Goal: Task Accomplishment & Management: Use online tool/utility

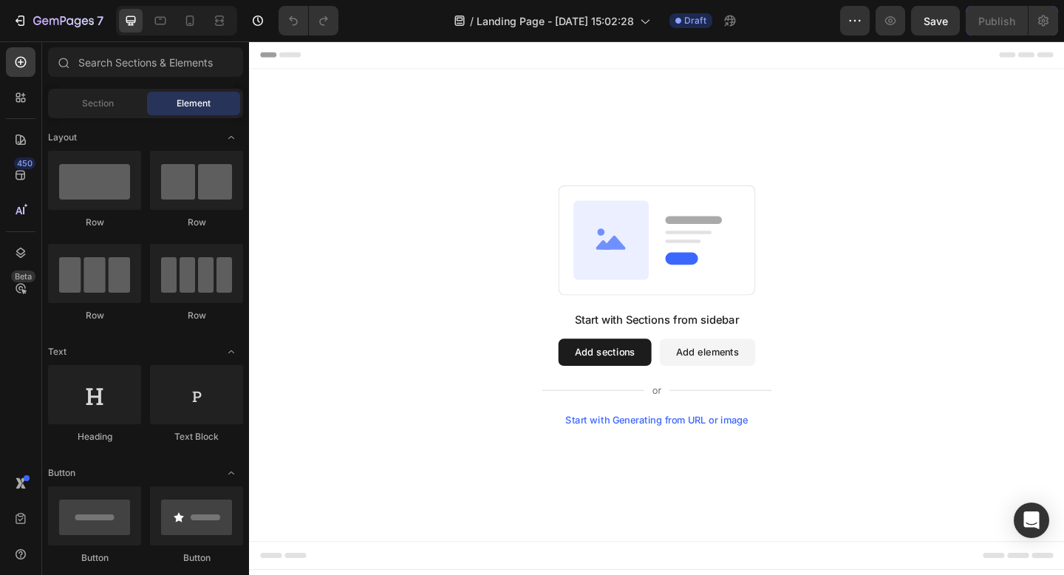
click at [598, 370] on button "Add sections" at bounding box center [635, 380] width 101 height 30
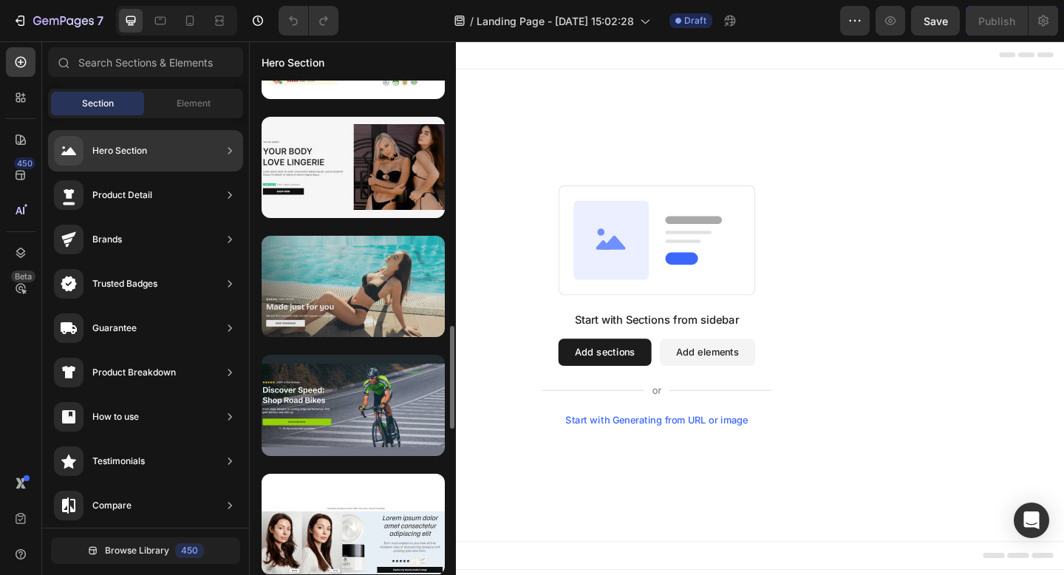
scroll to position [1155, 0]
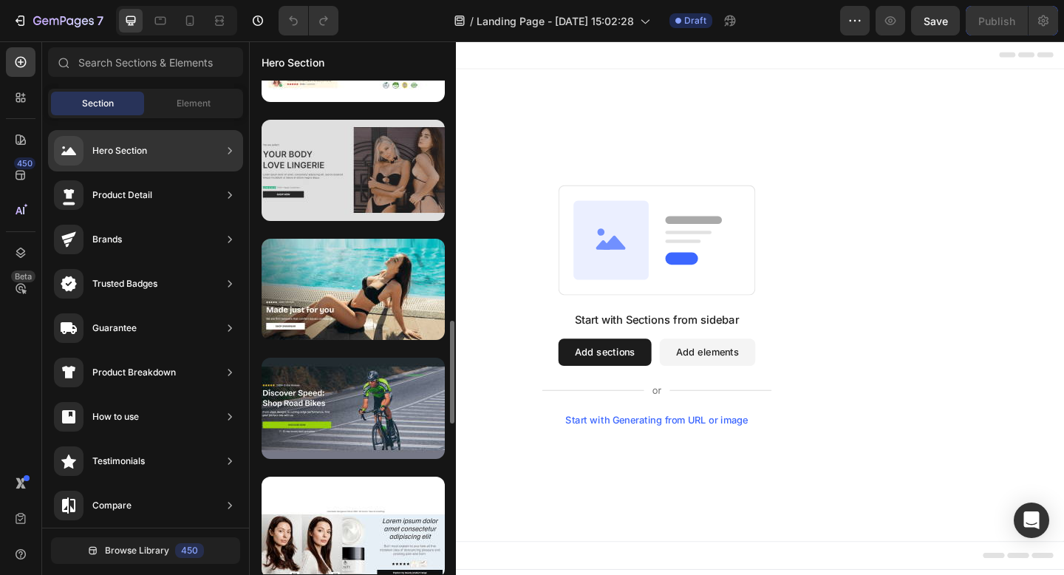
click at [359, 201] on div at bounding box center [353, 170] width 183 height 101
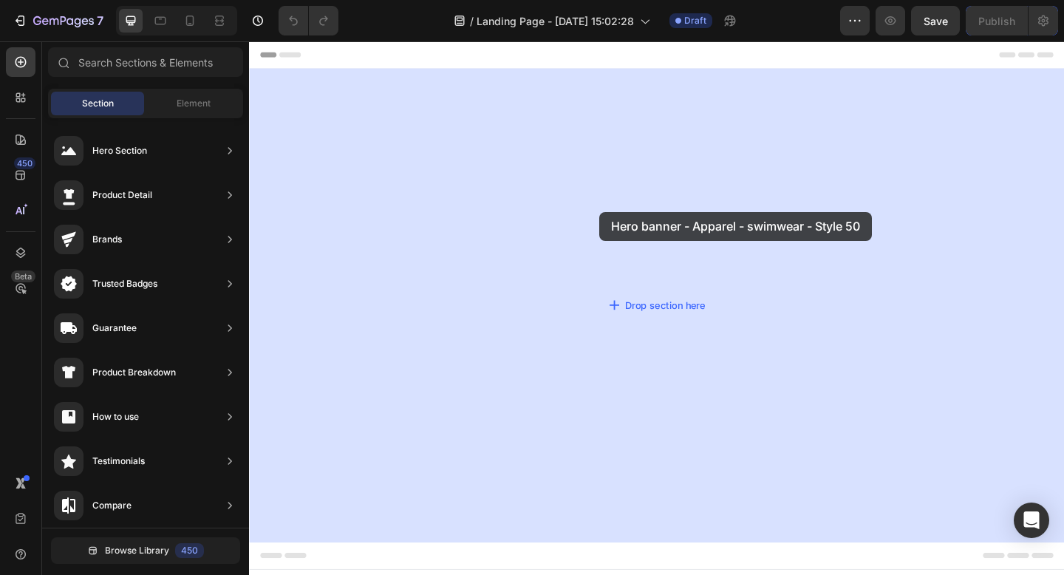
drag, startPoint x: 588, startPoint y: 218, endPoint x: 630, endPoint y: 227, distance: 43.0
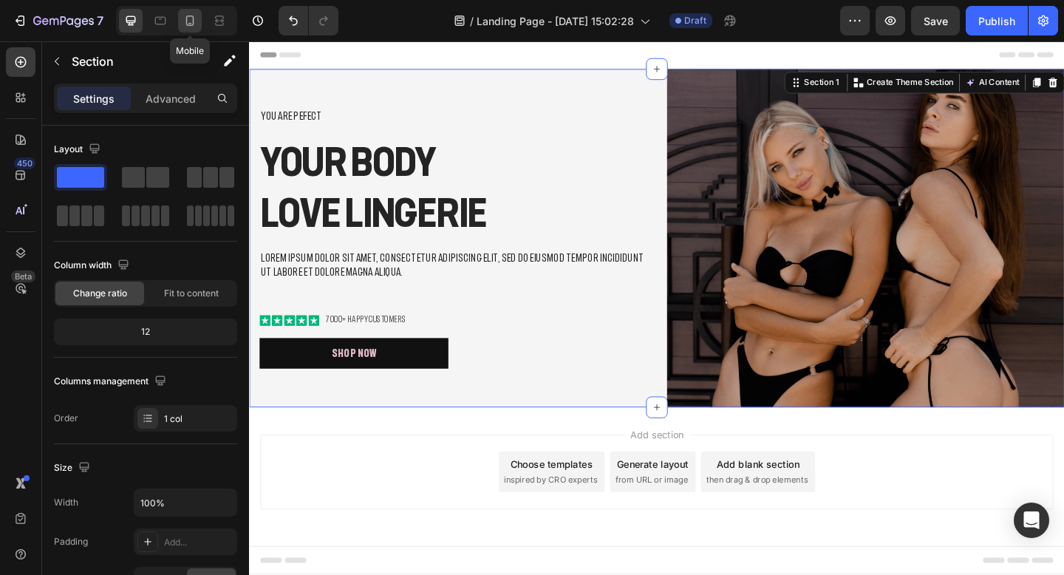
click at [192, 15] on icon at bounding box center [189, 20] width 15 height 15
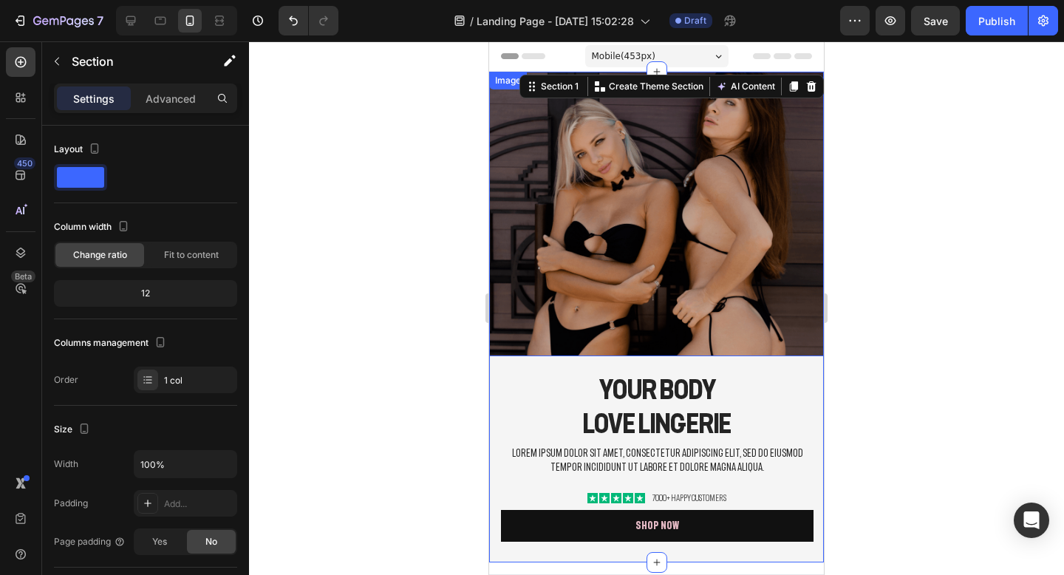
click at [852, 194] on div at bounding box center [656, 307] width 815 height 533
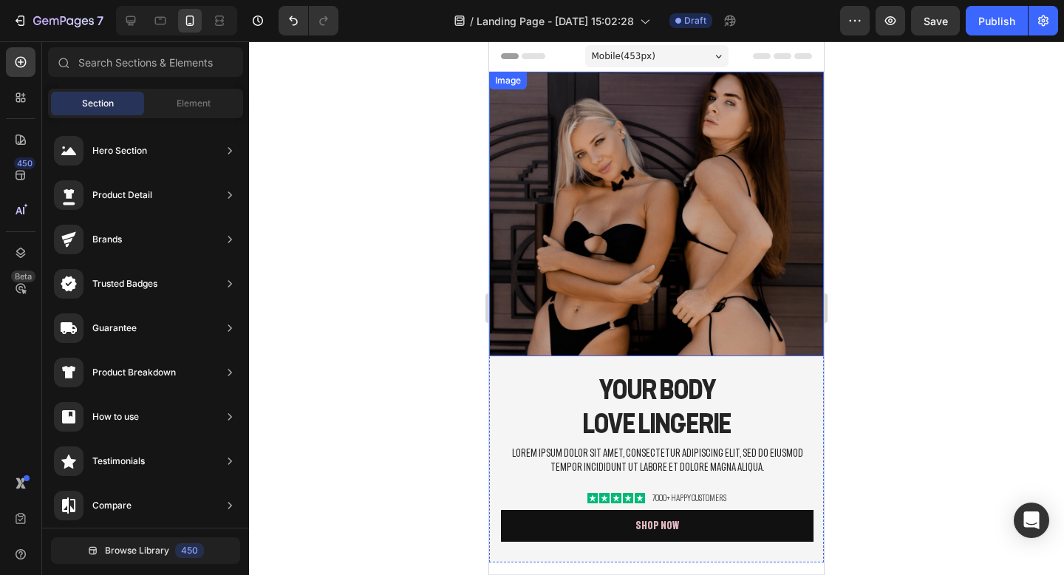
click at [701, 188] on img at bounding box center [656, 214] width 335 height 284
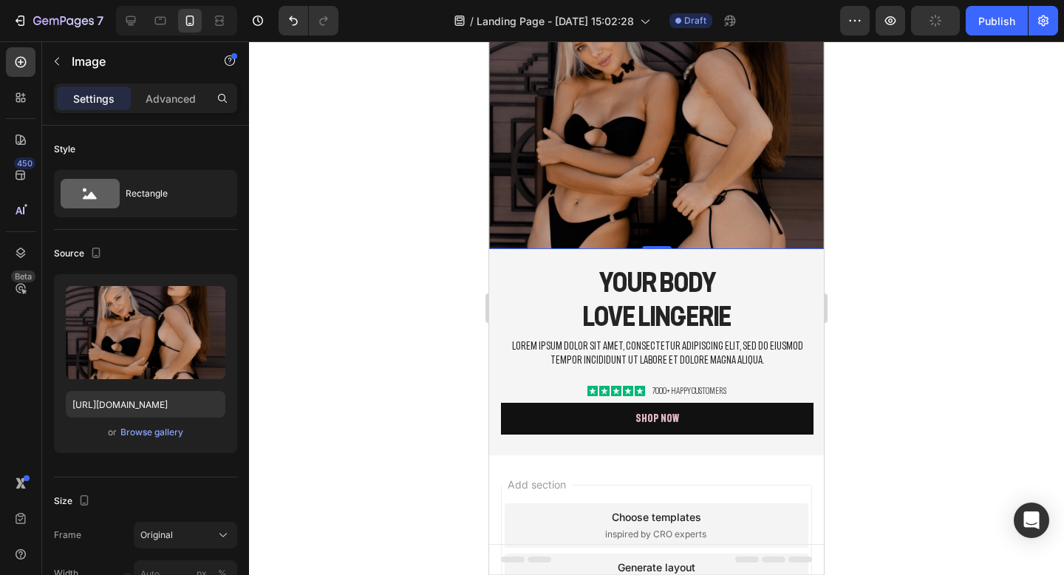
scroll to position [113, 0]
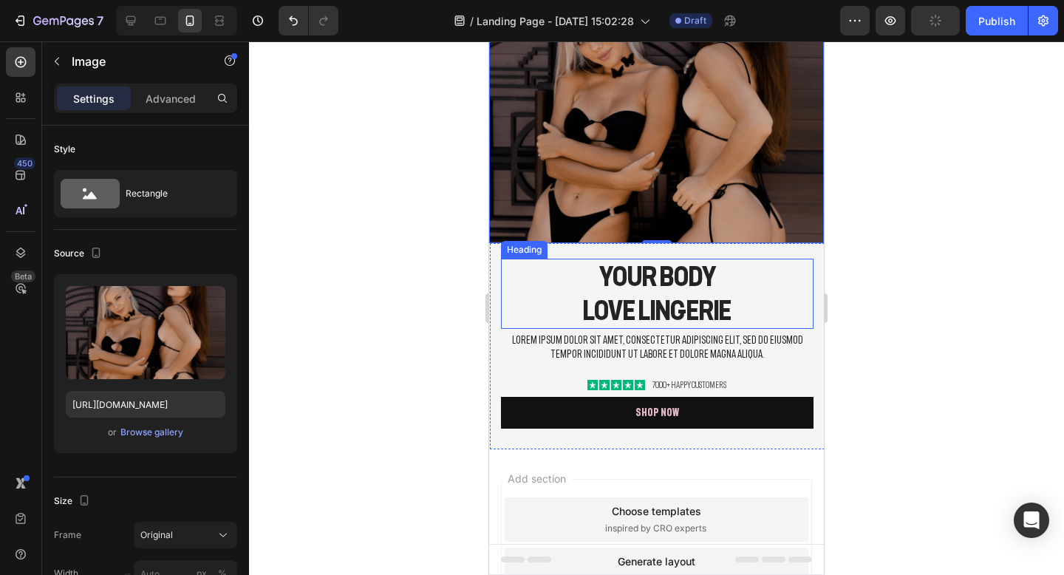
click at [641, 270] on h2 "Your Body love Lingerie" at bounding box center [657, 294] width 313 height 70
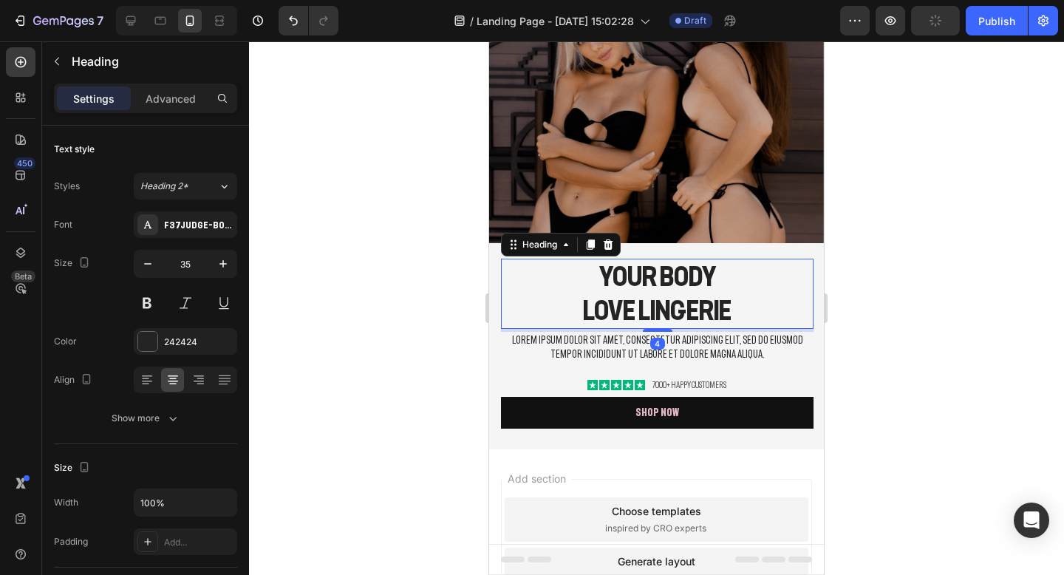
click at [641, 270] on h2 "Your Body love Lingerie" at bounding box center [657, 294] width 313 height 70
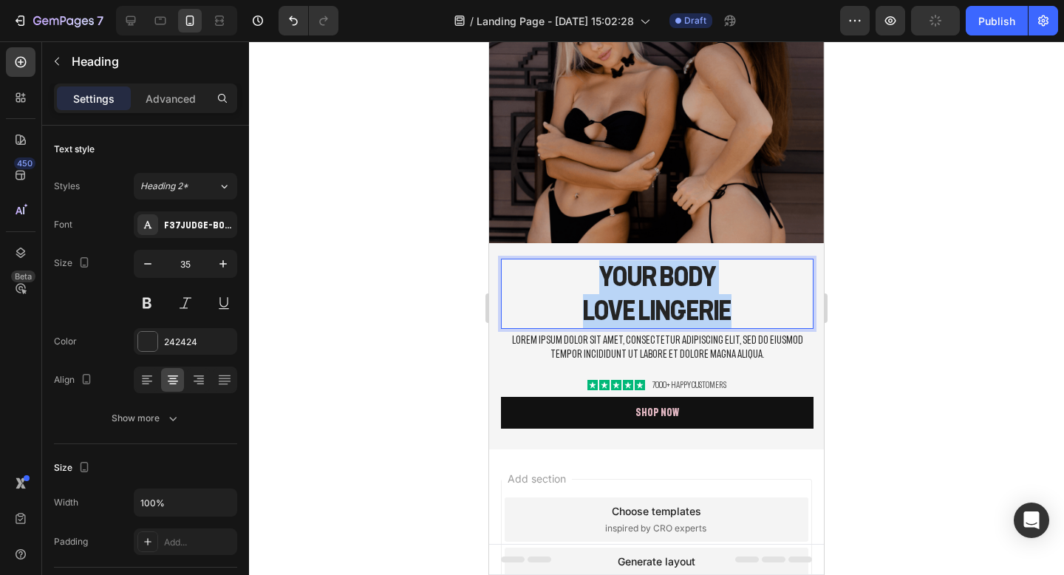
drag, startPoint x: 729, startPoint y: 315, endPoint x: 593, endPoint y: 276, distance: 141.7
click at [593, 276] on p "Your Body love Lingerie" at bounding box center [657, 293] width 310 height 67
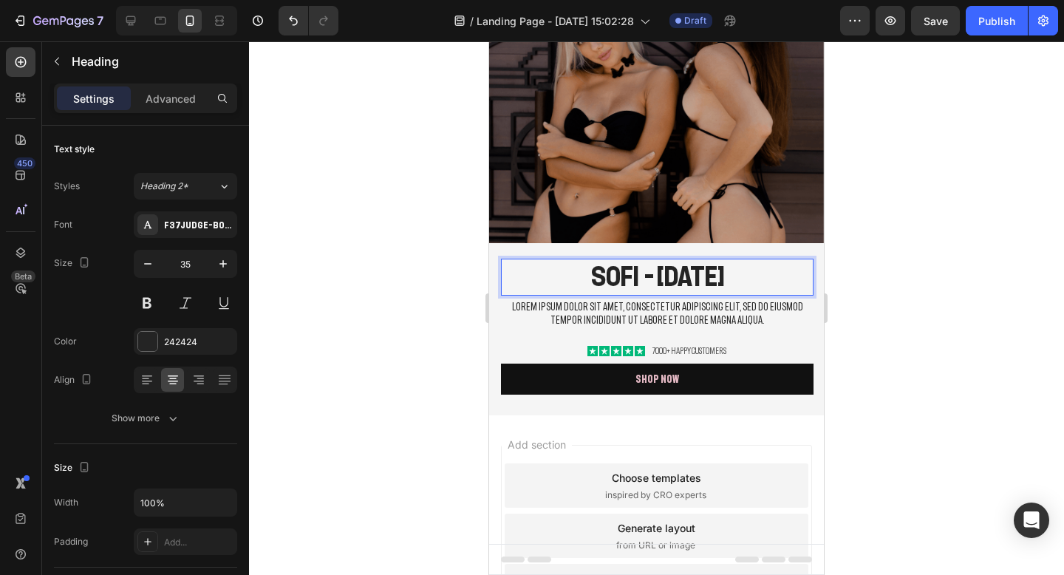
click at [914, 242] on div at bounding box center [656, 307] width 815 height 533
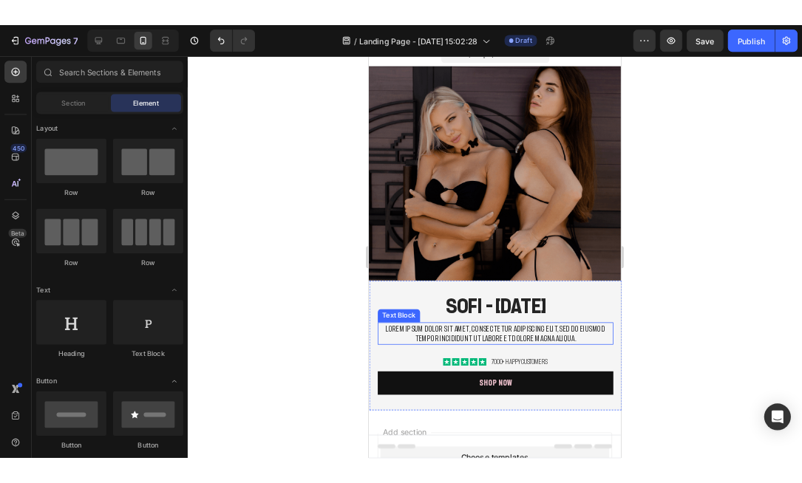
scroll to position [0, 0]
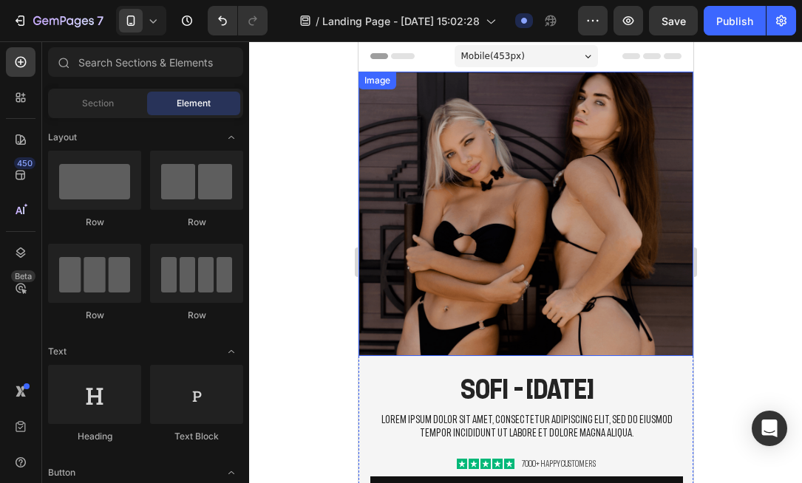
click at [454, 222] on img at bounding box center [525, 214] width 335 height 284
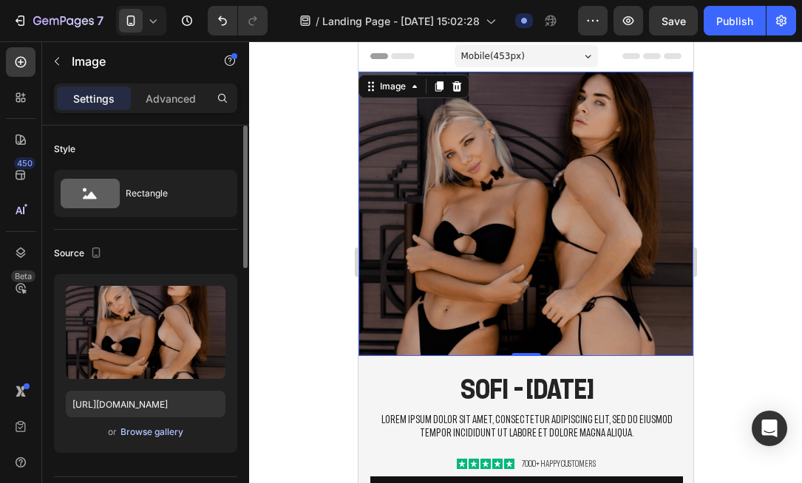
click at [145, 431] on div "Browse gallery" at bounding box center [151, 432] width 63 height 13
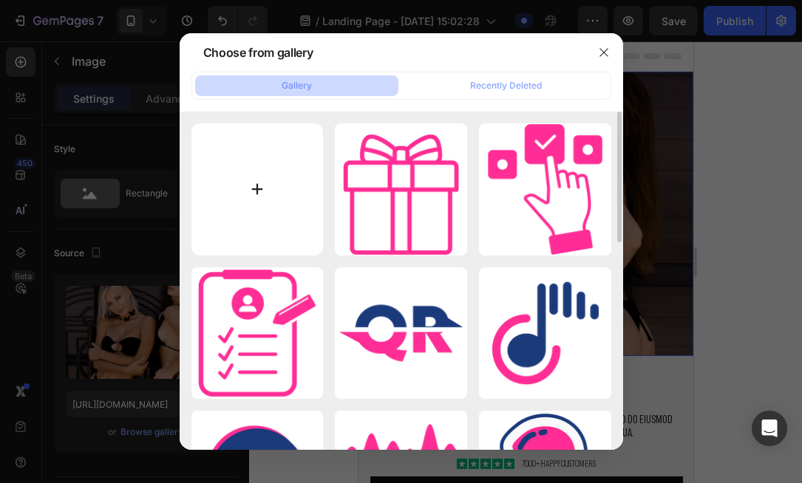
click at [253, 185] on input "file" at bounding box center [257, 189] width 132 height 132
click at [305, 181] on input "file" at bounding box center [257, 189] width 132 height 132
type input "C:\fakepath\IMG_6166 Piccola.jpeg"
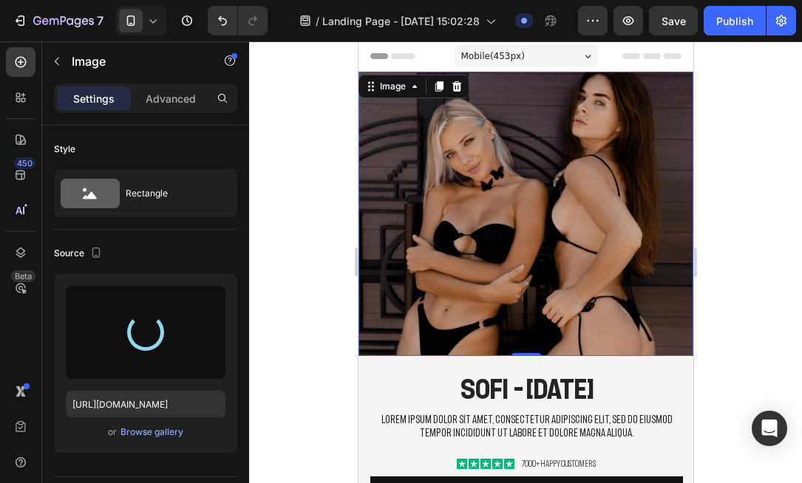
type input "[URL][DOMAIN_NAME]"
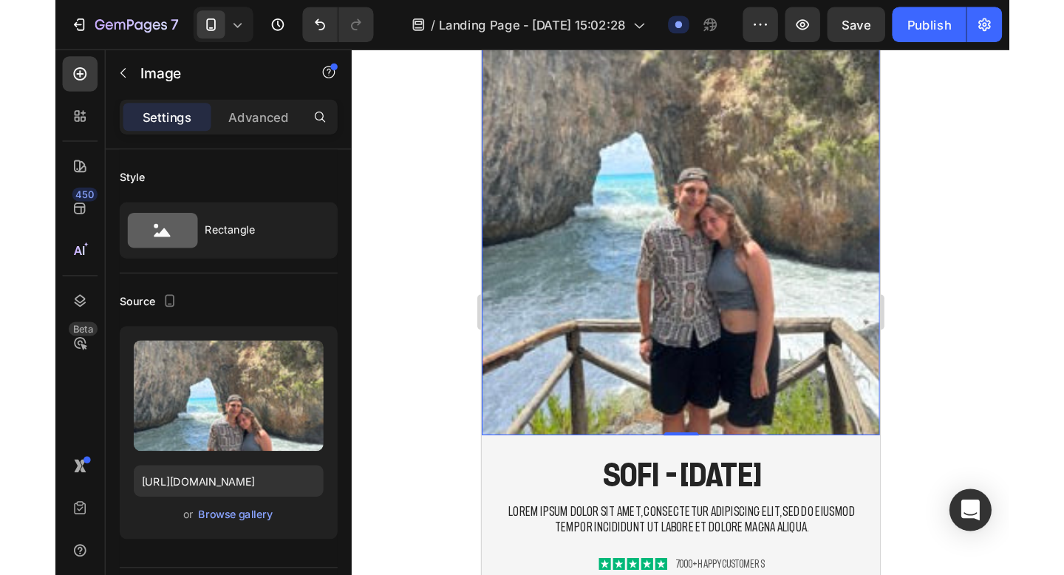
scroll to position [153, 0]
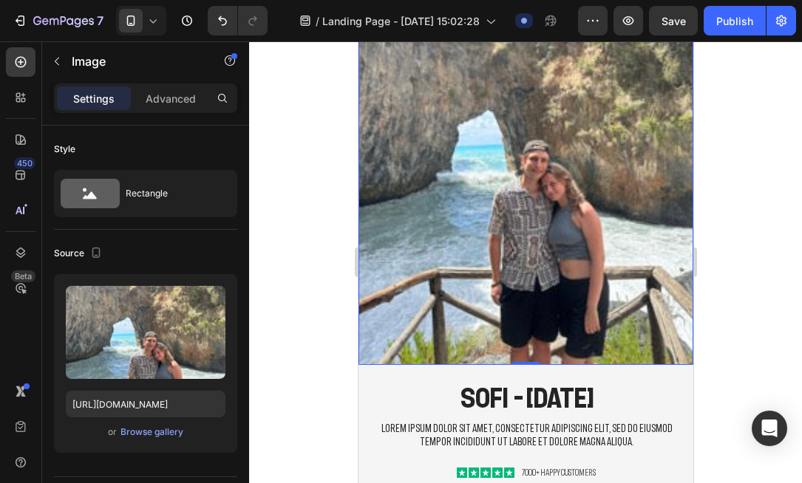
click at [594, 171] on img at bounding box center [525, 142] width 335 height 446
click at [734, 154] on div at bounding box center [525, 262] width 553 height 442
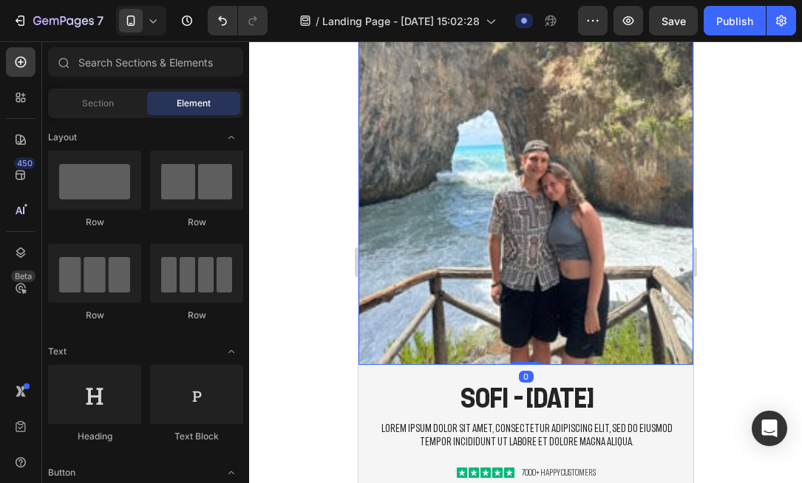
click at [556, 186] on img at bounding box center [525, 142] width 335 height 446
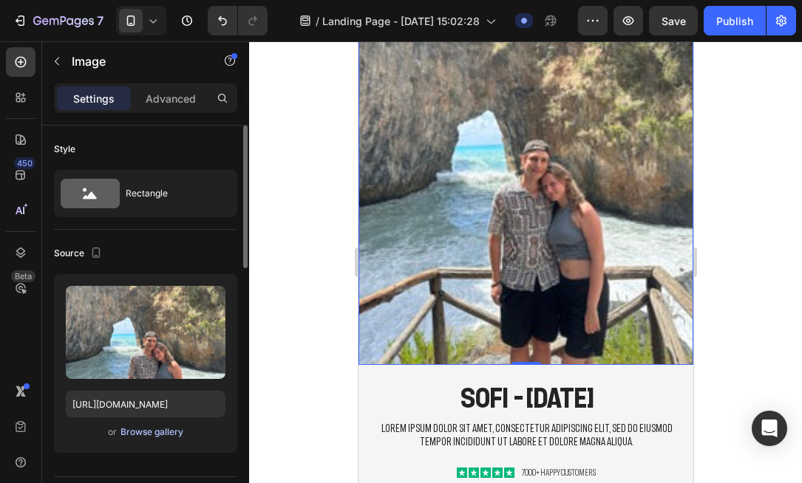
click at [147, 432] on div "Browse gallery" at bounding box center [151, 432] width 63 height 13
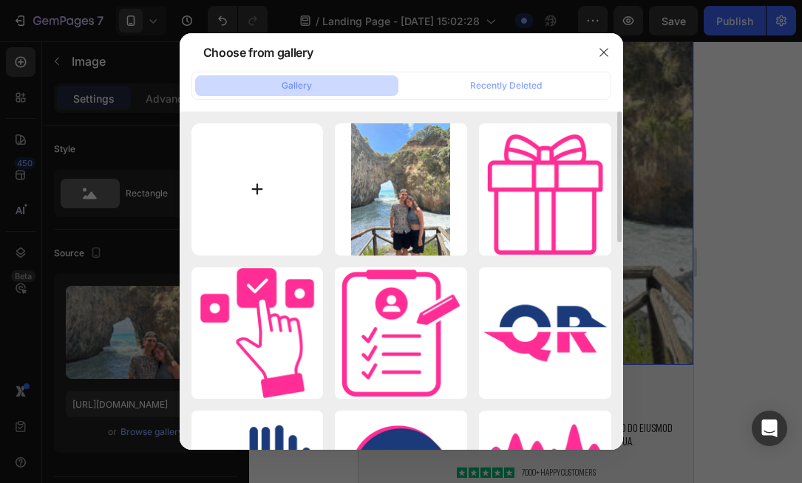
click at [262, 223] on input "file" at bounding box center [257, 189] width 132 height 132
type input "C:\fakepath\IMG_6166.jpeg"
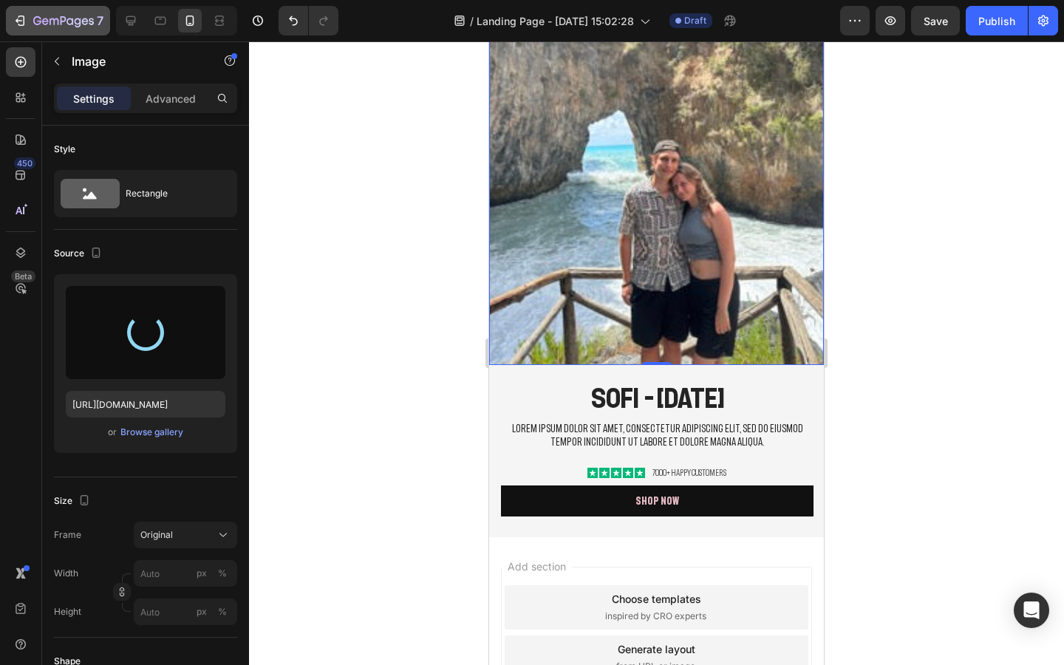
type input "[URL][DOMAIN_NAME]"
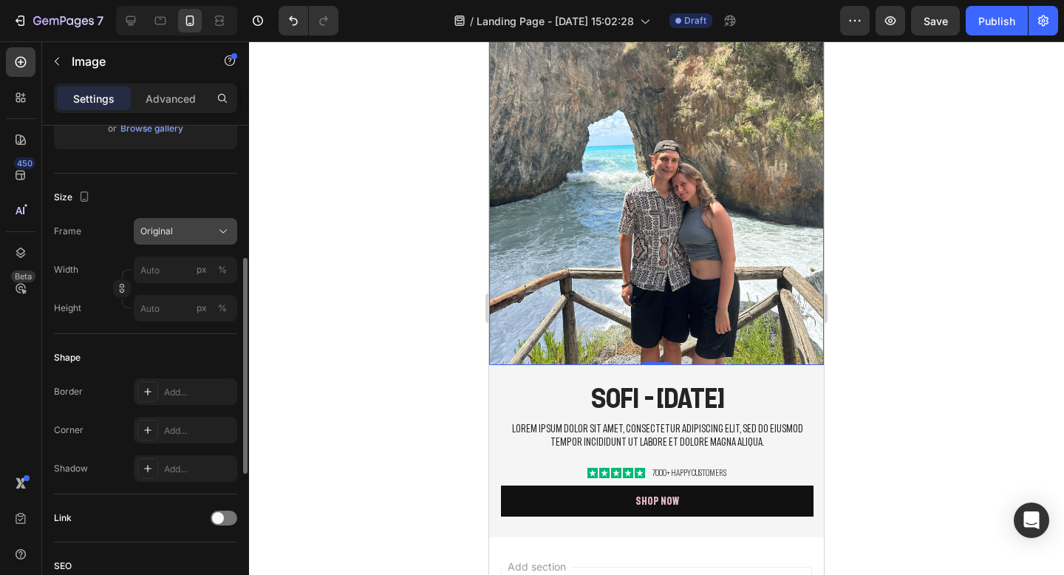
scroll to position [303, 0]
click at [171, 231] on span "Original" at bounding box center [156, 231] width 33 height 13
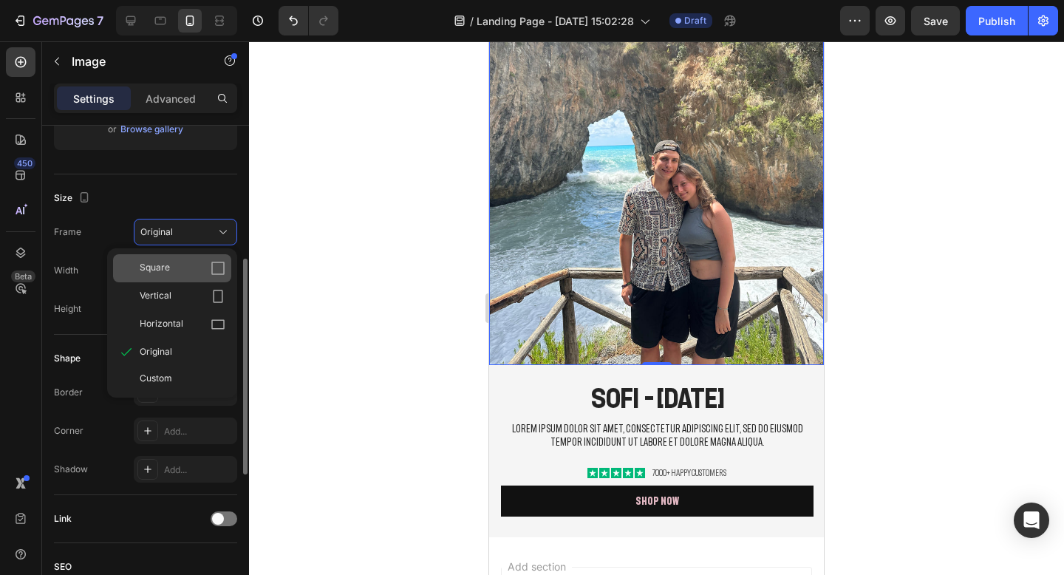
click at [199, 263] on div "Square" at bounding box center [183, 268] width 86 height 15
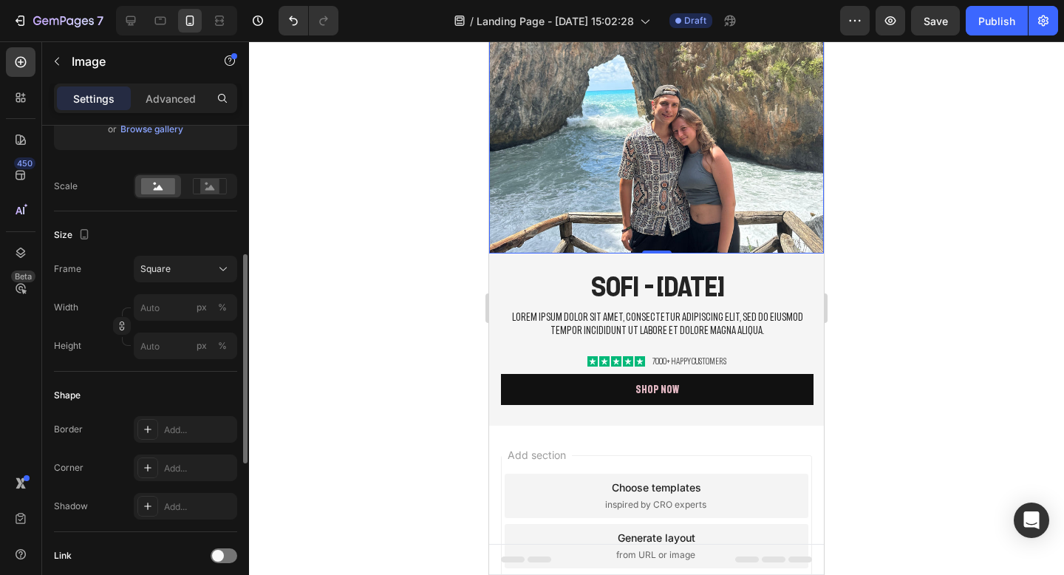
scroll to position [41, 0]
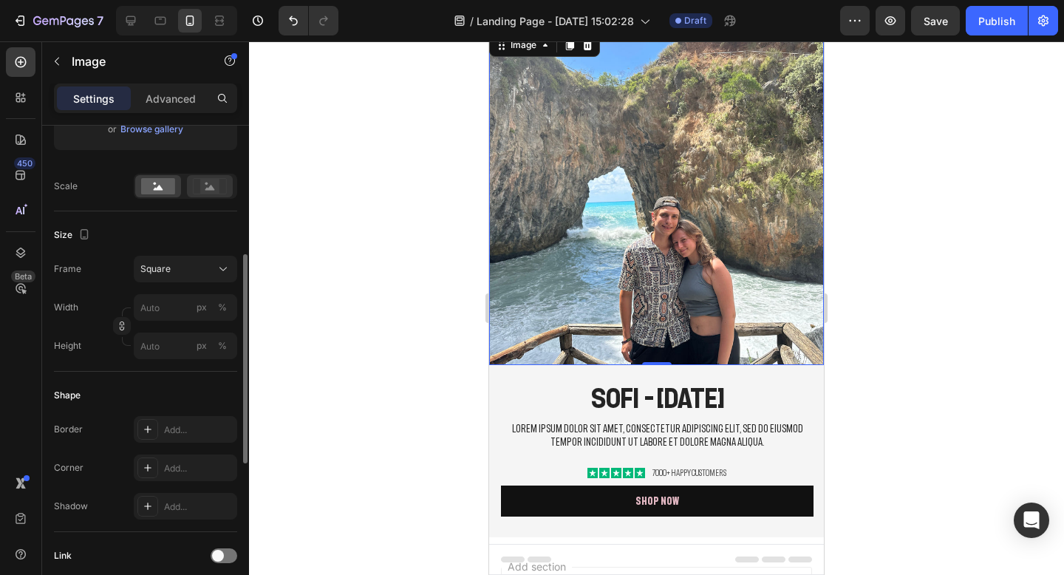
click at [211, 194] on div at bounding box center [210, 186] width 46 height 22
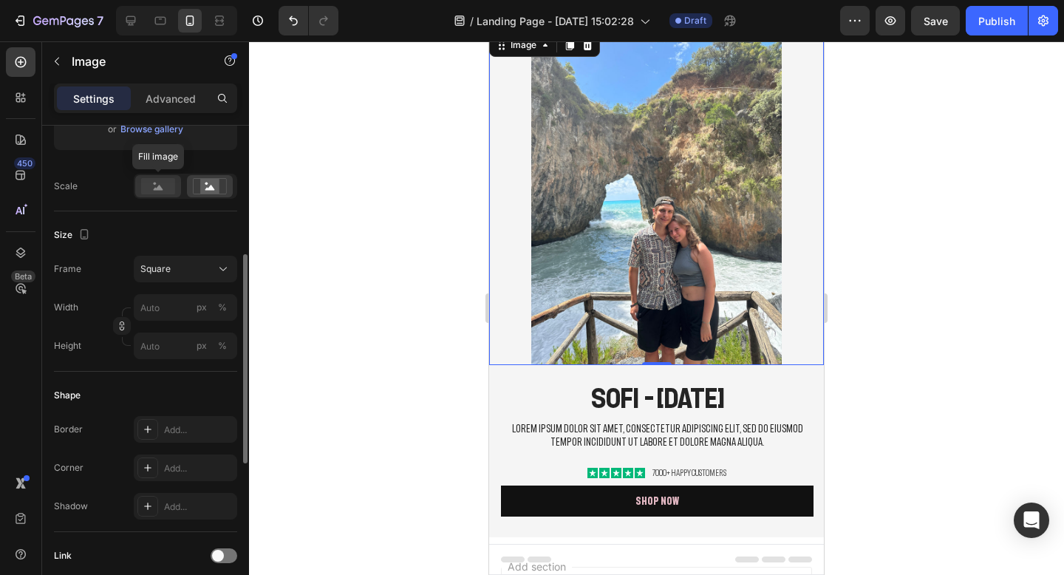
click at [153, 185] on rect at bounding box center [158, 186] width 34 height 16
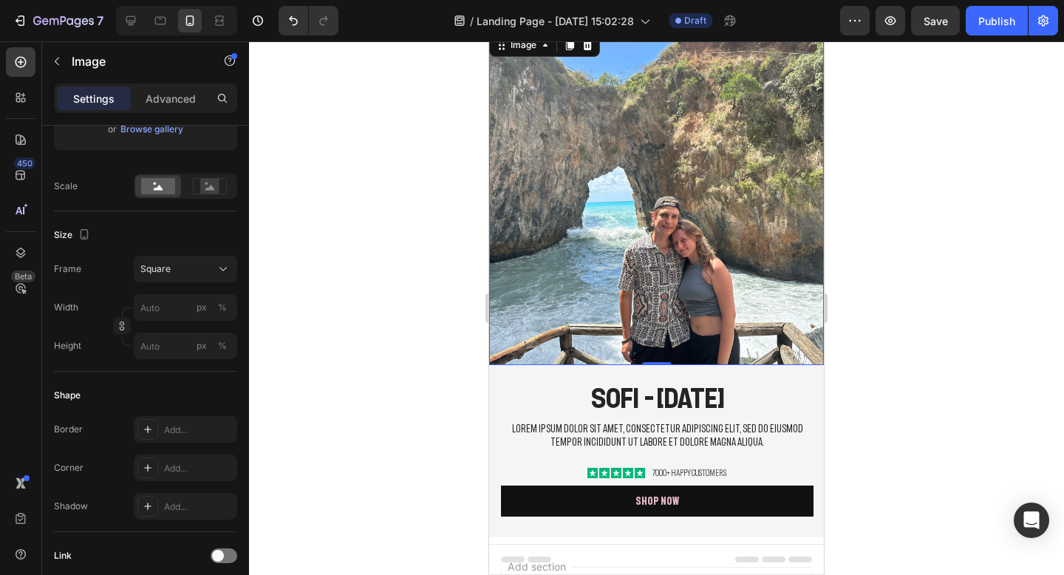
click at [861, 240] on div at bounding box center [656, 307] width 815 height 533
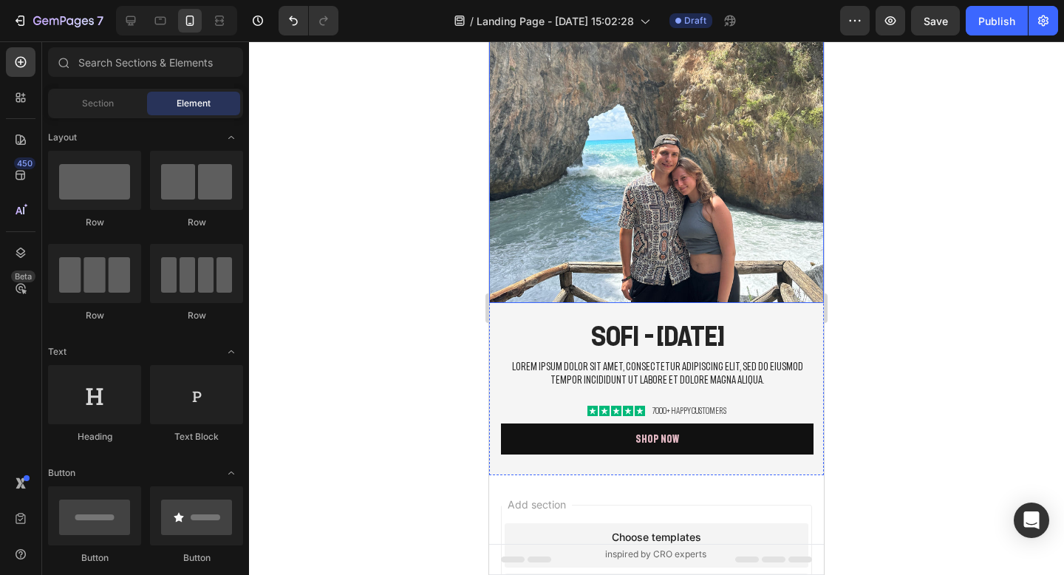
scroll to position [103, 0]
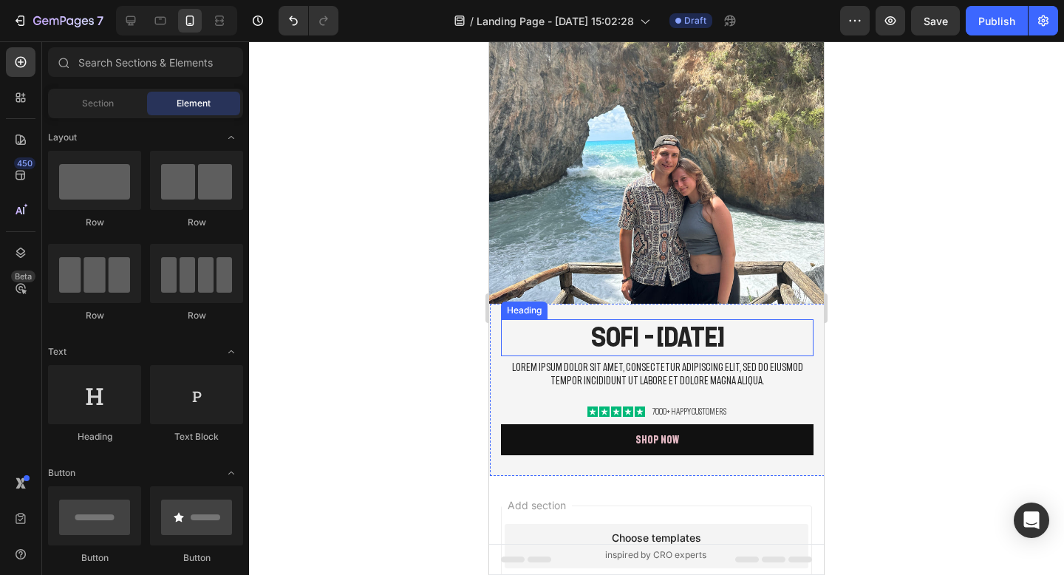
click at [579, 338] on p "SOFI - [DATE]" at bounding box center [657, 338] width 310 height 34
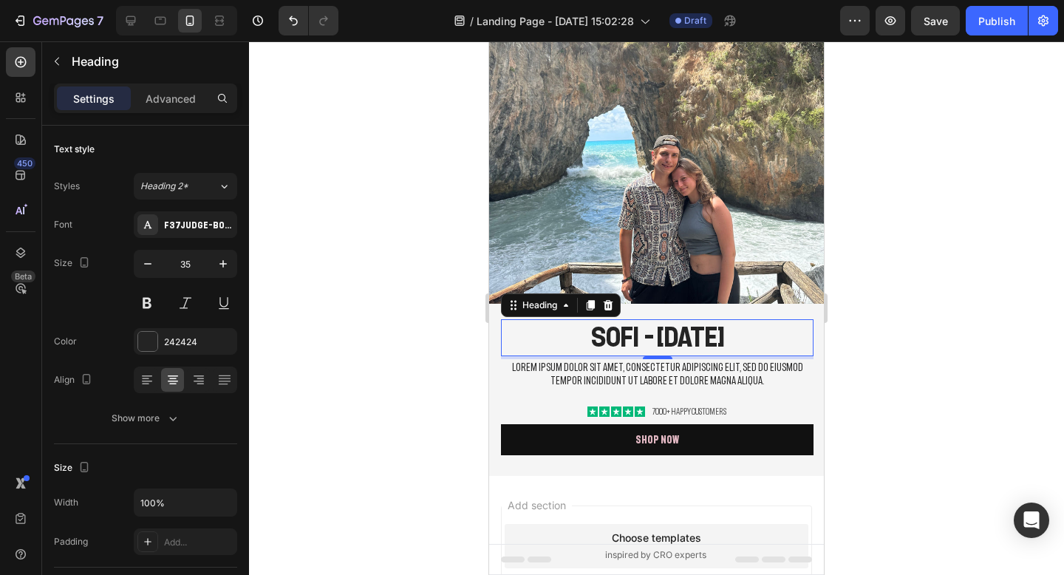
click at [906, 188] on div at bounding box center [656, 307] width 815 height 533
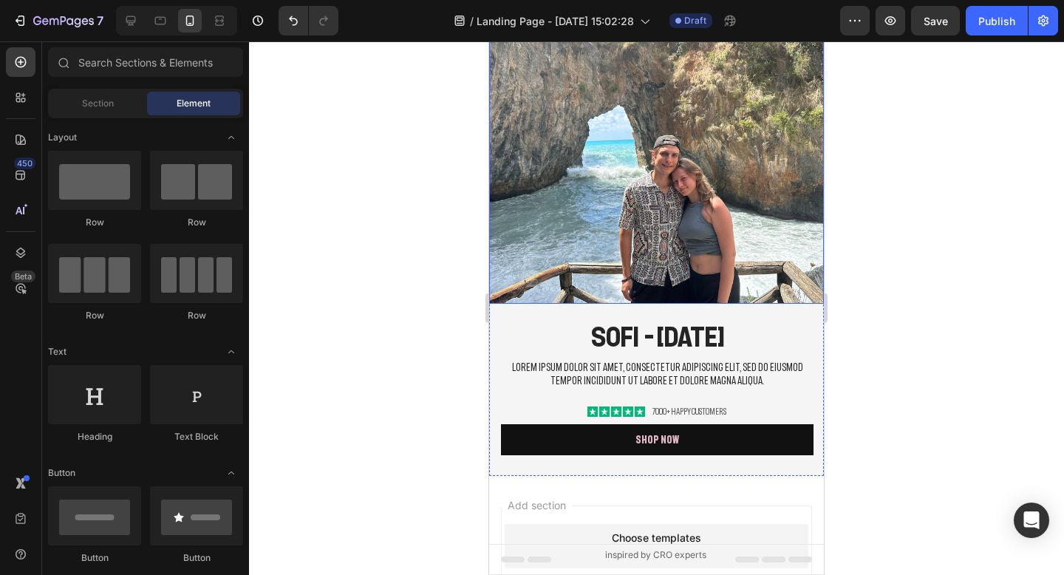
scroll to position [0, 0]
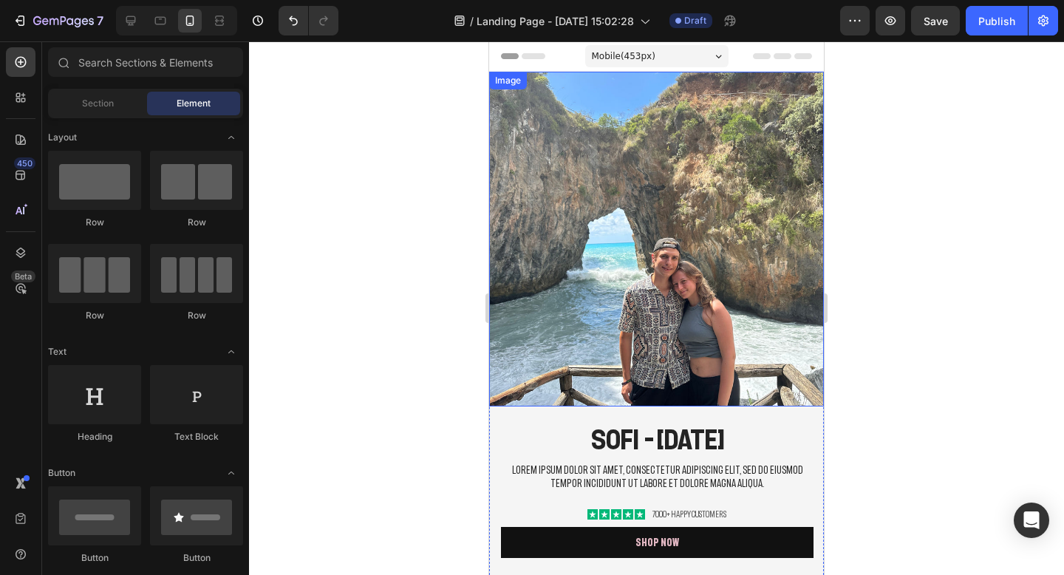
click at [706, 208] on img at bounding box center [656, 239] width 335 height 335
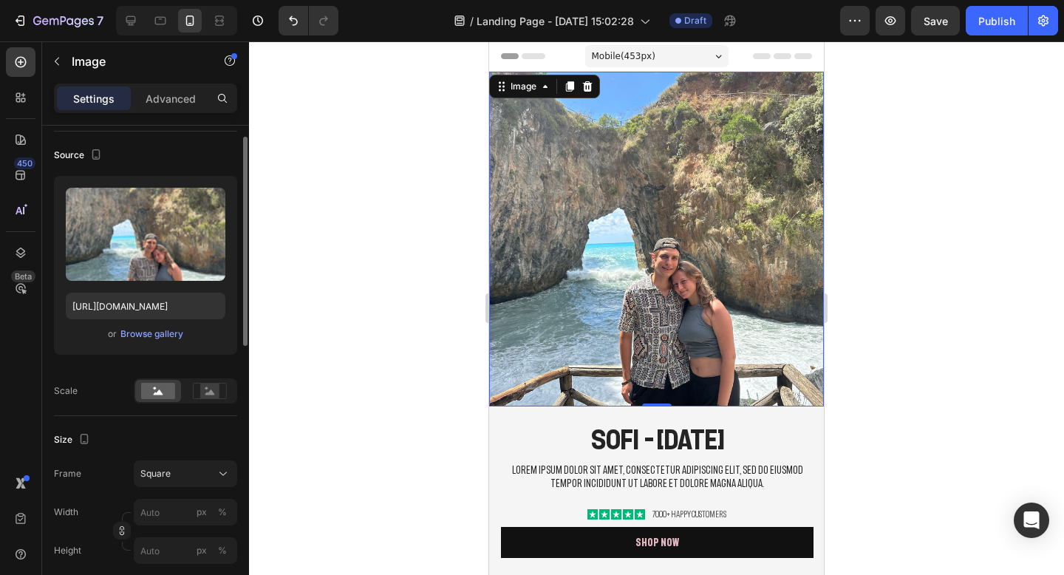
scroll to position [108, 0]
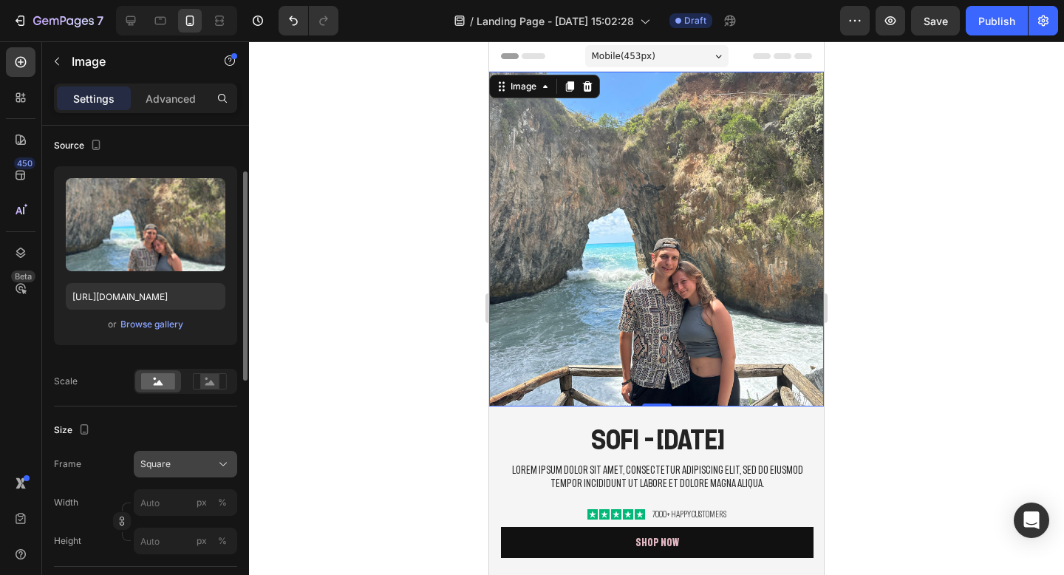
click at [178, 470] on div "Square" at bounding box center [176, 463] width 72 height 13
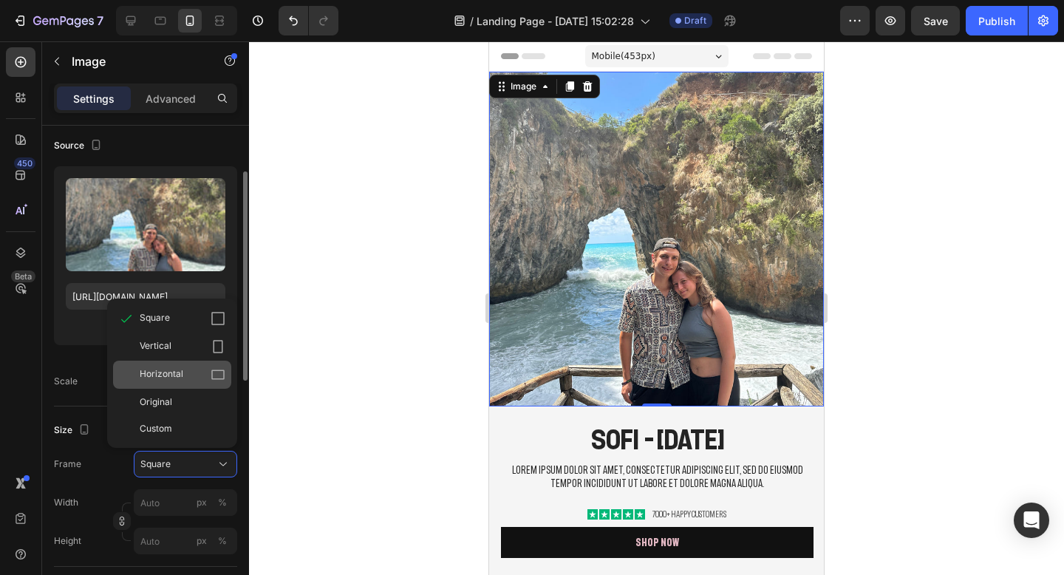
click at [168, 373] on span "Horizontal" at bounding box center [162, 374] width 44 height 15
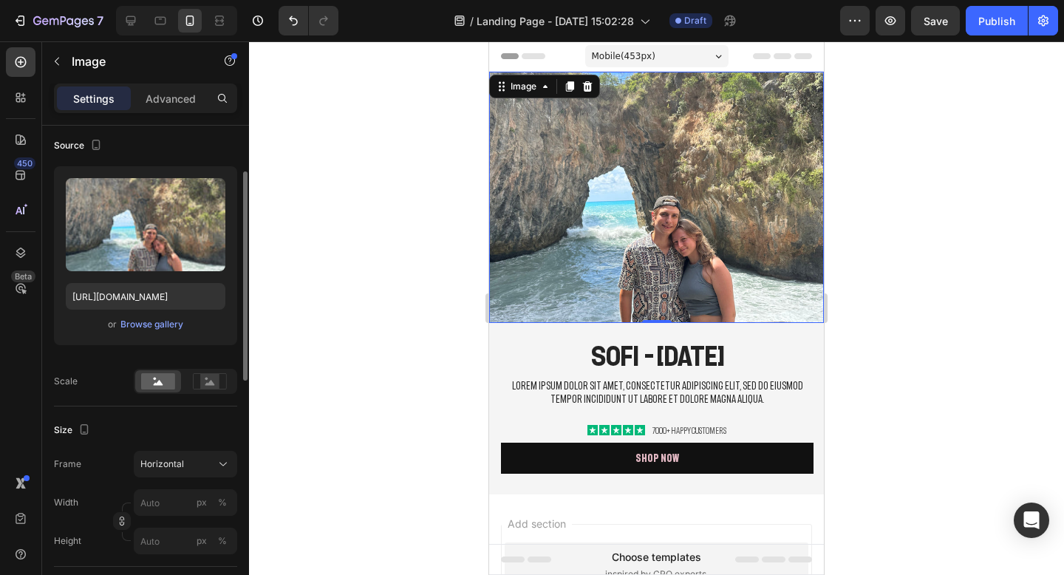
click at [642, 208] on img at bounding box center [656, 197] width 335 height 251
click at [836, 199] on div at bounding box center [656, 307] width 815 height 533
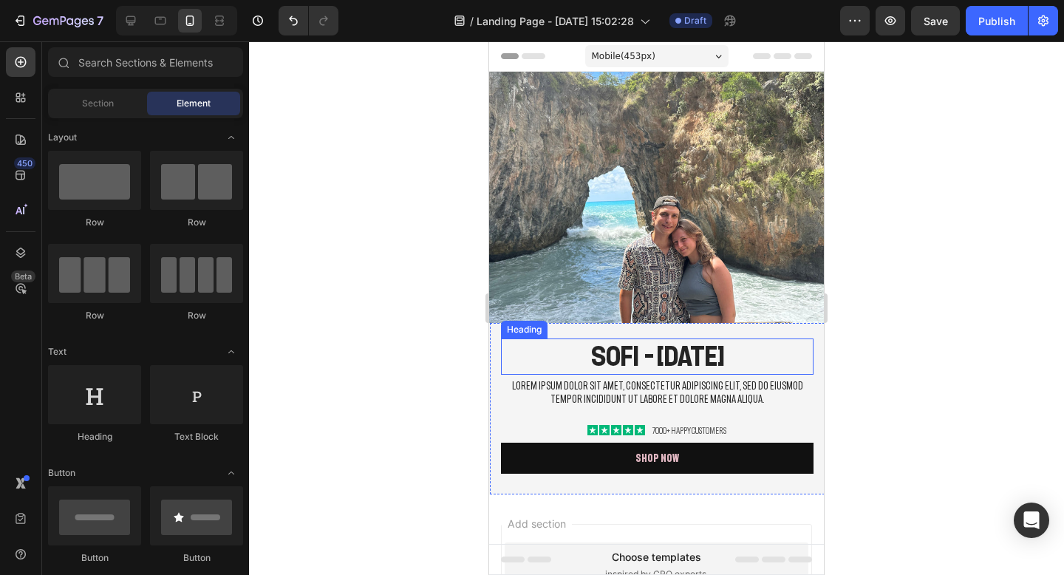
click at [623, 351] on p "SOFI - [DATE]" at bounding box center [657, 357] width 310 height 34
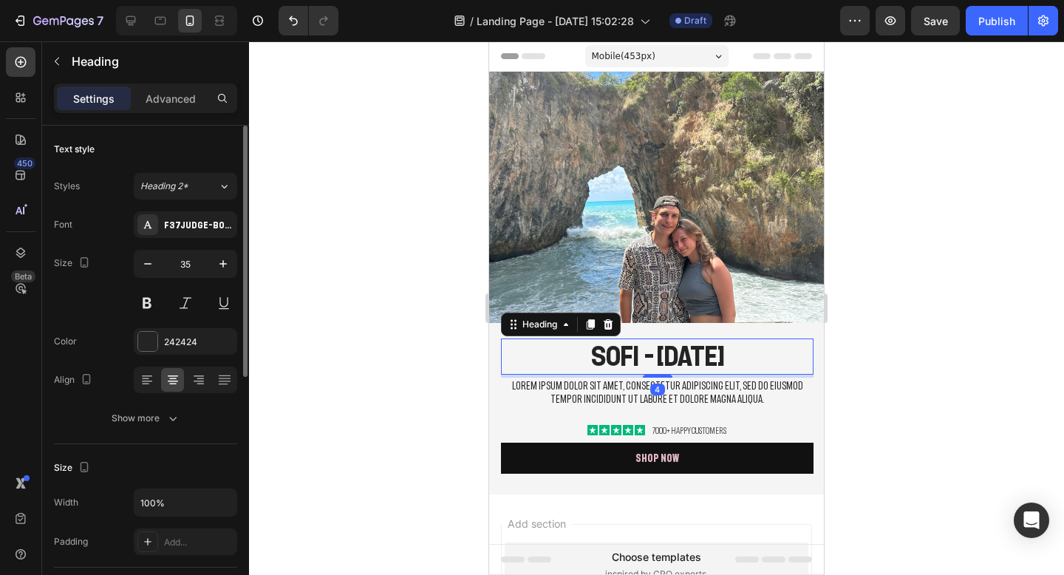
click at [157, 327] on div "Font F37Judge-BoldExtended Size 35 Color 242424 Align Show more" at bounding box center [145, 321] width 183 height 220
click at [156, 335] on div at bounding box center [147, 341] width 19 height 19
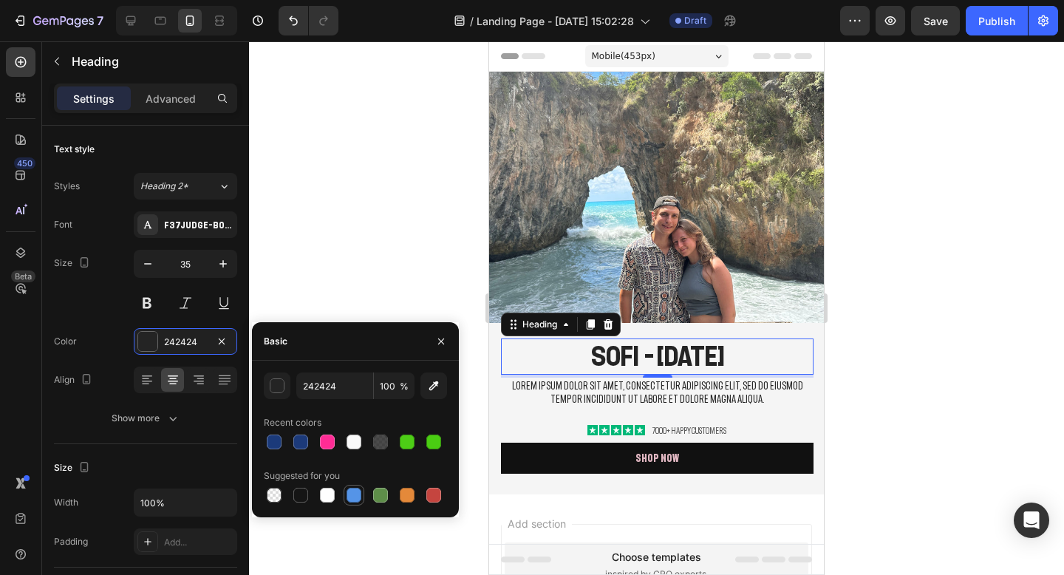
click at [351, 494] on div at bounding box center [354, 495] width 15 height 15
type input "5594E7"
click at [985, 274] on div at bounding box center [656, 307] width 815 height 533
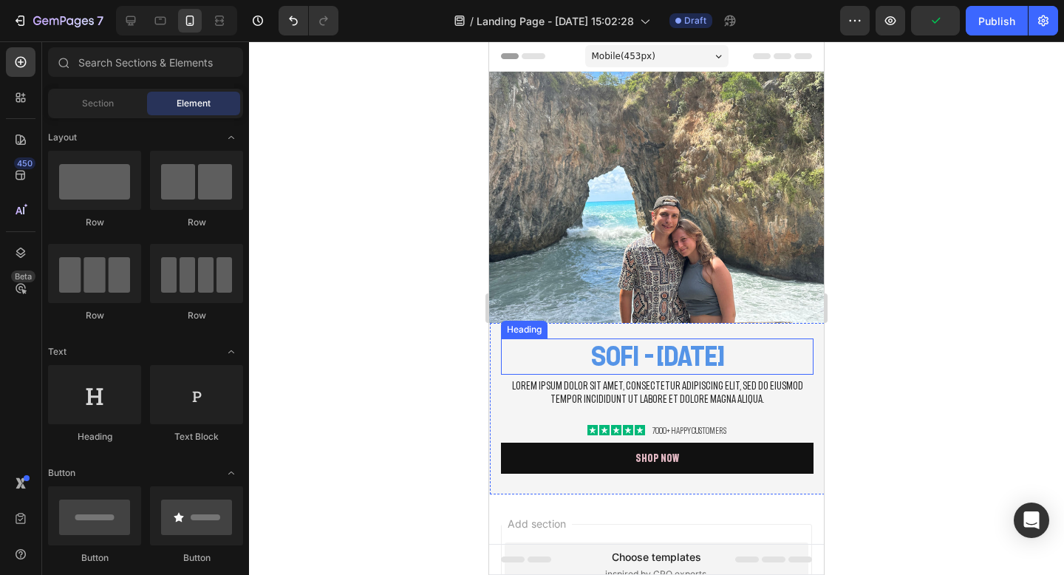
click at [743, 349] on p "SOFI - [DATE]" at bounding box center [657, 357] width 310 height 34
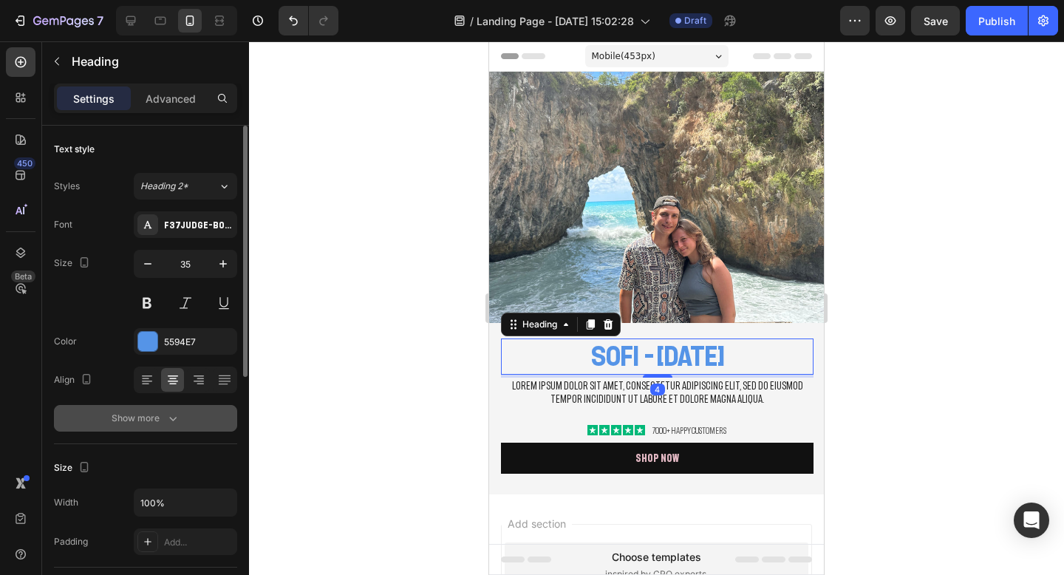
click at [157, 408] on button "Show more" at bounding box center [145, 418] width 183 height 27
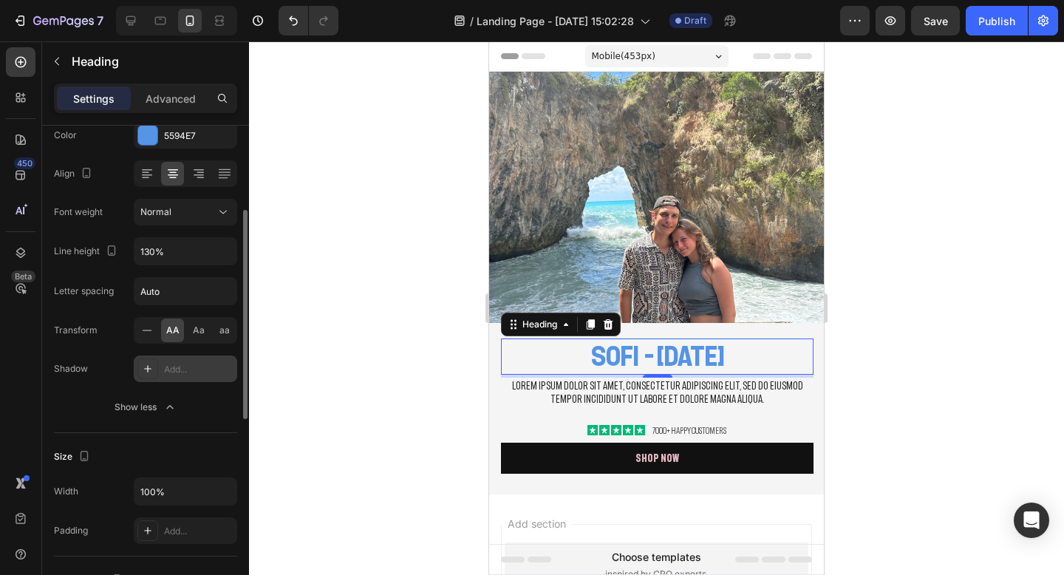
scroll to position [204, 0]
click at [183, 375] on div "Add..." at bounding box center [198, 371] width 69 height 13
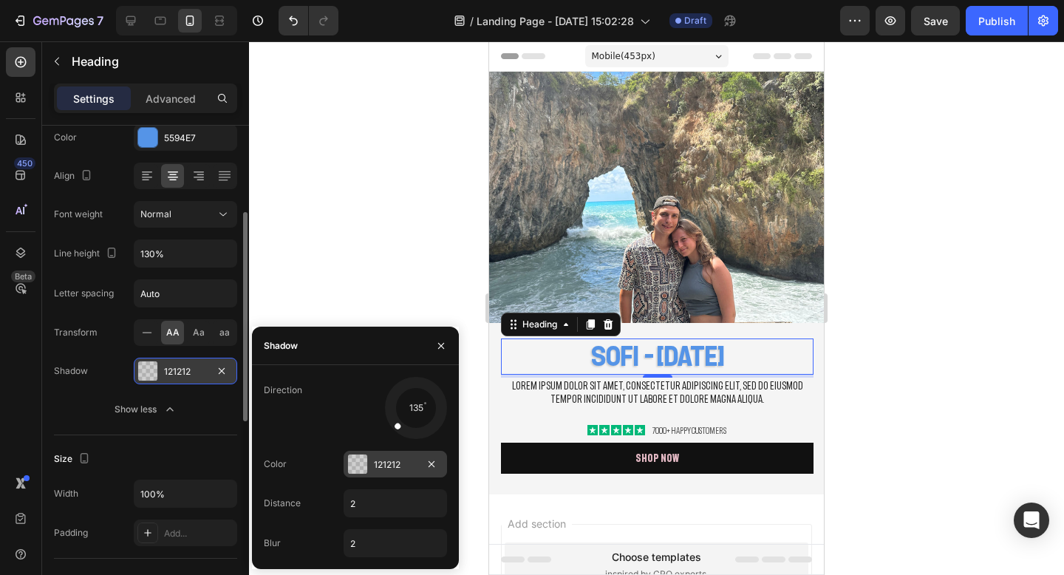
click at [363, 474] on div "121212" at bounding box center [395, 464] width 103 height 27
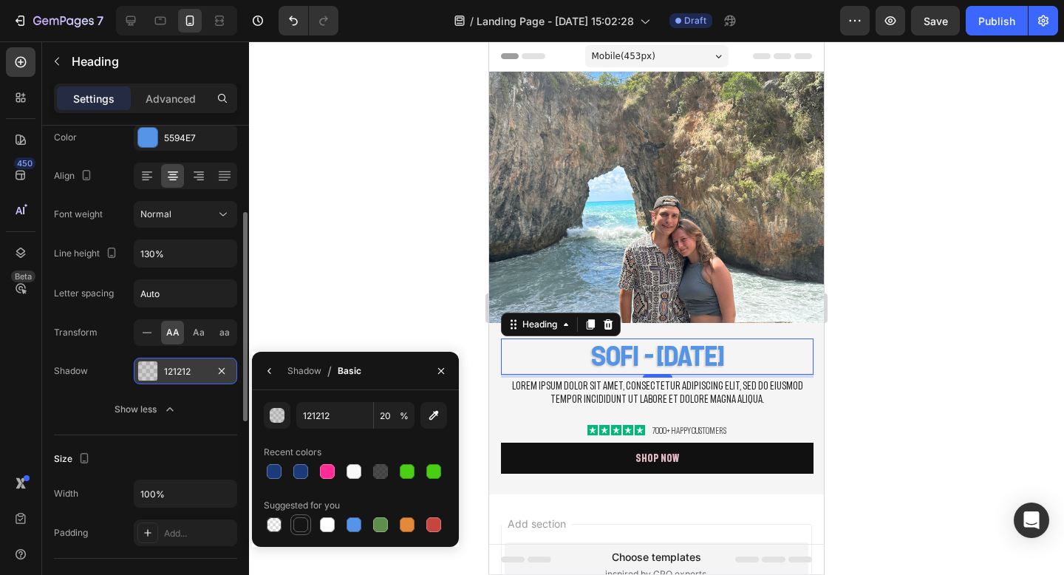
click at [300, 522] on div at bounding box center [300, 524] width 15 height 15
type input "151515"
click at [389, 412] on input "100" at bounding box center [394, 415] width 41 height 27
type input "70"
click at [983, 353] on div at bounding box center [656, 307] width 815 height 533
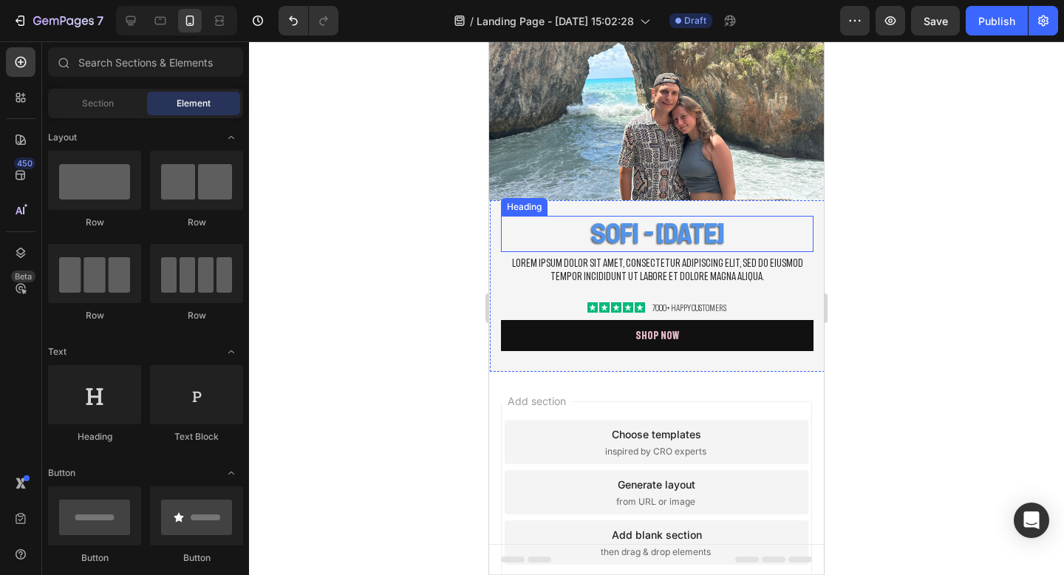
scroll to position [125, 0]
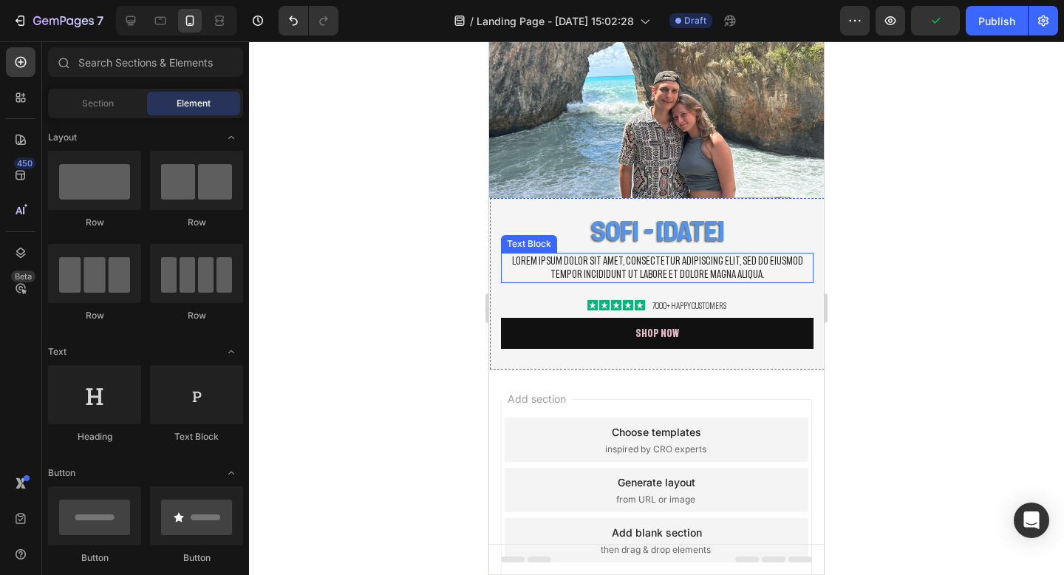
click at [703, 275] on p "Lorem ipsum dolor sit amet, consectetur adipiscing elit, sed do eiusmod tempor …" at bounding box center [657, 267] width 310 height 27
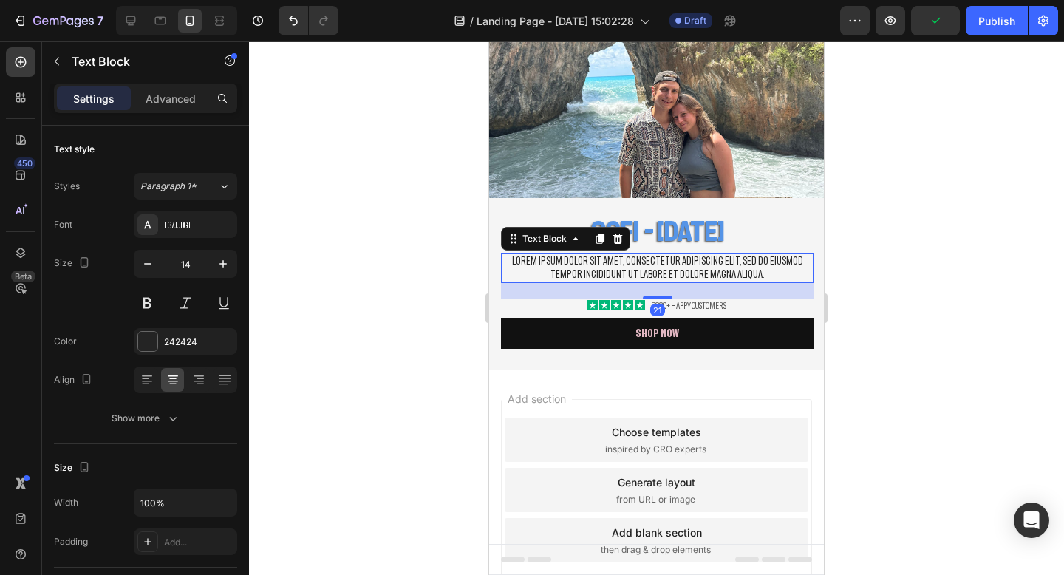
click at [703, 275] on p "Lorem ipsum dolor sit amet, consectetur adipiscing elit, sed do eiusmod tempor …" at bounding box center [657, 267] width 310 height 27
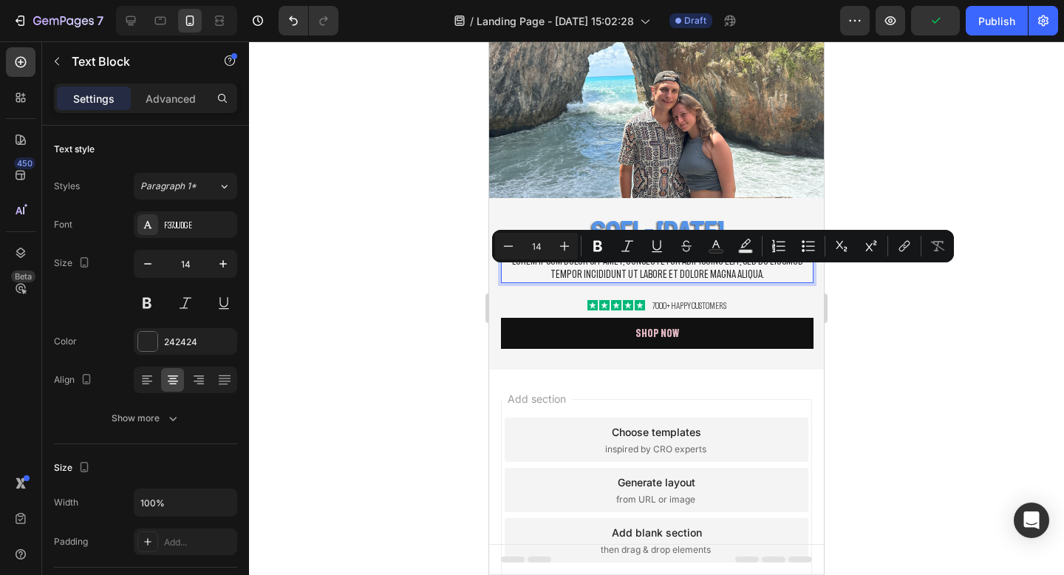
click at [754, 273] on p "Lorem ipsum dolor sit amet, consectetur adipiscing elit, sed do eiusmod tempor …" at bounding box center [657, 267] width 310 height 27
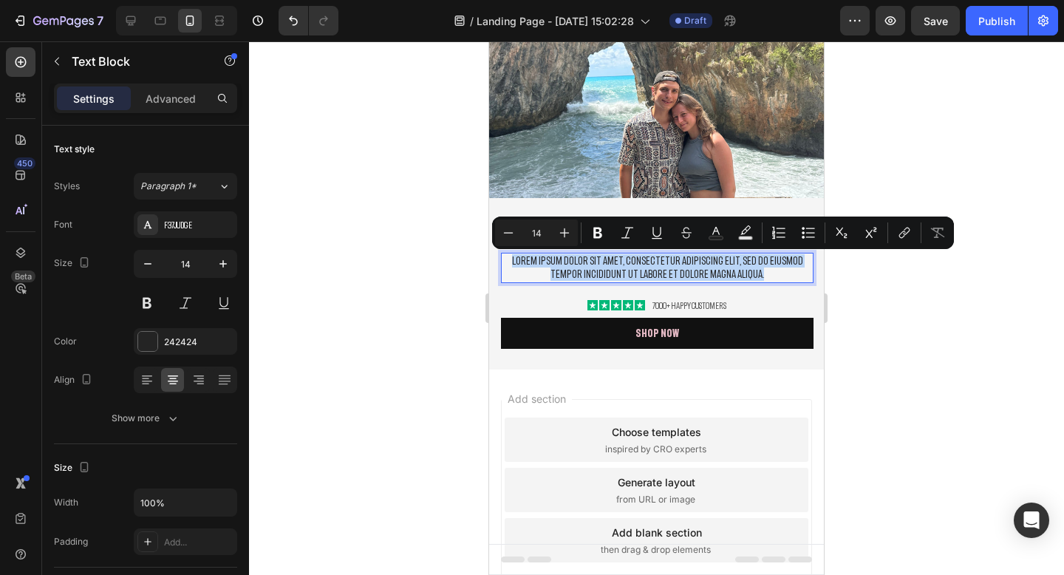
drag, startPoint x: 754, startPoint y: 273, endPoint x: 505, endPoint y: 260, distance: 250.1
click at [505, 260] on p "Lorem ipsum dolor sit amet, consectetur adipiscing elit, sed do eiusmod tempor …" at bounding box center [657, 267] width 310 height 27
click at [942, 169] on div at bounding box center [656, 307] width 815 height 533
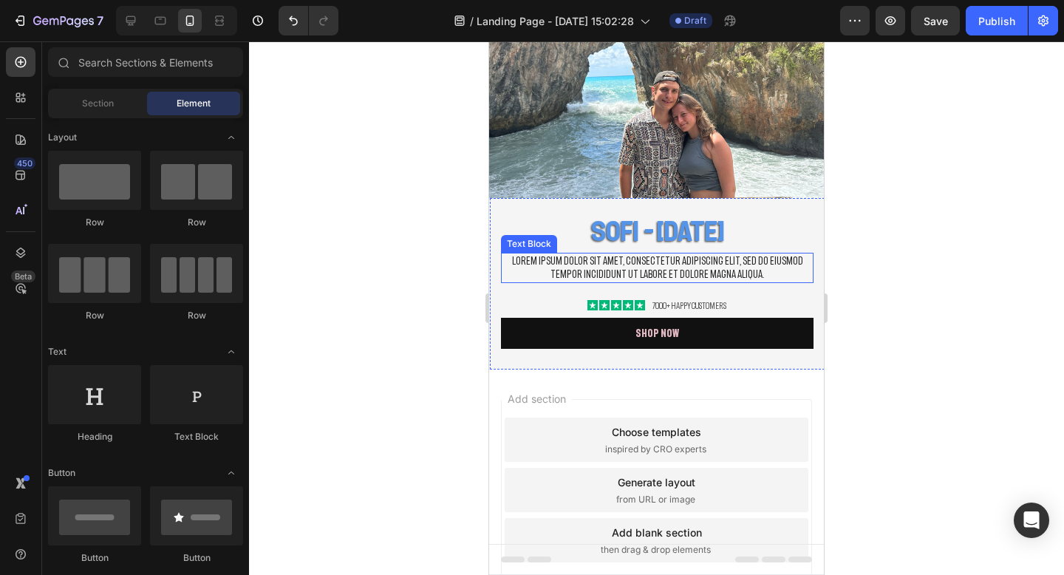
click at [710, 265] on p "Lorem ipsum dolor sit amet, consectetur adipiscing elit, sed do eiusmod tempor …" at bounding box center [657, 267] width 310 height 27
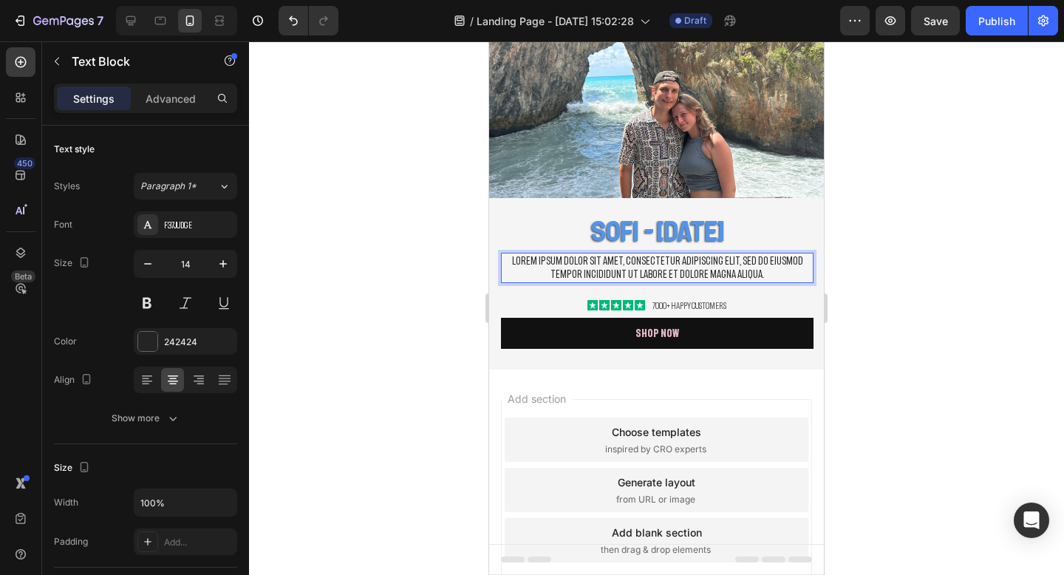
click at [740, 270] on p "Lorem ipsum dolor sit amet, consectetur adipiscing elit, sed do eiusmod tempor …" at bounding box center [657, 267] width 310 height 27
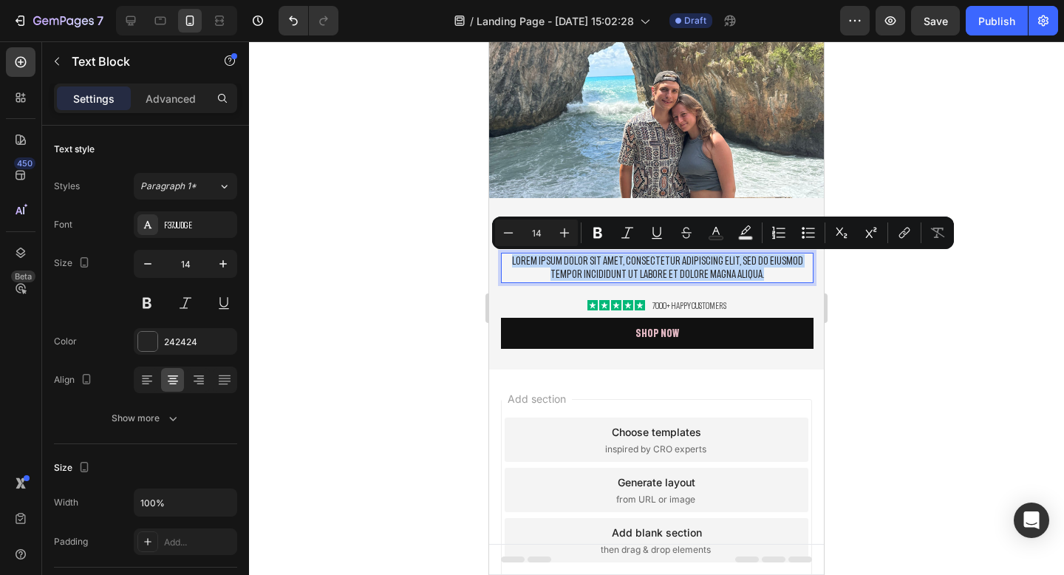
drag, startPoint x: 748, startPoint y: 273, endPoint x: 510, endPoint y: 262, distance: 238.9
click at [509, 261] on p "Lorem ipsum dolor sit amet, consectetur adipiscing elit, sed do eiusmod tempor …" at bounding box center [657, 267] width 310 height 27
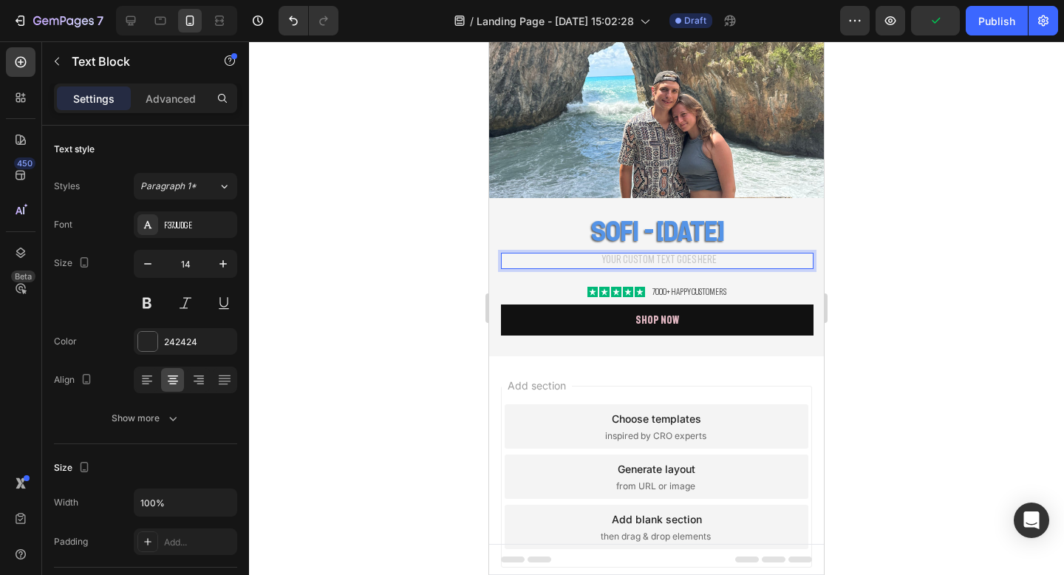
click at [881, 223] on div at bounding box center [656, 307] width 815 height 533
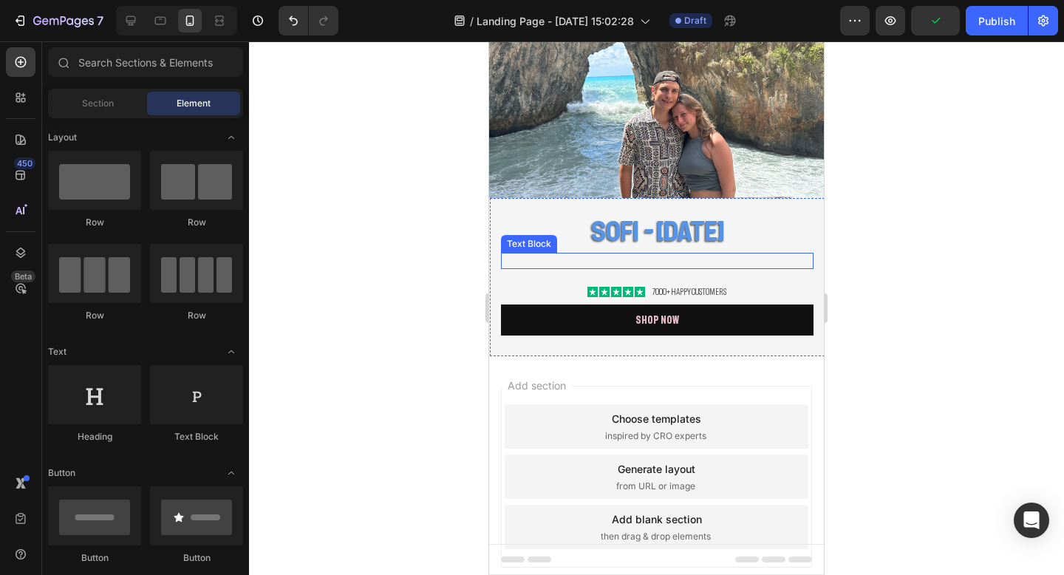
click at [645, 265] on p "Rich Text Editor. Editing area: main" at bounding box center [657, 260] width 310 height 13
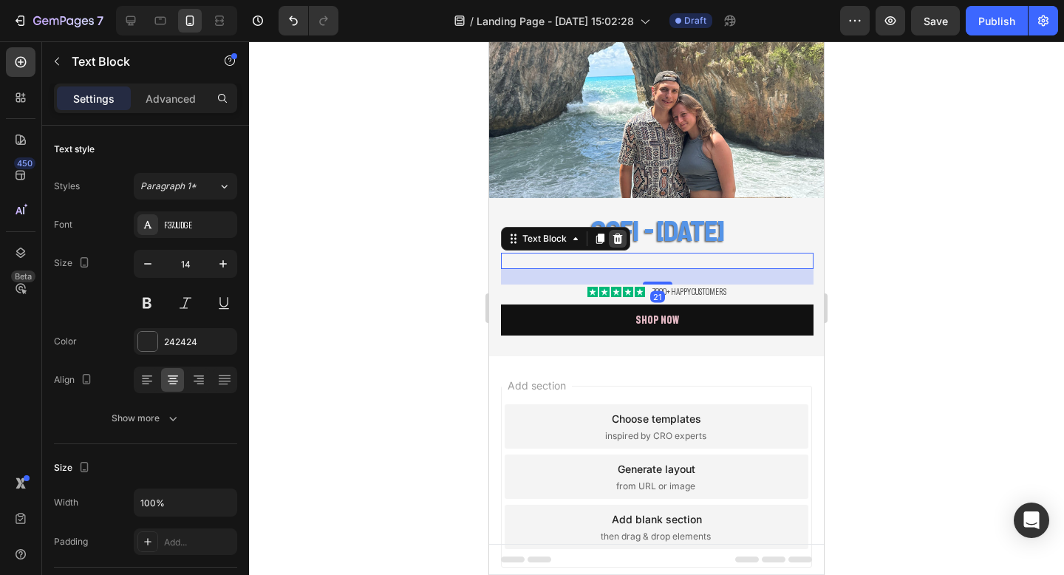
click at [615, 231] on div at bounding box center [618, 239] width 18 height 18
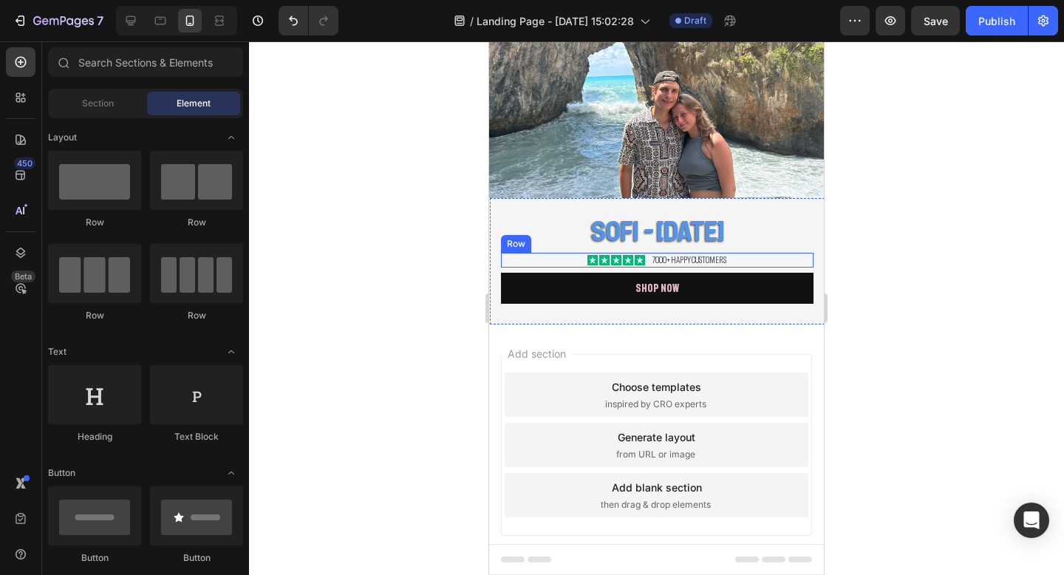
click at [751, 262] on div "Icon Icon Icon Icon Icon Icon List 7000+ Happy Customers Text Block Row" at bounding box center [657, 260] width 313 height 15
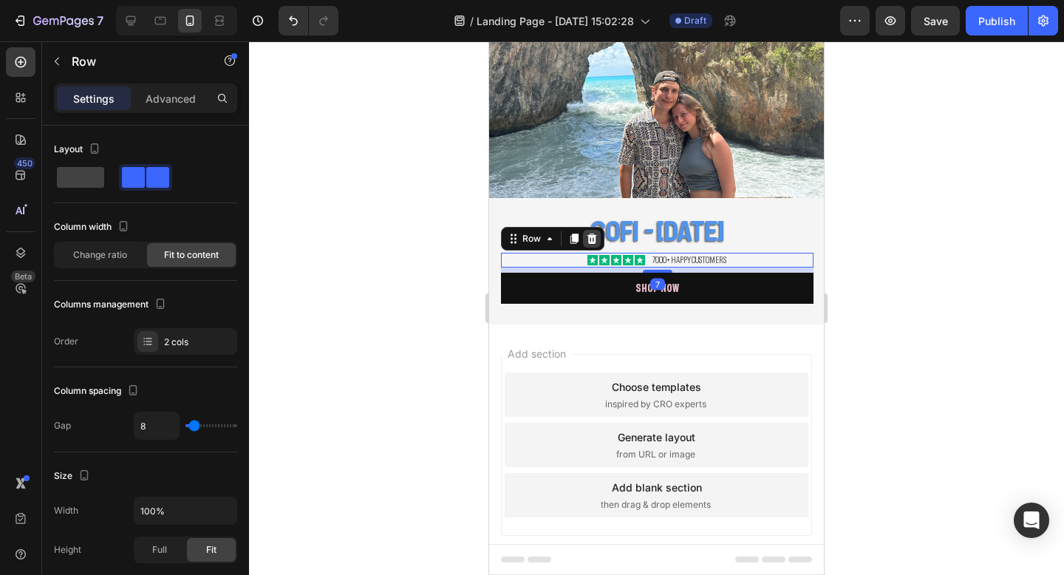
click at [590, 236] on icon at bounding box center [592, 238] width 10 height 10
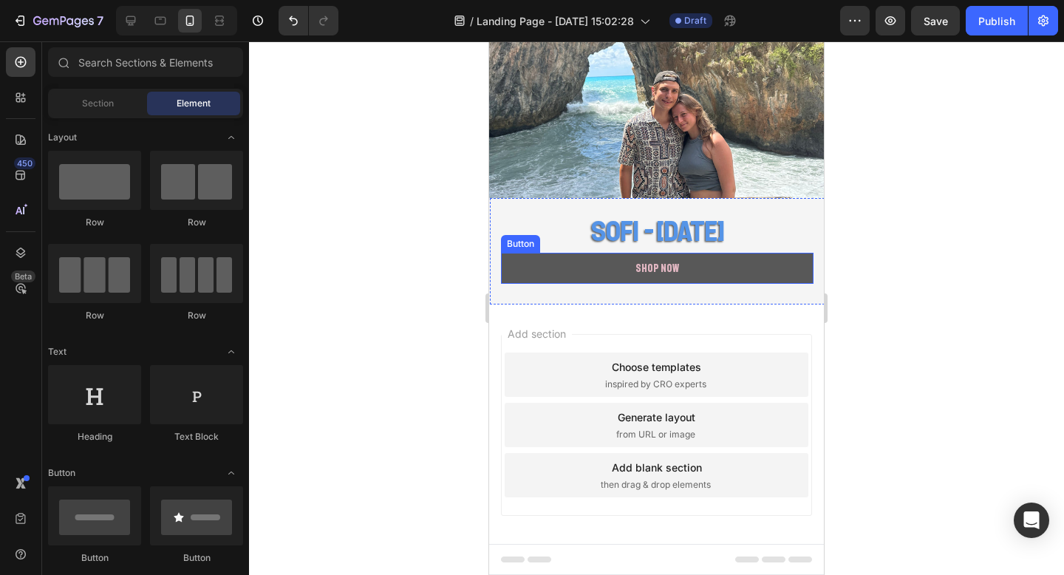
click at [587, 269] on button "Shop Now" at bounding box center [657, 268] width 313 height 31
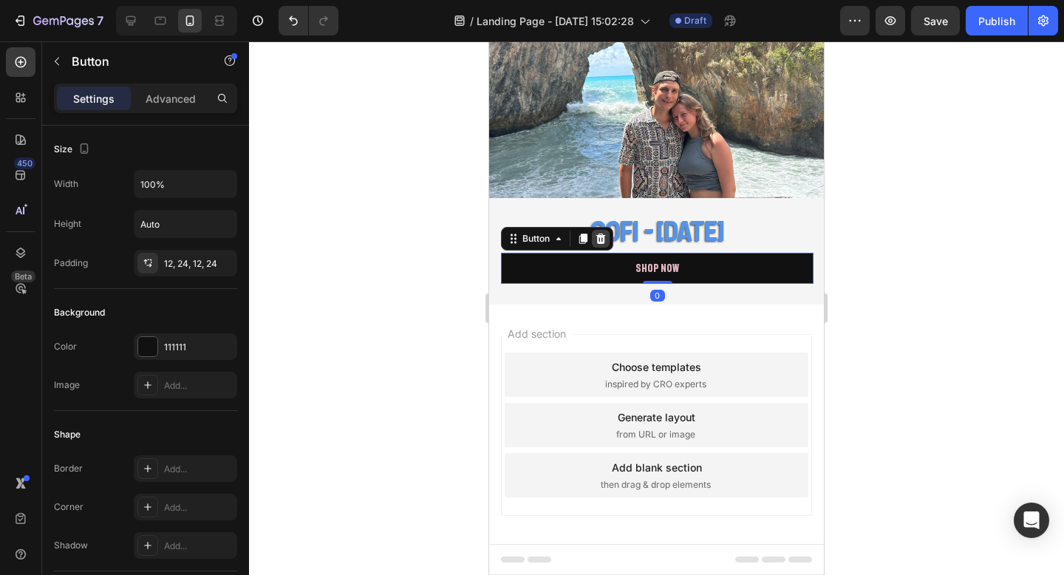
click at [601, 243] on icon at bounding box center [601, 238] width 10 height 10
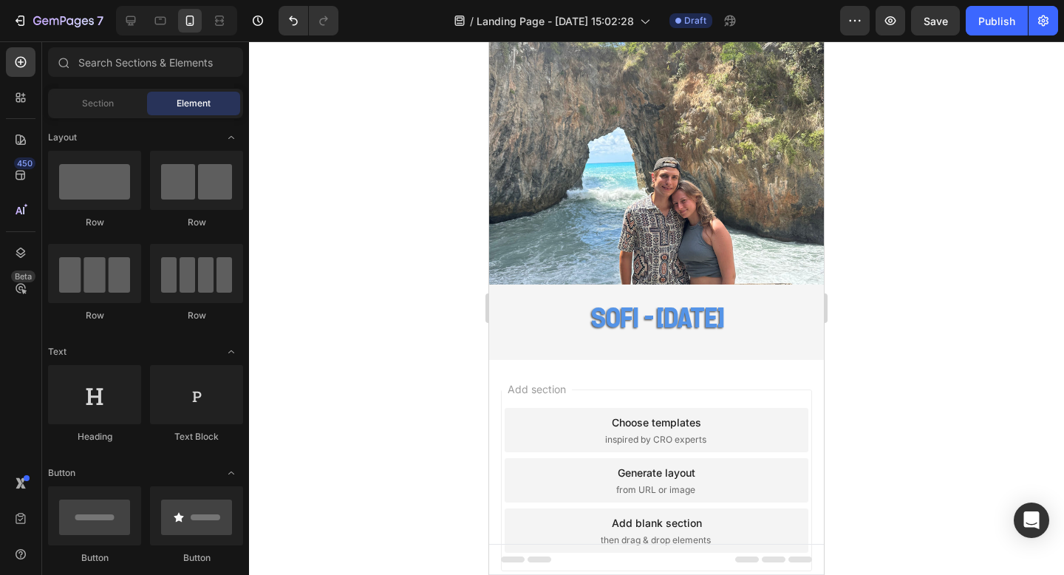
scroll to position [36, 0]
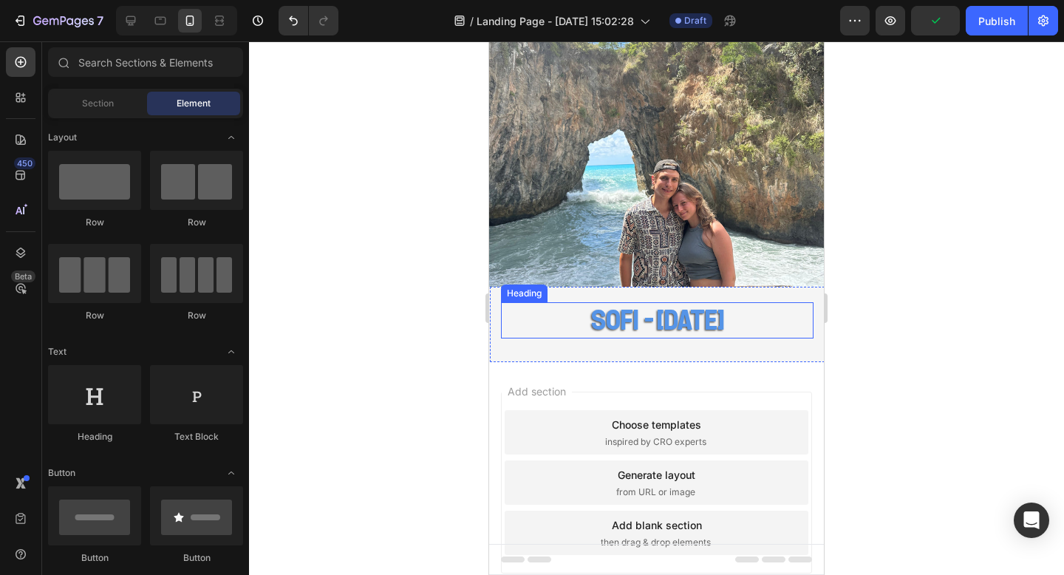
click at [779, 318] on p "SOFI - [DATE]" at bounding box center [657, 321] width 310 height 34
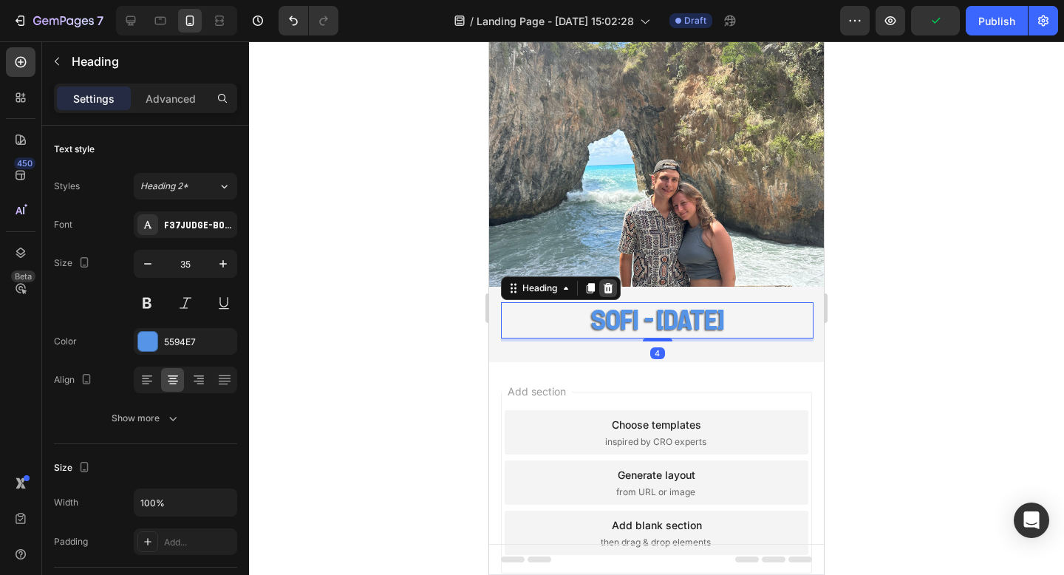
click at [607, 293] on icon at bounding box center [608, 288] width 12 height 12
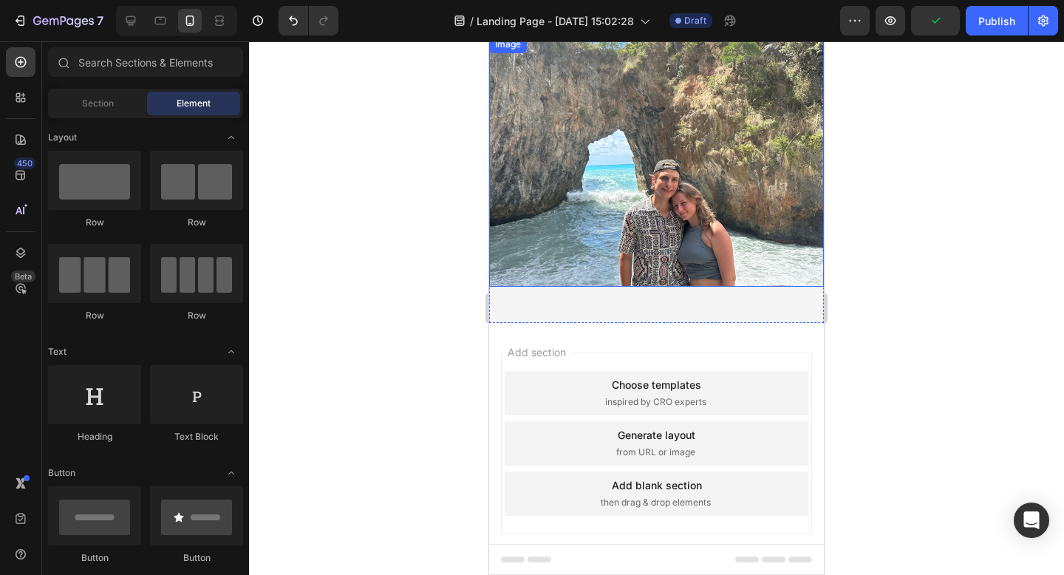
click at [607, 184] on img at bounding box center [656, 160] width 335 height 251
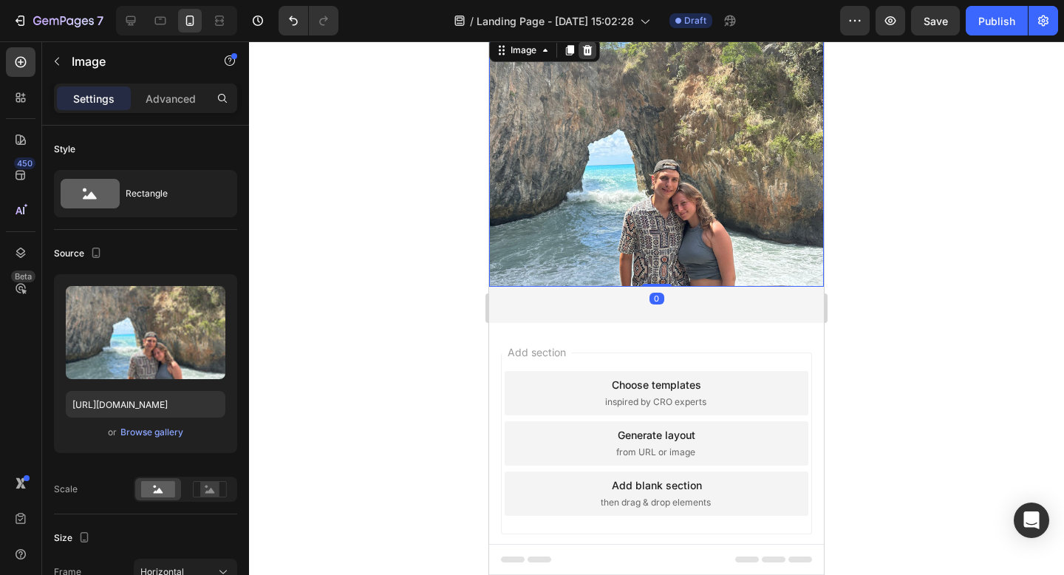
click at [586, 49] on icon at bounding box center [587, 50] width 12 height 12
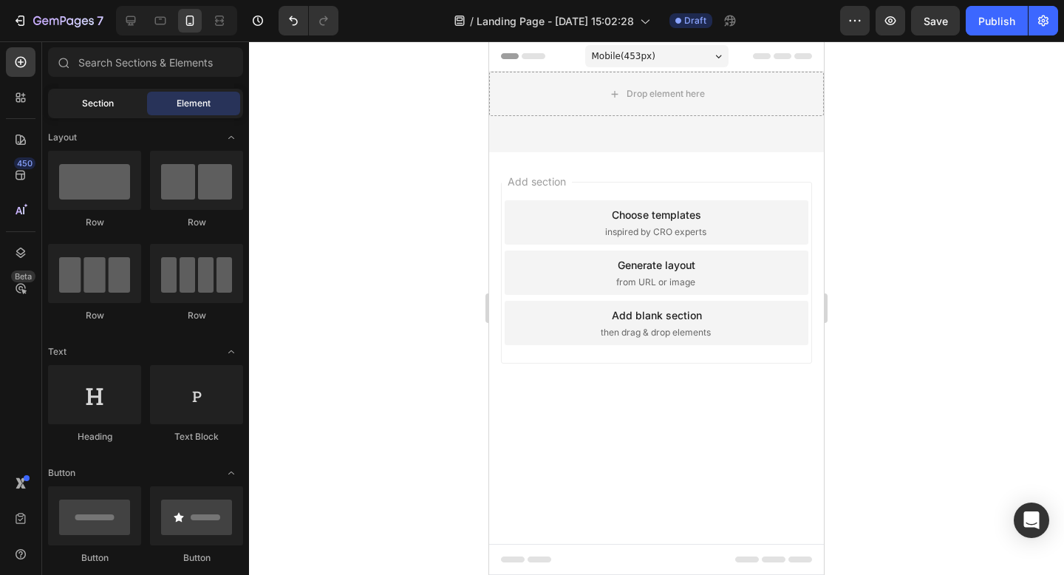
click at [78, 109] on div "Section" at bounding box center [97, 104] width 93 height 24
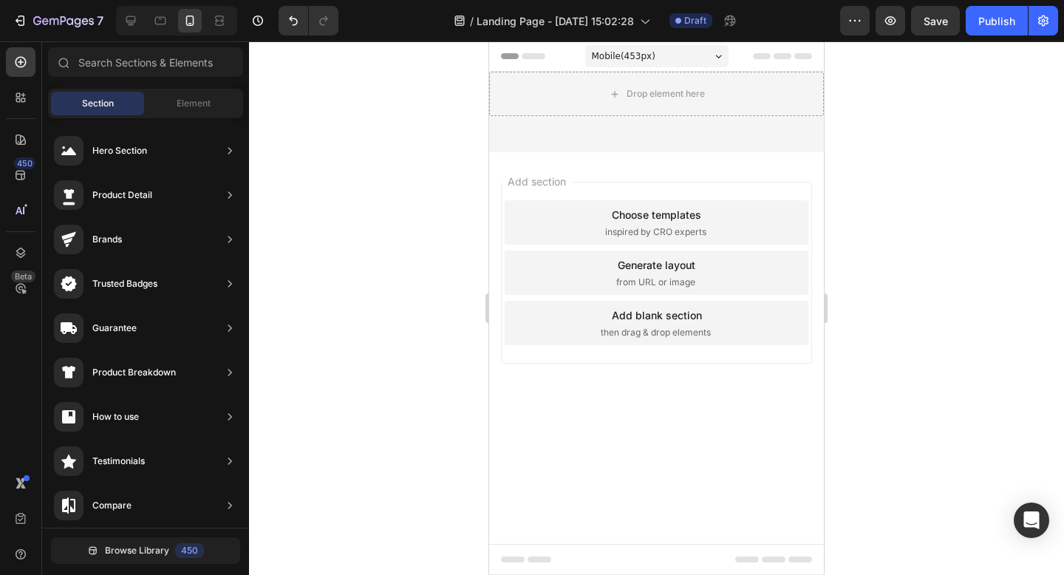
scroll to position [92, 0]
click at [18, 178] on icon at bounding box center [20, 175] width 15 height 15
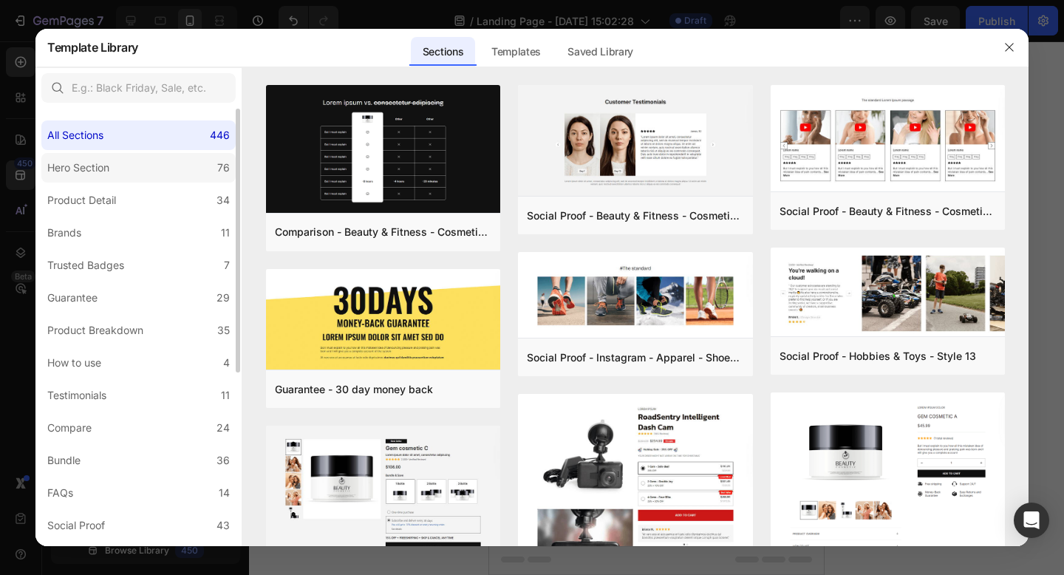
click at [154, 171] on label "Hero Section 76" at bounding box center [138, 168] width 194 height 30
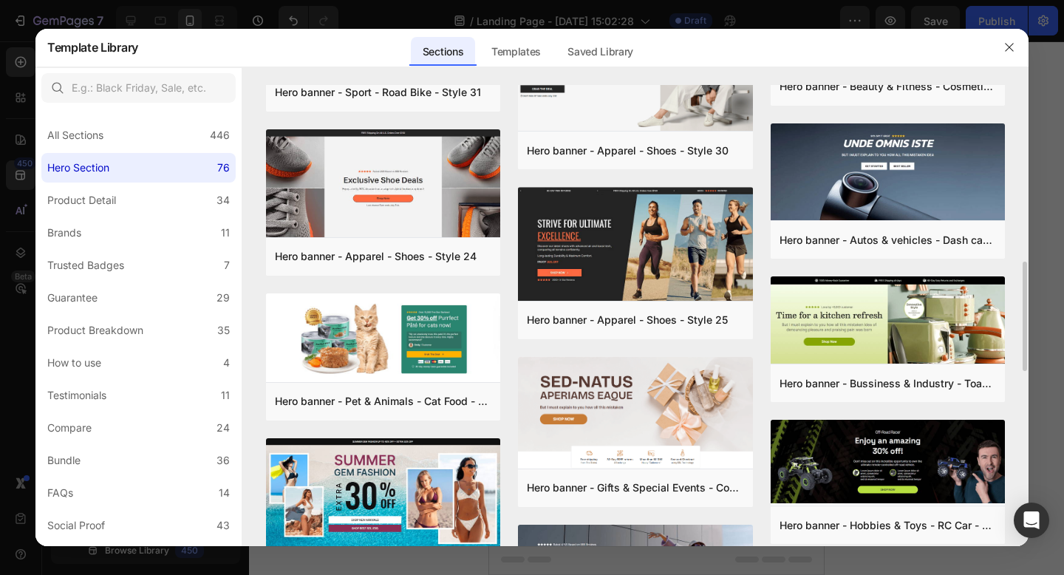
scroll to position [740, 0]
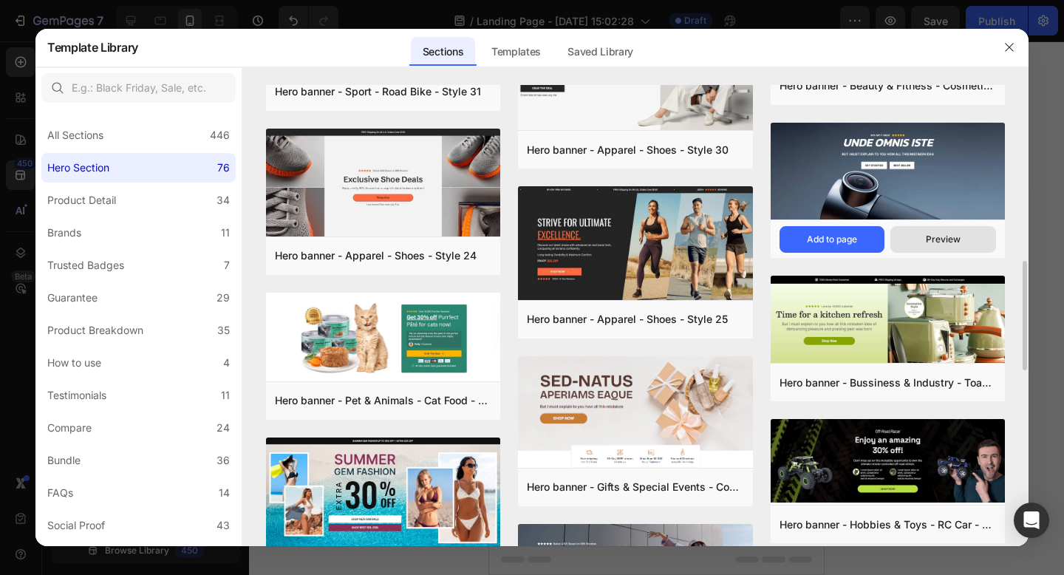
click at [928, 236] on div "Preview" at bounding box center [943, 239] width 35 height 13
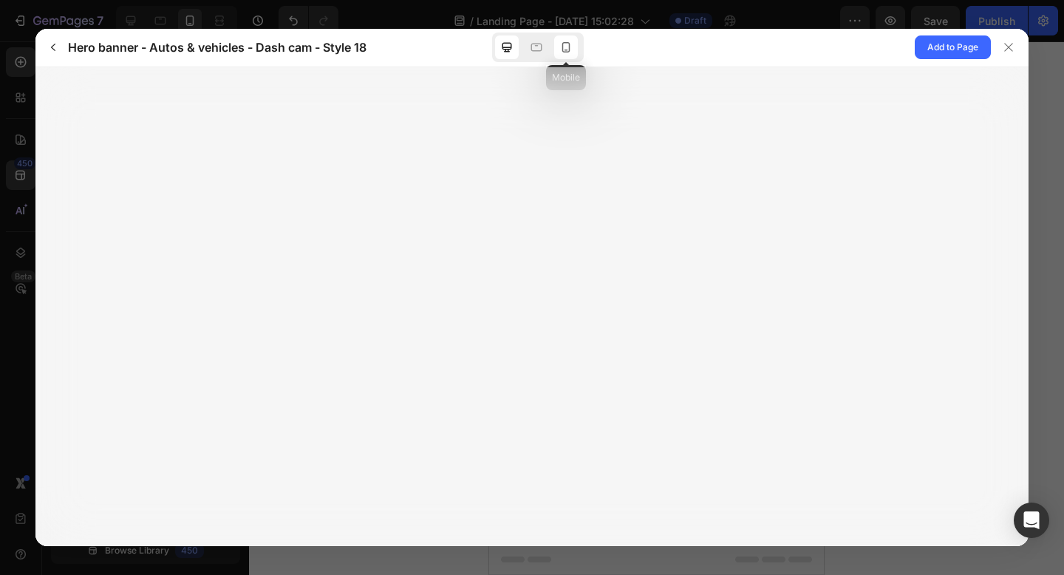
click at [564, 44] on icon at bounding box center [566, 47] width 15 height 15
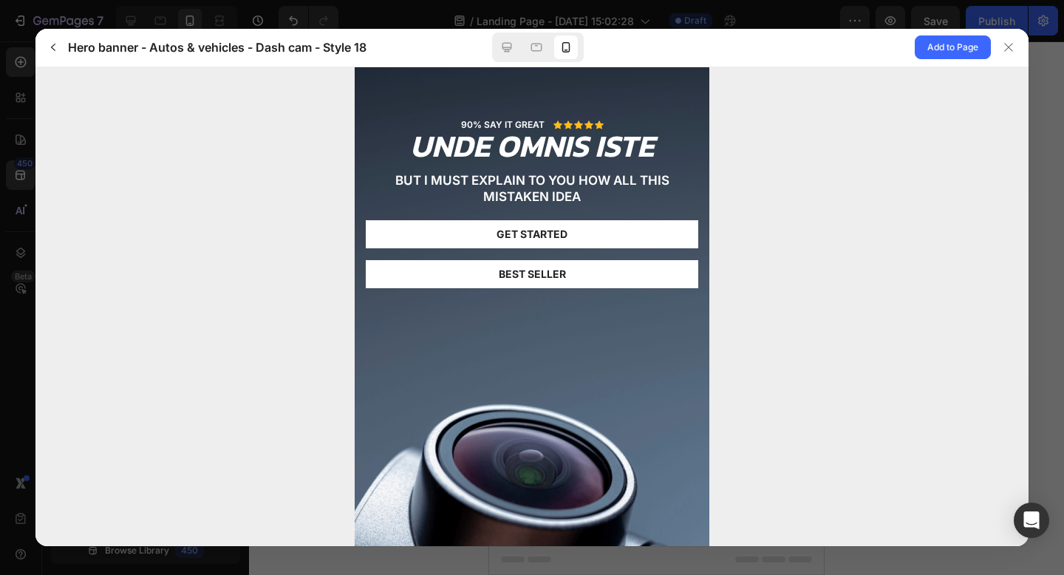
scroll to position [0, 0]
click at [953, 51] on span "Add to Page" at bounding box center [952, 47] width 51 height 18
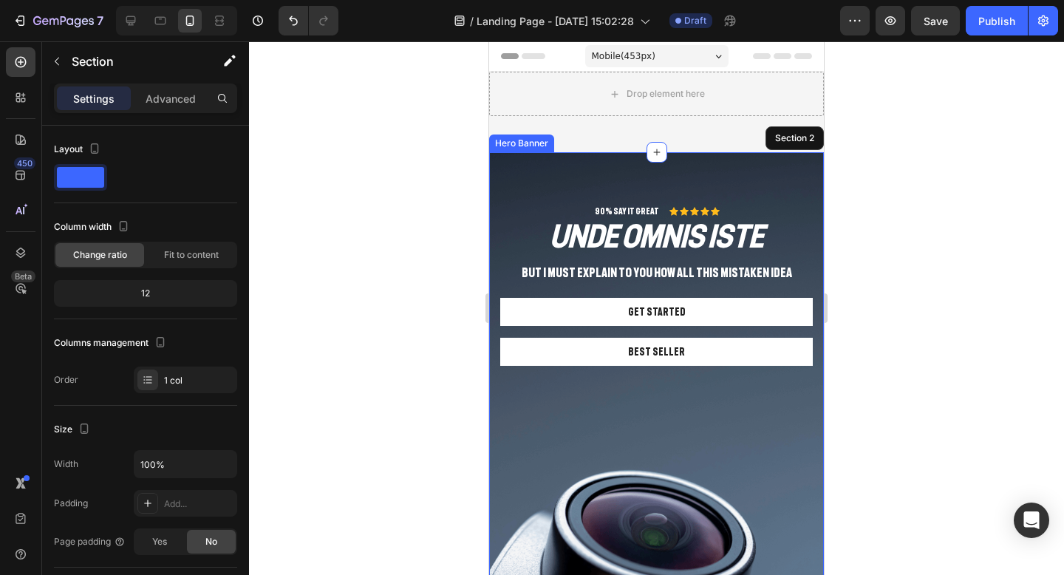
click at [700, 187] on div "90% SAY IT GREAT Text Block Icon Icon Icon Icon Icon Icon List Row unde omnis i…" at bounding box center [656, 276] width 335 height 249
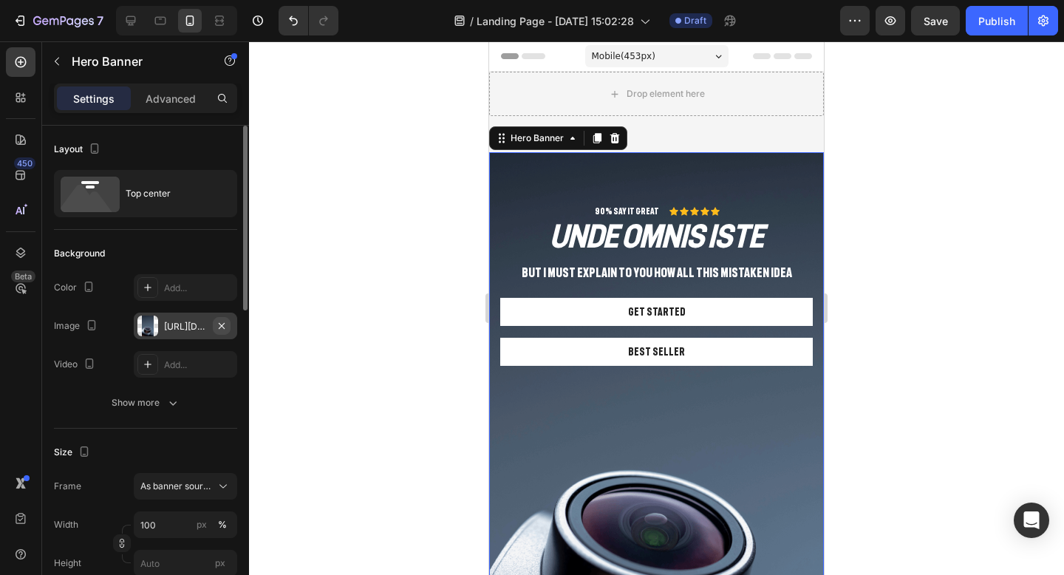
click at [224, 322] on icon "button" at bounding box center [222, 325] width 6 height 6
type input "Auto"
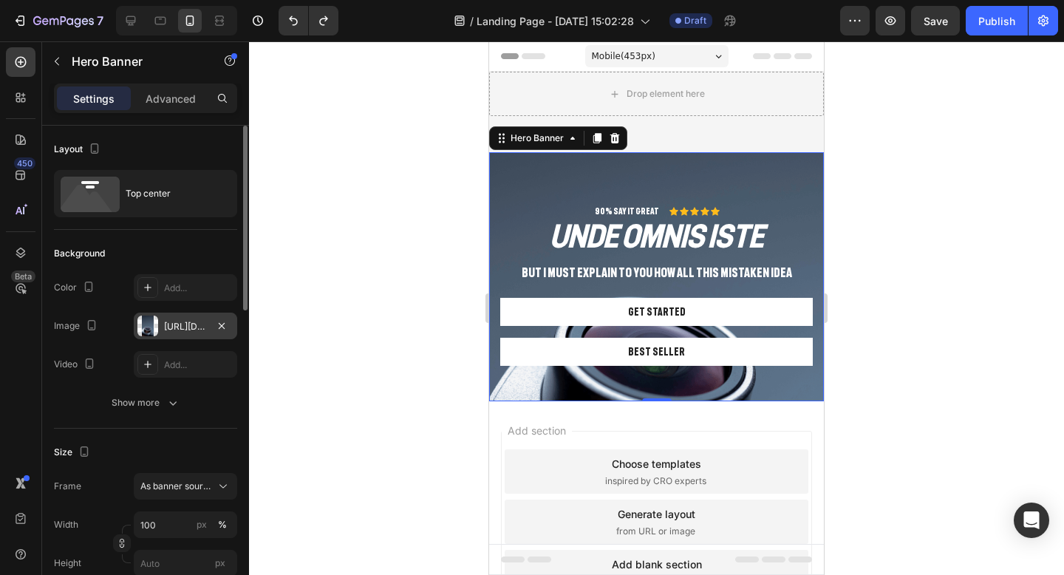
click at [181, 331] on div "[URL][DOMAIN_NAME]" at bounding box center [185, 326] width 43 height 13
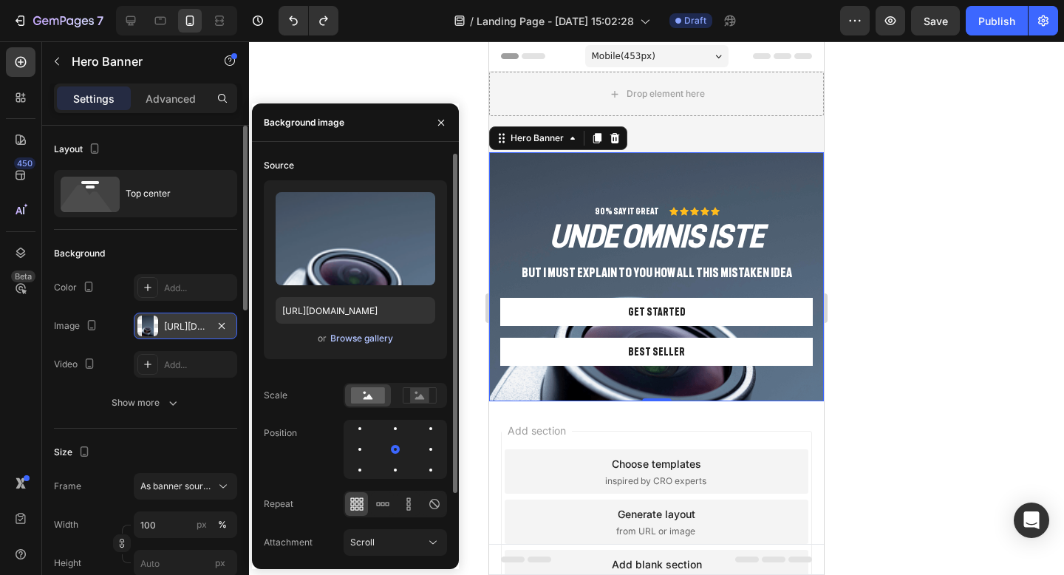
click at [344, 336] on div "Browse gallery" at bounding box center [361, 338] width 63 height 13
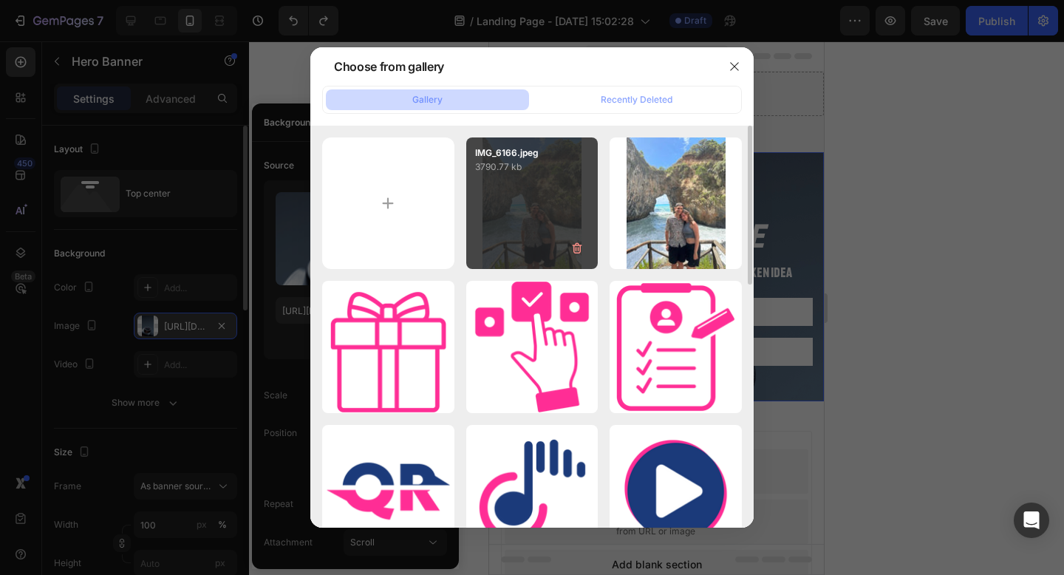
click at [536, 237] on div "IMG_6166.jpeg 3790.77 kb" at bounding box center [532, 203] width 132 height 132
type input "[URL][DOMAIN_NAME]"
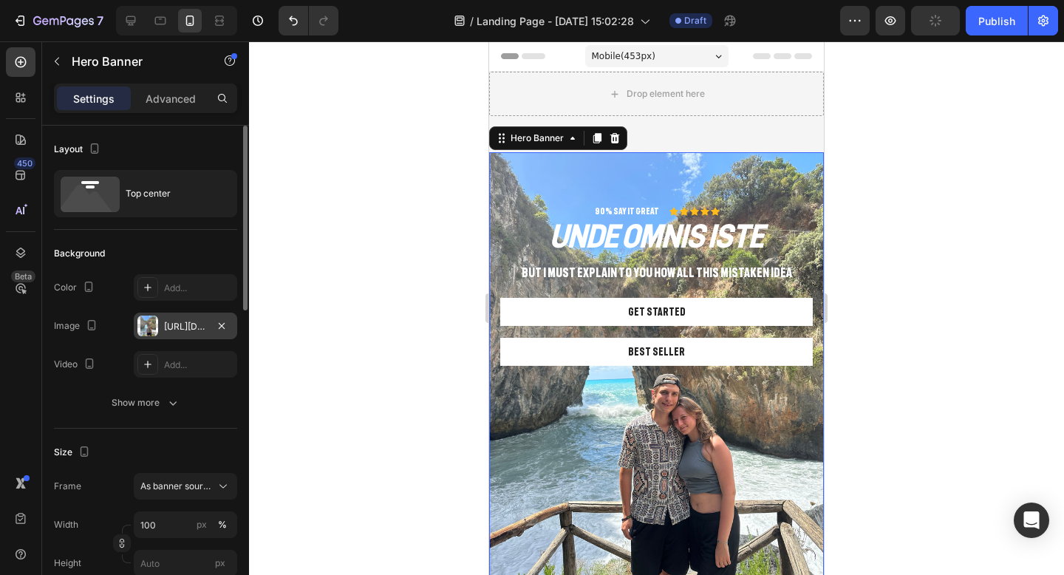
click at [909, 214] on div at bounding box center [656, 307] width 815 height 533
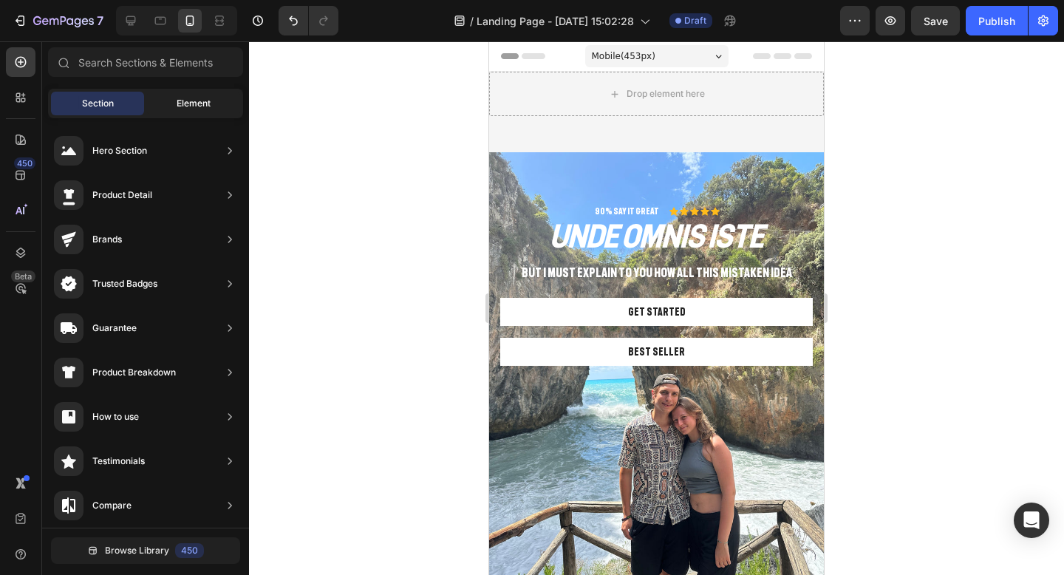
click at [181, 109] on span "Element" at bounding box center [194, 103] width 34 height 13
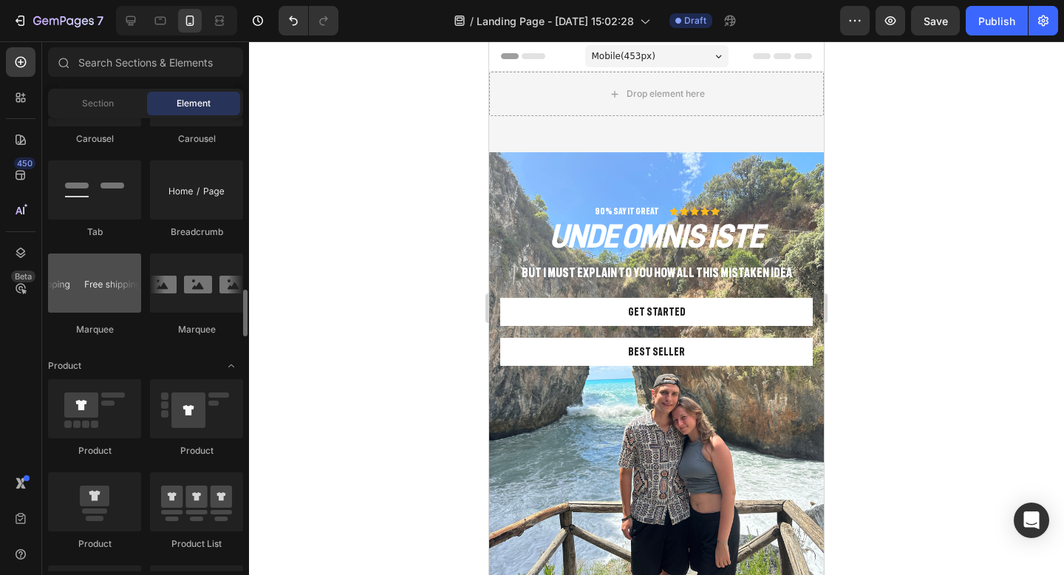
scroll to position [1654, 0]
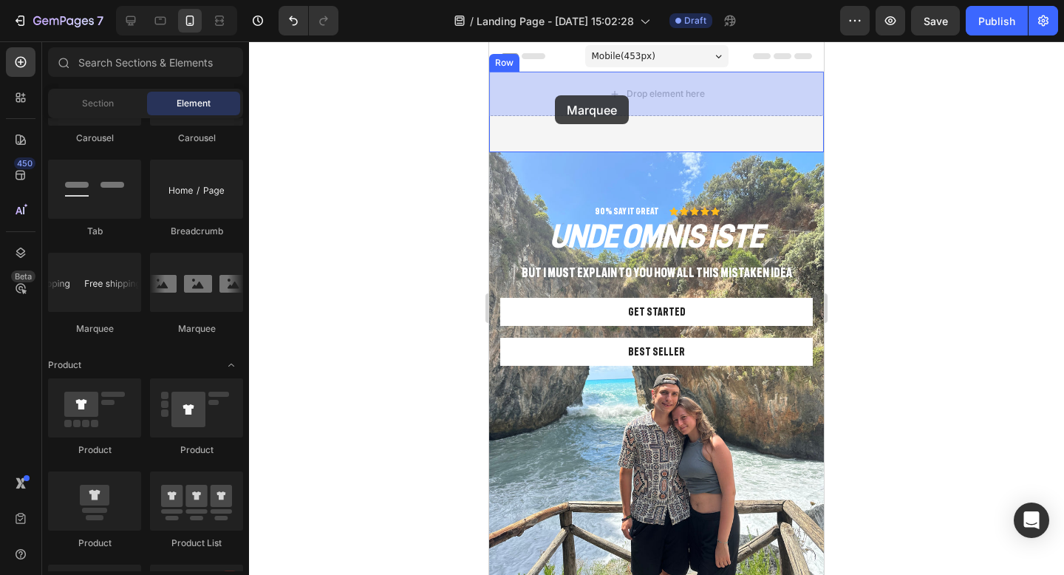
drag, startPoint x: 591, startPoint y: 350, endPoint x: 555, endPoint y: 95, distance: 257.5
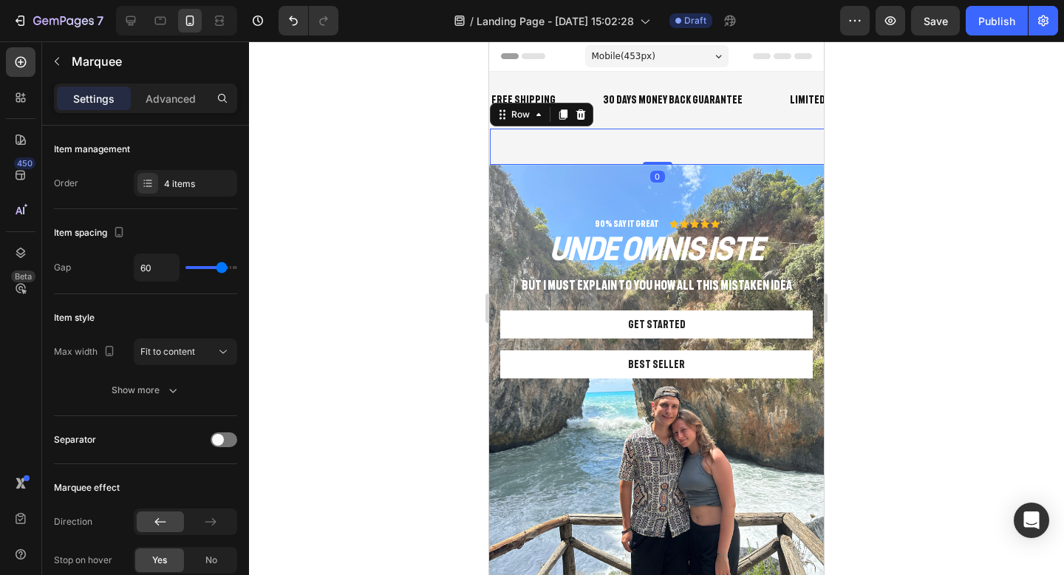
click at [545, 145] on div "You are pefect Text Block Row 0" at bounding box center [657, 147] width 335 height 36
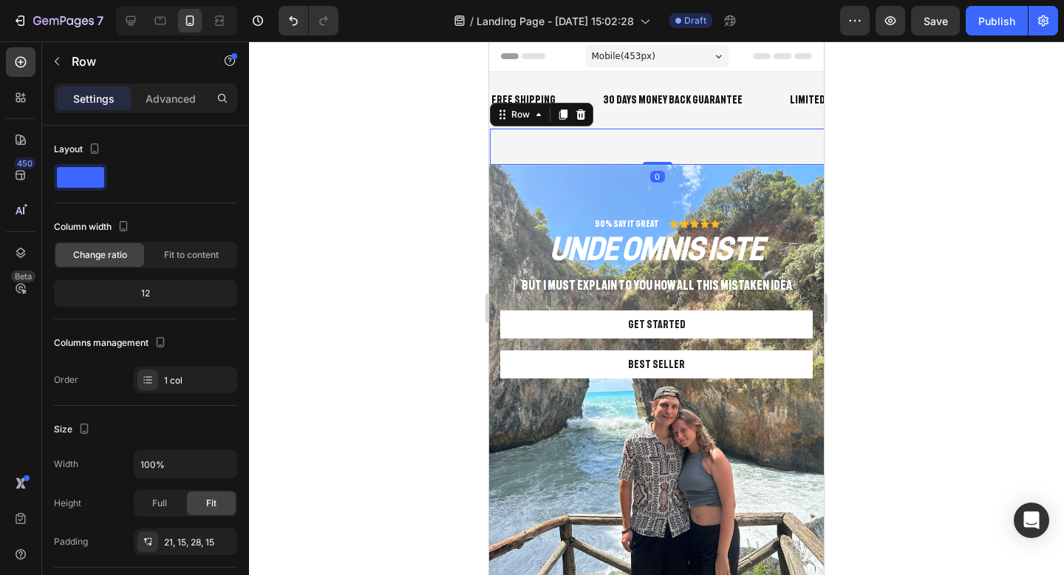
drag, startPoint x: 649, startPoint y: 163, endPoint x: 652, endPoint y: 142, distance: 21.6
click at [652, 142] on div "You are pefect Text Block Row 0" at bounding box center [657, 147] width 335 height 36
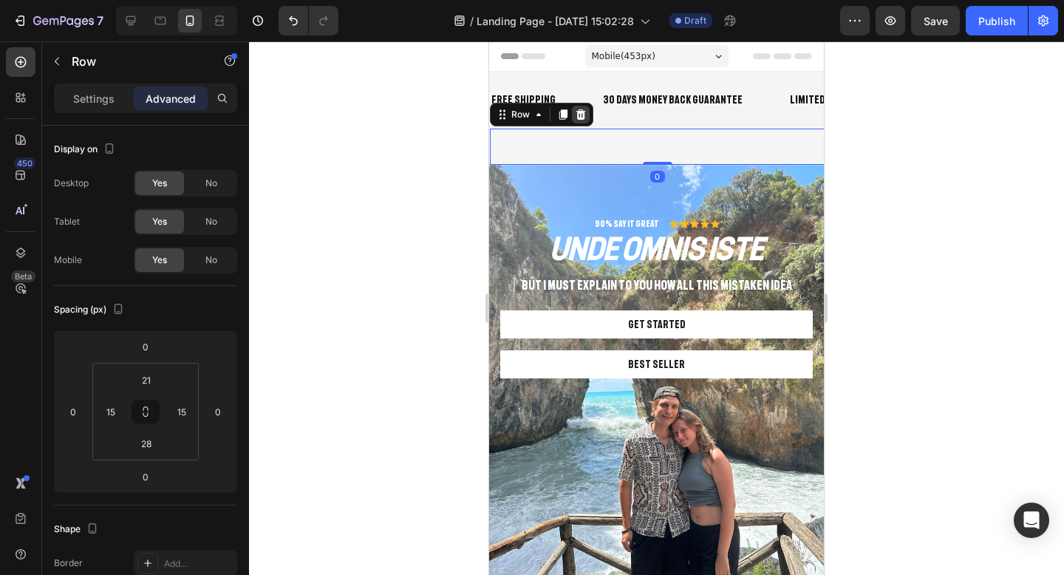
click at [579, 111] on icon at bounding box center [581, 114] width 10 height 10
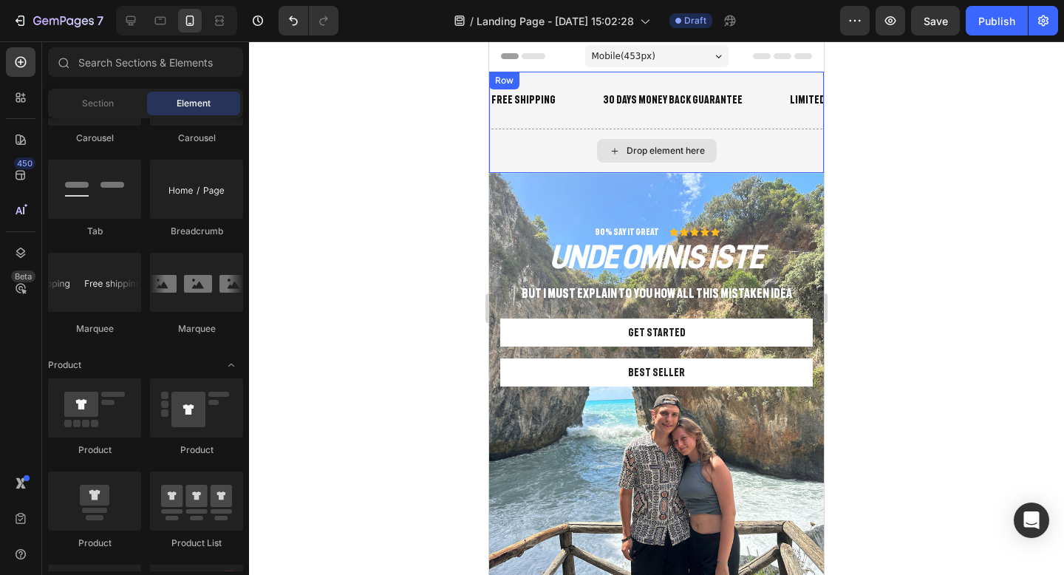
click at [564, 143] on div "Drop element here" at bounding box center [656, 151] width 335 height 44
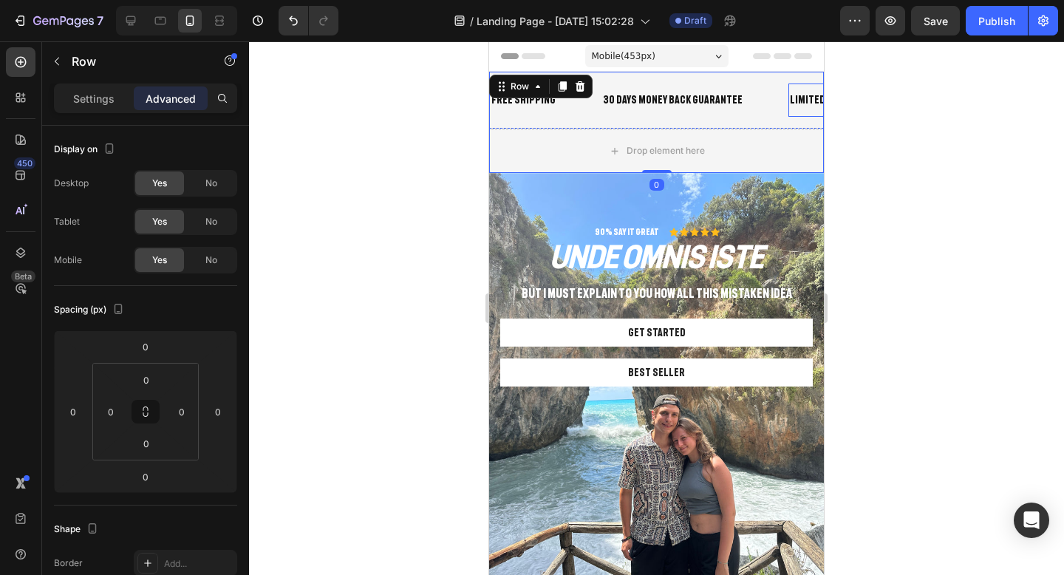
click at [855, 112] on div at bounding box center [656, 307] width 815 height 533
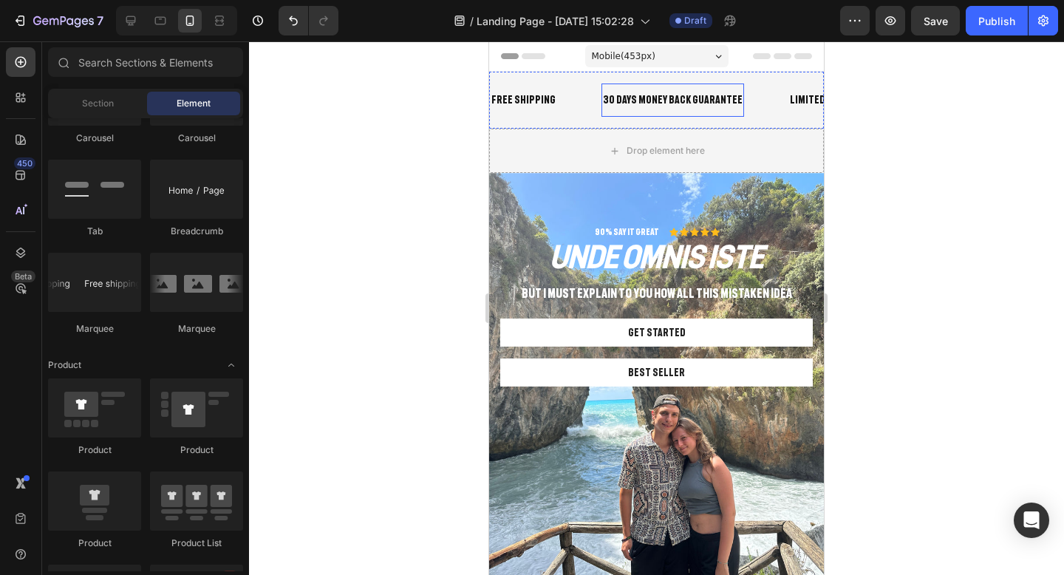
click at [603, 100] on div "30 DAYS MONEY BACK GUARANTEE" at bounding box center [672, 99] width 143 height 21
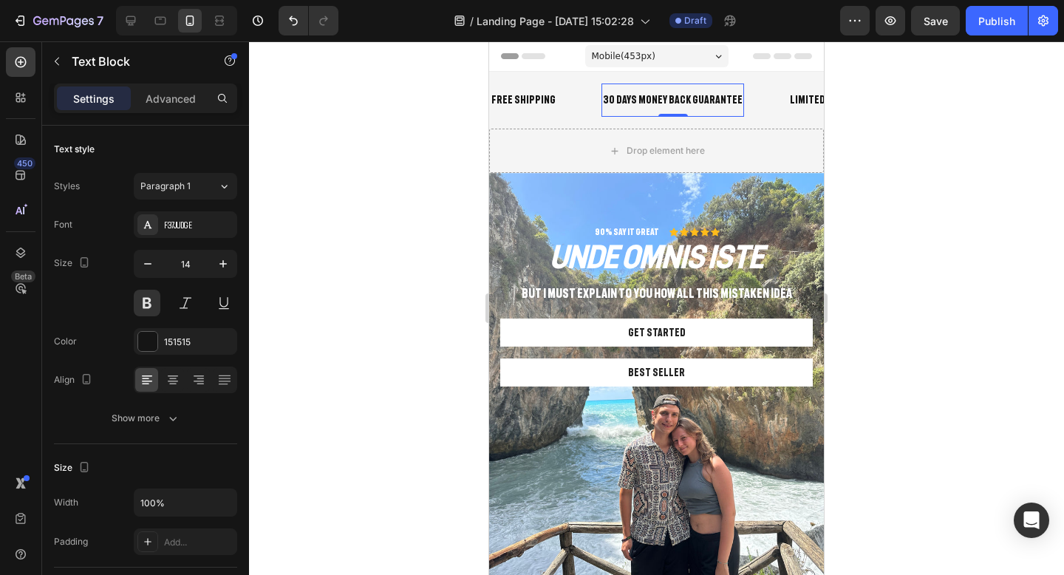
click at [603, 100] on div "30 DAYS MONEY BACK GUARANTEE" at bounding box center [672, 99] width 143 height 21
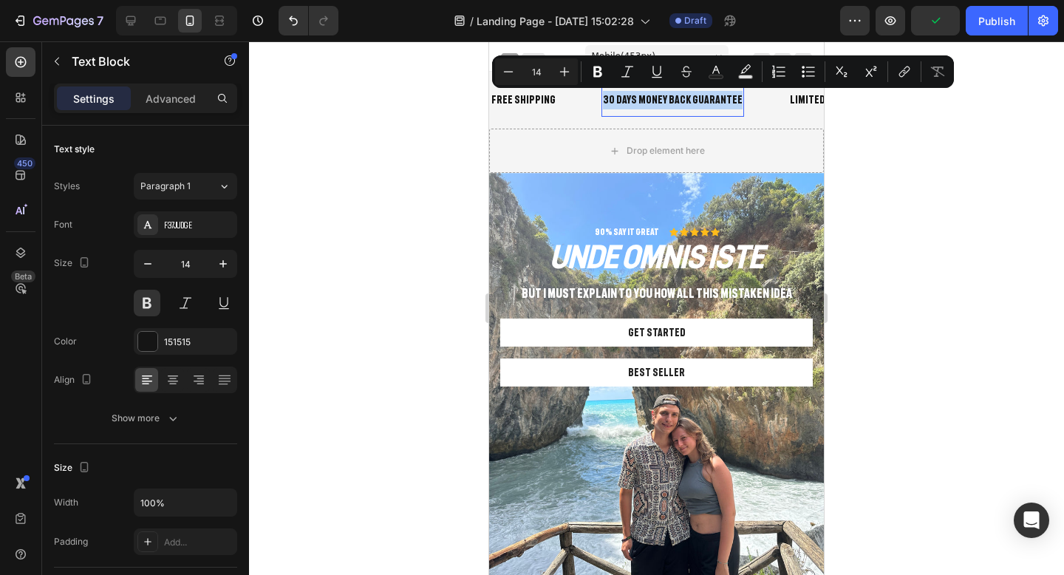
drag, startPoint x: 708, startPoint y: 101, endPoint x: 590, endPoint y: 100, distance: 118.2
click at [601, 100] on div "30 DAYS MONEY BACK GUARANTEE" at bounding box center [672, 99] width 143 height 21
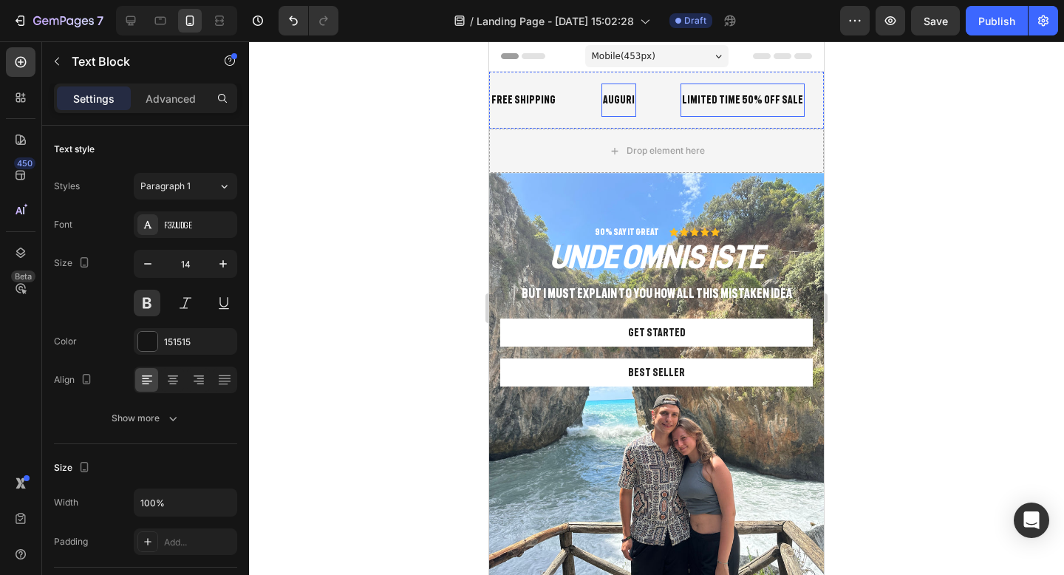
click at [702, 104] on div "LIMITED TIME 50% OFF SALE" at bounding box center [742, 99] width 124 height 21
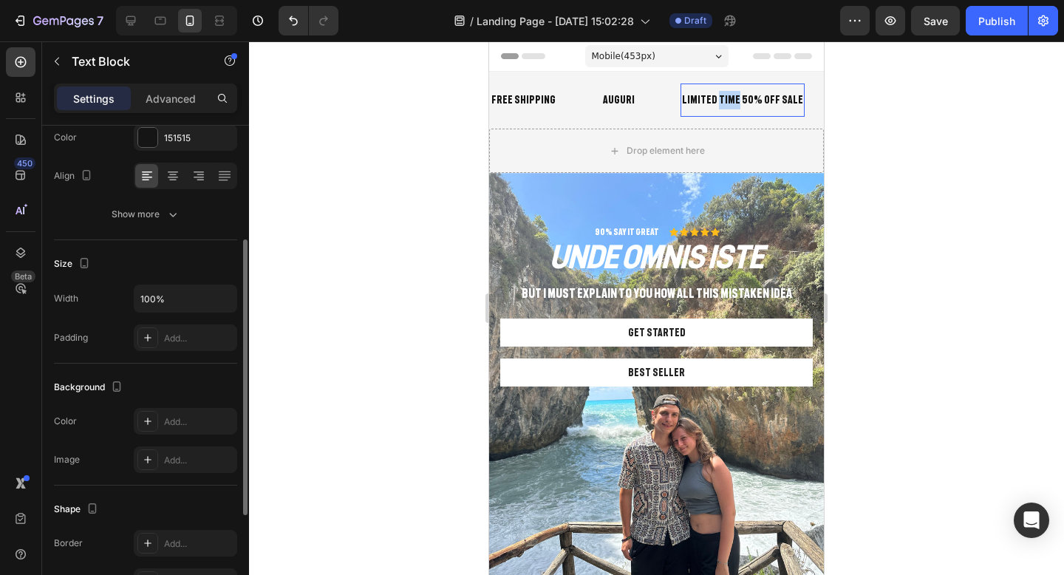
click at [702, 104] on div "LIMITED TIME 50% OFF SALE" at bounding box center [742, 99] width 124 height 21
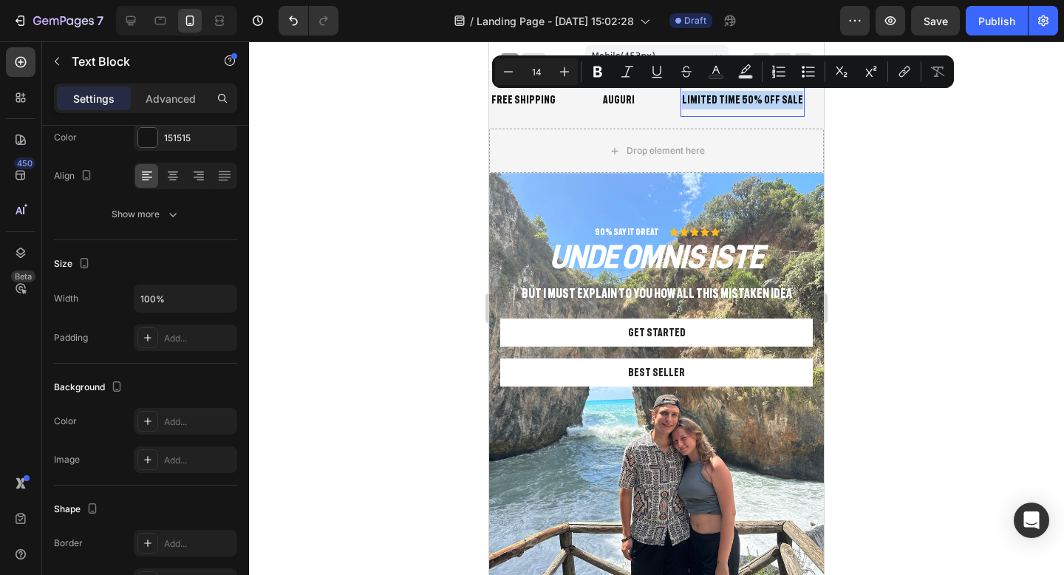
drag, startPoint x: 760, startPoint y: 103, endPoint x: 664, endPoint y: 102, distance: 96.1
click at [680, 102] on div "LIMITED TIME 50% OFF SALE" at bounding box center [742, 99] width 124 height 21
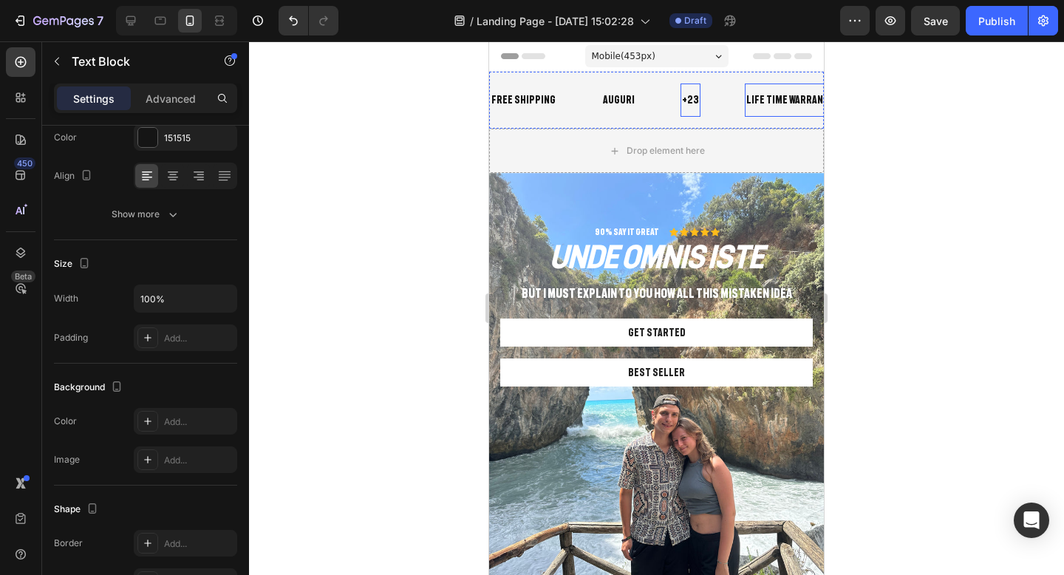
click at [796, 100] on div "LIFE TIME WARRANTY" at bounding box center [790, 99] width 90 height 21
drag, startPoint x: 796, startPoint y: 100, endPoint x: 731, endPoint y: 103, distance: 64.4
click at [746, 103] on p "LIFE TIME WARRANTY" at bounding box center [789, 100] width 87 height 18
drag, startPoint x: 725, startPoint y: 103, endPoint x: 796, endPoint y: 106, distance: 71.0
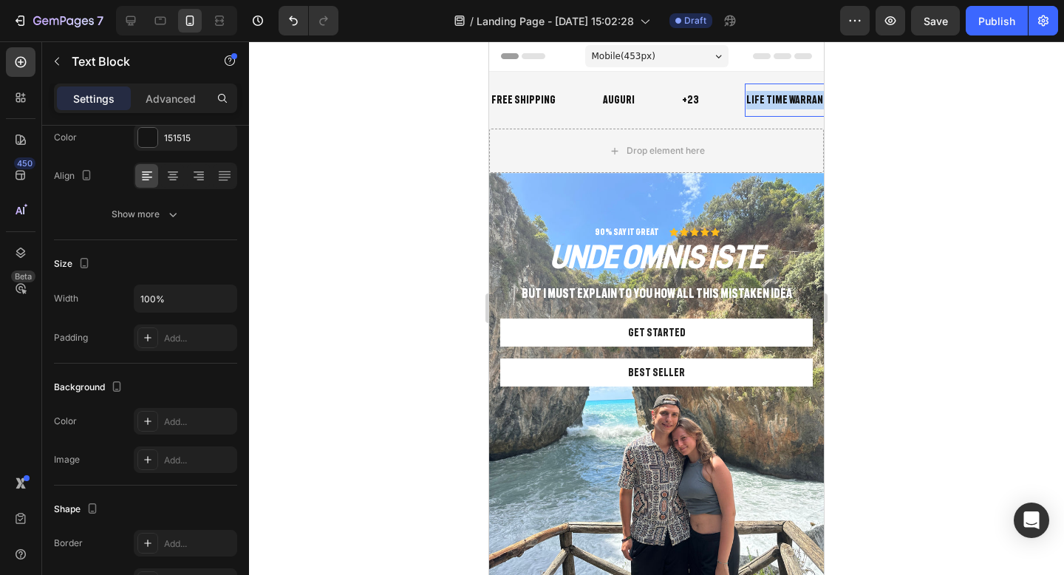
click at [796, 106] on p "LIFE TIME WARRANTY" at bounding box center [789, 100] width 87 height 18
click at [963, 127] on div at bounding box center [656, 307] width 815 height 533
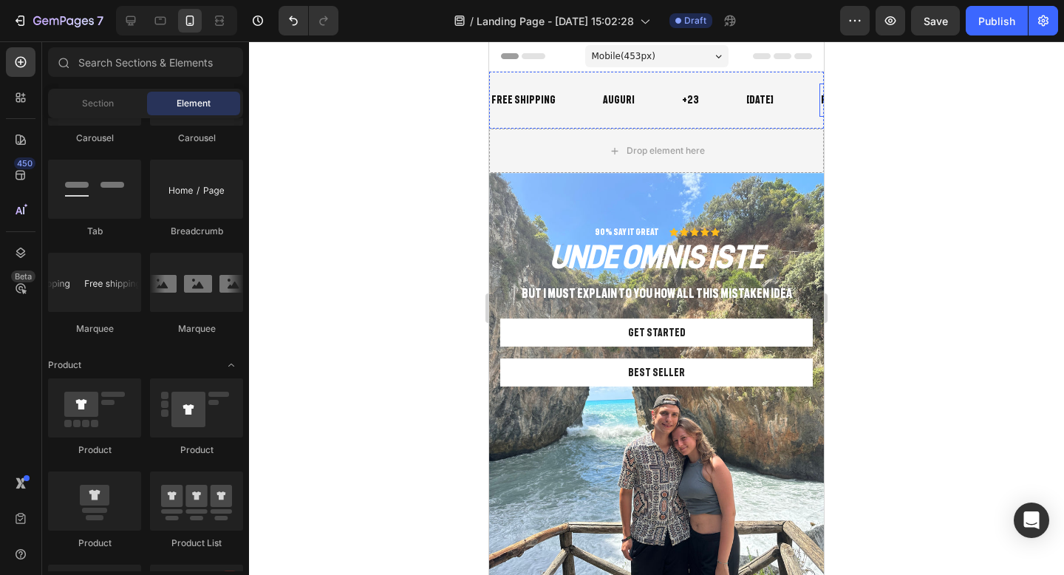
click at [820, 103] on div "FREE SHIPPING" at bounding box center [852, 99] width 67 height 21
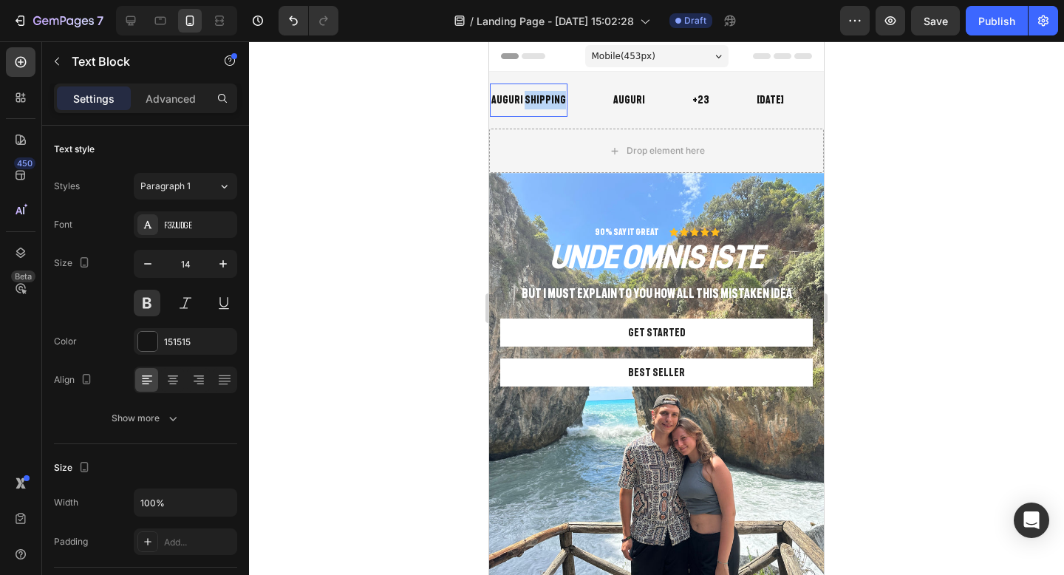
click at [520, 102] on p "AUGURI SHIPPING" at bounding box center [528, 100] width 75 height 18
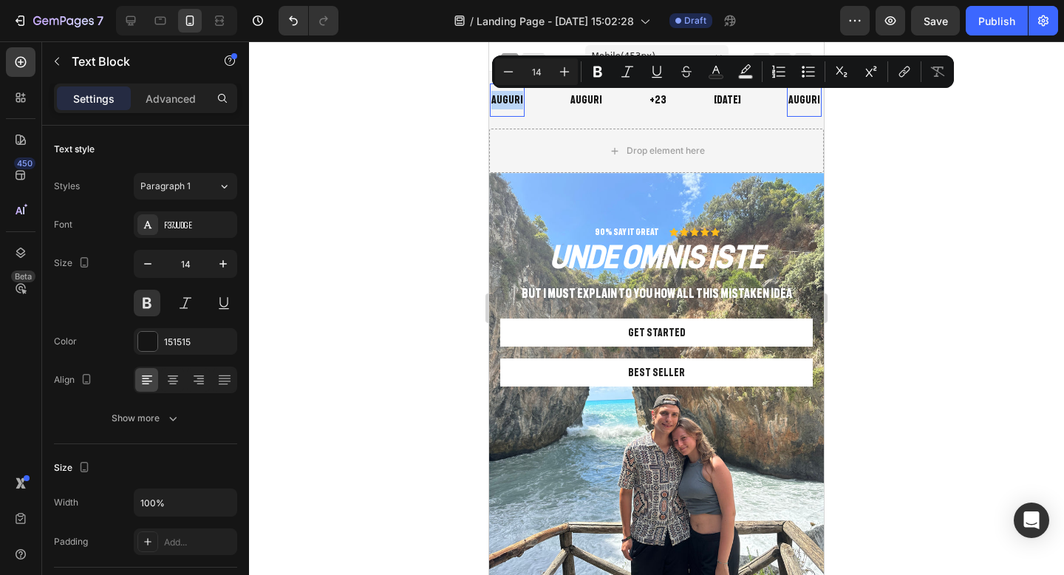
drag, startPoint x: 517, startPoint y: 104, endPoint x: 490, endPoint y: 104, distance: 27.3
click at [490, 104] on div "AUGURI" at bounding box center [507, 99] width 35 height 21
click at [505, 101] on p "AUGURI" at bounding box center [507, 100] width 32 height 18
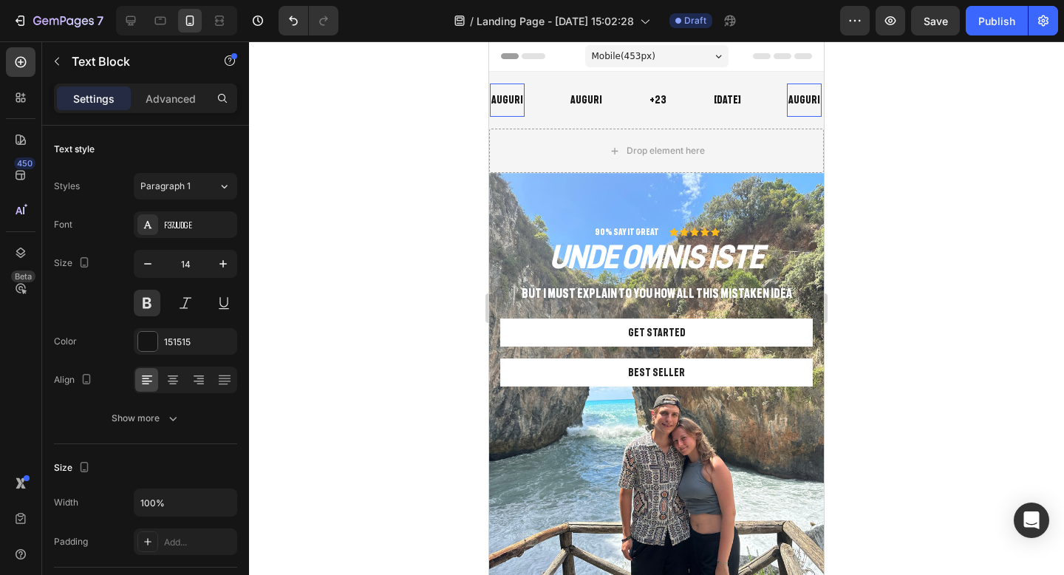
click at [427, 204] on div at bounding box center [656, 307] width 815 height 533
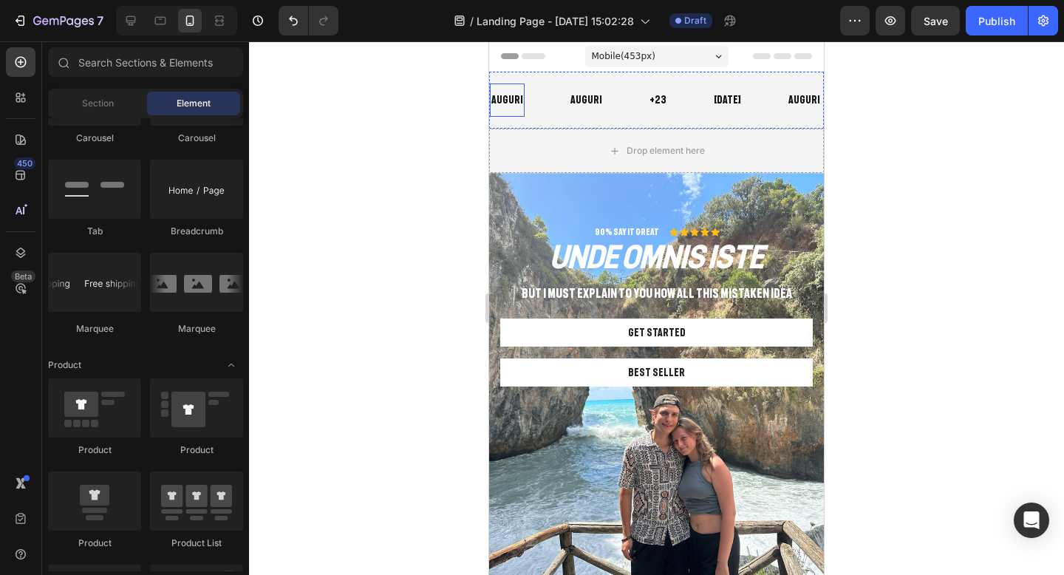
click at [509, 103] on p "AUGURI" at bounding box center [507, 100] width 32 height 18
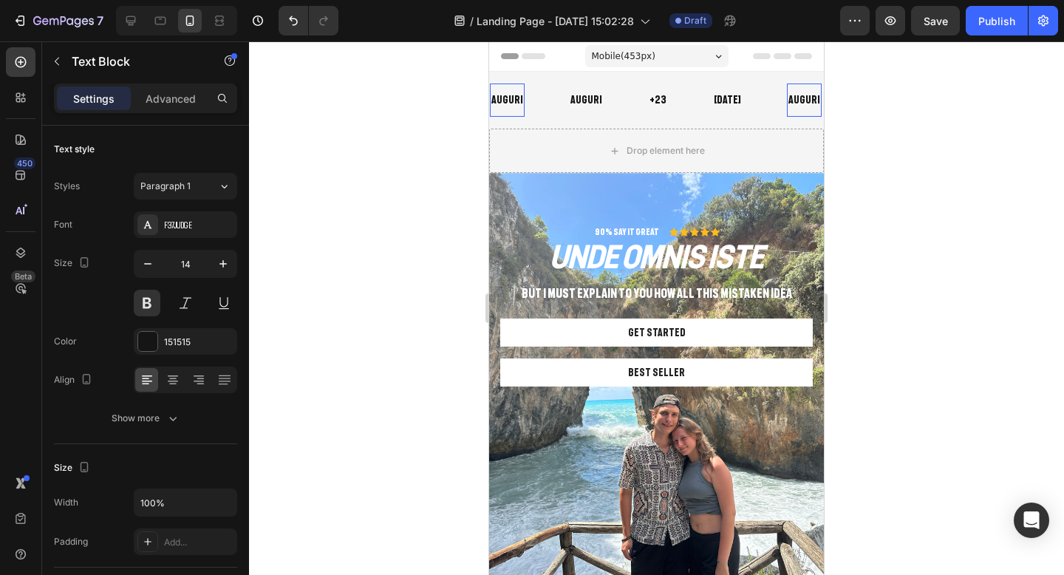
click at [516, 100] on p "AUGURI" at bounding box center [507, 100] width 32 height 18
click at [510, 100] on p "AUGURI" at bounding box center [507, 100] width 32 height 18
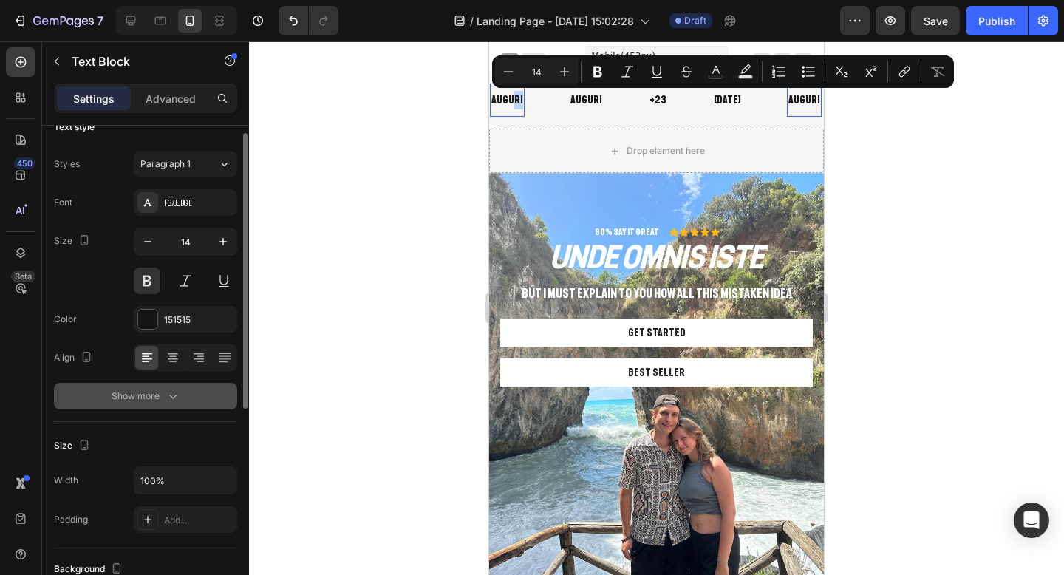
scroll to position [16, 0]
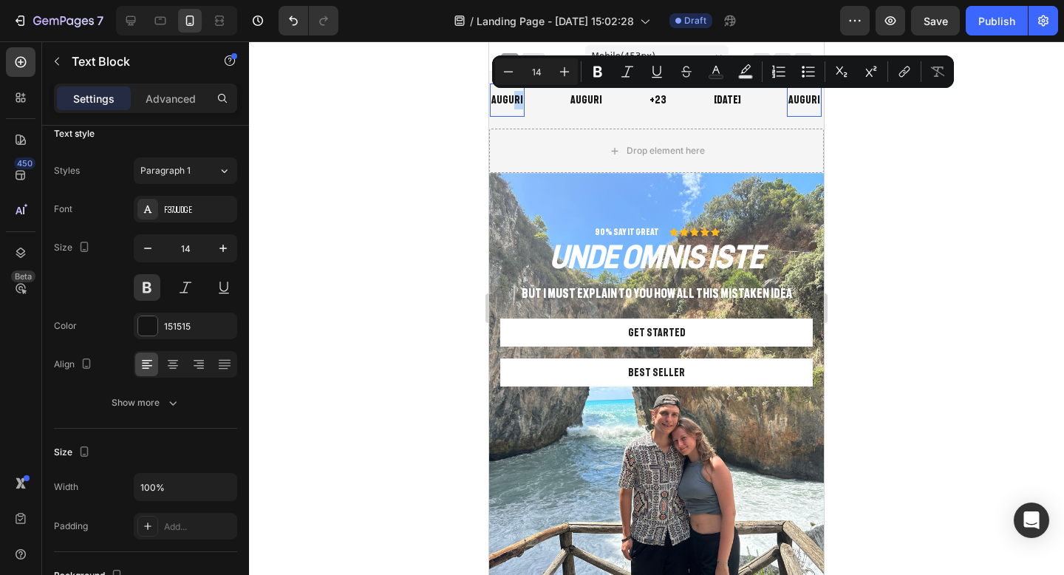
click at [515, 102] on p "AUGURI" at bounding box center [507, 100] width 32 height 18
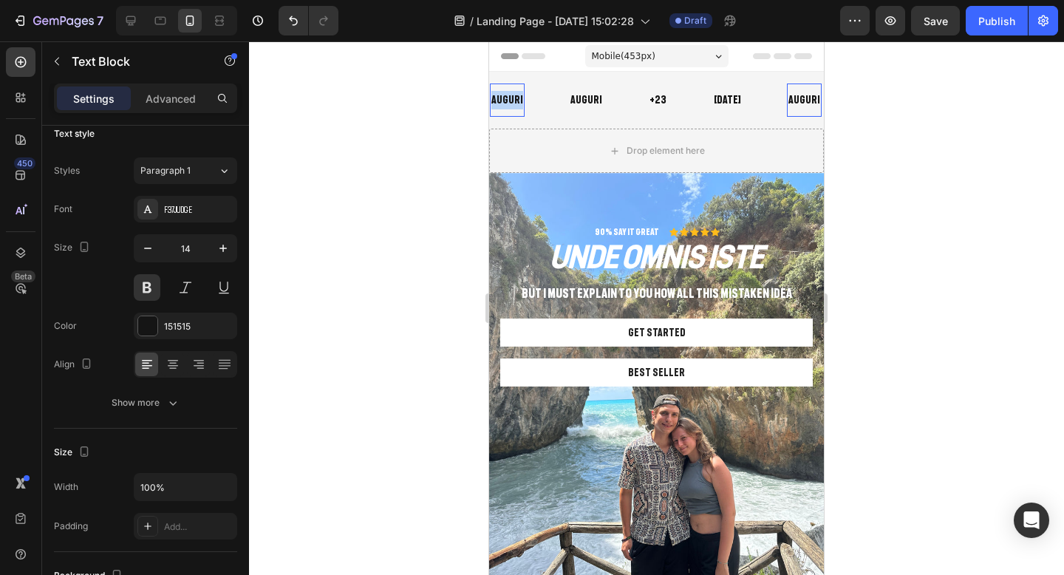
drag, startPoint x: 517, startPoint y: 102, endPoint x: 493, endPoint y: 102, distance: 24.4
click at [493, 102] on p "AUGURI" at bounding box center [507, 100] width 32 height 18
click at [950, 148] on div at bounding box center [656, 307] width 815 height 533
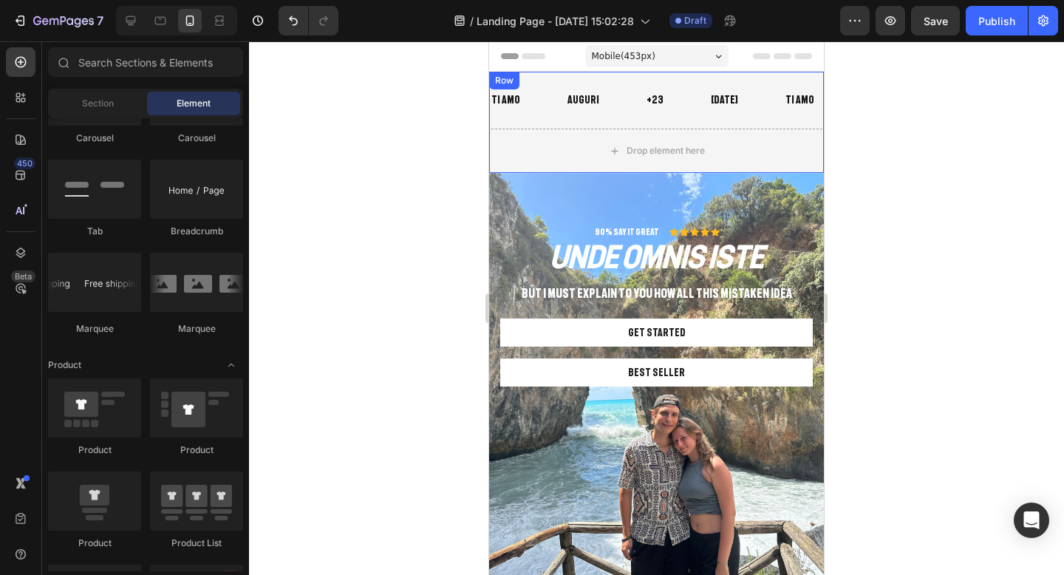
click at [869, 149] on div at bounding box center [656, 307] width 815 height 533
click at [550, 77] on div "TI AMO Text Block AUGURI Text Block +23 Text Block [DATE] Text Block TI AMO Tex…" at bounding box center [656, 100] width 335 height 57
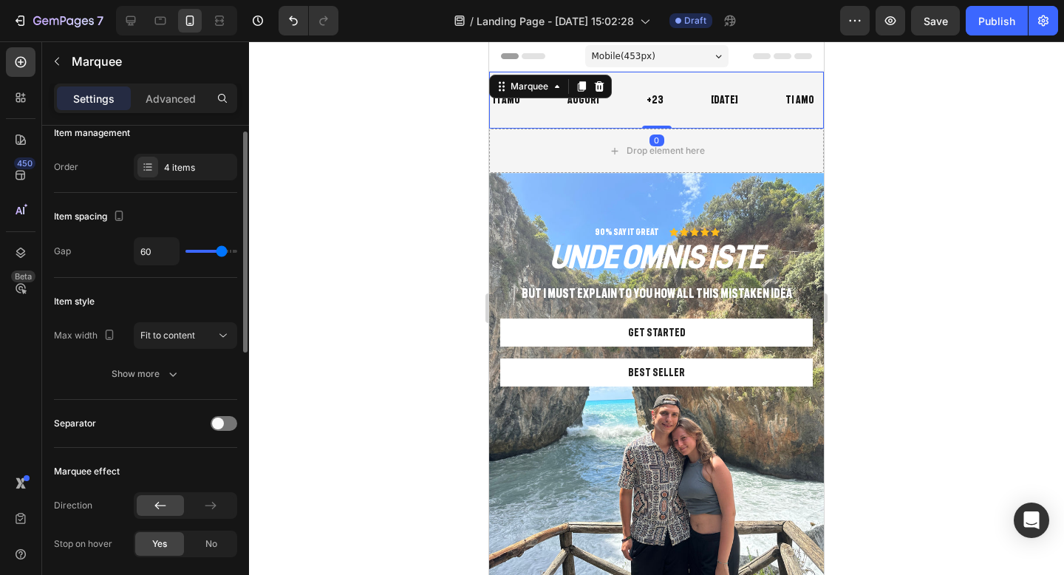
scroll to position [0, 0]
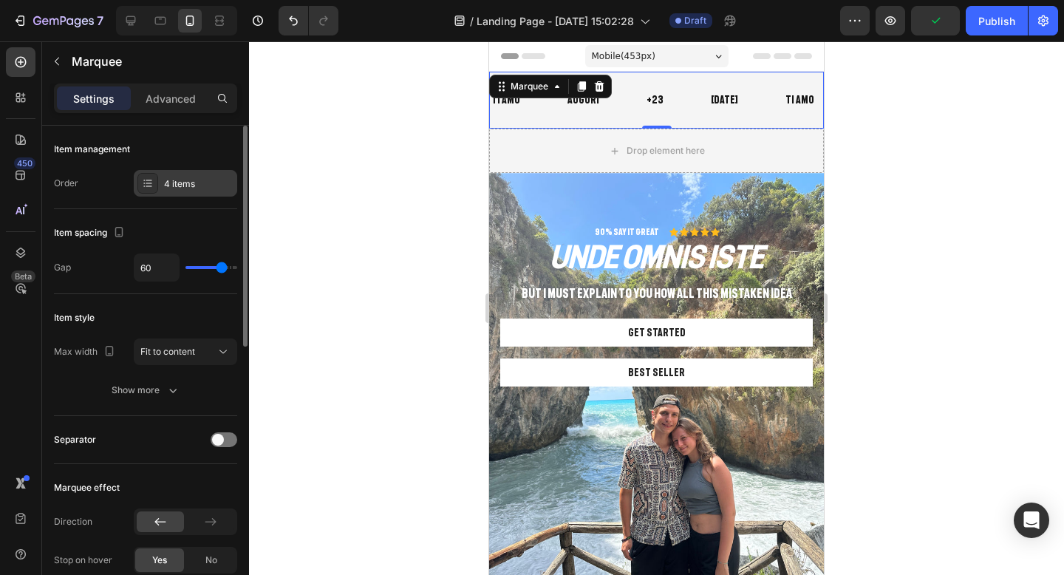
click at [210, 184] on div "4 items" at bounding box center [198, 183] width 69 height 13
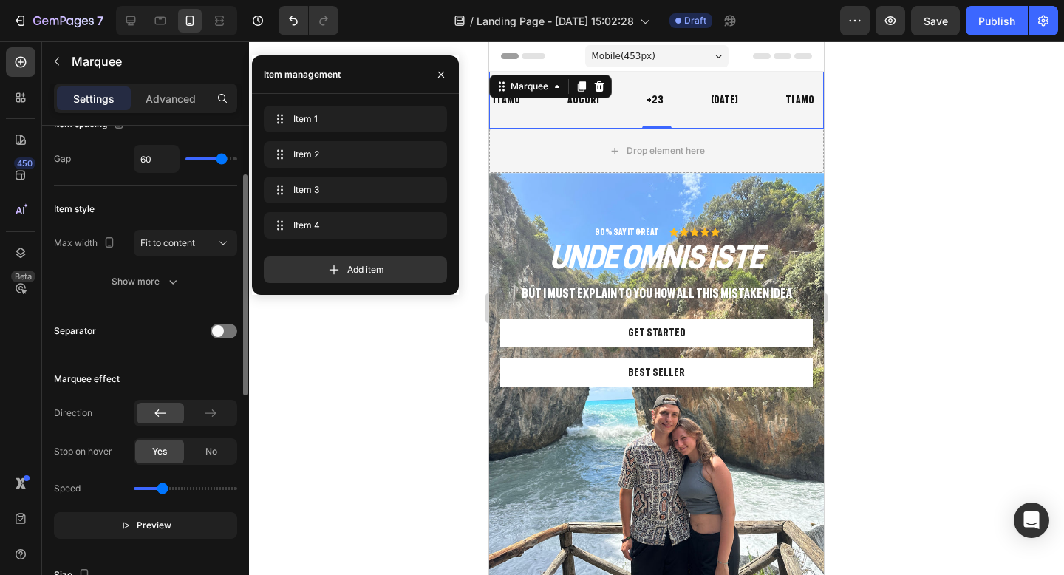
scroll to position [127, 0]
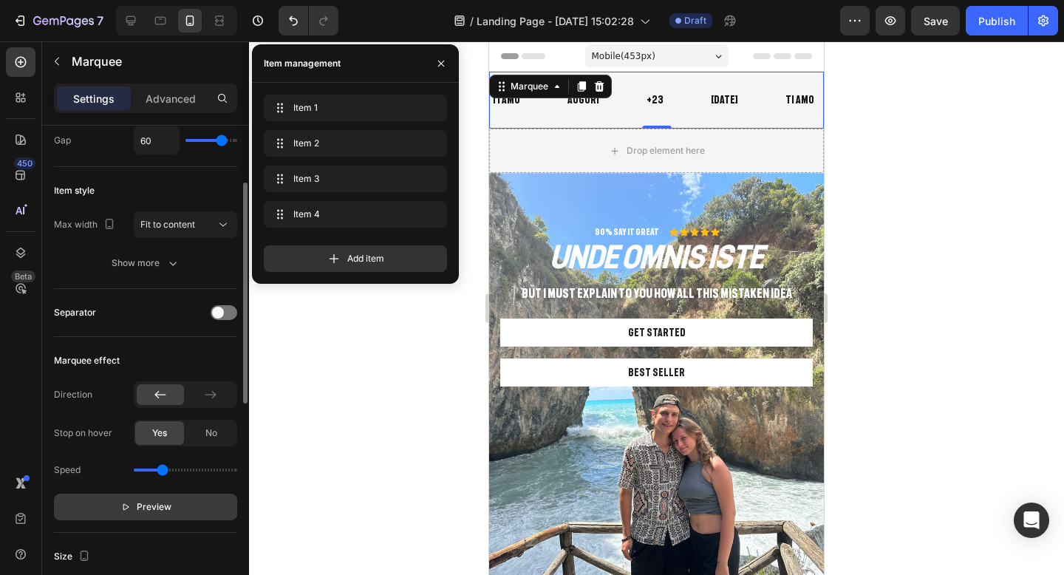
click at [155, 511] on span "Preview" at bounding box center [154, 506] width 35 height 15
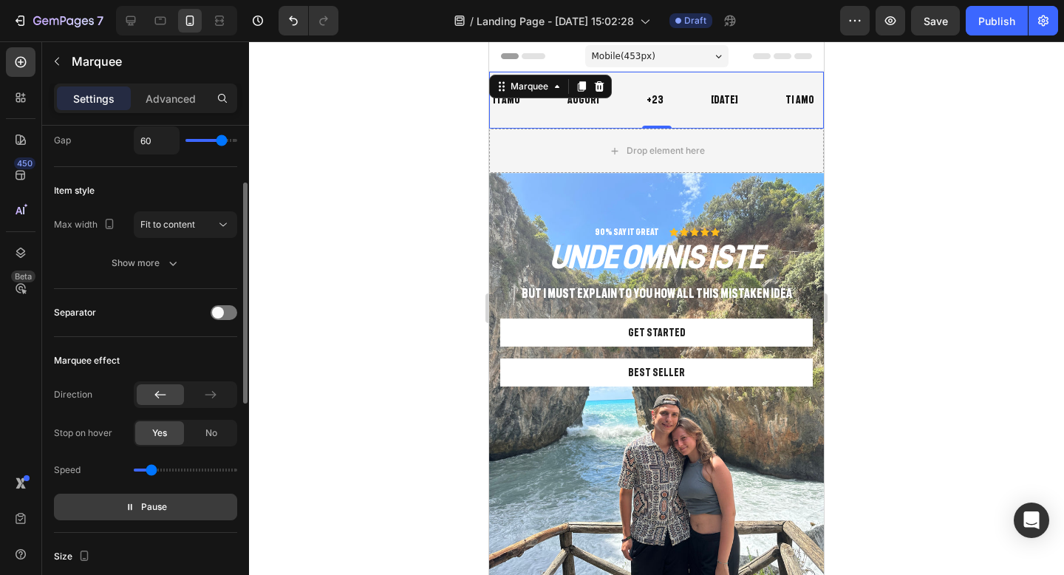
drag, startPoint x: 164, startPoint y: 471, endPoint x: 151, endPoint y: 470, distance: 13.3
type input "0.5"
click at [151, 470] on input "range" at bounding box center [185, 469] width 103 height 3
click at [931, 191] on div at bounding box center [656, 307] width 815 height 533
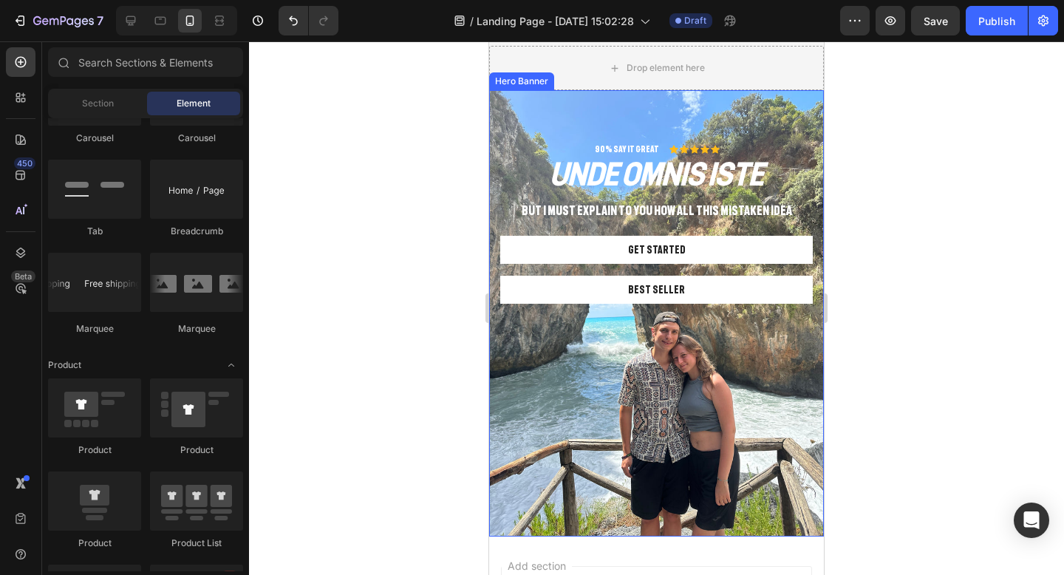
scroll to position [85, 0]
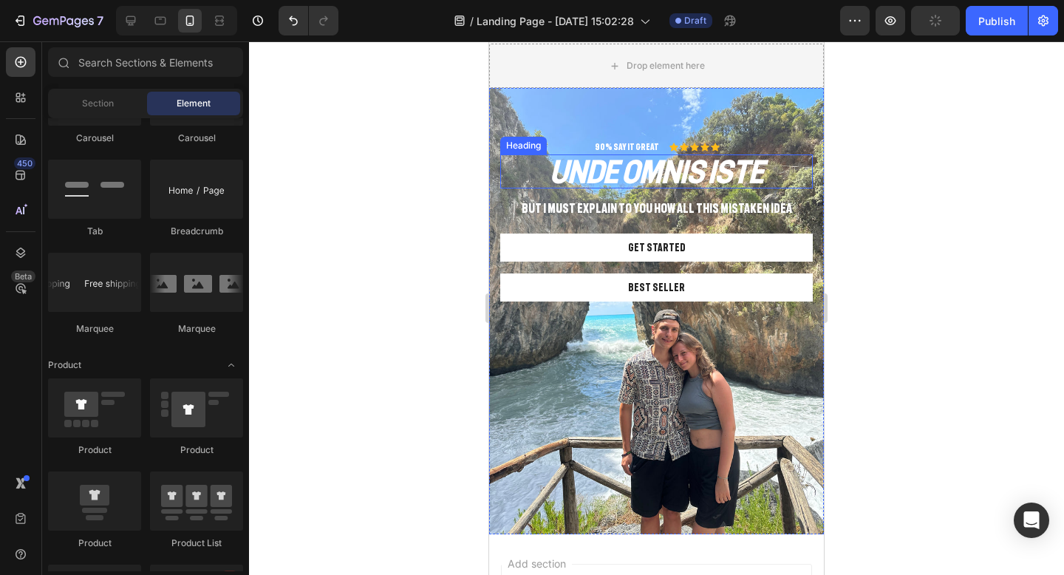
click at [732, 176] on h2 "unde omnis iste" at bounding box center [656, 171] width 313 height 34
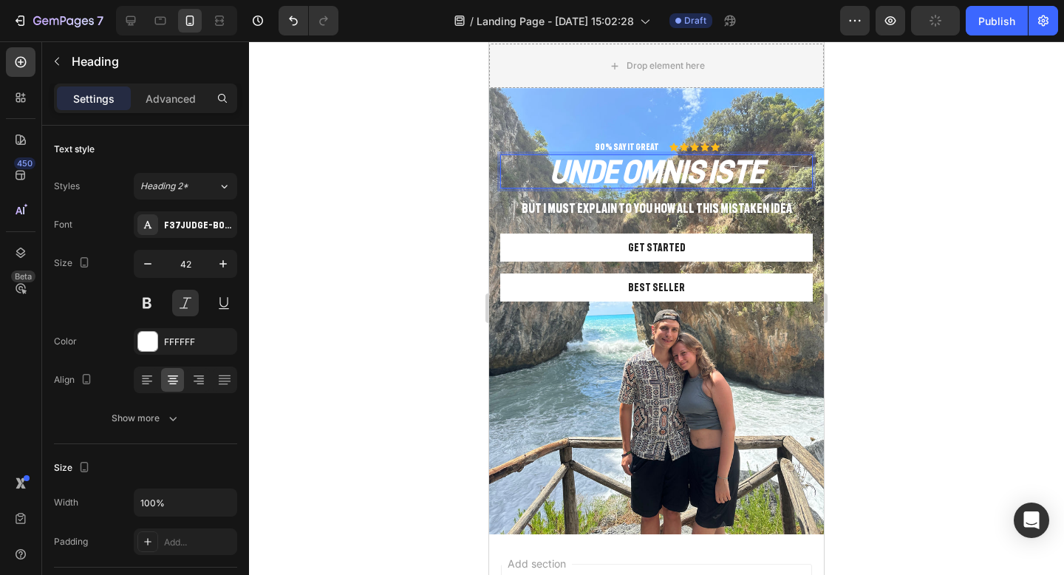
click at [732, 176] on h2 "unde omnis iste" at bounding box center [656, 171] width 313 height 34
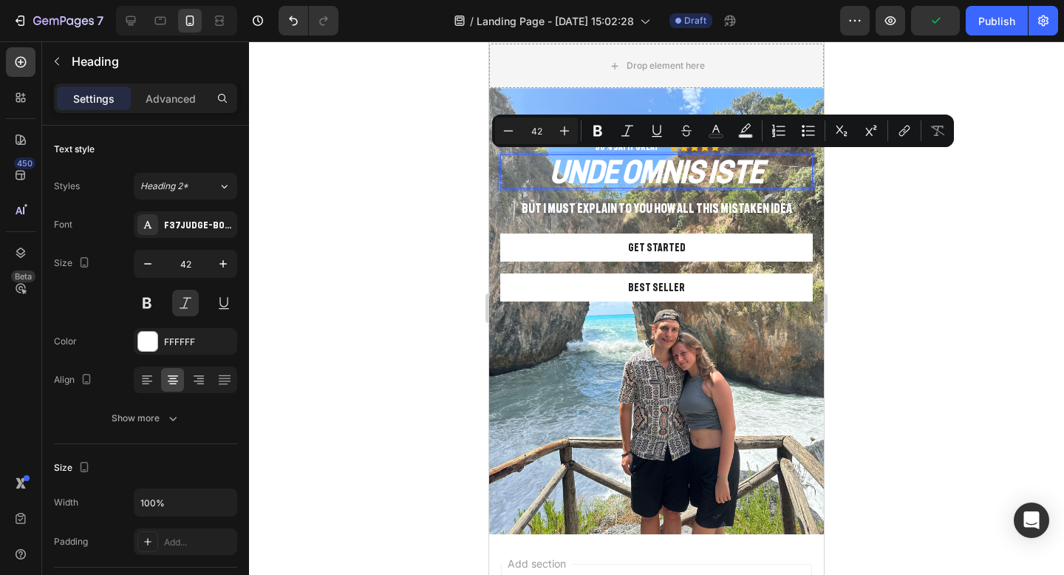
click at [775, 174] on p "unde omnis iste" at bounding box center [657, 171] width 310 height 31
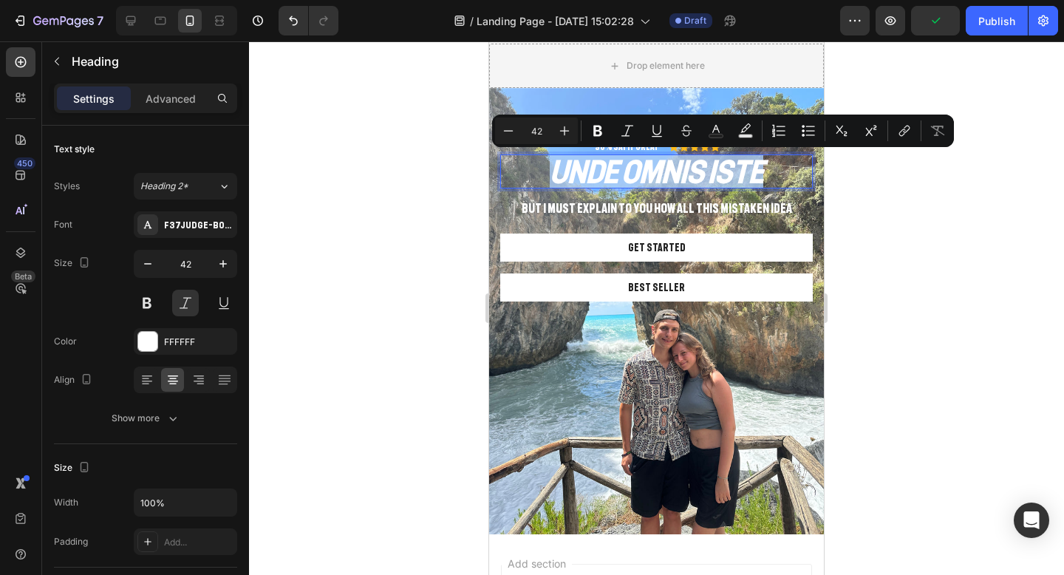
drag, startPoint x: 775, startPoint y: 174, endPoint x: 551, endPoint y: 174, distance: 223.9
click at [551, 174] on p "unde omnis iste" at bounding box center [657, 171] width 310 height 31
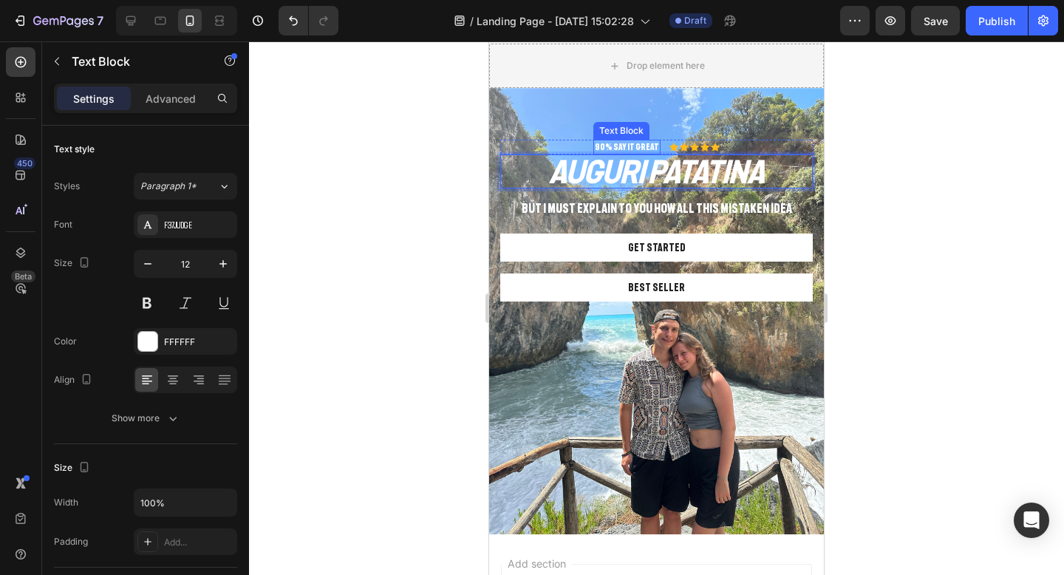
click at [625, 147] on p "90% SAY IT GREAT" at bounding box center [627, 147] width 64 height 12
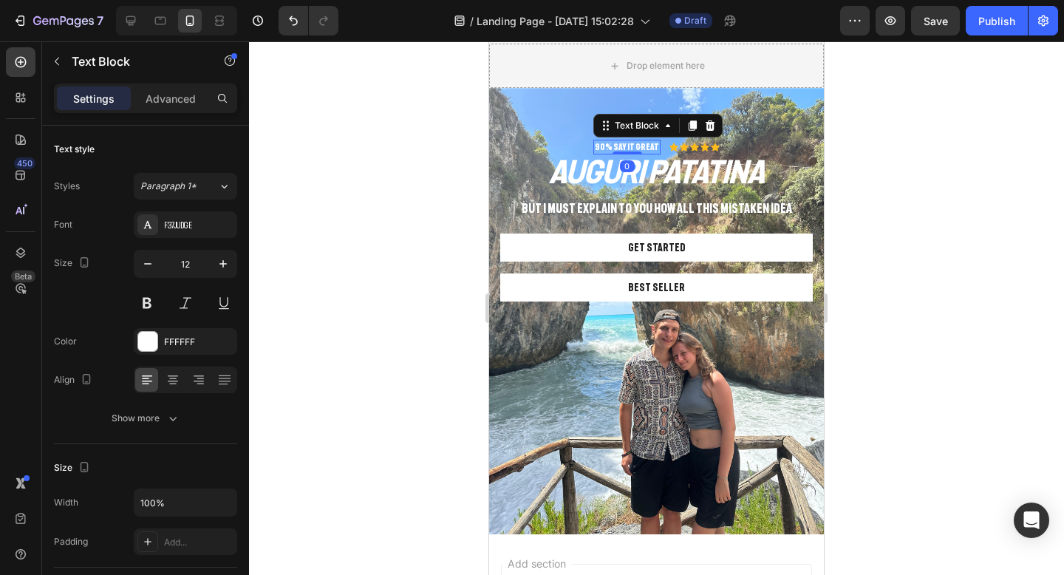
click at [625, 147] on p "90% SAY IT GREAT" at bounding box center [627, 147] width 64 height 12
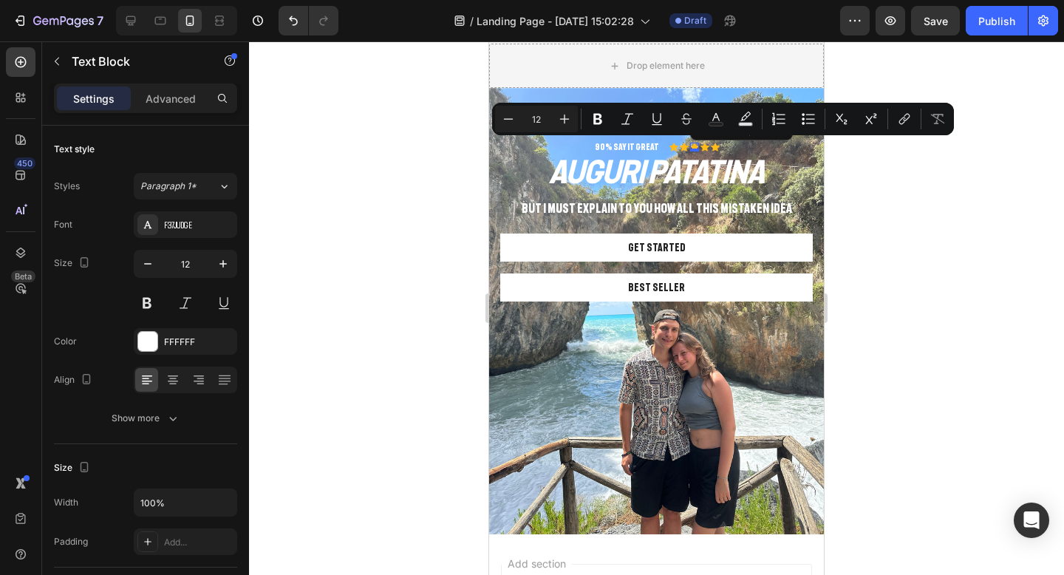
click at [690, 145] on div "Icon 0" at bounding box center [694, 147] width 9 height 9
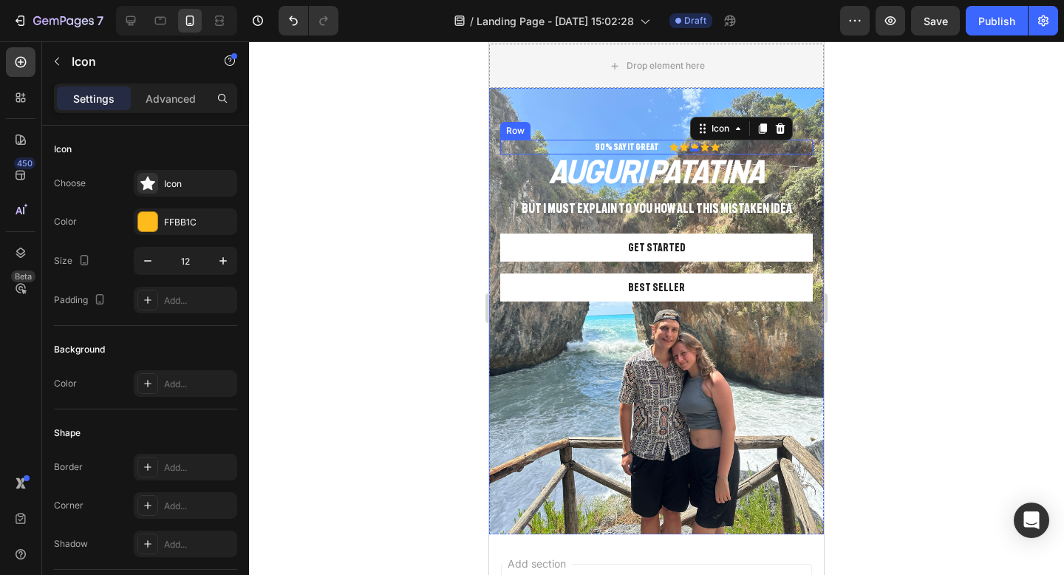
click at [728, 147] on div "90% SAY IT GREAT Text Block Icon Icon Icon 0 Icon Icon Icon List Row" at bounding box center [656, 147] width 313 height 15
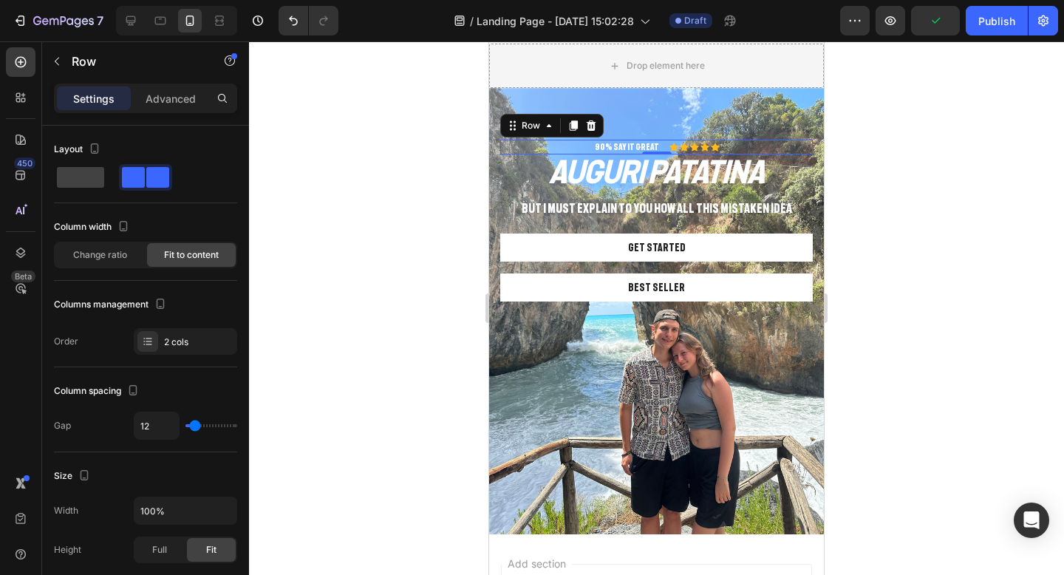
click at [766, 146] on div "90% SAY IT GREAT Text Block Icon Icon Icon Icon Icon Icon List Row 0" at bounding box center [656, 147] width 313 height 15
click at [591, 126] on icon at bounding box center [591, 126] width 12 height 12
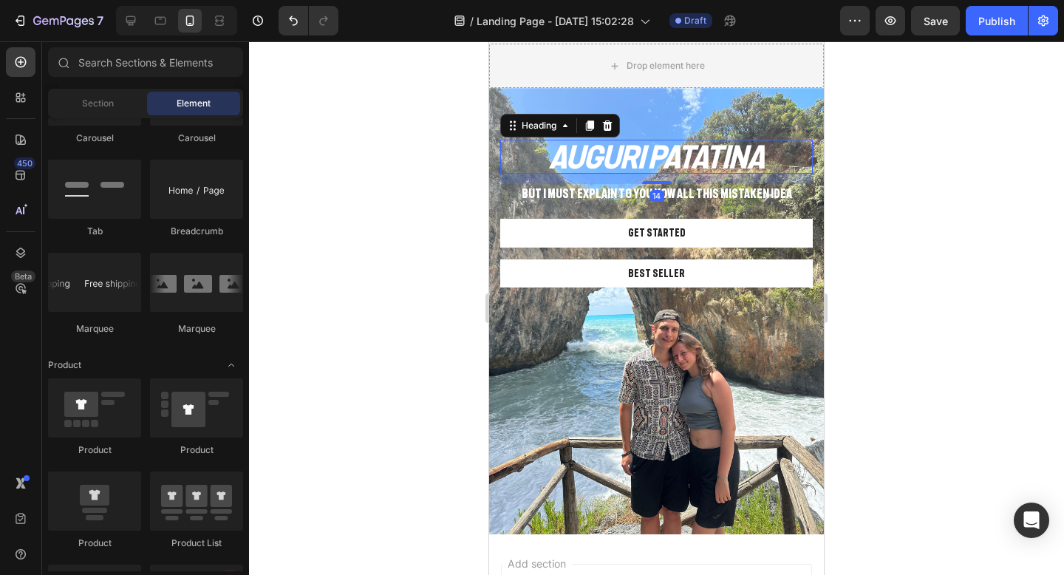
click at [771, 143] on p "AUGURI PATATINA" at bounding box center [657, 156] width 310 height 31
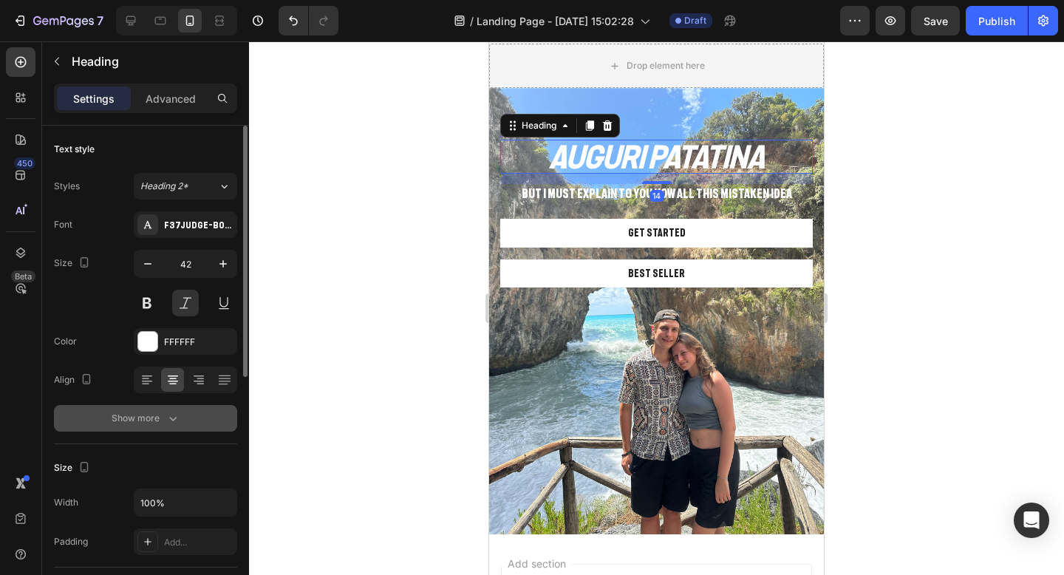
click at [164, 419] on div "Show more" at bounding box center [146, 418] width 69 height 15
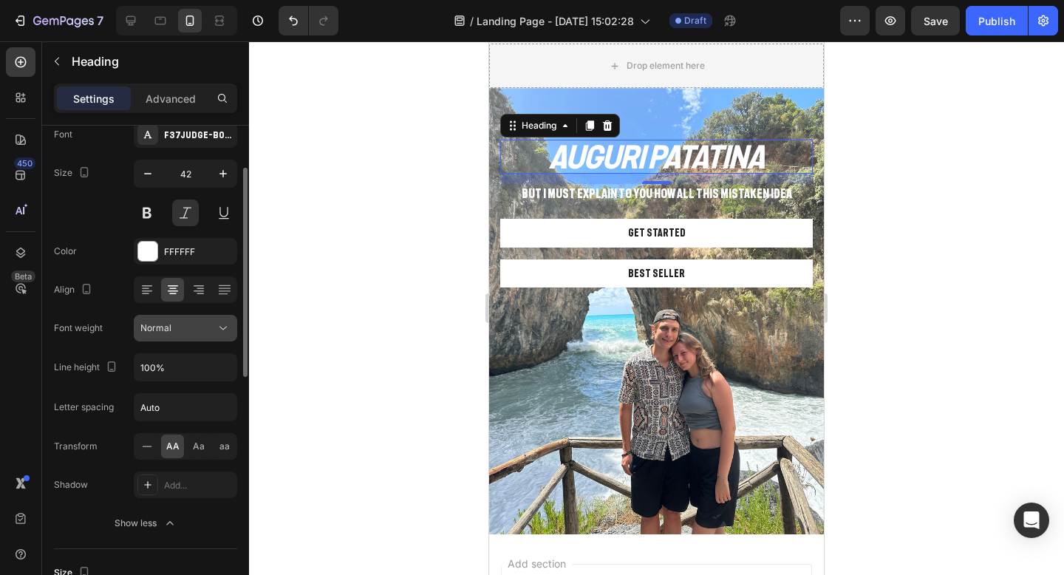
scroll to position [145, 0]
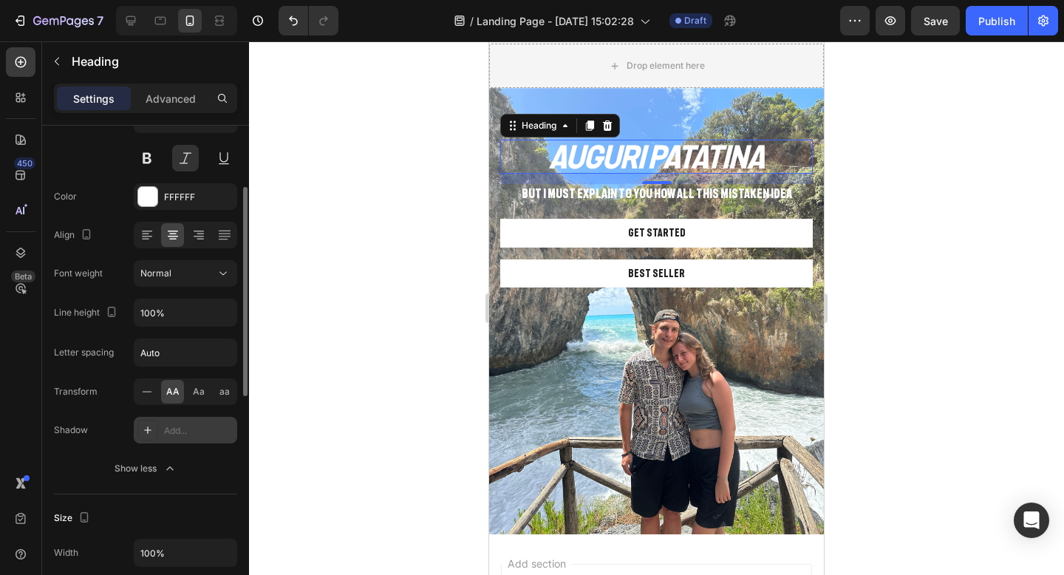
click at [196, 423] on div "Add..." at bounding box center [185, 430] width 103 height 27
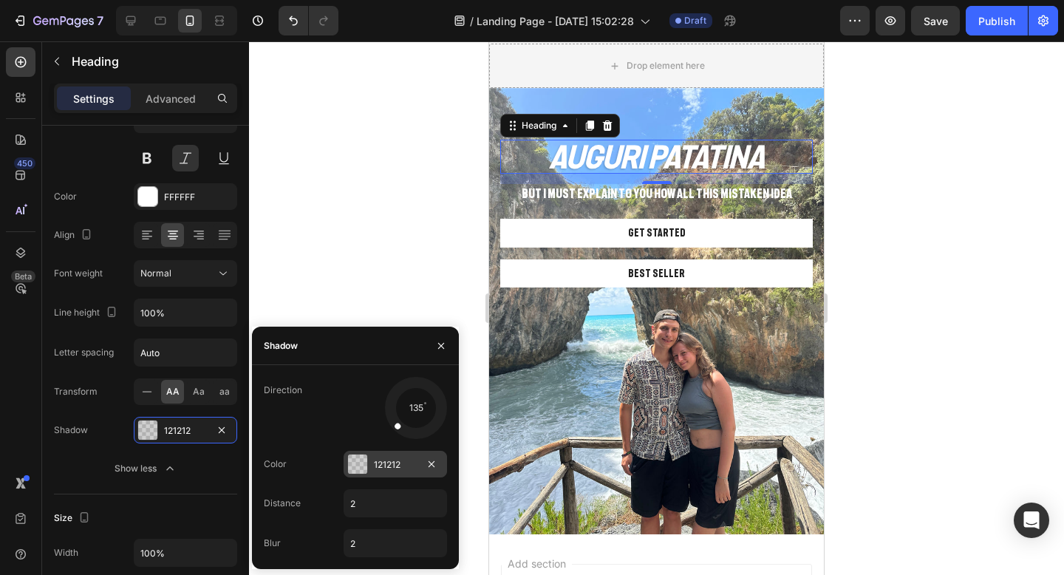
click at [372, 457] on div "121212" at bounding box center [395, 464] width 103 height 27
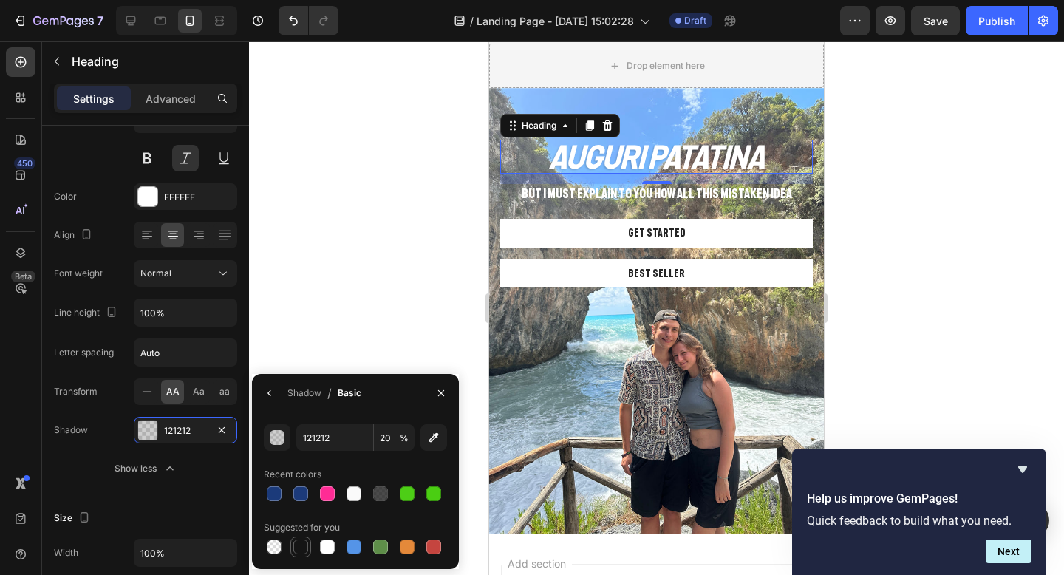
click at [307, 537] on div at bounding box center [300, 546] width 21 height 21
type input "151515"
click at [388, 432] on input "100" at bounding box center [394, 437] width 41 height 27
type input "70"
click at [941, 253] on div at bounding box center [656, 307] width 815 height 533
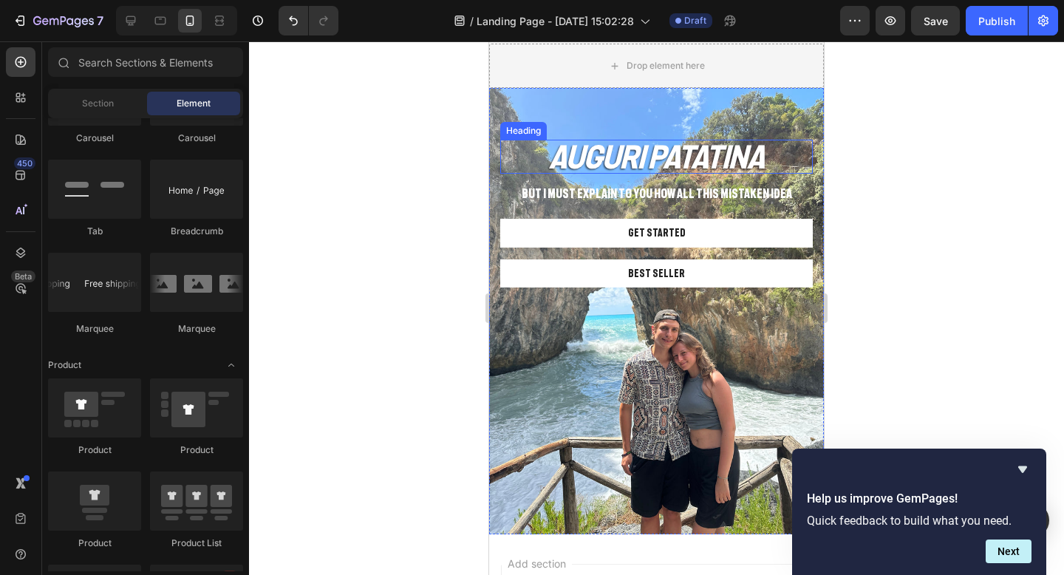
click at [645, 160] on p "AUGURI PATATINA" at bounding box center [657, 156] width 310 height 31
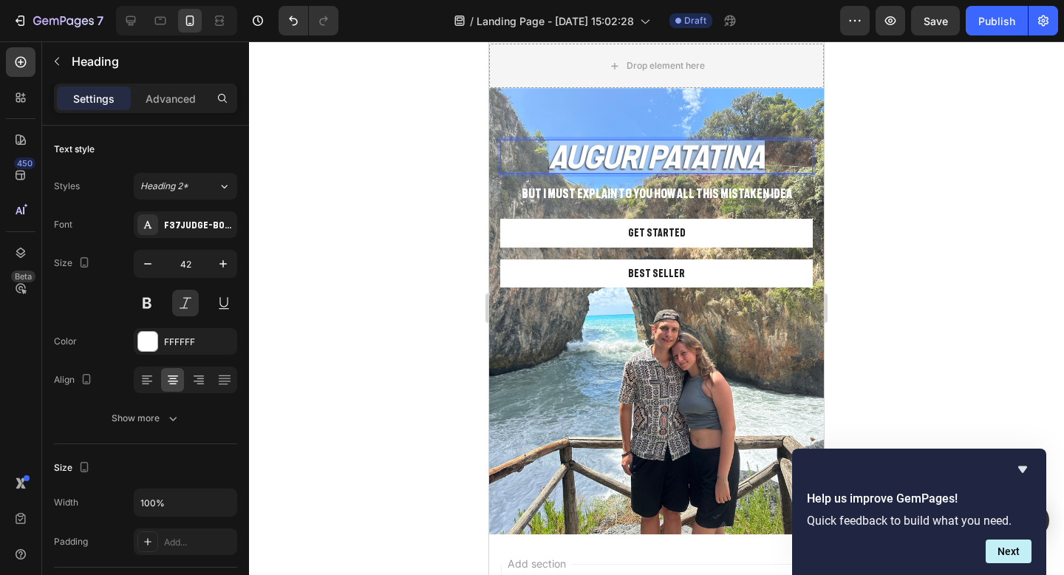
click at [645, 160] on p "AUGURI PATATINA" at bounding box center [657, 156] width 310 height 31
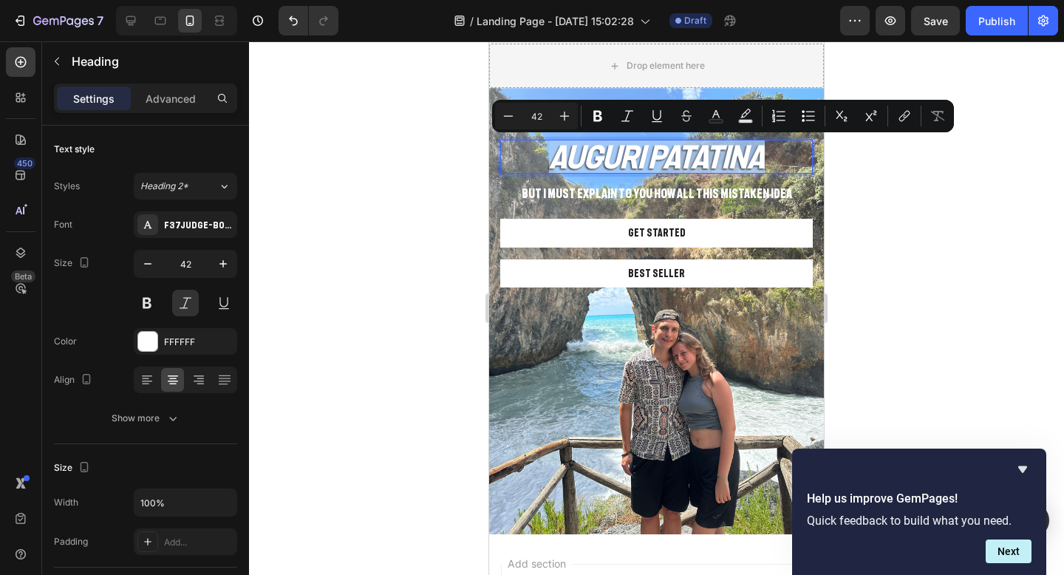
click at [646, 160] on p "AUGURI PATATINA" at bounding box center [657, 156] width 310 height 31
drag, startPoint x: 779, startPoint y: 155, endPoint x: 535, endPoint y: 155, distance: 243.8
click at [535, 155] on p "AUGURI PATATINA" at bounding box center [657, 156] width 310 height 31
click at [745, 112] on icon "Editor contextual toolbar" at bounding box center [745, 113] width 10 height 9
type input "000000"
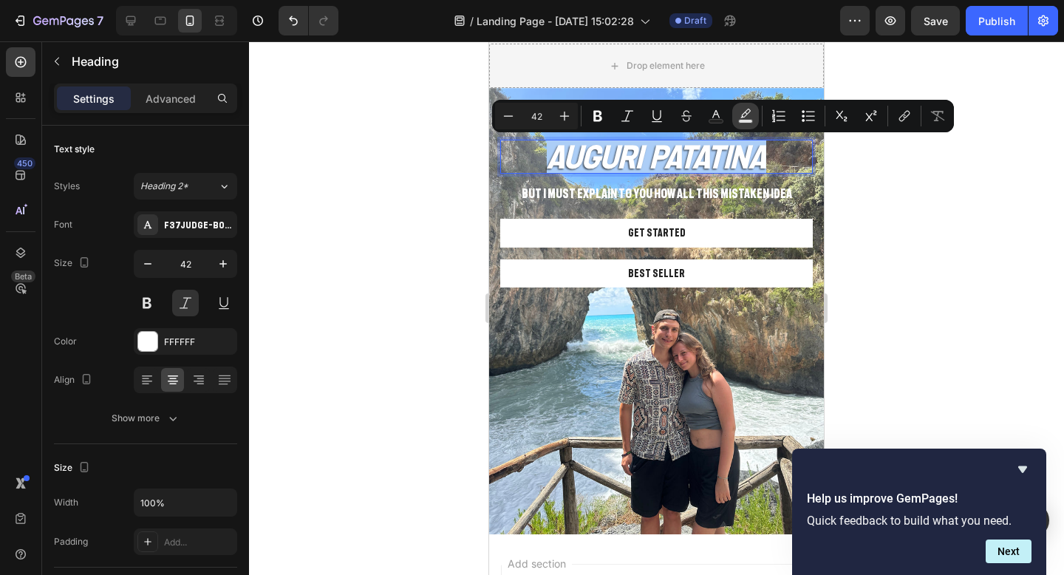
type input "77"
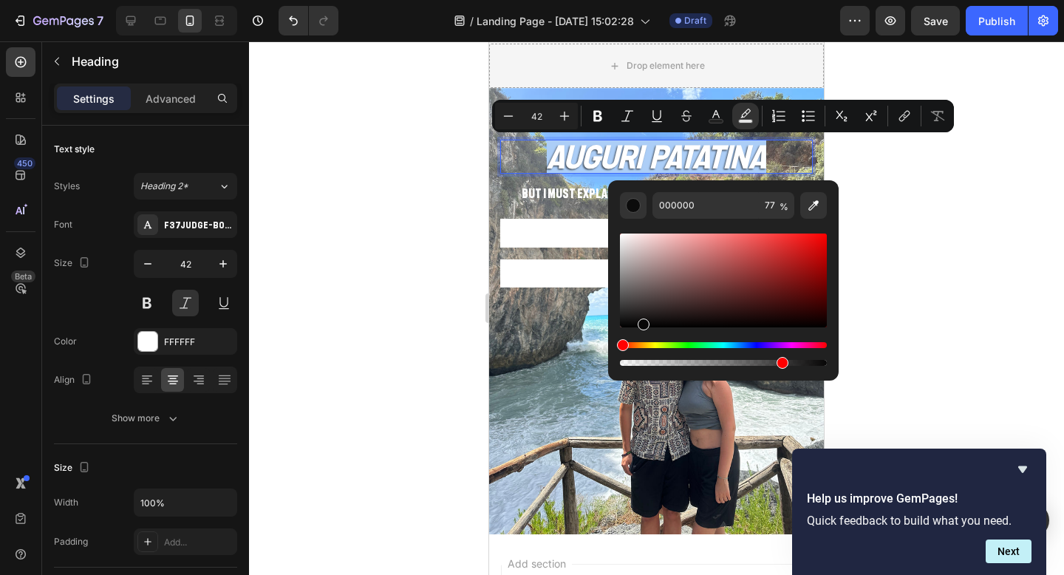
drag, startPoint x: 623, startPoint y: 324, endPoint x: 659, endPoint y: 323, distance: 36.2
click at [649, 323] on div "Editor contextual toolbar" at bounding box center [644, 324] width 12 height 12
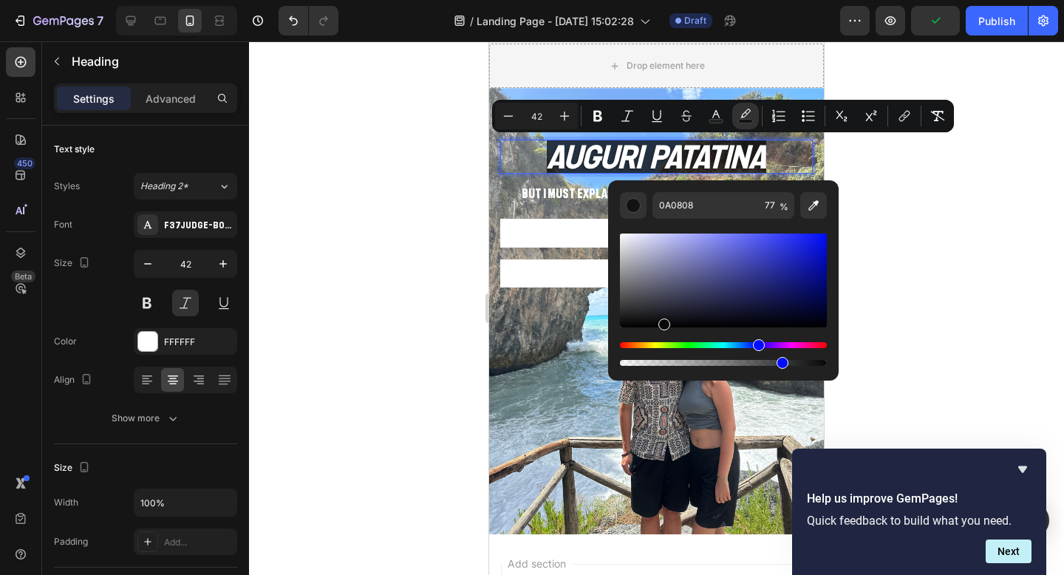
drag, startPoint x: 700, startPoint y: 344, endPoint x: 754, endPoint y: 343, distance: 53.9
click at [757, 343] on div "Hue" at bounding box center [723, 345] width 207 height 6
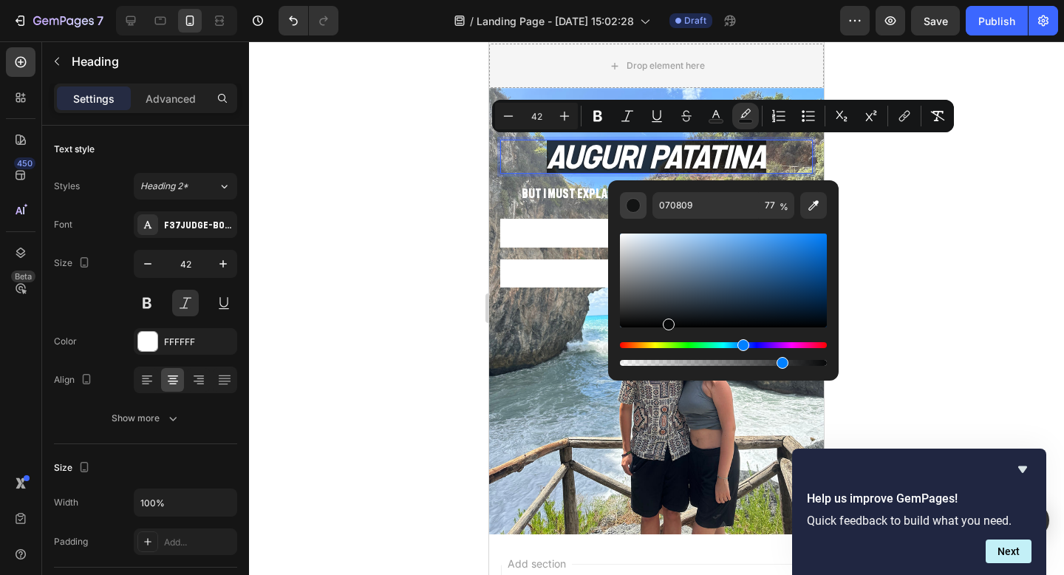
click at [639, 200] on div "Editor contextual toolbar" at bounding box center [633, 205] width 15 height 15
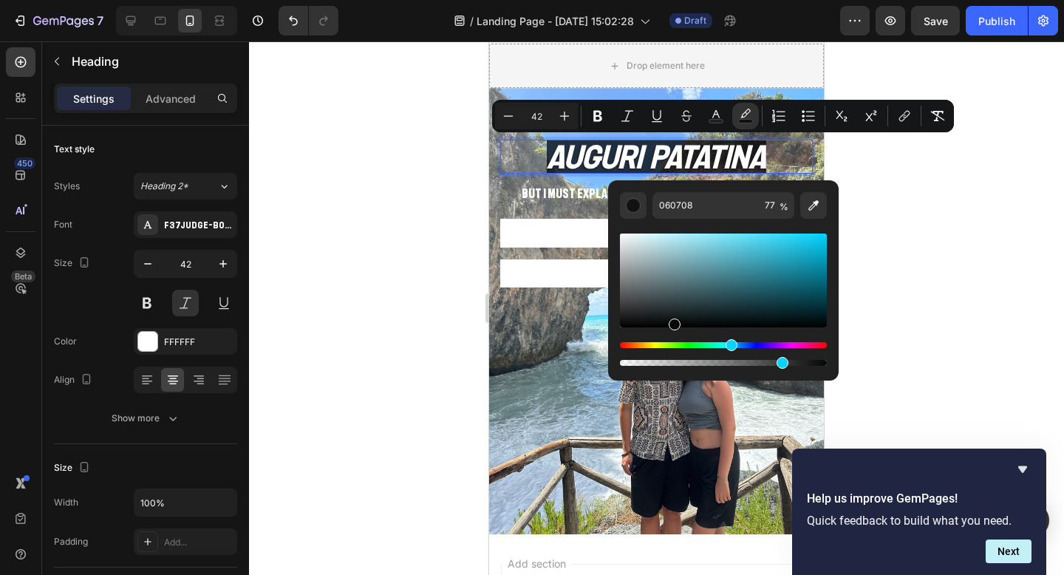
drag, startPoint x: 740, startPoint y: 343, endPoint x: 729, endPoint y: 343, distance: 11.8
click at [729, 343] on div "Hue" at bounding box center [732, 345] width 12 height 12
type input "050707"
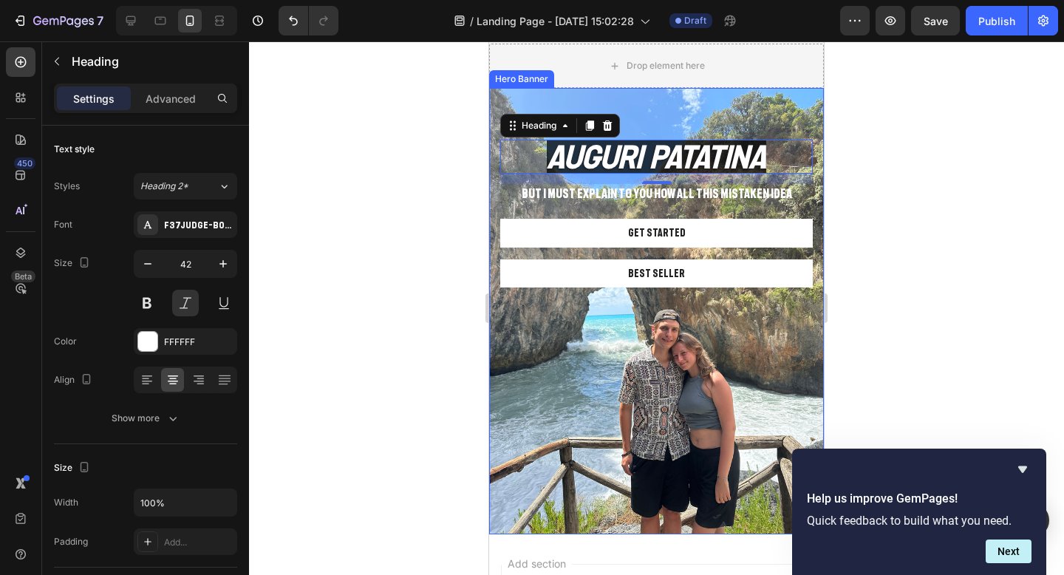
drag, startPoint x: 1170, startPoint y: 372, endPoint x: 771, endPoint y: 289, distance: 406.7
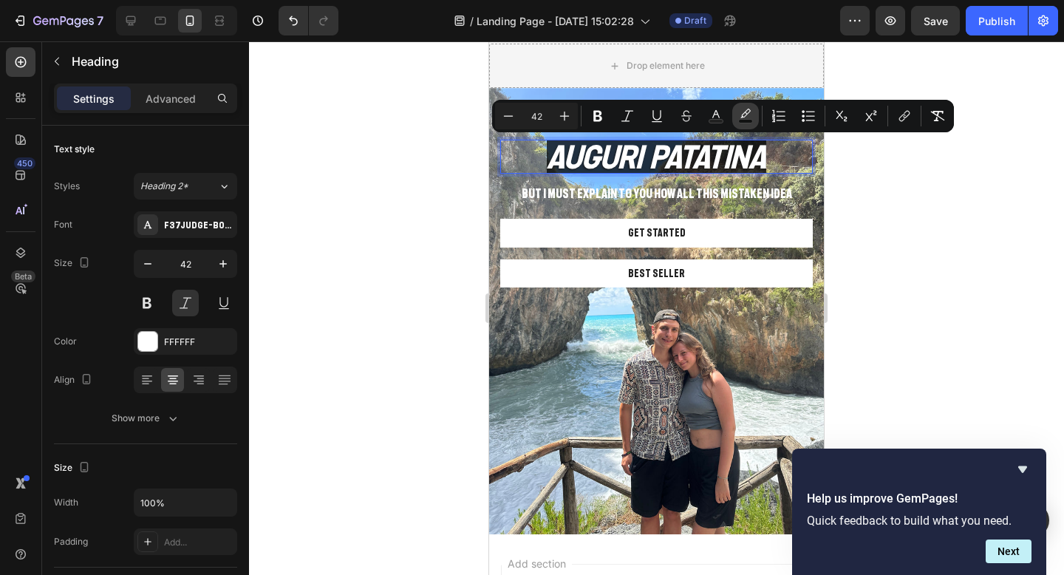
click at [745, 113] on icon "Editor contextual toolbar" at bounding box center [745, 116] width 15 height 15
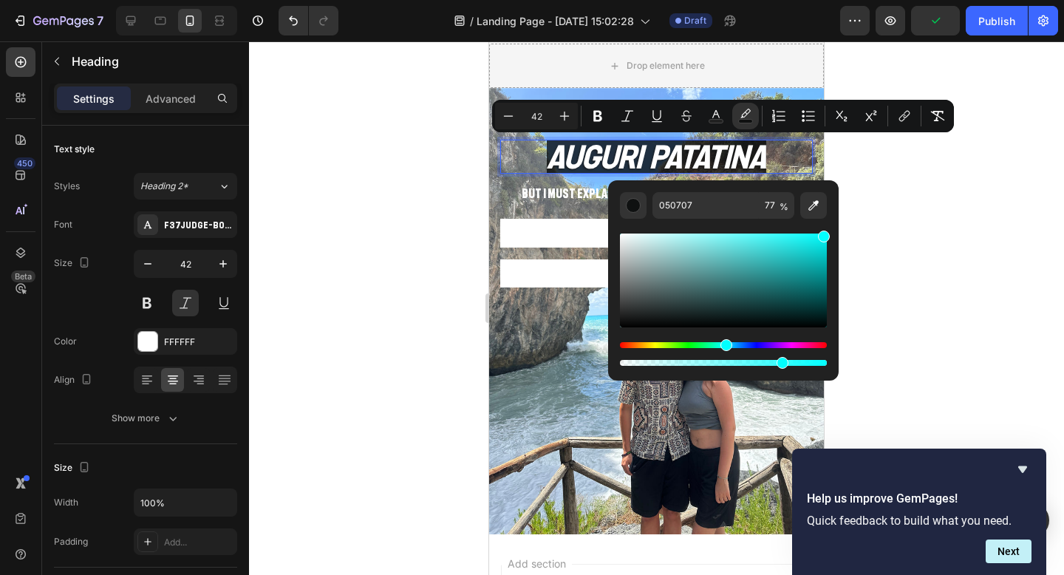
drag, startPoint x: 682, startPoint y: 324, endPoint x: 826, endPoint y: 228, distance: 173.2
click at [826, 228] on div "Editor contextual toolbar" at bounding box center [723, 294] width 207 height 150
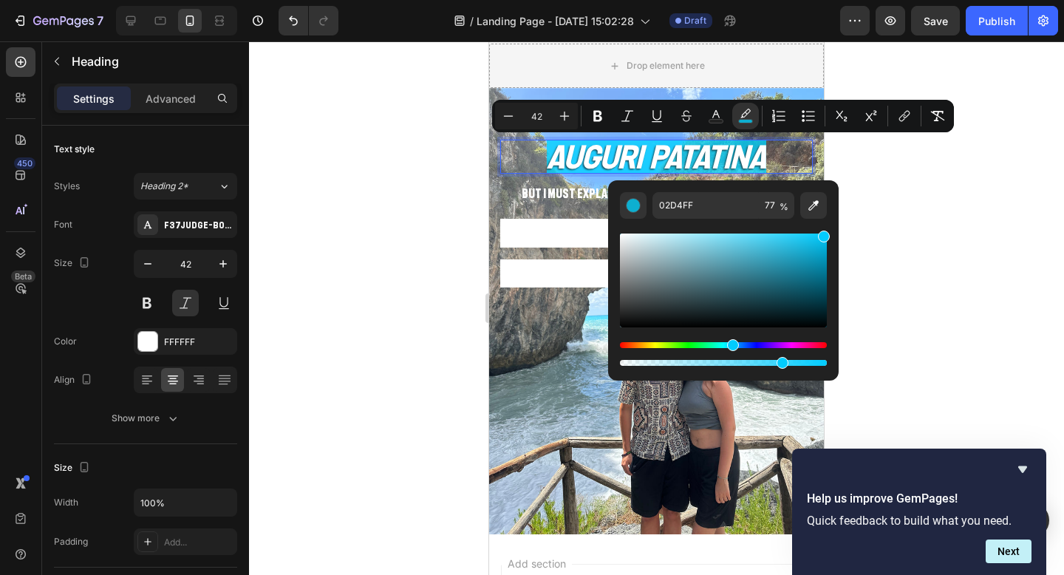
type input "02CCFF"
click at [731, 344] on div "Hue" at bounding box center [733, 345] width 12 height 12
click at [671, 208] on input "02CCFF" at bounding box center [705, 205] width 106 height 27
click at [918, 225] on div at bounding box center [656, 307] width 815 height 533
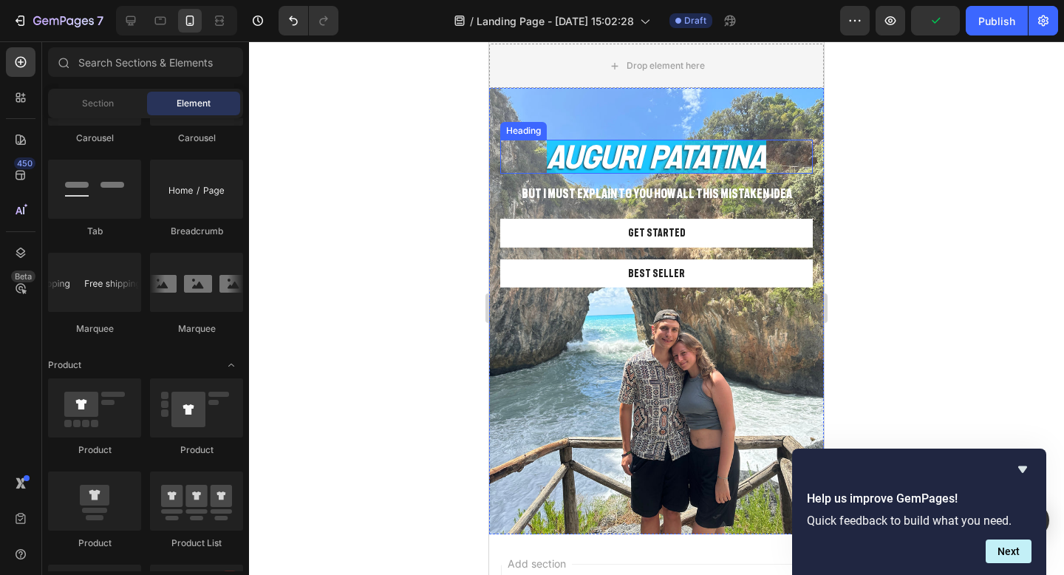
click at [549, 160] on span "AUGURI PATATINA" at bounding box center [656, 156] width 219 height 35
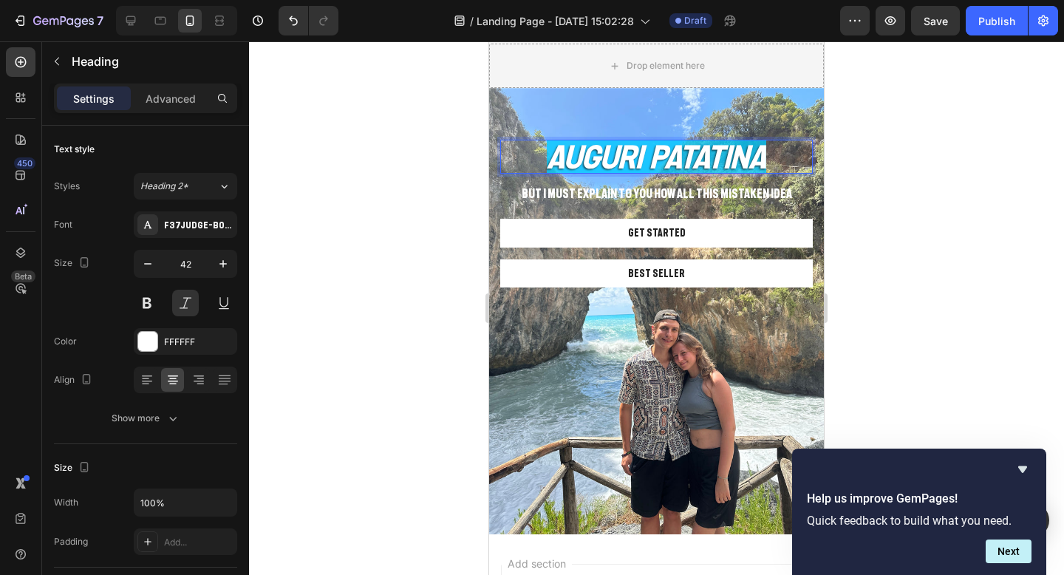
click at [769, 156] on p "AUGURI PATATINA" at bounding box center [657, 156] width 310 height 31
click at [893, 158] on div at bounding box center [656, 307] width 815 height 533
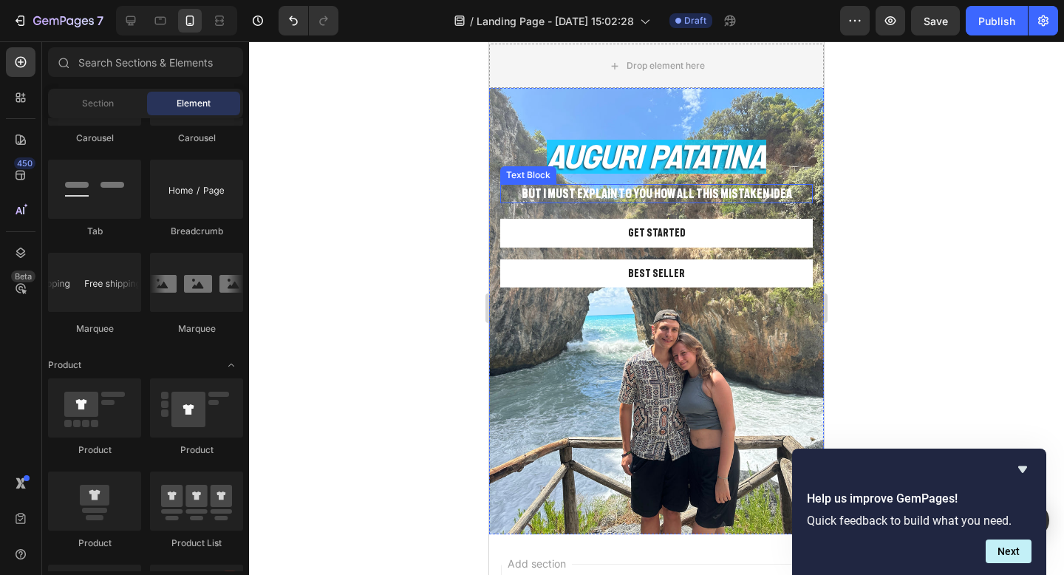
click at [747, 198] on p "But I must explain to you how all this mistaken idea" at bounding box center [657, 193] width 310 height 16
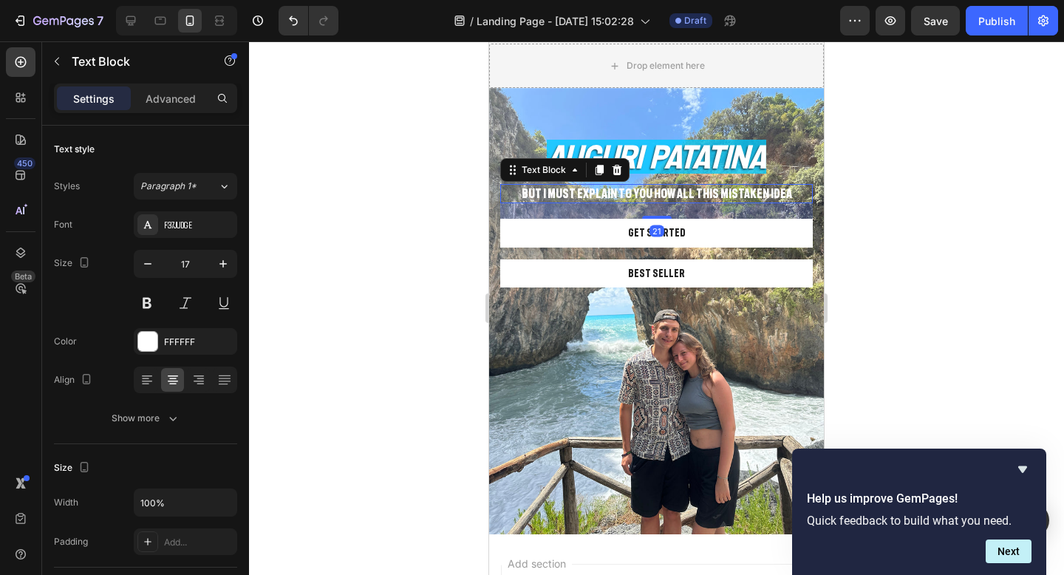
click at [747, 198] on p "But I must explain to you how all this mistaken idea" at bounding box center [657, 193] width 310 height 16
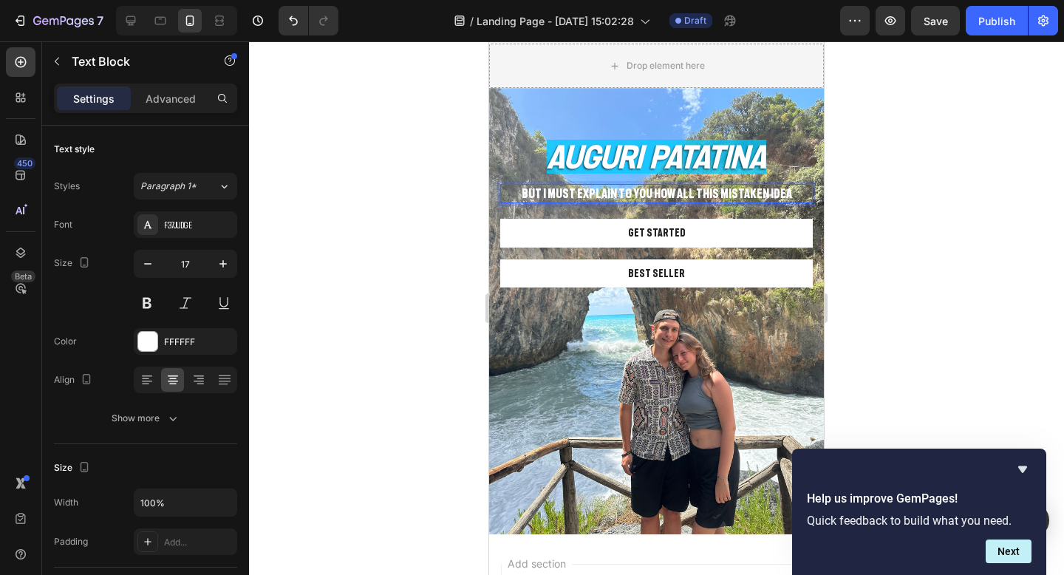
click at [786, 197] on p "But I must explain to you how all this mistaken idea" at bounding box center [657, 193] width 310 height 16
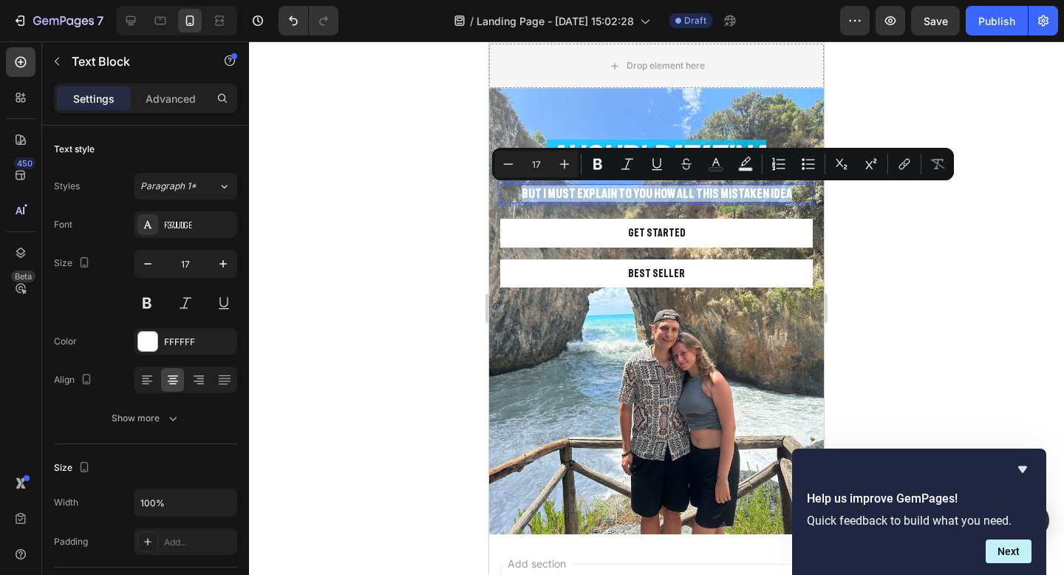
drag, startPoint x: 786, startPoint y: 197, endPoint x: 533, endPoint y: 199, distance: 253.4
click at [533, 198] on p "But I must explain to you how all this mistaken idea" at bounding box center [657, 193] width 310 height 16
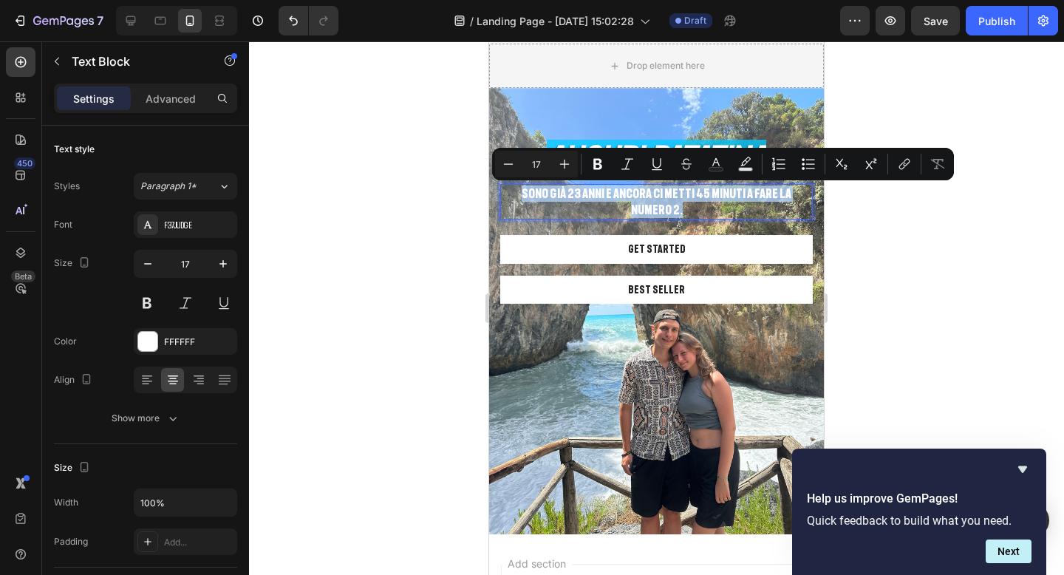
drag, startPoint x: 804, startPoint y: 196, endPoint x: 508, endPoint y: 188, distance: 295.7
click at [508, 188] on p "SONO GIà 23 ANNI E ANCORA CI METTI 45 MINUTI A FARE LA NUMERO 2." at bounding box center [657, 201] width 310 height 33
click at [746, 168] on rect "Editor contextual toolbar" at bounding box center [746, 170] width 14 height 4
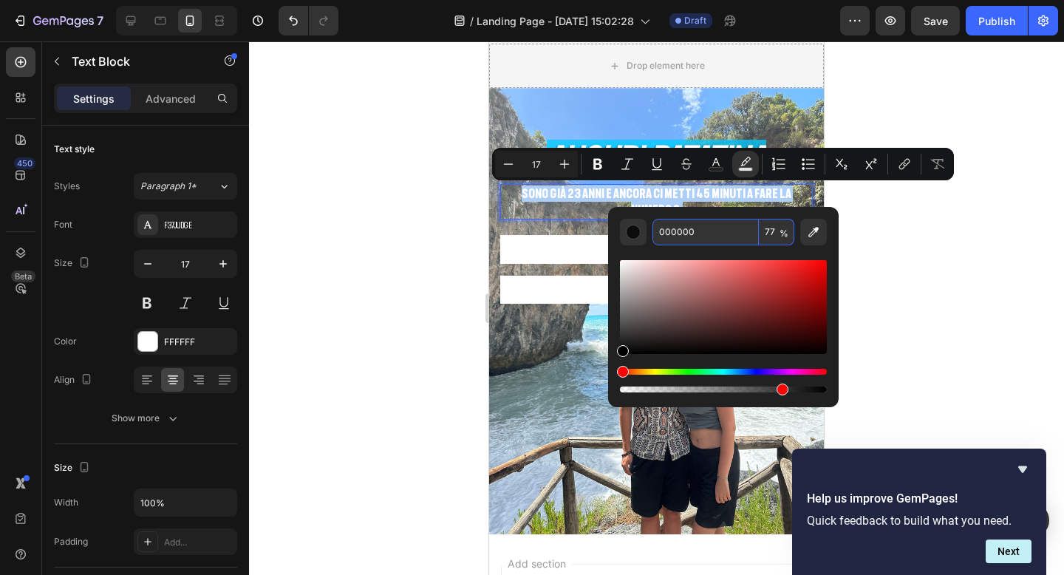
click at [769, 231] on input "77" at bounding box center [776, 232] width 35 height 27
type input "20"
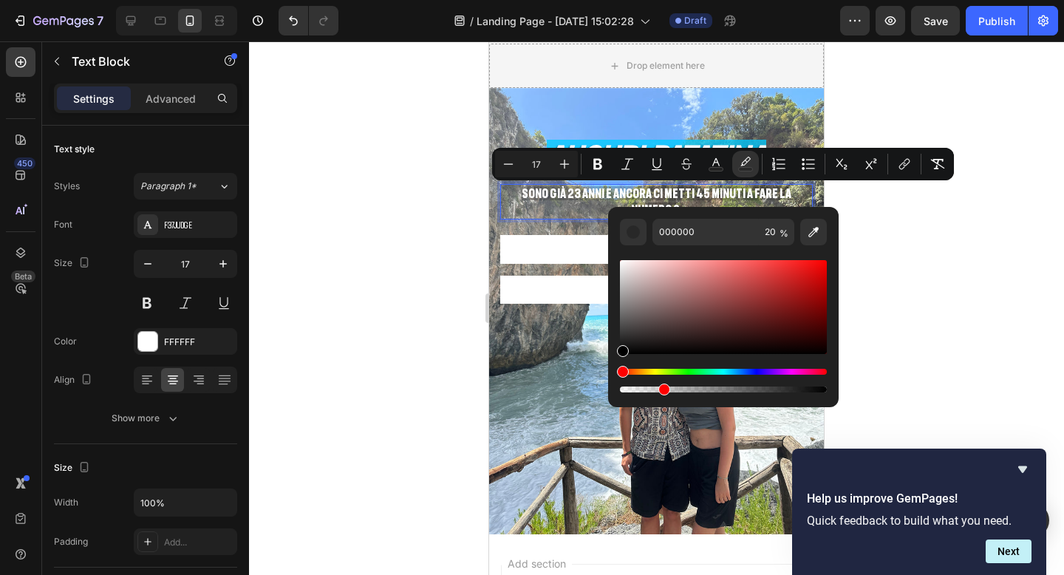
click at [943, 251] on div at bounding box center [656, 307] width 815 height 533
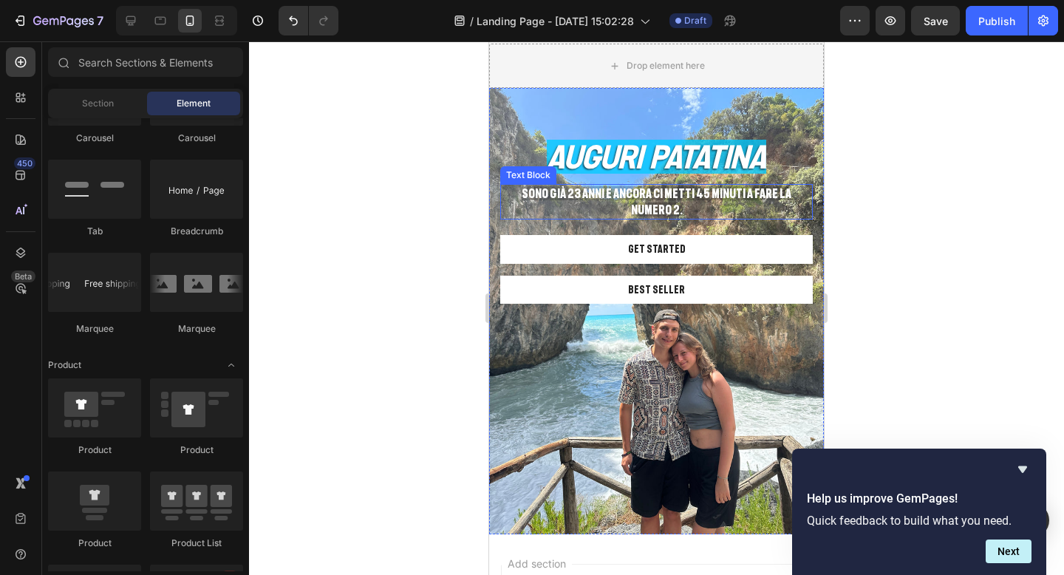
click at [789, 194] on span "SONO GIà 23 ANNI E ANCORA CI METTI 45 MINUTI A FARE LA NUMERO 2." at bounding box center [657, 201] width 270 height 30
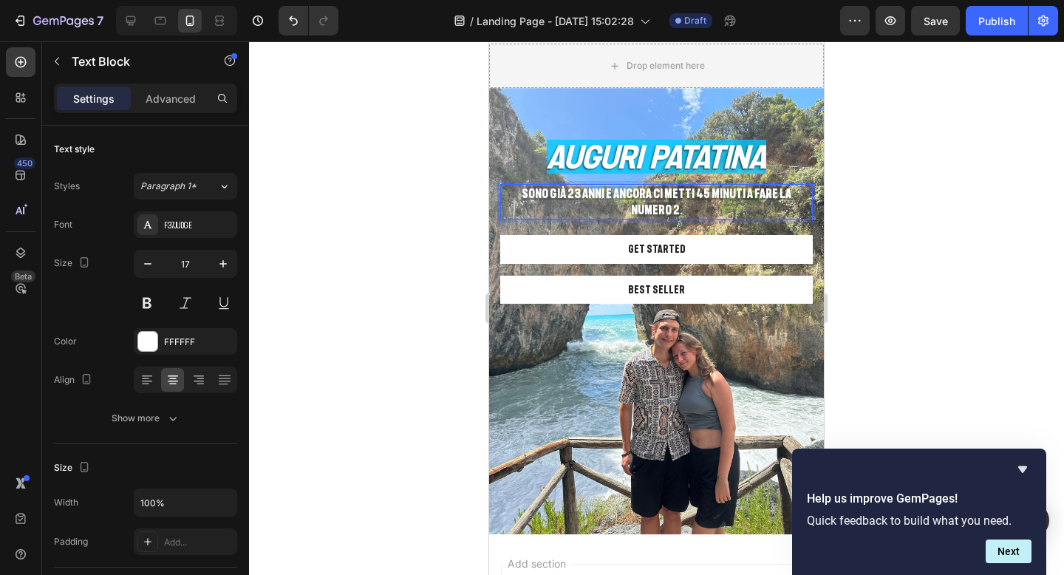
click at [802, 194] on p "SONO GIà 23 ANNI E ANCORA CI METTI 45 MINUTI A FARE LA NUMERO 2." at bounding box center [657, 201] width 310 height 33
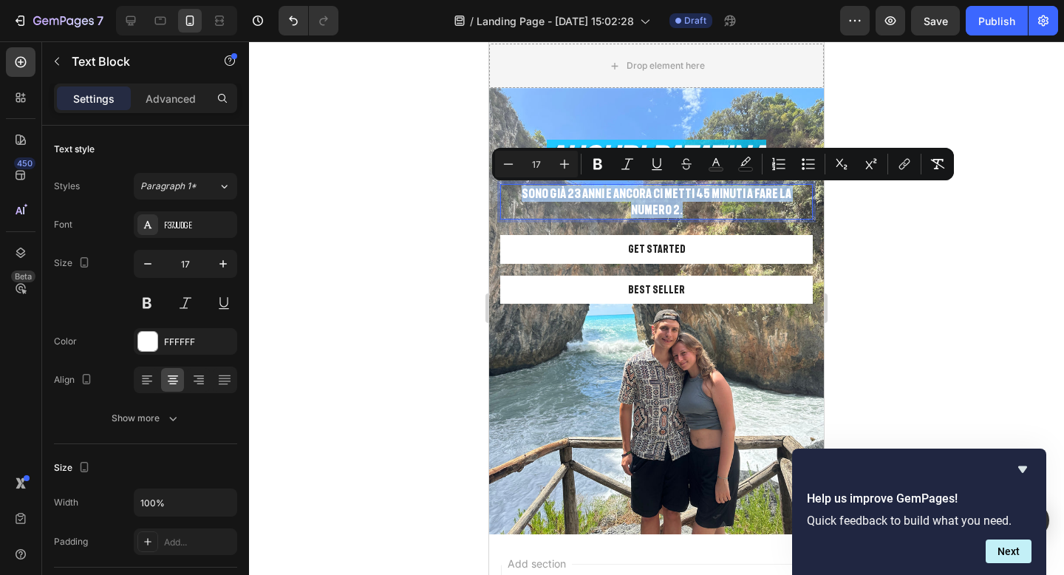
drag, startPoint x: 806, startPoint y: 194, endPoint x: 509, endPoint y: 194, distance: 297.0
click at [509, 194] on p "SONO GIà 23 ANNI E ANCORA CI METTI 45 MINUTI A FARE LA NUMERO 2." at bounding box center [657, 201] width 310 height 33
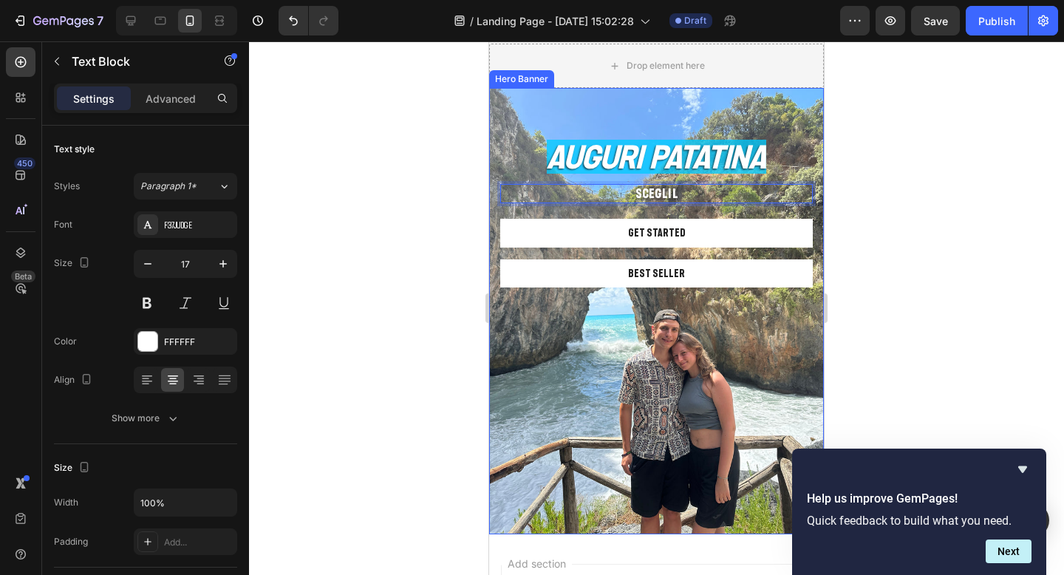
click at [895, 185] on div at bounding box center [656, 307] width 815 height 533
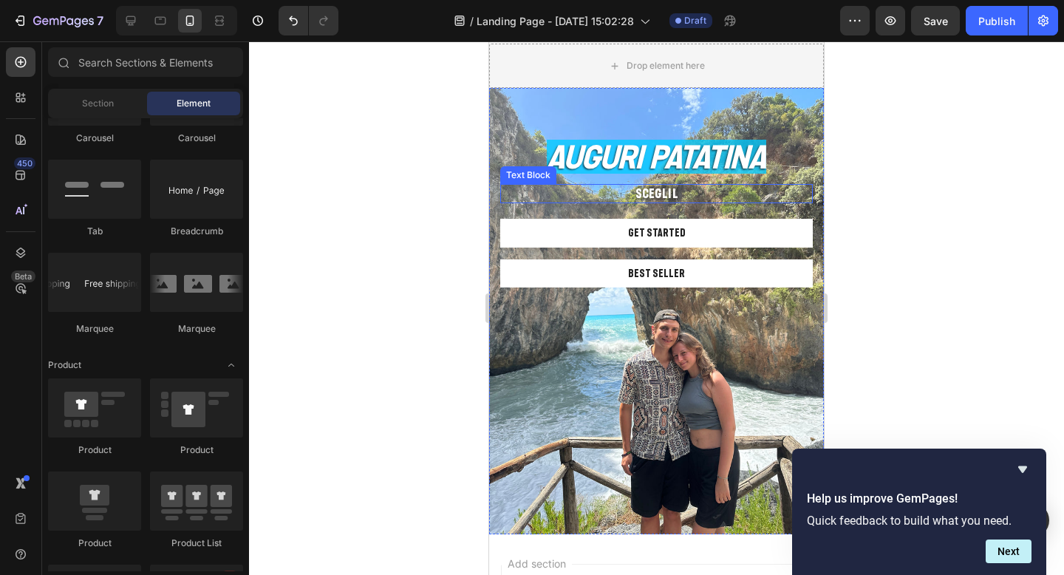
click at [772, 194] on p "SCEGLI L" at bounding box center [657, 193] width 310 height 16
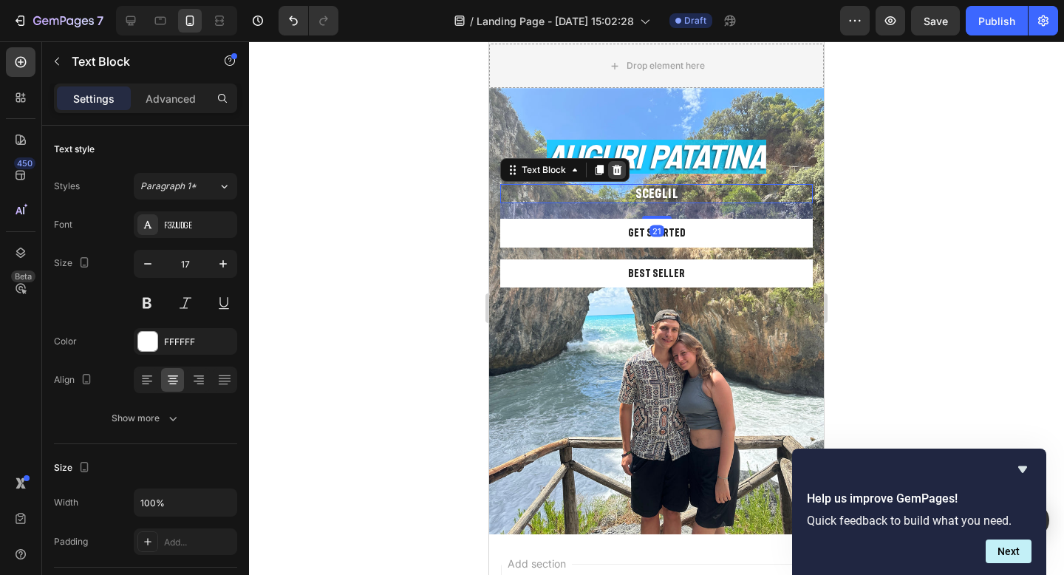
click at [613, 173] on icon at bounding box center [618, 170] width 10 height 10
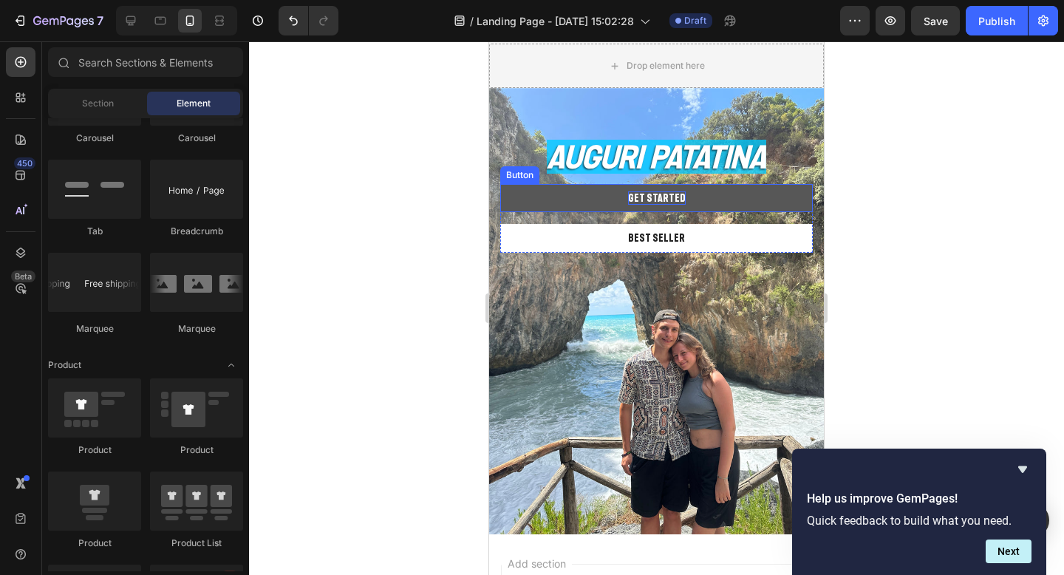
click at [641, 198] on div "Get started" at bounding box center [657, 197] width 58 height 13
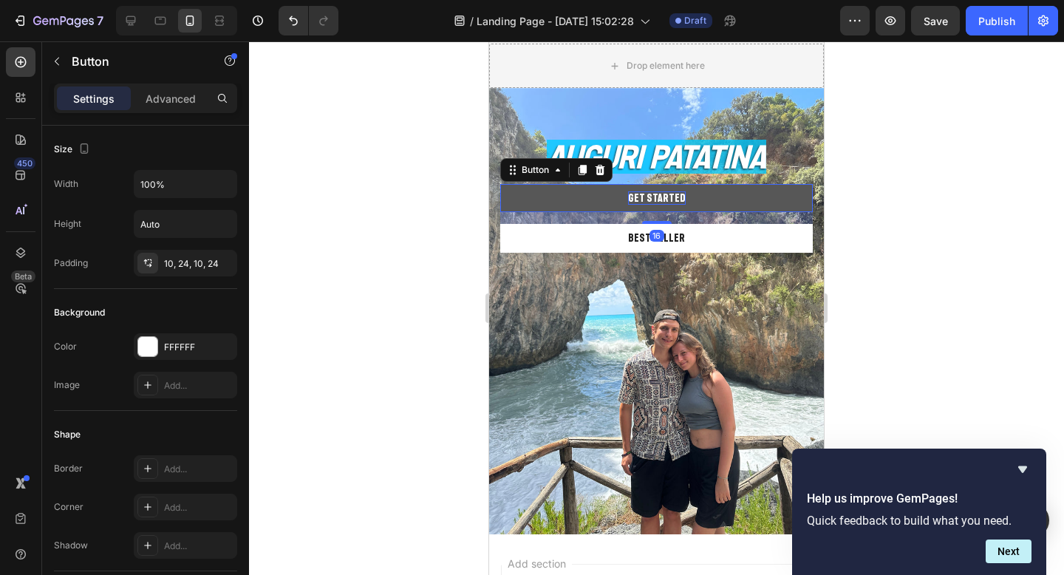
click at [641, 198] on div "Get started" at bounding box center [657, 197] width 58 height 13
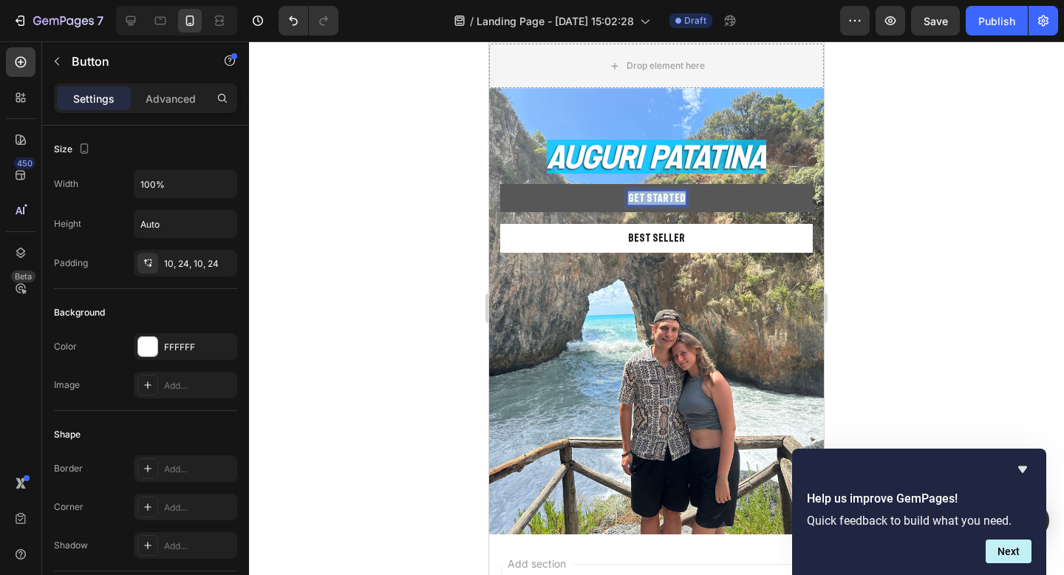
drag, startPoint x: 679, startPoint y: 197, endPoint x: 634, endPoint y: 195, distance: 45.1
click at [634, 195] on p "Get started" at bounding box center [657, 197] width 58 height 13
click at [500, 184] on button "PASSO" at bounding box center [656, 198] width 313 height 28
click at [939, 245] on div at bounding box center [656, 307] width 815 height 533
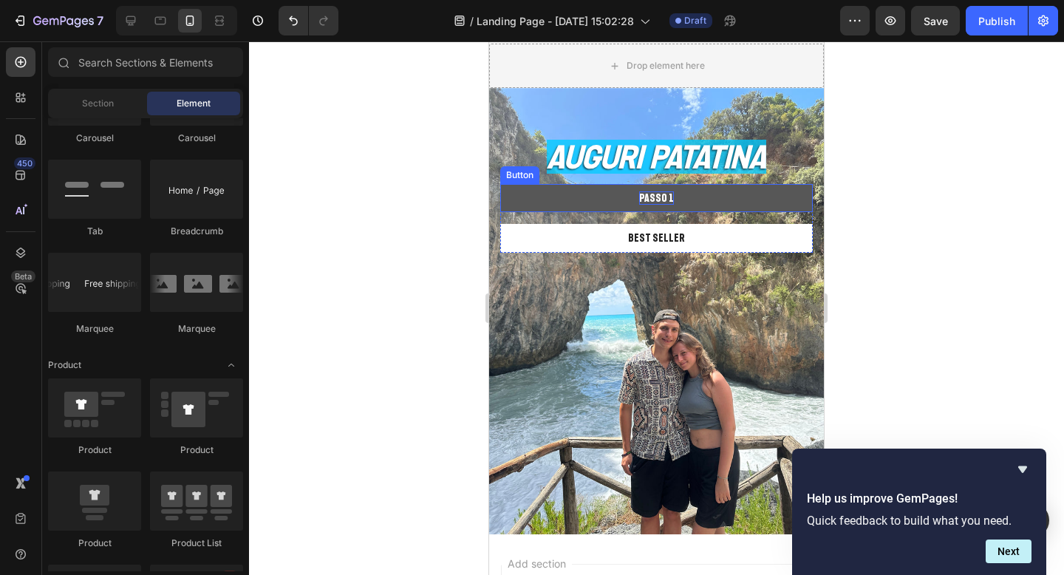
click at [664, 197] on p "PASSO 1" at bounding box center [656, 197] width 35 height 13
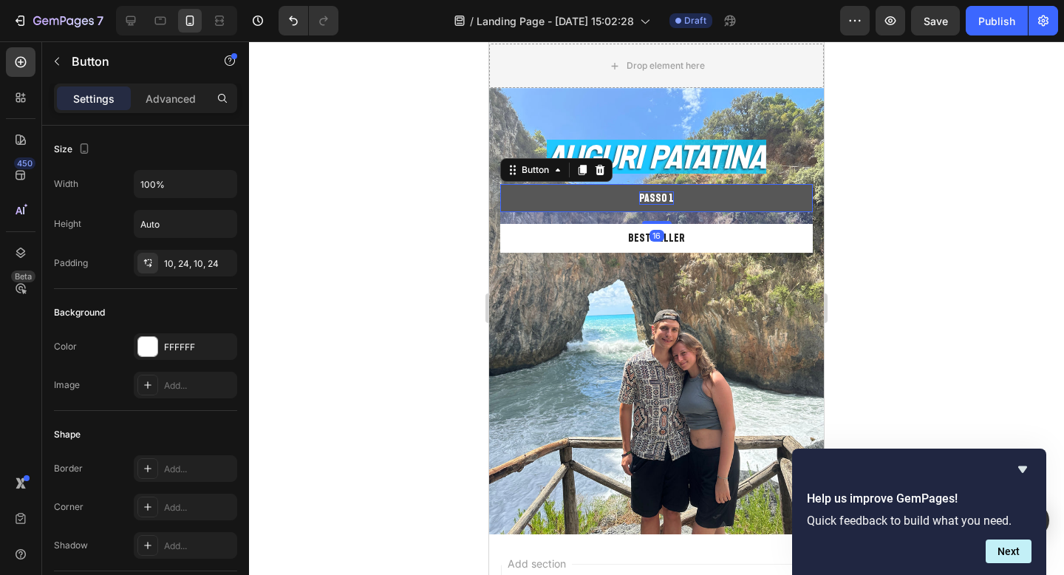
click at [671, 197] on button "PASSO 1" at bounding box center [656, 198] width 313 height 28
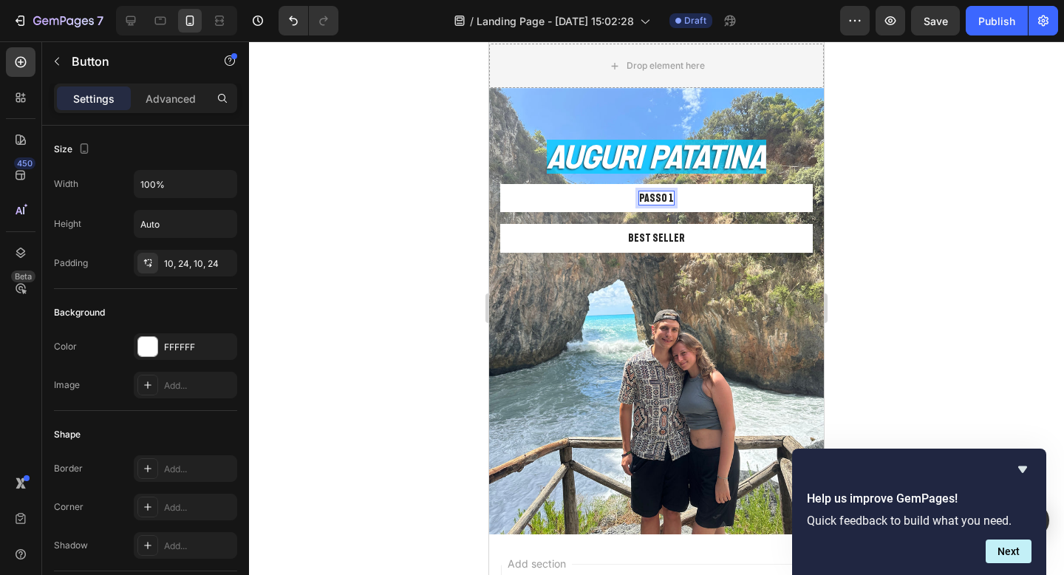
click at [657, 197] on p "PASSO 1" at bounding box center [656, 197] width 35 height 13
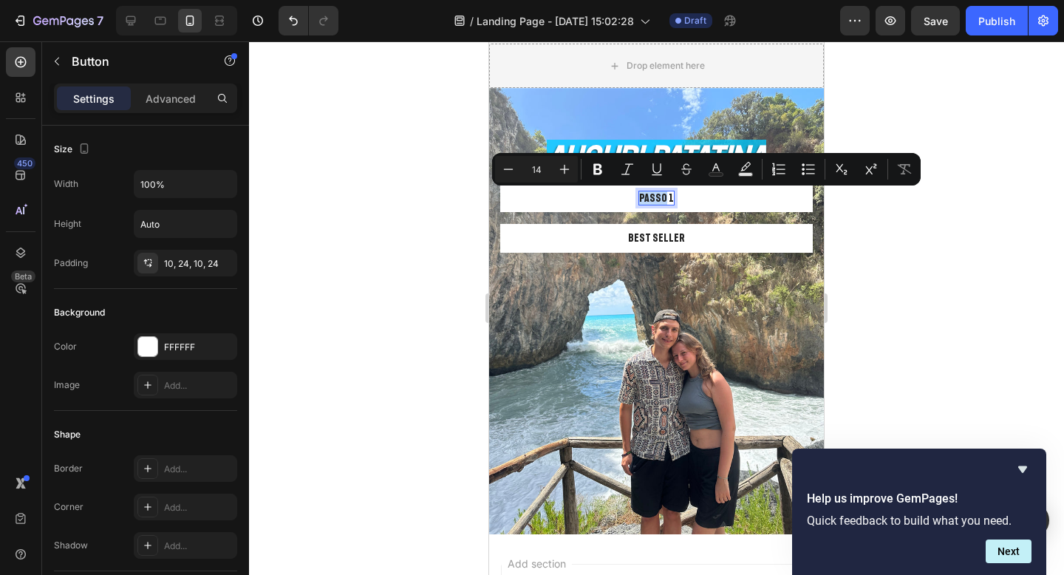
click at [644, 196] on p "PASSO 1" at bounding box center [656, 197] width 35 height 13
drag, startPoint x: 644, startPoint y: 196, endPoint x: 669, endPoint y: 197, distance: 25.2
click at [669, 197] on p "PASSO 1" at bounding box center [656, 197] width 35 height 13
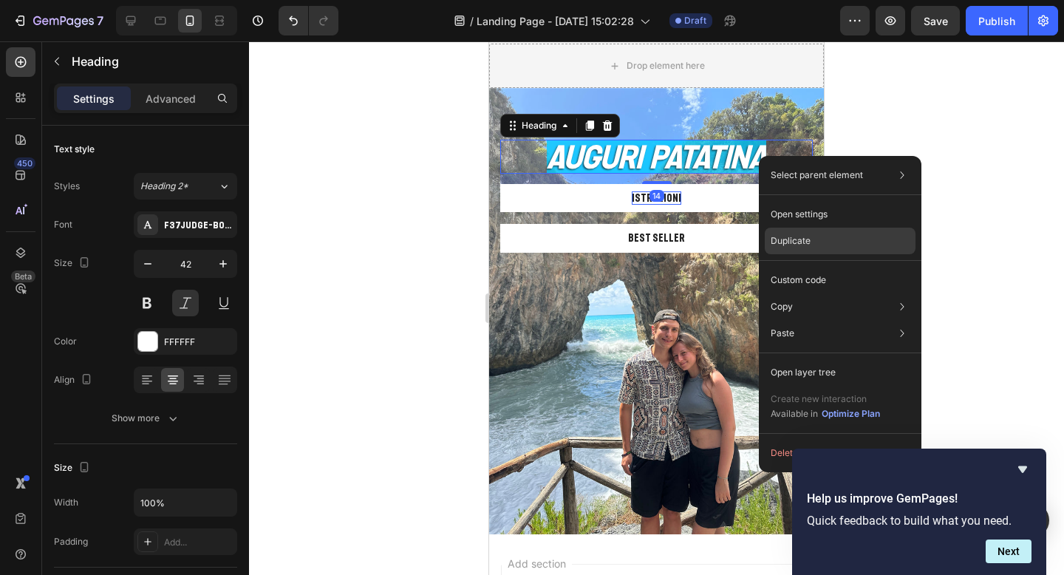
click at [779, 239] on p "Duplicate" at bounding box center [791, 240] width 40 height 13
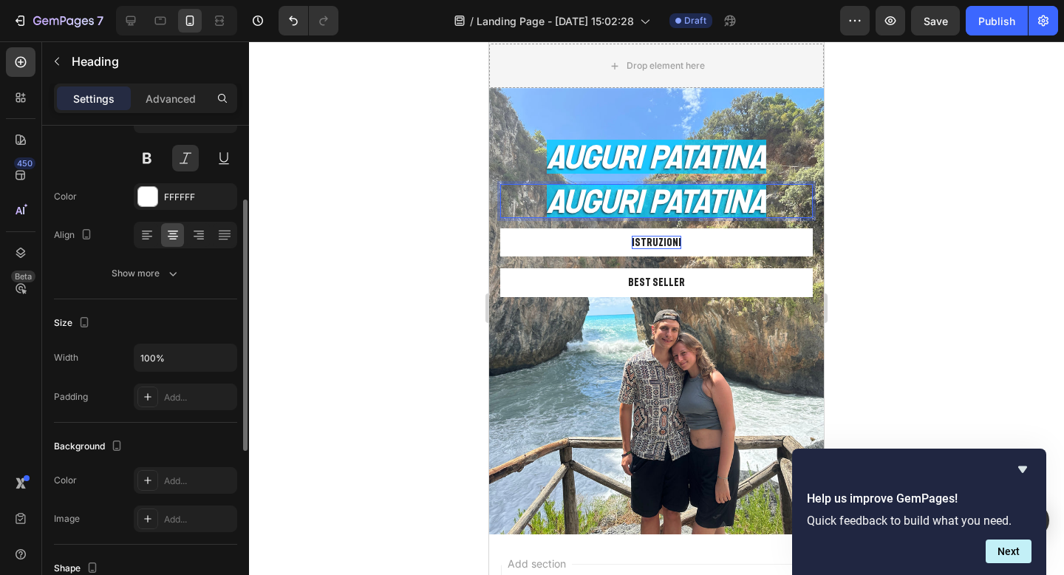
click at [701, 202] on span "AUGURI PATATINA" at bounding box center [656, 200] width 219 height 35
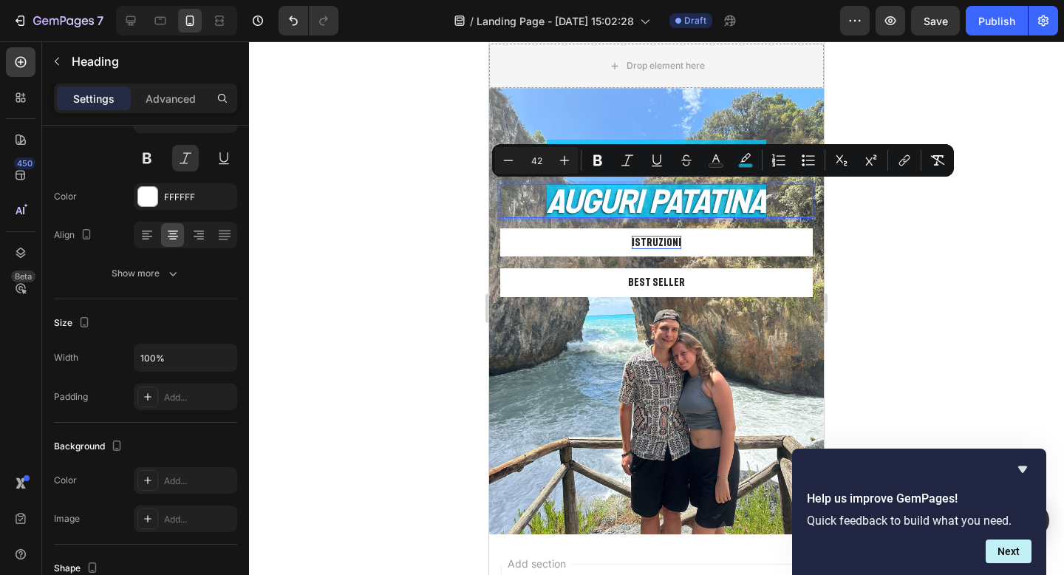
click at [771, 199] on p "AUGURI PATATINA" at bounding box center [657, 200] width 310 height 31
drag, startPoint x: 771, startPoint y: 199, endPoint x: 539, endPoint y: 198, distance: 232.0
click at [539, 198] on p "AUGURI PATATINA" at bounding box center [657, 200] width 310 height 31
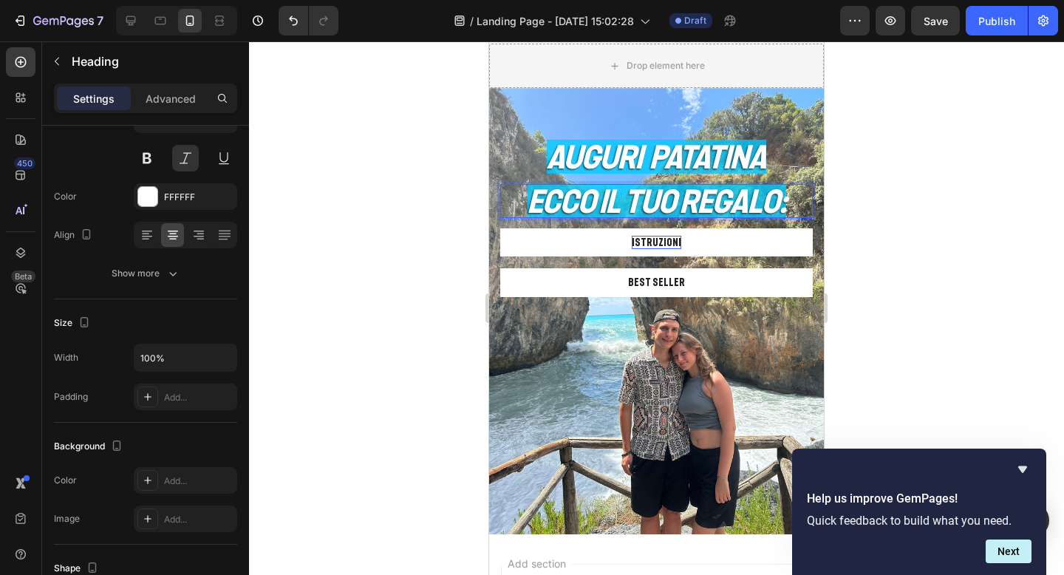
click at [847, 176] on div at bounding box center [656, 307] width 815 height 533
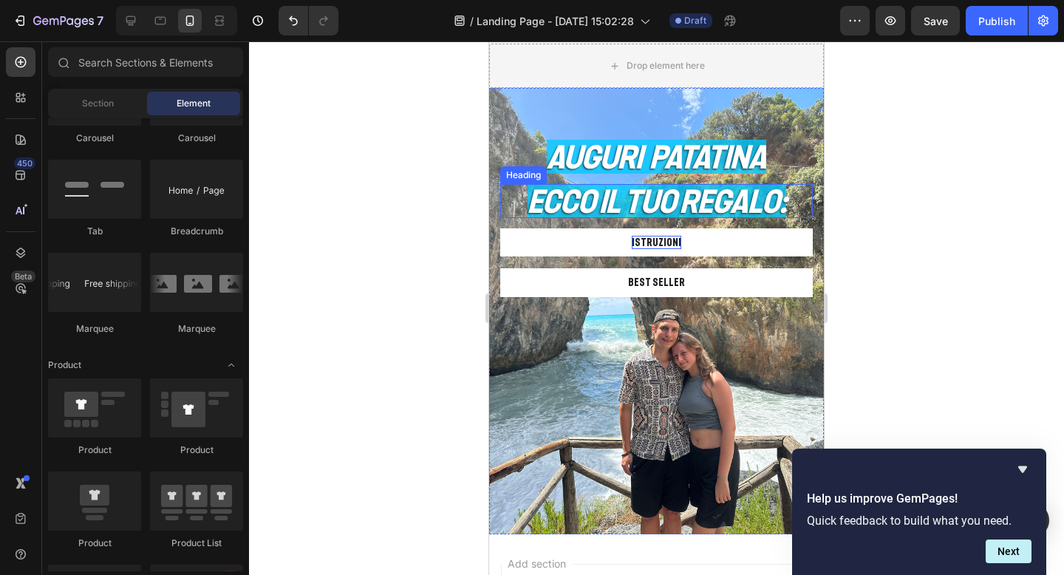
click at [785, 192] on p "⁠⁠⁠⁠⁠⁠⁠ ECCO IL TUO REGALO:" at bounding box center [657, 200] width 310 height 31
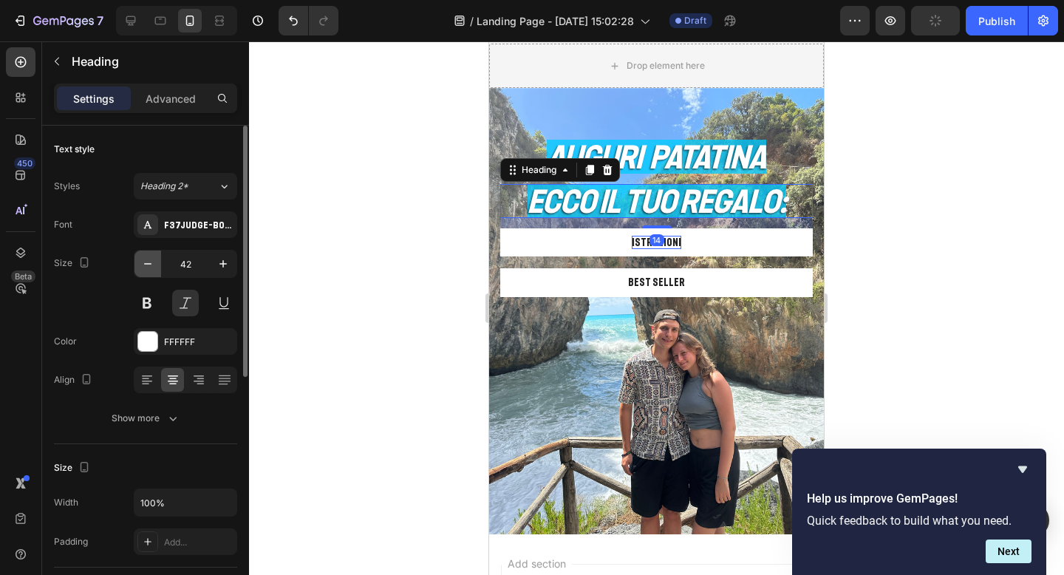
click at [151, 263] on icon "button" at bounding box center [147, 263] width 15 height 15
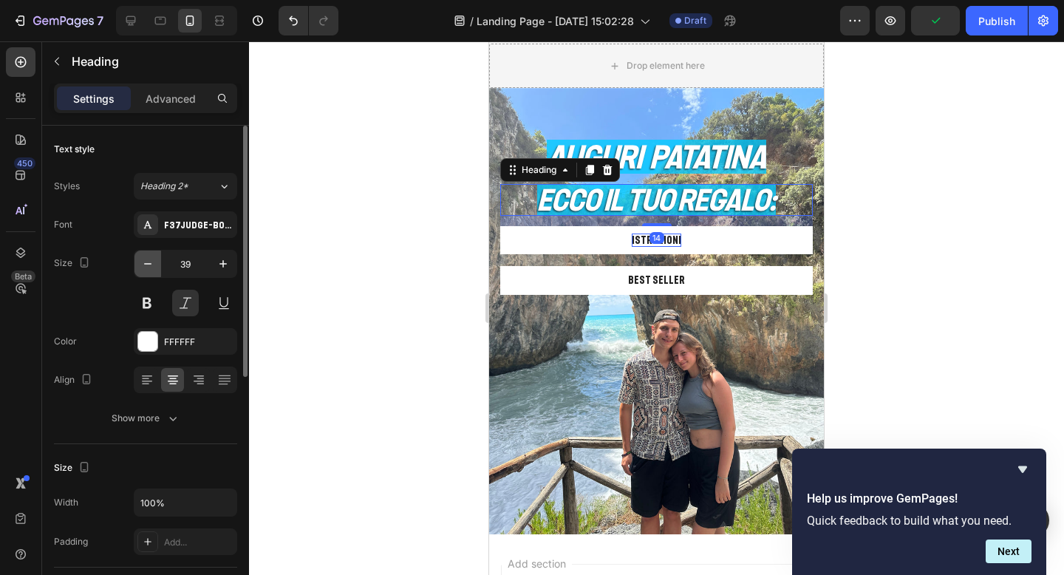
click at [151, 263] on icon "button" at bounding box center [147, 263] width 15 height 15
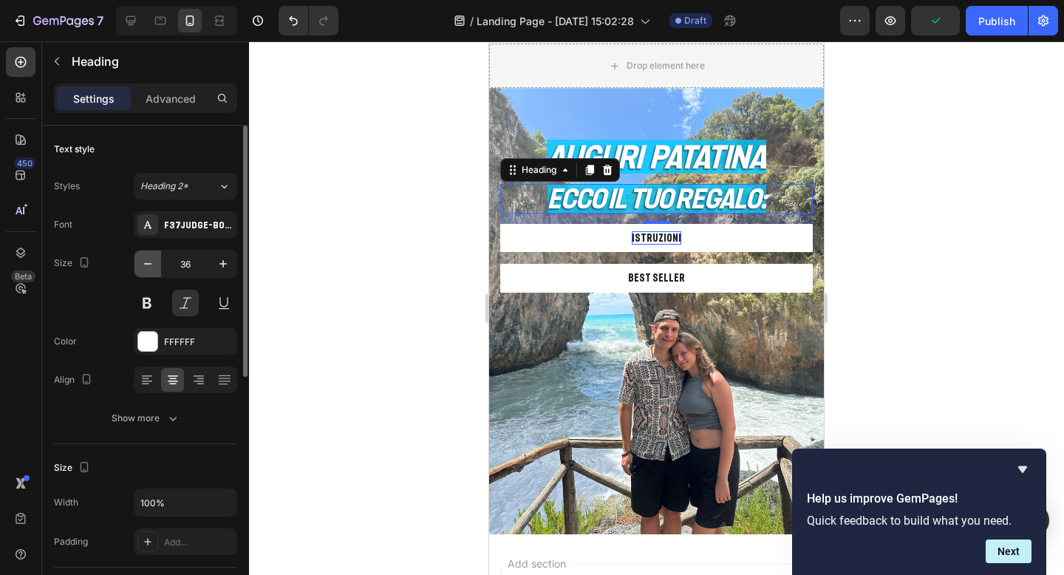
click at [151, 263] on icon "button" at bounding box center [147, 263] width 15 height 15
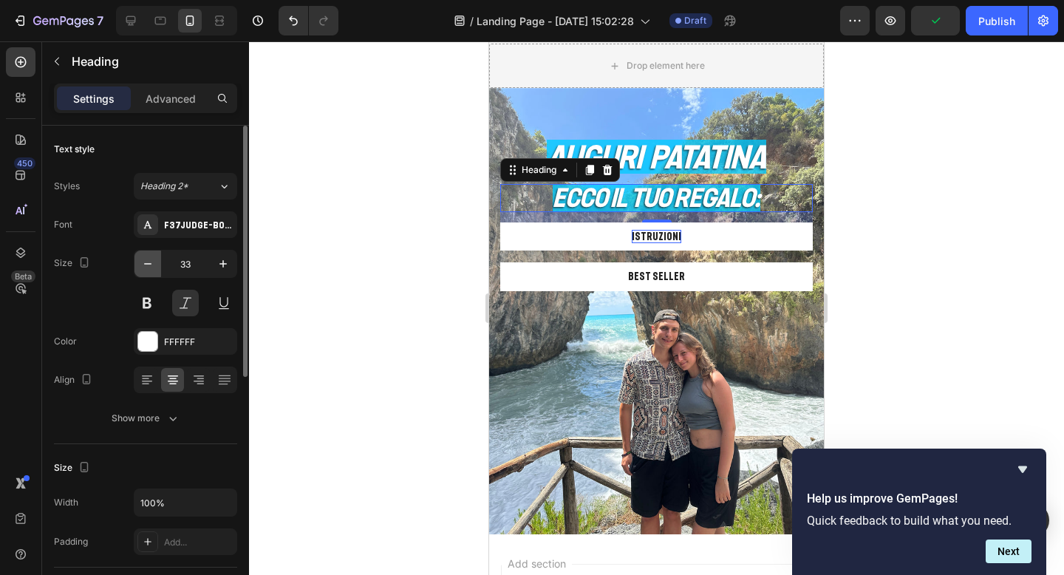
click at [151, 263] on icon "button" at bounding box center [147, 263] width 15 height 15
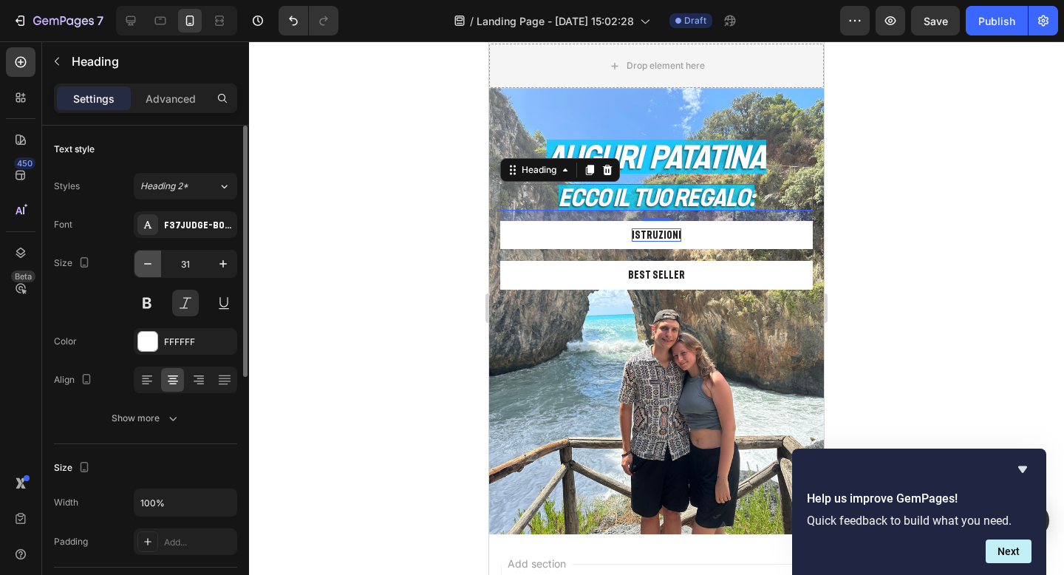
click at [151, 263] on icon "button" at bounding box center [147, 263] width 15 height 15
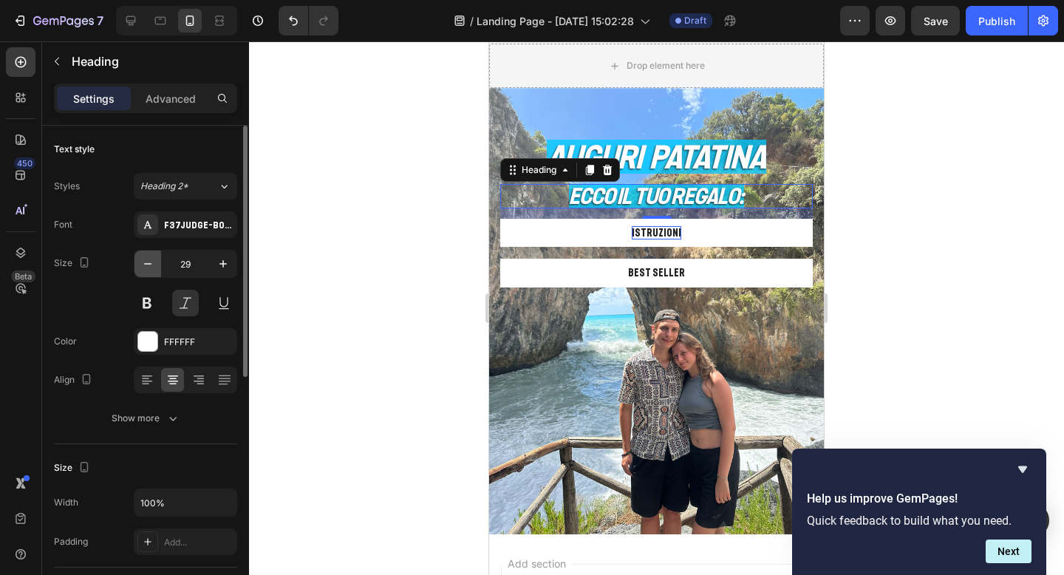
click at [151, 263] on icon "button" at bounding box center [147, 263] width 15 height 15
type input "27"
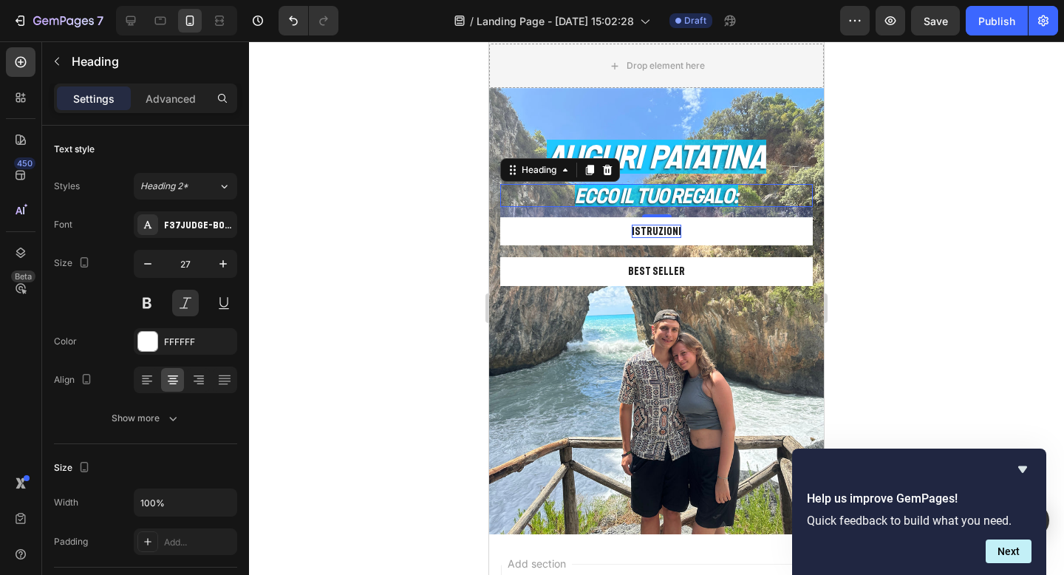
click at [933, 159] on div at bounding box center [656, 307] width 815 height 533
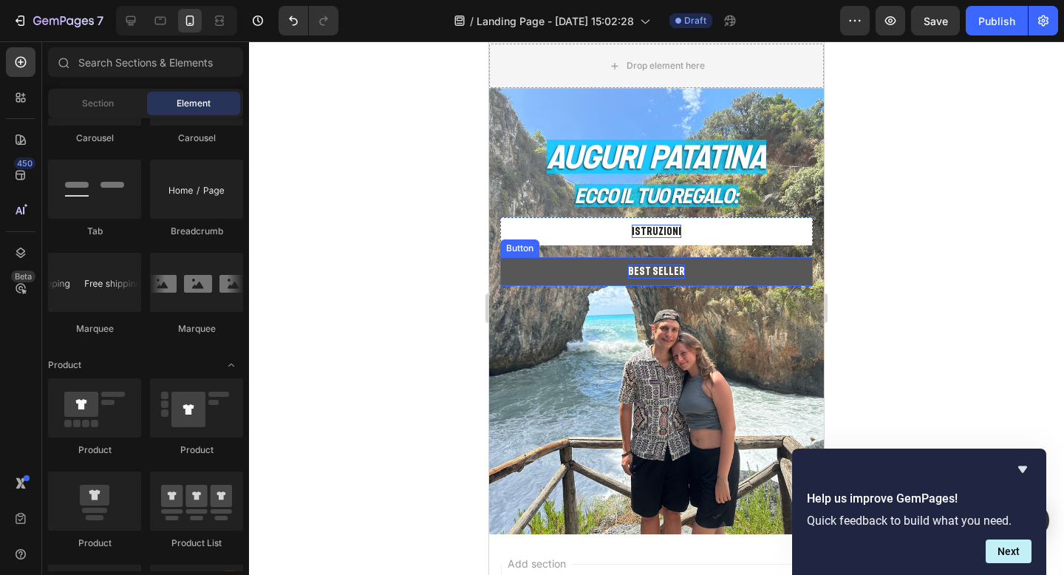
click at [646, 268] on div "Best Seller" at bounding box center [656, 271] width 57 height 13
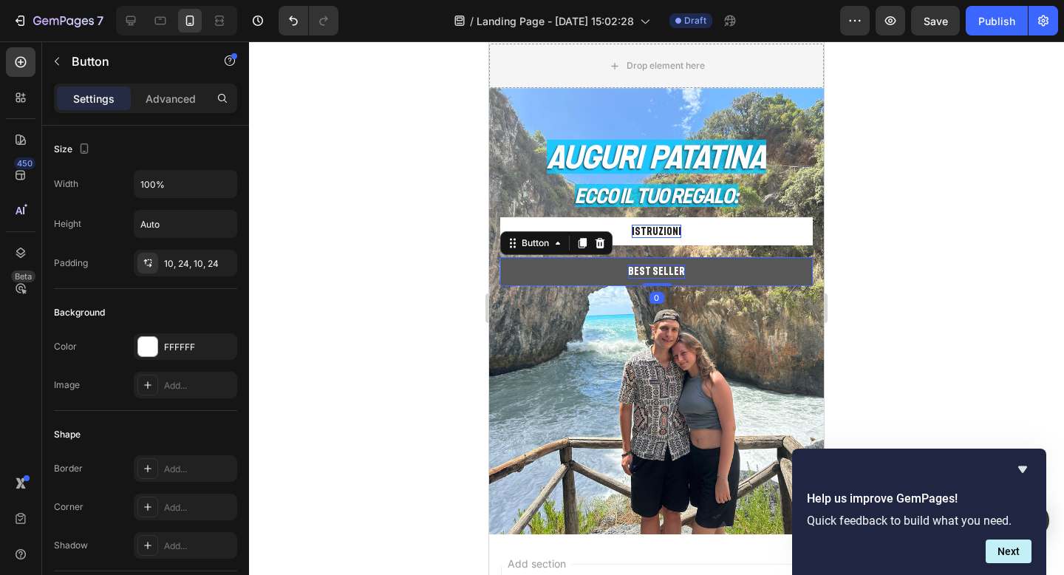
click at [646, 268] on div "Best Seller" at bounding box center [656, 271] width 57 height 13
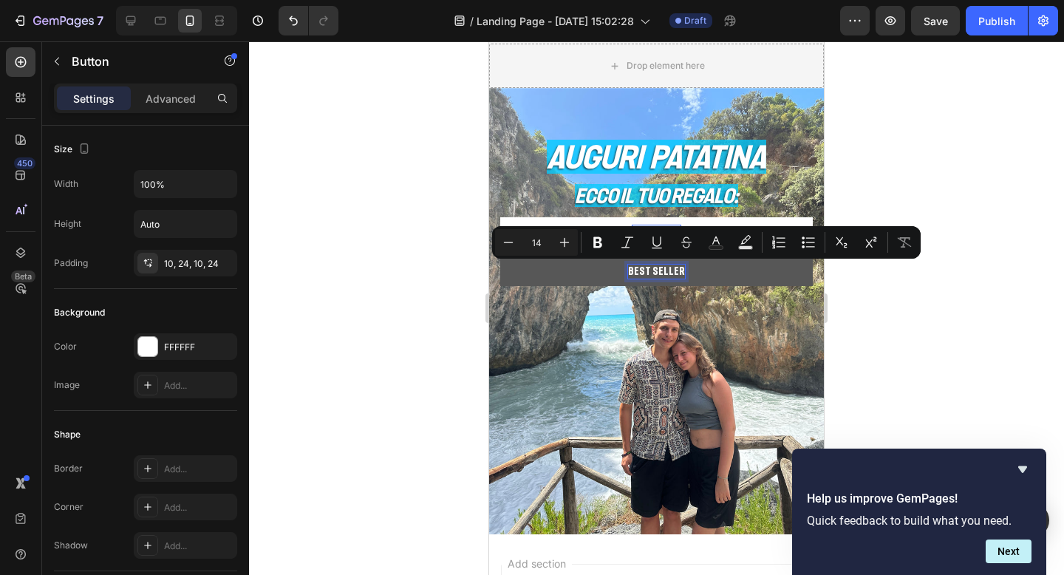
click at [637, 270] on p "Best Seller" at bounding box center [656, 271] width 57 height 13
drag, startPoint x: 635, startPoint y: 270, endPoint x: 678, endPoint y: 273, distance: 43.7
click at [678, 273] on p "Best Seller" at bounding box center [656, 271] width 57 height 13
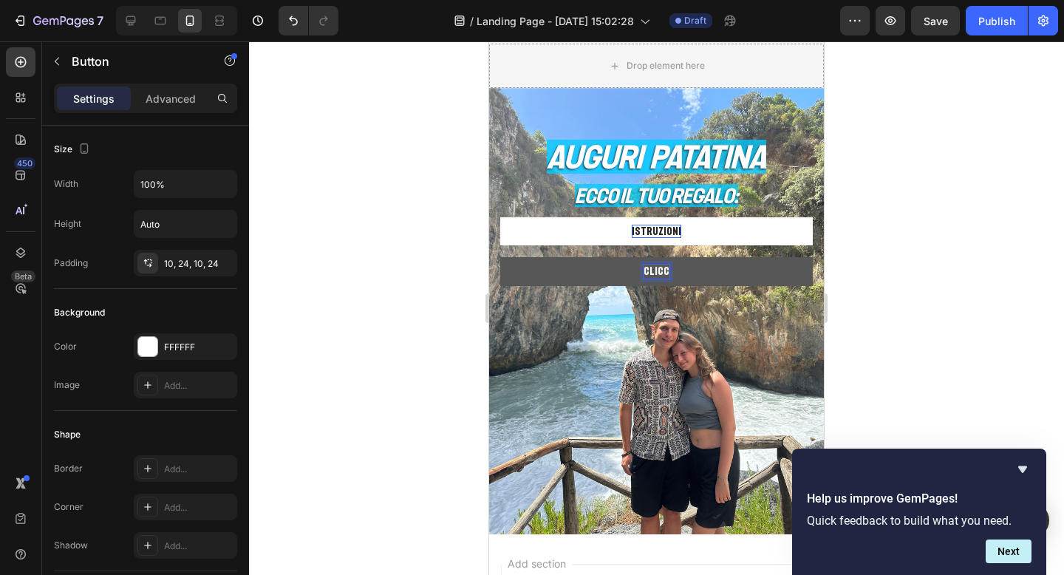
click at [500, 257] on button "CLICC" at bounding box center [656, 271] width 313 height 28
click at [500, 257] on button "CLICCA QUI" at bounding box center [656, 271] width 313 height 28
click at [500, 257] on button "CLICCA QUI DOPO" at bounding box center [656, 271] width 313 height 28
click at [500, 257] on button "CLICCA QUI DOPO AVER" at bounding box center [656, 271] width 313 height 28
click at [500, 257] on button "CLICCA QUI DOPO AVER LETT" at bounding box center [656, 271] width 313 height 28
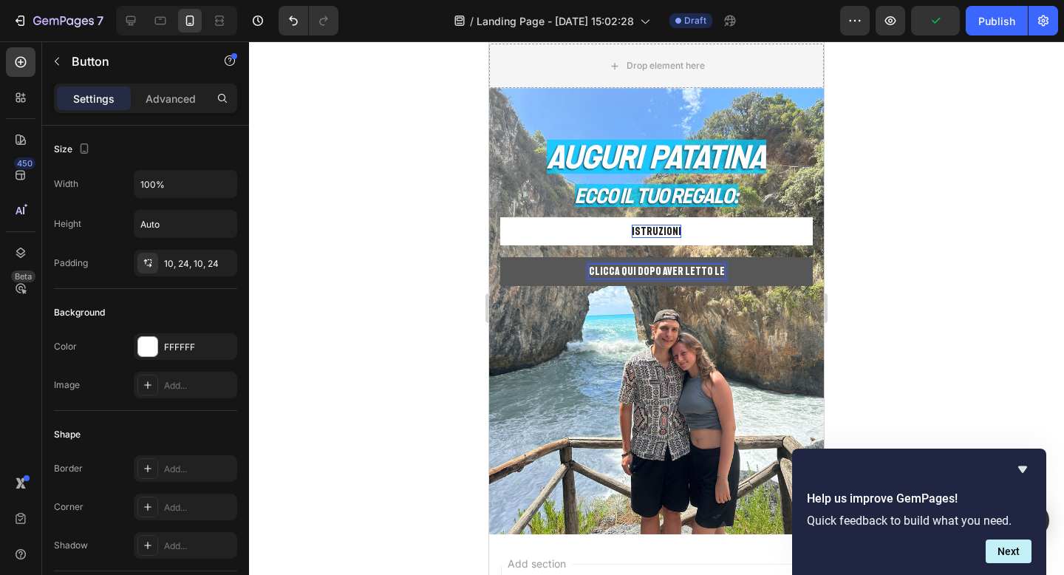
click at [500, 257] on button "CLICCA QUI DOPO AVER LETTO LE" at bounding box center [656, 271] width 313 height 28
click at [907, 245] on div at bounding box center [656, 307] width 815 height 533
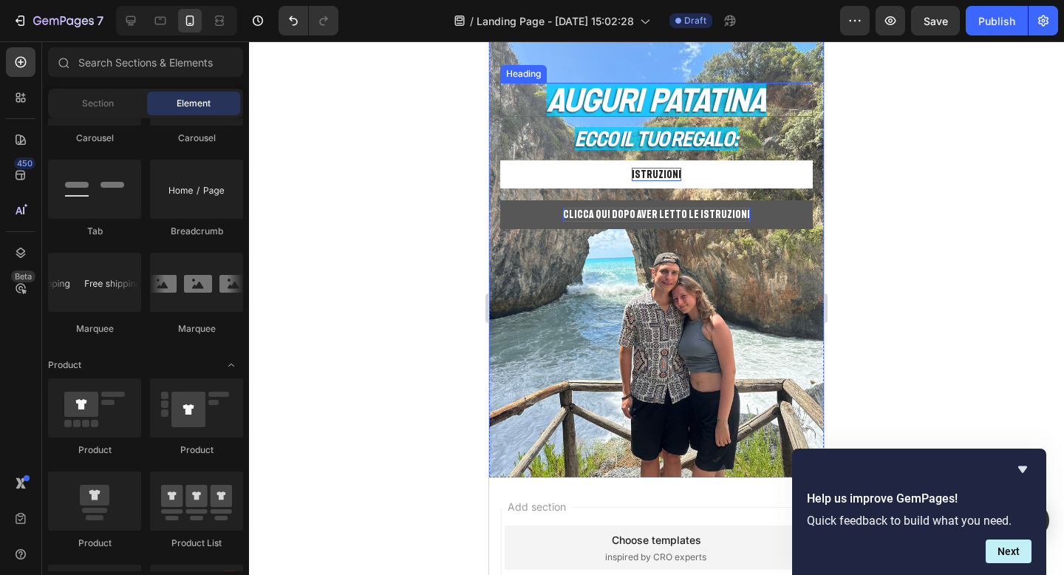
scroll to position [141, 0]
click at [901, 216] on div at bounding box center [656, 307] width 815 height 533
click at [1020, 463] on icon "Hide survey" at bounding box center [1023, 469] width 18 height 18
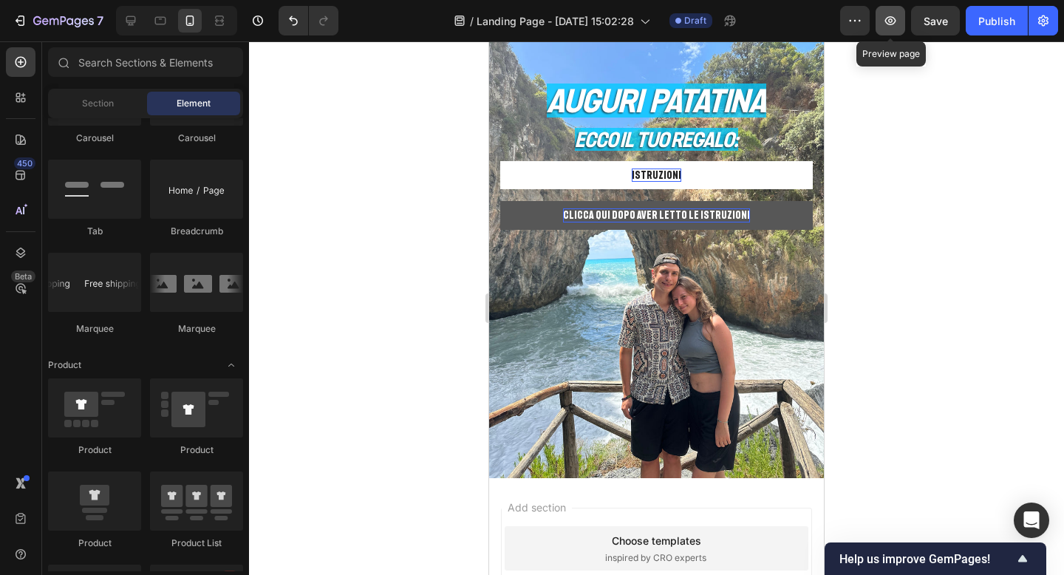
click at [894, 19] on icon "button" at bounding box center [890, 20] width 15 height 15
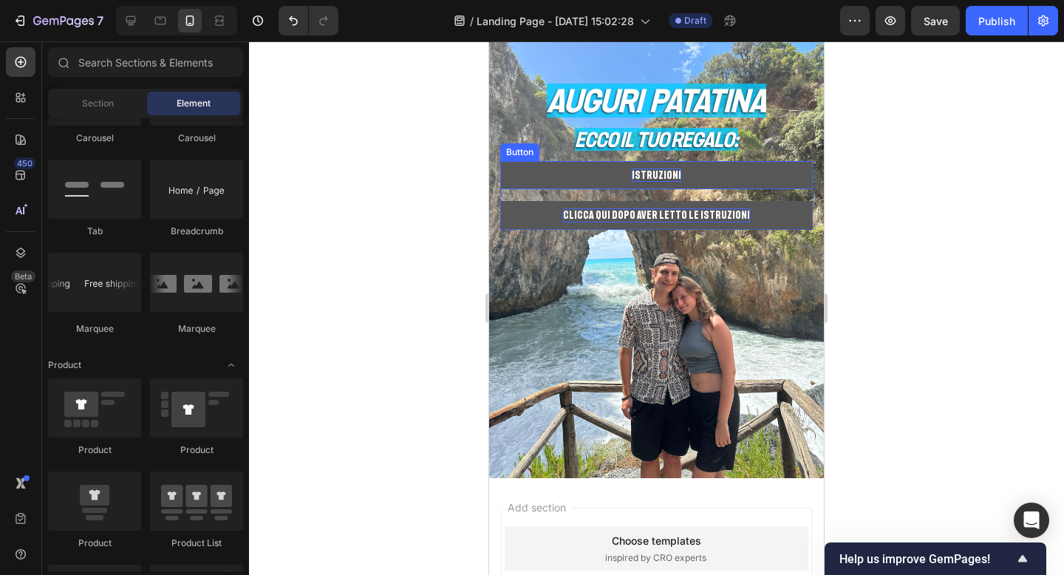
click at [778, 186] on button "ISTRUZIONI" at bounding box center [656, 175] width 313 height 28
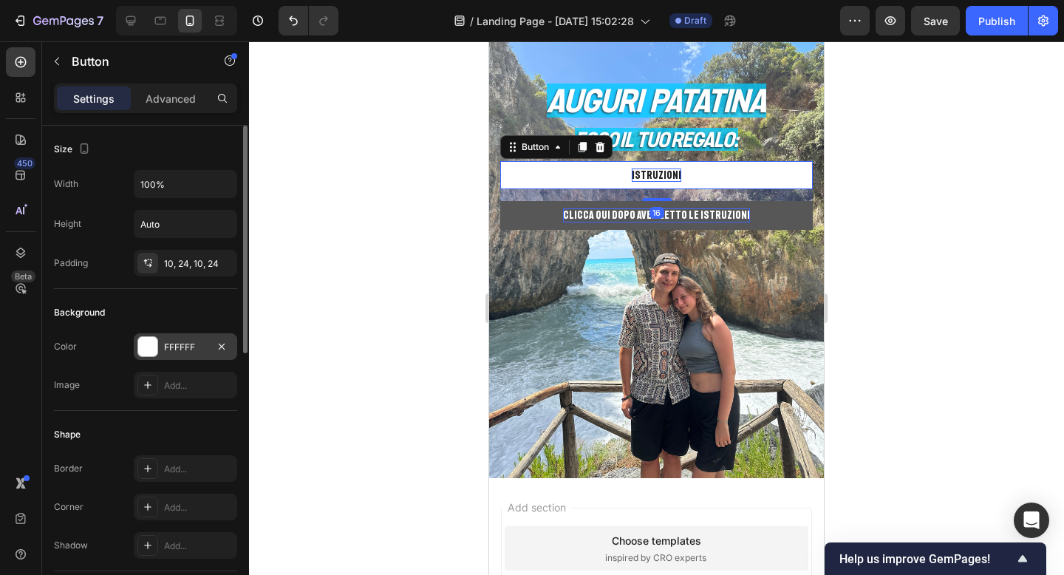
click at [180, 352] on div "FFFFFF" at bounding box center [185, 347] width 43 height 13
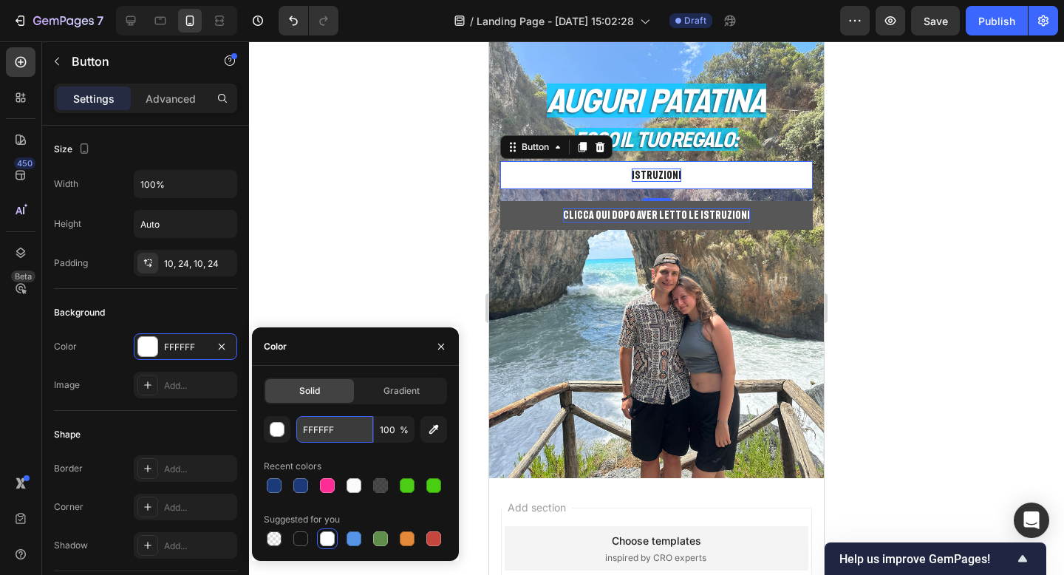
paste input "02CC"
type input "02CCFF"
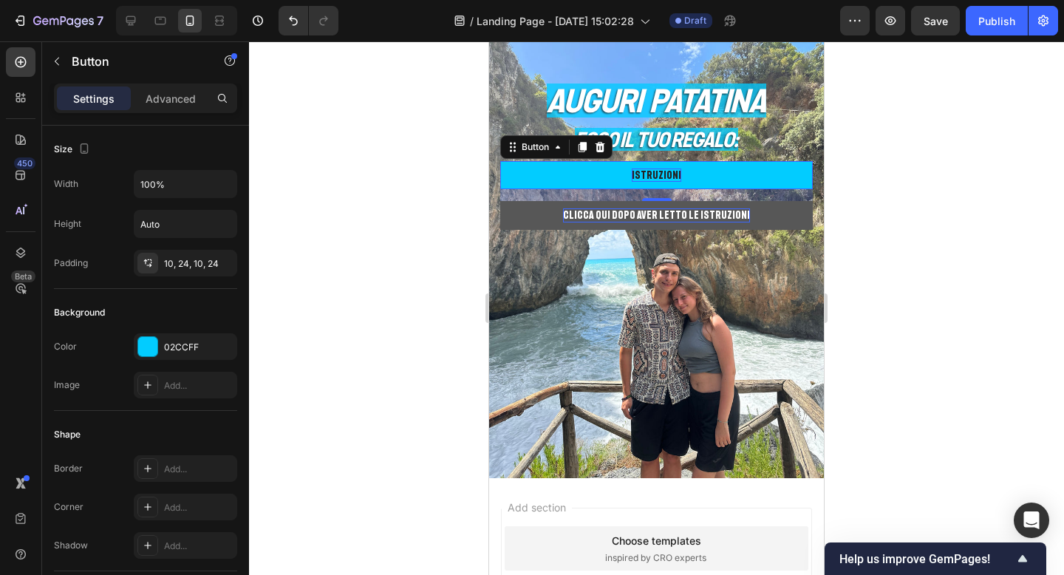
click at [876, 261] on div at bounding box center [656, 307] width 815 height 533
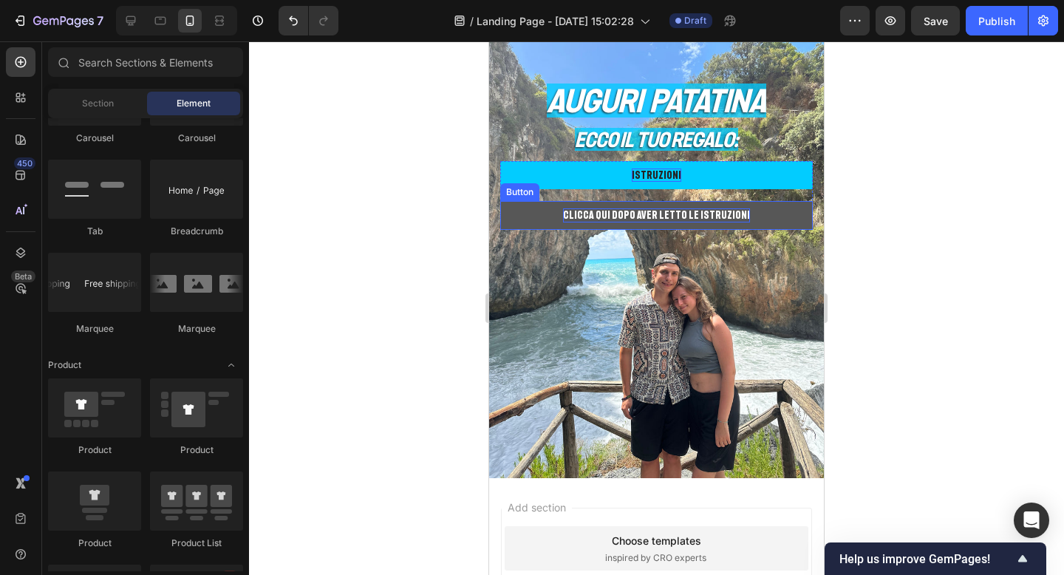
click at [788, 217] on button "CLICCA QUI DOPO AVER LETTO LE ISTRUZIONI" at bounding box center [656, 215] width 313 height 28
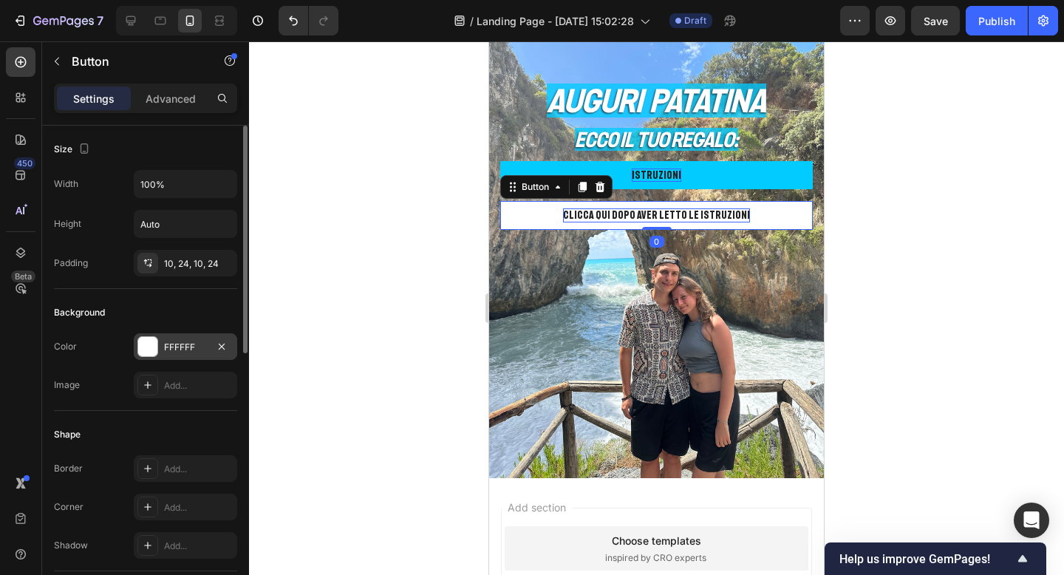
click at [192, 346] on div "FFFFFF" at bounding box center [185, 347] width 43 height 13
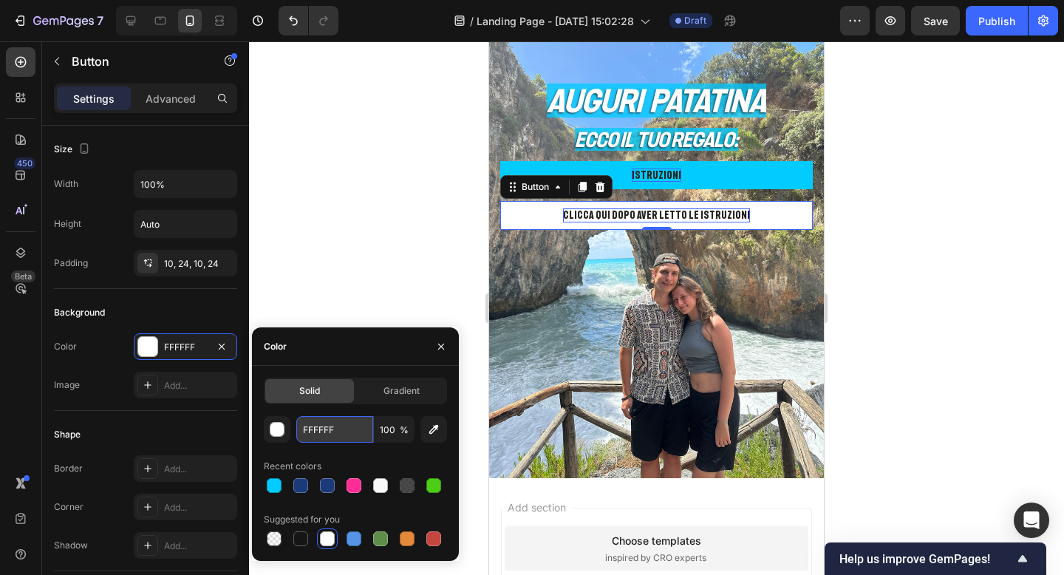
paste input "02CC"
type input "02CCFF"
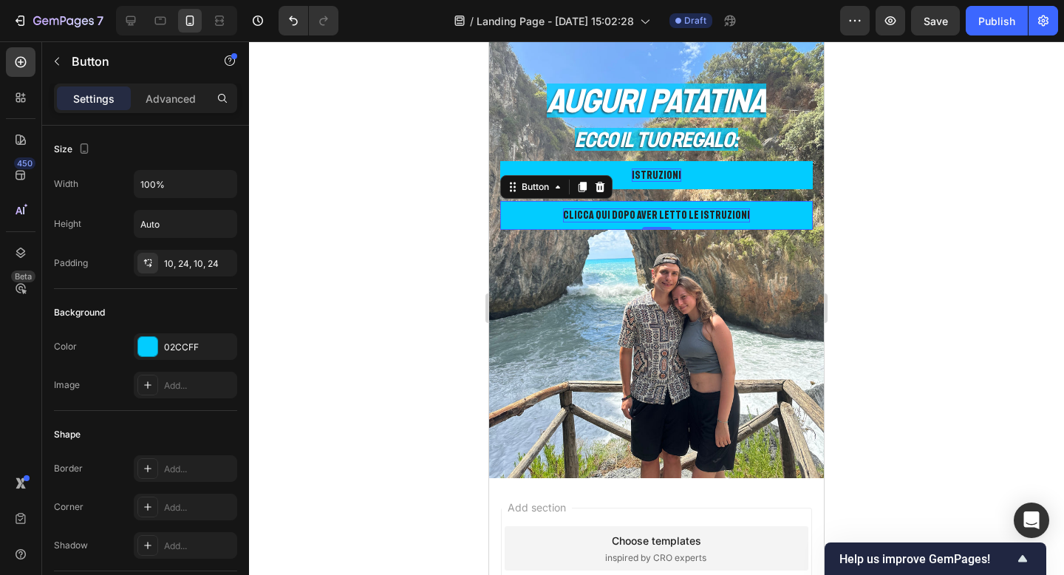
click at [867, 224] on div at bounding box center [656, 307] width 815 height 533
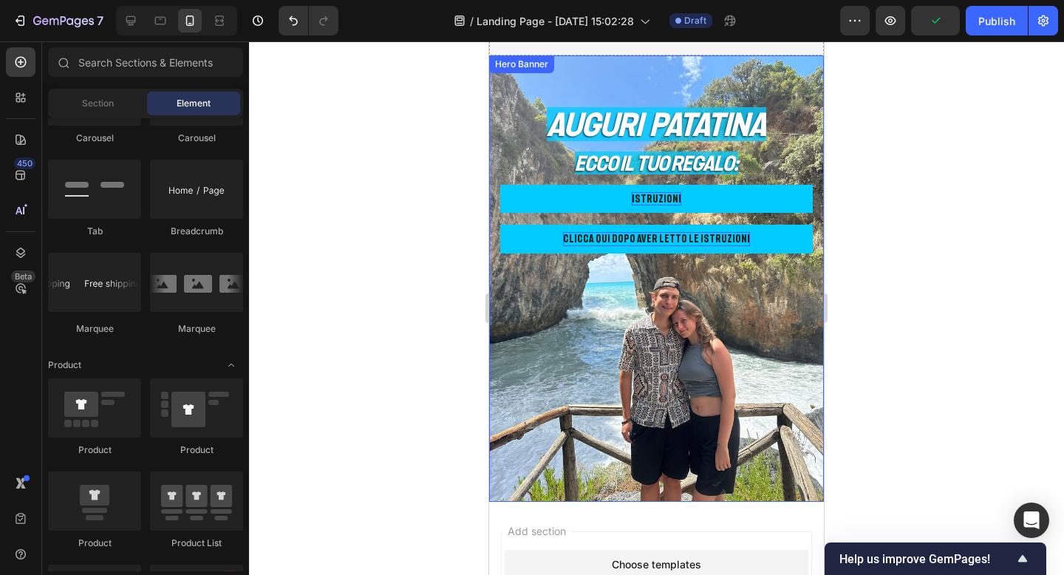
scroll to position [116, 0]
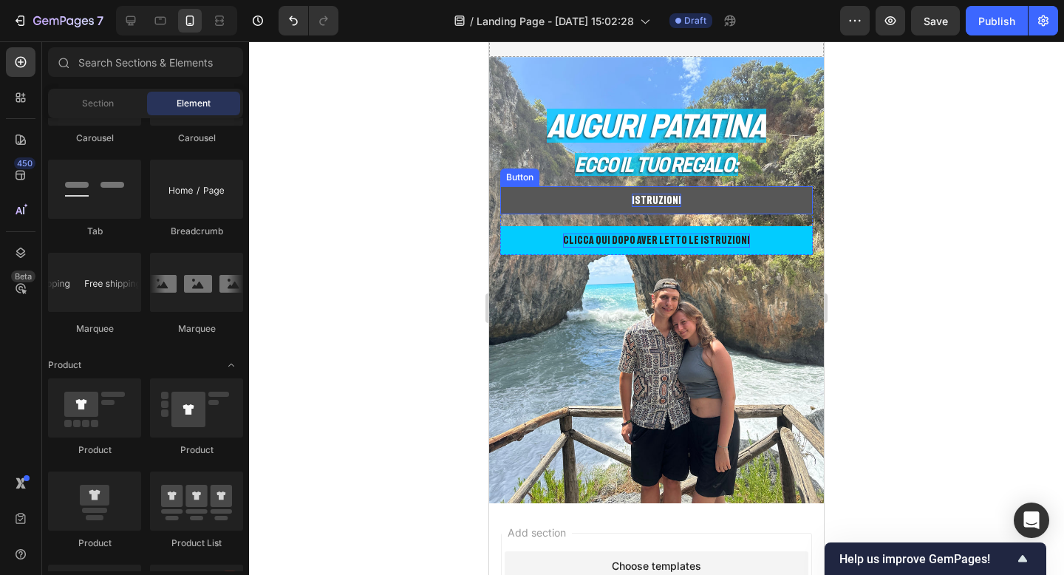
click at [697, 194] on button "ISTRUZIONI" at bounding box center [656, 200] width 313 height 28
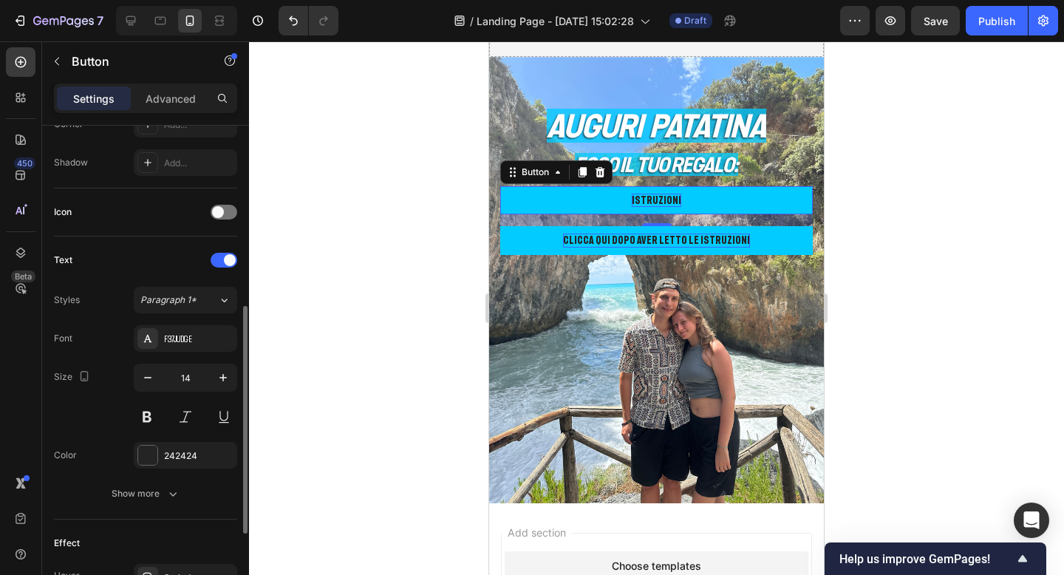
scroll to position [385, 0]
click at [149, 446] on div at bounding box center [147, 452] width 19 height 19
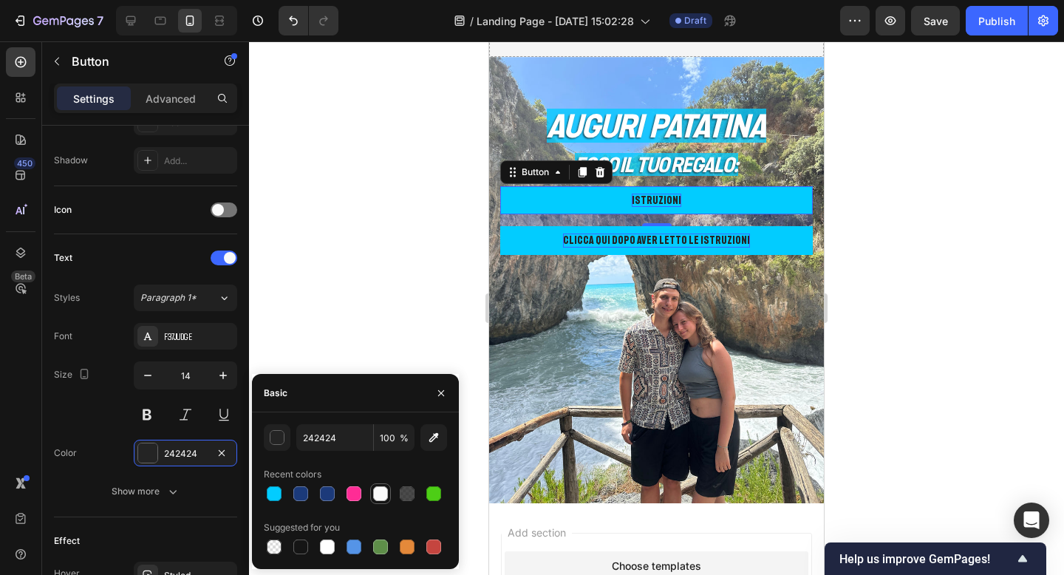
click at [381, 494] on div at bounding box center [380, 493] width 15 height 15
type input "FAFAFA"
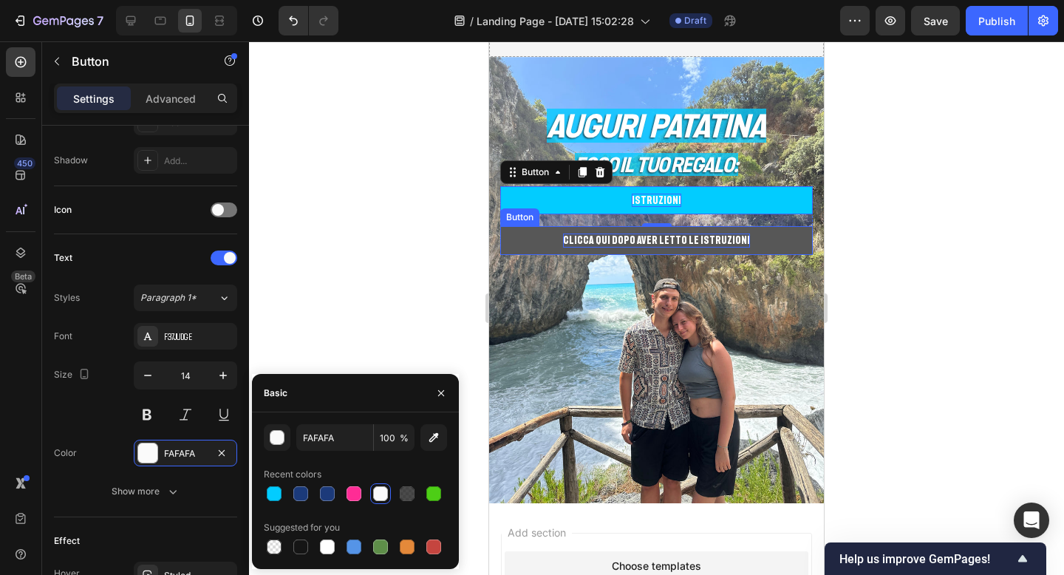
click at [538, 231] on button "CLICCA QUI DOPO AVER LETTO LE ISTRUZIONI" at bounding box center [656, 240] width 313 height 28
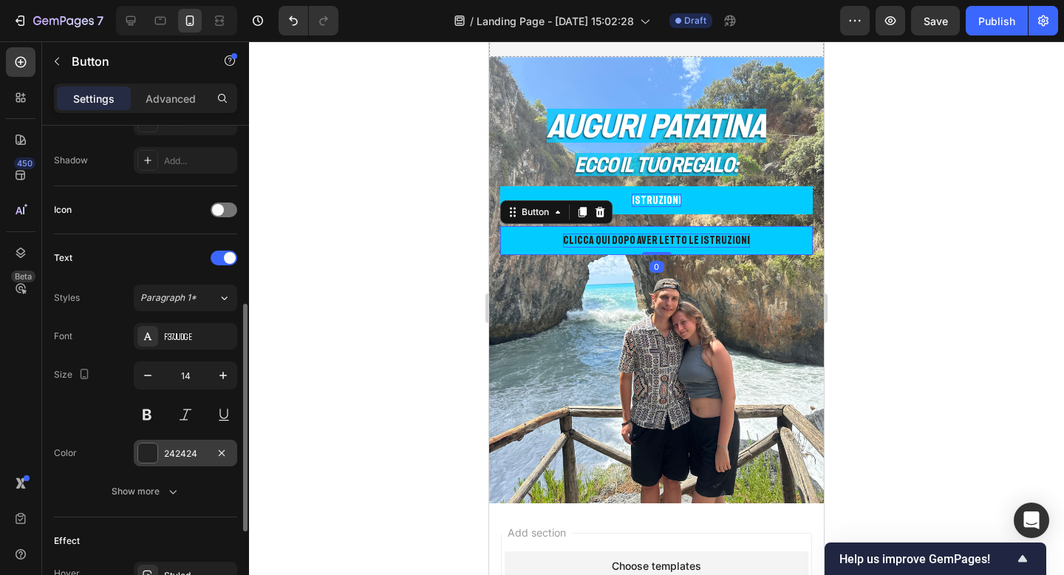
click at [155, 456] on div at bounding box center [147, 452] width 19 height 19
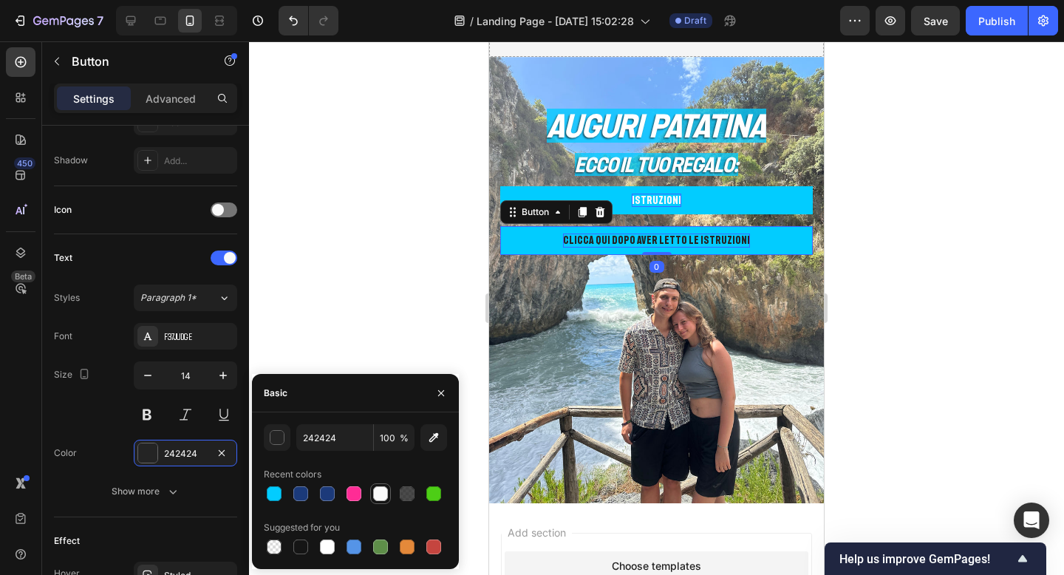
click at [379, 491] on div at bounding box center [380, 493] width 15 height 15
type input "FAFAFA"
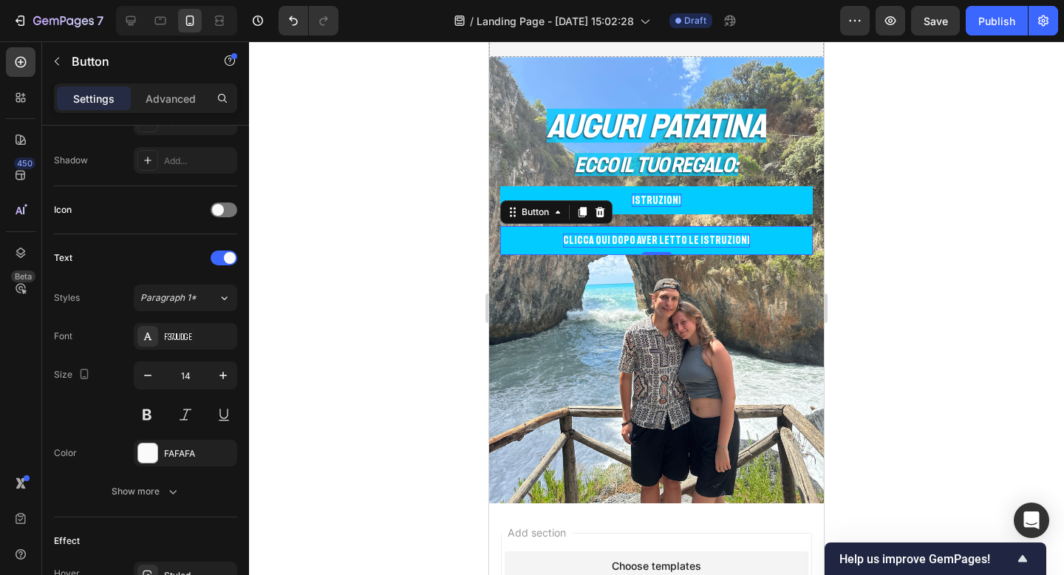
click at [954, 239] on div at bounding box center [656, 307] width 815 height 533
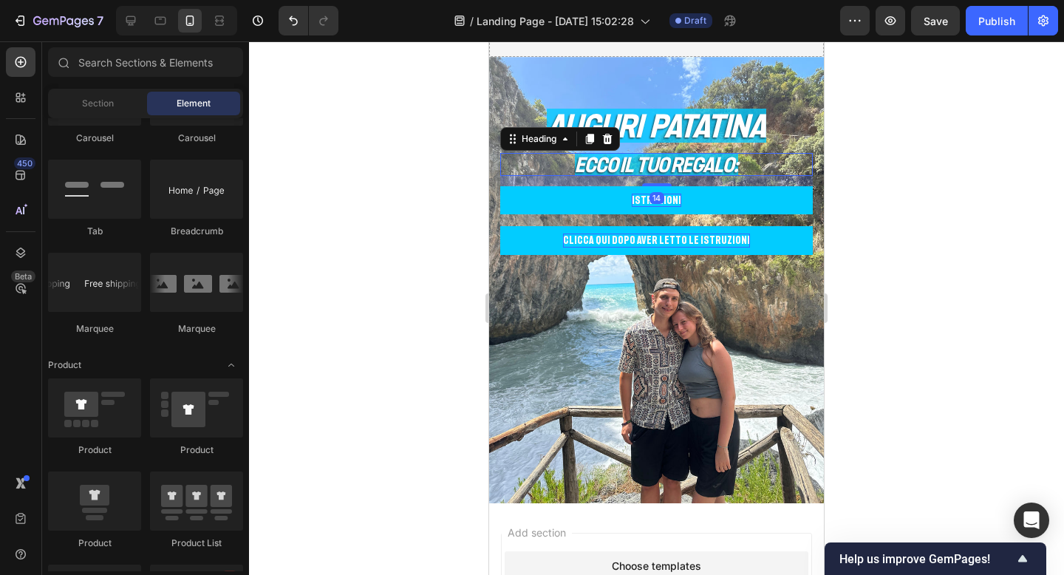
click at [702, 174] on span "ECCO IL TUO REGALO:" at bounding box center [656, 164] width 163 height 23
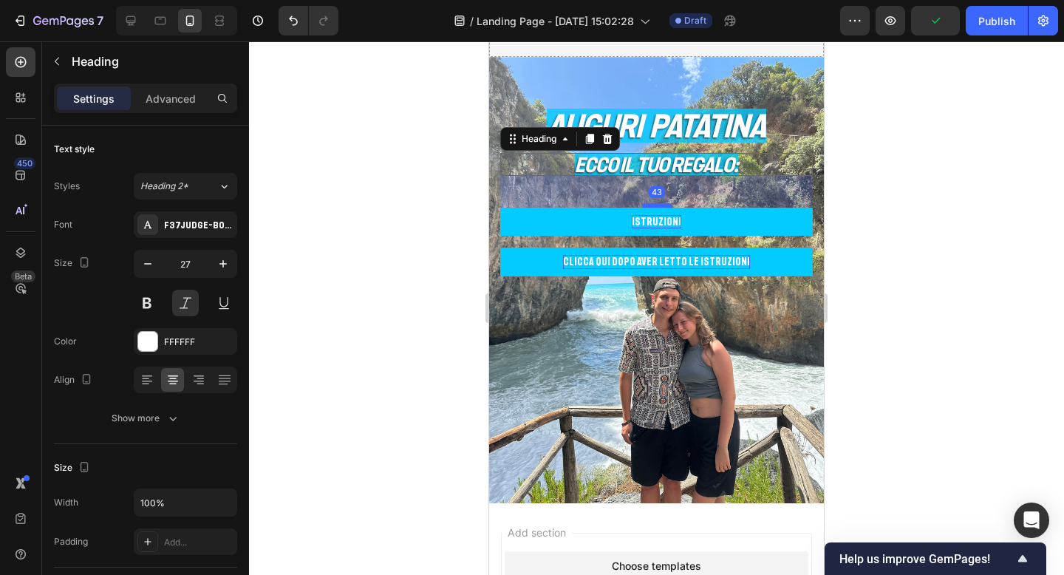
drag, startPoint x: 662, startPoint y: 184, endPoint x: 657, endPoint y: 208, distance: 24.2
click at [657, 208] on div at bounding box center [657, 205] width 30 height 4
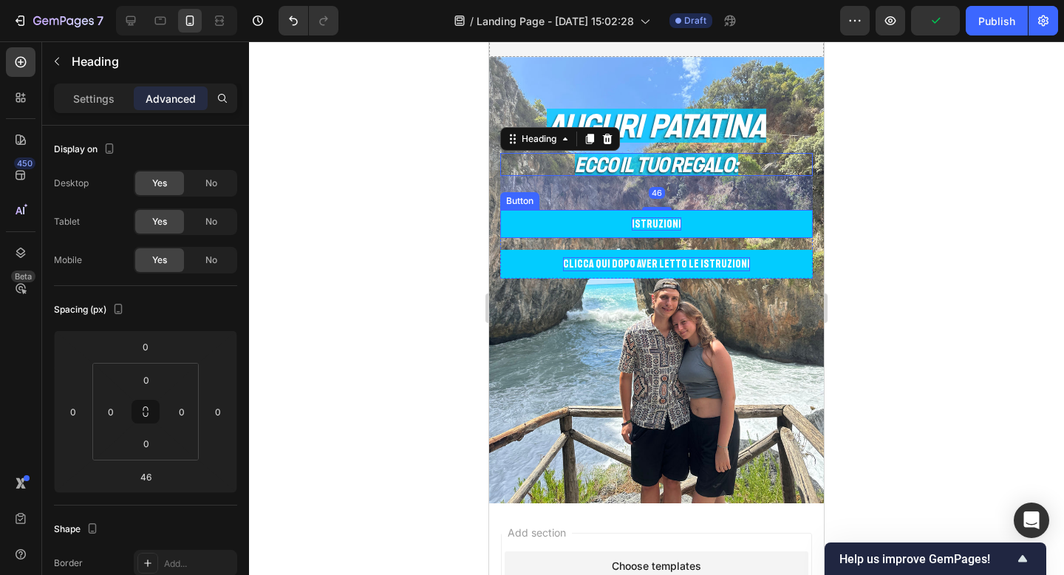
click at [915, 248] on div at bounding box center [656, 307] width 815 height 533
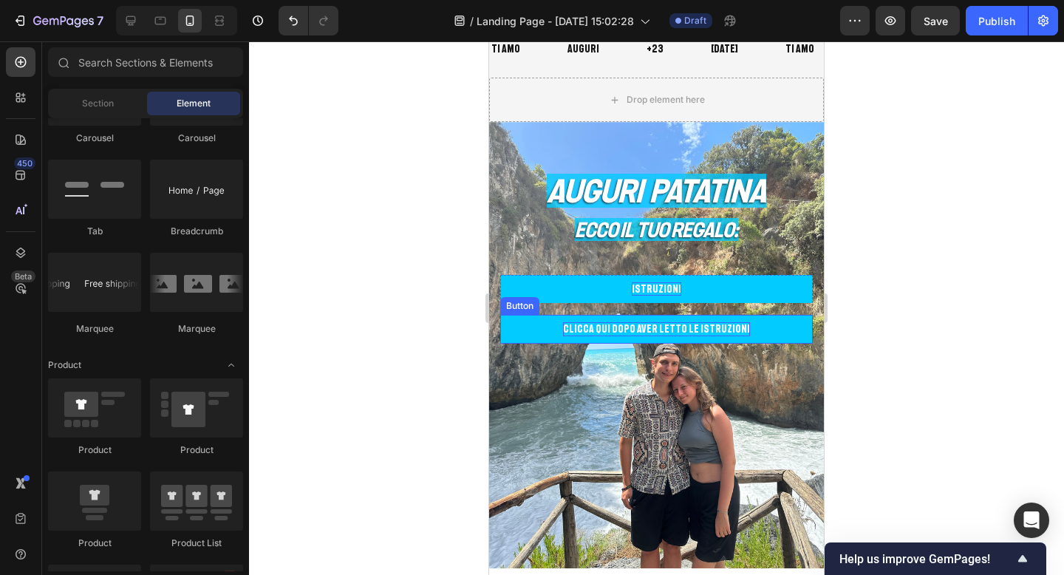
scroll to position [38, 0]
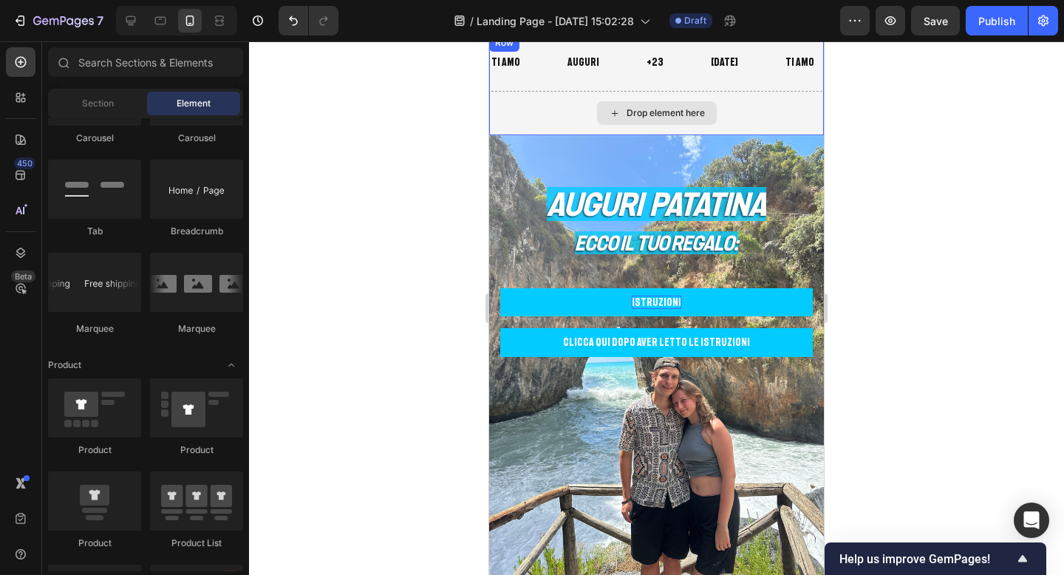
click at [706, 112] on div "Drop element here" at bounding box center [657, 113] width 120 height 24
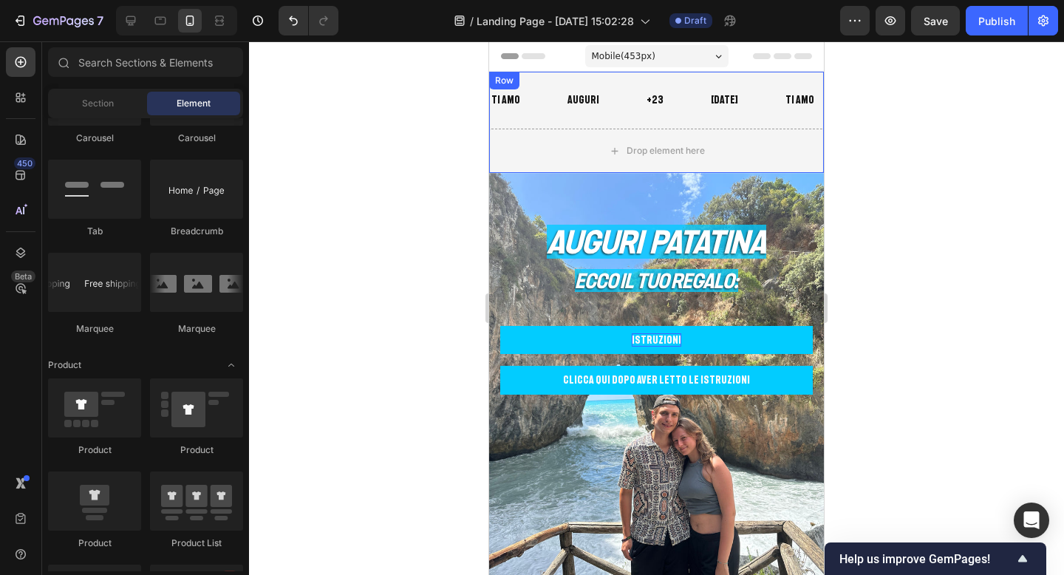
click at [877, 146] on div at bounding box center [656, 307] width 815 height 533
click at [559, 153] on div "Drop element here" at bounding box center [656, 151] width 335 height 44
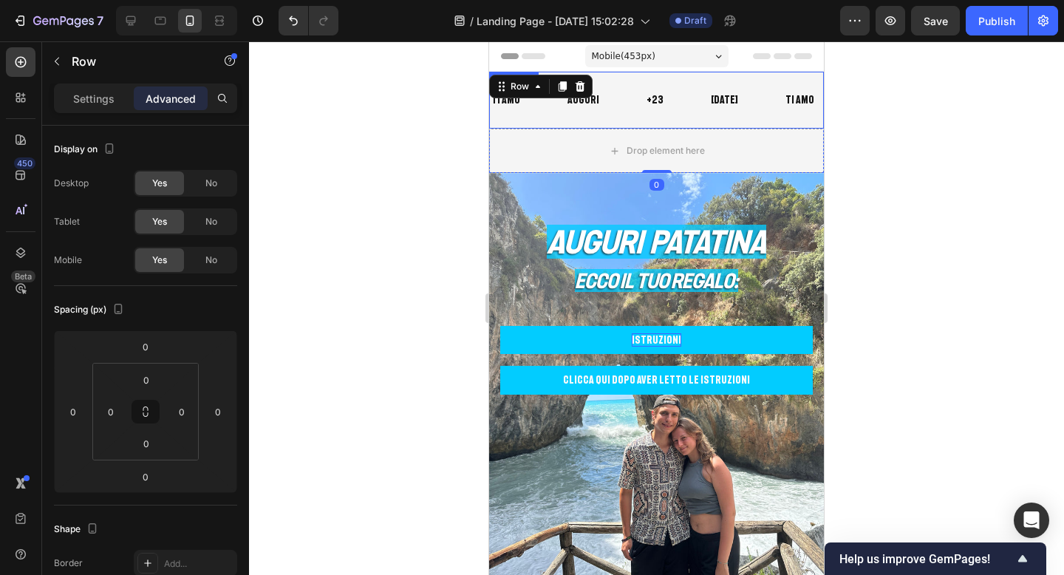
click at [541, 122] on div "TI AMO Text Block AUGURI Text Block +23 Text Block [DATE] Text Block TI AMO Tex…" at bounding box center [656, 100] width 335 height 57
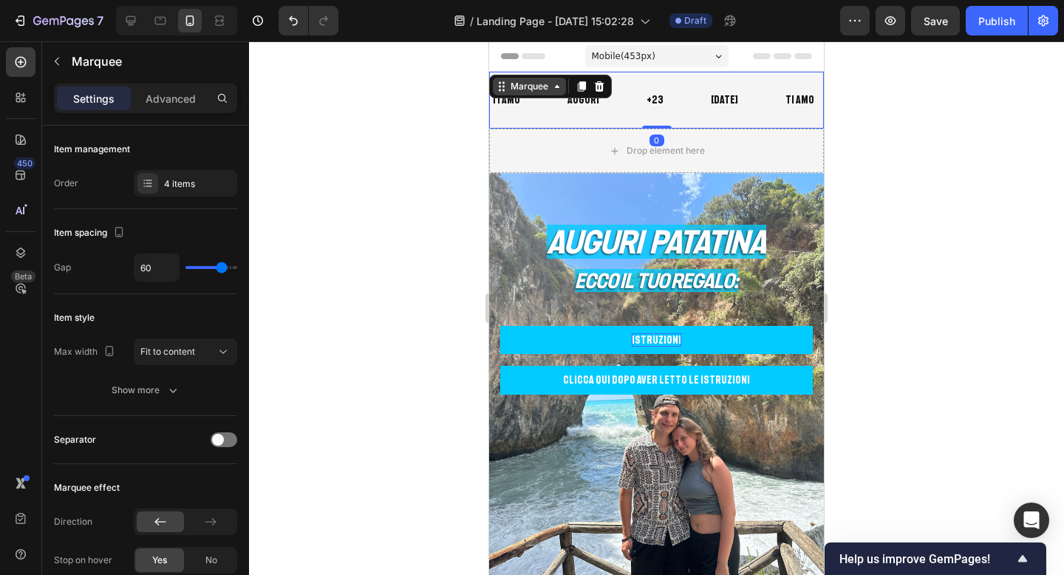
click at [553, 88] on icon at bounding box center [557, 87] width 12 height 12
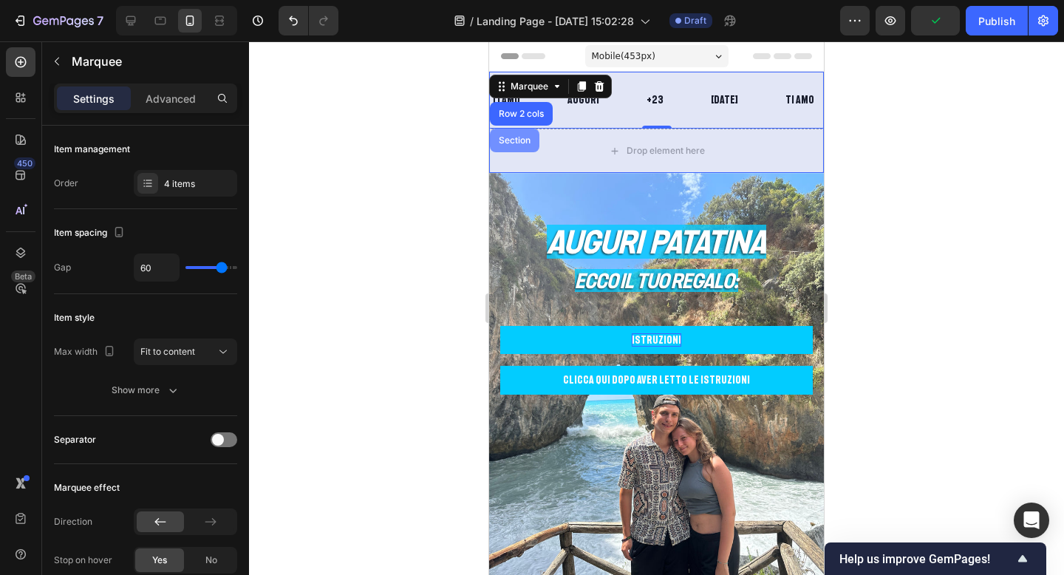
click at [516, 145] on div "Section" at bounding box center [515, 141] width 50 height 24
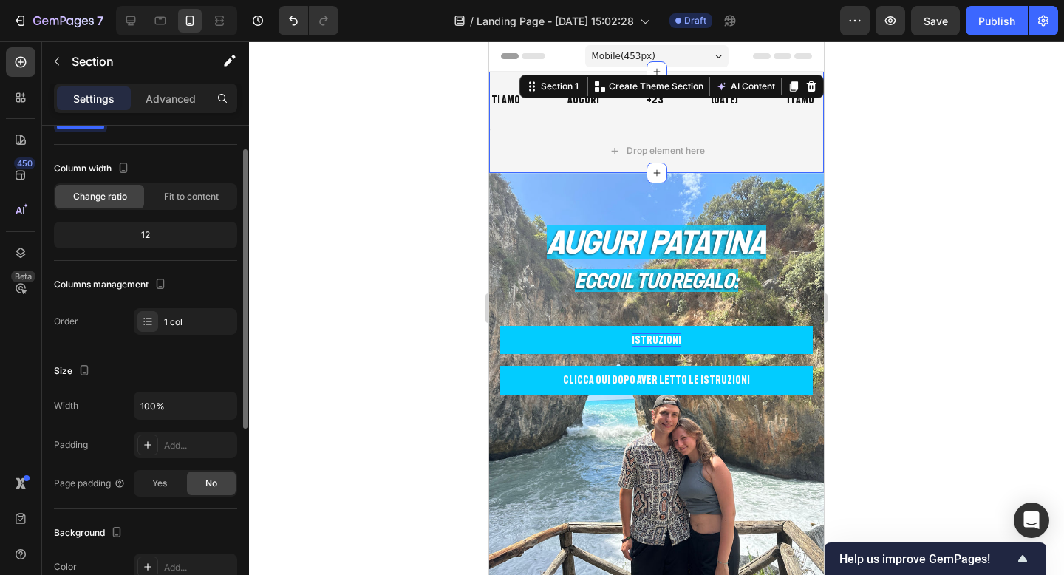
scroll to position [61, 0]
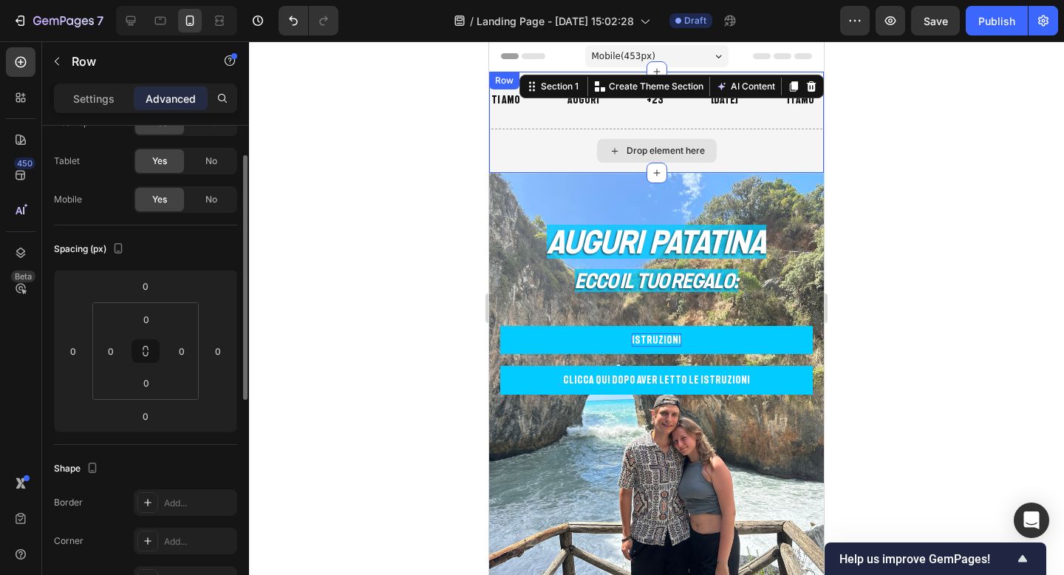
click at [543, 149] on div "Drop element here" at bounding box center [656, 151] width 335 height 44
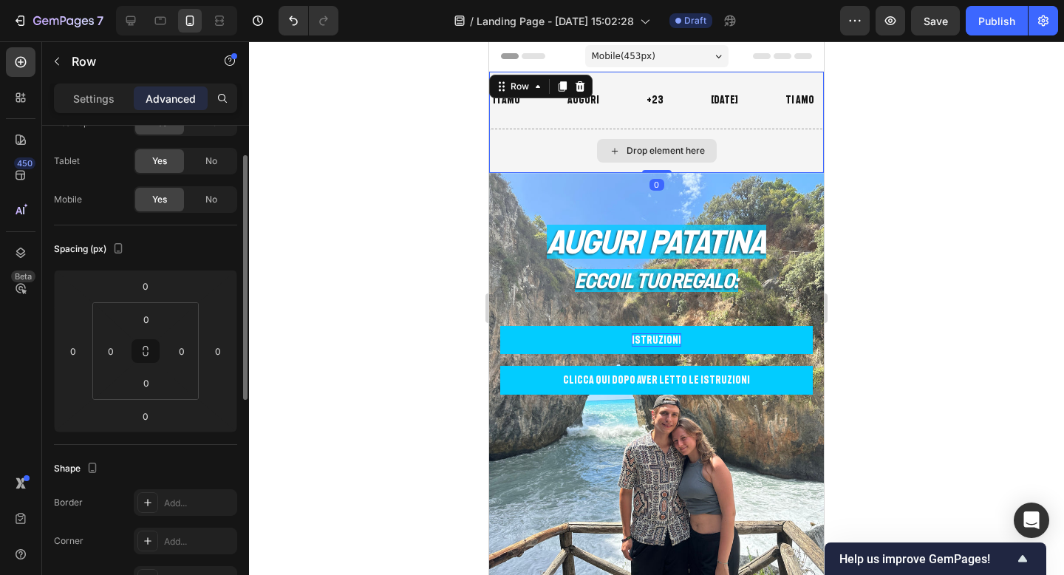
scroll to position [0, 0]
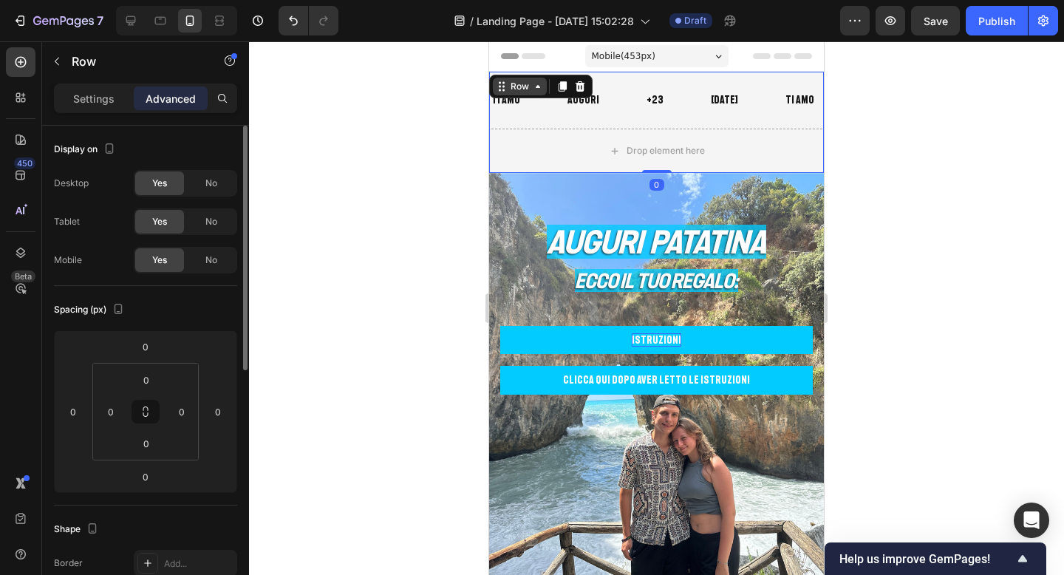
click at [522, 88] on div "Row" at bounding box center [520, 86] width 24 height 13
click at [522, 72] on div "Section" at bounding box center [515, 61] width 50 height 24
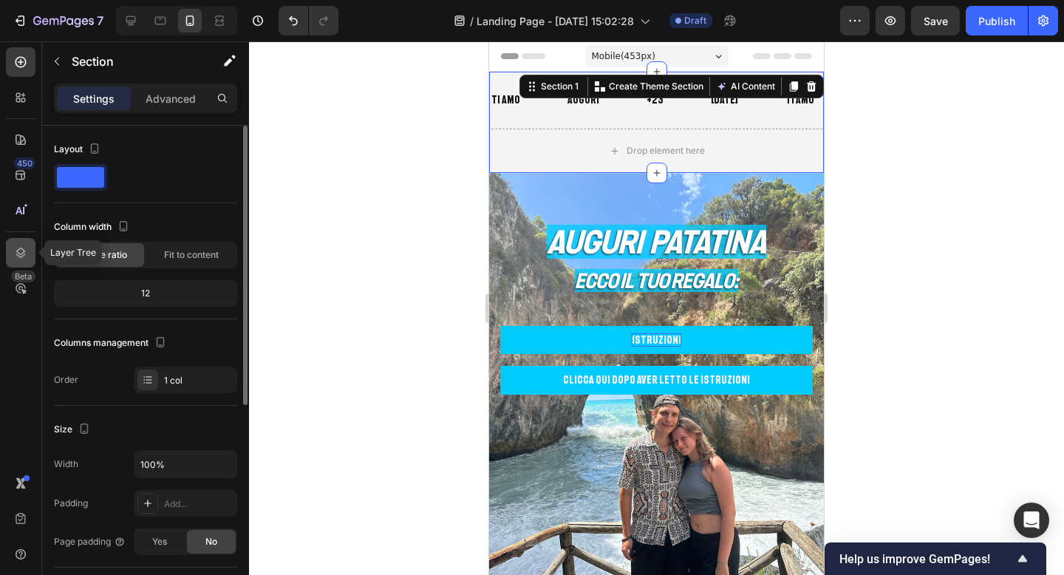
click at [11, 253] on div at bounding box center [21, 253] width 30 height 30
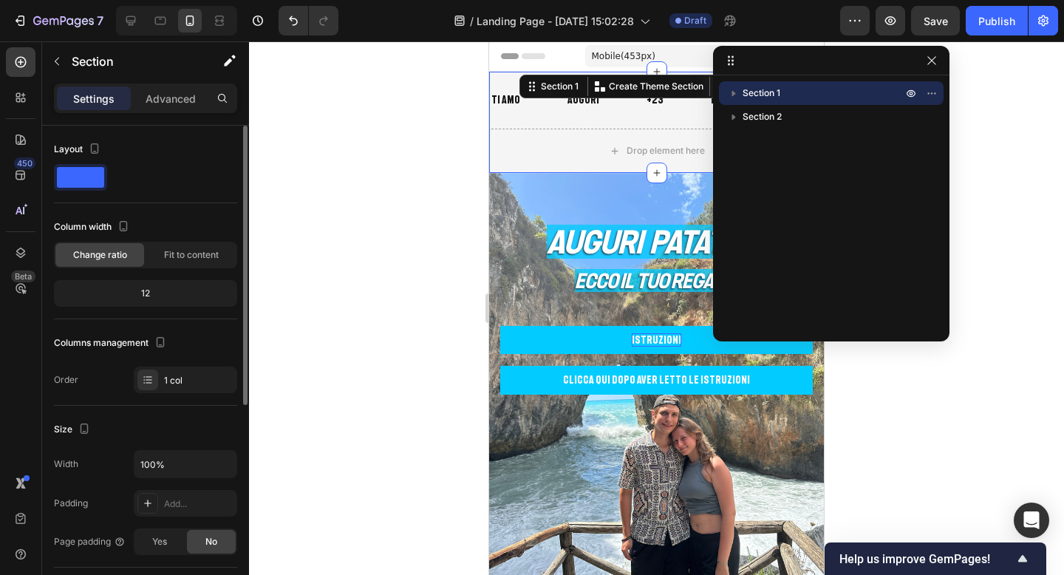
click at [736, 94] on icon "button" at bounding box center [733, 93] width 15 height 15
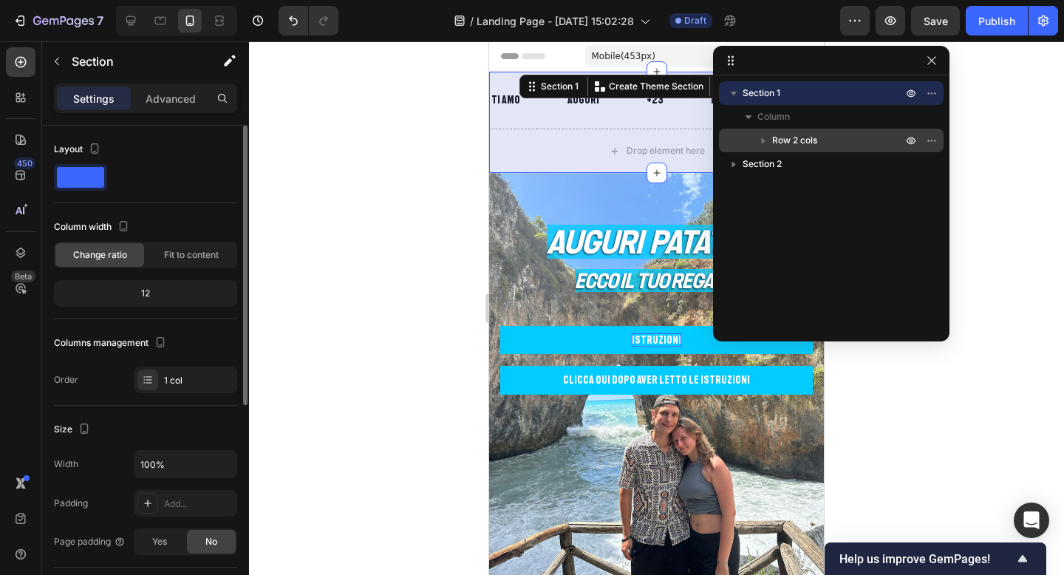
click at [791, 132] on div "Row 2 cols" at bounding box center [831, 141] width 213 height 24
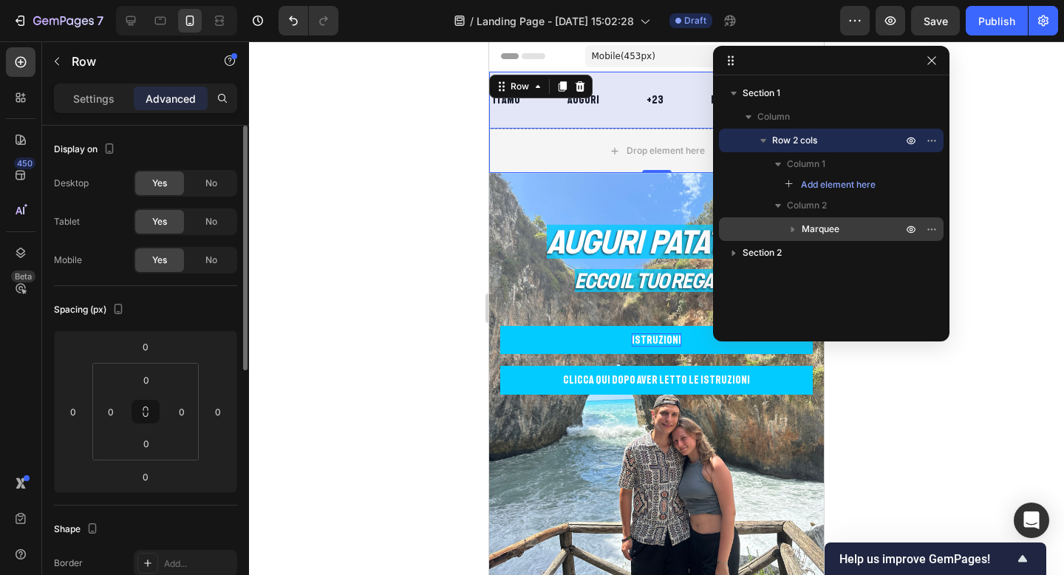
click at [794, 233] on icon "button" at bounding box center [792, 229] width 15 height 15
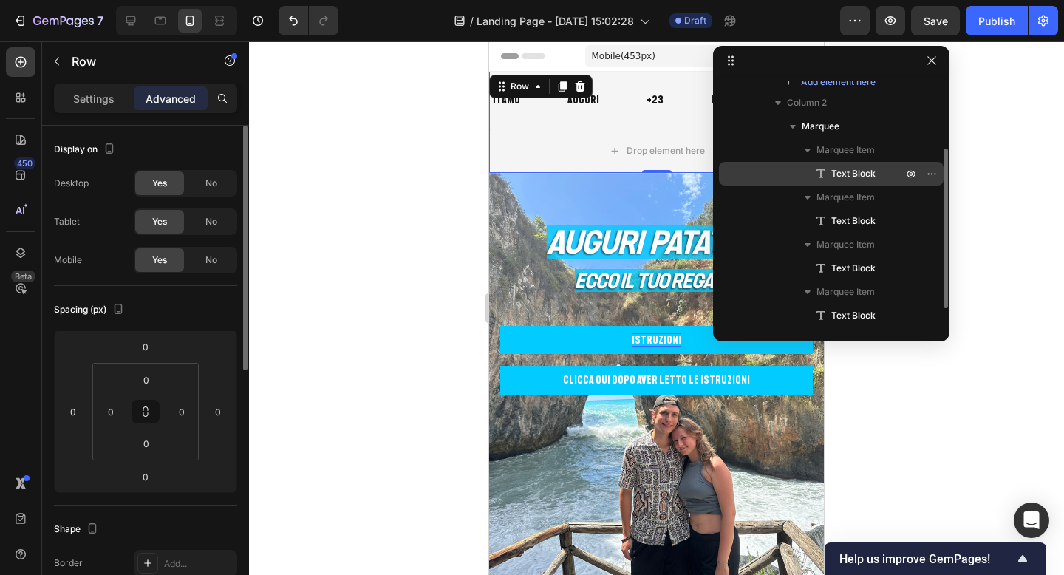
scroll to position [129, 0]
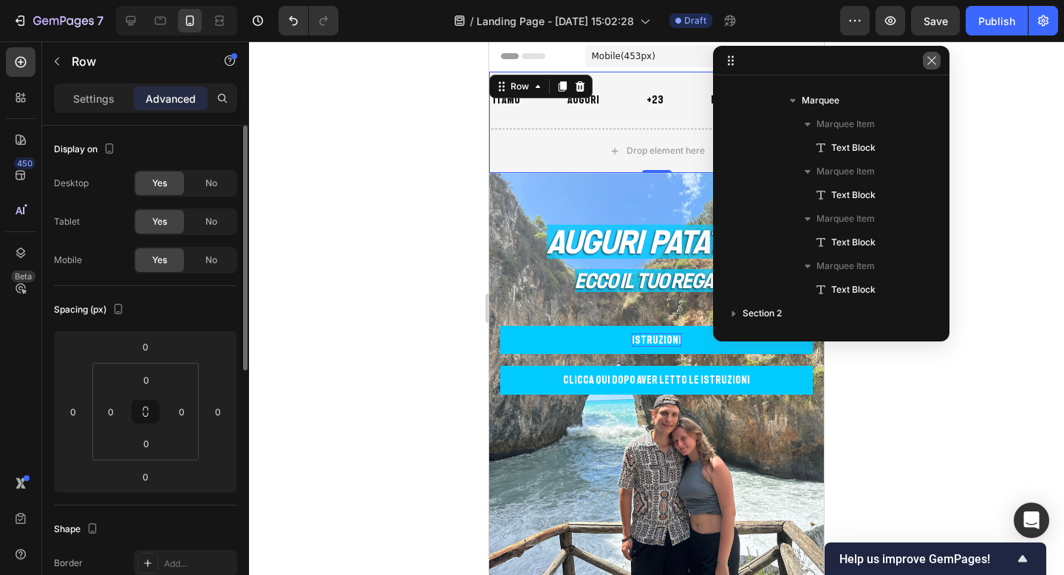
click at [934, 55] on icon "button" at bounding box center [932, 61] width 12 height 12
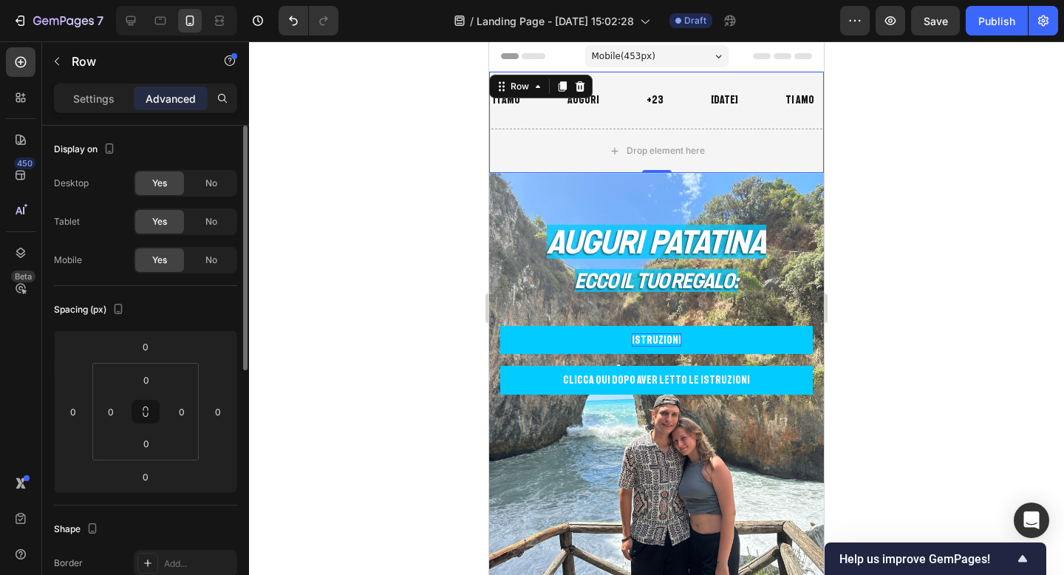
click at [912, 185] on div at bounding box center [656, 307] width 815 height 533
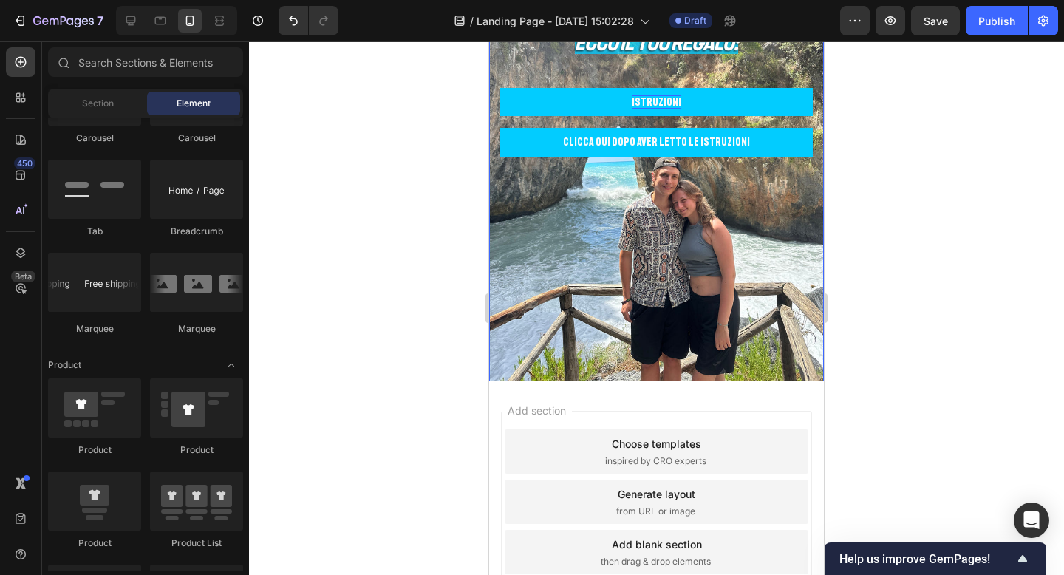
scroll to position [0, 0]
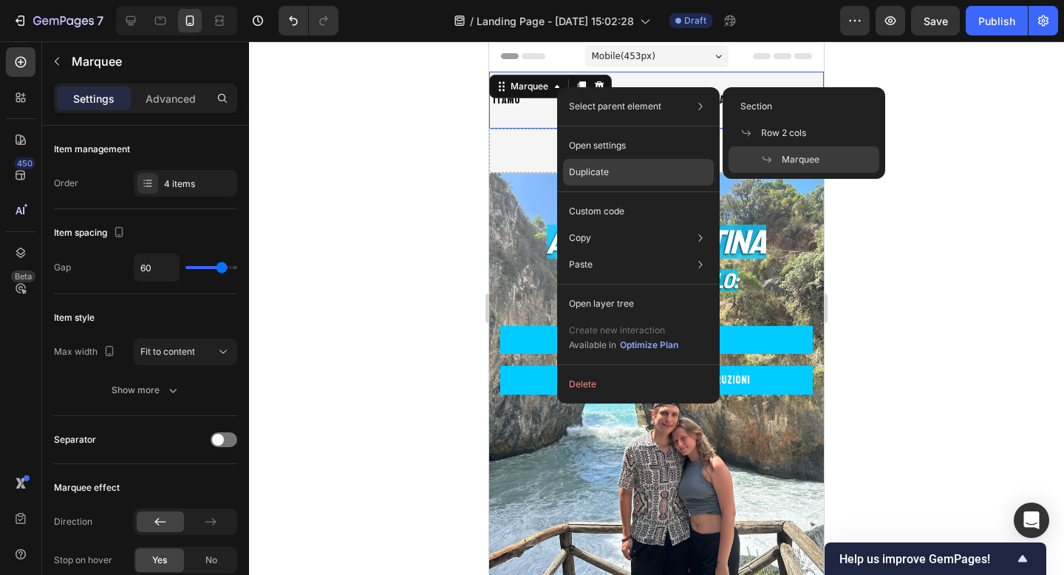
click at [581, 164] on div "Duplicate" at bounding box center [638, 172] width 151 height 27
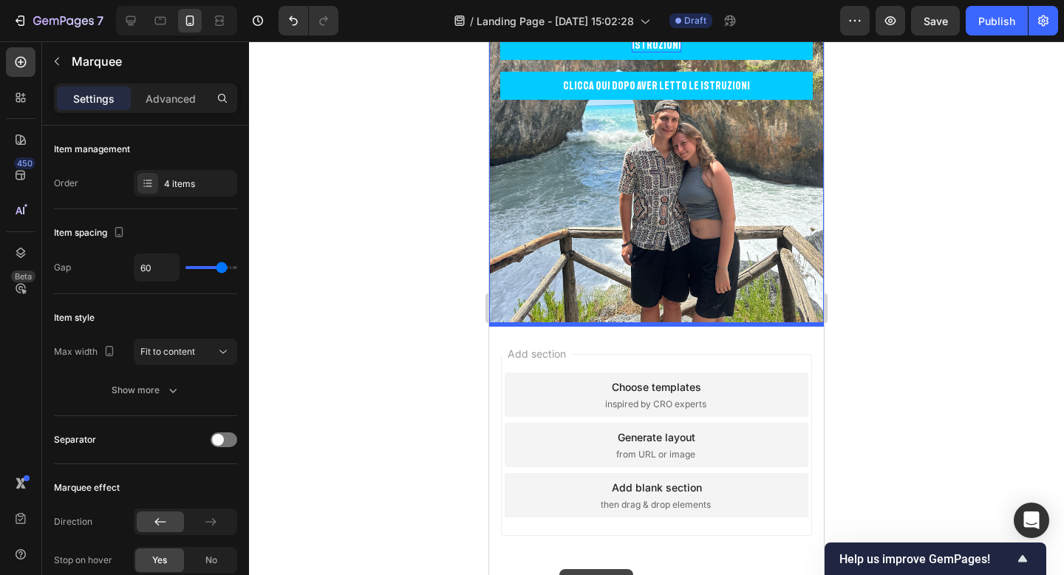
scroll to position [361, 0]
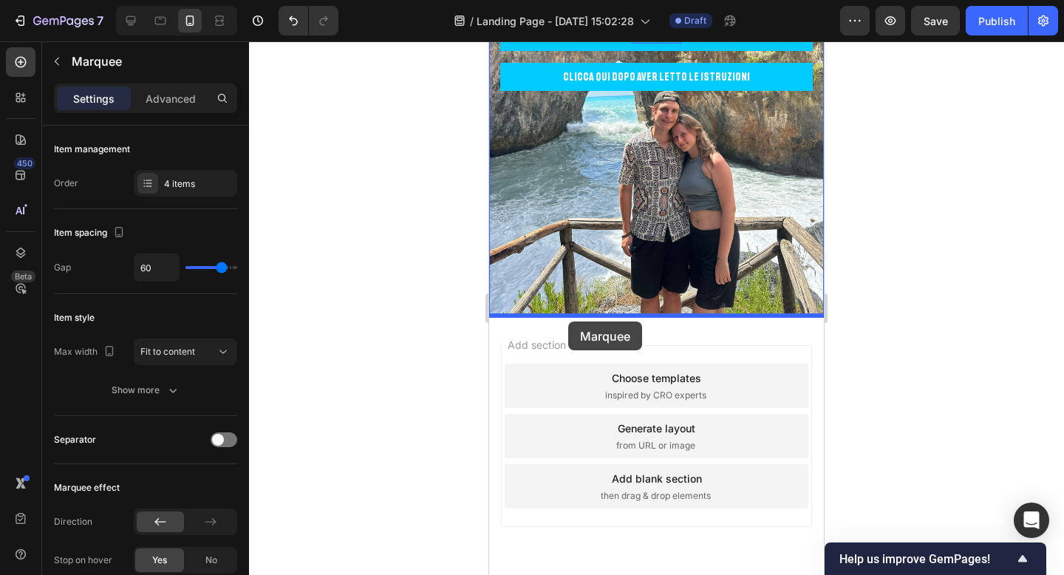
drag, startPoint x: 554, startPoint y: 136, endPoint x: 568, endPoint y: 321, distance: 186.0
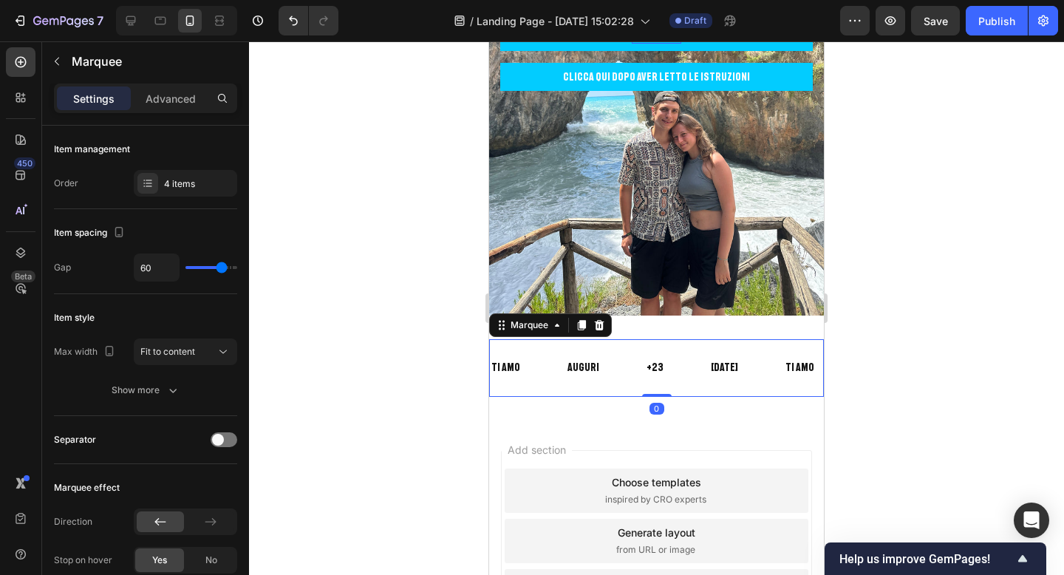
click at [977, 217] on div at bounding box center [656, 307] width 815 height 533
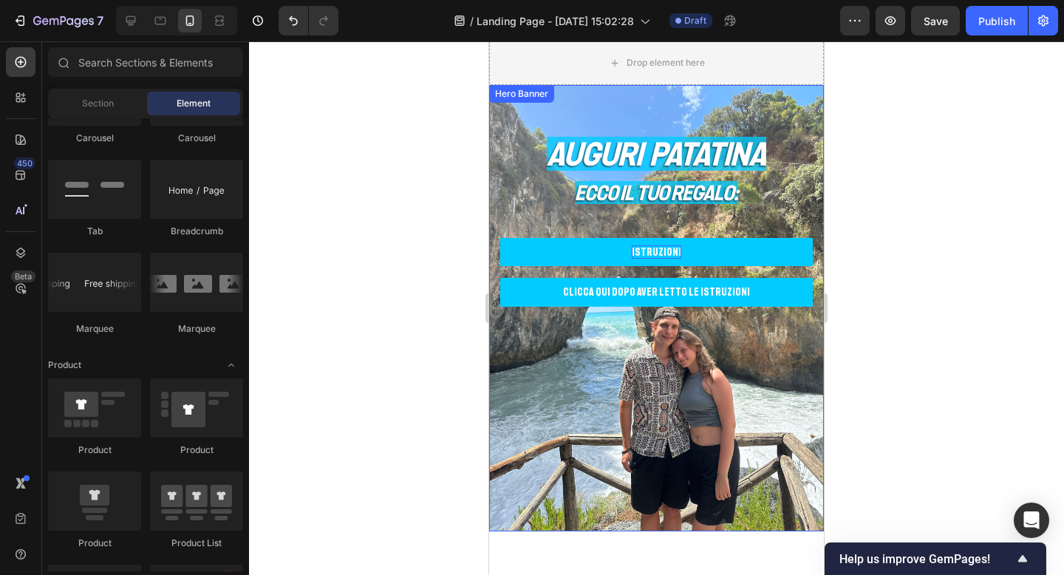
scroll to position [94, 0]
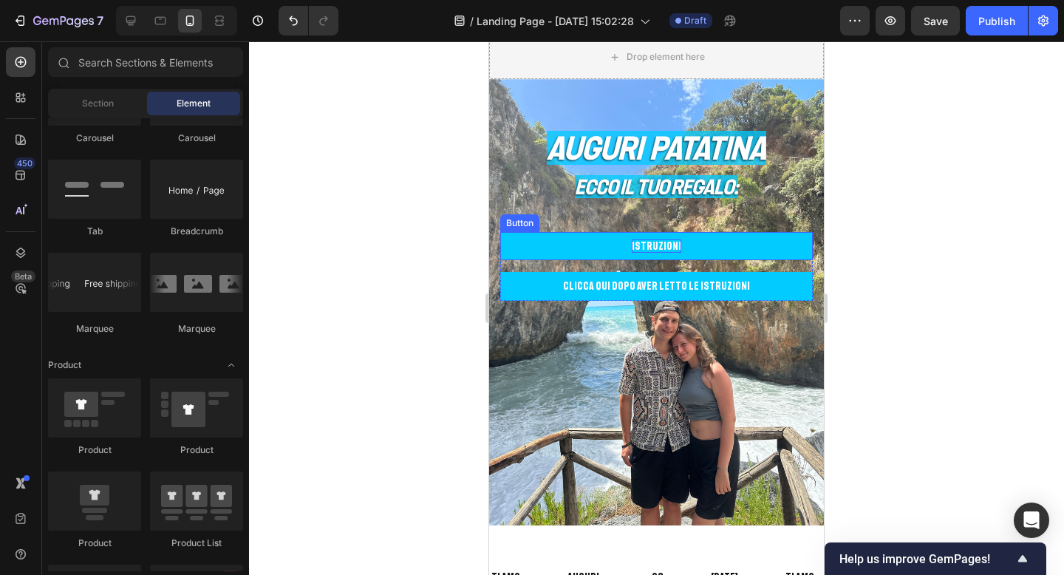
click at [654, 244] on p "ISTRUZIONI" at bounding box center [657, 245] width 50 height 13
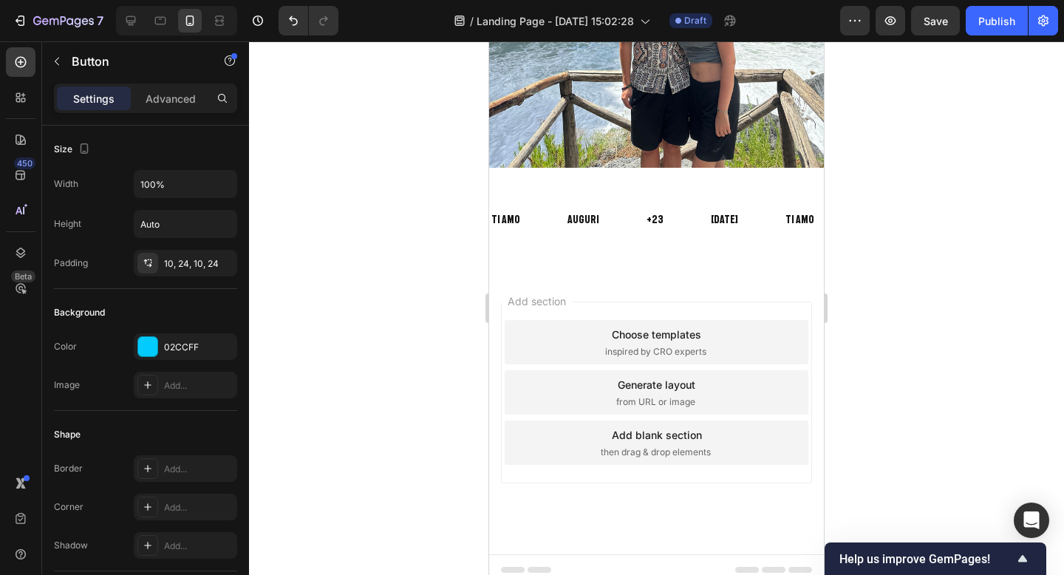
scroll to position [454, 0]
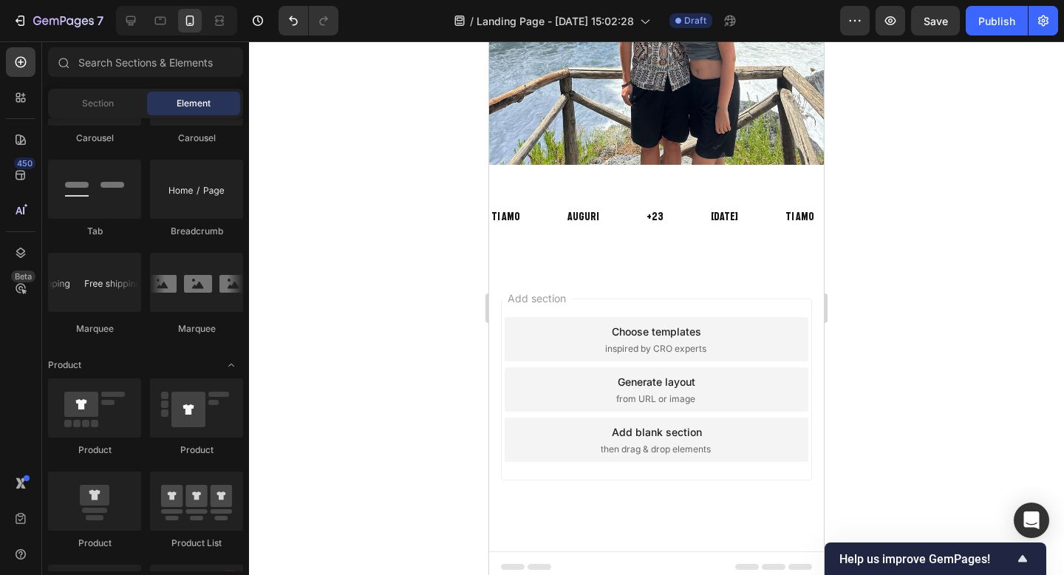
click at [615, 291] on div "Add section Choose templates inspired by CRO experts Generate layout from URL o…" at bounding box center [656, 410] width 335 height 282
click at [94, 100] on span "Section" at bounding box center [98, 103] width 32 height 13
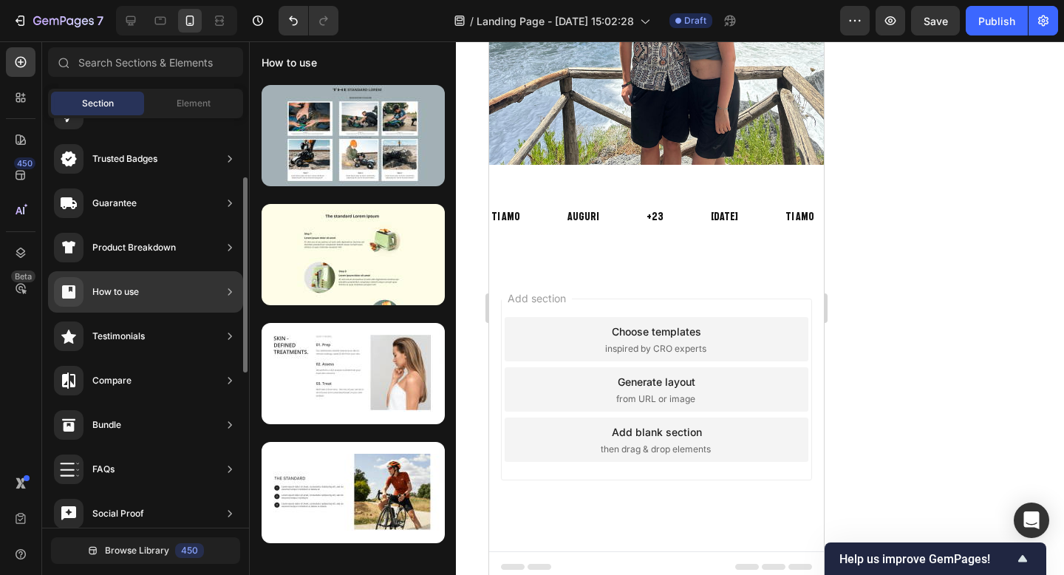
scroll to position [0, 0]
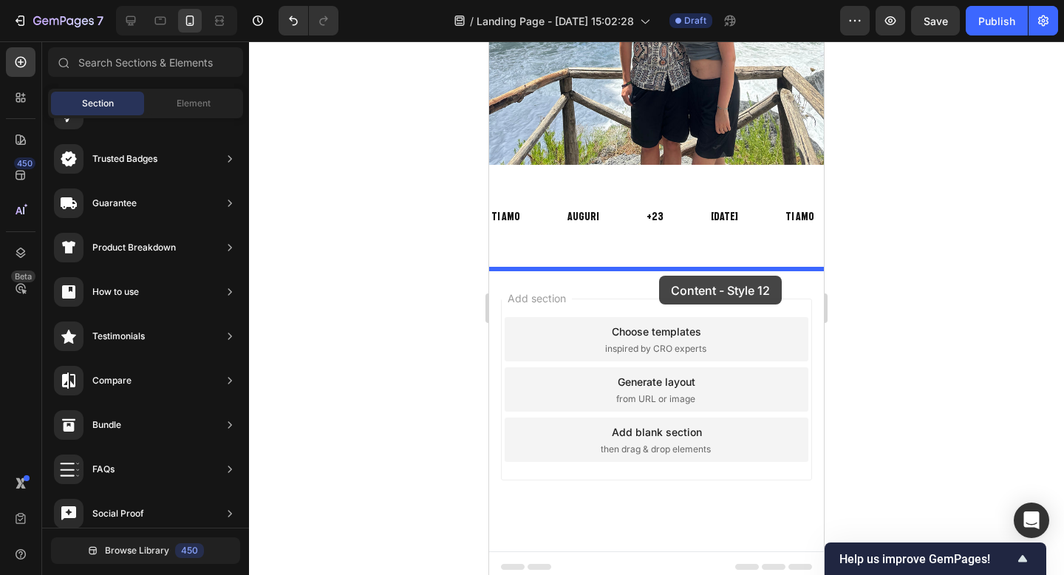
drag, startPoint x: 851, startPoint y: 409, endPoint x: 658, endPoint y: 275, distance: 235.1
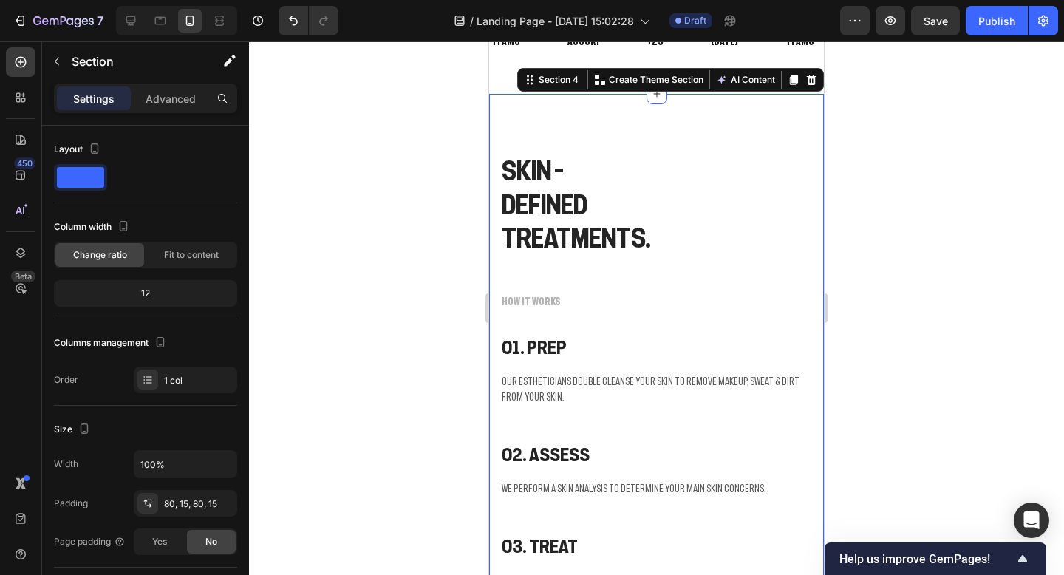
scroll to position [630, 0]
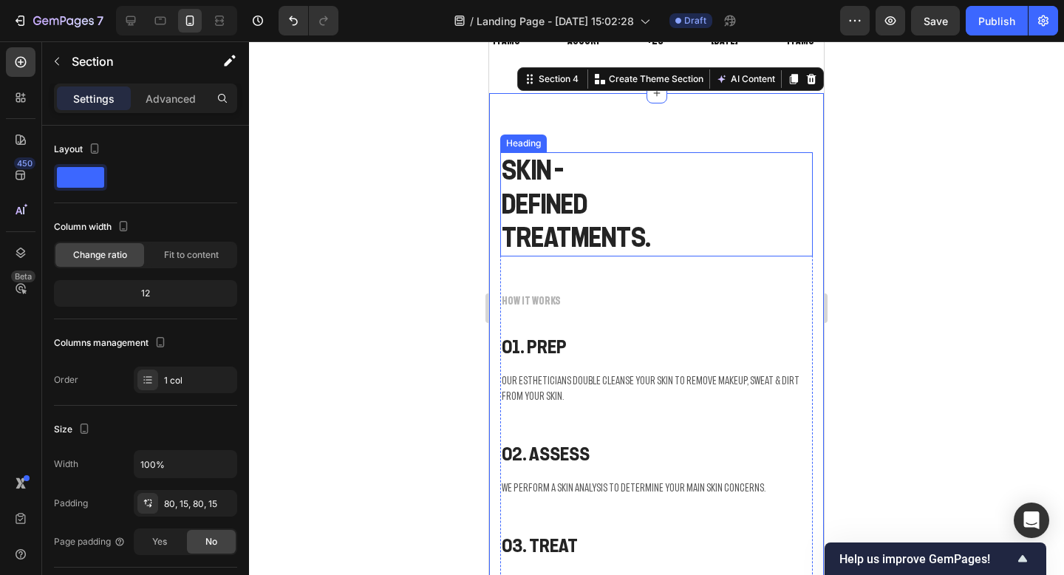
click at [536, 191] on p "SKIN - DEFINED TREATMENTS." at bounding box center [657, 204] width 310 height 101
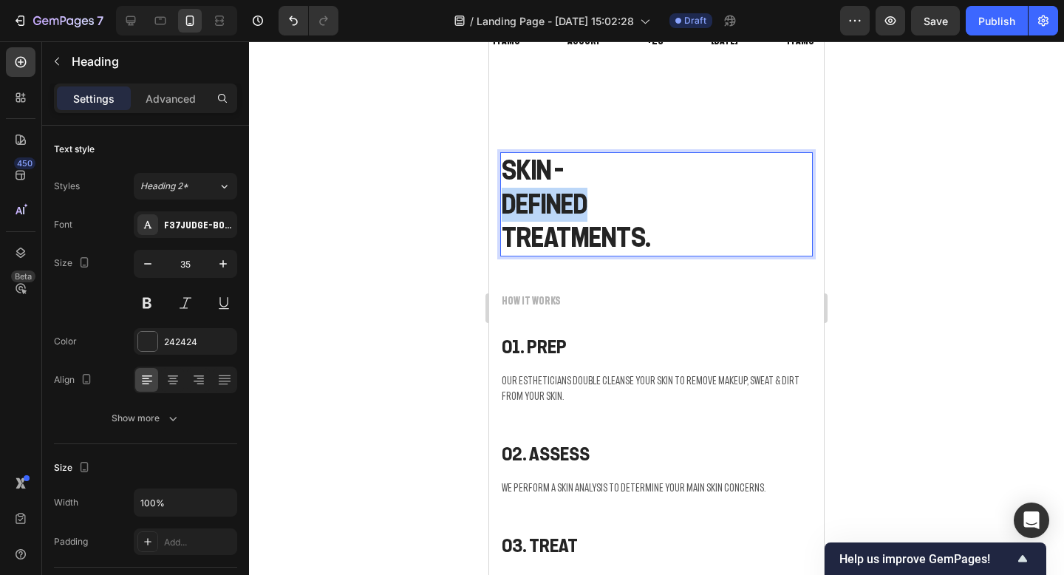
click at [536, 191] on p "SKIN - DEFINED TREATMENTS." at bounding box center [657, 204] width 310 height 101
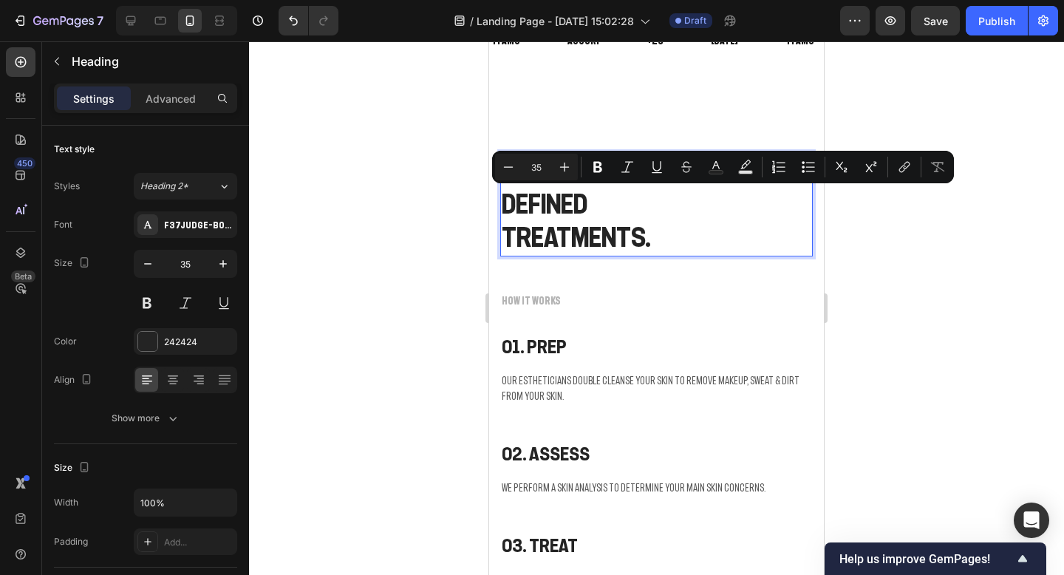
click at [658, 211] on p "SKIN - DEFINED TREATMENTS." at bounding box center [657, 204] width 310 height 101
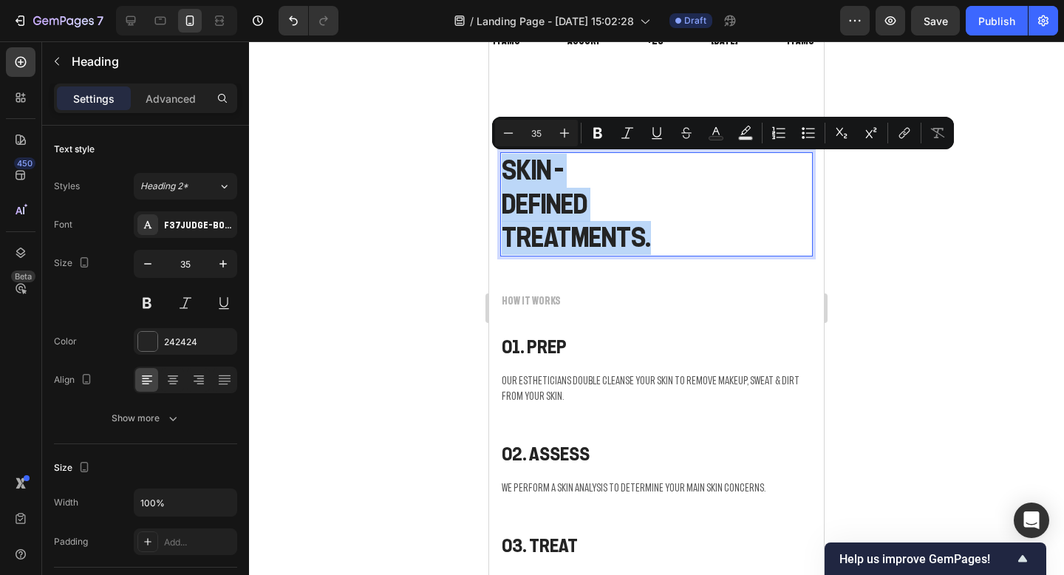
drag, startPoint x: 659, startPoint y: 230, endPoint x: 500, endPoint y: 162, distance: 172.8
click at [500, 162] on h2 "SKIN - DEFINED TREATMENTS." at bounding box center [656, 204] width 313 height 104
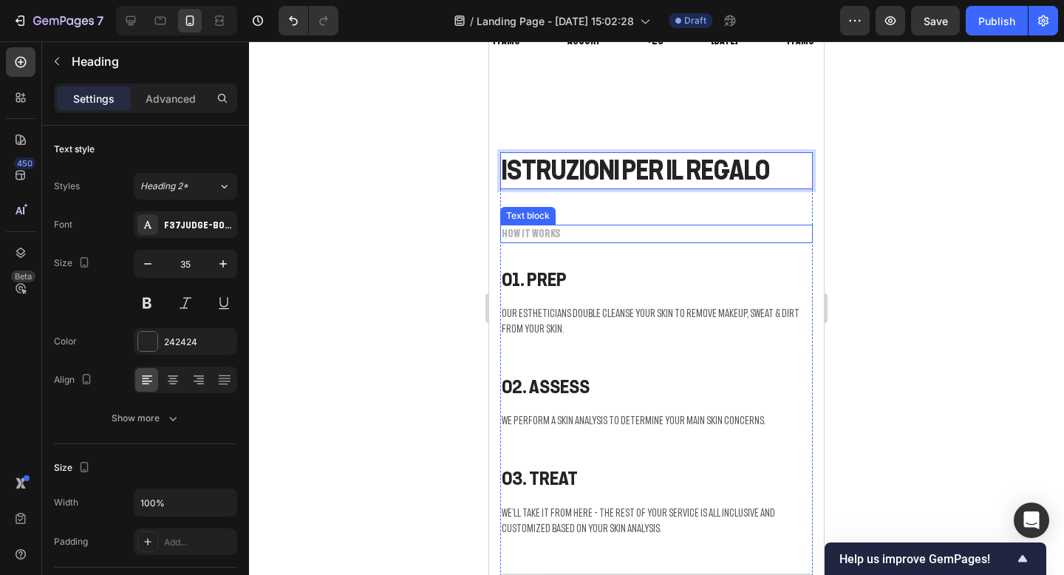
click at [564, 239] on p "HOW IT WORKS" at bounding box center [657, 234] width 310 height 16
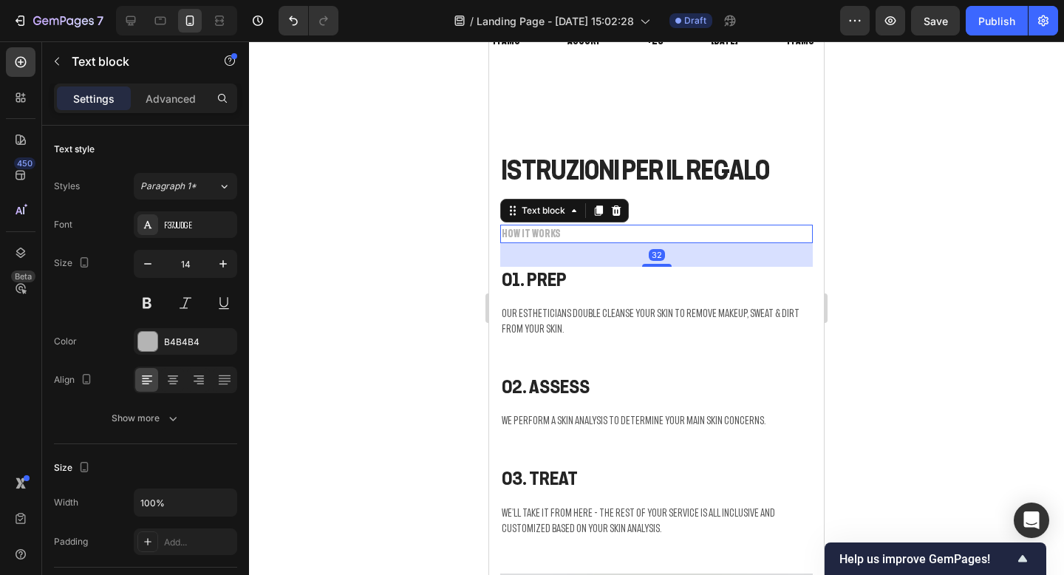
click at [564, 239] on p "HOW IT WORKS" at bounding box center [657, 234] width 310 height 16
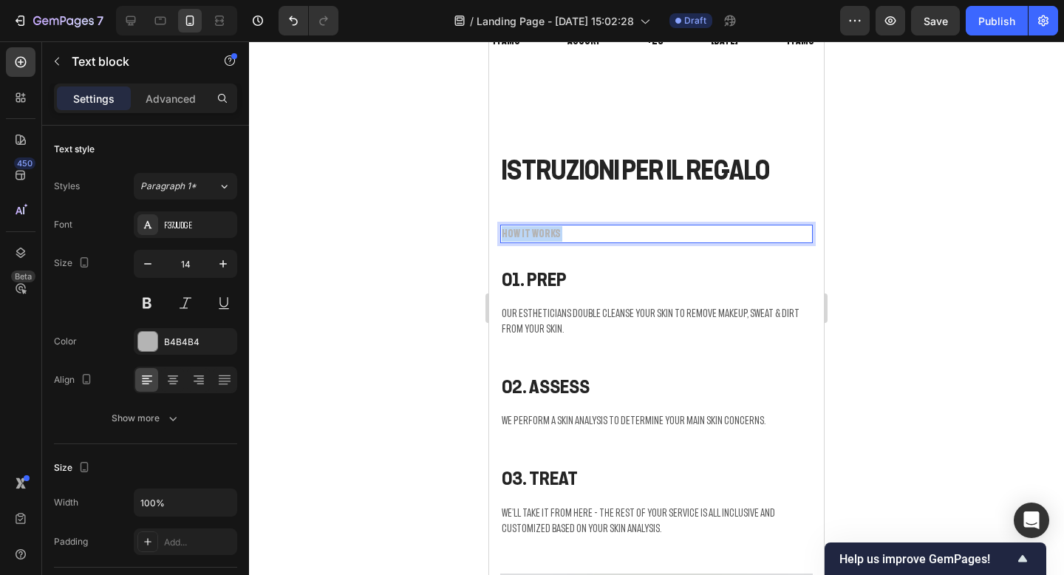
drag, startPoint x: 568, startPoint y: 230, endPoint x: 506, endPoint y: 229, distance: 62.1
click at [506, 229] on p "HOW IT WORKS" at bounding box center [657, 234] width 310 height 16
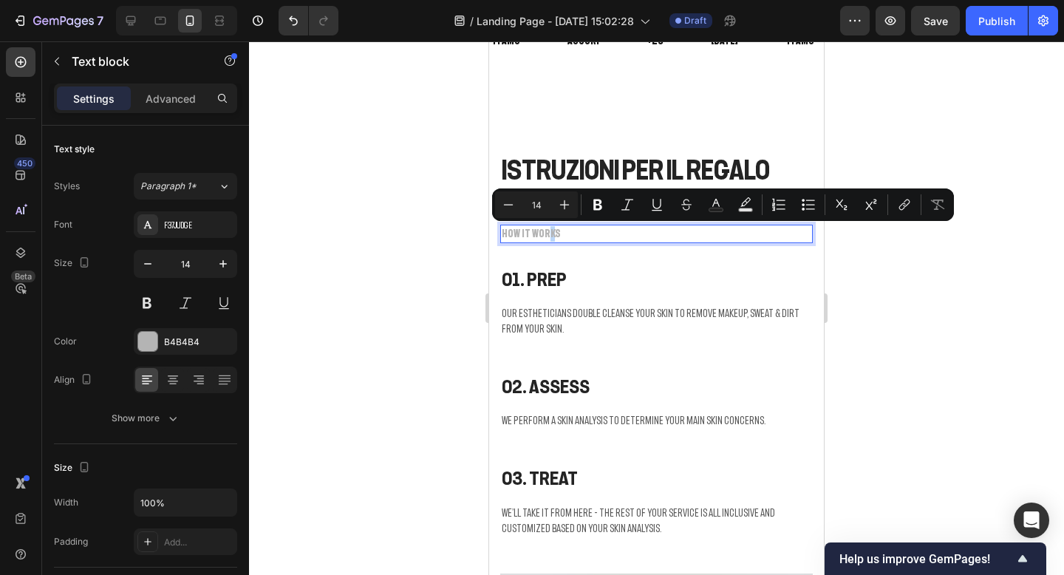
click at [544, 232] on p "HOW IT WORKS" at bounding box center [657, 234] width 310 height 16
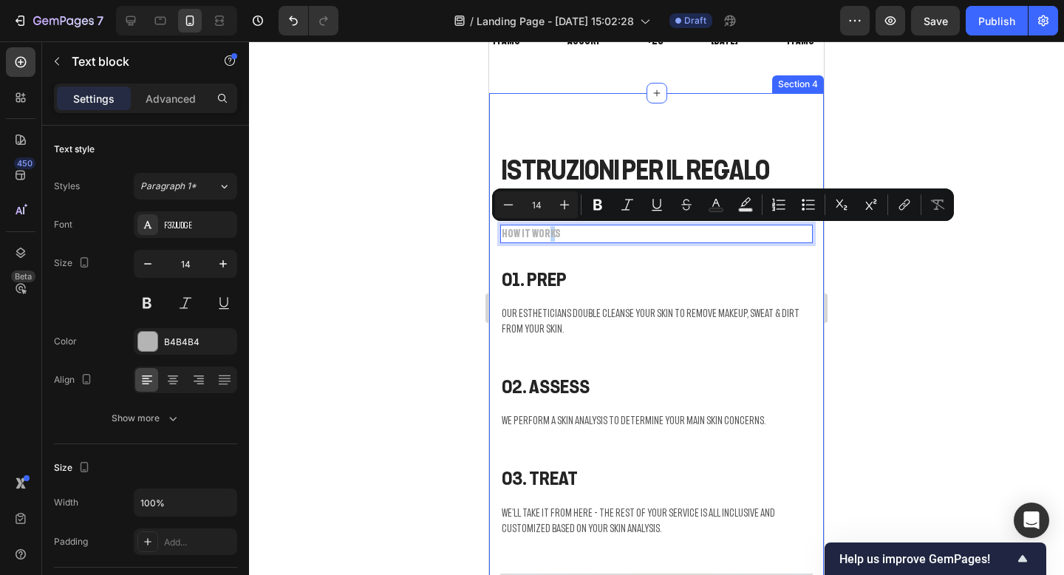
click at [820, 134] on div "ISTRUZIONI PER IL REGALO Heading HOW IT WORKS Text block 32 01. Prep Heading Ou…" at bounding box center [656, 557] width 335 height 929
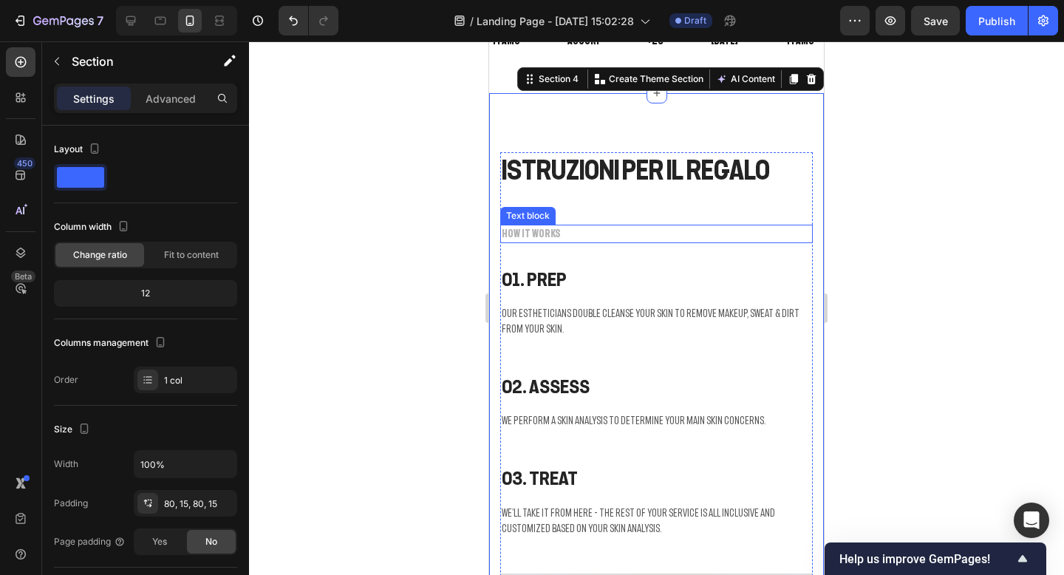
click at [683, 237] on p "HOW IT WORKS" at bounding box center [657, 234] width 310 height 16
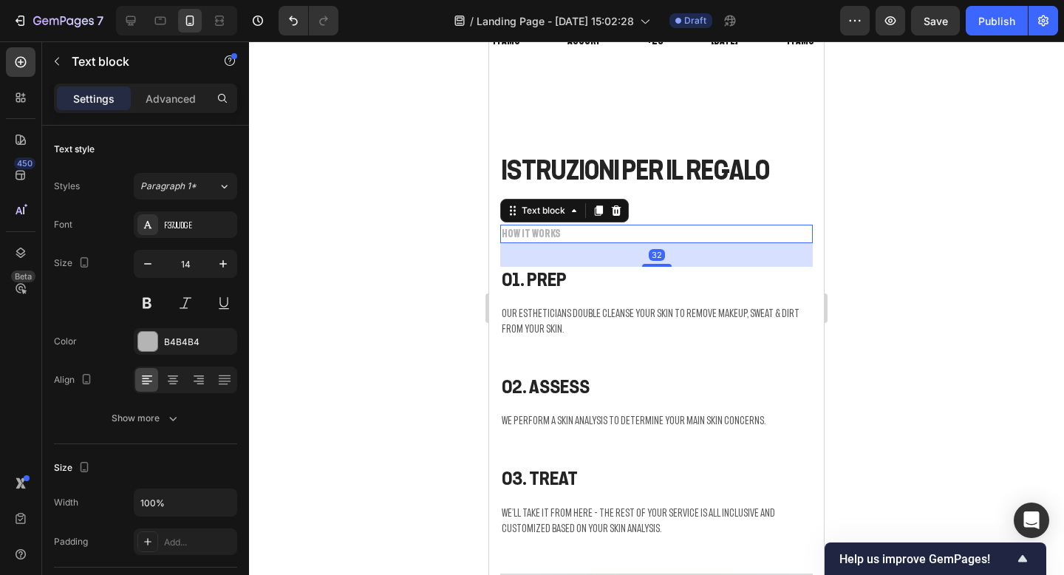
click at [628, 211] on div "Text block" at bounding box center [564, 211] width 129 height 24
click at [619, 210] on icon at bounding box center [617, 210] width 10 height 10
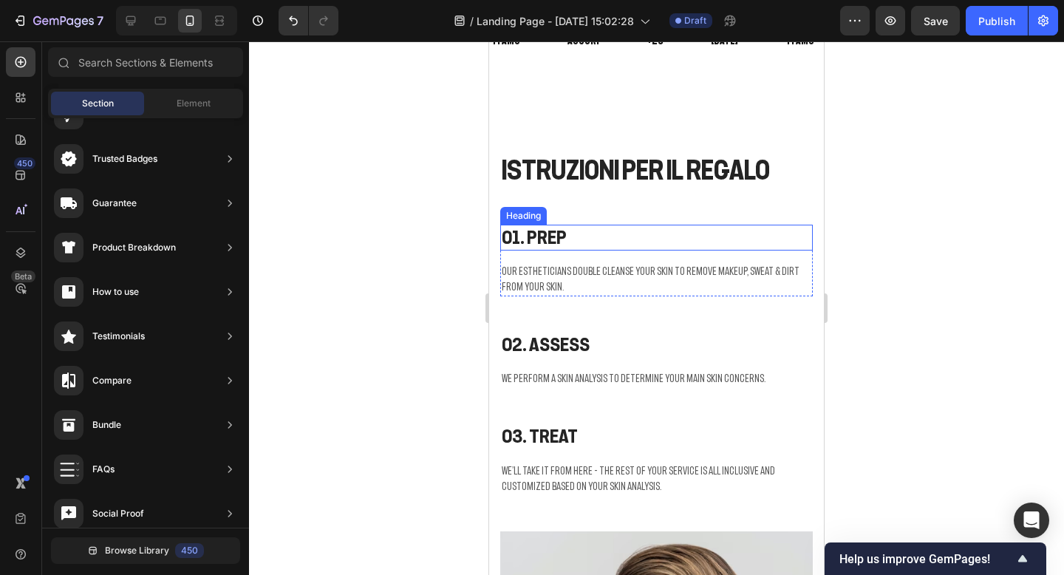
click at [551, 237] on p "01. Prep" at bounding box center [657, 237] width 310 height 23
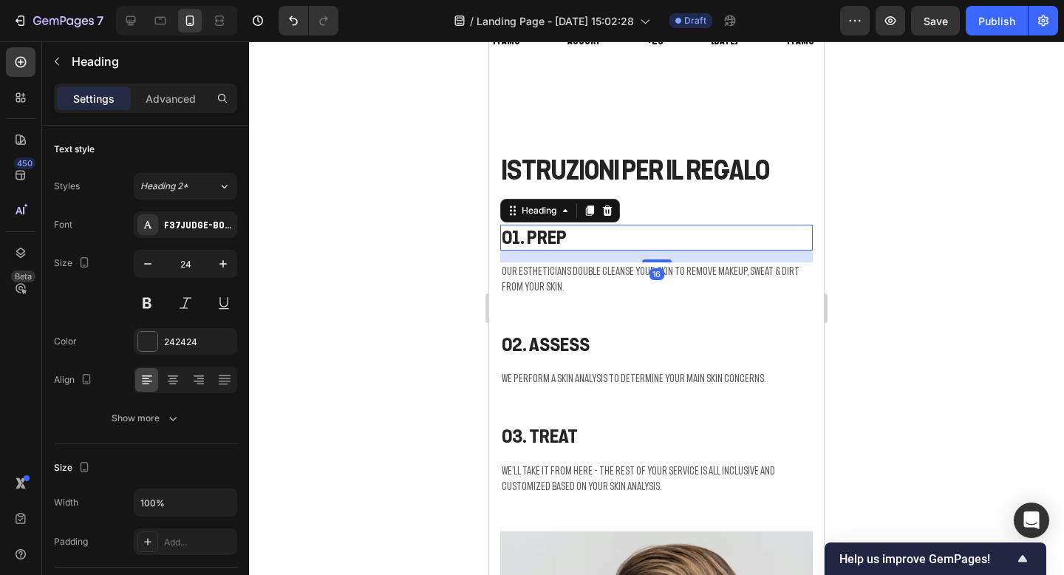
click at [551, 237] on p "01. Prep" at bounding box center [657, 237] width 310 height 23
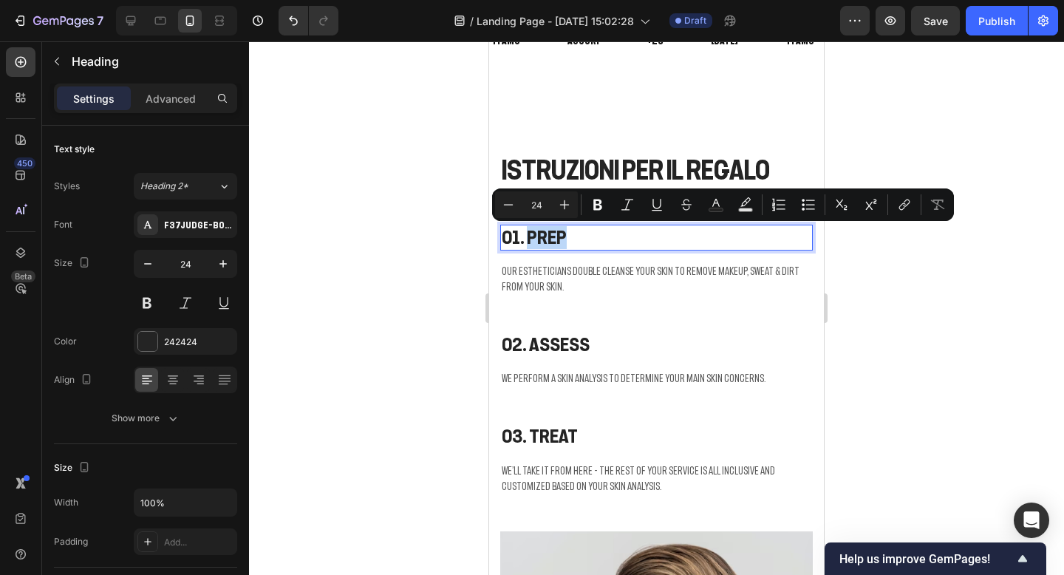
click at [565, 237] on p "01. Prep" at bounding box center [657, 237] width 310 height 23
drag, startPoint x: 565, startPoint y: 237, endPoint x: 526, endPoint y: 236, distance: 39.2
click at [526, 236] on p "01. Prep" at bounding box center [657, 237] width 310 height 23
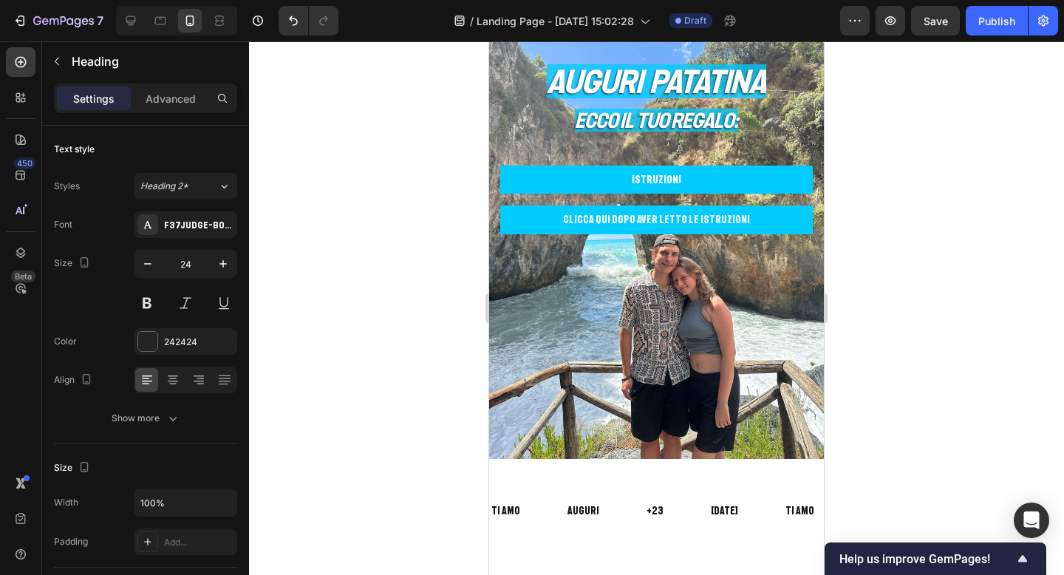
type input "16"
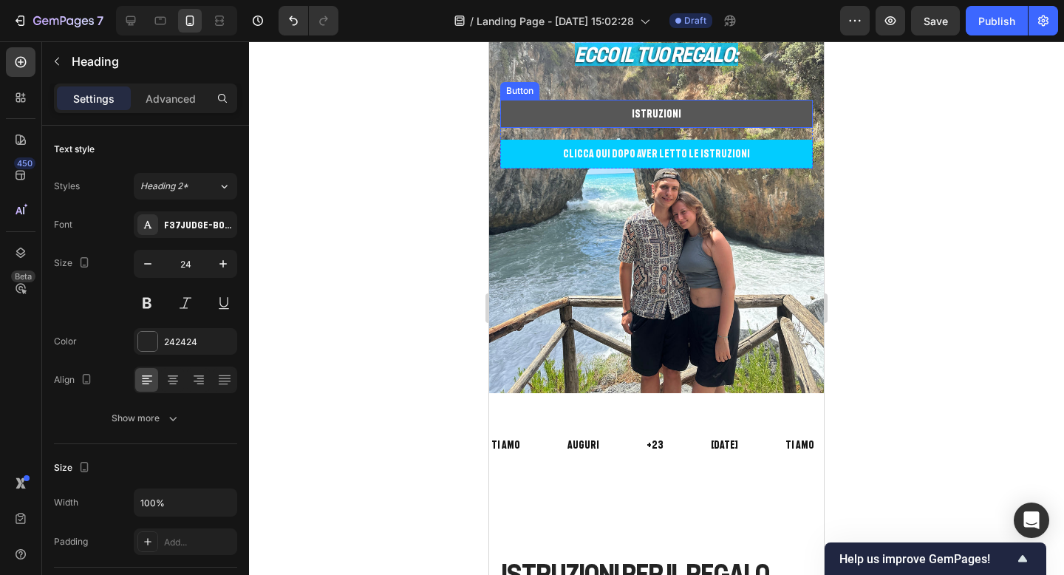
scroll to position [229, 0]
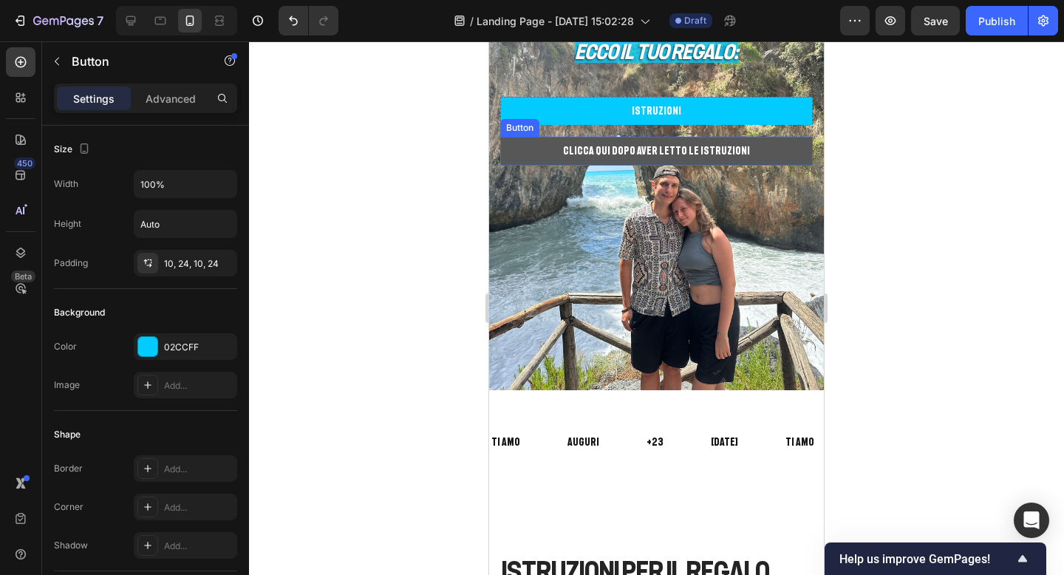
click at [715, 140] on button "CLICCA QUI DOPO AVER LETTO LE ISTRUZIONI" at bounding box center [656, 151] width 313 height 28
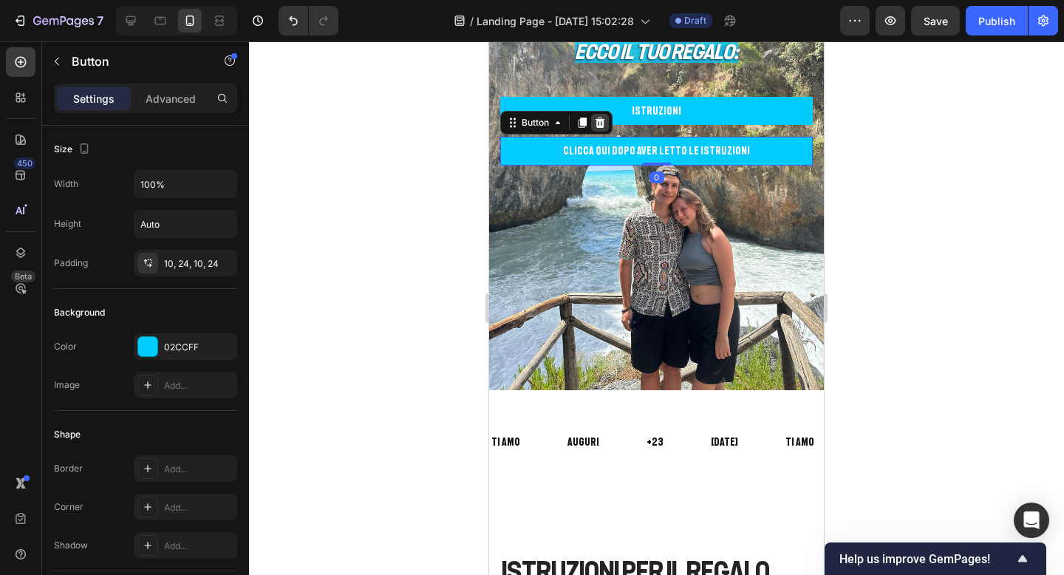
click at [598, 119] on icon at bounding box center [601, 122] width 10 height 10
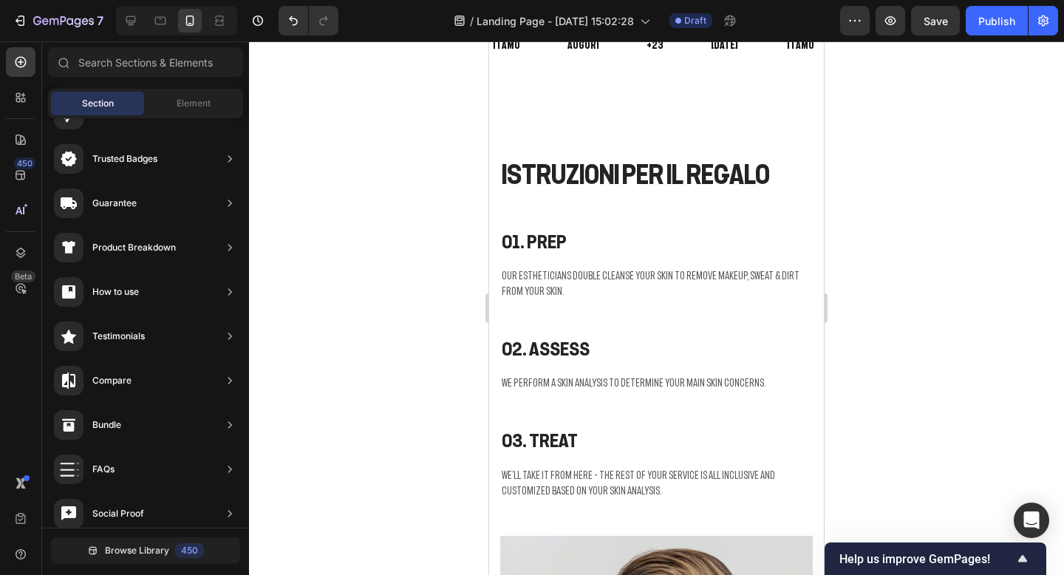
scroll to position [653, 0]
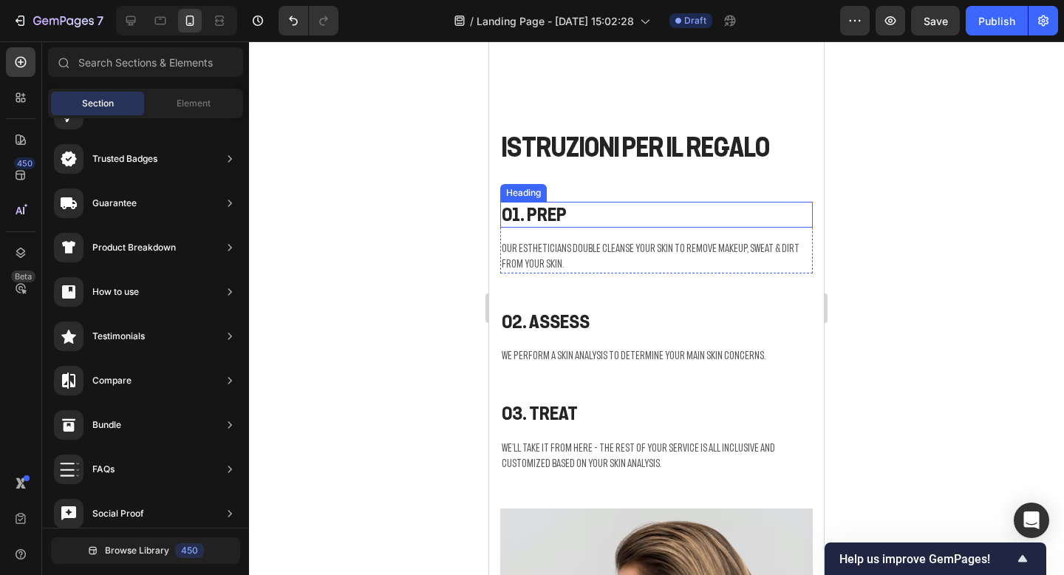
click at [559, 211] on p "01. Prep" at bounding box center [657, 214] width 310 height 23
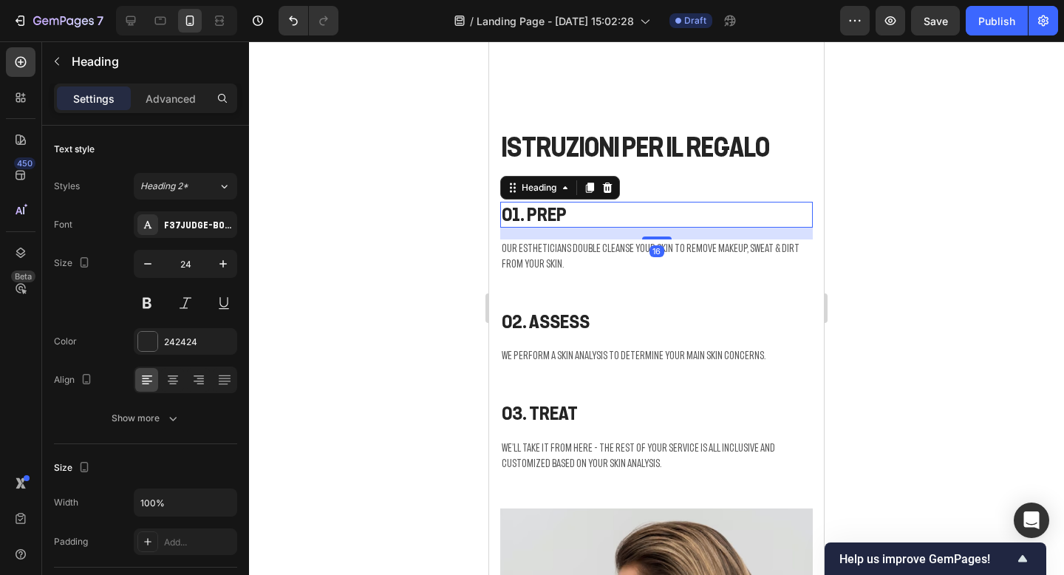
click at [559, 211] on p "01. Prep" at bounding box center [657, 214] width 310 height 23
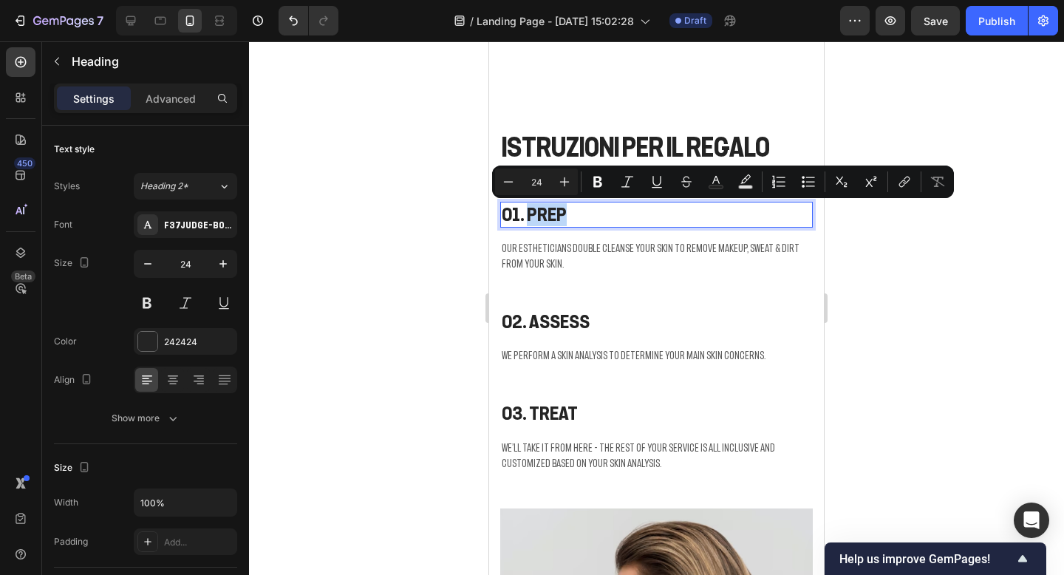
click at [570, 211] on p "01. Prep" at bounding box center [657, 214] width 310 height 23
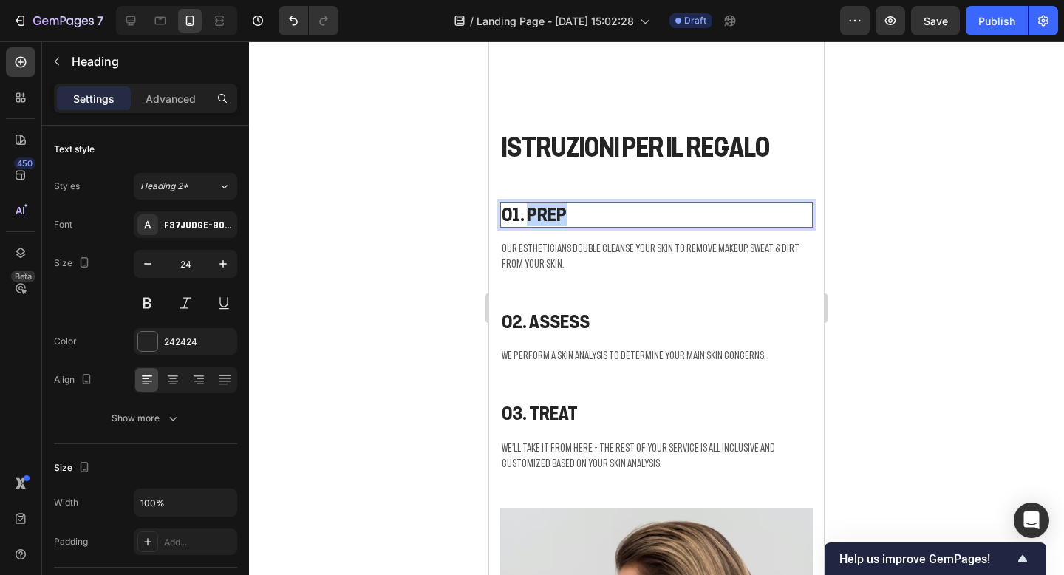
drag, startPoint x: 570, startPoint y: 211, endPoint x: 527, endPoint y: 210, distance: 43.6
click at [527, 210] on p "01. Prep" at bounding box center [657, 214] width 310 height 23
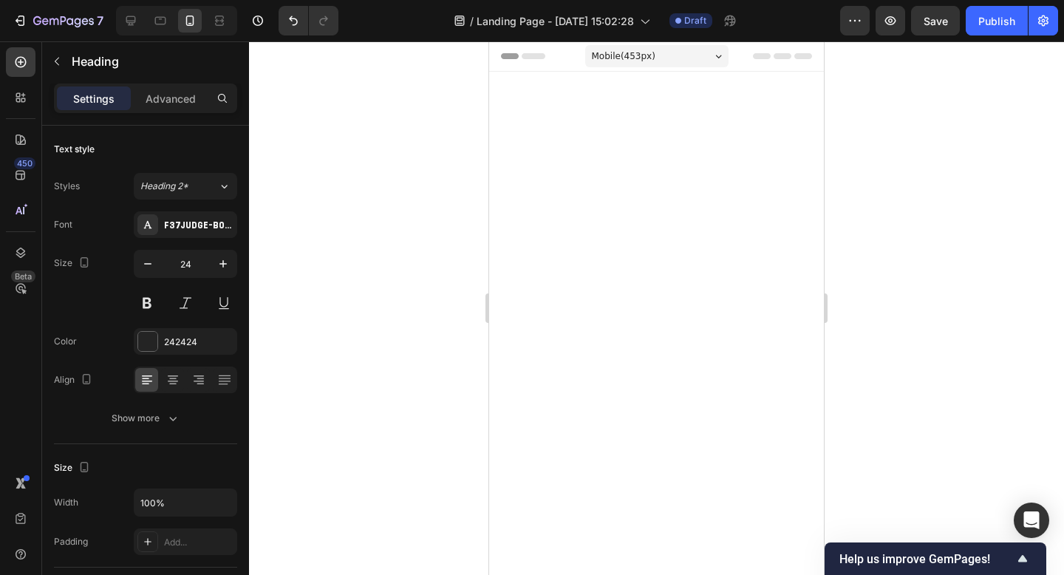
scroll to position [653, 0]
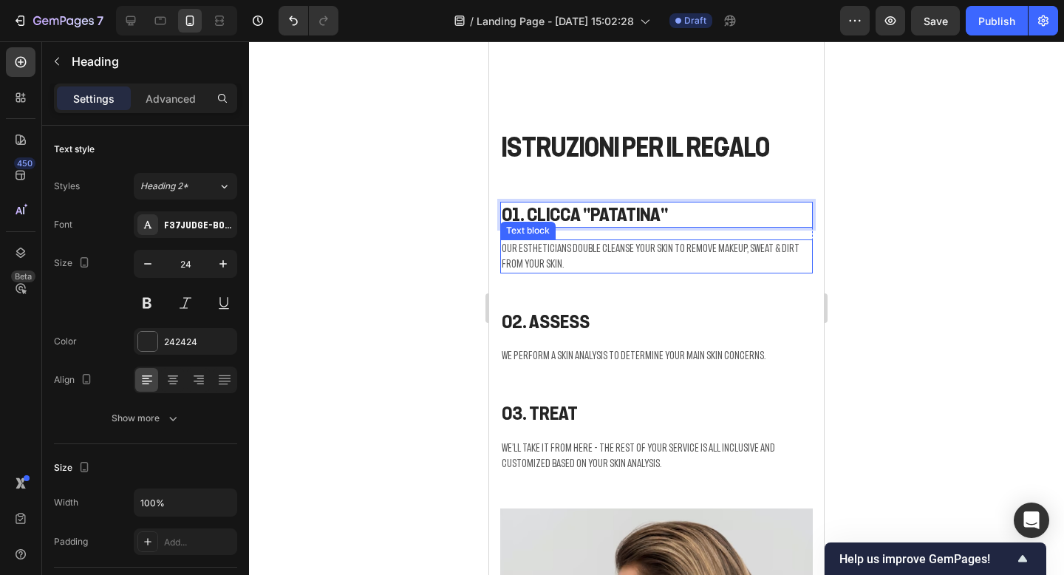
click at [539, 266] on p "Our estheticians double cleanse your skin to remove makeup, sweat & dirt from y…" at bounding box center [657, 256] width 310 height 31
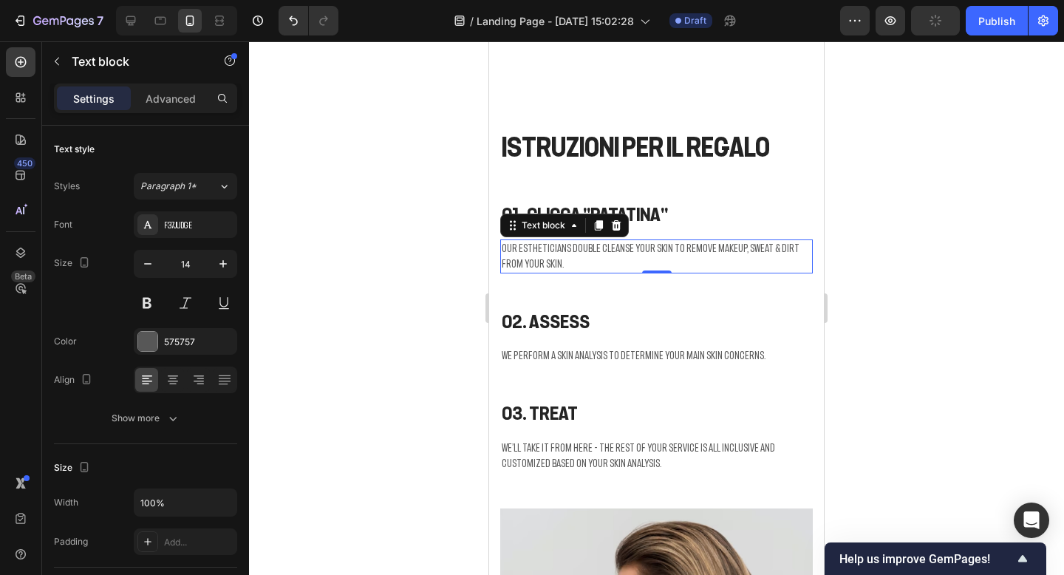
click at [539, 266] on p "Our estheticians double cleanse your skin to remove makeup, sweat & dirt from y…" at bounding box center [657, 256] width 310 height 31
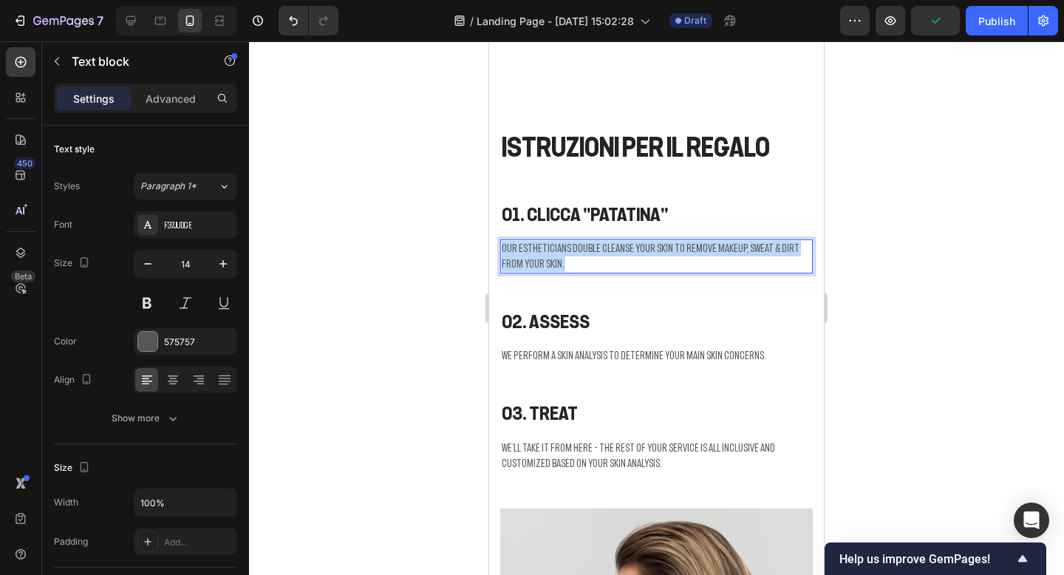
drag, startPoint x: 545, startPoint y: 265, endPoint x: 500, endPoint y: 245, distance: 49.3
click at [500, 245] on div "Our estheticians double cleanse your skin to remove makeup, sweat & dirt from y…" at bounding box center [656, 256] width 313 height 34
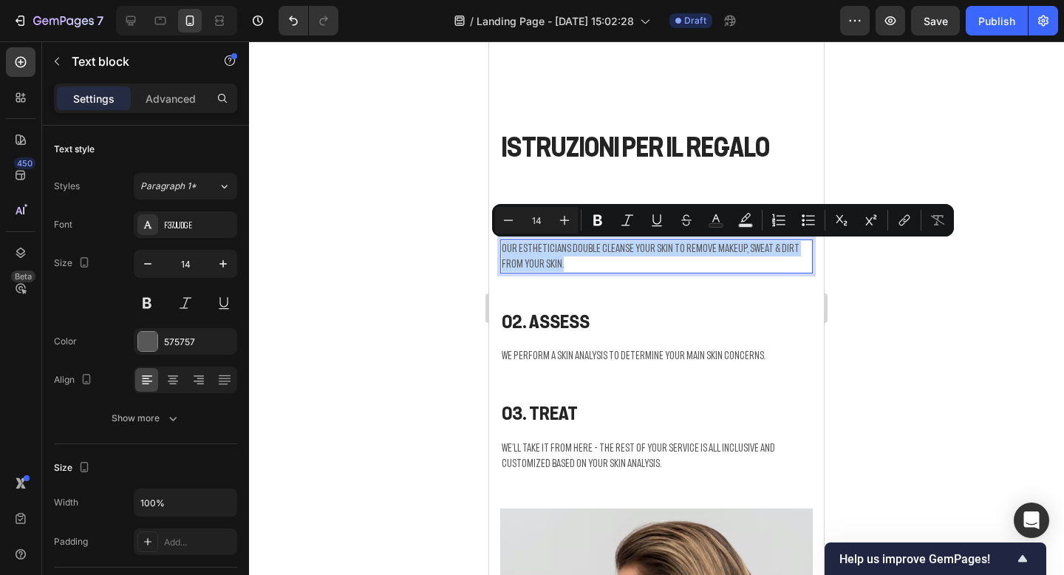
drag, startPoint x: 539, startPoint y: 265, endPoint x: 502, endPoint y: 247, distance: 41.6
click at [502, 247] on p "Our estheticians double cleanse your skin to remove makeup, sweat & dirt from y…" at bounding box center [657, 256] width 310 height 31
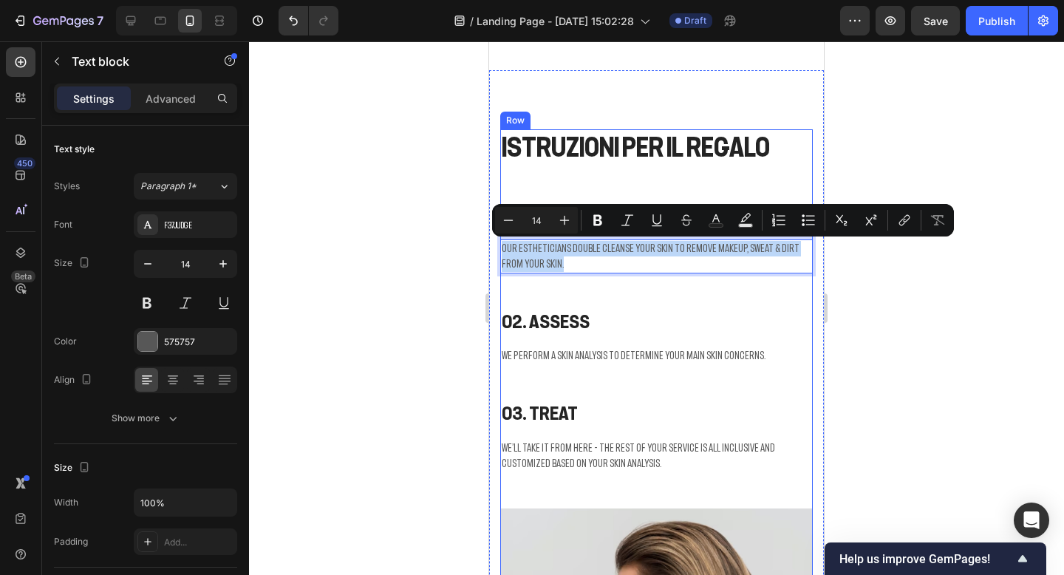
click at [655, 287] on div "01. CLICCA "PATATINA" Heading Our estheticians double cleanse your skin to remo…" at bounding box center [656, 355] width 313 height 307
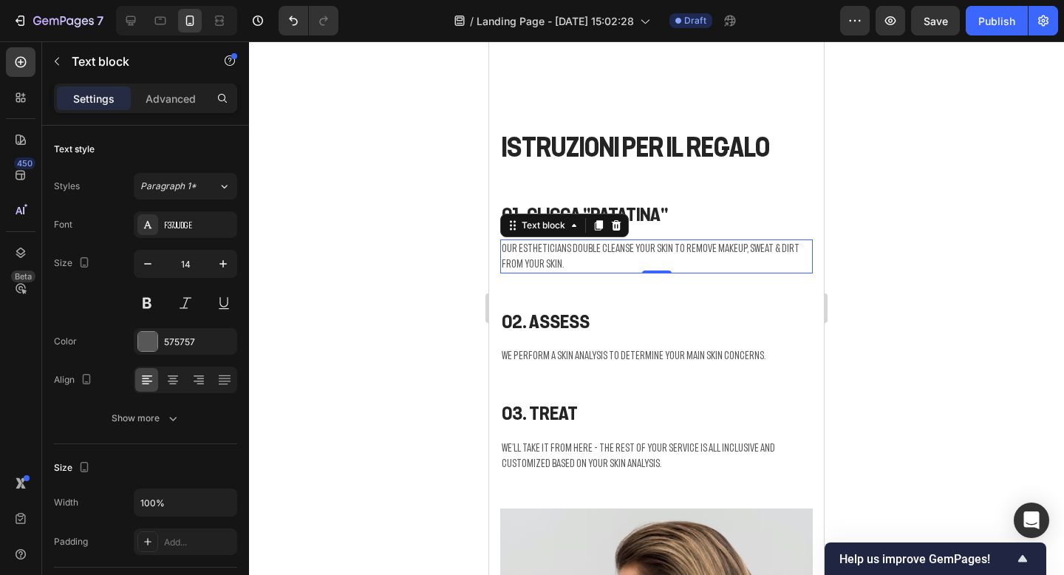
click at [596, 267] on p "Our estheticians double cleanse your skin to remove makeup, sweat & dirt from y…" at bounding box center [657, 256] width 310 height 31
click at [617, 224] on icon at bounding box center [617, 225] width 10 height 10
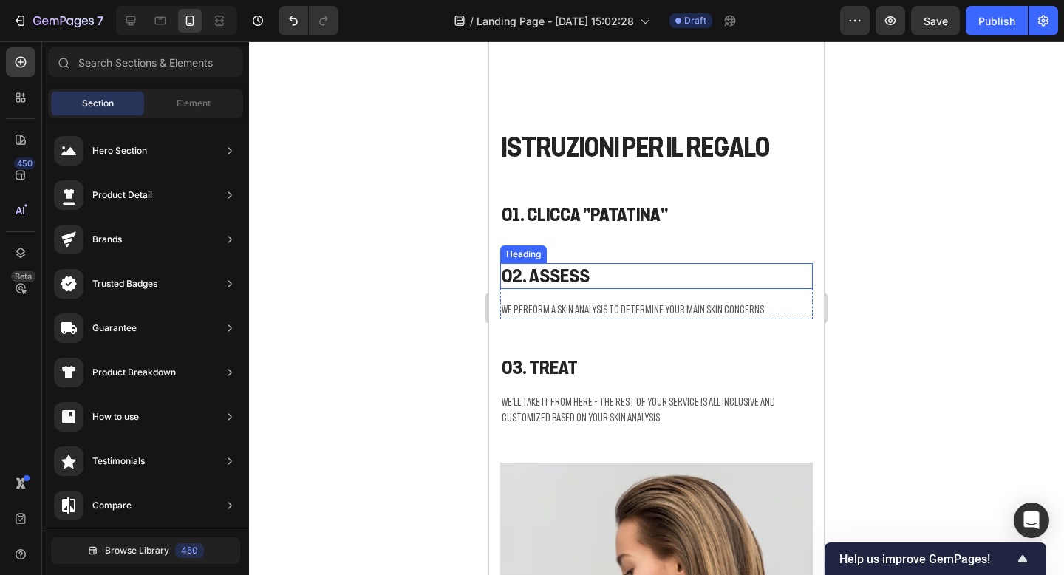
click at [569, 276] on p "02. Assess" at bounding box center [657, 276] width 310 height 23
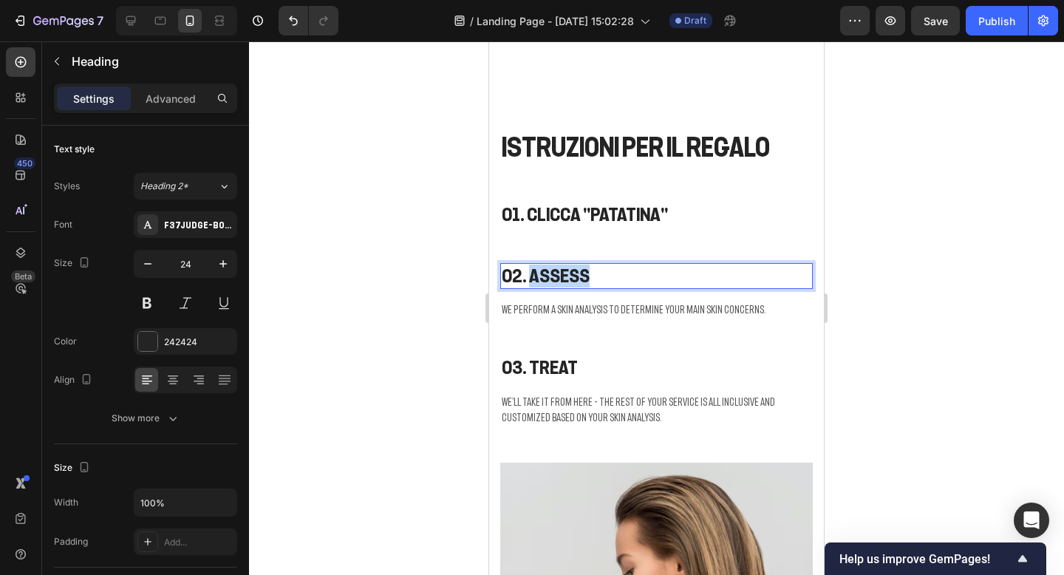
click at [569, 276] on p "02. Assess" at bounding box center [657, 276] width 310 height 23
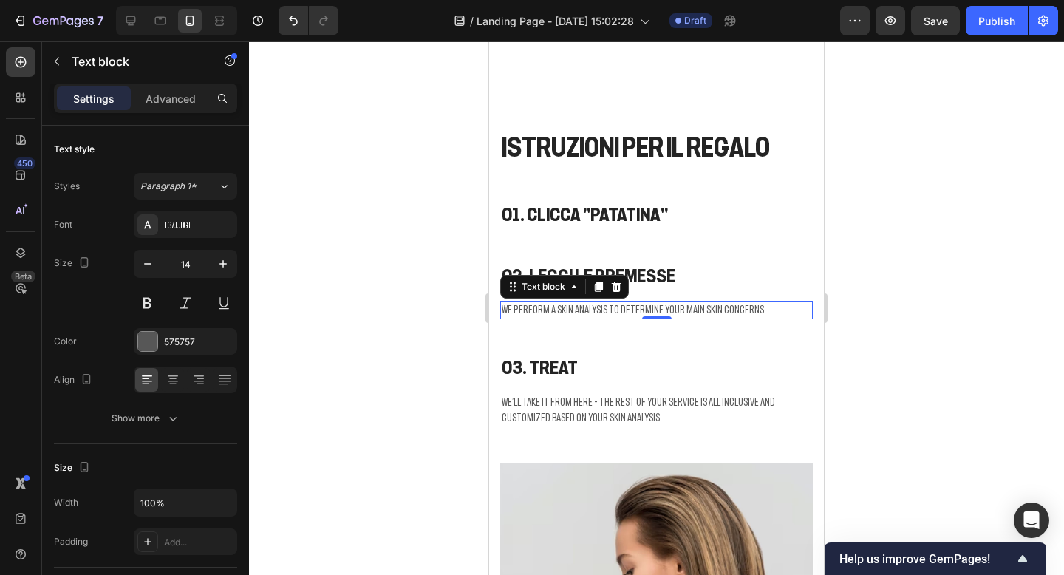
click at [547, 314] on p "We perform a skin analysis to determine your main skin concerns." at bounding box center [657, 310] width 310 height 16
click at [612, 291] on icon at bounding box center [616, 287] width 12 height 12
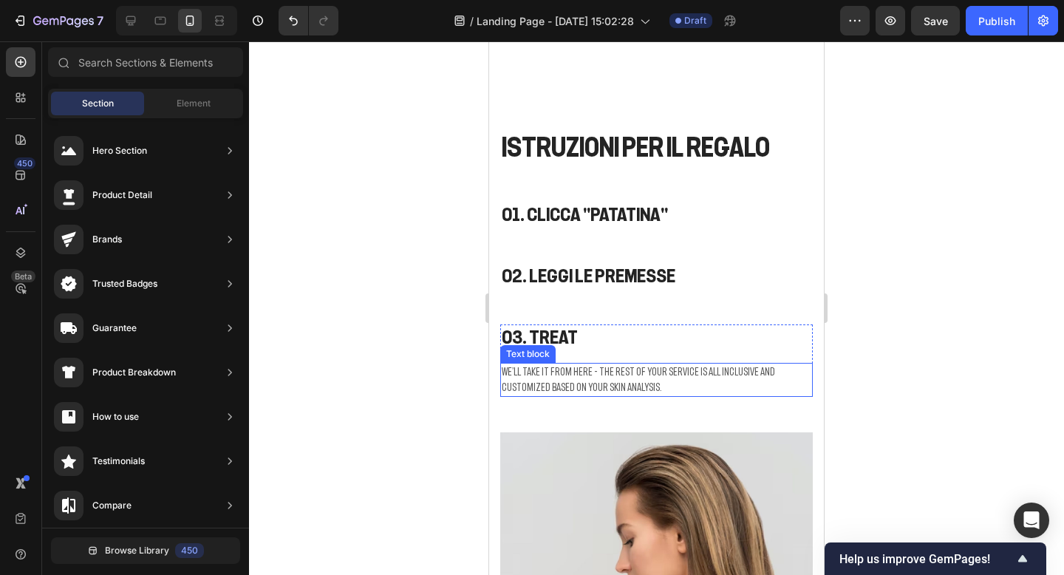
click at [548, 371] on p "We’ll take it from here - the rest of your service is all inclusive and customi…" at bounding box center [657, 379] width 310 height 31
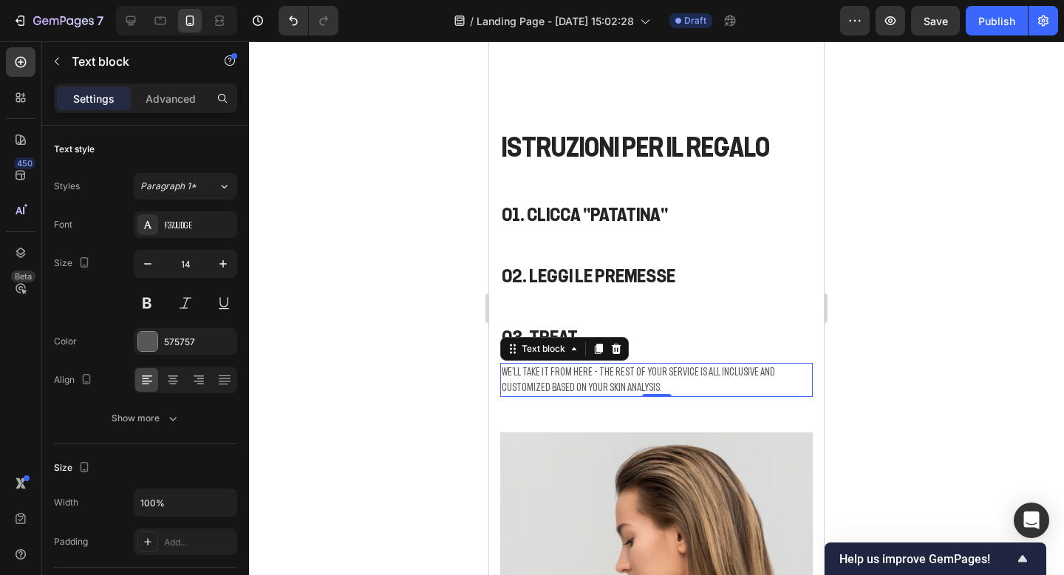
click at [617, 349] on icon at bounding box center [616, 349] width 12 height 12
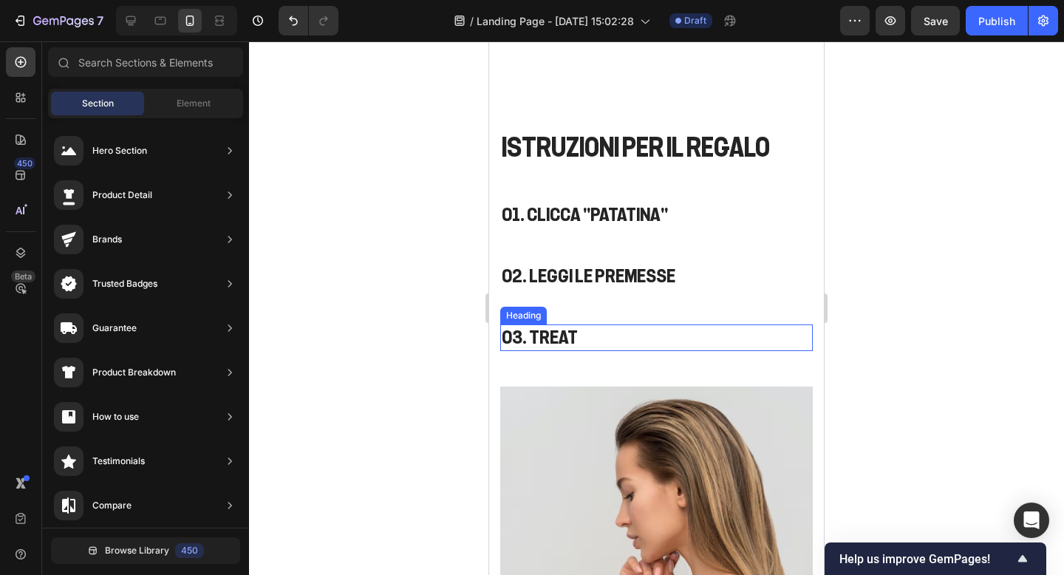
click at [577, 341] on p "03. Treat" at bounding box center [657, 337] width 310 height 23
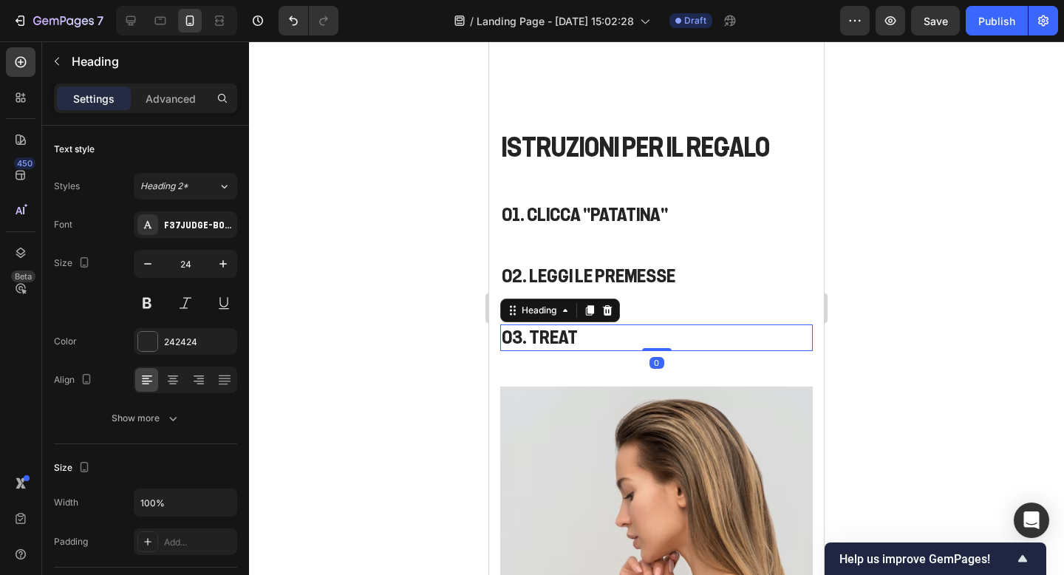
click at [577, 340] on p "03. Treat" at bounding box center [657, 337] width 310 height 23
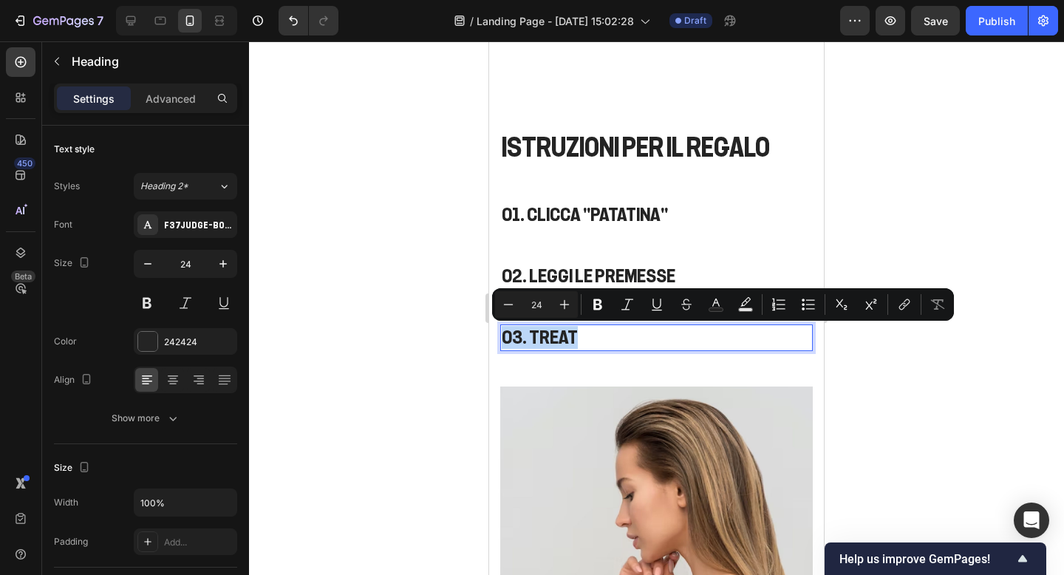
drag, startPoint x: 577, startPoint y: 340, endPoint x: 550, endPoint y: 340, distance: 27.3
click at [550, 340] on p "03. Treat" at bounding box center [657, 337] width 310 height 23
drag, startPoint x: 584, startPoint y: 335, endPoint x: 531, endPoint y: 333, distance: 52.5
click at [531, 333] on p "03. Treat" at bounding box center [657, 337] width 310 height 23
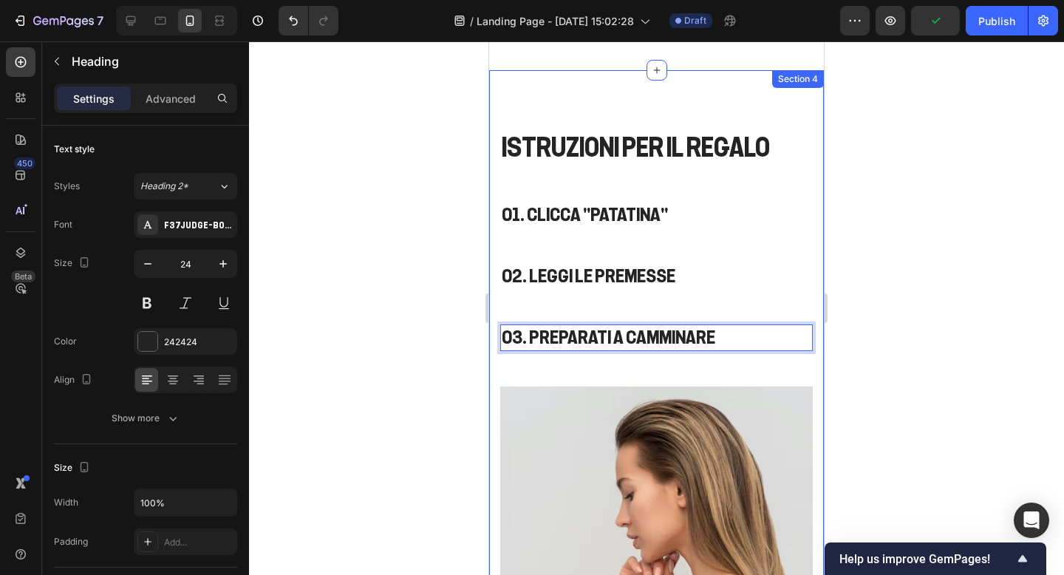
click at [917, 268] on div at bounding box center [656, 307] width 815 height 533
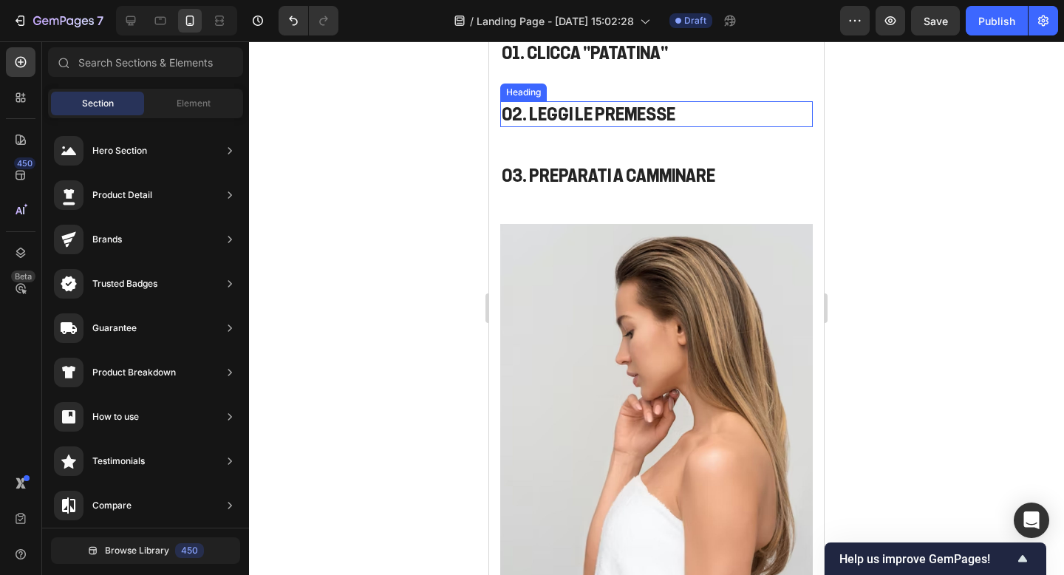
scroll to position [825, 0]
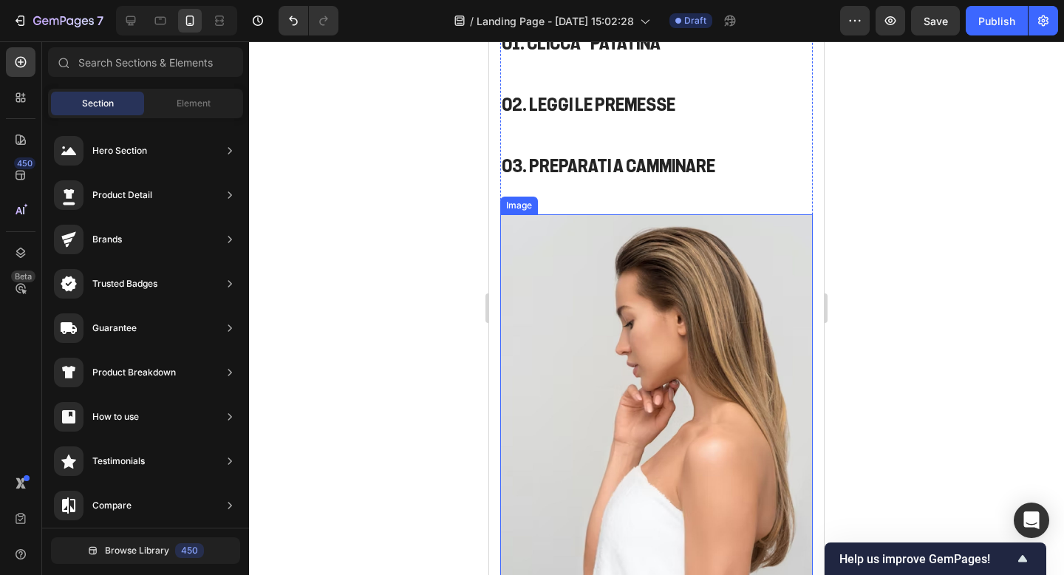
click at [661, 296] on img at bounding box center [656, 409] width 313 height 391
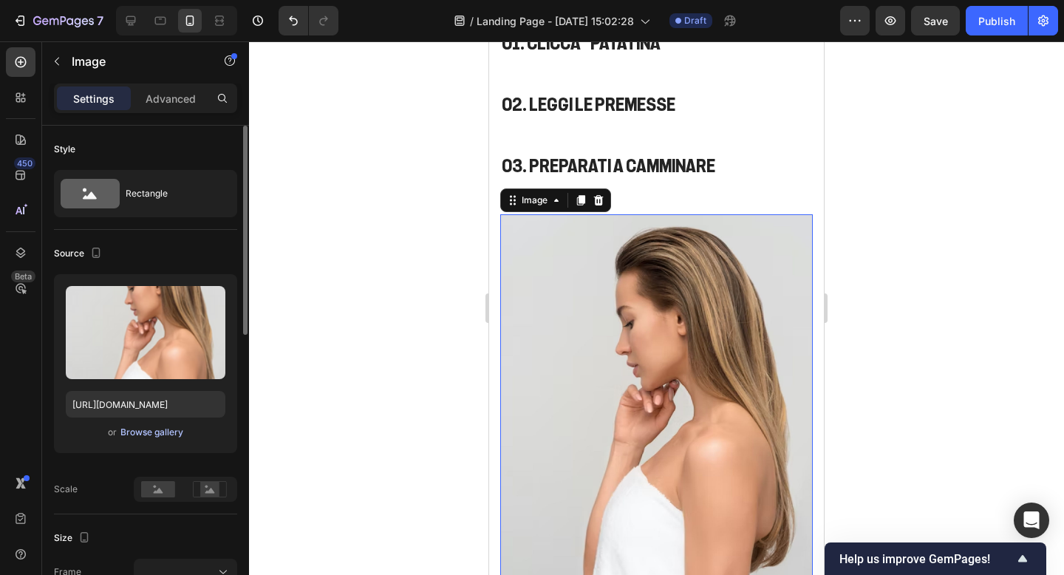
click at [143, 435] on div "Browse gallery" at bounding box center [151, 432] width 63 height 13
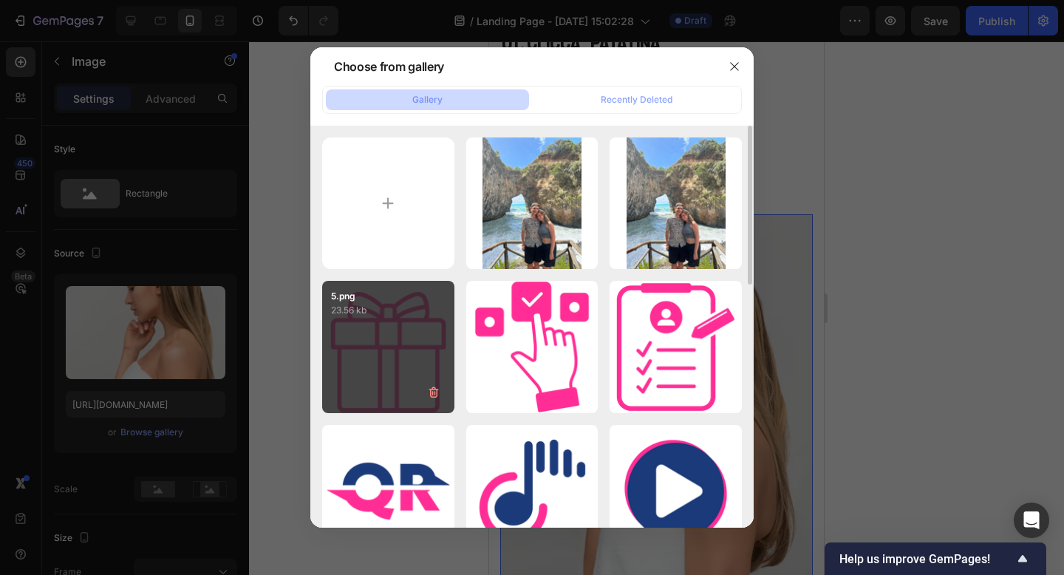
click at [385, 358] on div "5.png 23.56 kb" at bounding box center [388, 347] width 132 height 132
type input "https://cdn.shopify.com/s/files/1/0815/7246/2920/files/gempages_572965129692382…"
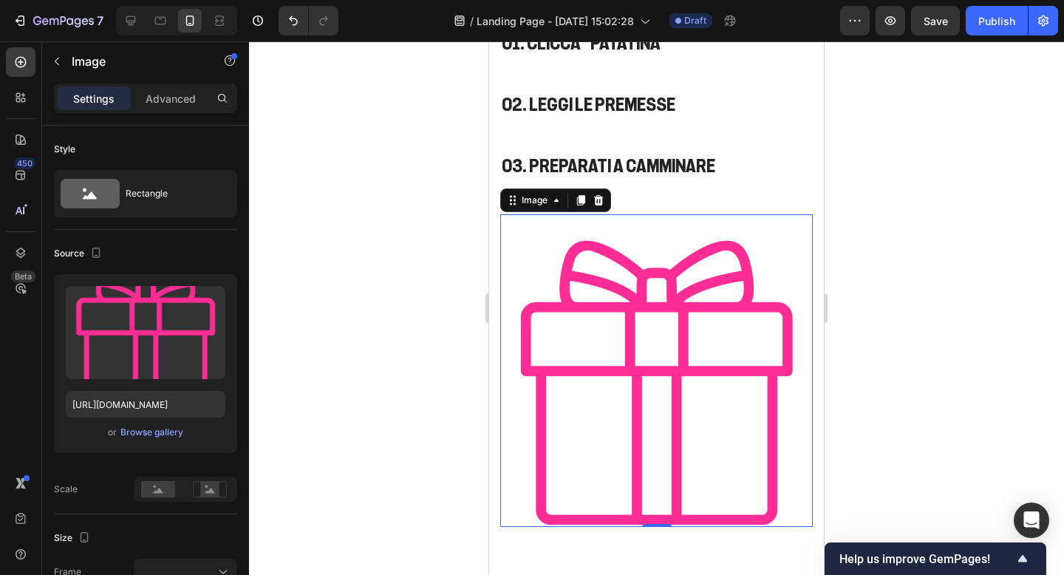
click at [900, 229] on div at bounding box center [656, 307] width 815 height 533
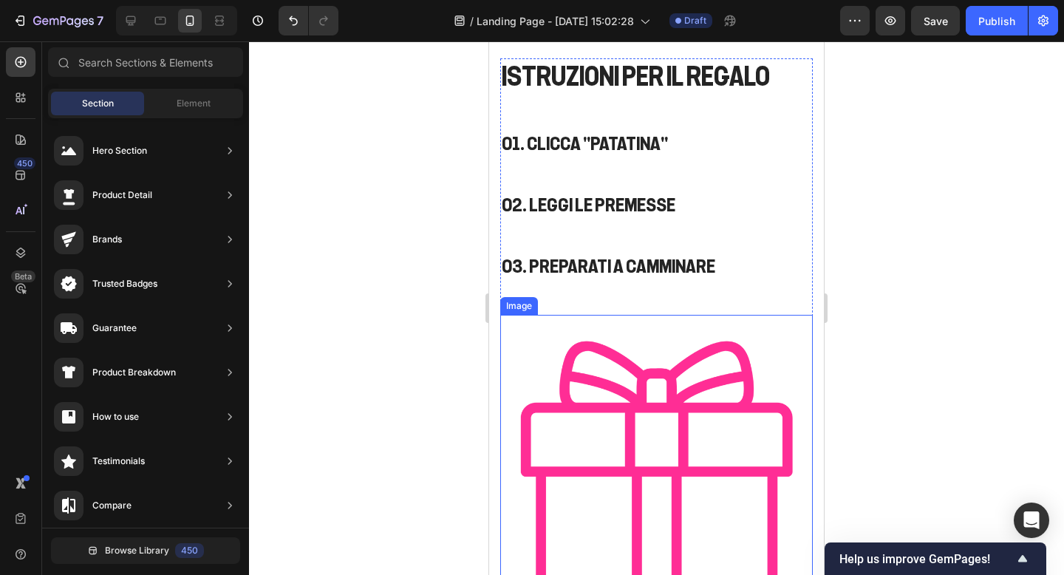
scroll to position [703, 0]
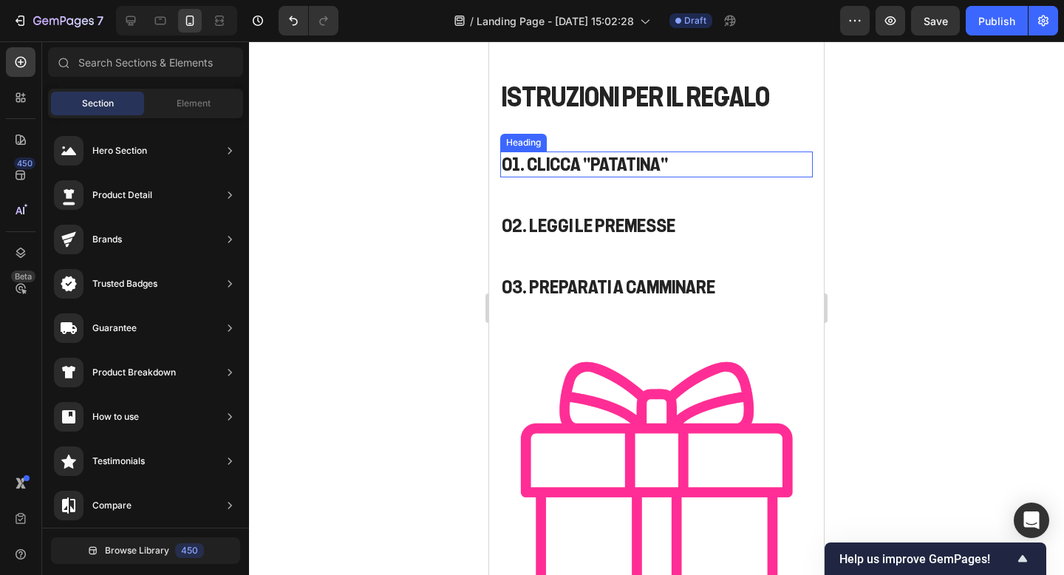
click at [579, 165] on p "01. CLICCA "PATATINA"" at bounding box center [657, 164] width 310 height 23
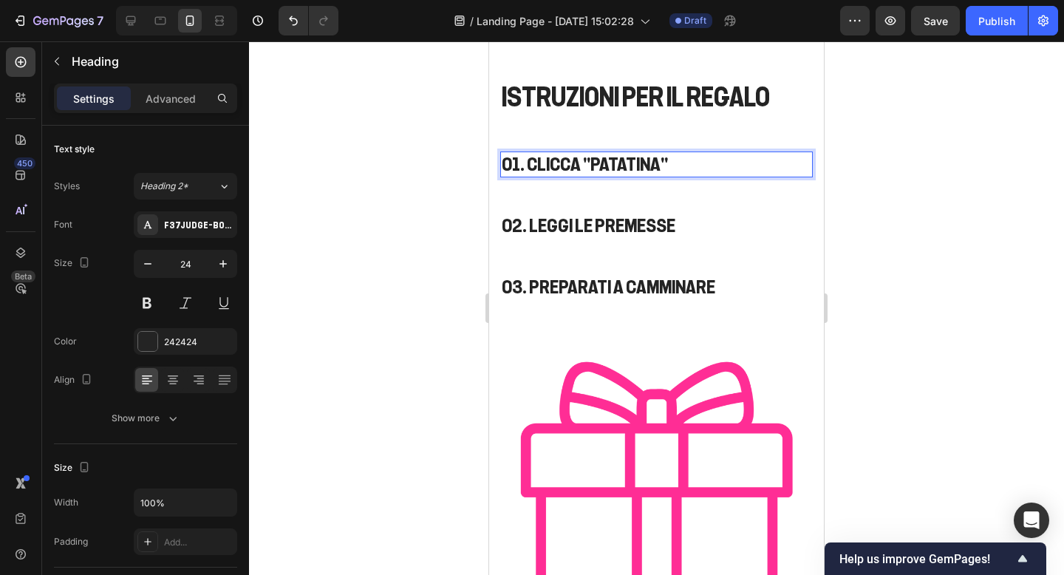
click at [579, 165] on p "01. CLICCA "PATATINA"" at bounding box center [657, 164] width 310 height 23
click at [899, 185] on div at bounding box center [656, 307] width 815 height 533
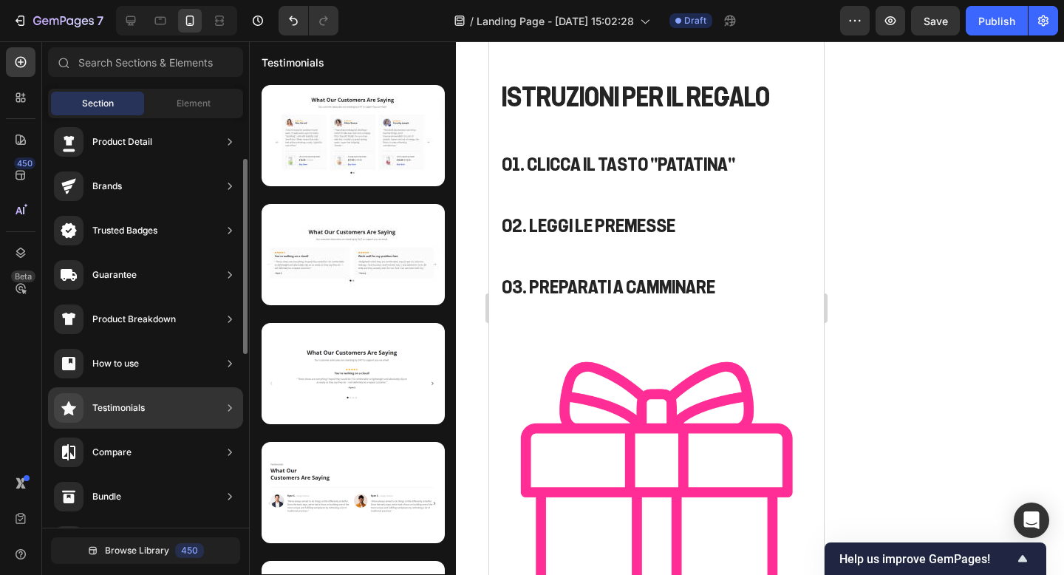
scroll to position [0, 0]
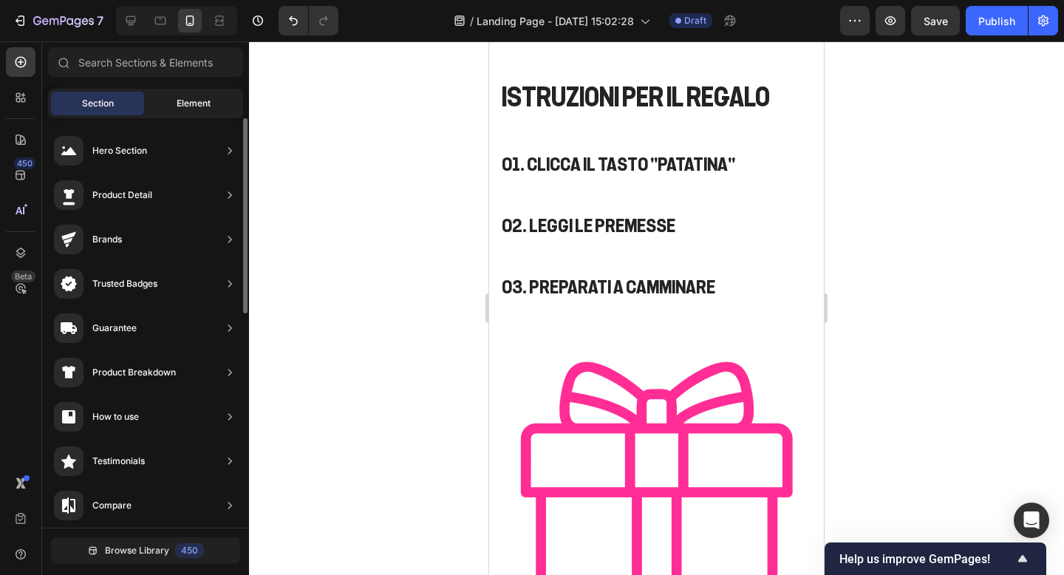
click at [191, 103] on span "Element" at bounding box center [194, 103] width 34 height 13
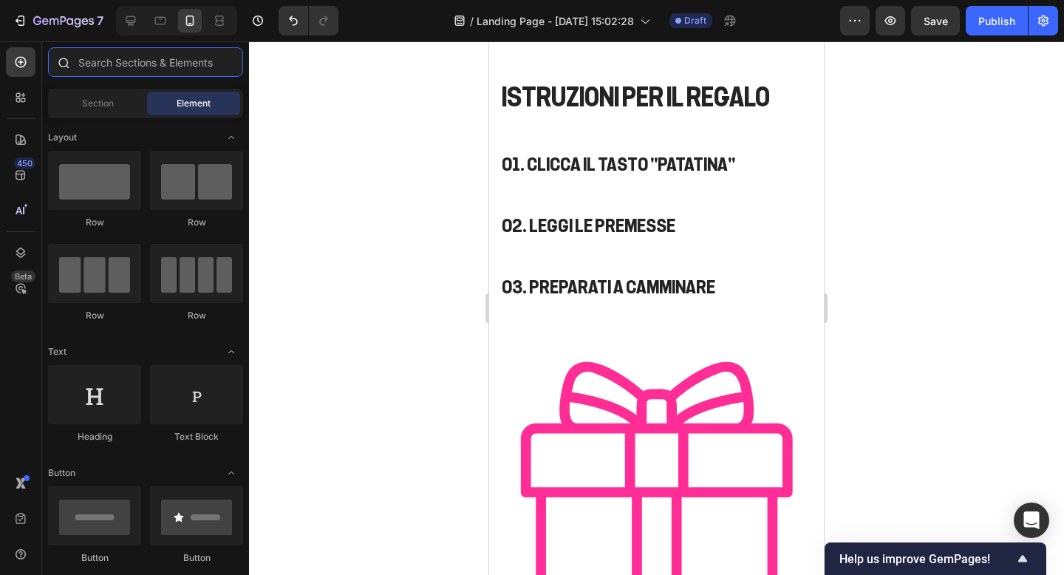
click at [192, 69] on input "text" at bounding box center [145, 62] width 195 height 30
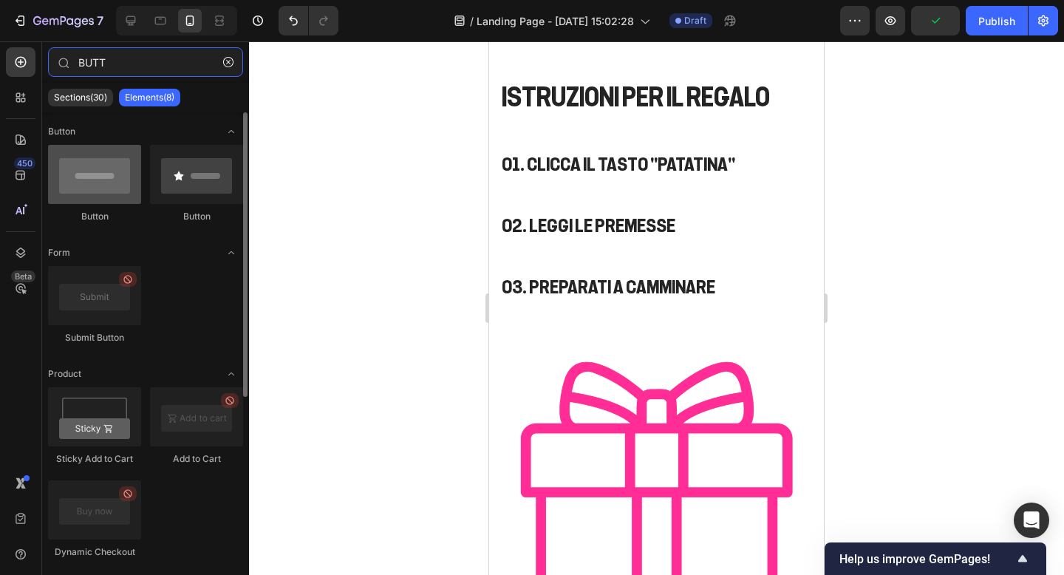
type input "BUTT"
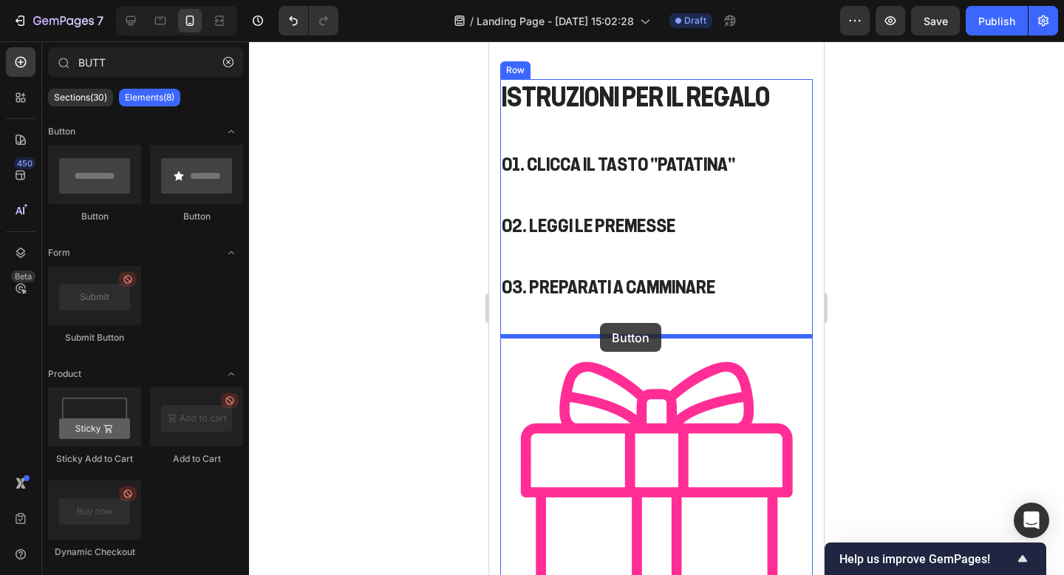
drag, startPoint x: 552, startPoint y: 229, endPoint x: 600, endPoint y: 323, distance: 105.4
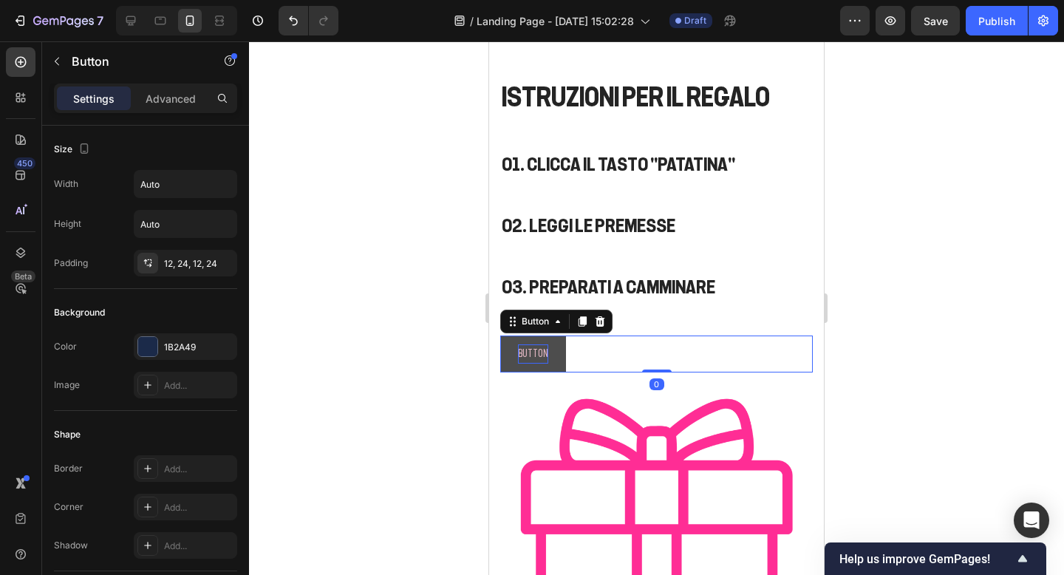
click at [535, 355] on p "Button" at bounding box center [533, 353] width 30 height 18
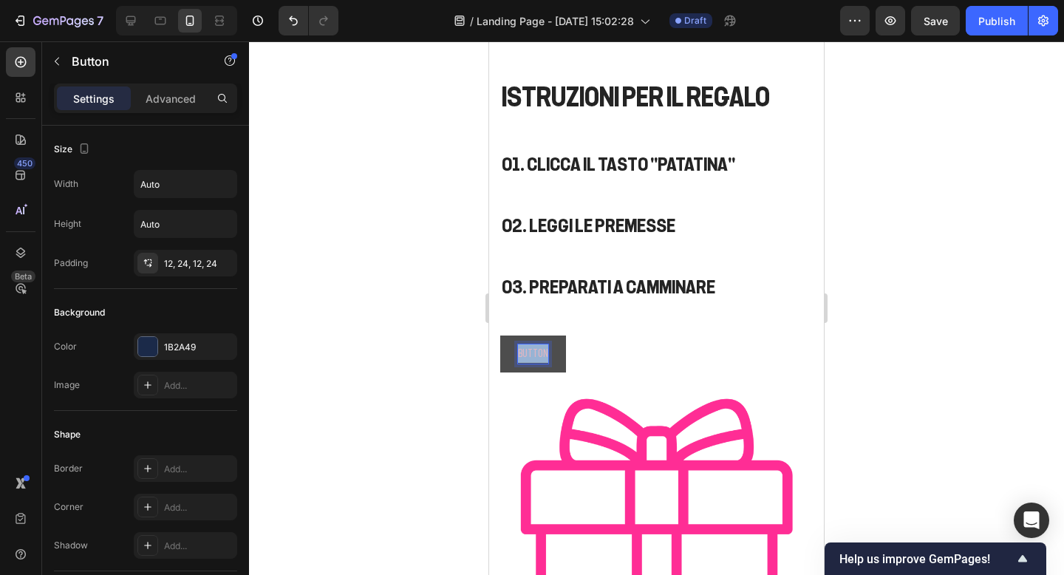
click at [535, 355] on p "Button" at bounding box center [533, 353] width 30 height 18
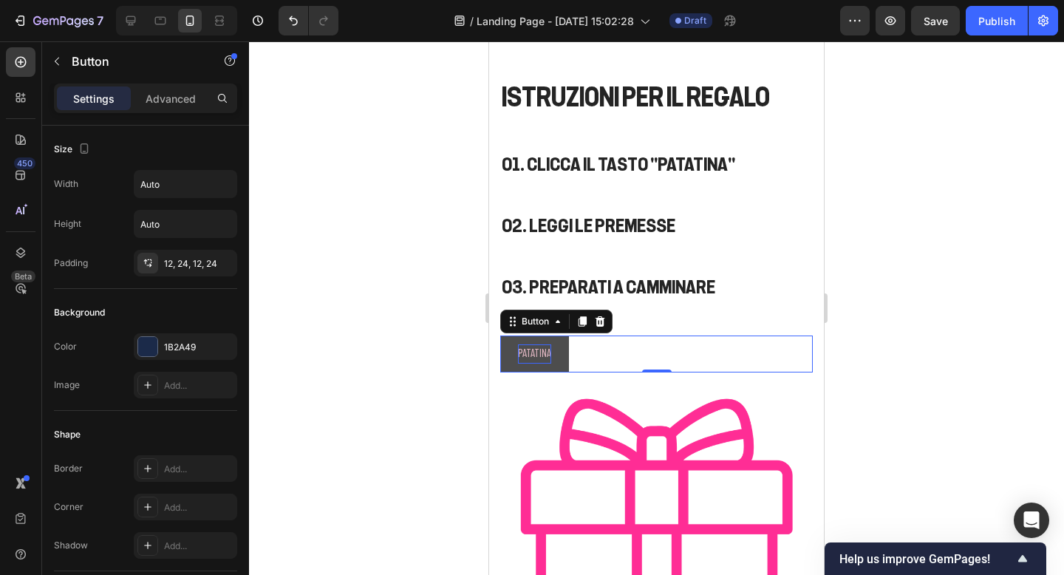
click at [902, 306] on div at bounding box center [656, 307] width 815 height 533
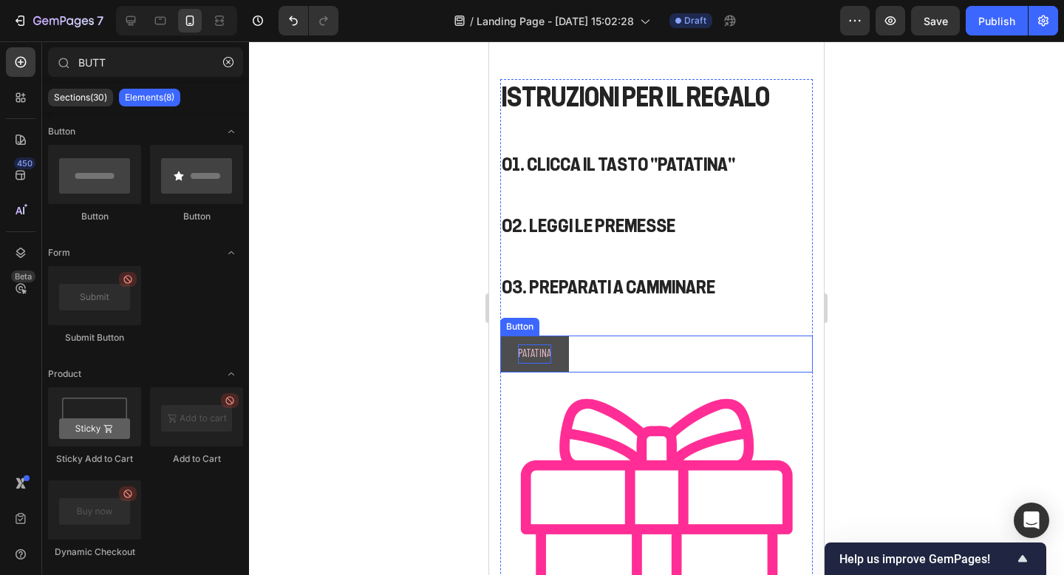
click at [511, 359] on button "PATATINA" at bounding box center [534, 353] width 69 height 36
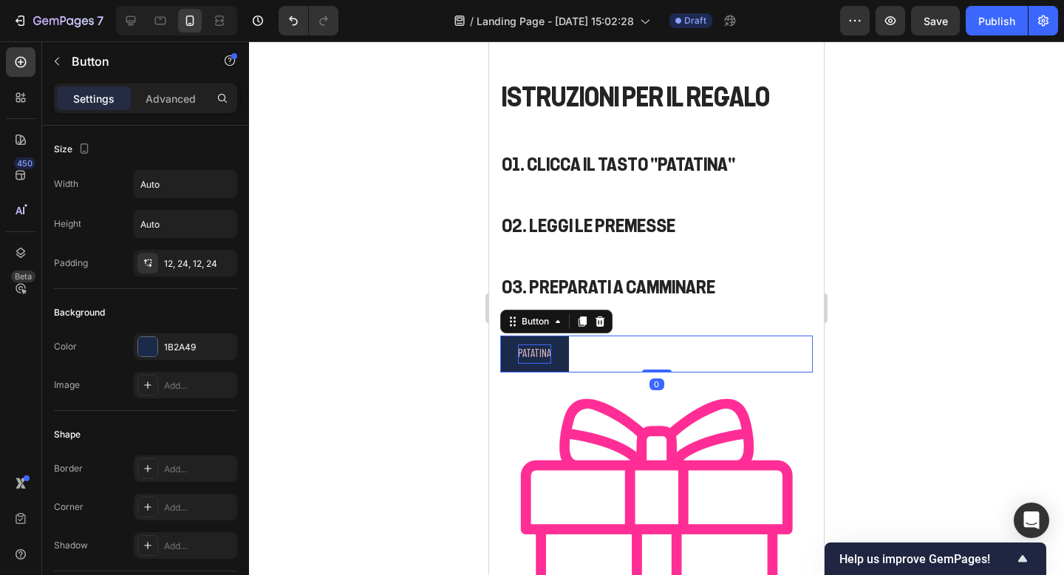
click at [604, 322] on icon at bounding box center [600, 321] width 12 height 12
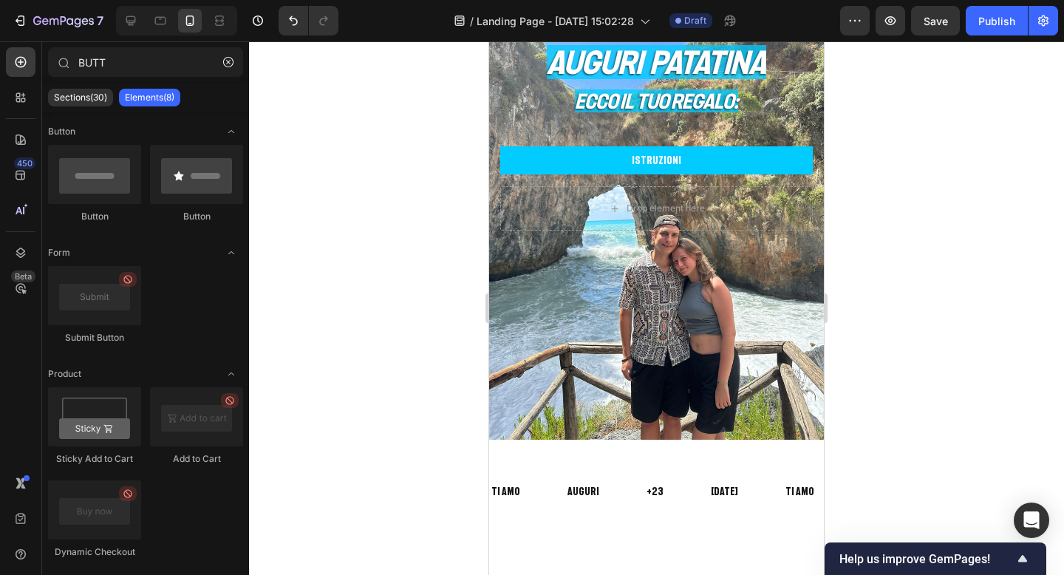
scroll to position [62, 0]
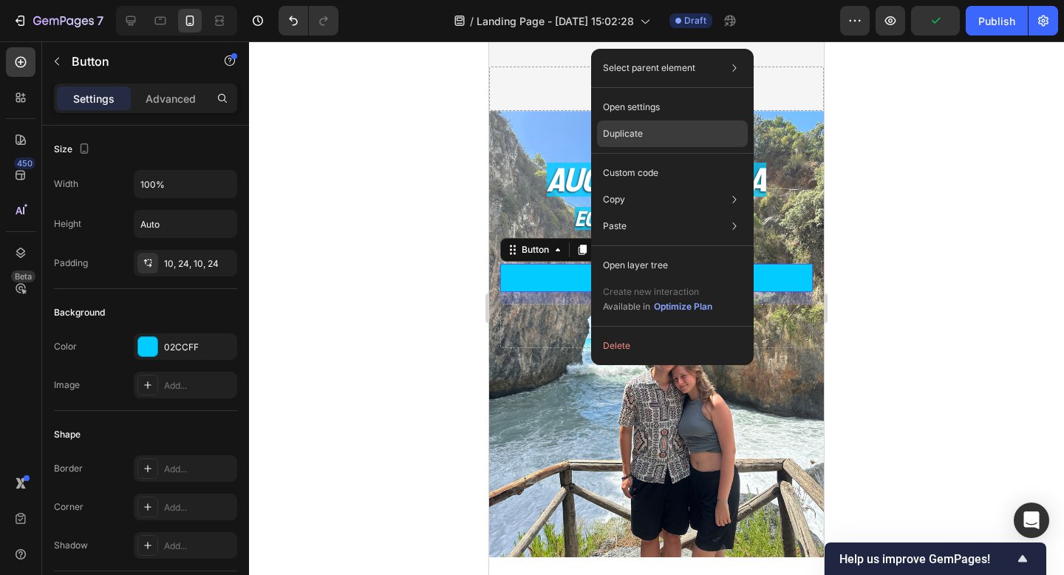
click at [644, 138] on div "Duplicate" at bounding box center [672, 133] width 151 height 27
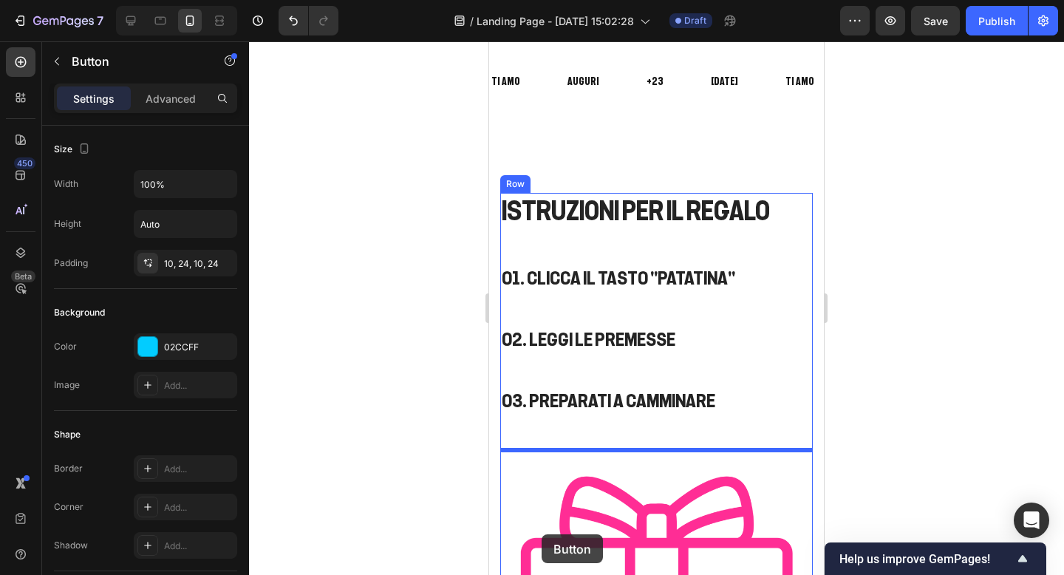
scroll to position [626, 0]
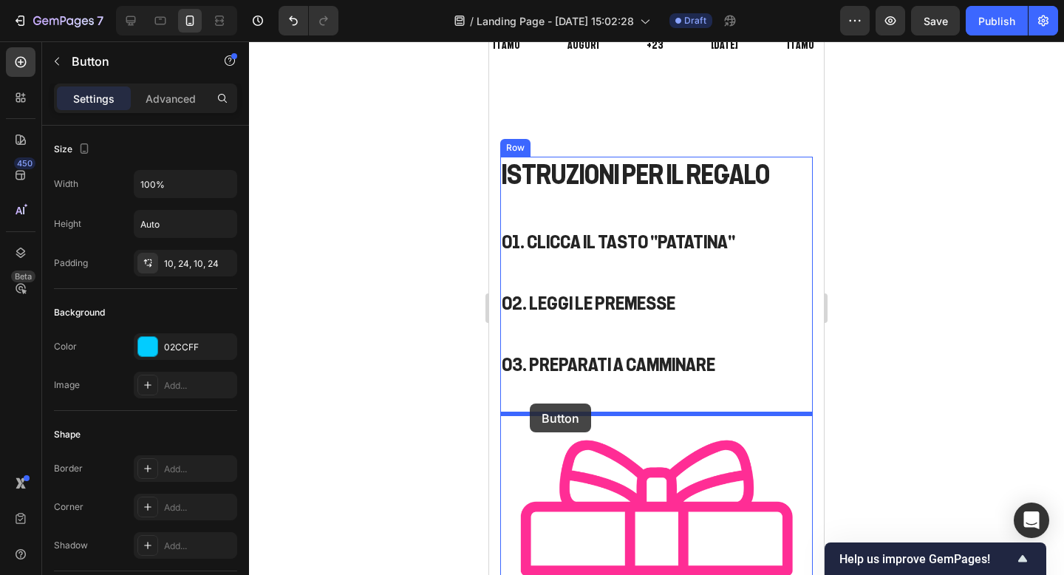
drag, startPoint x: 515, startPoint y: 290, endPoint x: 530, endPoint y: 403, distance: 114.0
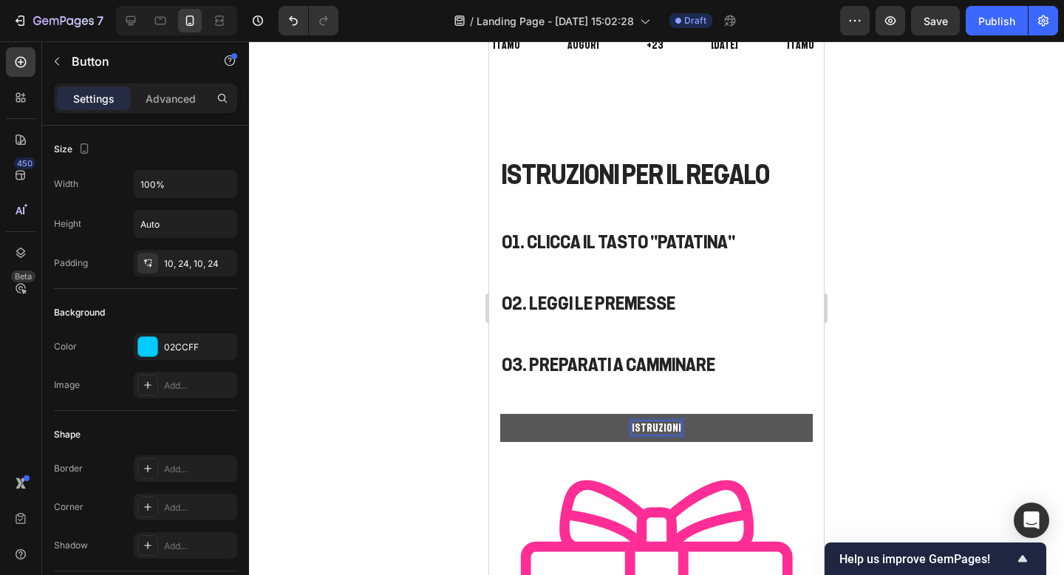
click at [663, 426] on p "ISTRUZIONI" at bounding box center [657, 427] width 50 height 13
click at [662, 426] on p "ISTRUZIONI" at bounding box center [657, 427] width 50 height 13
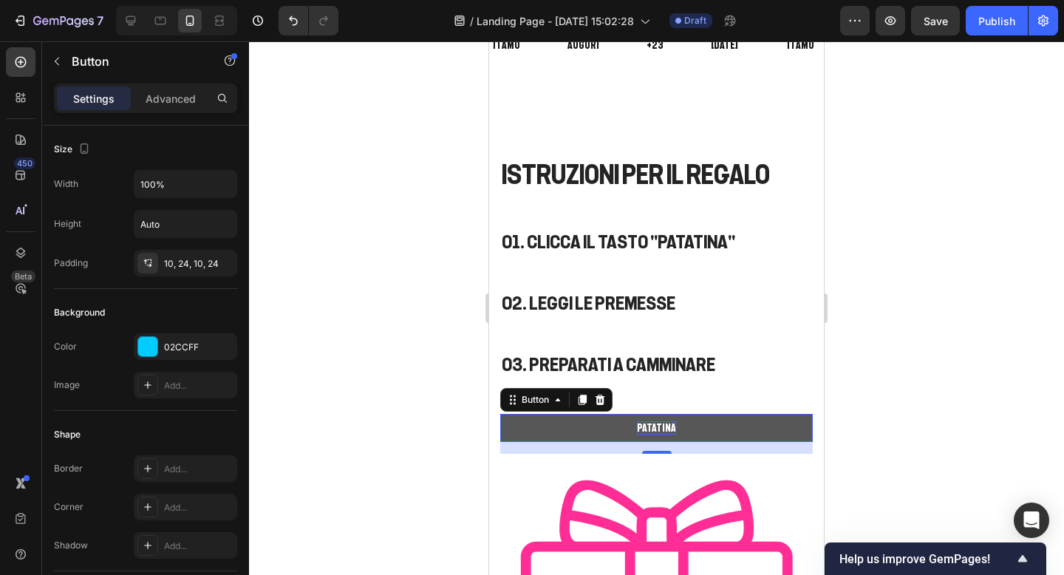
click at [873, 361] on div at bounding box center [656, 307] width 815 height 533
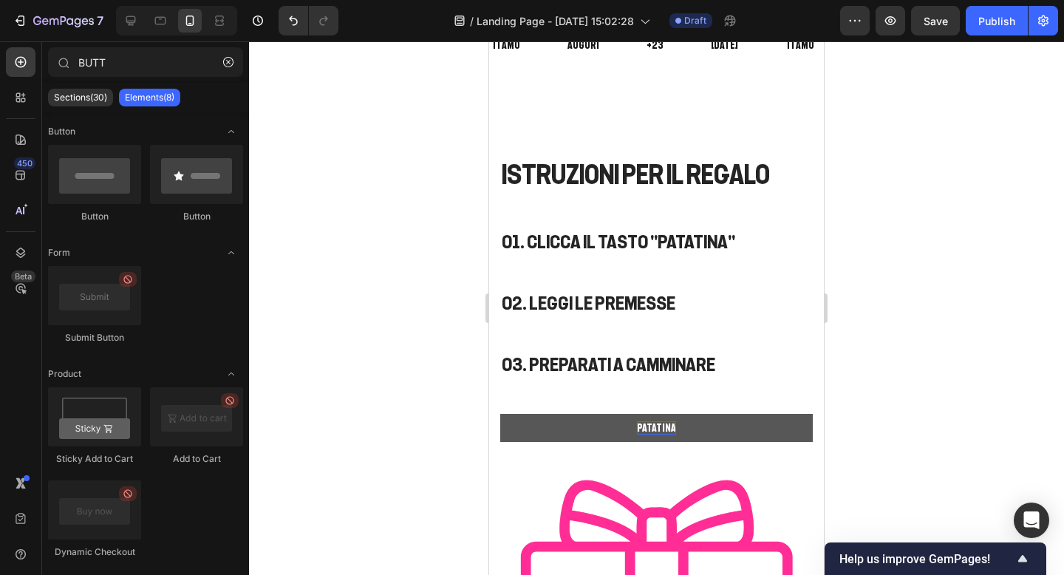
click at [794, 419] on button "PATATINA" at bounding box center [656, 428] width 313 height 28
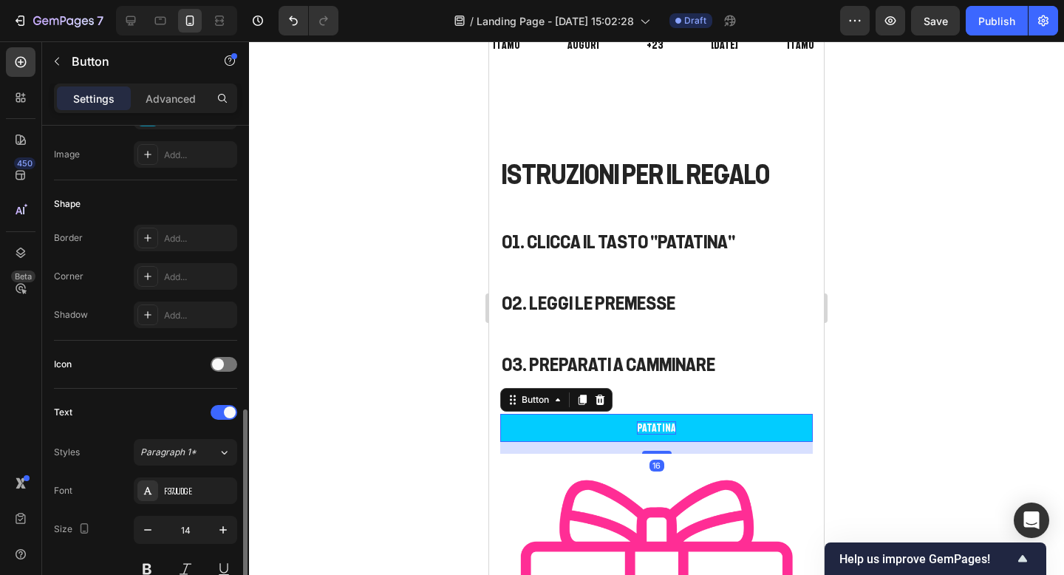
scroll to position [405, 0]
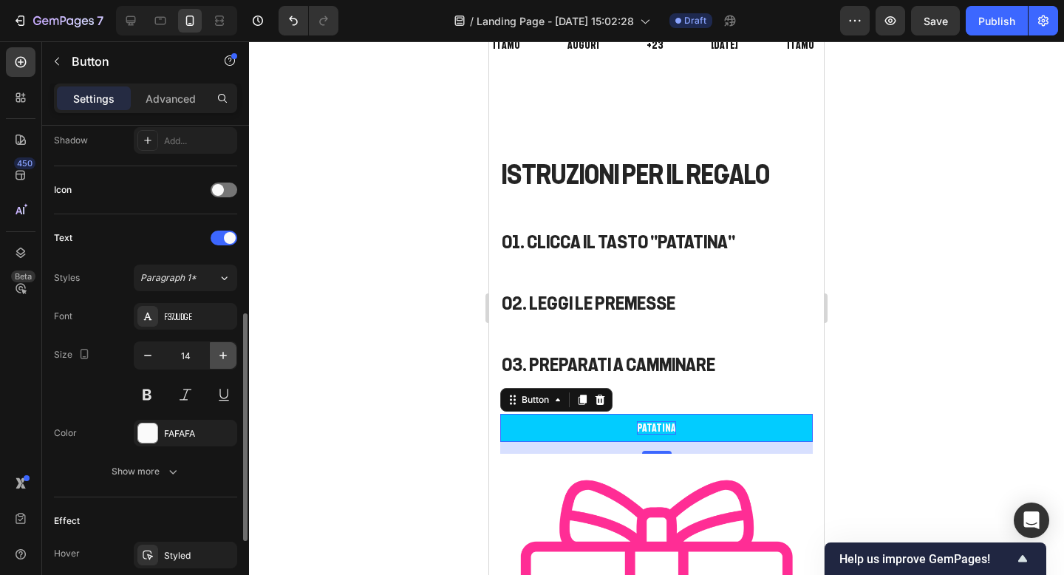
click at [218, 346] on button "button" at bounding box center [223, 355] width 27 height 27
click at [218, 347] on button "button" at bounding box center [223, 355] width 27 height 27
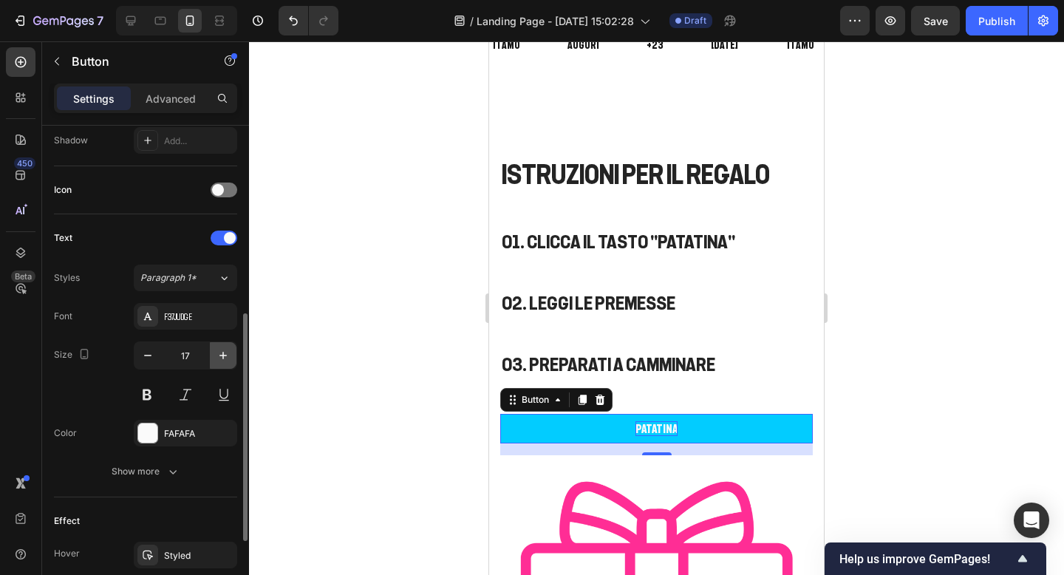
click at [218, 347] on button "button" at bounding box center [223, 355] width 27 height 27
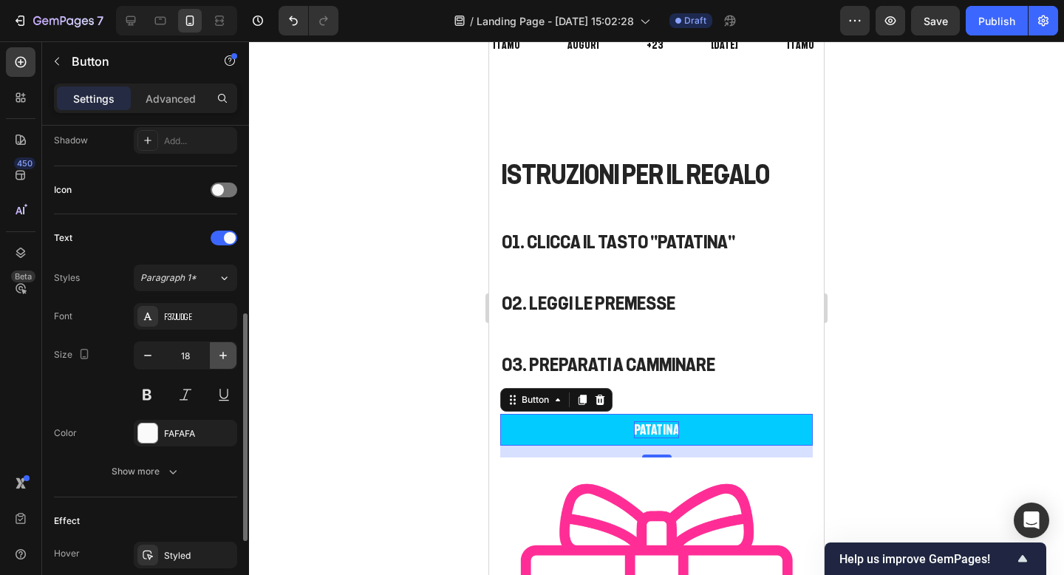
click at [218, 347] on button "button" at bounding box center [223, 355] width 27 height 27
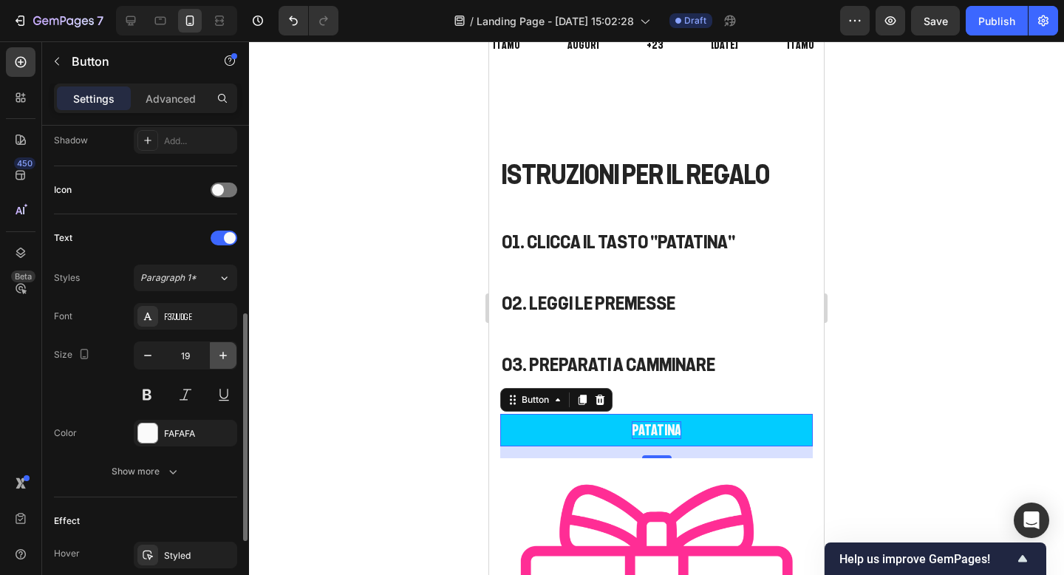
click at [218, 347] on button "button" at bounding box center [223, 355] width 27 height 27
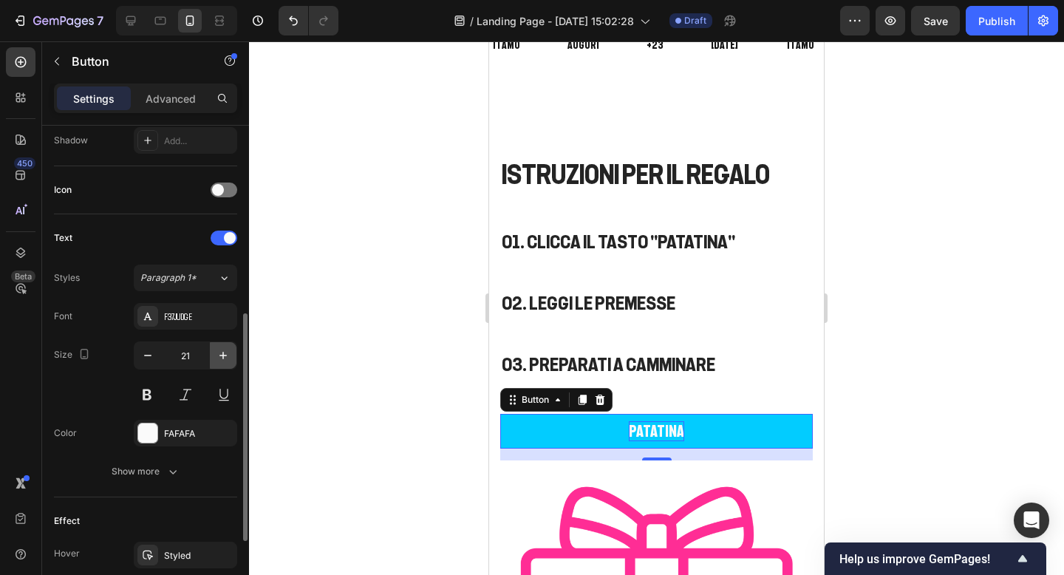
click at [218, 347] on button "button" at bounding box center [223, 355] width 27 height 27
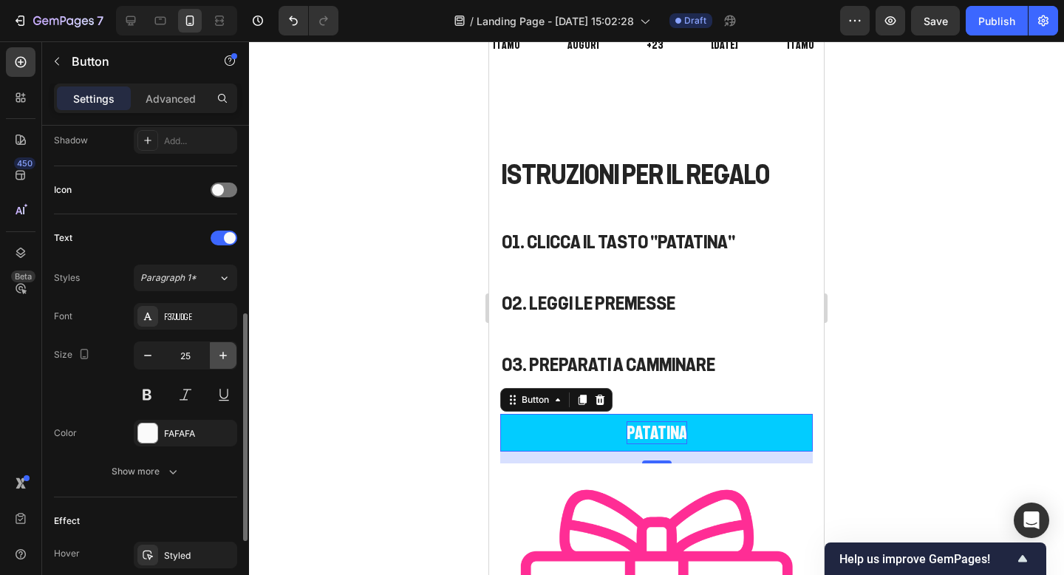
click at [218, 347] on button "button" at bounding box center [223, 355] width 27 height 27
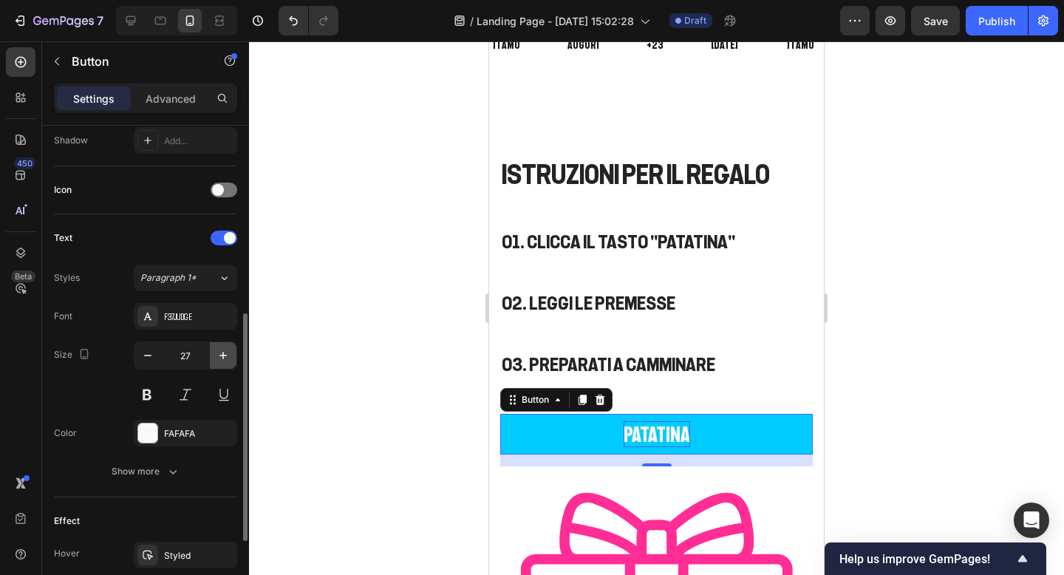
click at [218, 347] on button "button" at bounding box center [223, 355] width 27 height 27
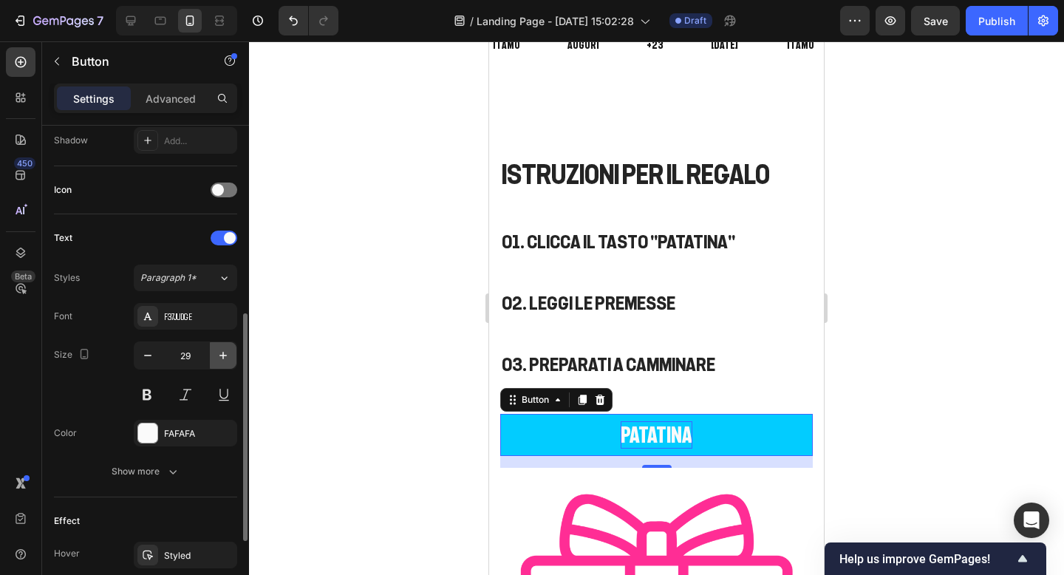
click at [218, 347] on button "button" at bounding box center [223, 355] width 27 height 27
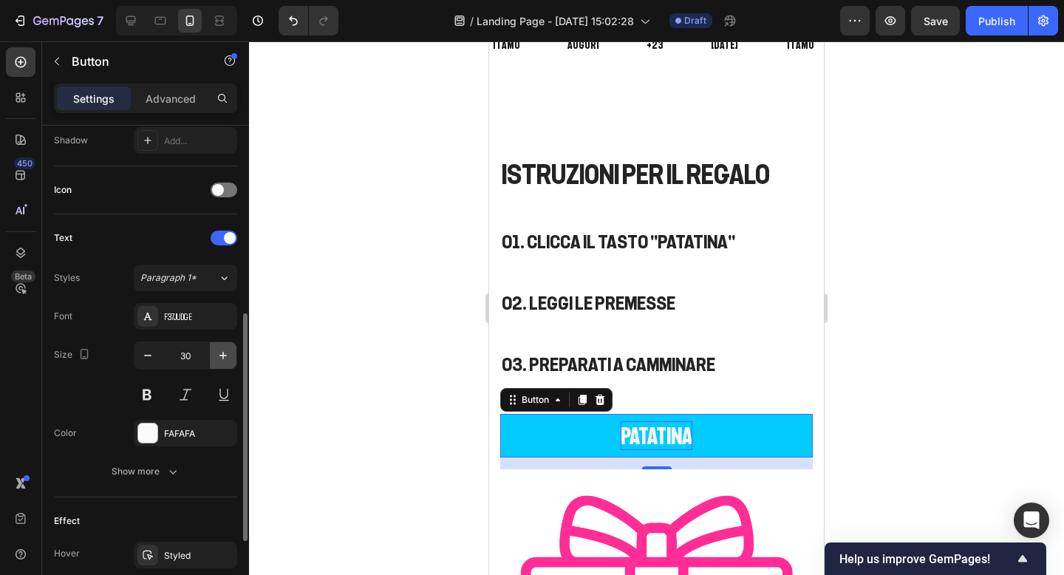
click at [218, 347] on button "button" at bounding box center [223, 355] width 27 height 27
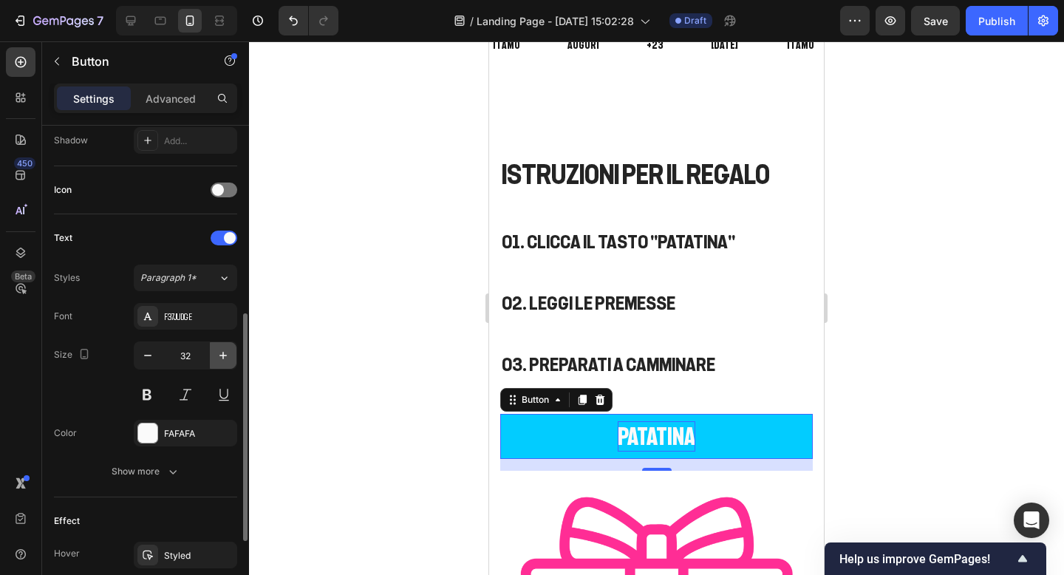
click at [218, 347] on button "button" at bounding box center [223, 355] width 27 height 27
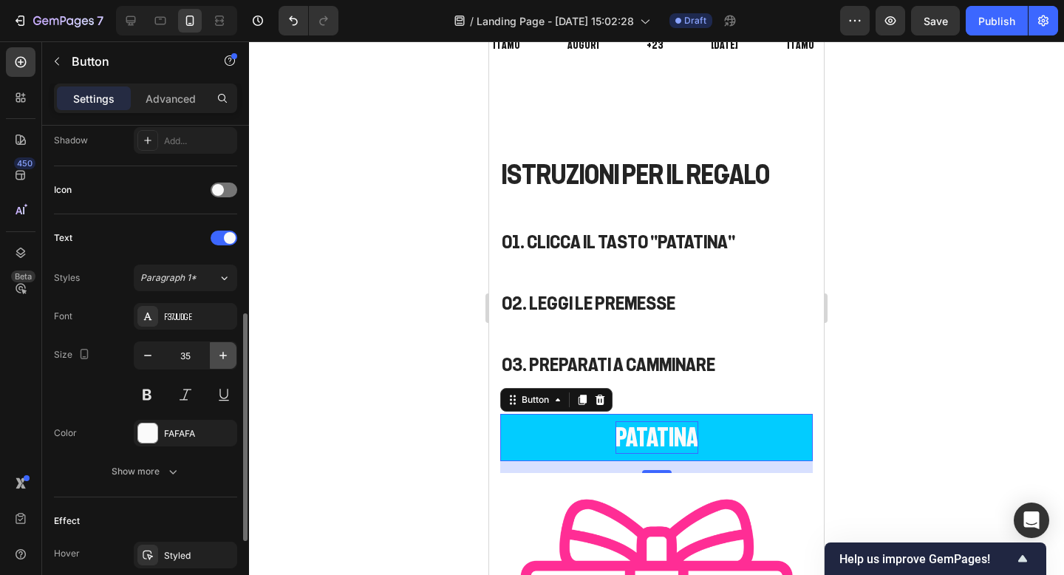
click at [218, 347] on button "button" at bounding box center [223, 355] width 27 height 27
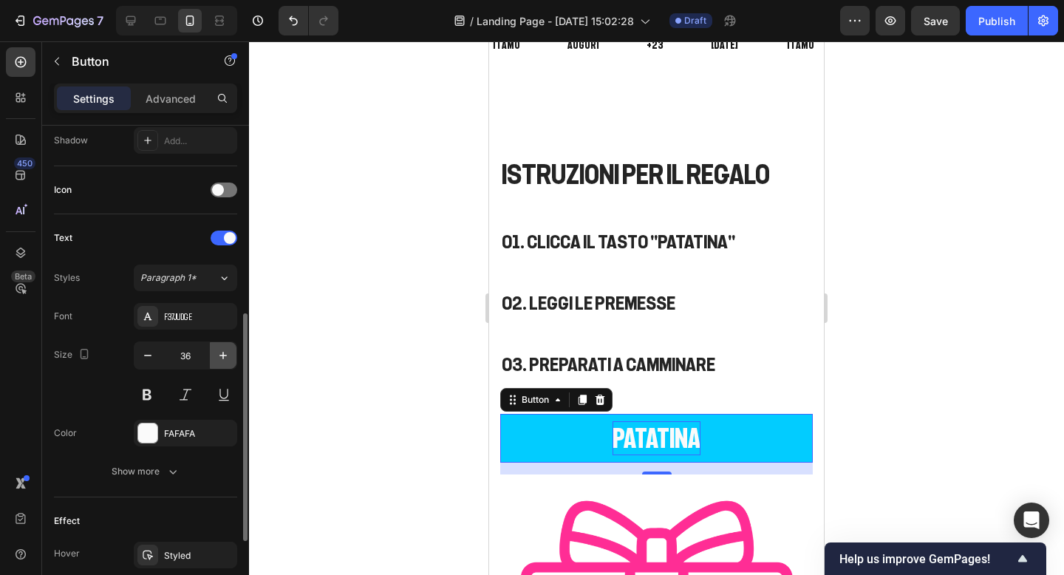
click at [218, 347] on button "button" at bounding box center [223, 355] width 27 height 27
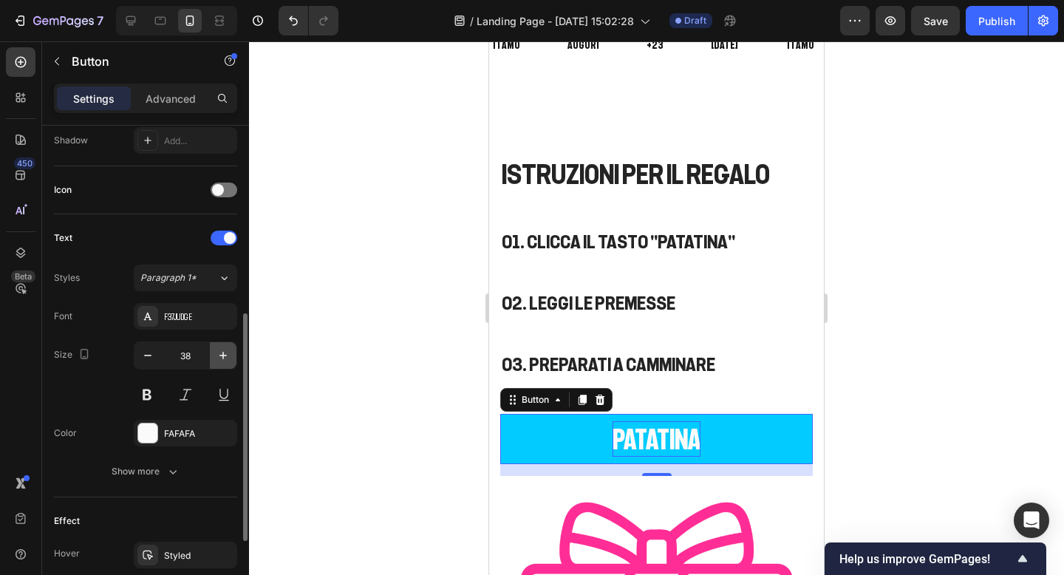
click at [218, 347] on button "button" at bounding box center [223, 355] width 27 height 27
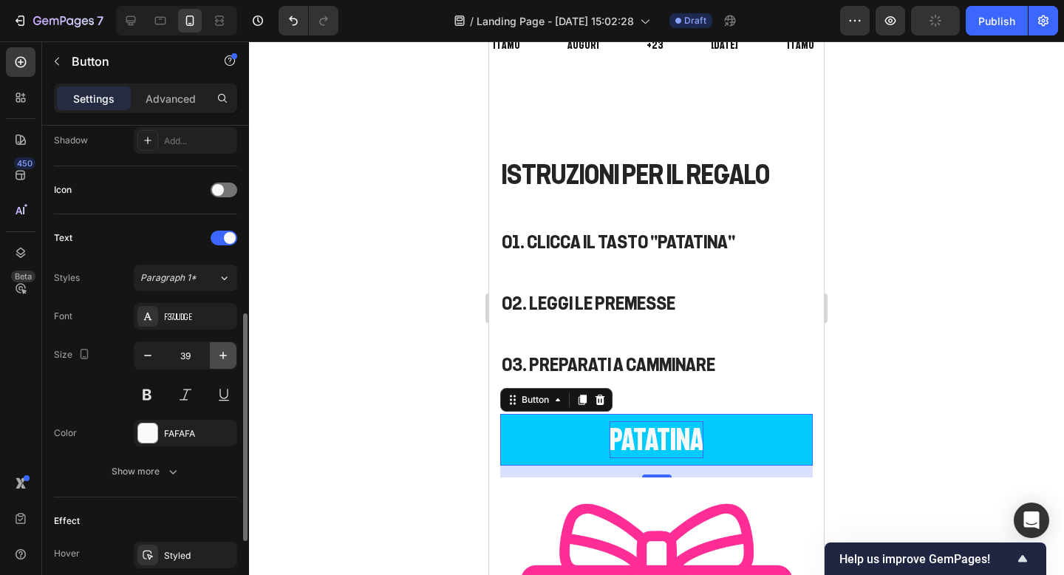
click at [218, 347] on button "button" at bounding box center [223, 355] width 27 height 27
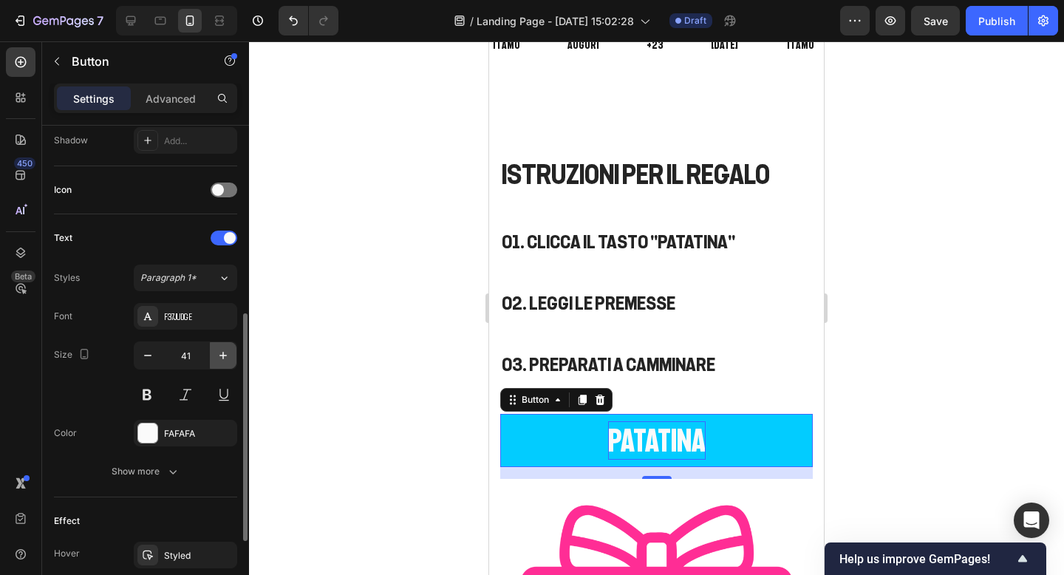
click at [218, 347] on button "button" at bounding box center [223, 355] width 27 height 27
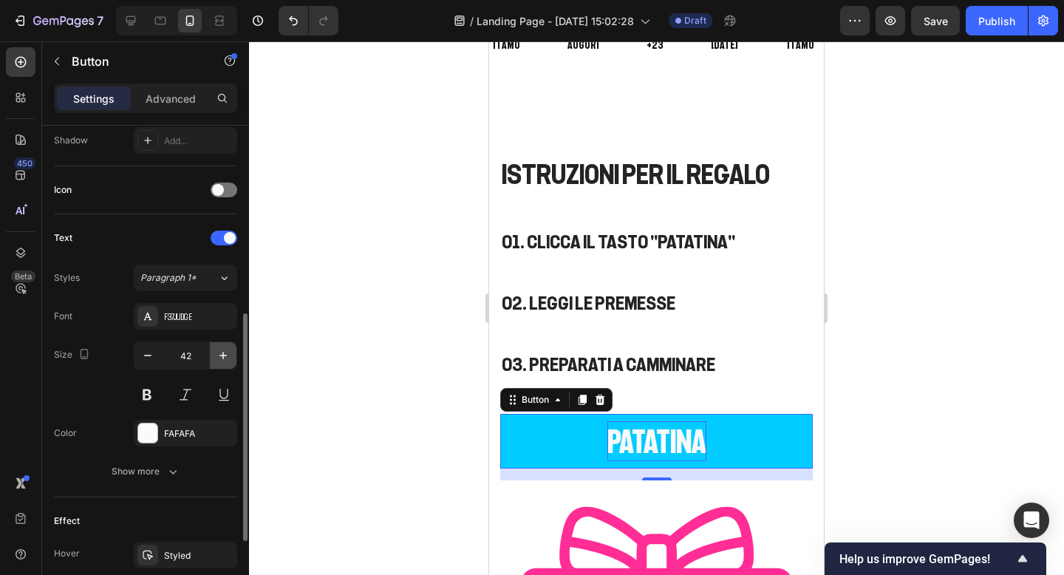
click at [218, 347] on button "button" at bounding box center [223, 355] width 27 height 27
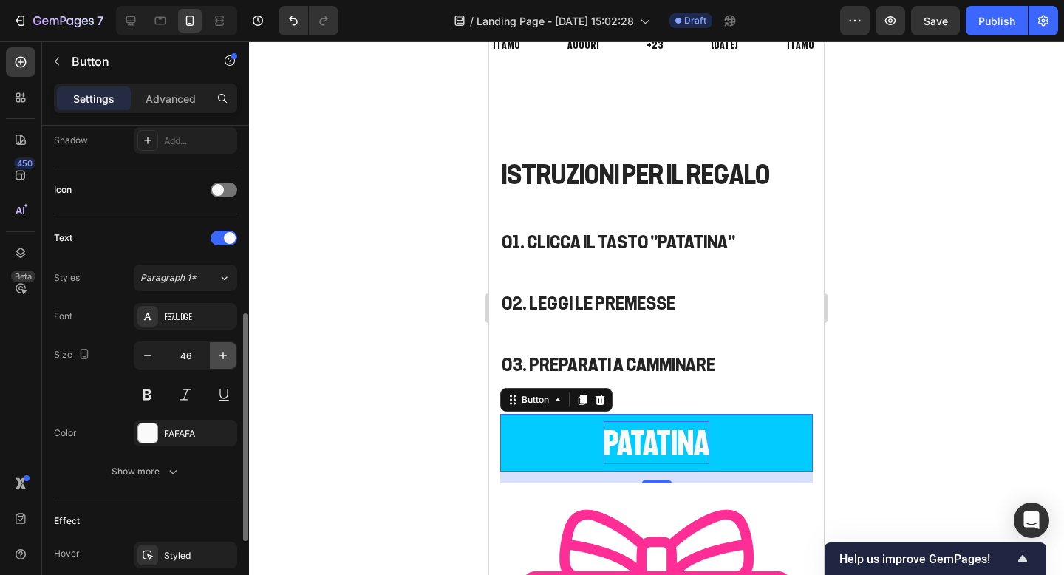
click at [218, 347] on button "button" at bounding box center [223, 355] width 27 height 27
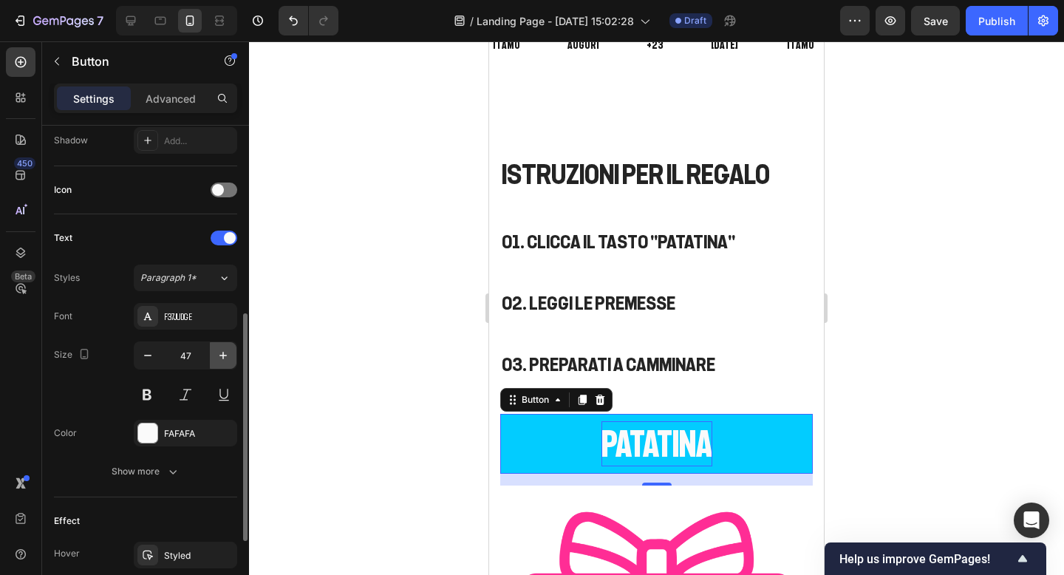
type input "48"
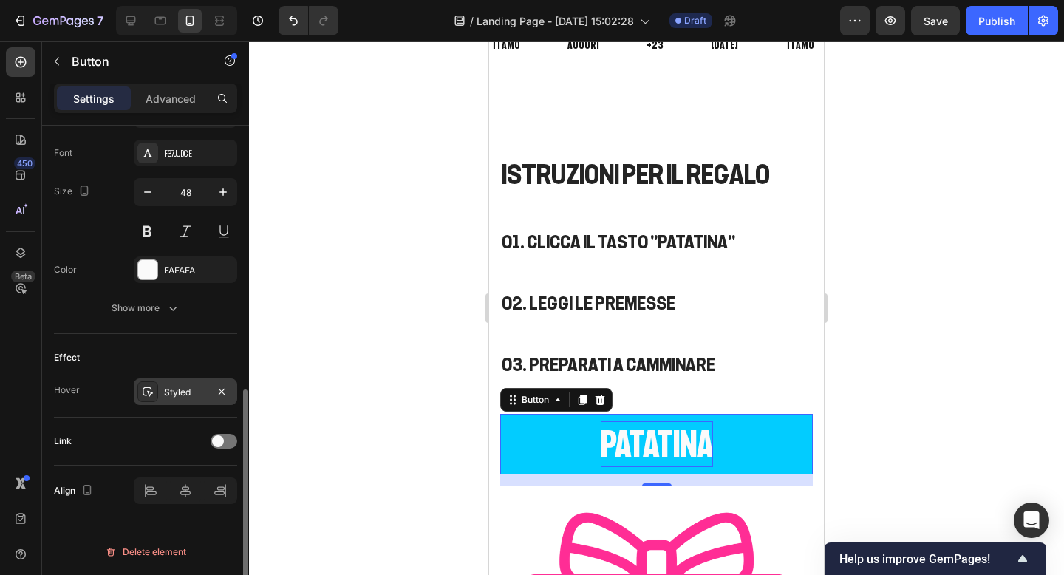
scroll to position [567, 0]
click at [451, 426] on div at bounding box center [656, 307] width 815 height 533
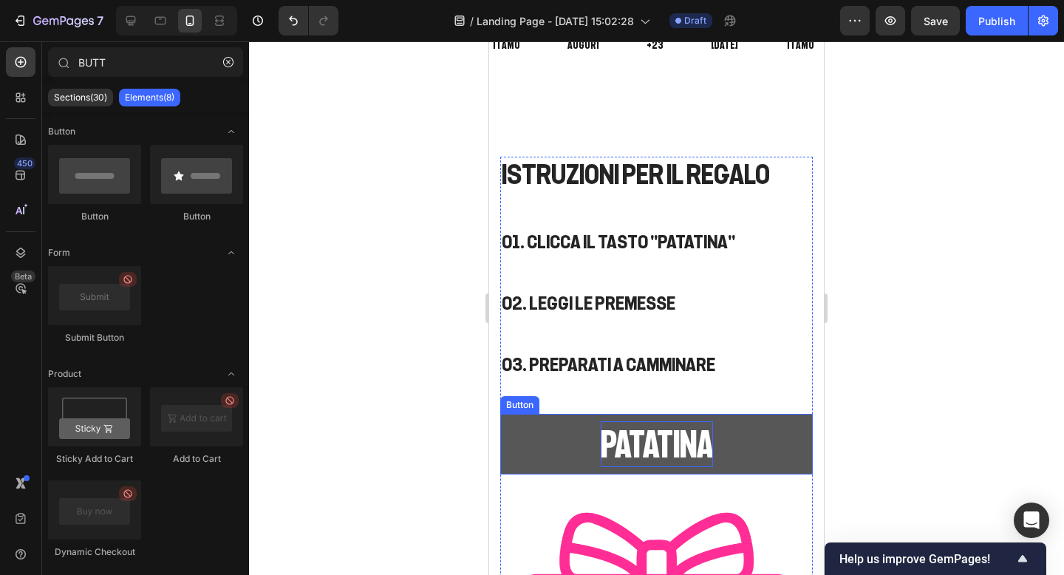
click at [561, 434] on button "PATATINA" at bounding box center [656, 444] width 313 height 61
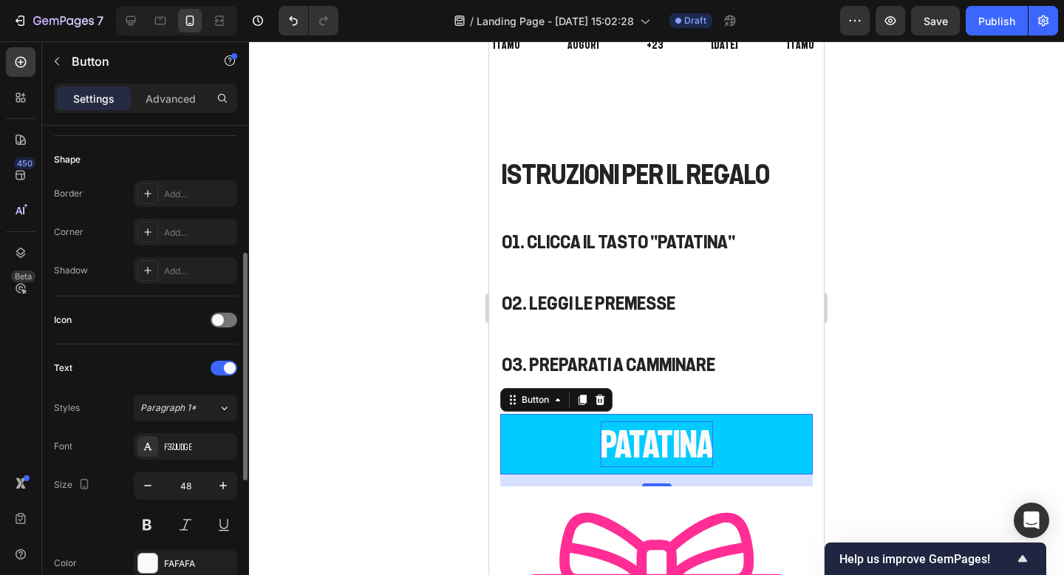
scroll to position [274, 0]
click at [215, 325] on span at bounding box center [218, 321] width 12 height 12
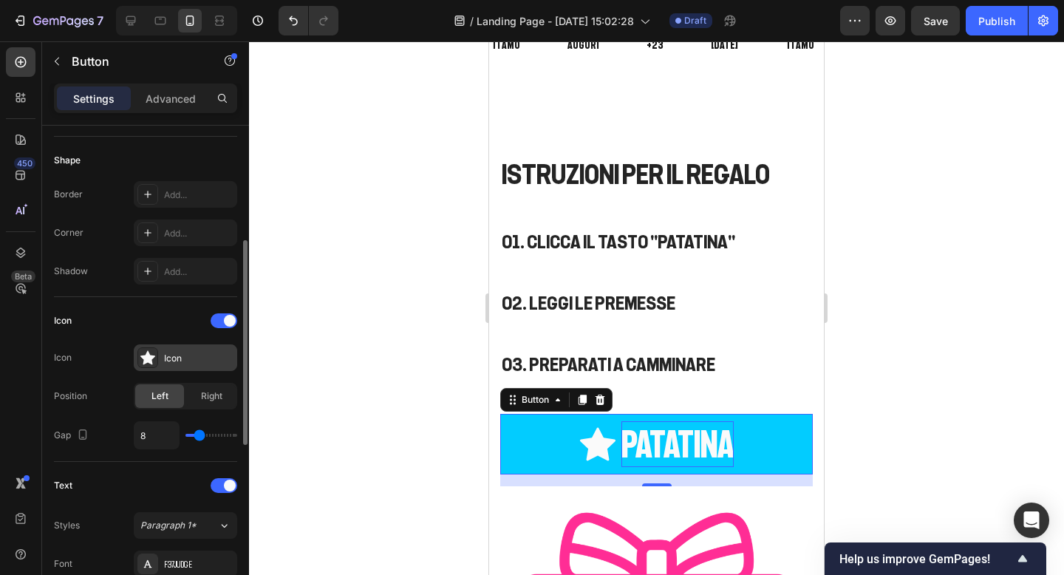
click at [164, 357] on div "Icon" at bounding box center [198, 358] width 69 height 13
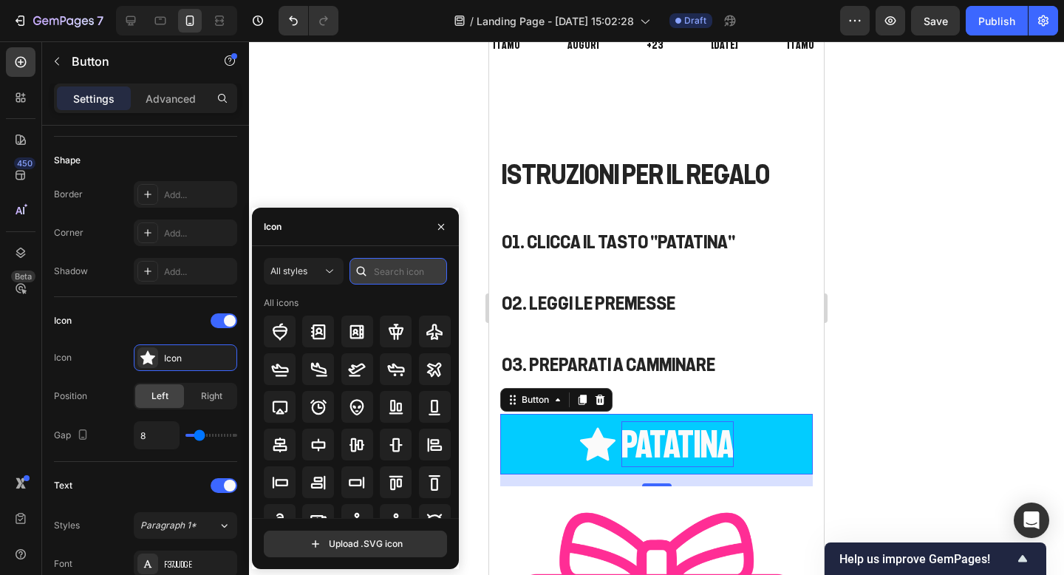
click at [385, 266] on input "text" at bounding box center [398, 271] width 98 height 27
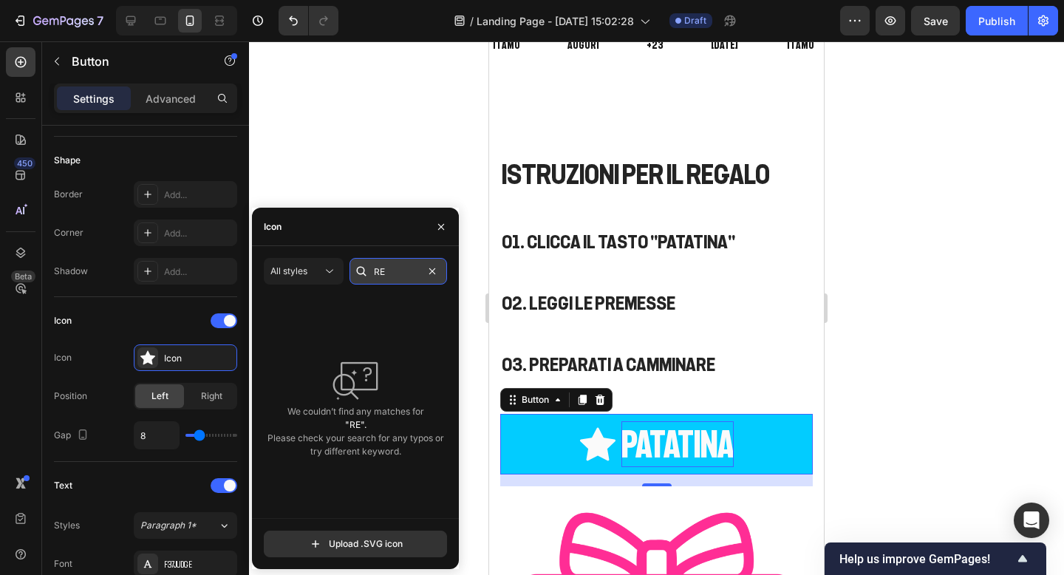
type input "R"
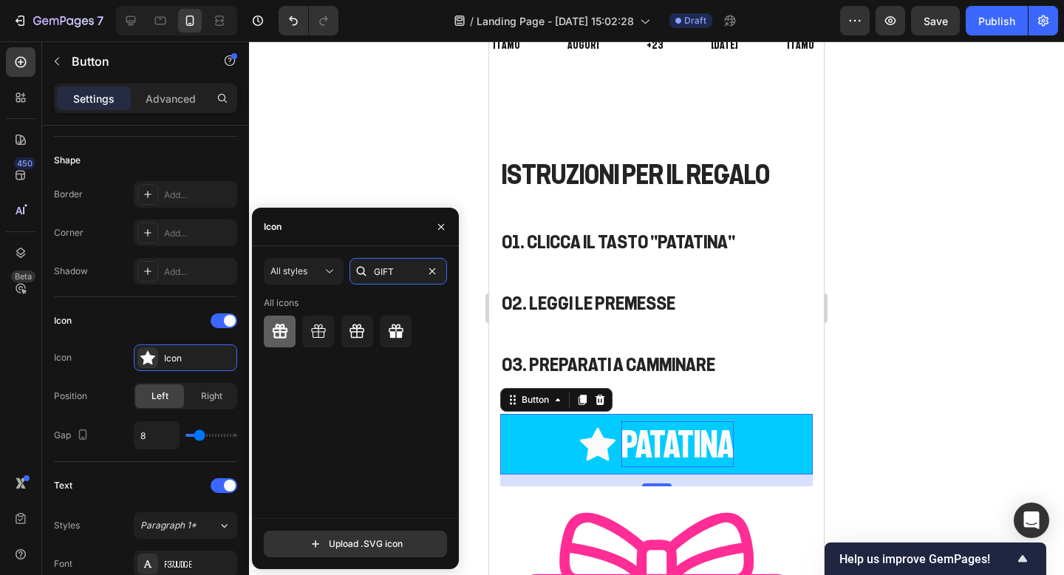
type input "GIFT"
click at [273, 328] on icon at bounding box center [279, 331] width 15 height 15
click at [925, 364] on div at bounding box center [656, 307] width 815 height 533
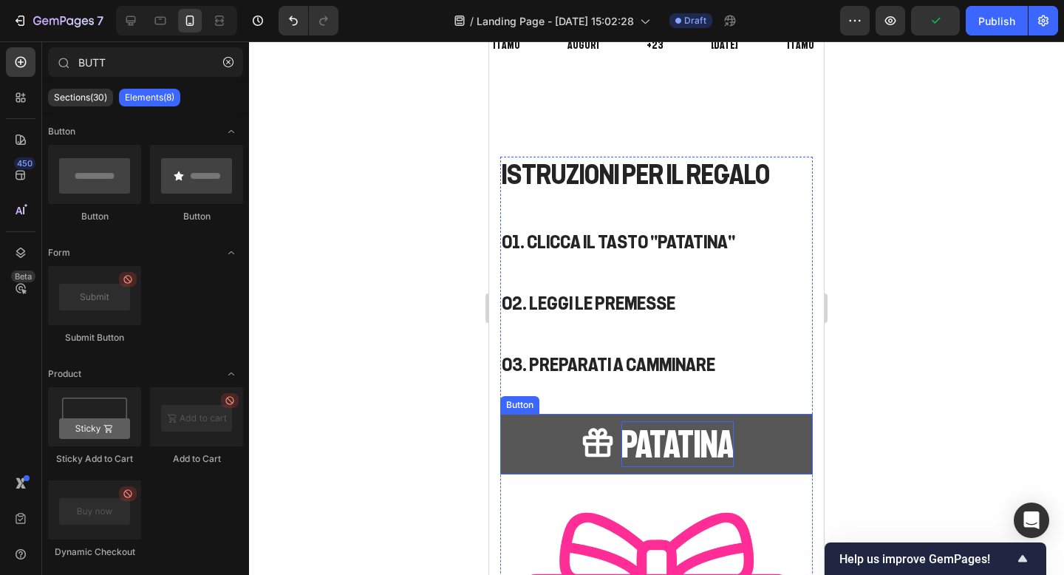
click at [764, 460] on button "PATATINA" at bounding box center [656, 444] width 313 height 61
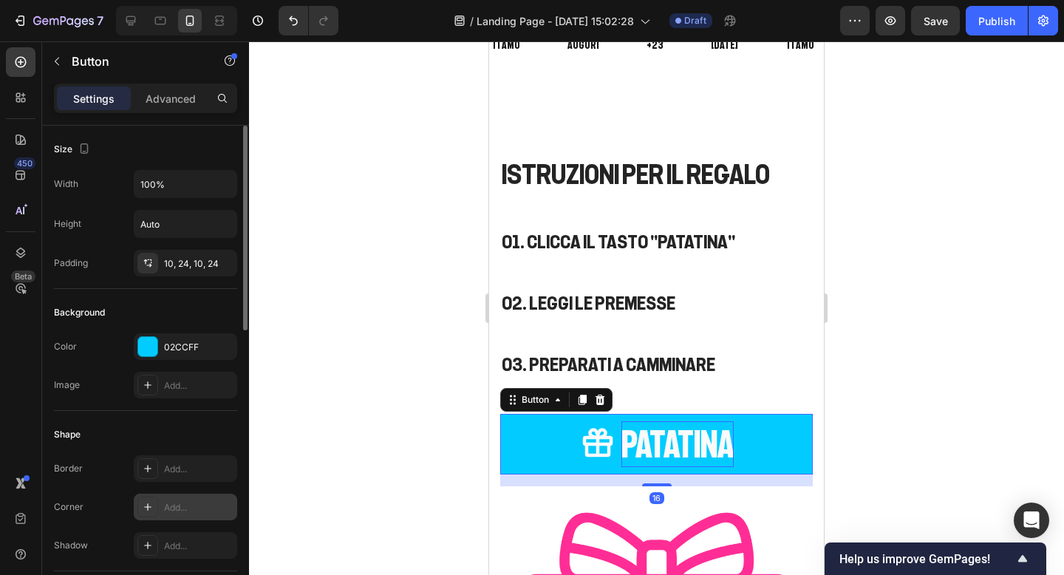
click at [163, 507] on div "Add..." at bounding box center [185, 507] width 103 height 27
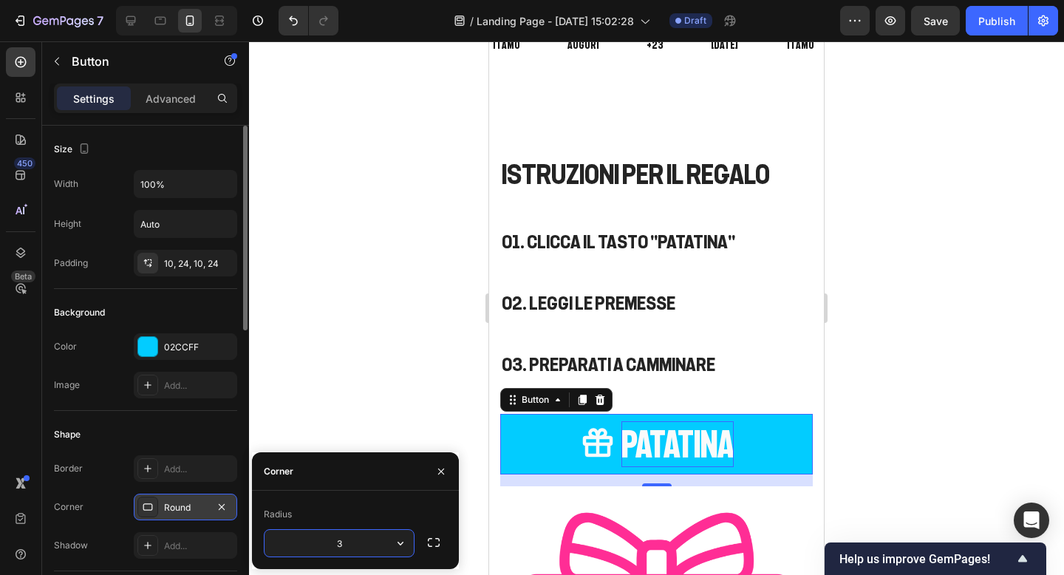
type input "30"
click at [989, 388] on div at bounding box center [656, 307] width 815 height 533
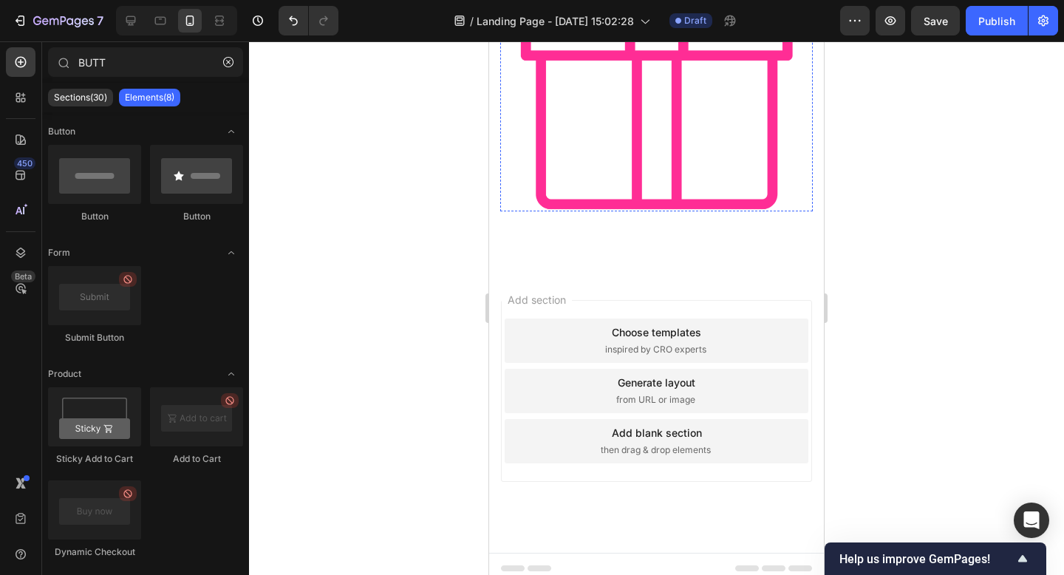
scroll to position [1222, 0]
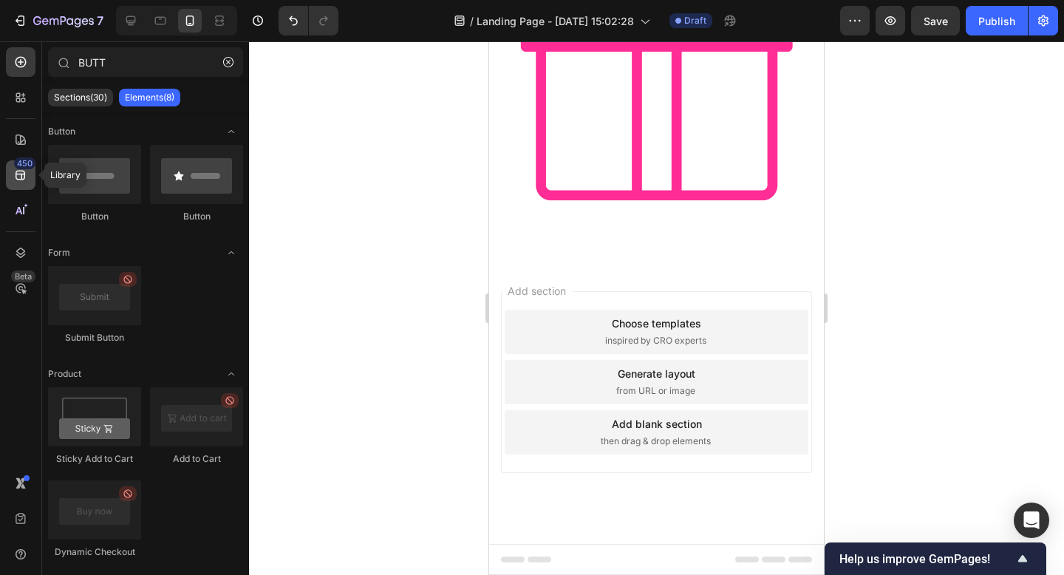
click at [17, 171] on icon at bounding box center [21, 176] width 10 height 10
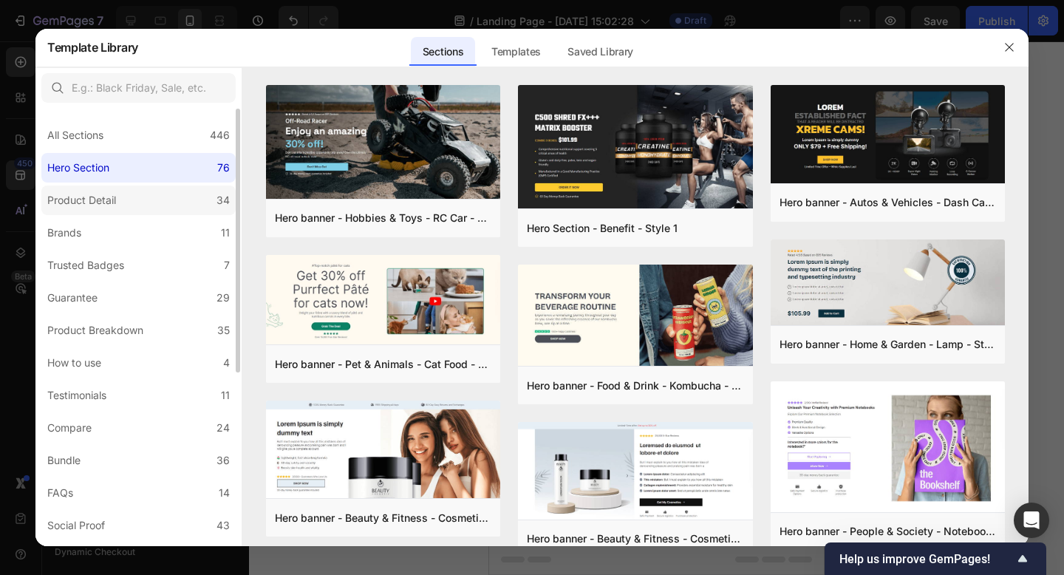
click at [137, 206] on label "Product Detail 34" at bounding box center [138, 200] width 194 height 30
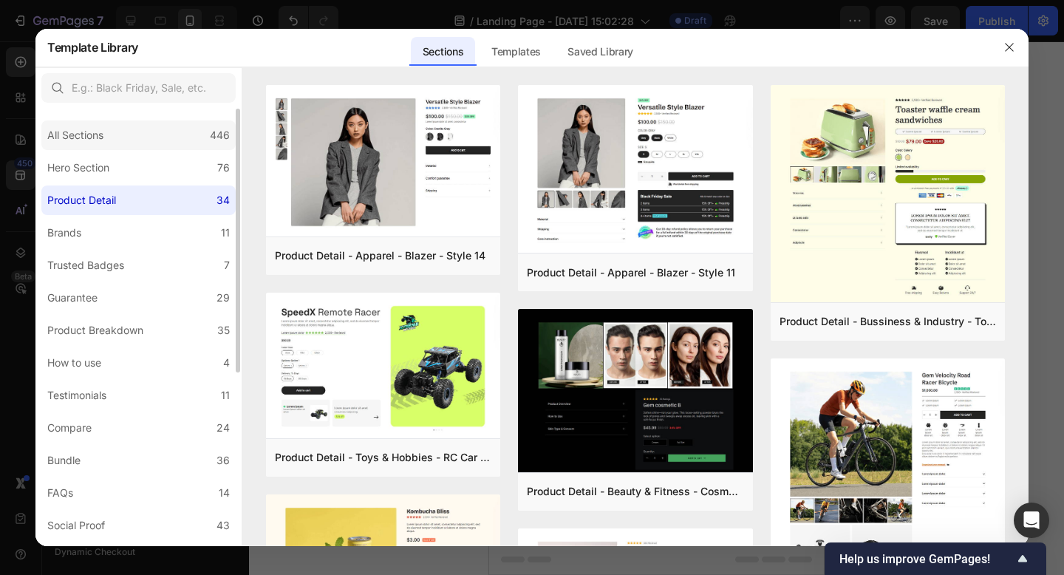
click at [137, 134] on div "All Sections 446" at bounding box center [138, 135] width 194 height 30
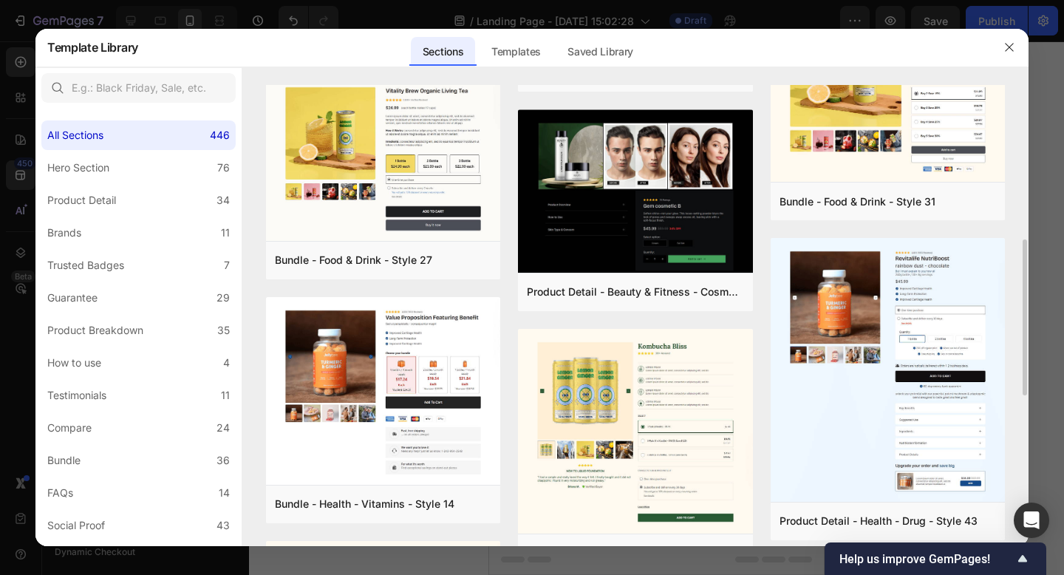
scroll to position [658, 0]
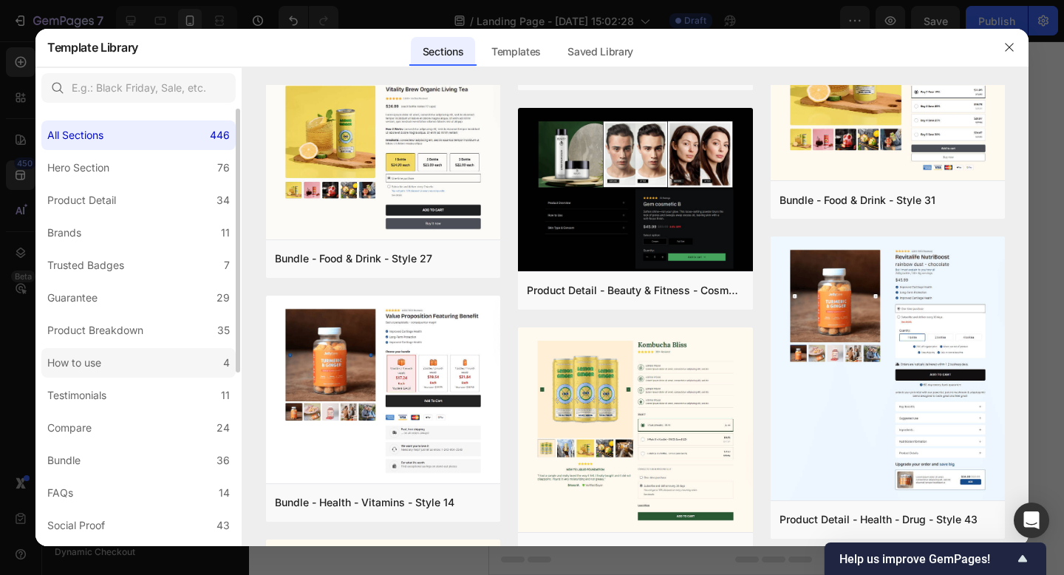
click at [138, 364] on label "How to use 4" at bounding box center [138, 363] width 194 height 30
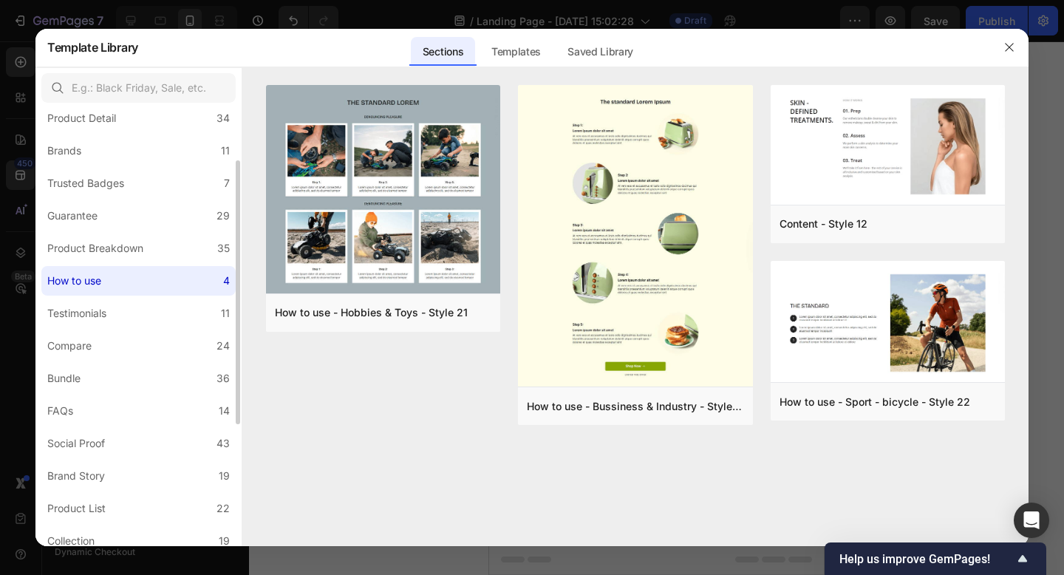
scroll to position [83, 0]
click at [158, 398] on label "FAQs 14" at bounding box center [138, 410] width 194 height 30
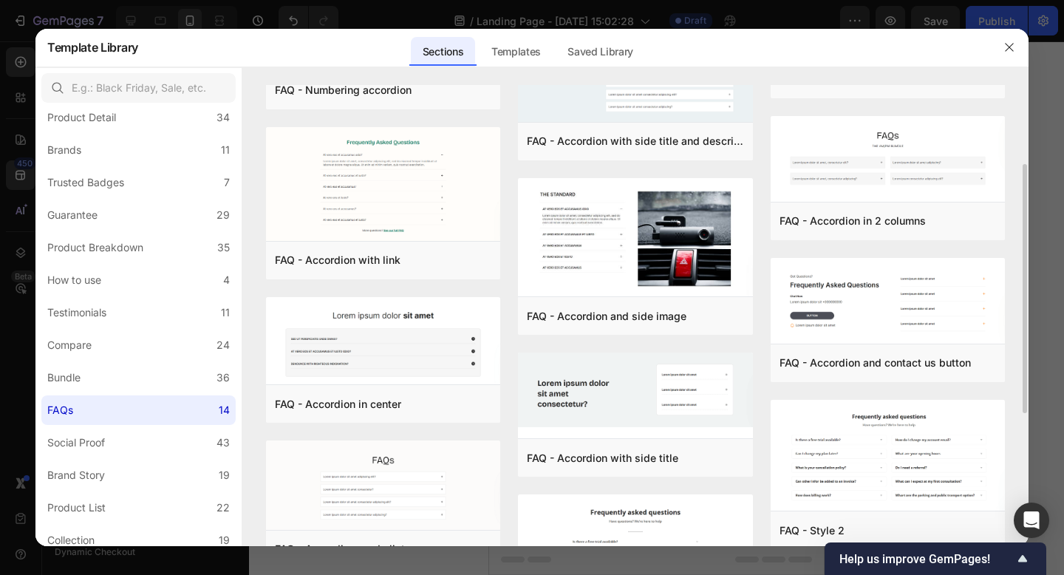
scroll to position [145, 0]
click at [348, 254] on div "Add to page" at bounding box center [327, 259] width 50 height 13
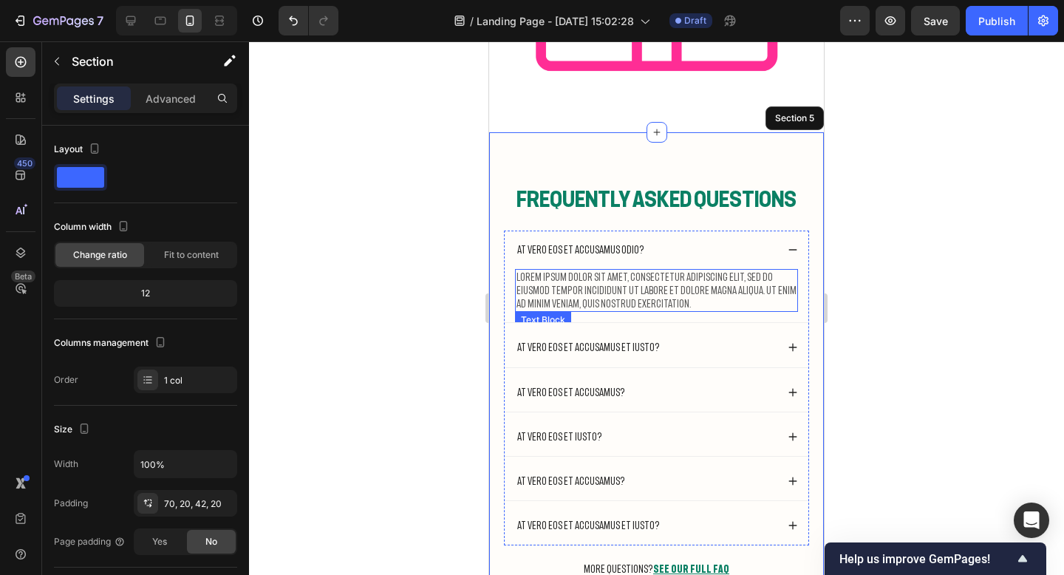
scroll to position [1344, 0]
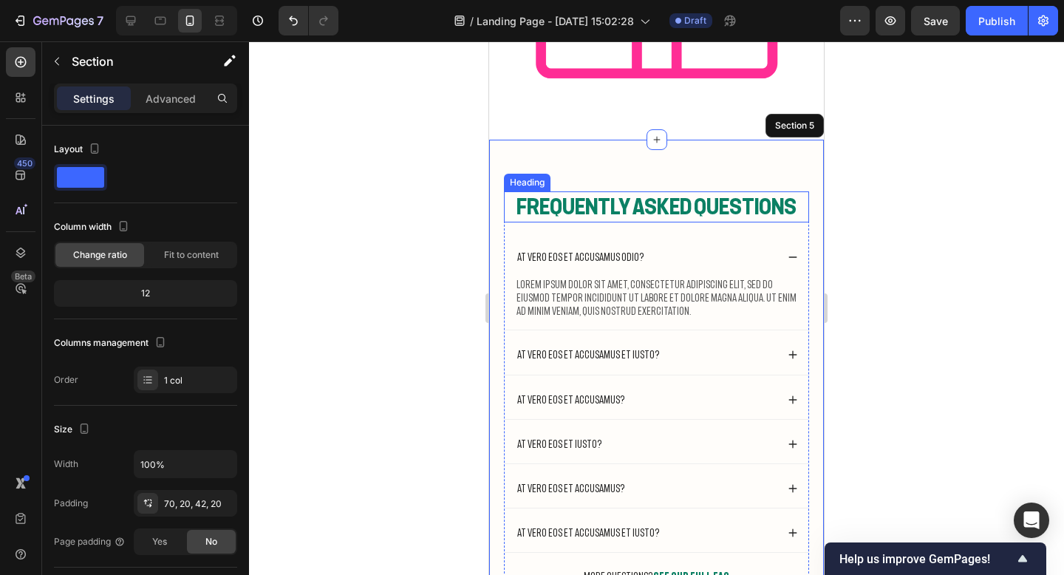
click at [683, 207] on h2 "Frequently Asked Questions" at bounding box center [656, 206] width 305 height 31
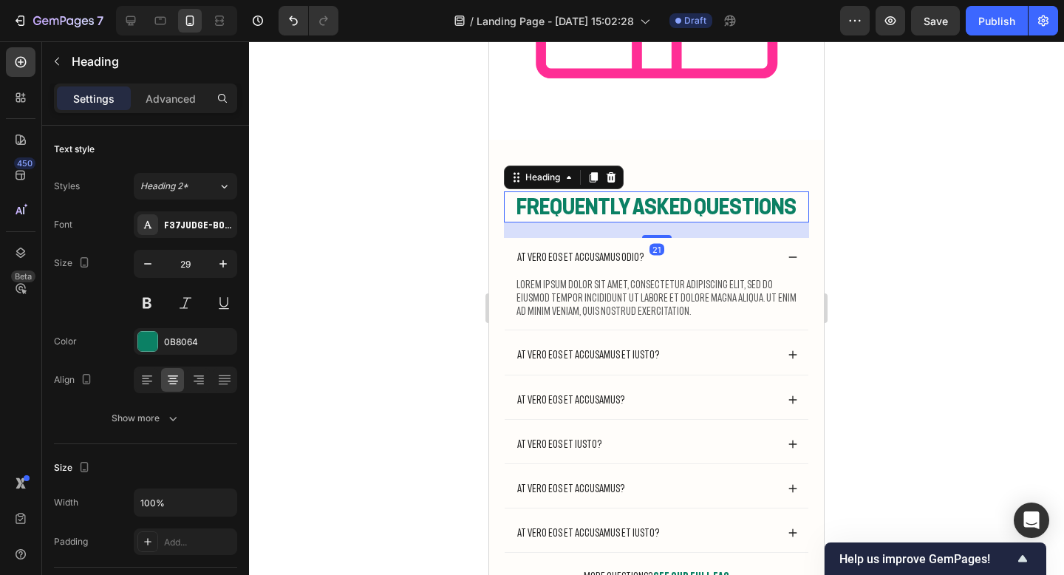
click at [683, 207] on h2 "Frequently Asked Questions" at bounding box center [656, 206] width 305 height 31
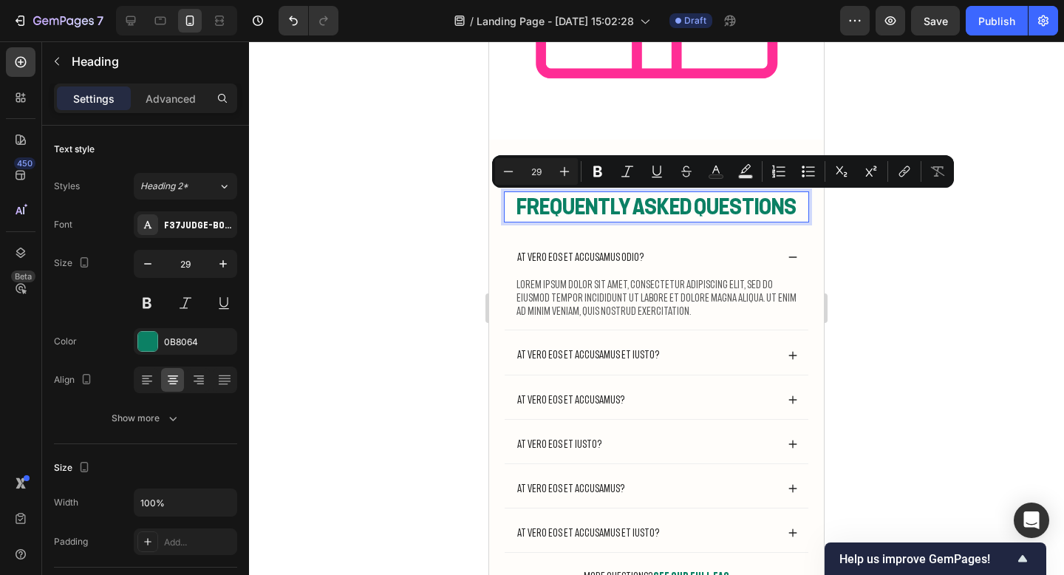
click at [796, 204] on p "Frequently Asked Questions" at bounding box center [656, 207] width 302 height 28
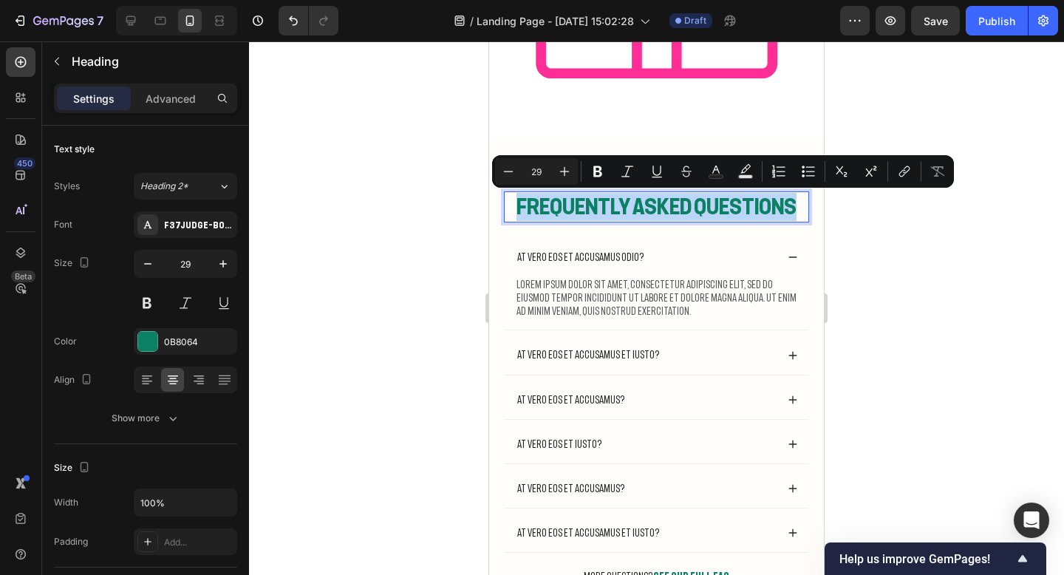
drag, startPoint x: 796, startPoint y: 204, endPoint x: 508, endPoint y: 202, distance: 288.2
click at [508, 202] on p "Frequently Asked Questions" at bounding box center [656, 207] width 302 height 28
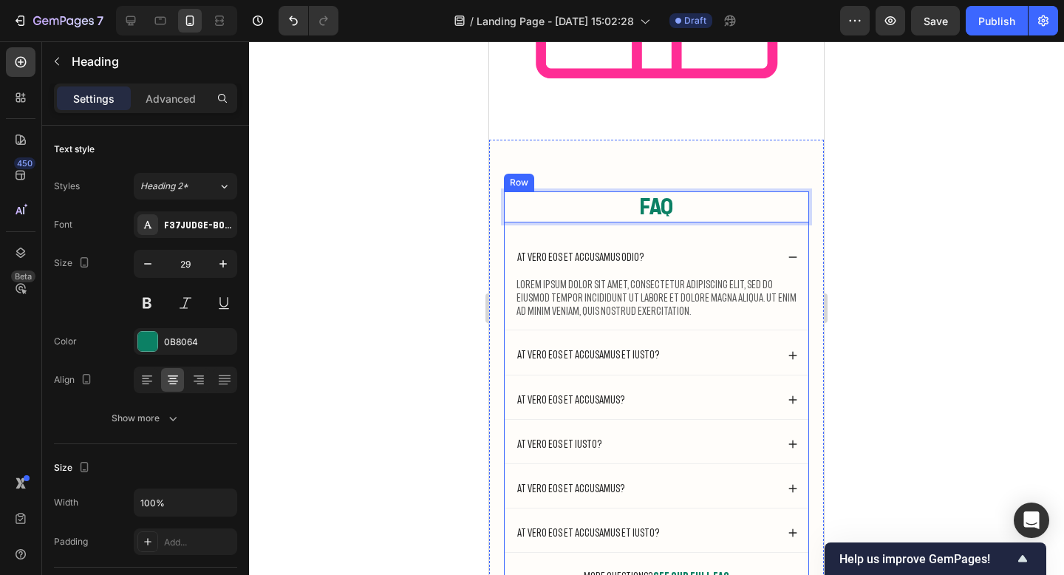
click at [1063, 266] on div at bounding box center [656, 307] width 815 height 533
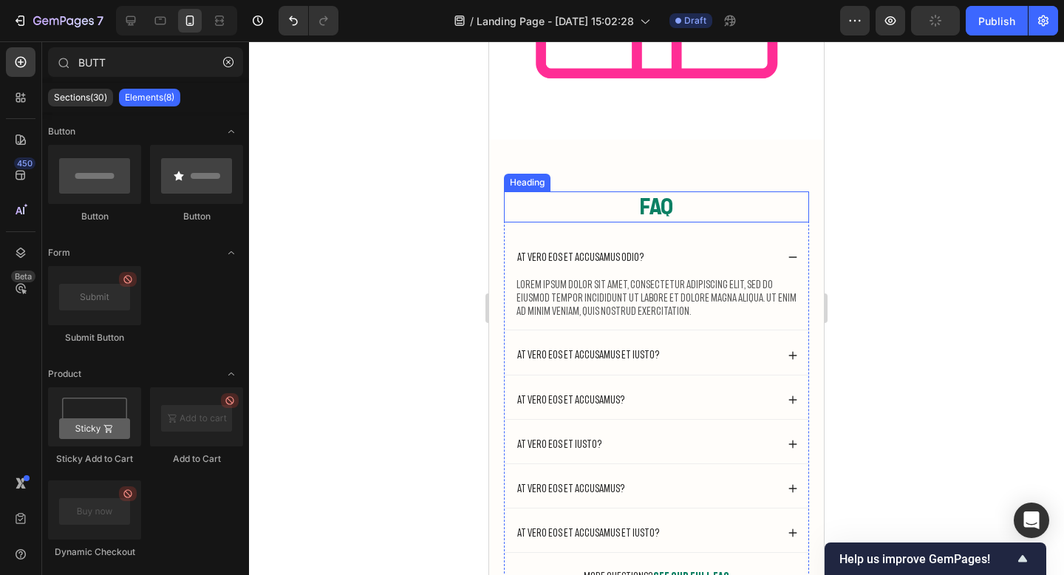
click at [663, 207] on p "FAQ" at bounding box center [656, 207] width 302 height 28
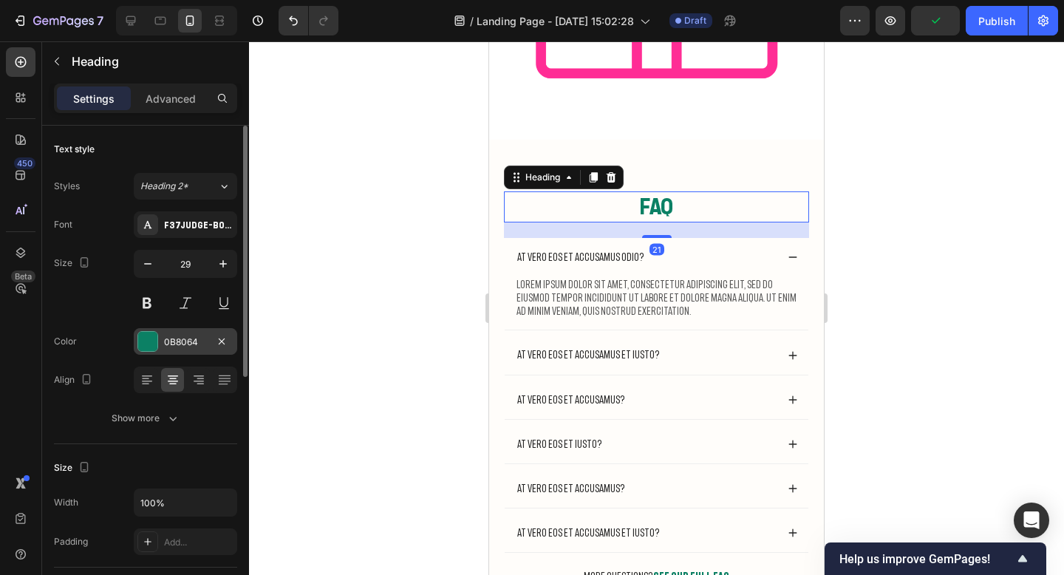
click at [199, 336] on div "0B8064" at bounding box center [185, 341] width 43 height 13
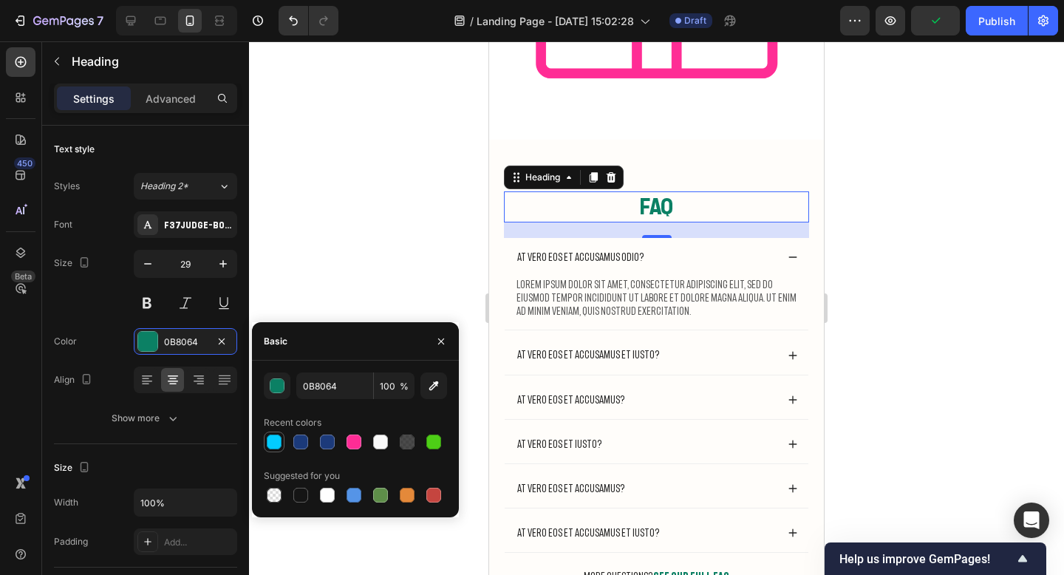
click at [271, 436] on div at bounding box center [274, 441] width 15 height 15
type input "02CCFF"
click at [918, 123] on div at bounding box center [656, 307] width 815 height 533
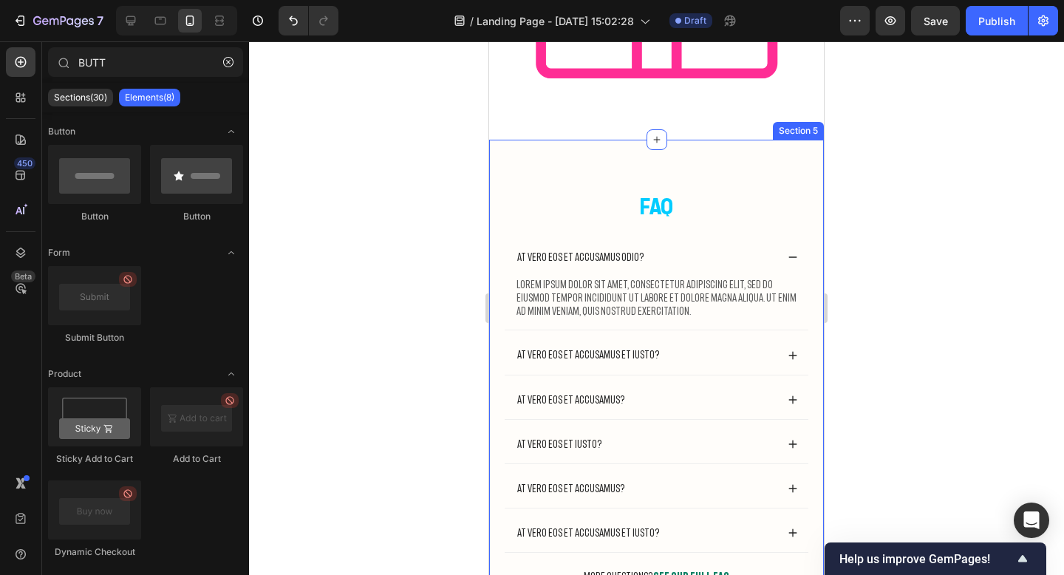
click at [676, 208] on p "FAQ" at bounding box center [656, 207] width 302 height 28
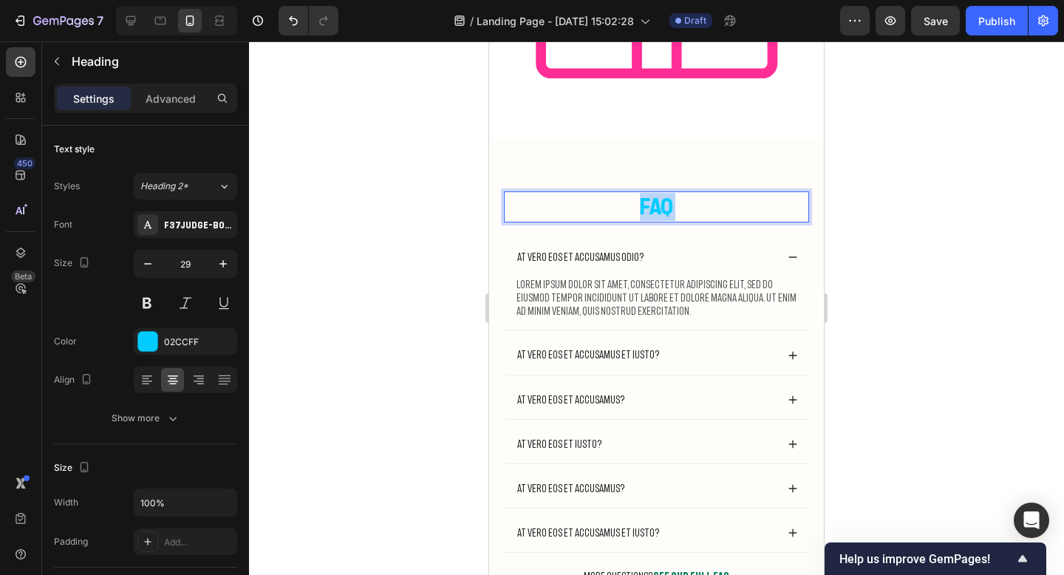
drag, startPoint x: 676, startPoint y: 208, endPoint x: 607, endPoint y: 207, distance: 68.7
click at [607, 207] on p "FAQ" at bounding box center [656, 207] width 302 height 28
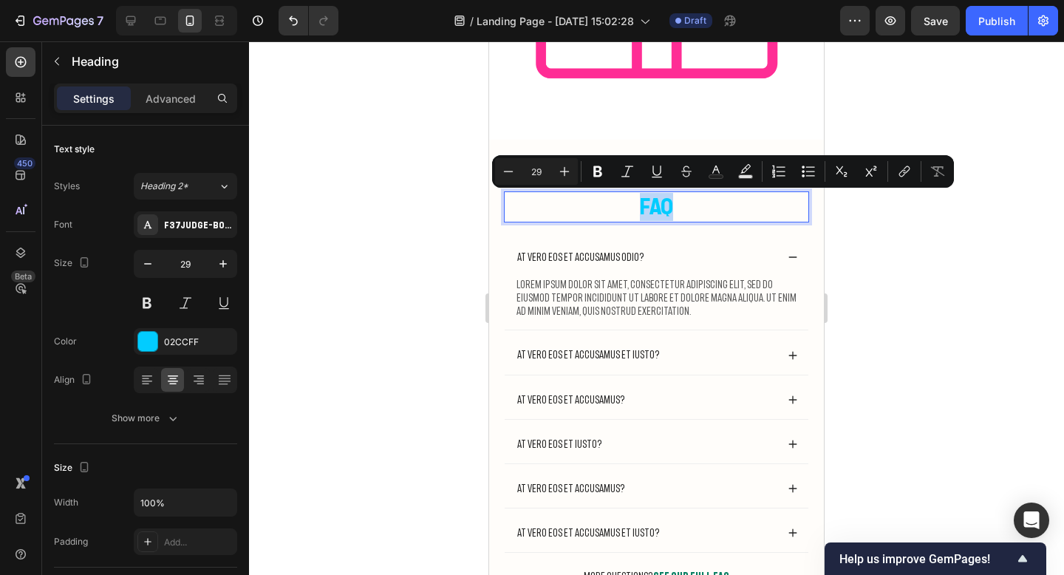
drag, startPoint x: 607, startPoint y: 207, endPoint x: 678, endPoint y: 207, distance: 70.2
click at [678, 207] on p "FAQ" at bounding box center [656, 207] width 302 height 28
click at [876, 211] on div at bounding box center [656, 307] width 815 height 533
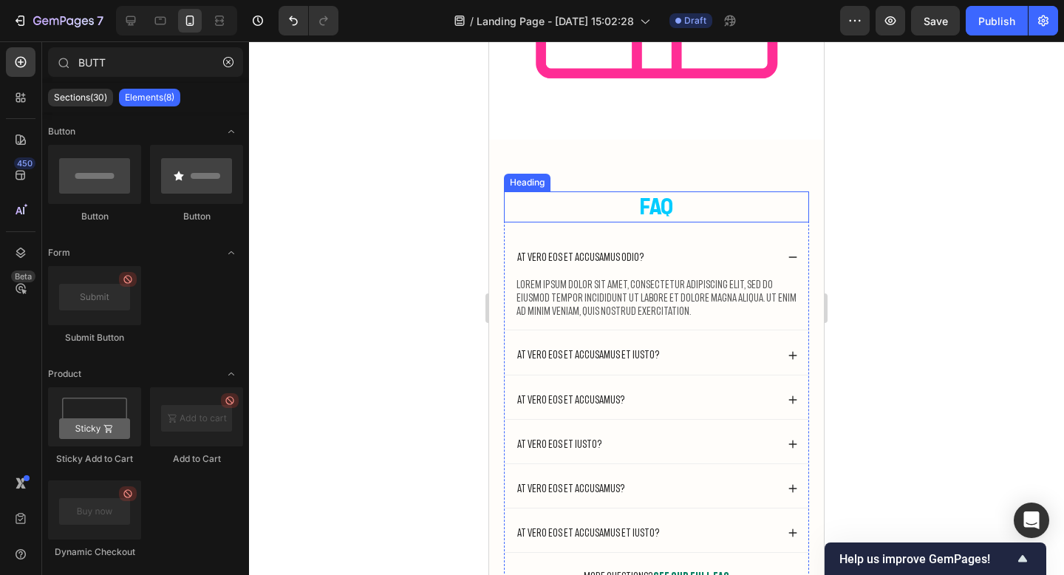
click at [678, 208] on p "FAQ" at bounding box center [656, 207] width 302 height 28
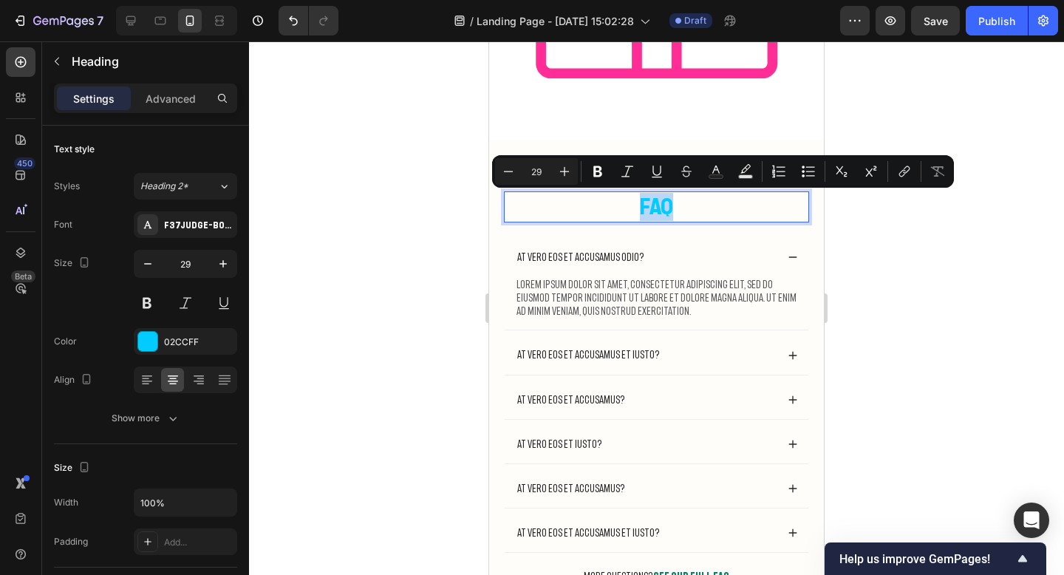
drag, startPoint x: 678, startPoint y: 208, endPoint x: 609, endPoint y: 207, distance: 69.5
click at [608, 207] on p "FAQ" at bounding box center [656, 207] width 302 height 28
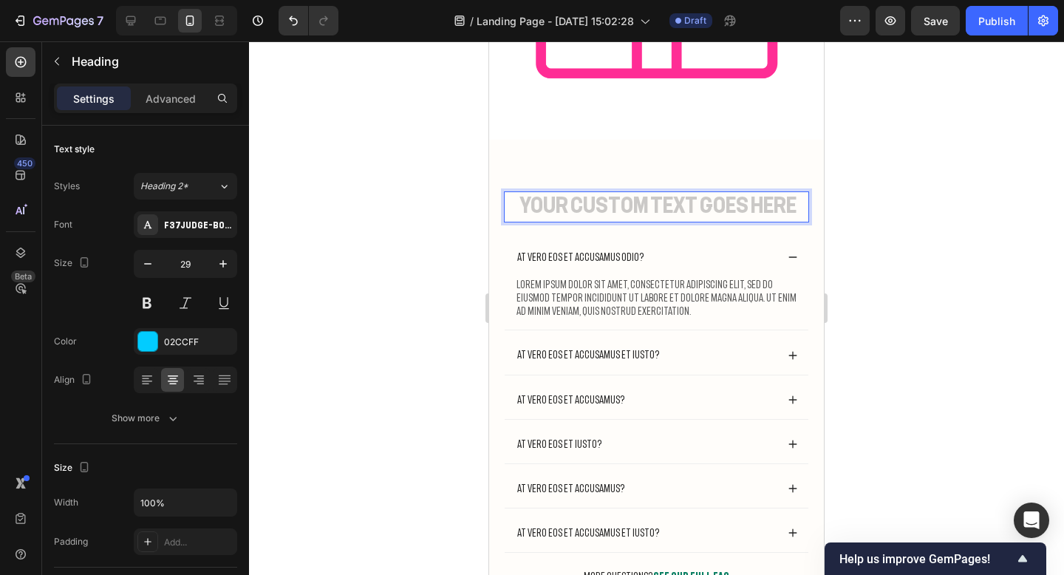
click at [567, 199] on h2 "Rich Text Editor. Editing area: main" at bounding box center [656, 206] width 305 height 31
click at [967, 201] on div at bounding box center [656, 307] width 815 height 533
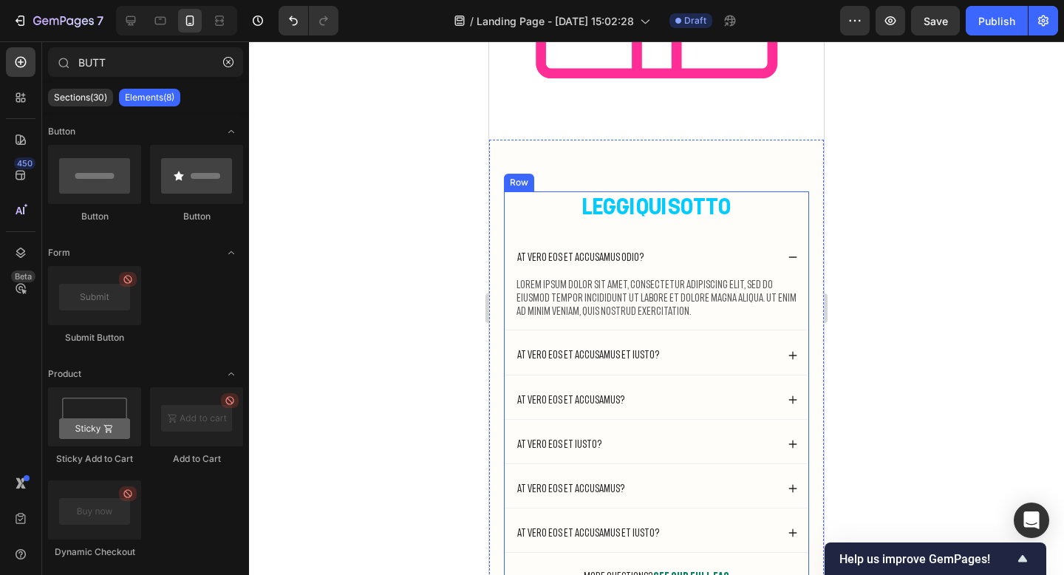
click at [701, 211] on p "LEGGI QUI SOTTO" at bounding box center [656, 207] width 302 height 28
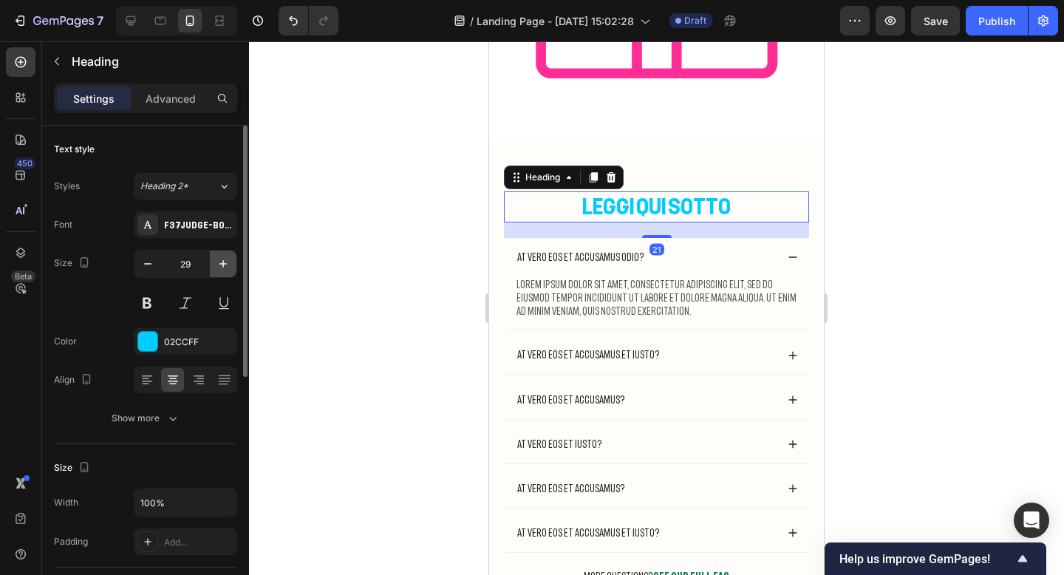
click at [228, 254] on button "button" at bounding box center [223, 263] width 27 height 27
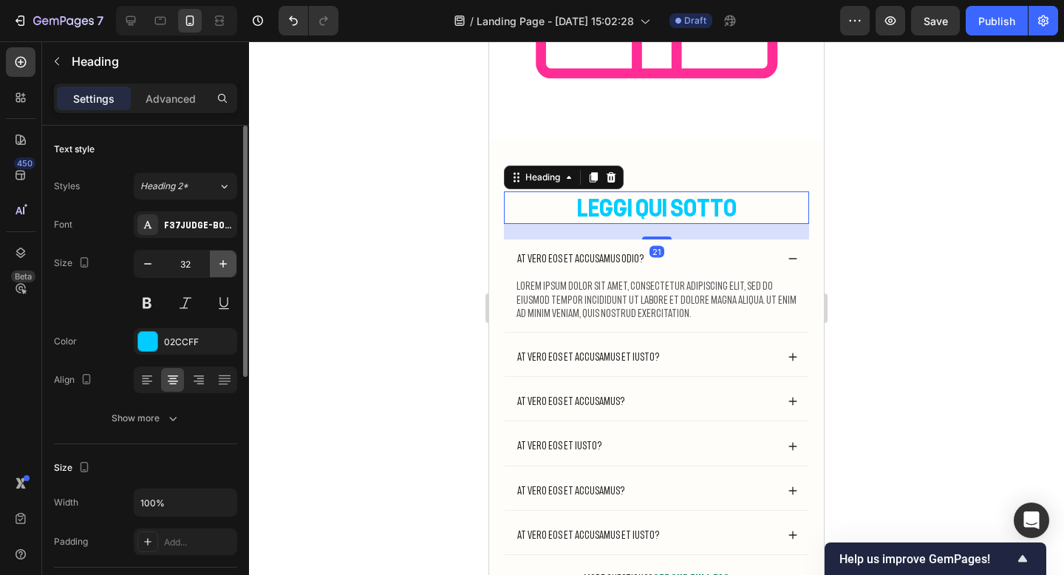
click at [228, 254] on button "button" at bounding box center [223, 263] width 27 height 27
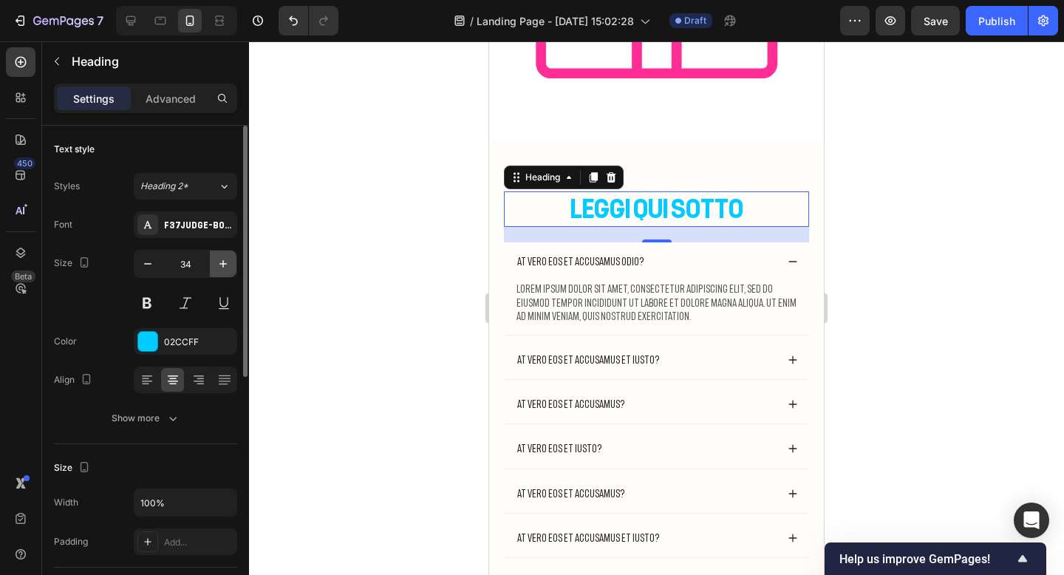
type input "35"
click at [138, 421] on div "Show more" at bounding box center [146, 418] width 69 height 15
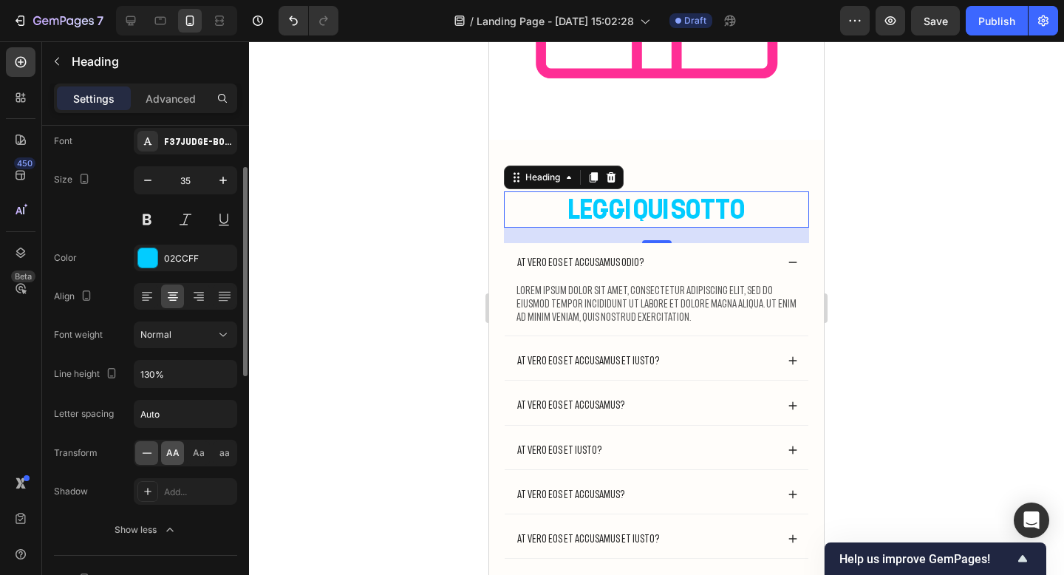
scroll to position [88, 0]
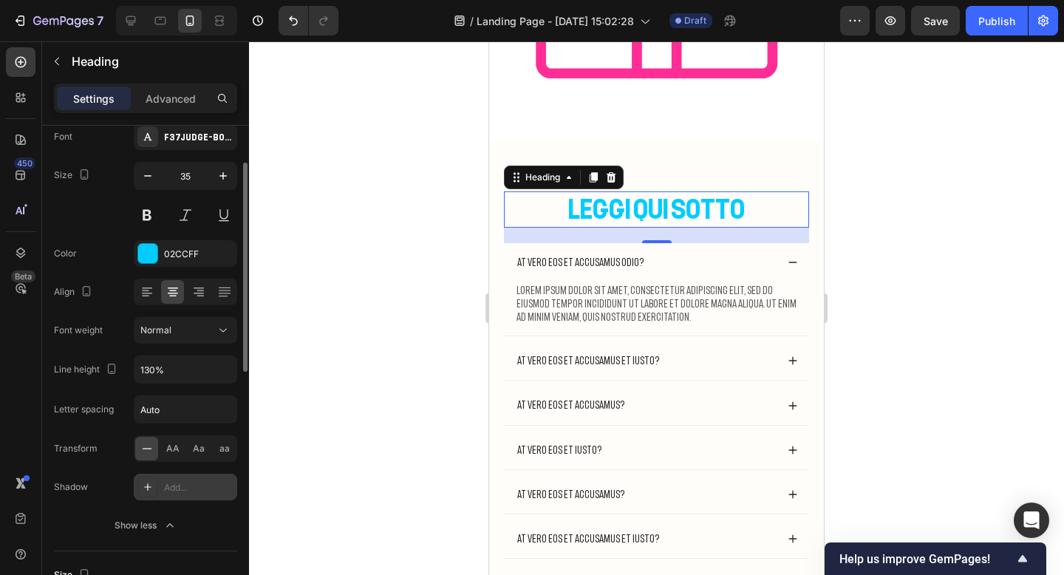
click at [173, 493] on div "Add..." at bounding box center [198, 487] width 69 height 13
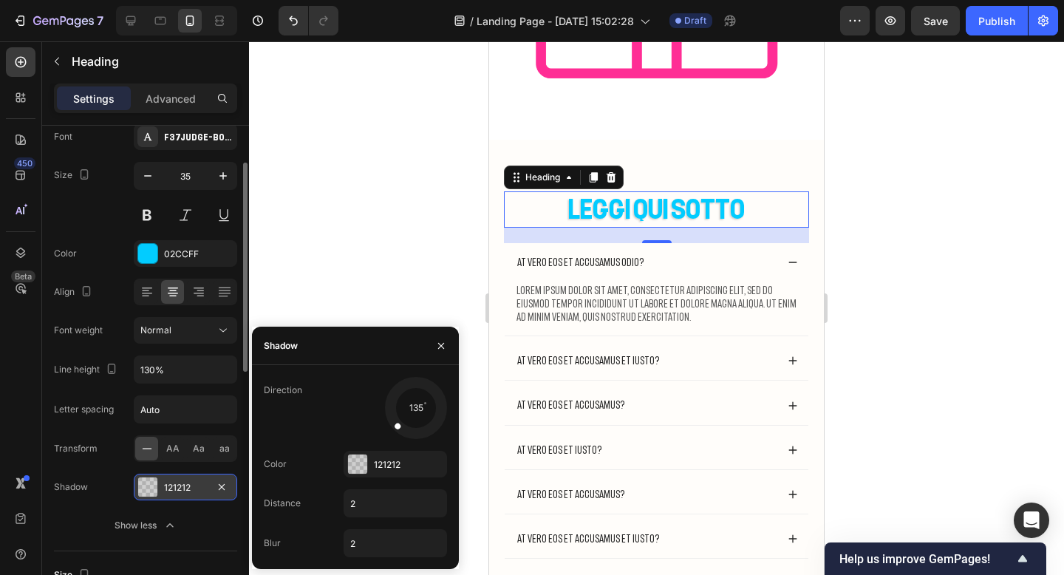
click at [891, 287] on div at bounding box center [656, 307] width 815 height 533
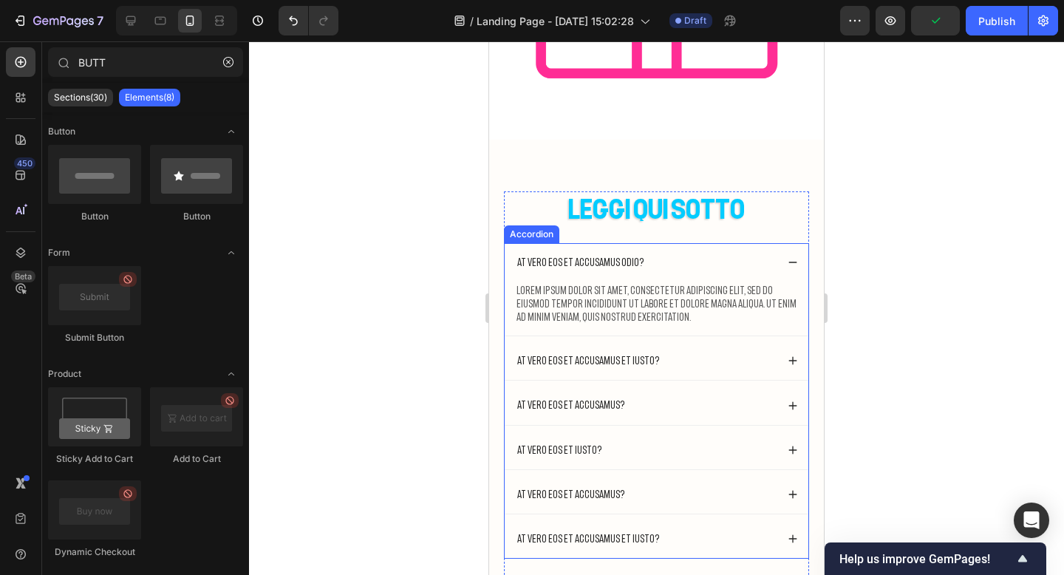
click at [601, 262] on p "At vero eos et accusamus odio?" at bounding box center [580, 262] width 127 height 13
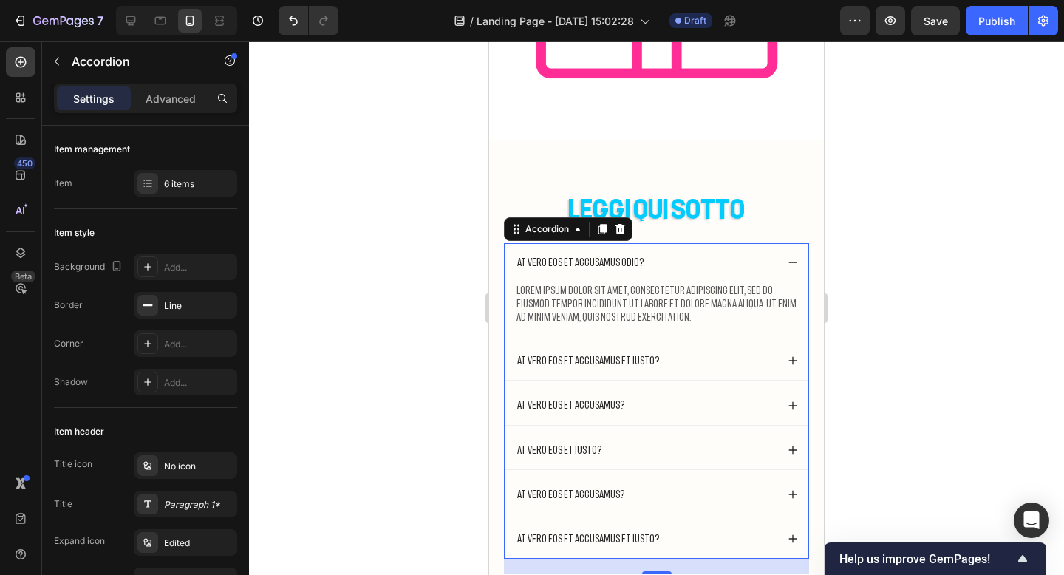
click at [601, 262] on p "At vero eos et accusamus odio?" at bounding box center [580, 262] width 127 height 13
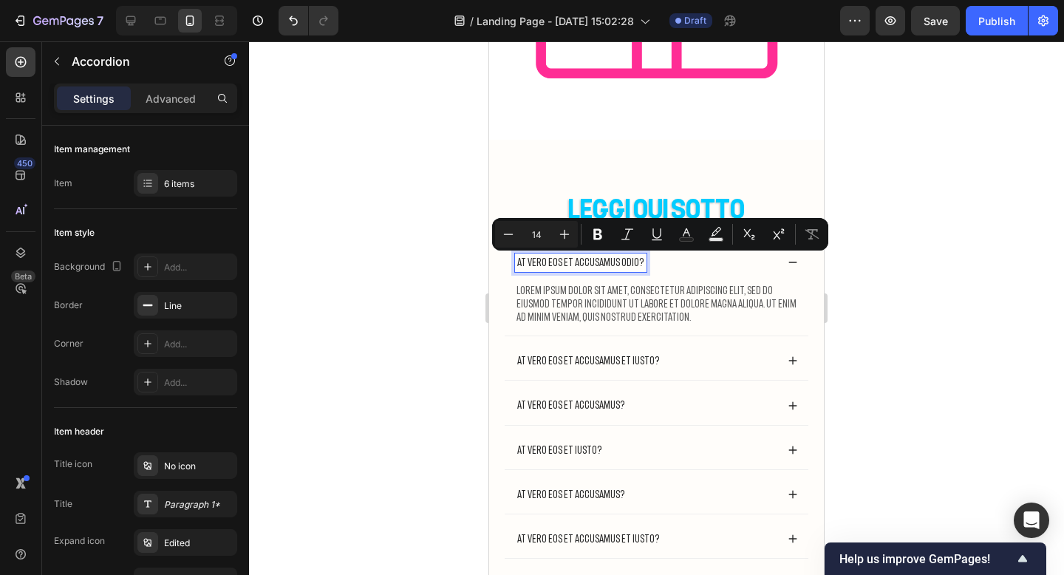
click at [517, 262] on p "At vero eos et accusamus odio?" at bounding box center [580, 262] width 127 height 13
drag, startPoint x: 517, startPoint y: 262, endPoint x: 634, endPoint y: 264, distance: 116.7
click at [634, 264] on div "At vero eos et accusamus odio?" at bounding box center [581, 262] width 132 height 18
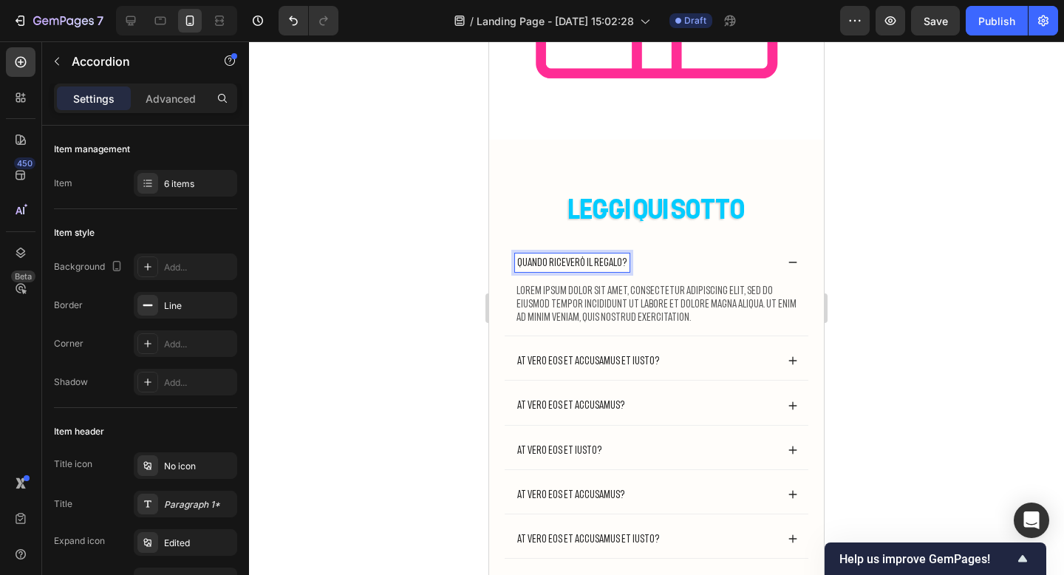
click at [971, 229] on div at bounding box center [656, 307] width 815 height 533
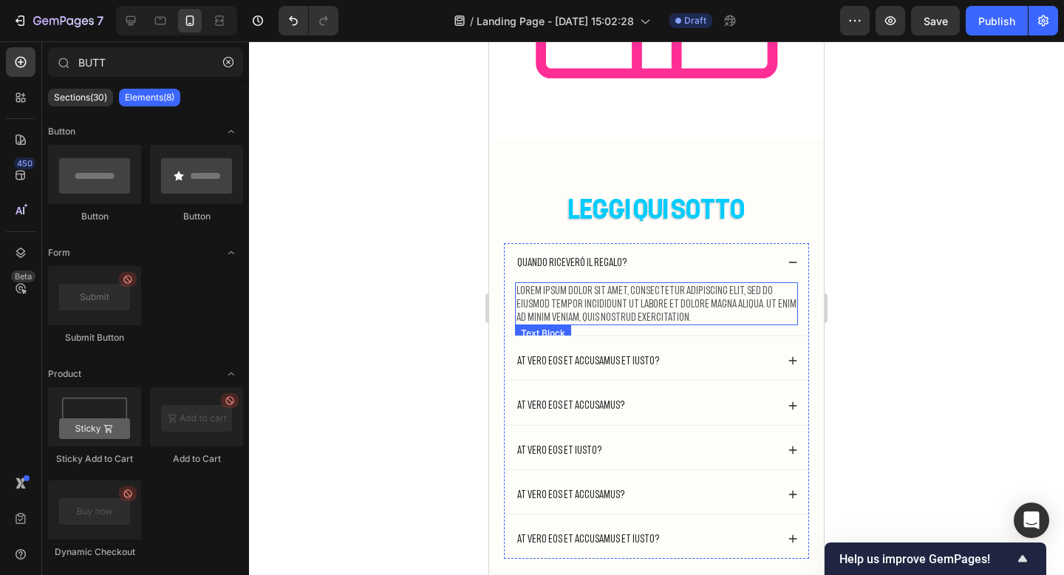
click at [649, 317] on p "Lorem ipsum dolor sit amet, consectetur adipiscing elit, sed do eiusmod tempor …" at bounding box center [656, 304] width 280 height 41
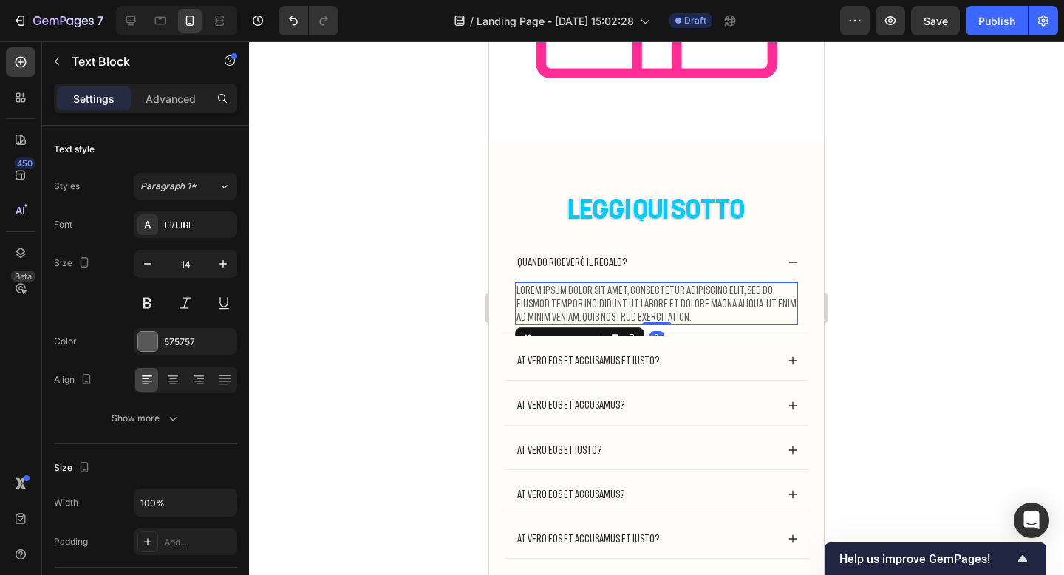
click at [649, 317] on p "Lorem ipsum dolor sit amet, consectetur adipiscing elit, sed do eiusmod tempor …" at bounding box center [656, 304] width 280 height 41
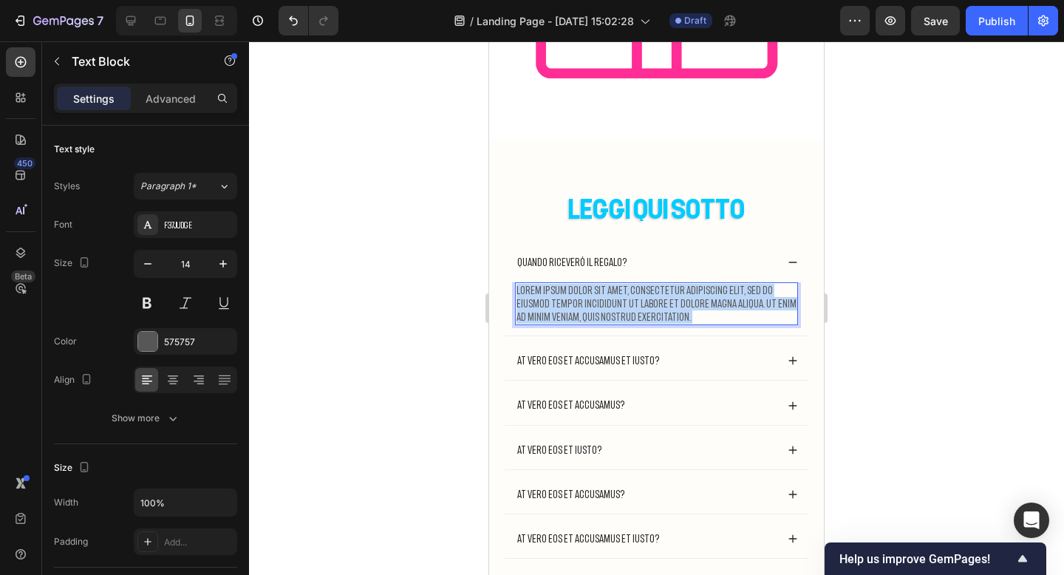
drag, startPoint x: 649, startPoint y: 317, endPoint x: 516, endPoint y: 290, distance: 135.6
click at [516, 290] on p "Lorem ipsum dolor sit amet, consectetur adipiscing elit, sed do eiusmod tempor …" at bounding box center [656, 304] width 280 height 41
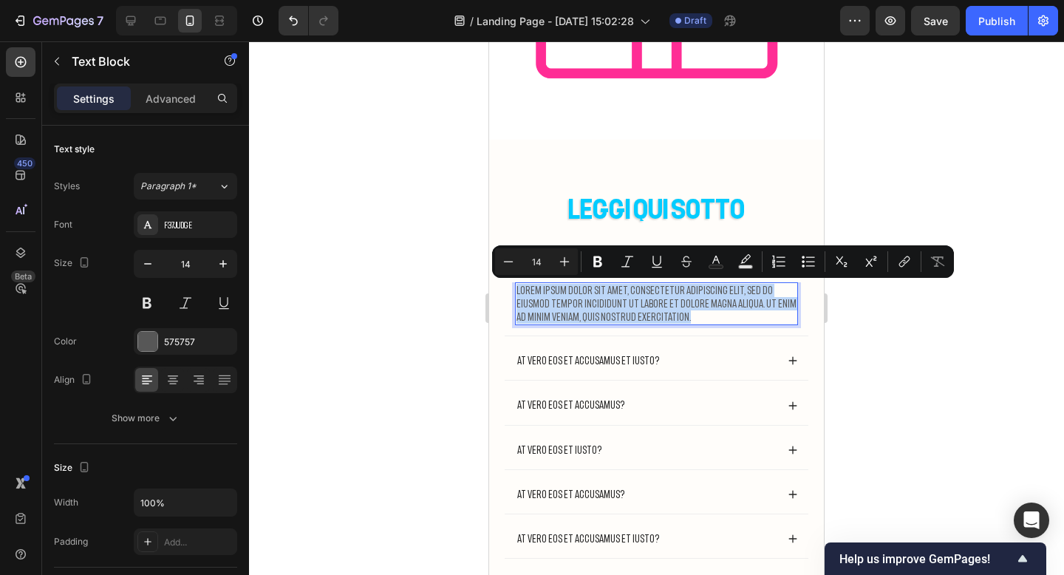
drag, startPoint x: 516, startPoint y: 290, endPoint x: 669, endPoint y: 323, distance: 155.6
click at [669, 323] on p "Lorem ipsum dolor sit amet, consectetur adipiscing elit, sed do eiusmod tempor …" at bounding box center [656, 304] width 280 height 41
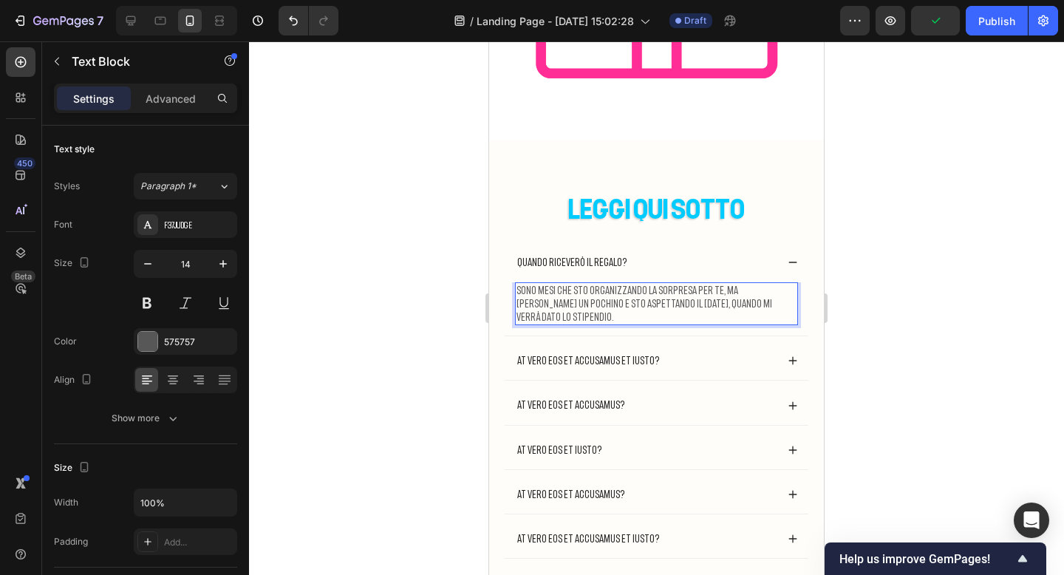
click at [790, 290] on p "SONO MESI CHE STO ORGANIZZANDO LA SORPRESA PER TE, MA COSTA UN POCHINO E STO AS…" at bounding box center [656, 304] width 280 height 41
click at [695, 318] on p "SONO MESI CHE STO ORGANIZZANDO LA SORPRESA PER TE, MA COSTA UN POCHINO E PENSO …" at bounding box center [656, 304] width 280 height 41
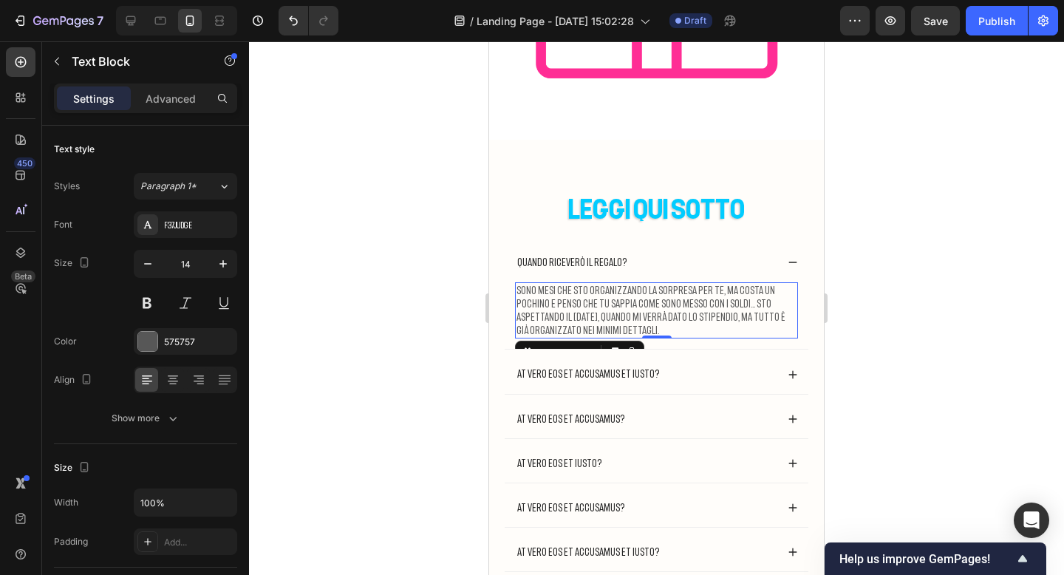
click at [948, 315] on div at bounding box center [656, 307] width 815 height 533
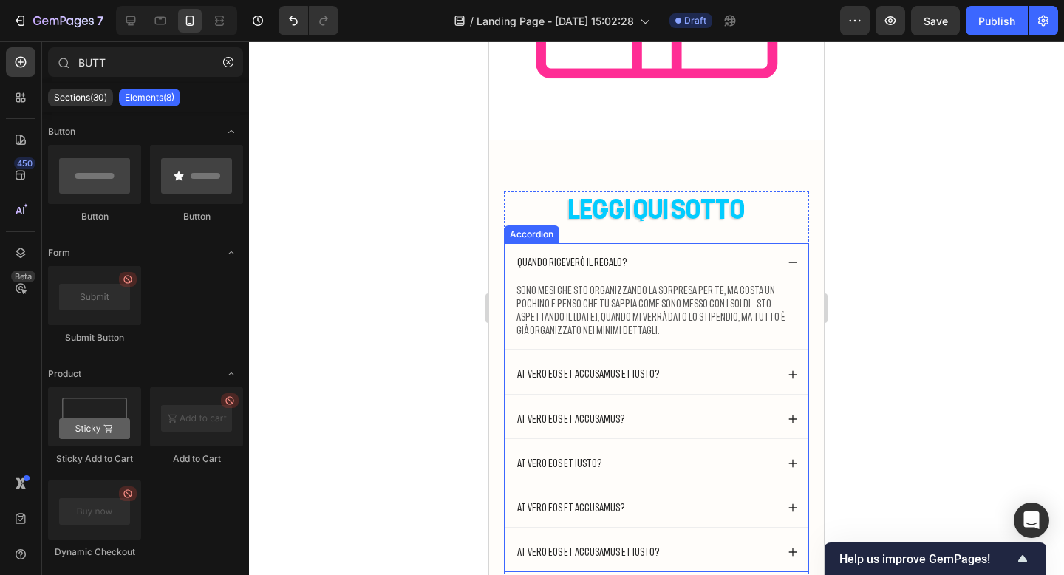
click at [791, 264] on icon at bounding box center [793, 262] width 10 height 10
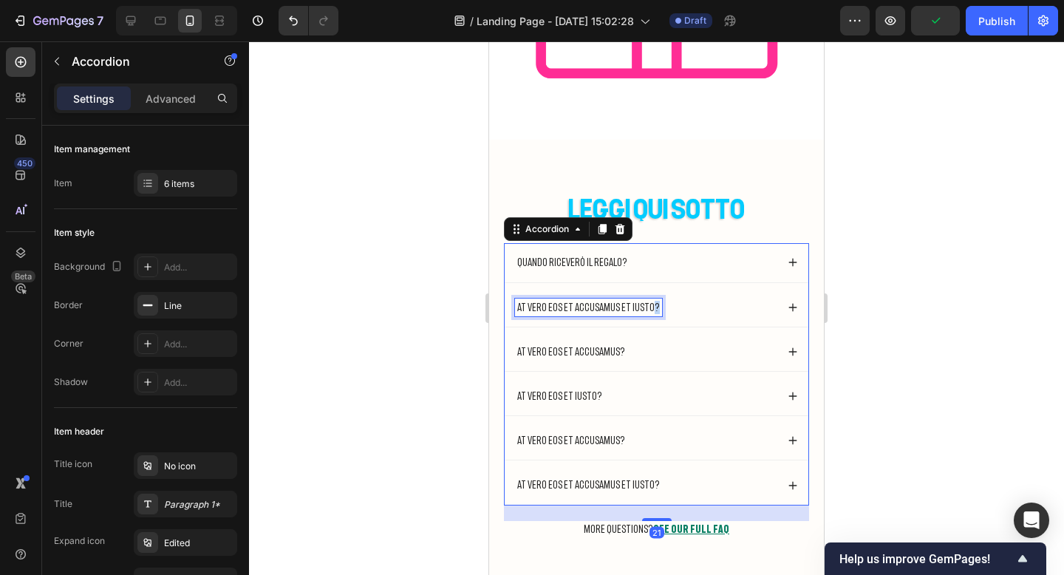
click at [640, 310] on p "At vero eos et accusamus et iusto?" at bounding box center [588, 307] width 143 height 13
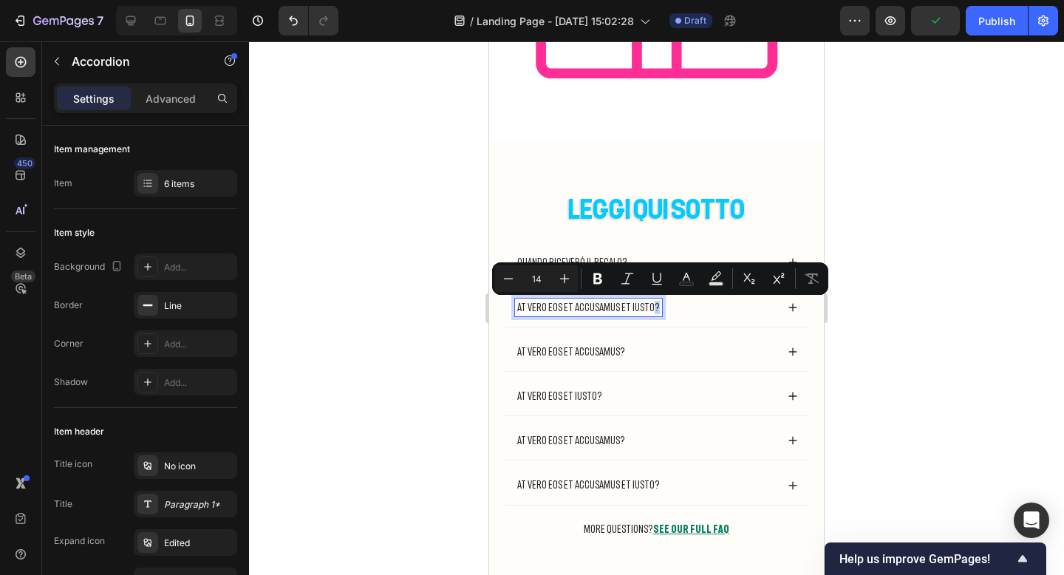
click at [648, 310] on div "At vero eos et accusamus et iusto?" at bounding box center [588, 307] width 147 height 18
drag, startPoint x: 648, startPoint y: 310, endPoint x: 513, endPoint y: 304, distance: 134.6
click at [513, 304] on div "At vero eos et accusamus et iusto?" at bounding box center [657, 307] width 304 height 38
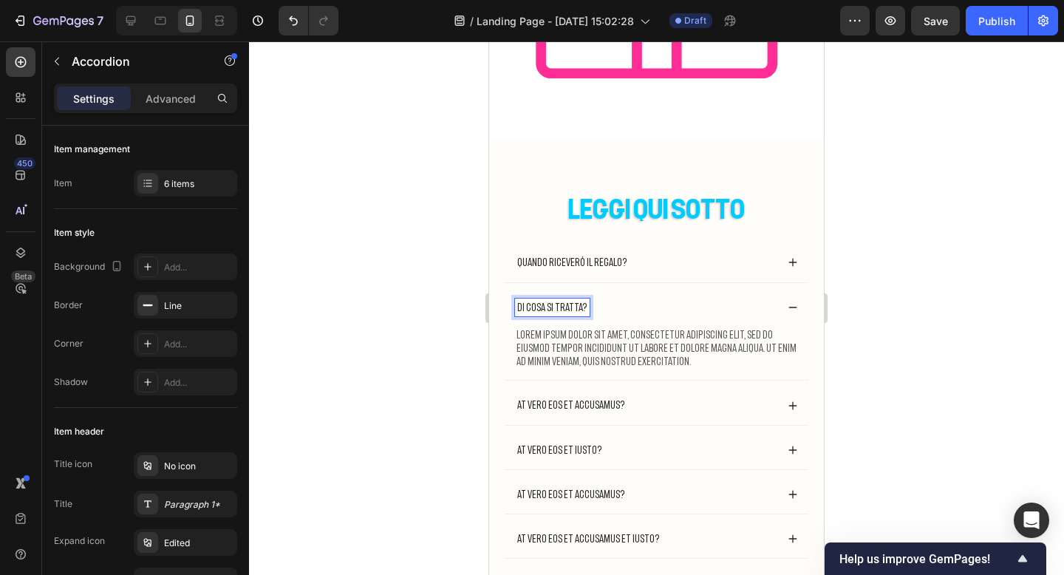
click at [873, 247] on div at bounding box center [656, 307] width 815 height 533
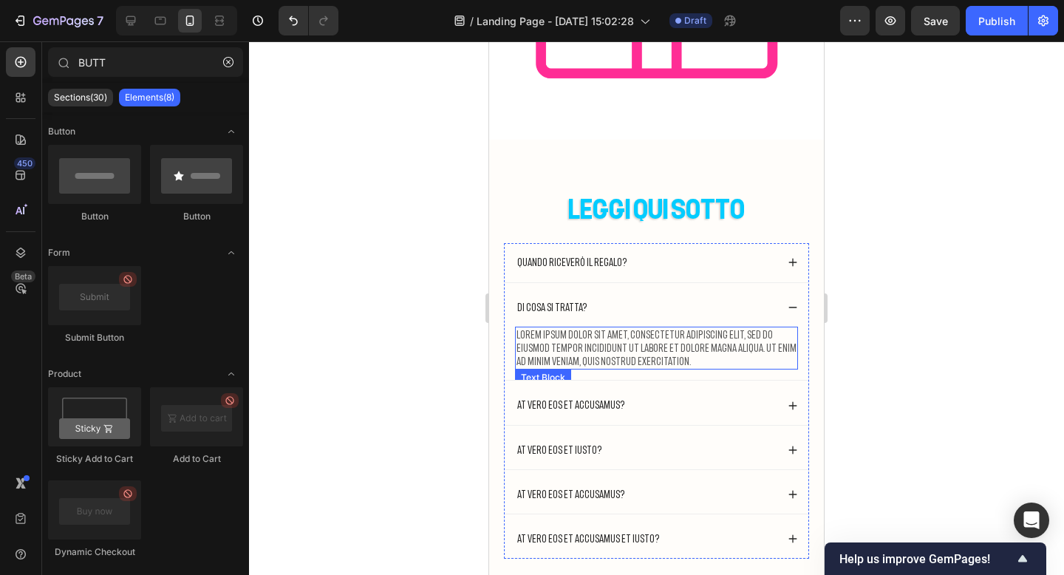
click at [641, 359] on p "Lorem ipsum dolor sit amet, consectetur adipiscing elit, sed do eiusmod tempor …" at bounding box center [656, 348] width 280 height 41
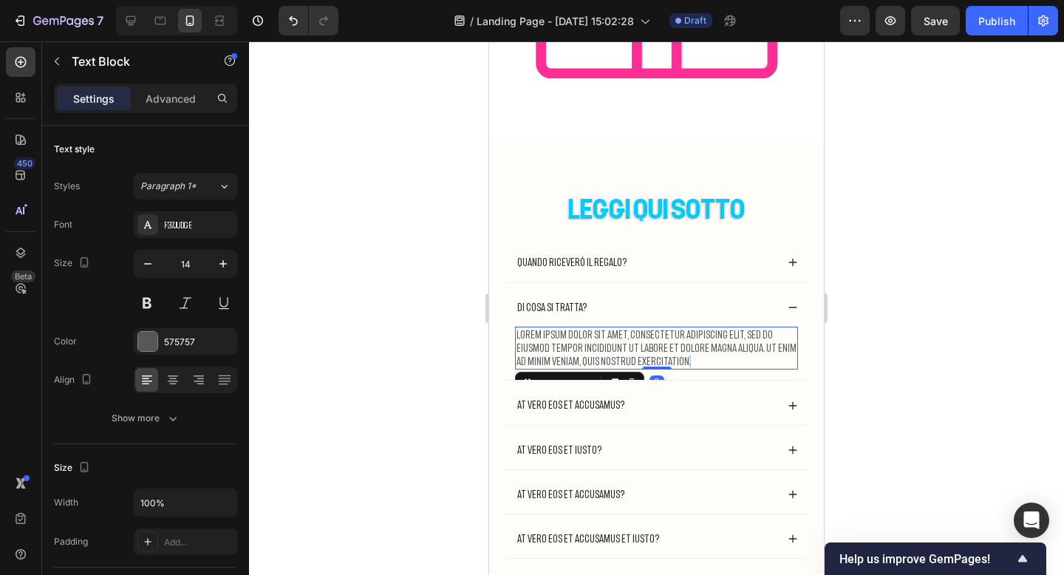
click at [641, 359] on p "Lorem ipsum dolor sit amet, consectetur adipiscing elit, sed do eiusmod tempor …" at bounding box center [656, 348] width 280 height 41
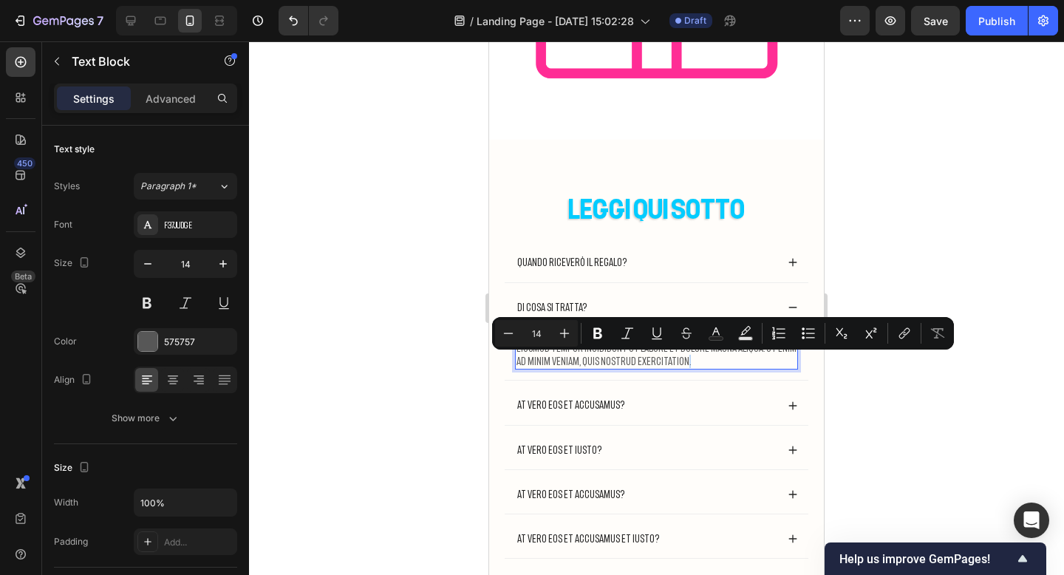
click at [651, 360] on p "Lorem ipsum dolor sit amet, consectetur adipiscing elit, sed do eiusmod tempor …" at bounding box center [656, 348] width 280 height 41
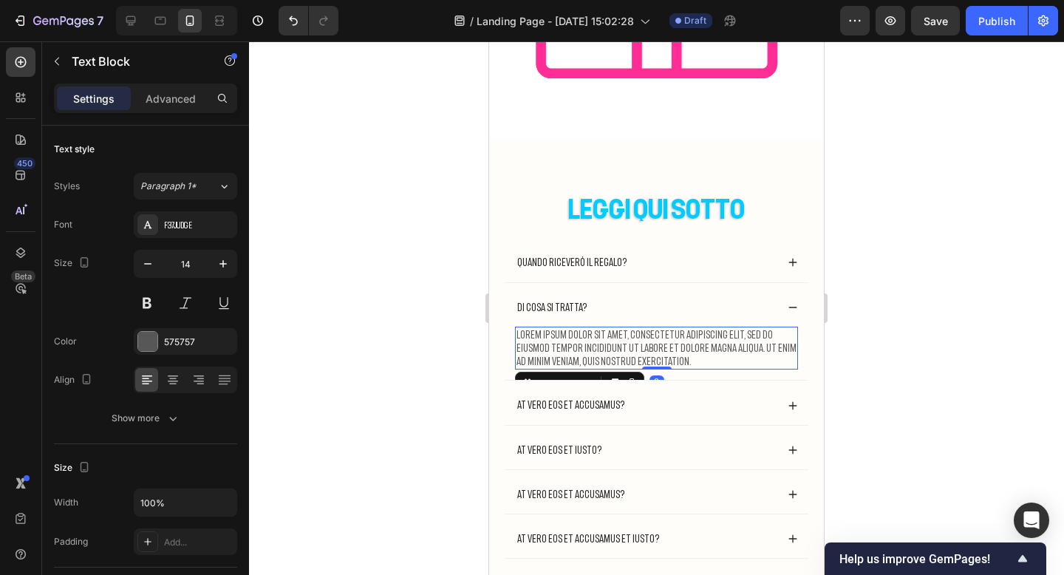
click at [859, 338] on div at bounding box center [656, 307] width 815 height 533
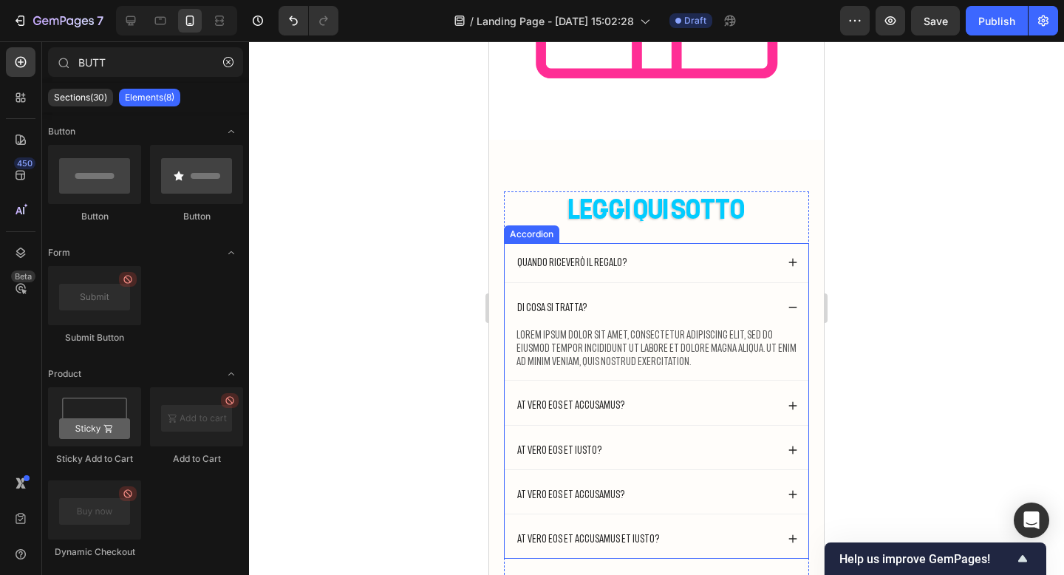
click at [644, 366] on p "Lorem ipsum dolor sit amet, consectetur adipiscing elit, sed do eiusmod tempor …" at bounding box center [656, 348] width 280 height 41
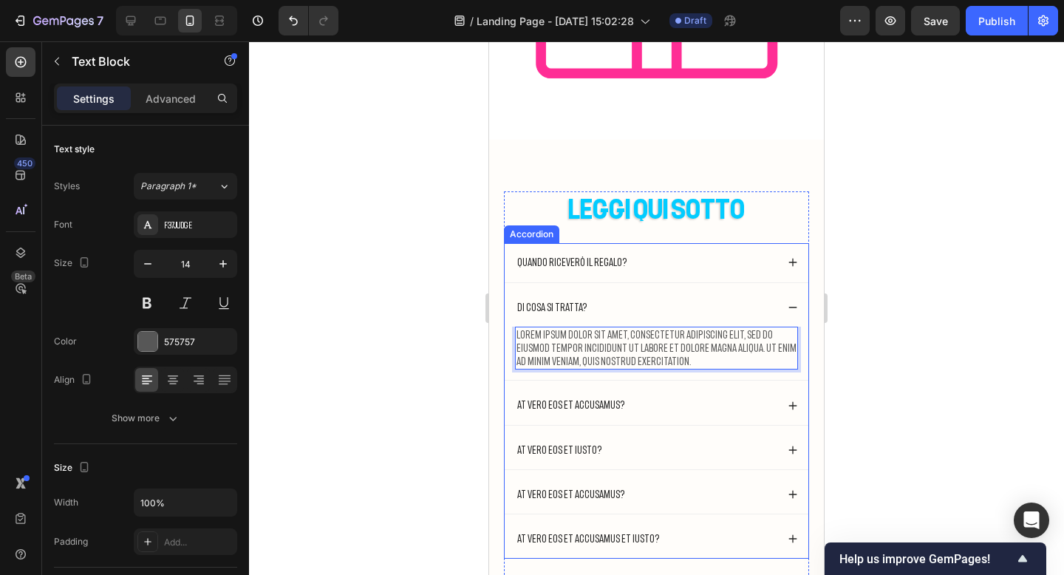
click at [581, 307] on div "DI COSA SI TRATTA?" at bounding box center [552, 307] width 75 height 18
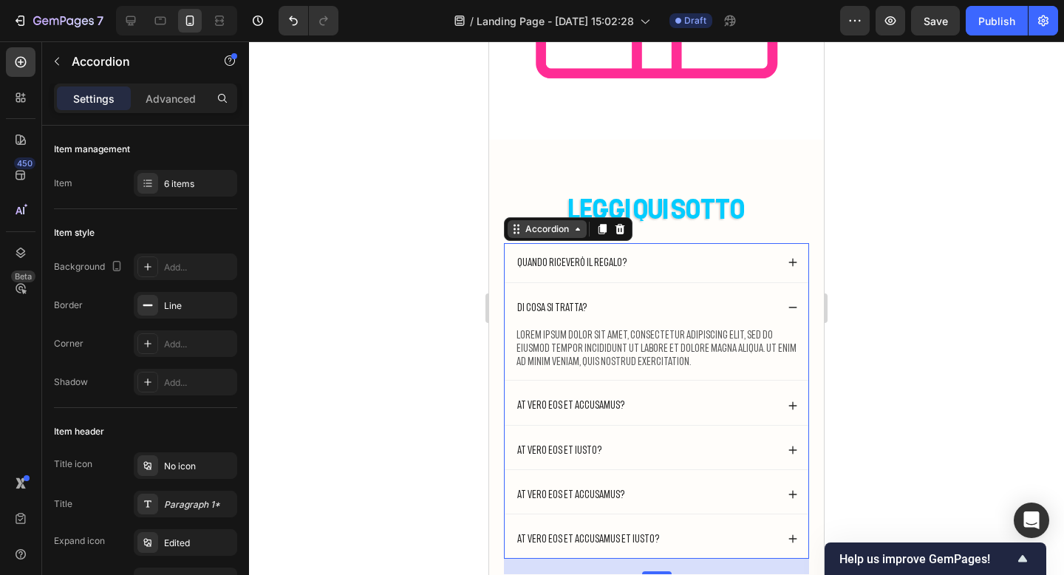
click at [553, 233] on div "Accordion" at bounding box center [547, 228] width 50 height 13
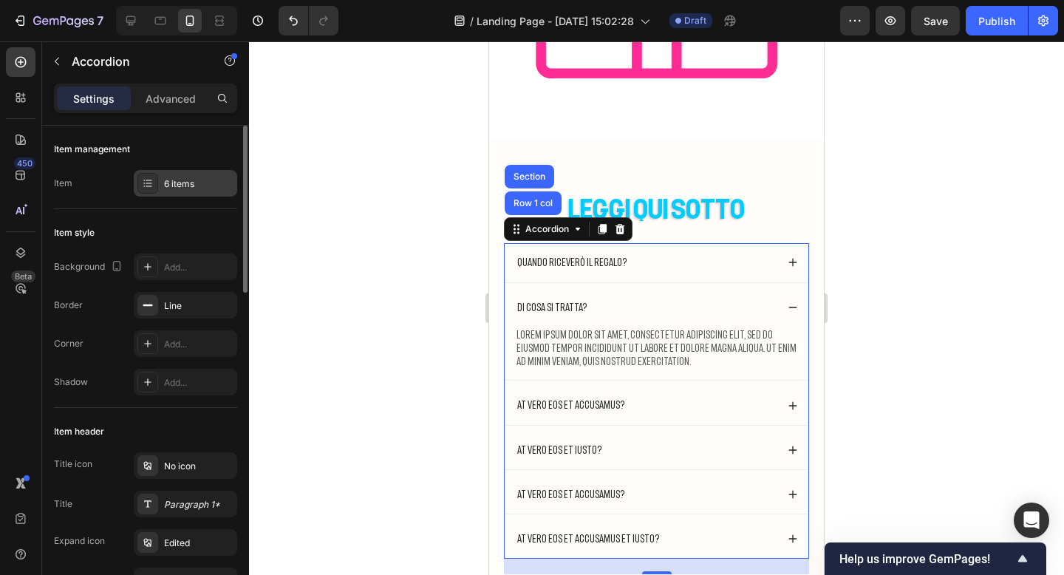
click at [196, 180] on div "6 items" at bounding box center [198, 183] width 69 height 13
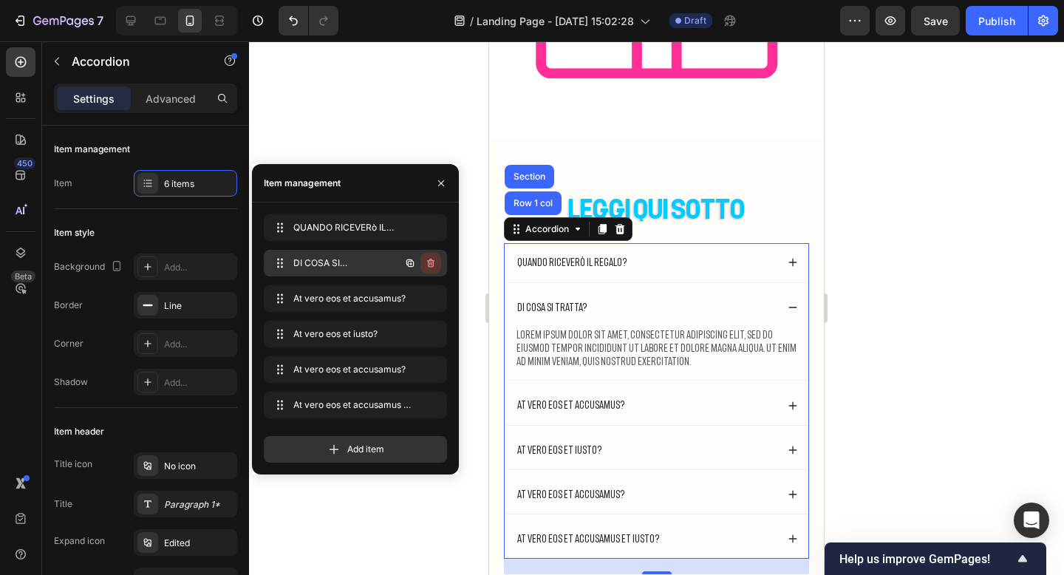
click at [433, 264] on icon "button" at bounding box center [430, 263] width 7 height 9
click at [433, 264] on div "Delete" at bounding box center [420, 262] width 27 height 13
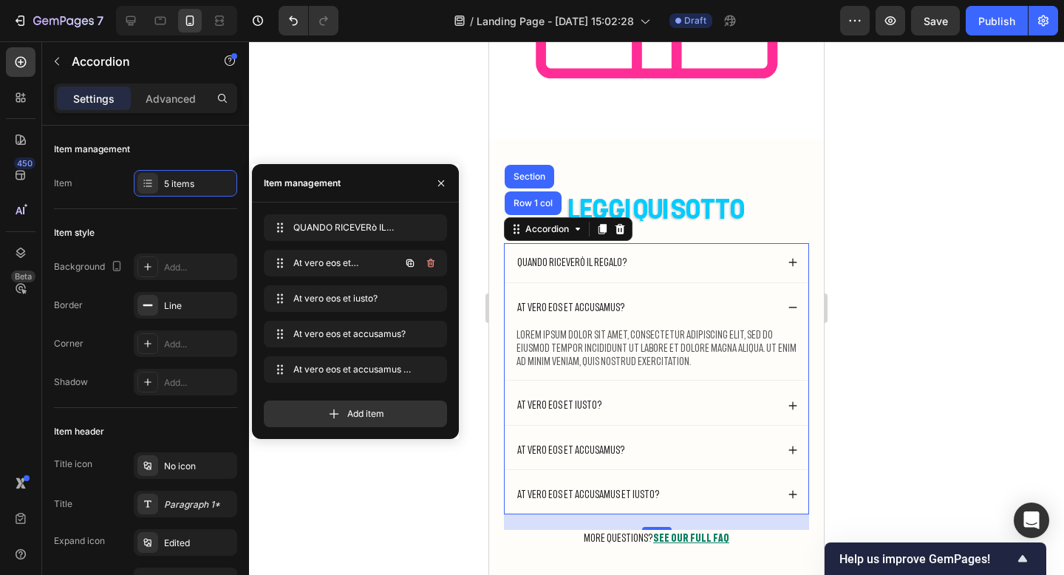
click at [433, 264] on icon "button" at bounding box center [430, 263] width 7 height 9
click at [433, 264] on div "Delete" at bounding box center [420, 262] width 27 height 13
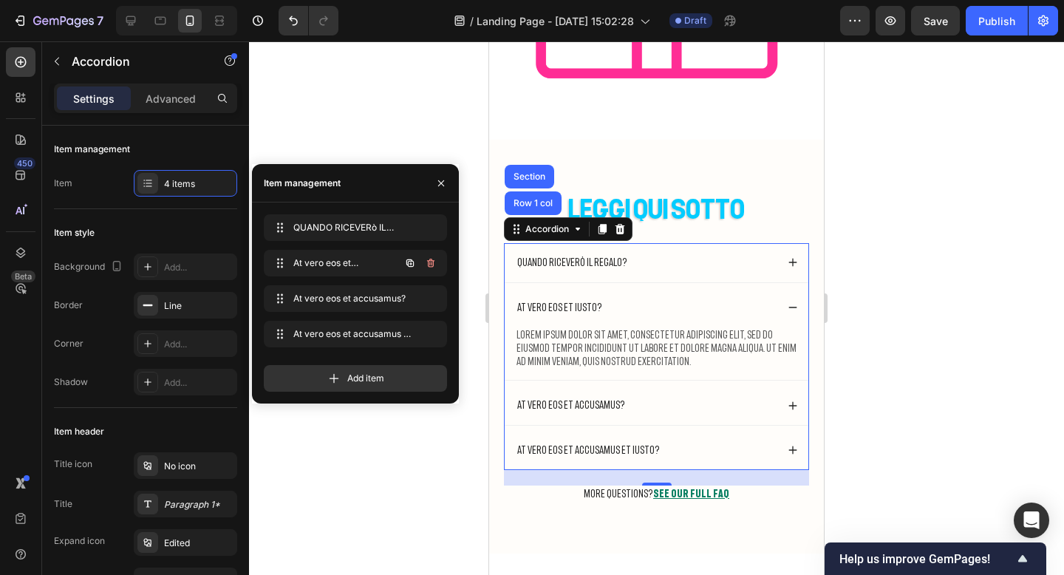
click at [433, 264] on icon "button" at bounding box center [430, 263] width 7 height 9
click at [433, 264] on div "Delete" at bounding box center [420, 262] width 27 height 13
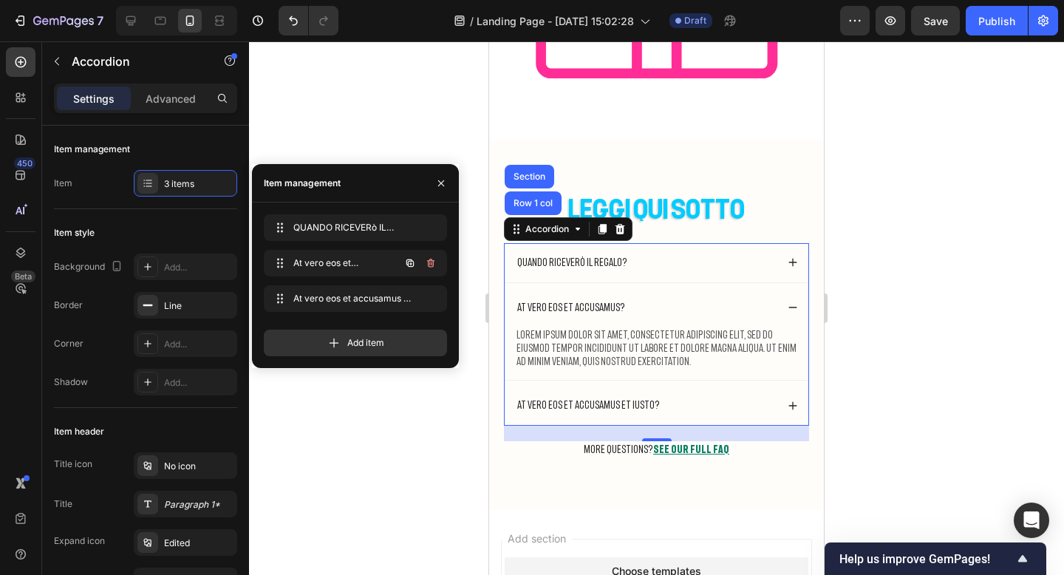
click at [433, 264] on icon "button" at bounding box center [430, 263] width 7 height 9
click at [433, 264] on div "Delete" at bounding box center [420, 262] width 27 height 13
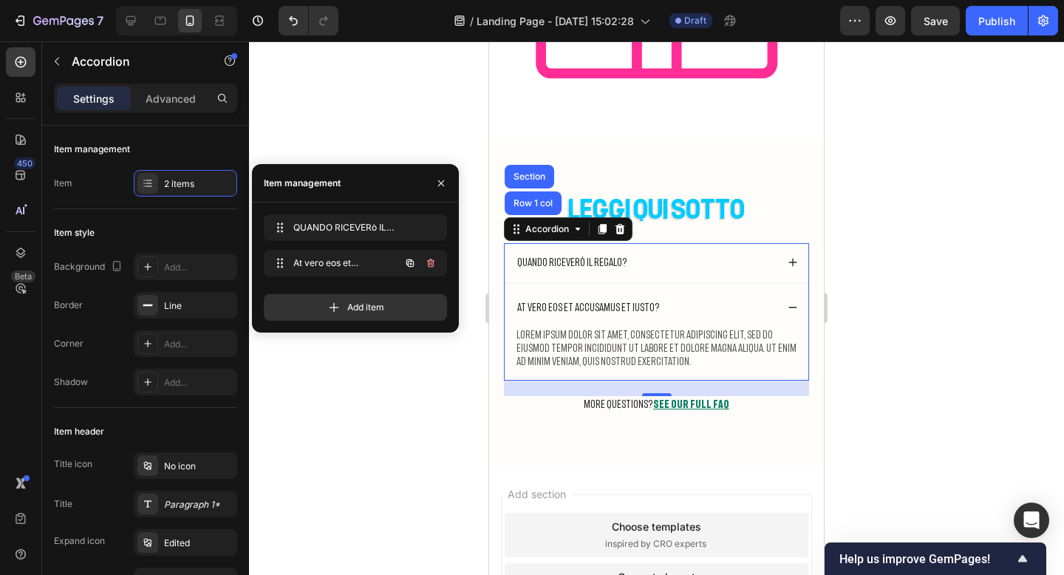
click at [433, 264] on icon "button" at bounding box center [430, 263] width 7 height 9
click at [433, 264] on div "Delete" at bounding box center [420, 262] width 27 height 13
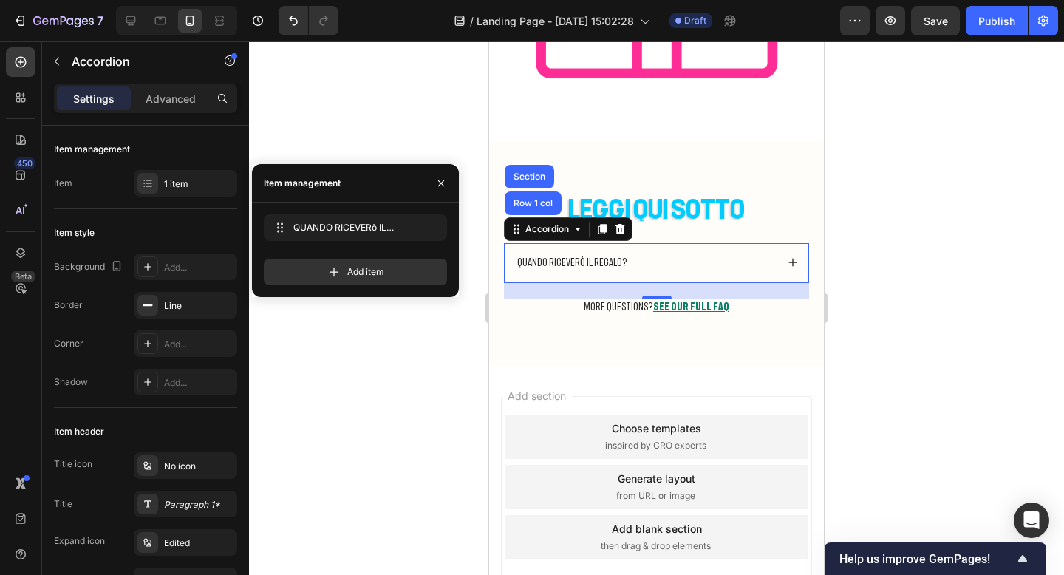
click at [900, 253] on div at bounding box center [656, 307] width 815 height 533
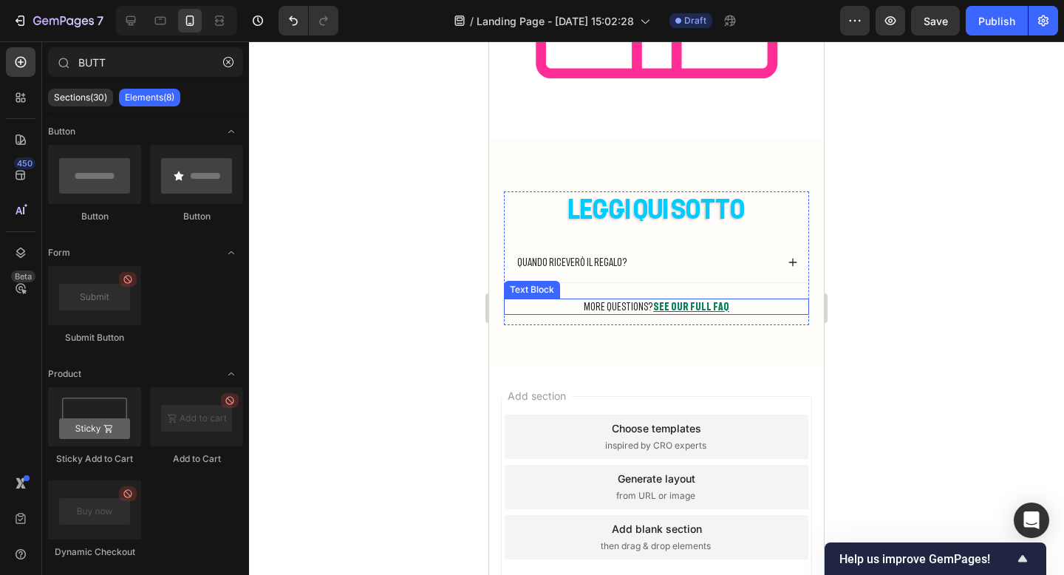
click at [607, 306] on p "More questions? See our full FAQ" at bounding box center [656, 306] width 302 height 13
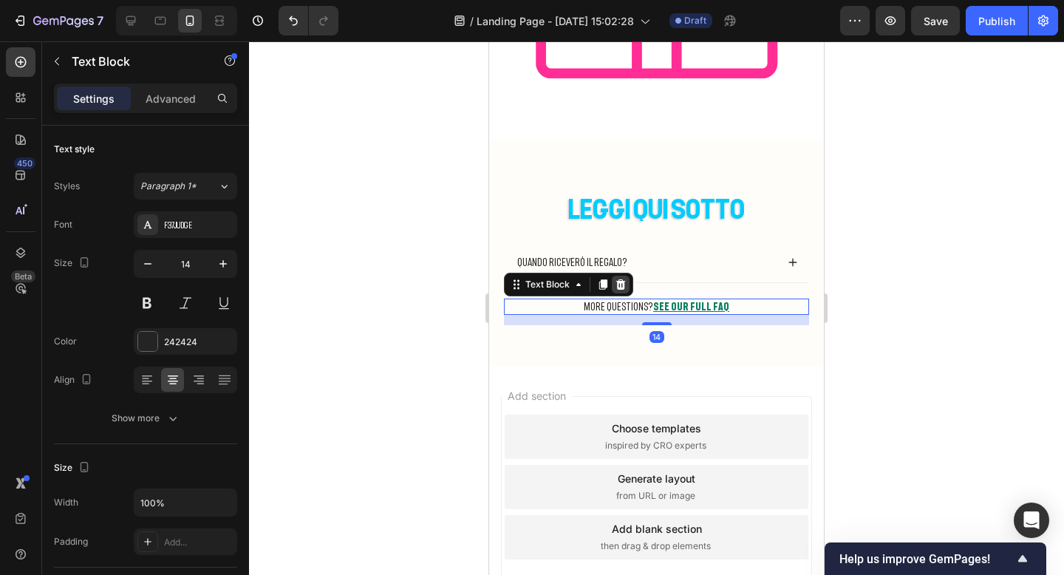
click at [621, 282] on icon at bounding box center [621, 284] width 10 height 10
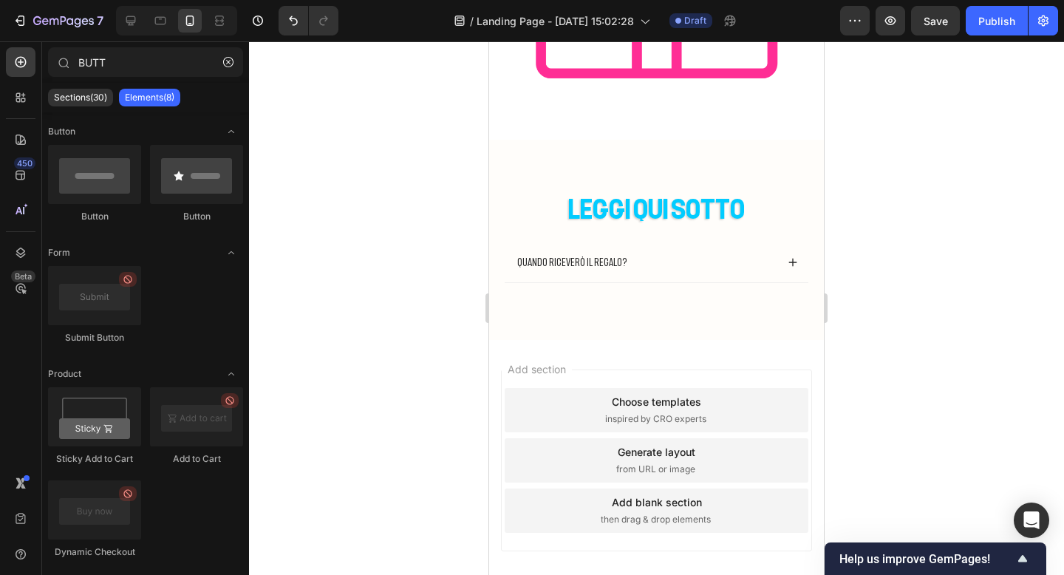
click at [924, 235] on div at bounding box center [656, 307] width 815 height 533
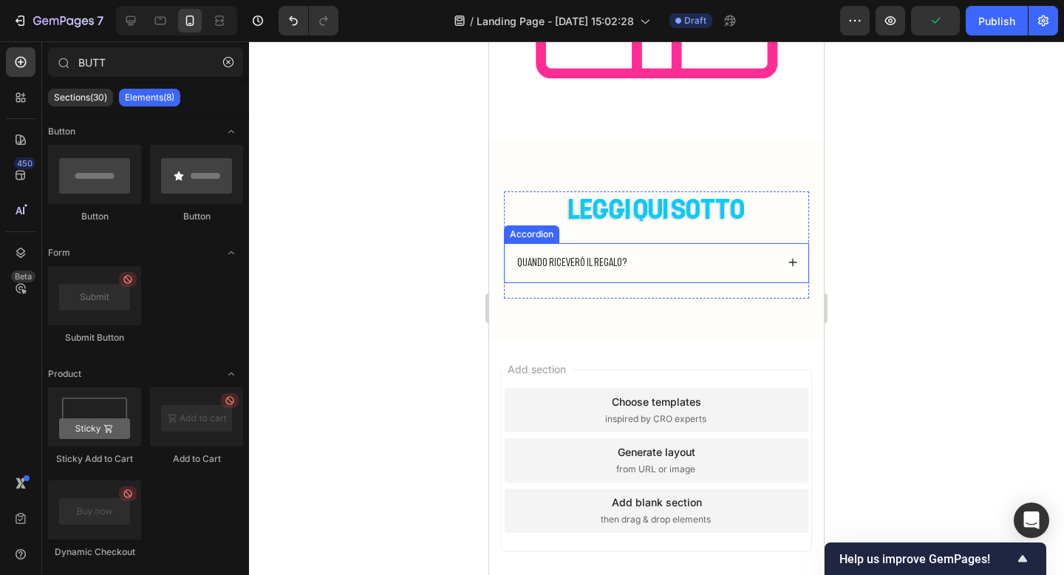
click at [792, 265] on icon at bounding box center [793, 263] width 8 height 8
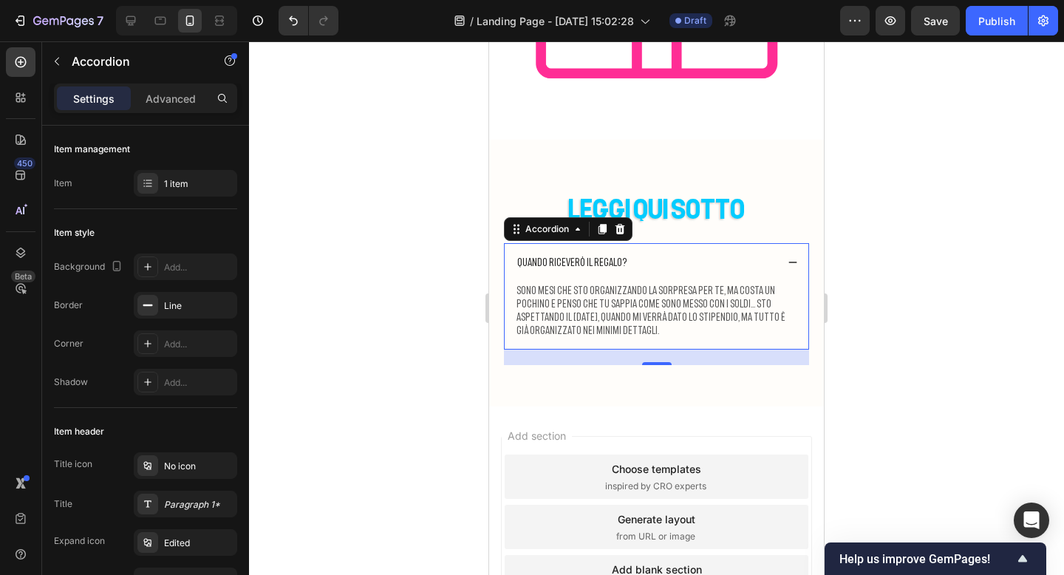
click at [792, 260] on icon at bounding box center [793, 262] width 10 height 10
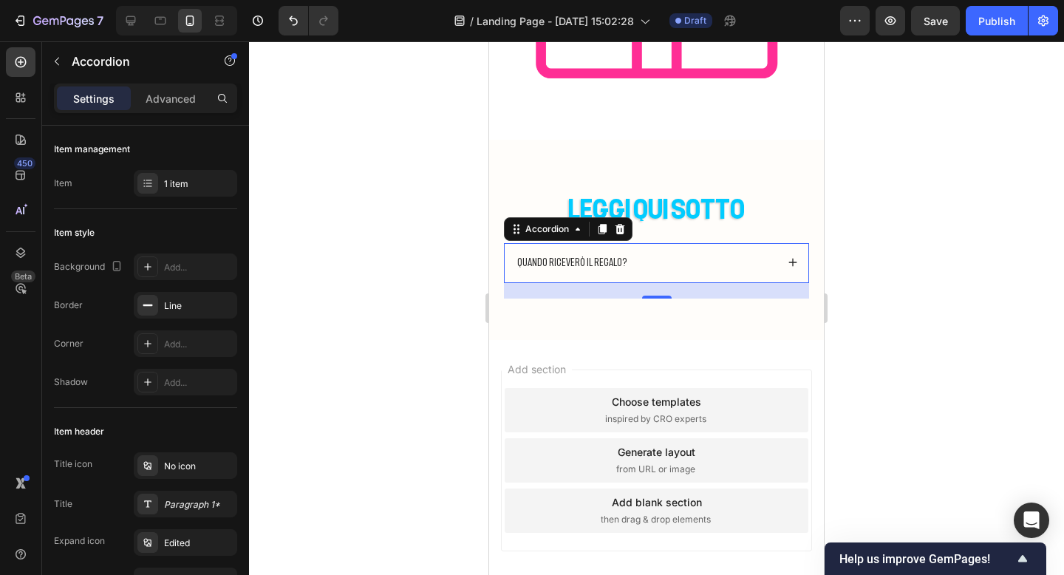
click at [861, 202] on div at bounding box center [656, 307] width 815 height 533
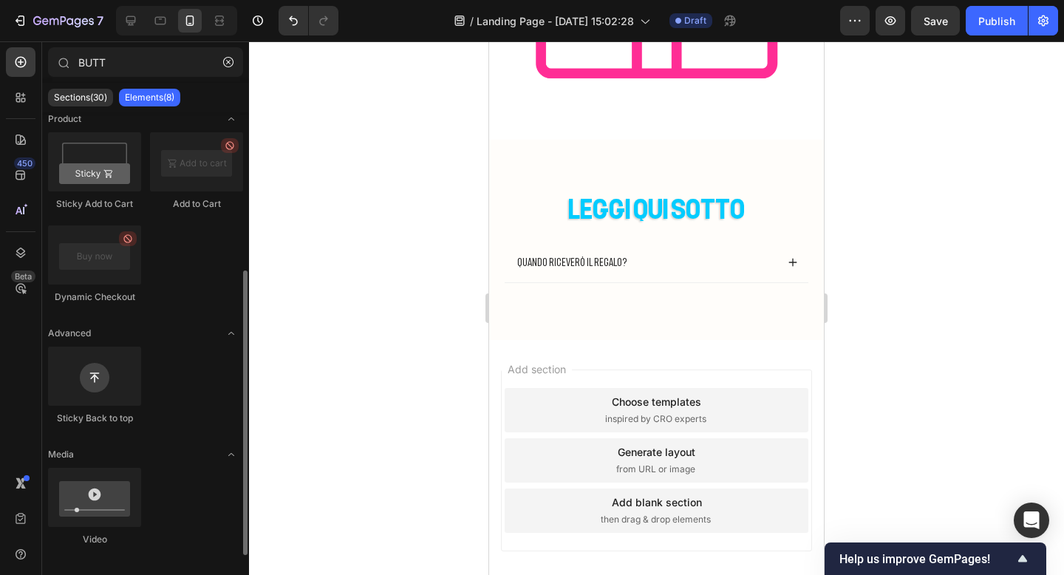
scroll to position [0, 0]
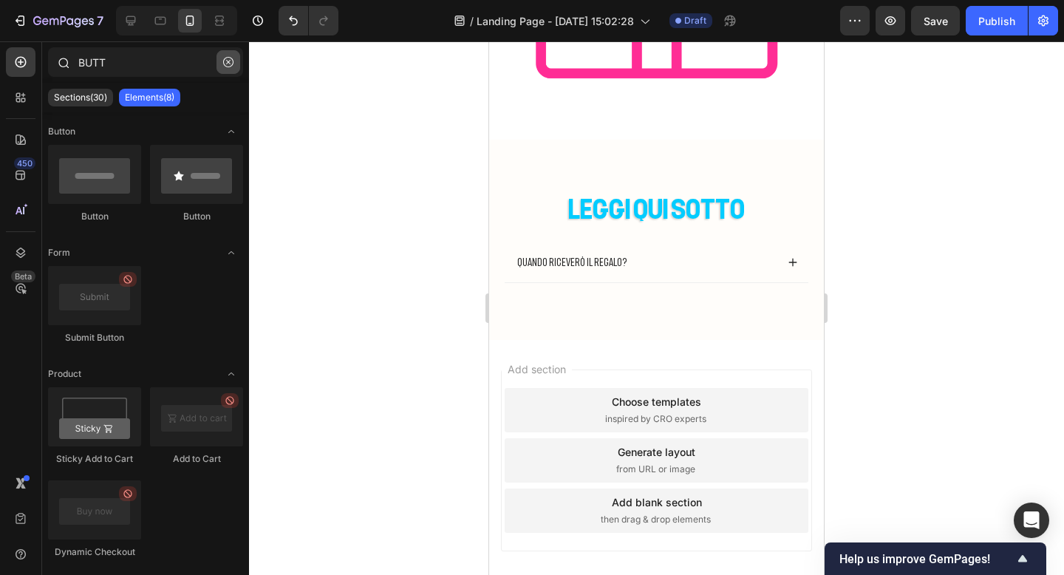
click at [224, 69] on button "button" at bounding box center [228, 62] width 24 height 24
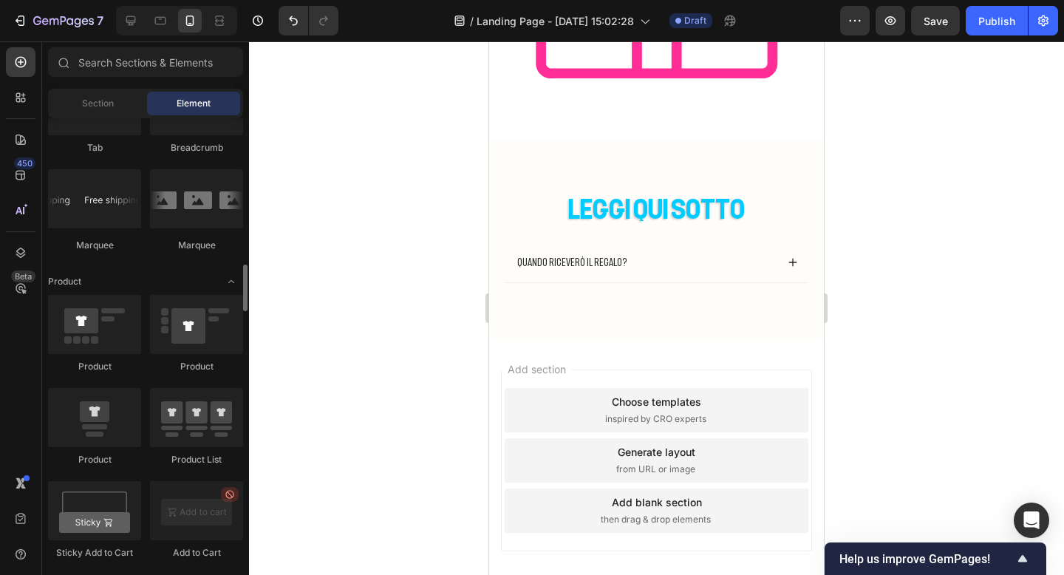
scroll to position [1741, 0]
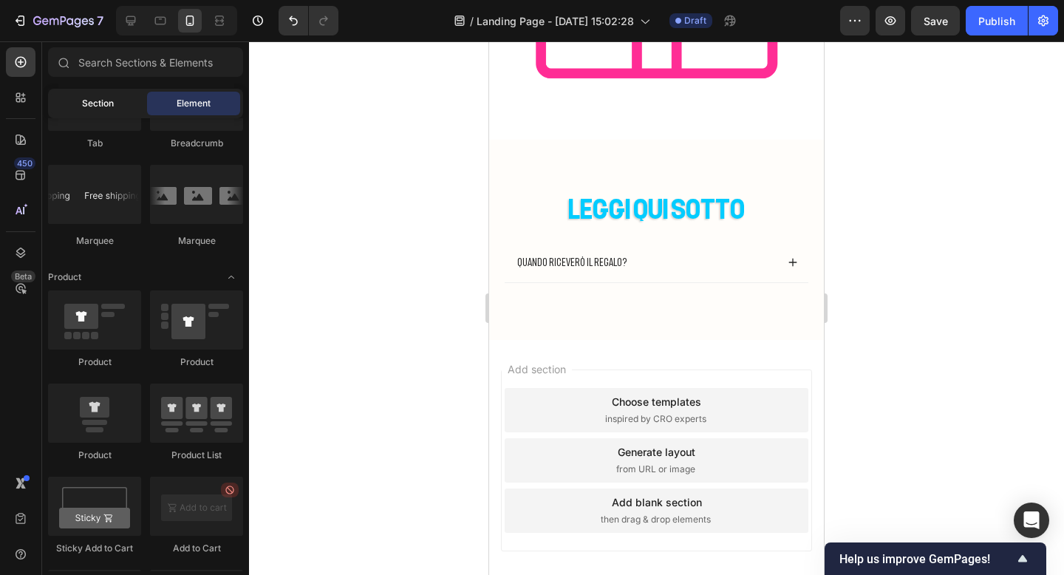
click at [112, 101] on span "Section" at bounding box center [98, 103] width 32 height 13
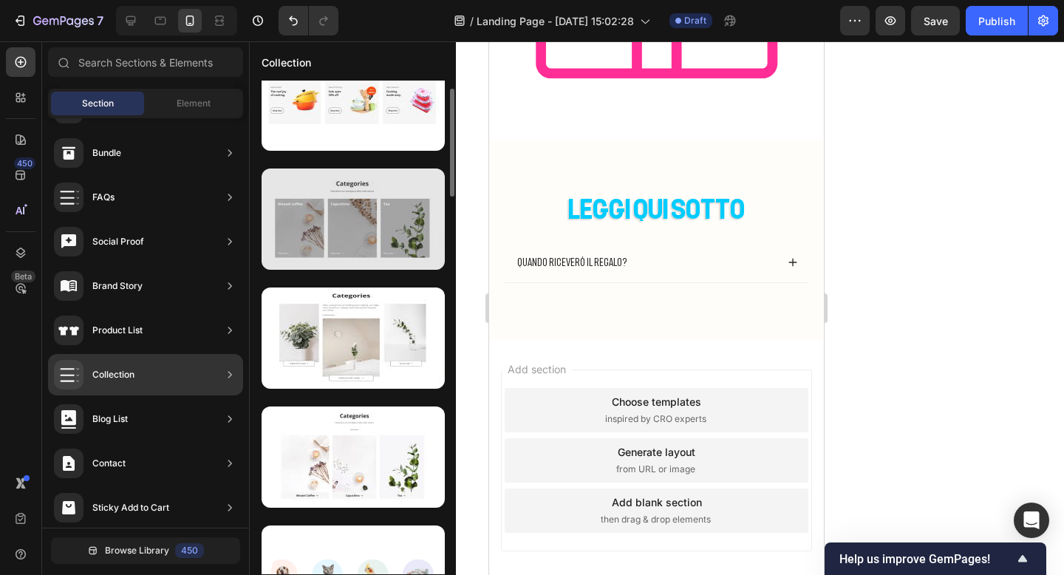
scroll to position [36, 0]
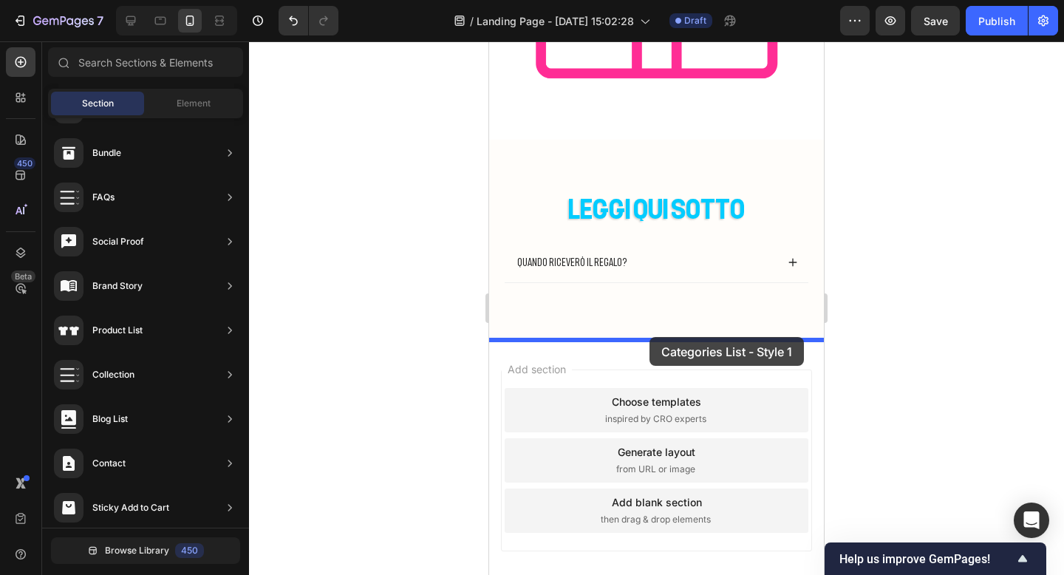
drag, startPoint x: 839, startPoint y: 282, endPoint x: 648, endPoint y: 335, distance: 198.8
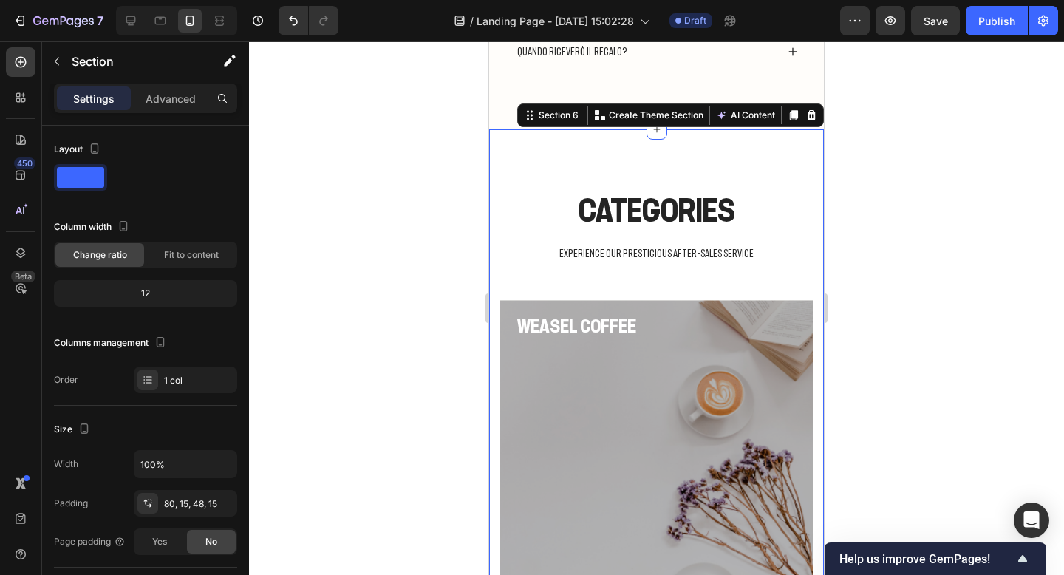
scroll to position [1590, 0]
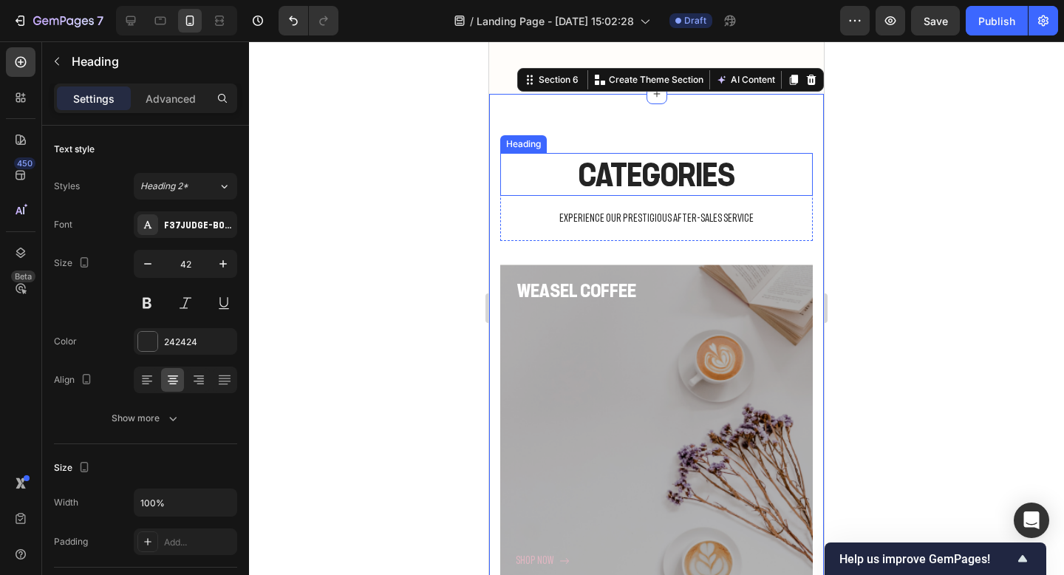
click at [625, 182] on p "Categories" at bounding box center [657, 174] width 310 height 41
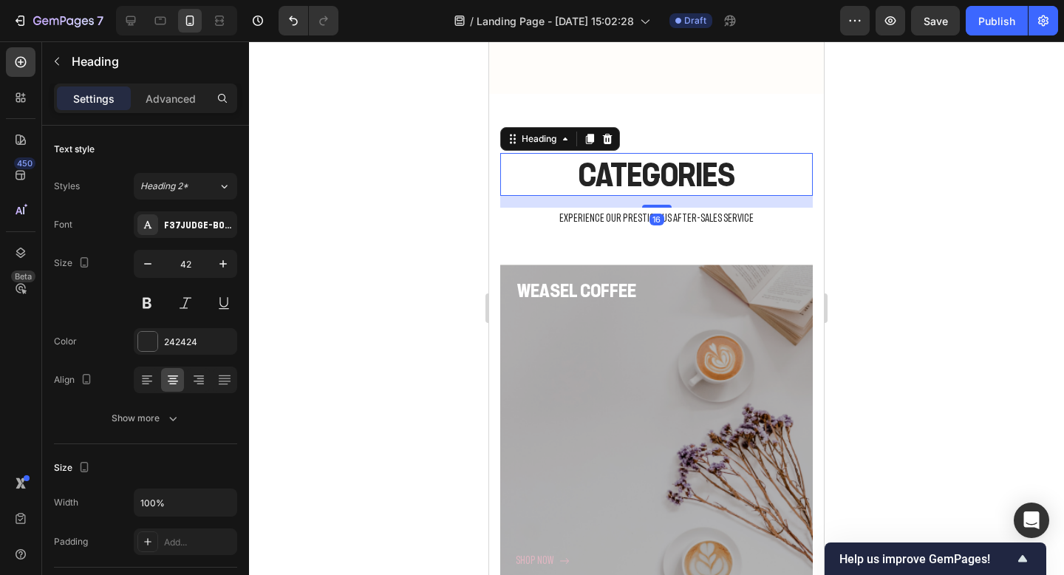
click at [625, 182] on p "Categories" at bounding box center [657, 174] width 310 height 41
click at [941, 166] on div at bounding box center [656, 307] width 815 height 533
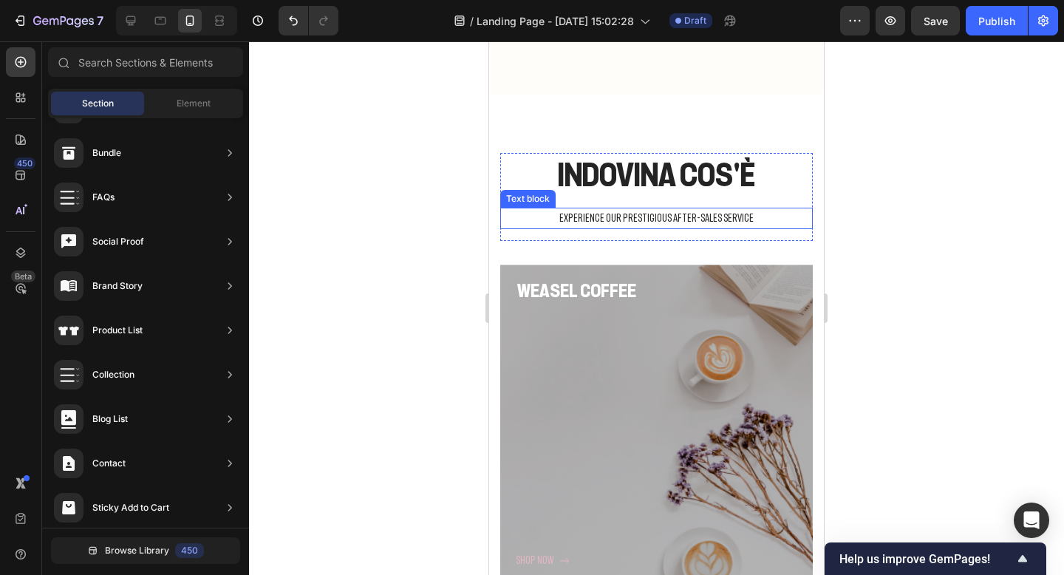
click at [745, 223] on p "Experience our prestigious after-sales service" at bounding box center [657, 218] width 310 height 18
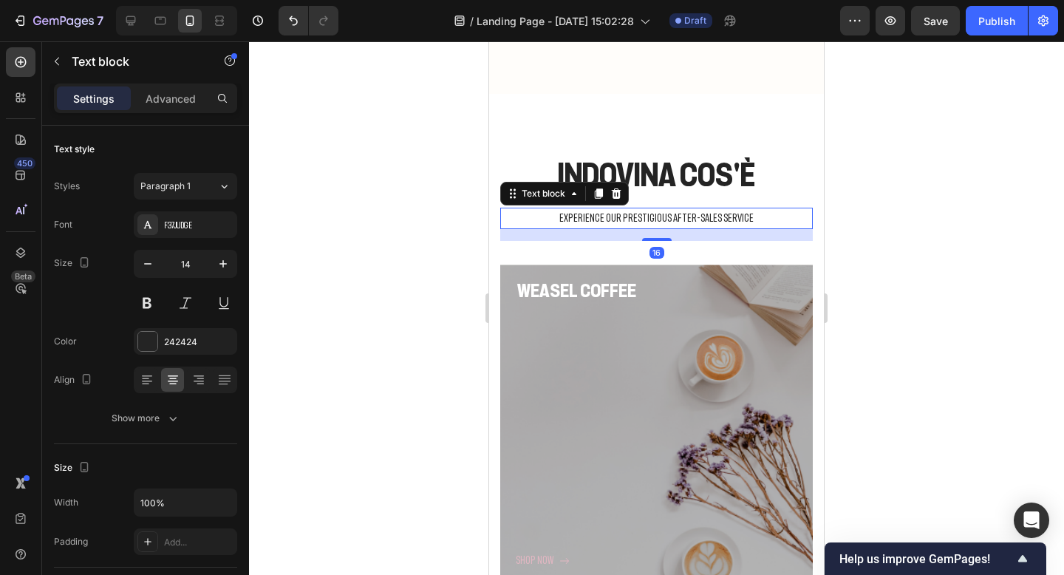
click at [745, 223] on p "Experience our prestigious after-sales service" at bounding box center [657, 218] width 310 height 18
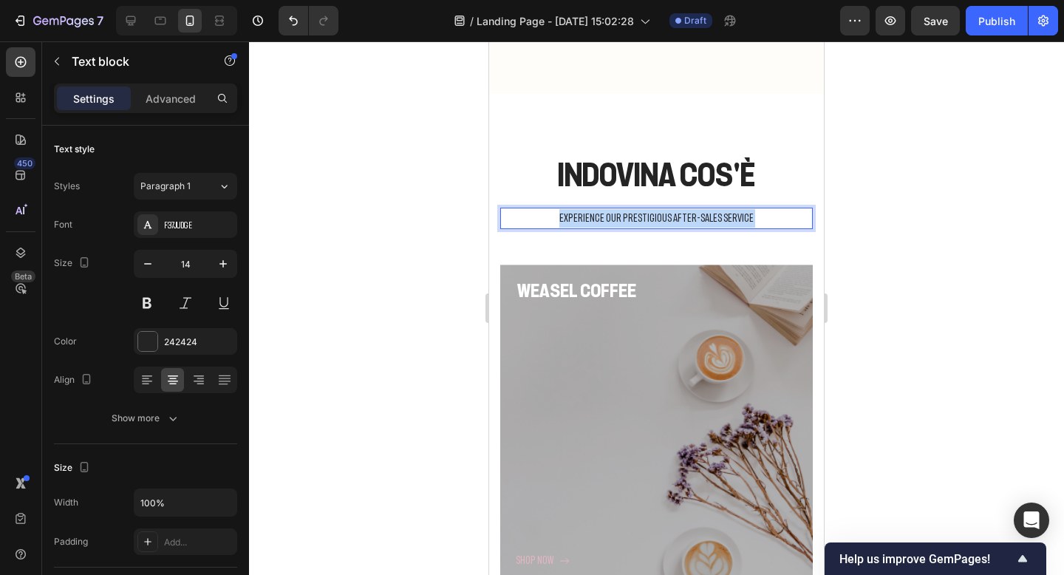
drag, startPoint x: 754, startPoint y: 218, endPoint x: 565, endPoint y: 216, distance: 189.2
click at [565, 216] on p "Experience our prestigious after-sales service" at bounding box center [657, 218] width 310 height 18
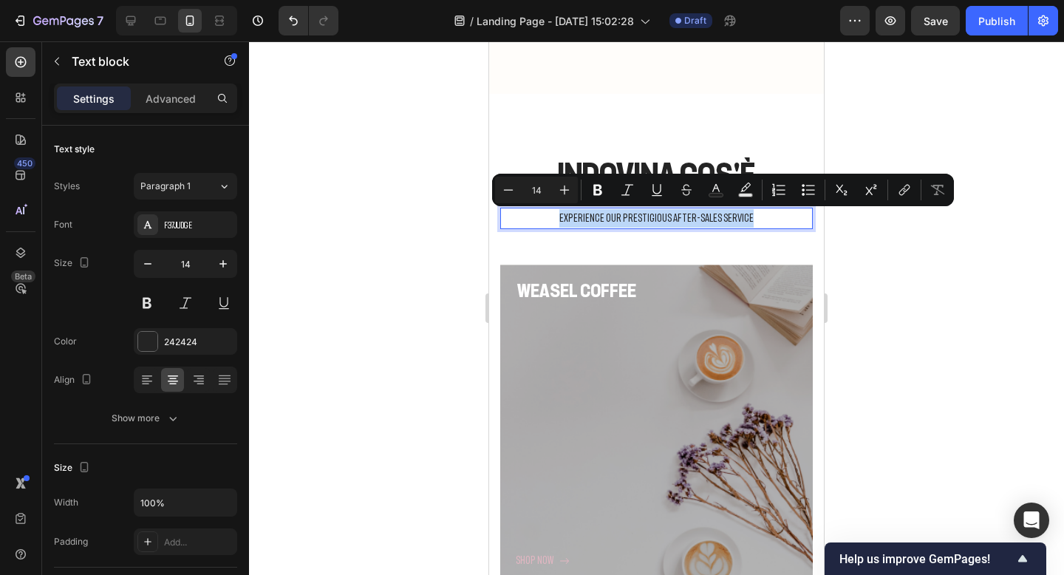
drag, startPoint x: 565, startPoint y: 216, endPoint x: 753, endPoint y: 222, distance: 187.7
click at [753, 222] on p "Experience our prestigious after-sales service" at bounding box center [657, 218] width 310 height 18
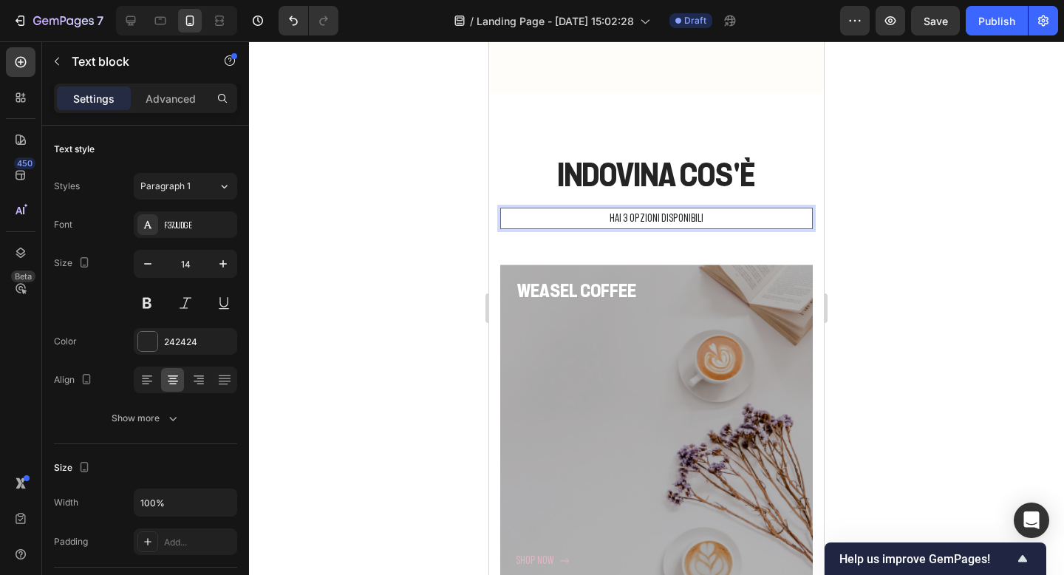
click at [1001, 222] on div at bounding box center [656, 307] width 815 height 533
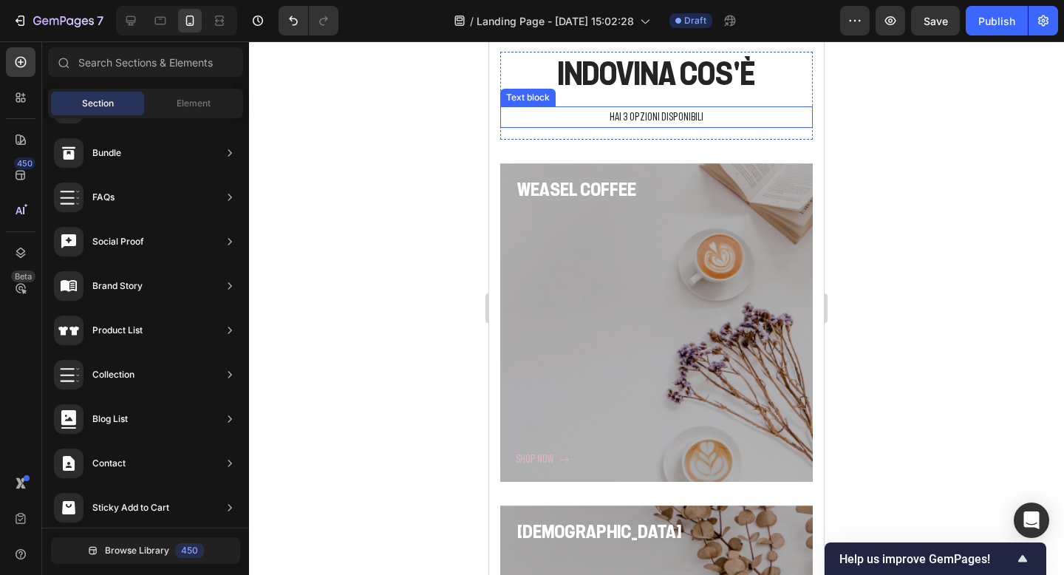
scroll to position [1692, 0]
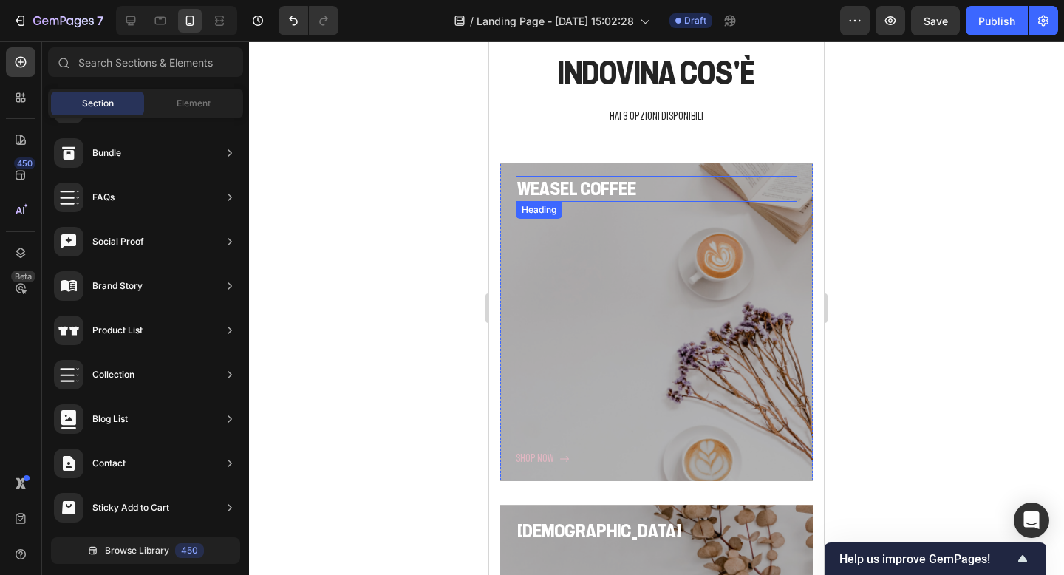
click at [613, 195] on p "Weasel coffee" at bounding box center [656, 188] width 279 height 23
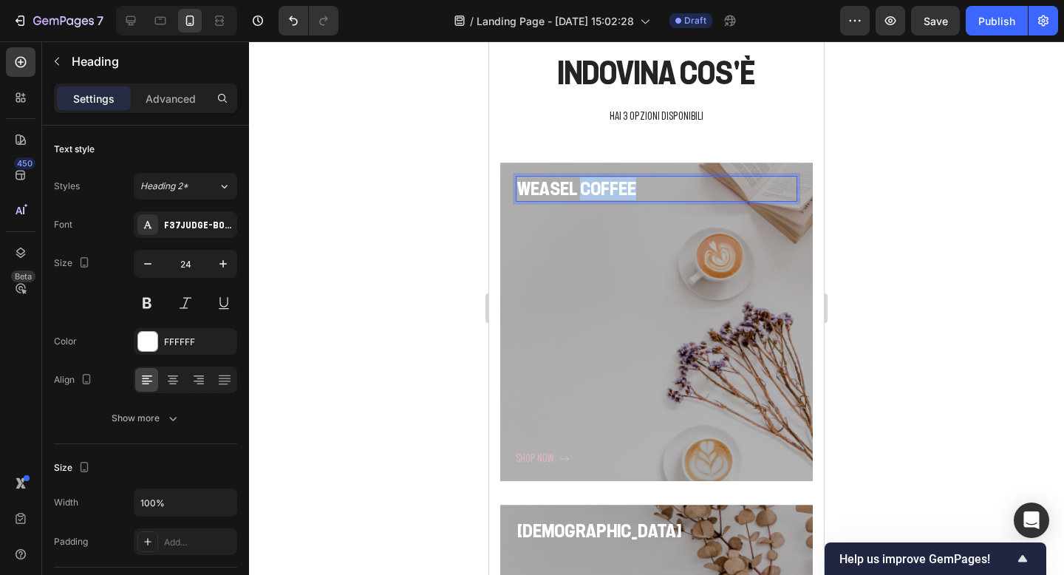
click at [613, 195] on p "Weasel coffee" at bounding box center [656, 188] width 279 height 23
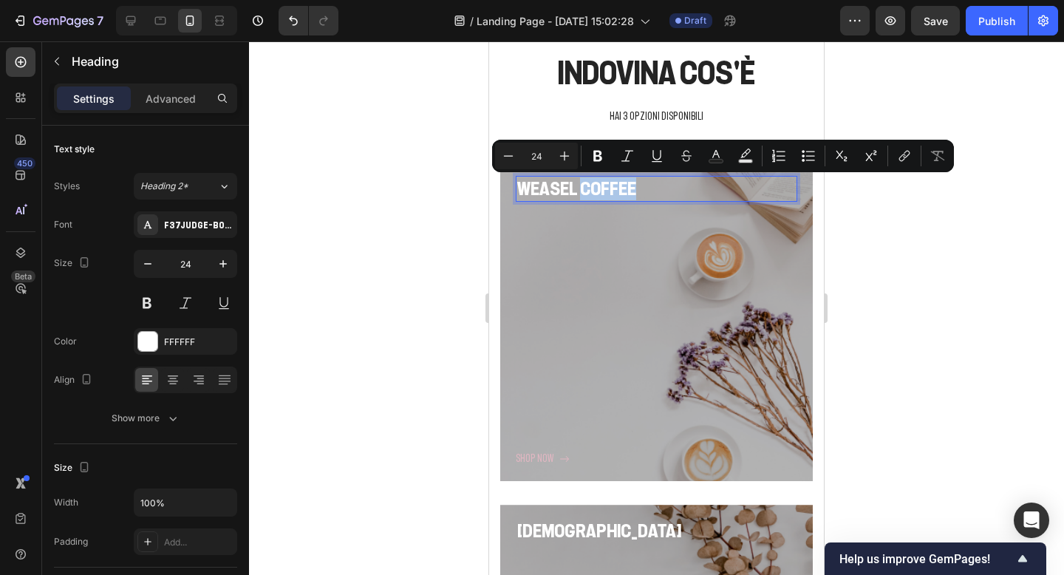
click at [638, 194] on p "Weasel coffee" at bounding box center [656, 188] width 279 height 23
drag, startPoint x: 642, startPoint y: 191, endPoint x: 520, endPoint y: 190, distance: 121.9
click at [520, 190] on p "Weasel coffee" at bounding box center [656, 188] width 279 height 23
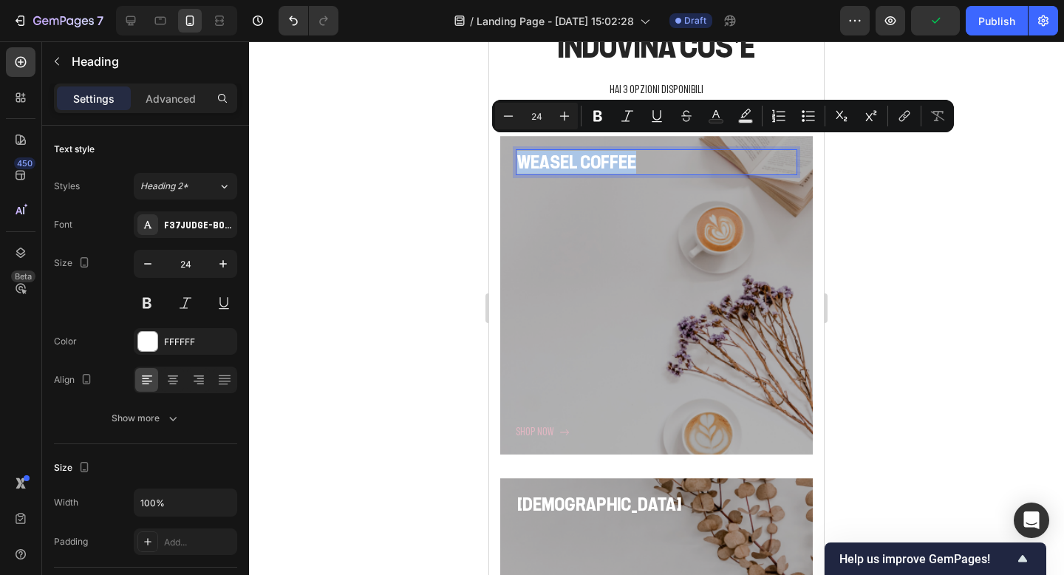
scroll to position [1716, 0]
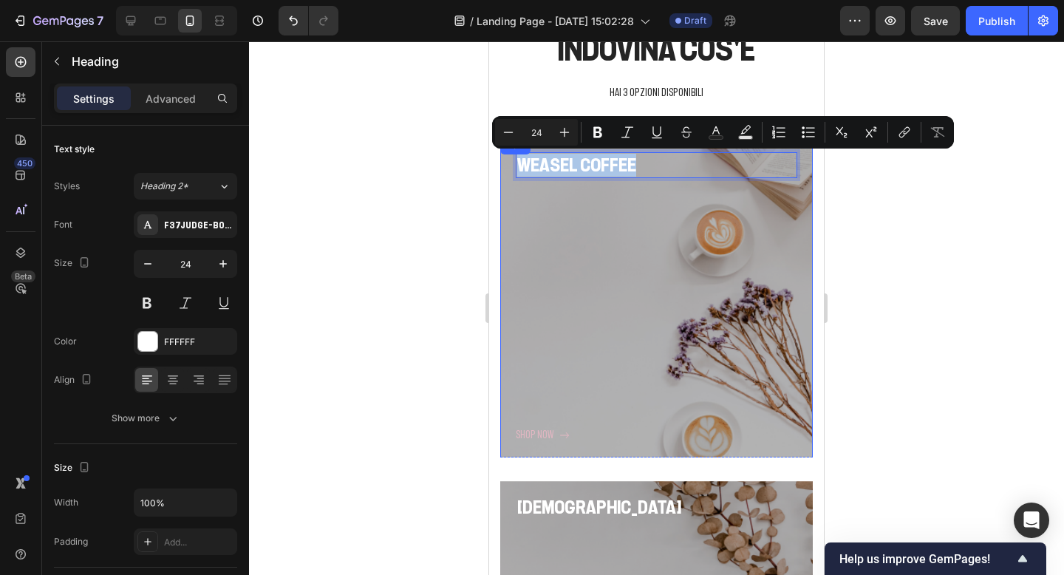
click at [596, 262] on div "Shop now Button" at bounding box center [657, 311] width 282 height 266
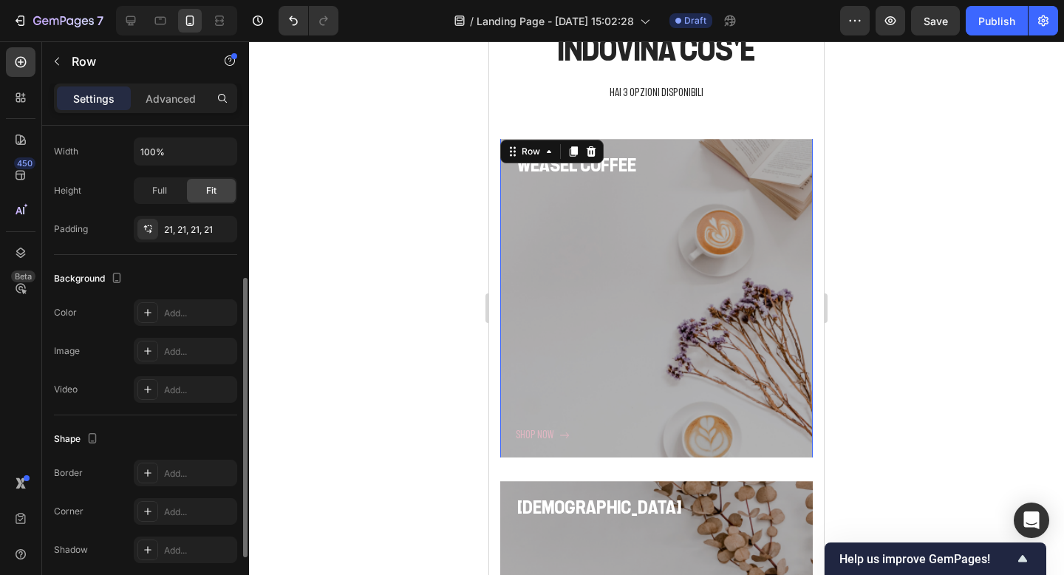
scroll to position [313, 0]
click at [182, 316] on div "Add..." at bounding box center [198, 312] width 69 height 13
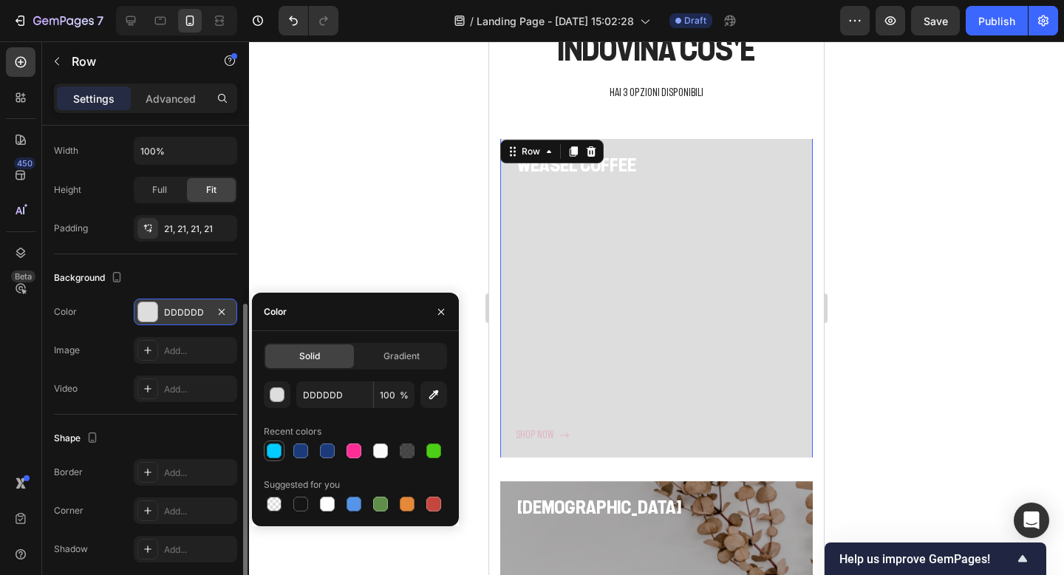
click at [277, 454] on div at bounding box center [274, 450] width 15 height 15
type input "02CCFF"
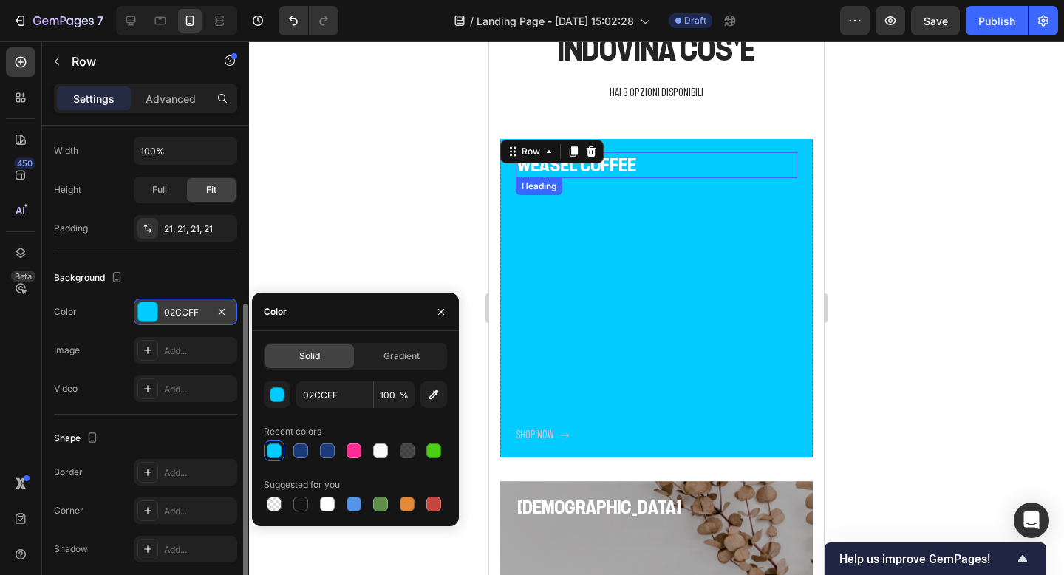
click at [616, 161] on p "Weasel coffee" at bounding box center [656, 165] width 279 height 23
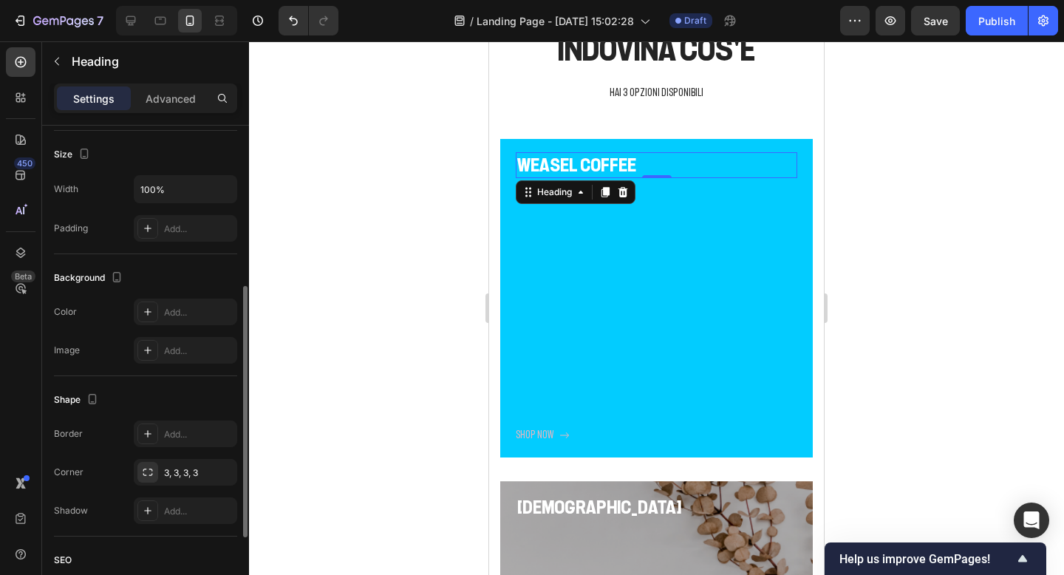
scroll to position [0, 0]
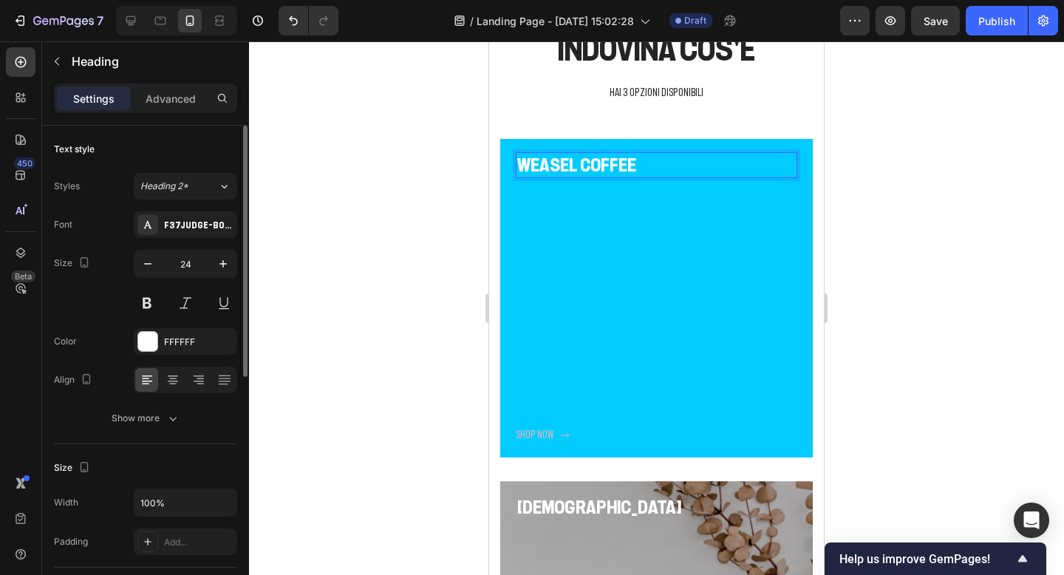
click at [635, 161] on p "Weasel coffee" at bounding box center [656, 165] width 279 height 23
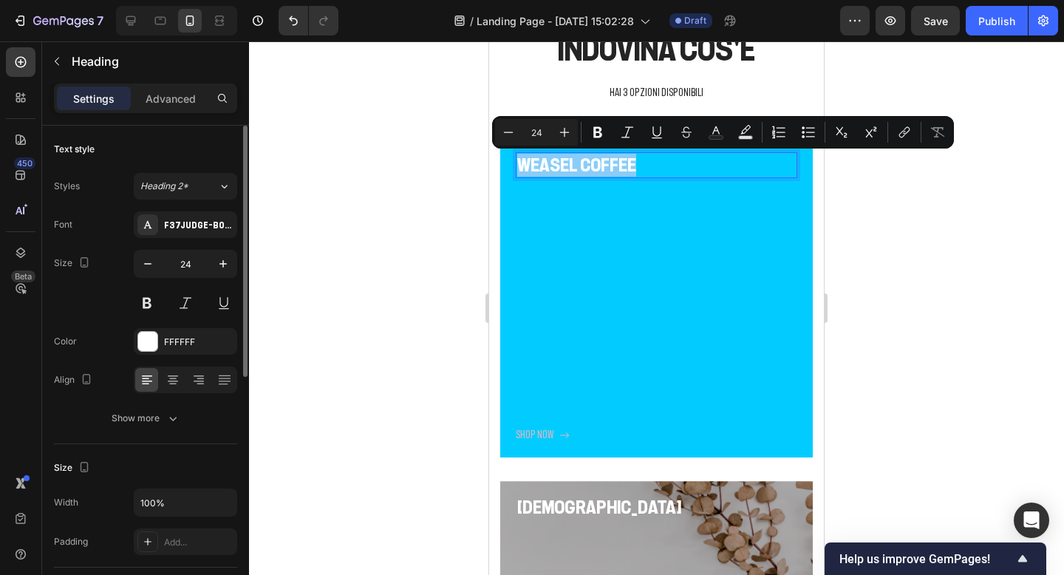
drag, startPoint x: 635, startPoint y: 161, endPoint x: 522, endPoint y: 160, distance: 113.8
click at [521, 160] on p "Weasel coffee" at bounding box center [656, 165] width 279 height 23
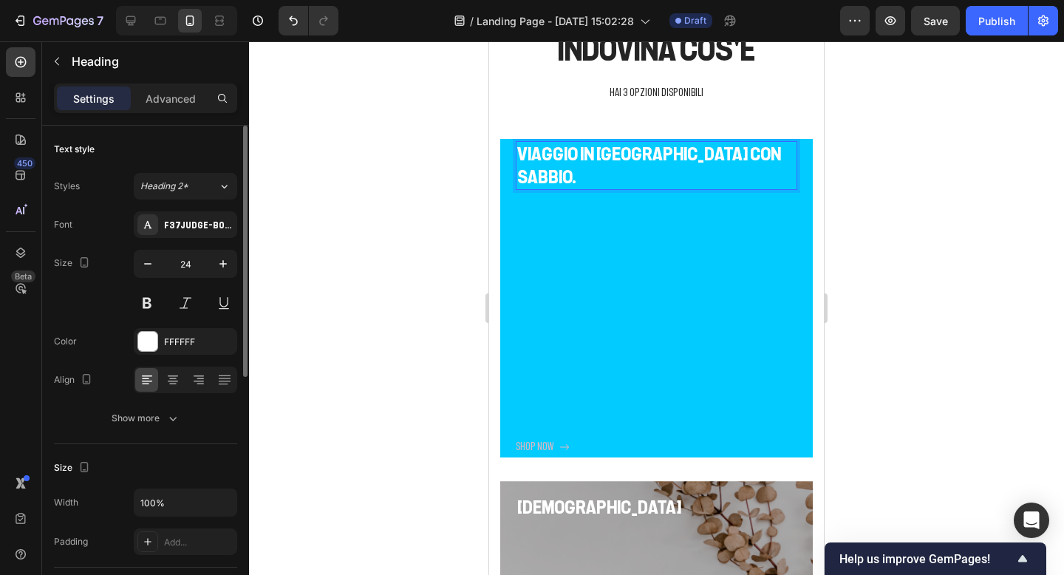
click at [887, 302] on div at bounding box center [656, 307] width 815 height 533
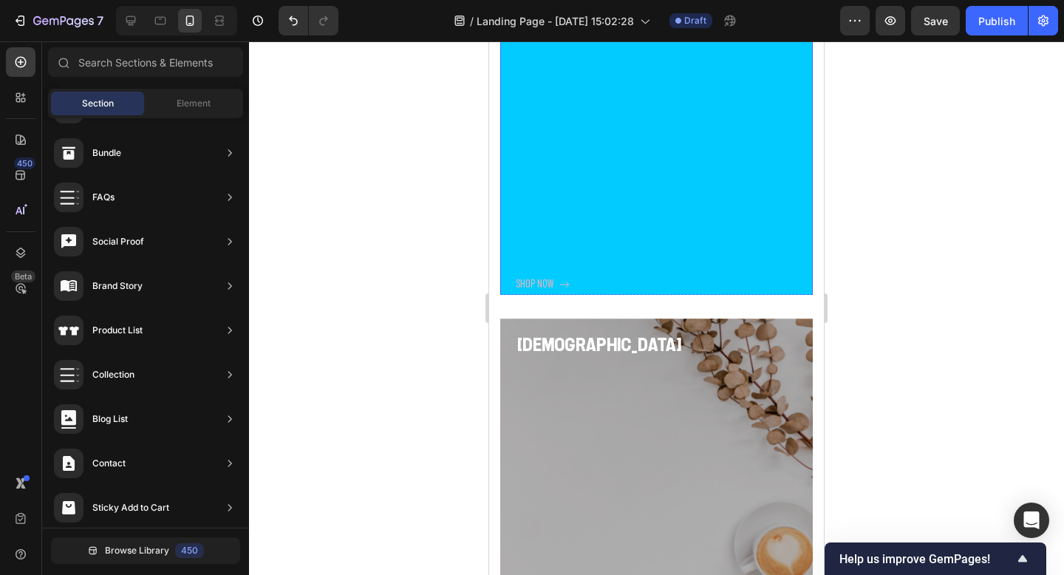
scroll to position [1900, 0]
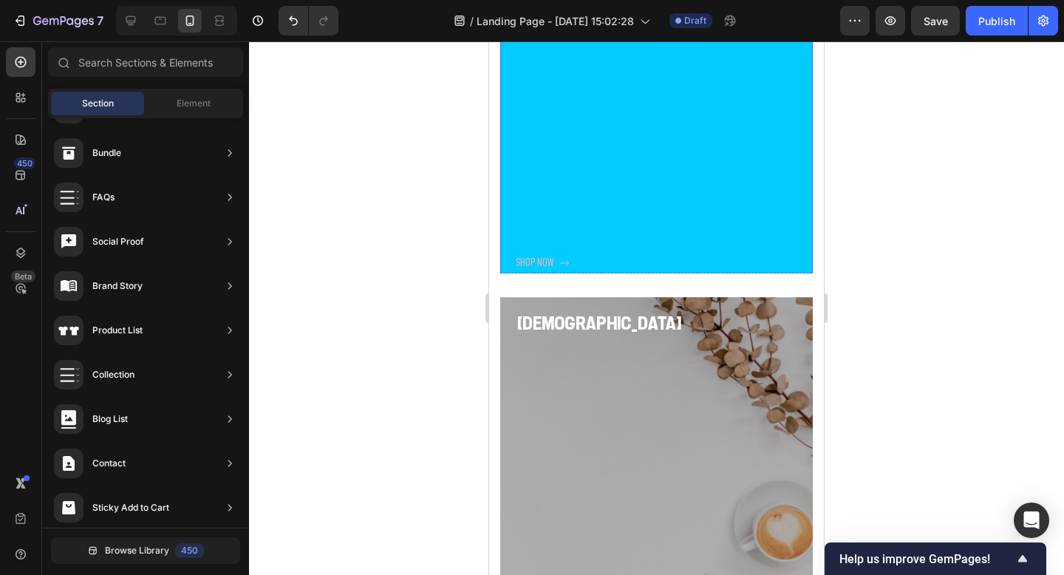
click at [675, 253] on div "Shop now Button" at bounding box center [657, 262] width 282 height 19
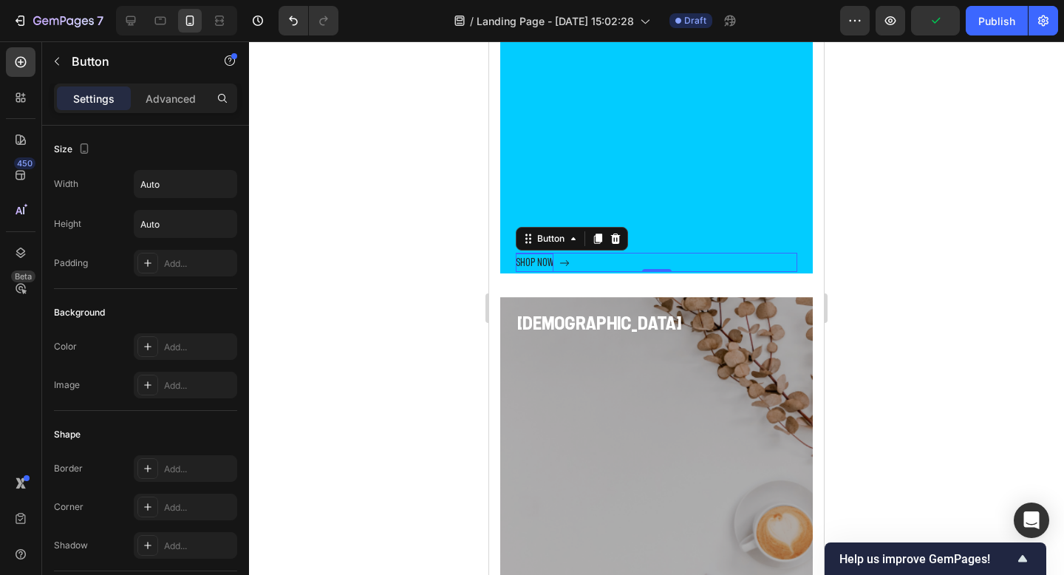
click at [548, 253] on div "Shop now" at bounding box center [535, 262] width 38 height 18
click at [548, 253] on p "Shop now" at bounding box center [535, 262] width 38 height 18
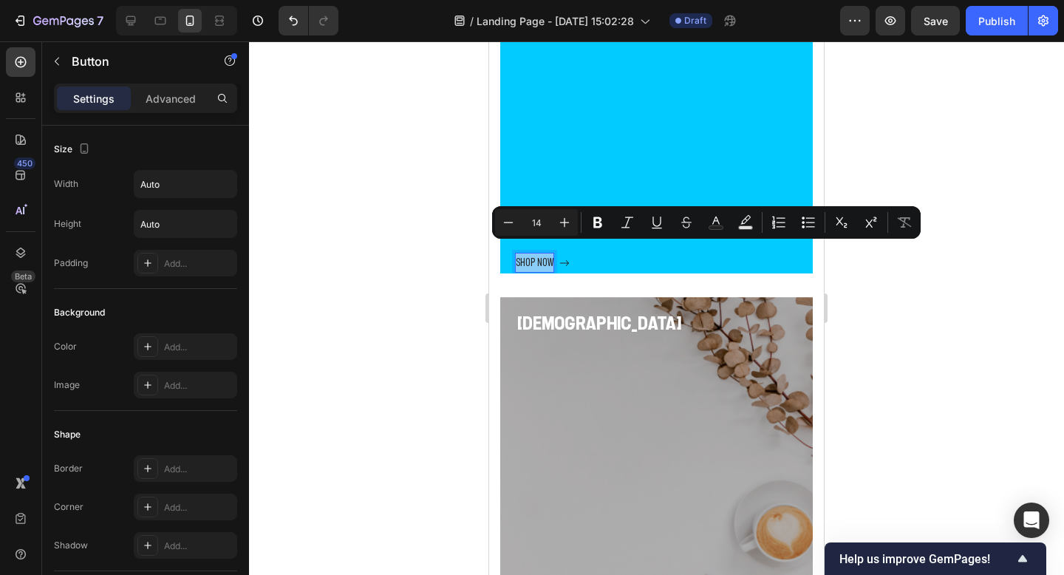
drag, startPoint x: 549, startPoint y: 251, endPoint x: 517, endPoint y: 251, distance: 31.8
click at [516, 253] on p "Shop now" at bounding box center [535, 262] width 38 height 18
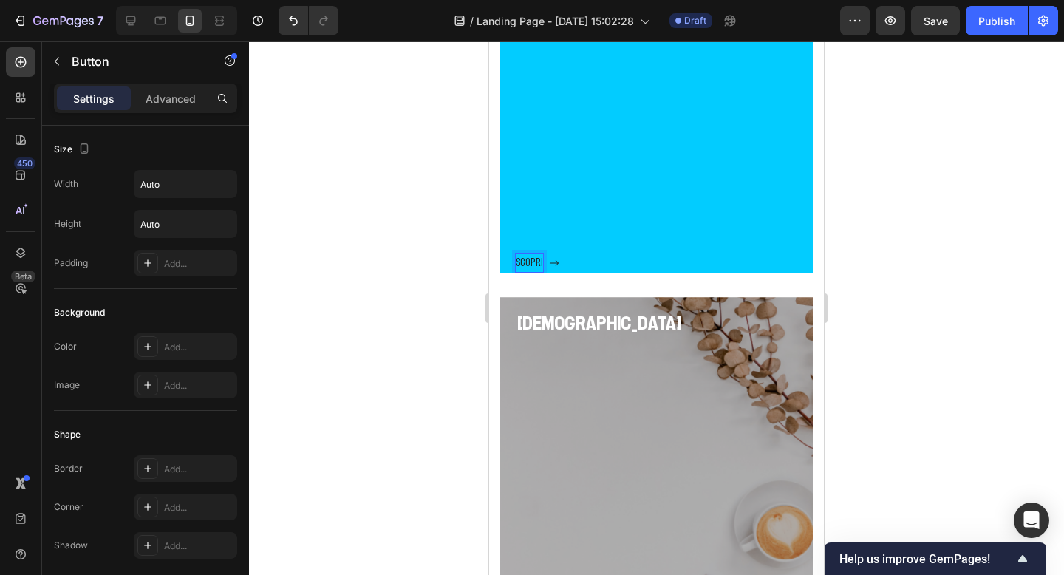
click at [516, 253] on button "SCOPRI" at bounding box center [538, 262] width 44 height 18
click at [516, 253] on button "SCOPRI SE" at bounding box center [543, 262] width 54 height 18
click at [516, 253] on button "SCOPRI SE è" at bounding box center [545, 262] width 59 height 18
click at [931, 233] on div at bounding box center [656, 307] width 815 height 533
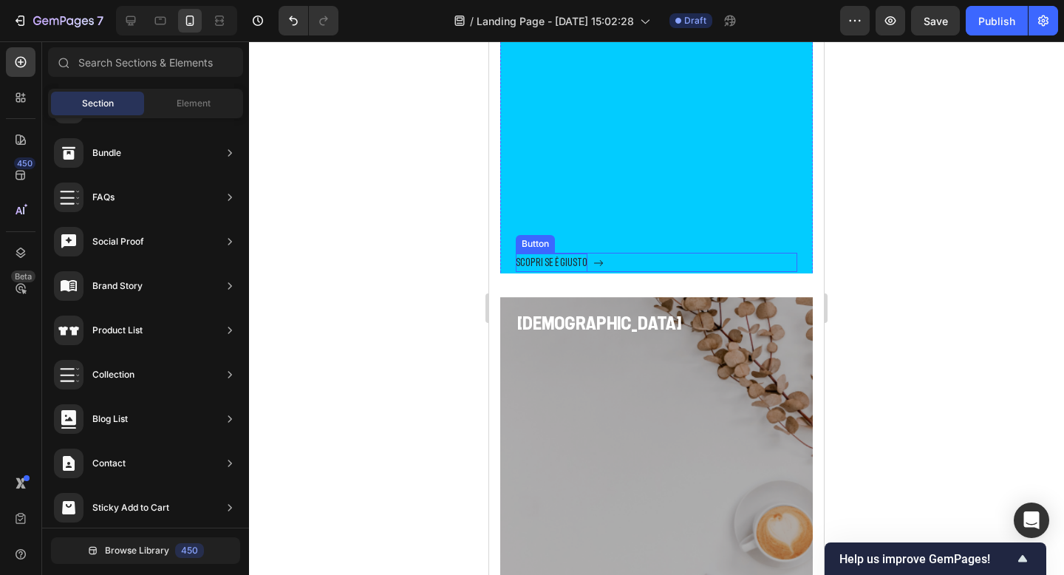
click at [557, 253] on p "SCOPRI SE è GIUSTO" at bounding box center [552, 262] width 72 height 18
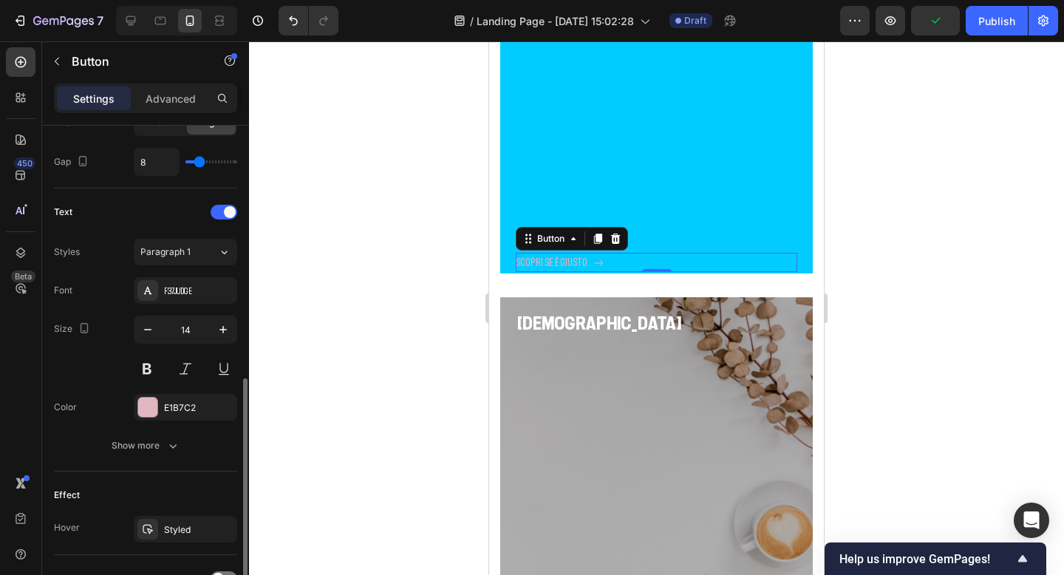
scroll to position [564, 0]
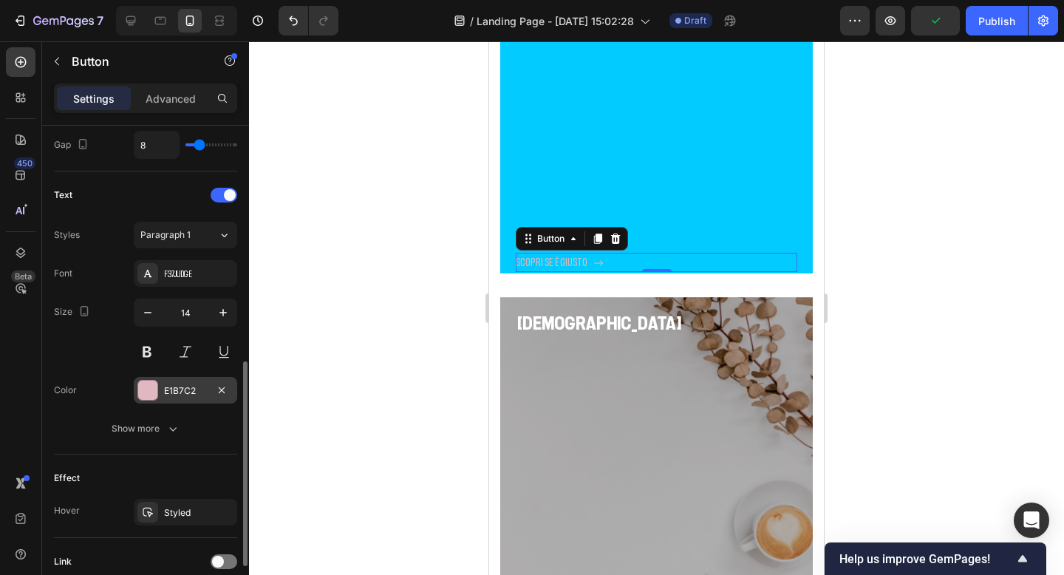
click at [155, 389] on div at bounding box center [147, 390] width 19 height 19
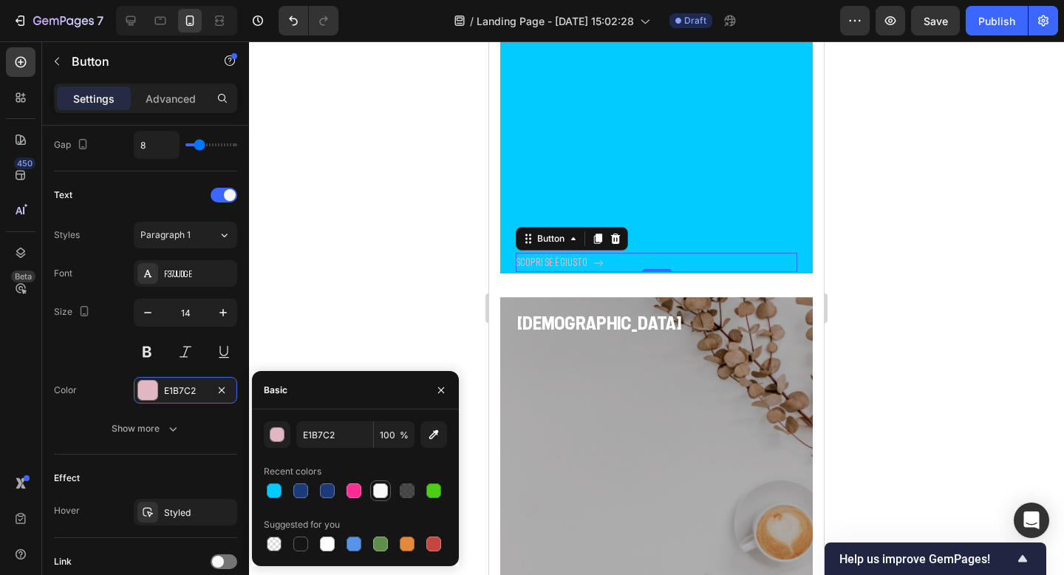
click at [378, 490] on div at bounding box center [380, 490] width 15 height 15
type input "FAFAFA"
click at [887, 319] on div at bounding box center [656, 307] width 815 height 533
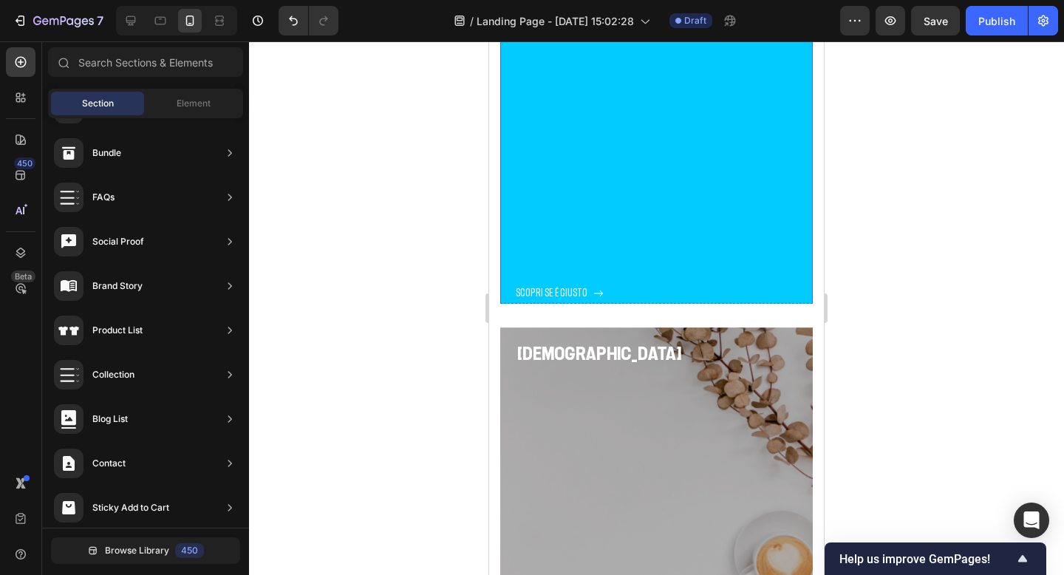
scroll to position [1874, 0]
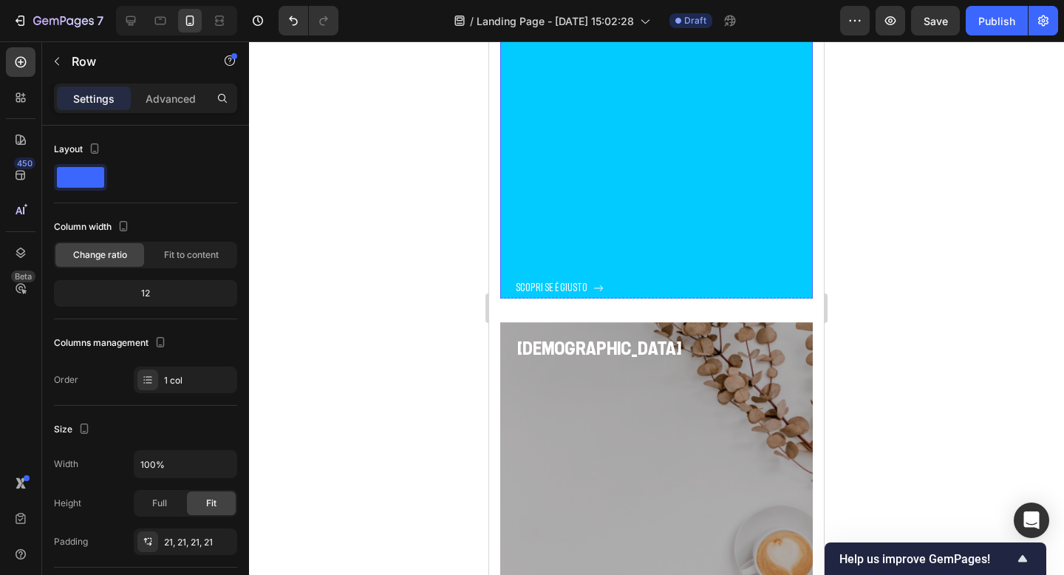
click at [606, 383] on div "Shop now Button" at bounding box center [657, 494] width 282 height 266
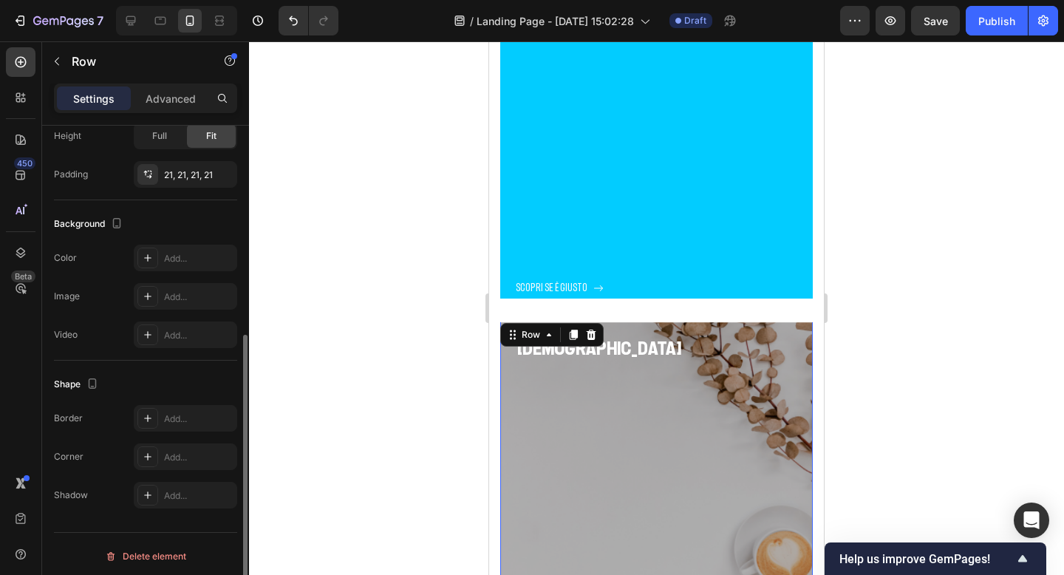
scroll to position [372, 0]
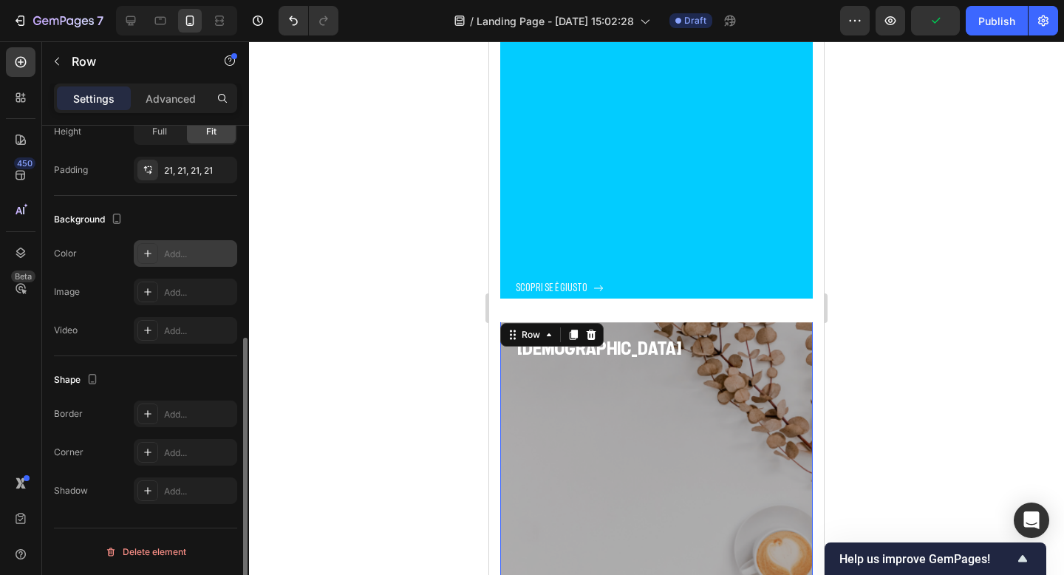
click at [186, 256] on div "Add..." at bounding box center [198, 254] width 69 height 13
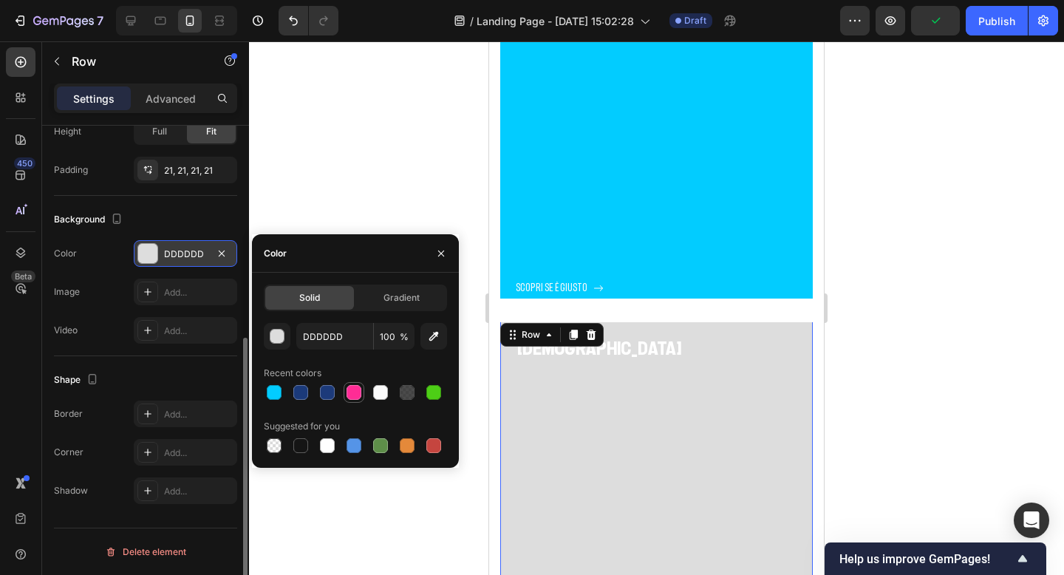
click at [354, 395] on div at bounding box center [354, 392] width 15 height 15
type input "FF2C95"
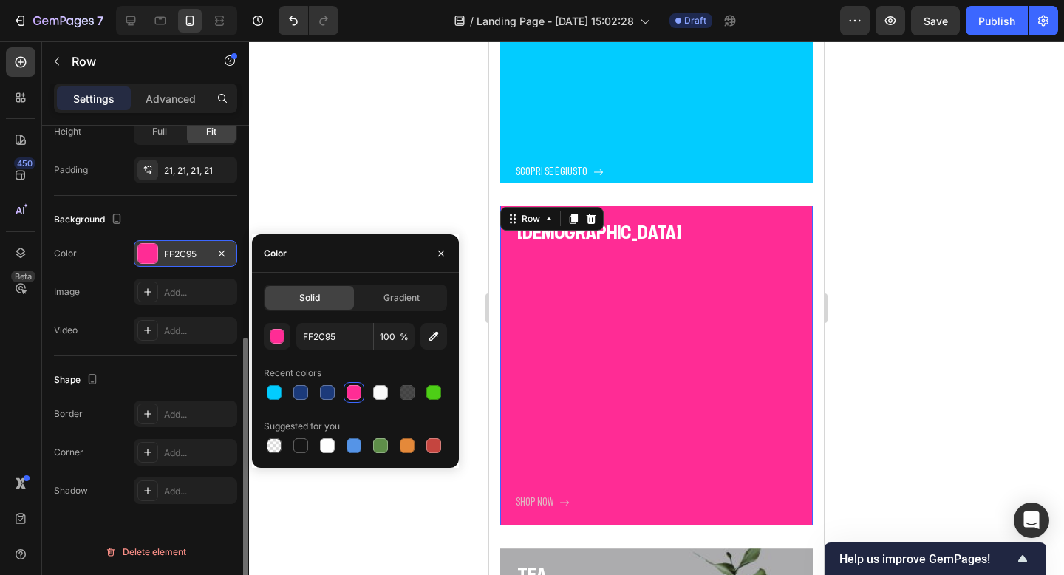
scroll to position [1999, 0]
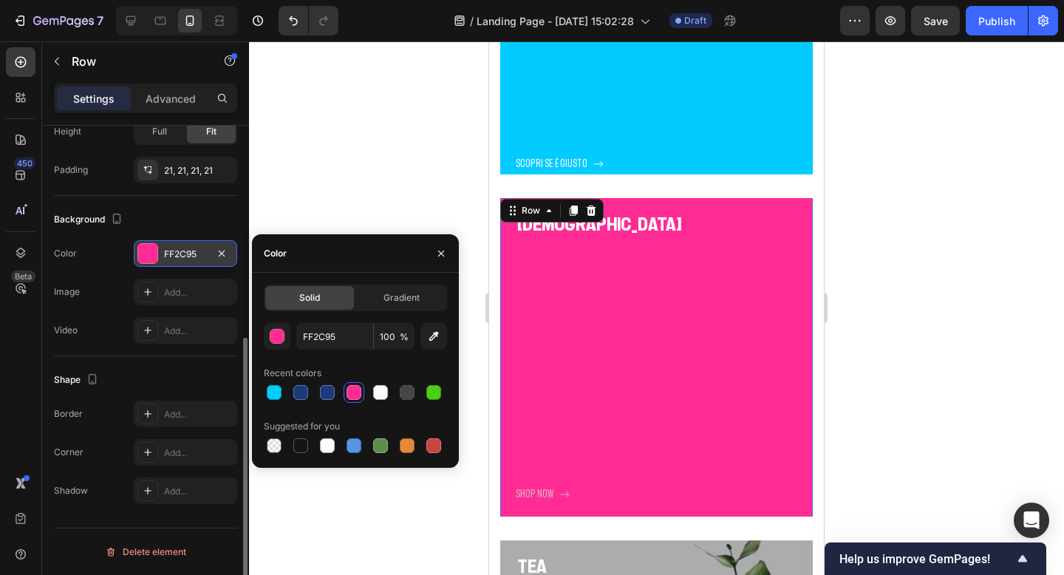
click at [912, 258] on div at bounding box center [656, 307] width 815 height 533
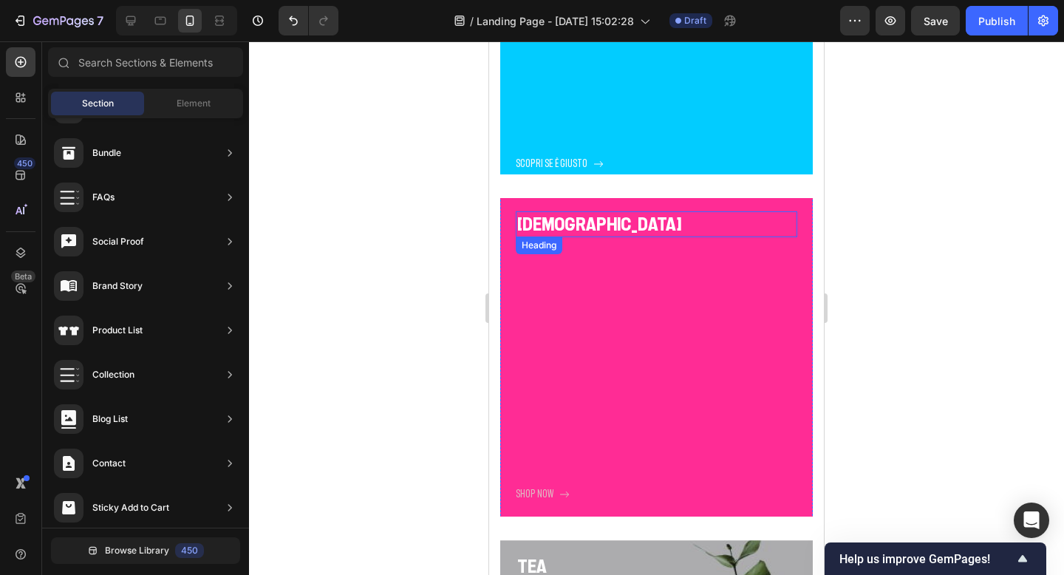
click at [584, 219] on p "Capuchino" at bounding box center [656, 224] width 279 height 23
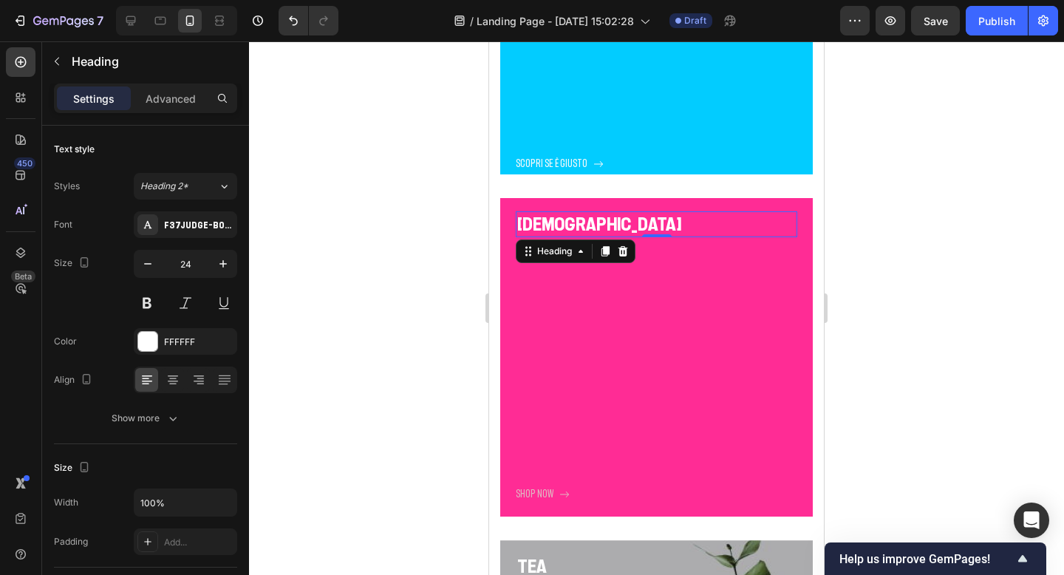
click at [584, 219] on p "Capuchino" at bounding box center [656, 224] width 279 height 23
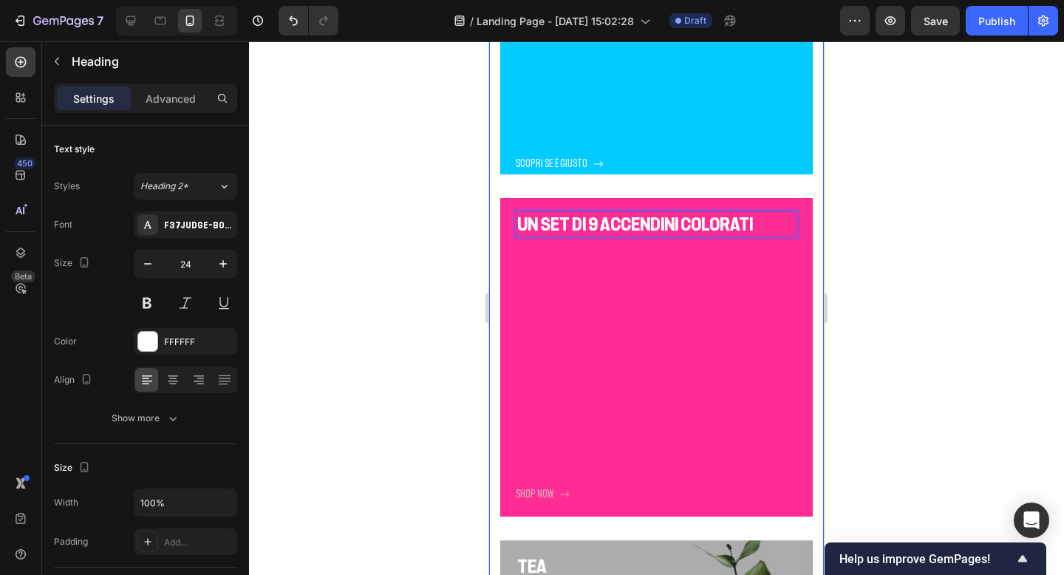
click at [918, 196] on div at bounding box center [656, 307] width 815 height 533
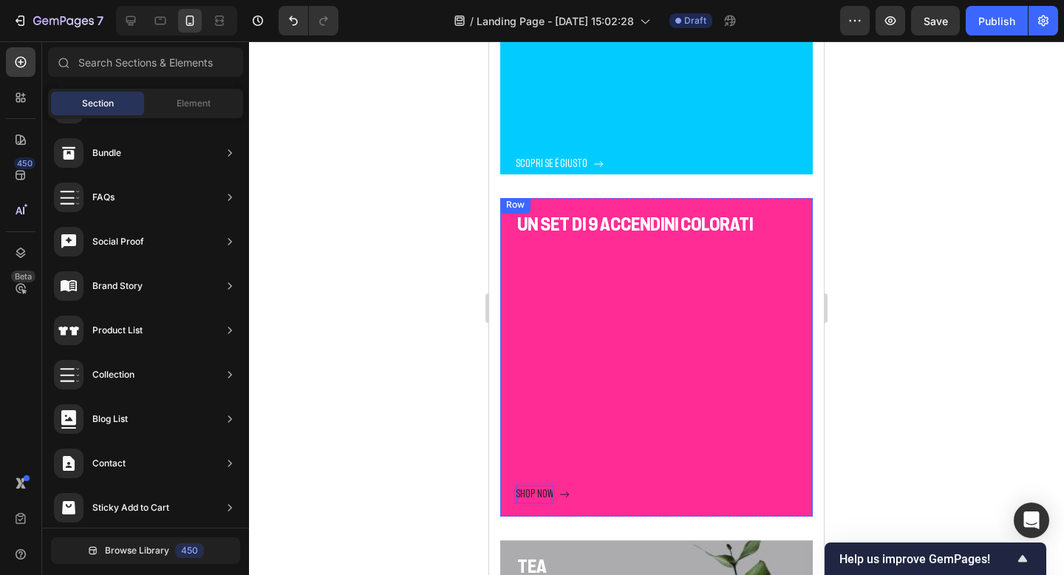
click at [525, 494] on div "Shop now" at bounding box center [535, 494] width 38 height 18
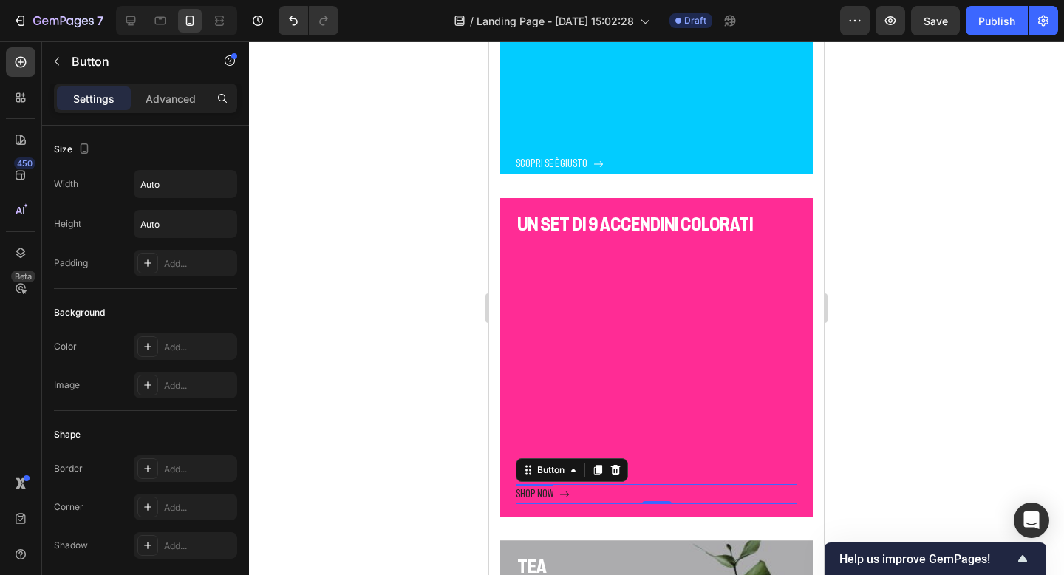
click at [525, 494] on div "Shop now" at bounding box center [535, 494] width 38 height 18
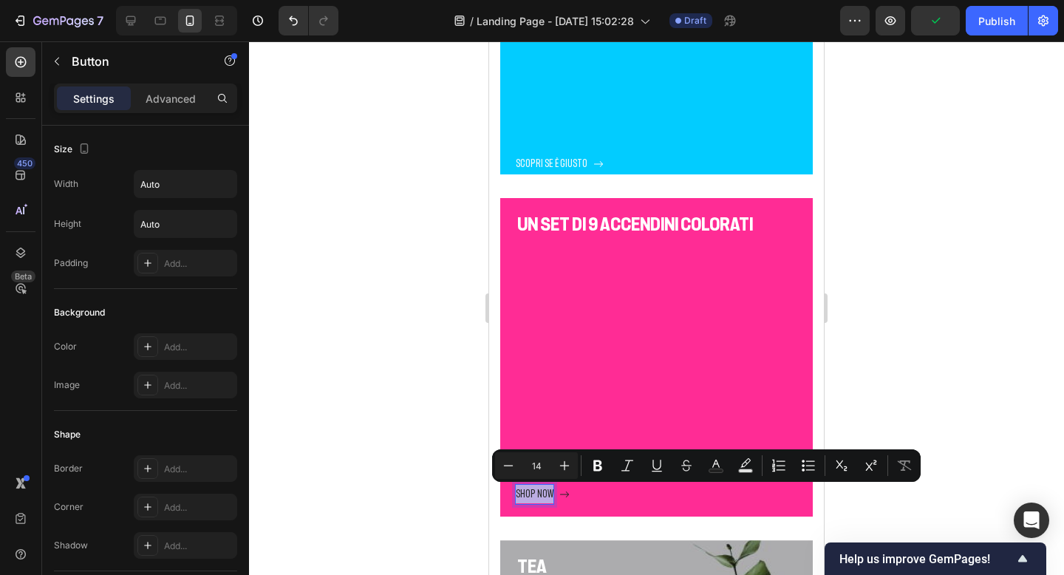
drag, startPoint x: 550, startPoint y: 492, endPoint x: 515, endPoint y: 492, distance: 35.5
click at [516, 492] on p "Shop now" at bounding box center [535, 494] width 38 height 18
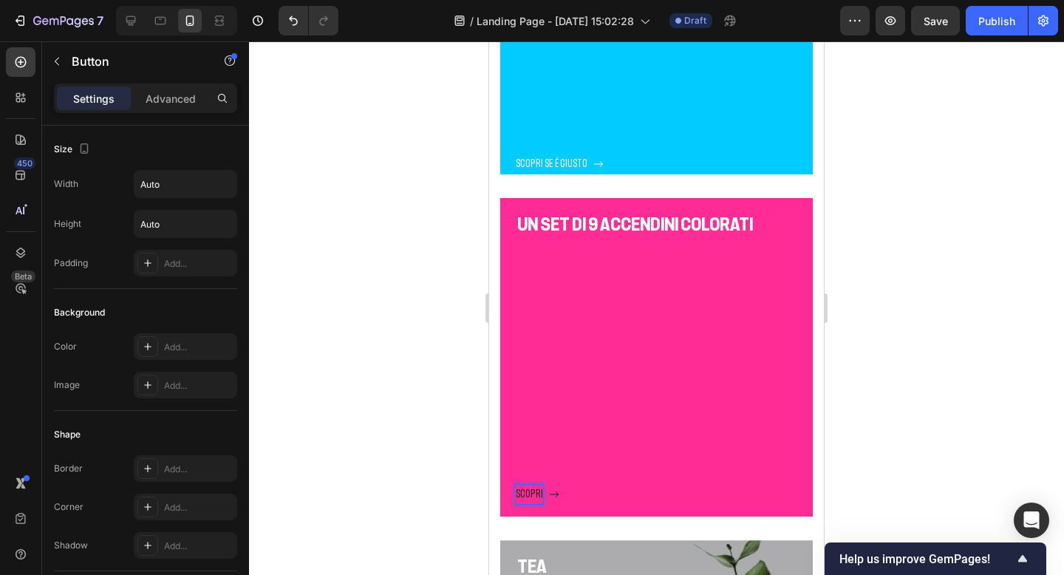
click at [516, 485] on button "SCOPRI" at bounding box center [538, 494] width 44 height 18
click at [516, 485] on button "SCOPRI SE" at bounding box center [543, 494] width 54 height 18
click at [516, 485] on button "SCOPRI SE è" at bounding box center [545, 494] width 59 height 18
click at [999, 440] on div at bounding box center [656, 307] width 815 height 533
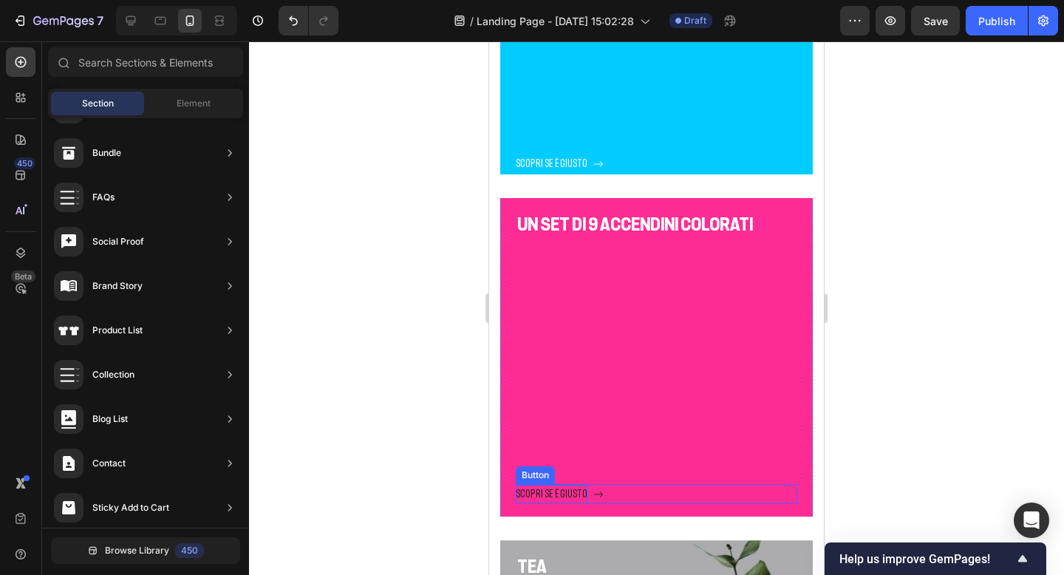
click at [573, 494] on p "SCOPRI SE è GIUSTO" at bounding box center [552, 494] width 72 height 18
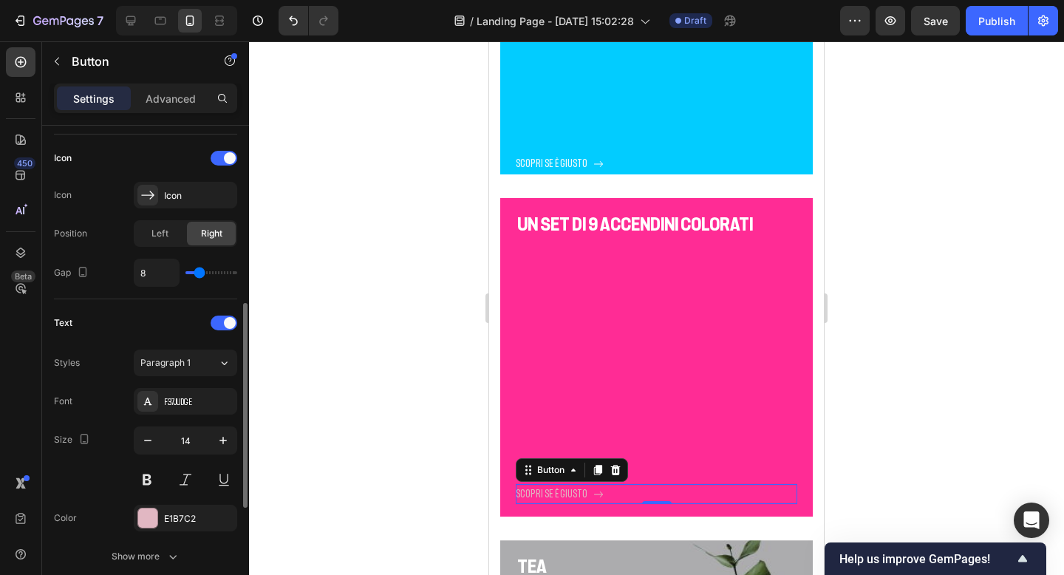
scroll to position [437, 0]
click at [166, 508] on div "E1B7C2" at bounding box center [185, 517] width 103 height 27
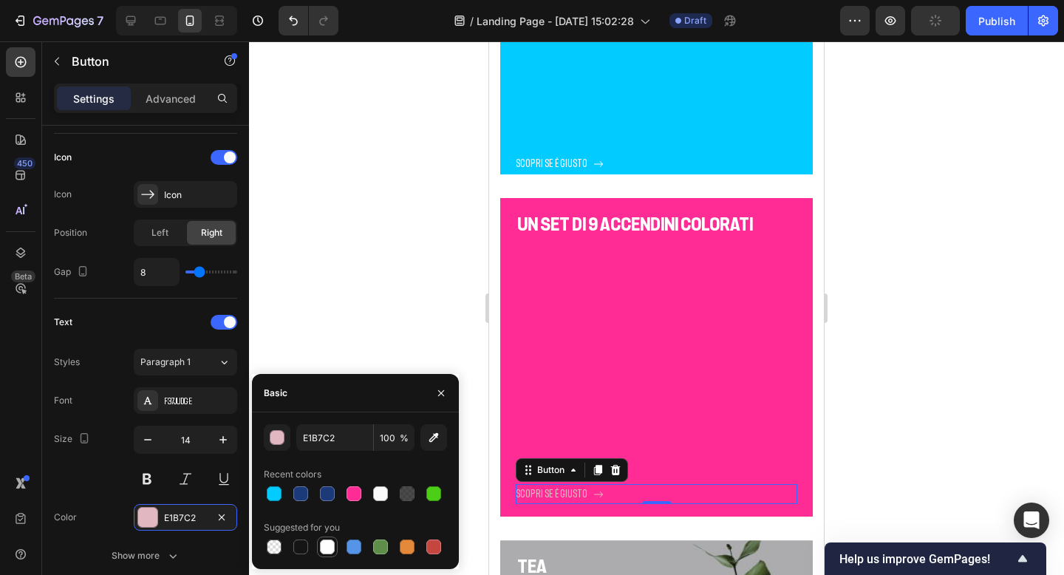
click at [320, 545] on div at bounding box center [327, 546] width 15 height 15
type input "FFFFFF"
click at [885, 372] on div at bounding box center [656, 307] width 815 height 533
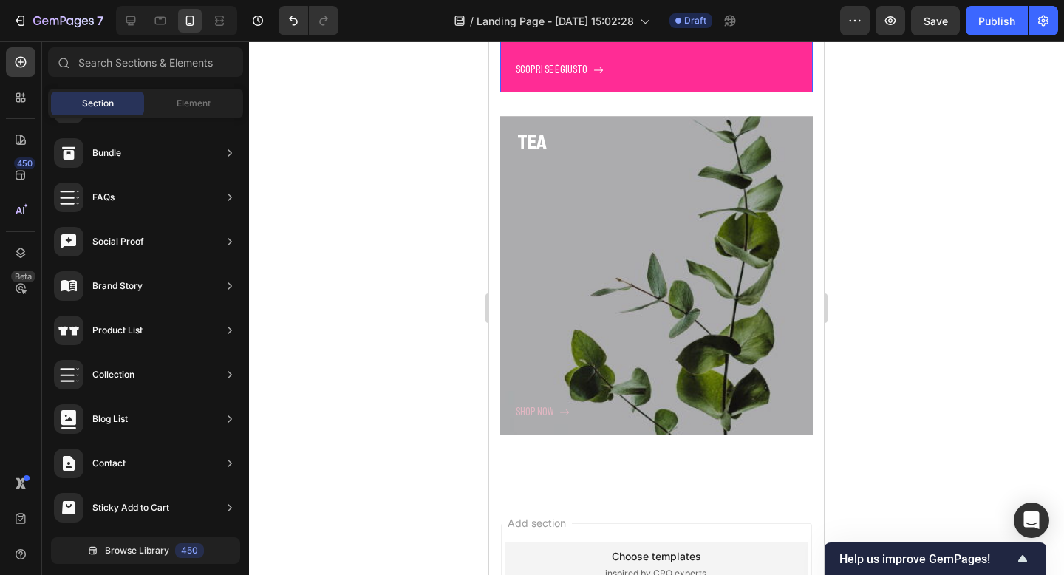
scroll to position [2423, 0]
click at [533, 141] on p "Tea" at bounding box center [656, 141] width 279 height 23
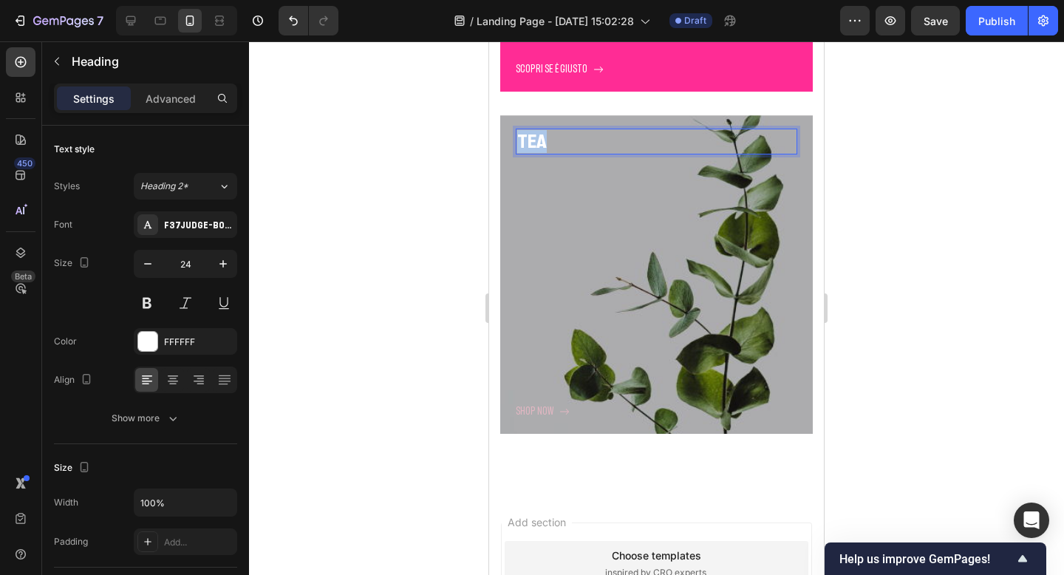
click at [533, 141] on p "Tea" at bounding box center [656, 141] width 279 height 23
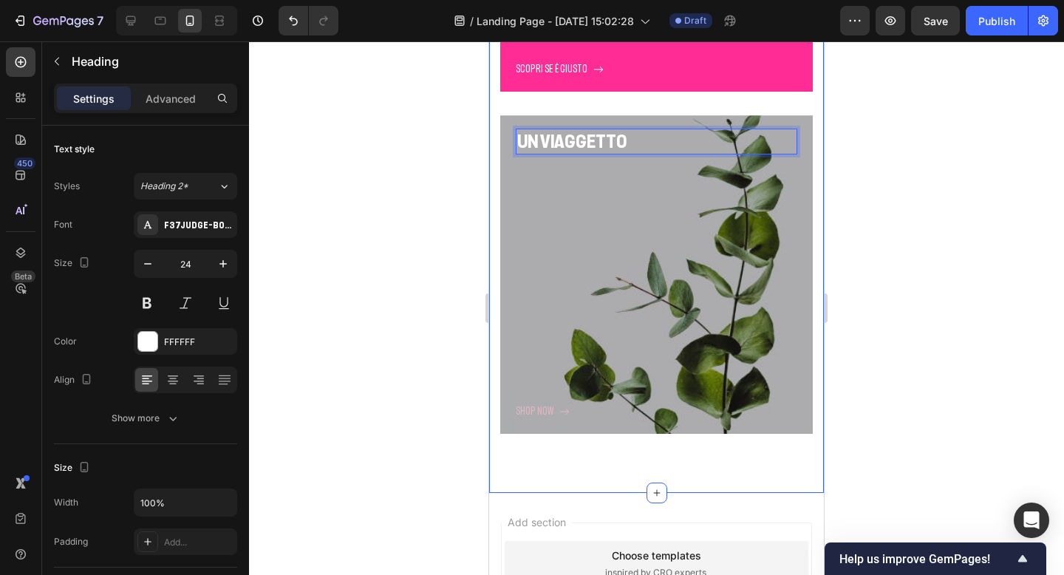
click at [907, 216] on div at bounding box center [656, 307] width 815 height 533
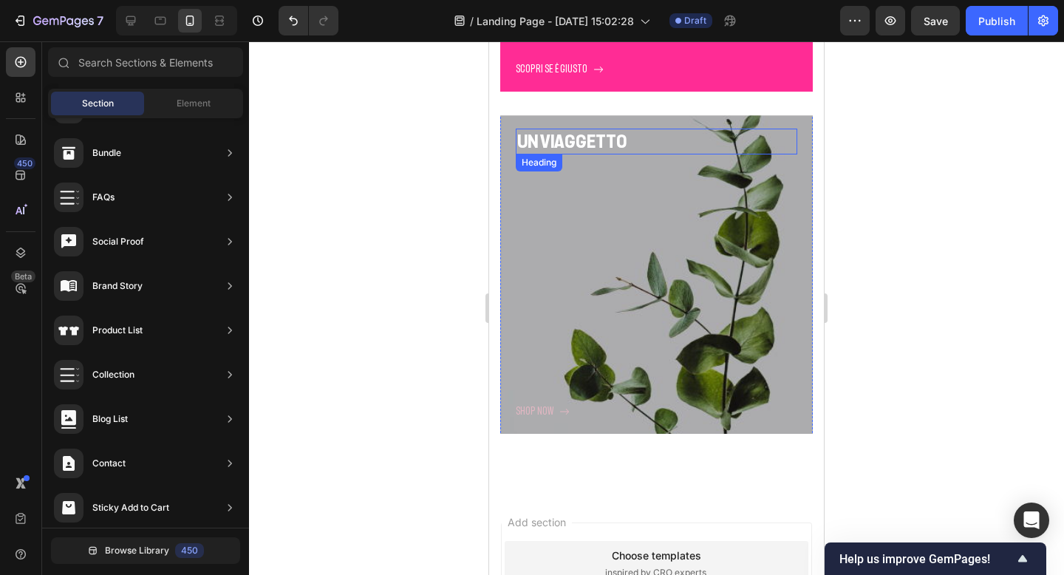
click at [617, 137] on p "UN VIAGGETTO" at bounding box center [656, 141] width 279 height 23
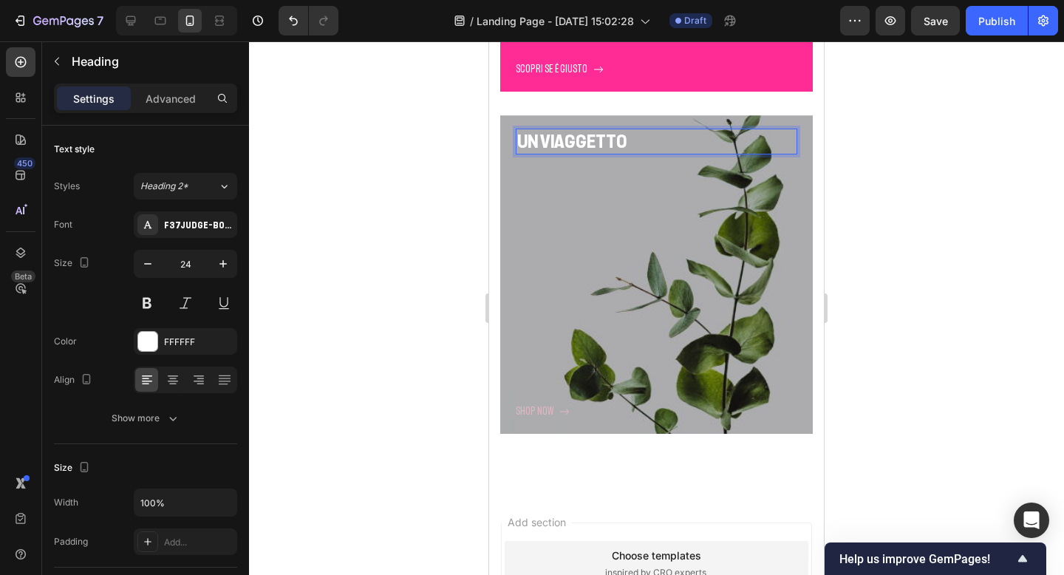
click at [622, 137] on p "UN VIAGGETTO" at bounding box center [656, 141] width 279 height 23
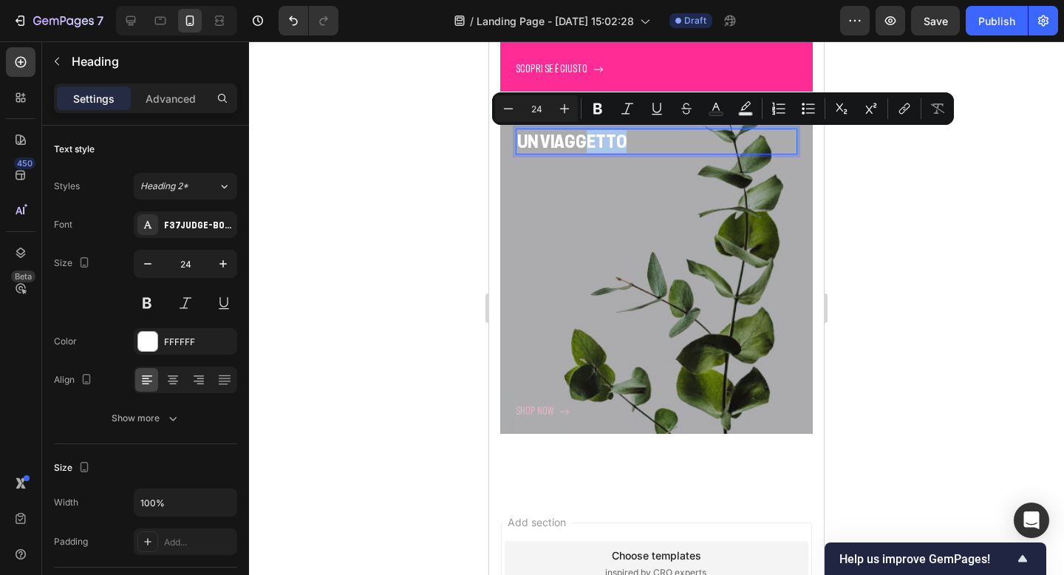
drag, startPoint x: 622, startPoint y: 137, endPoint x: 585, endPoint y: 139, distance: 37.0
click at [584, 139] on p "UN VIAGGETTO" at bounding box center [656, 141] width 279 height 23
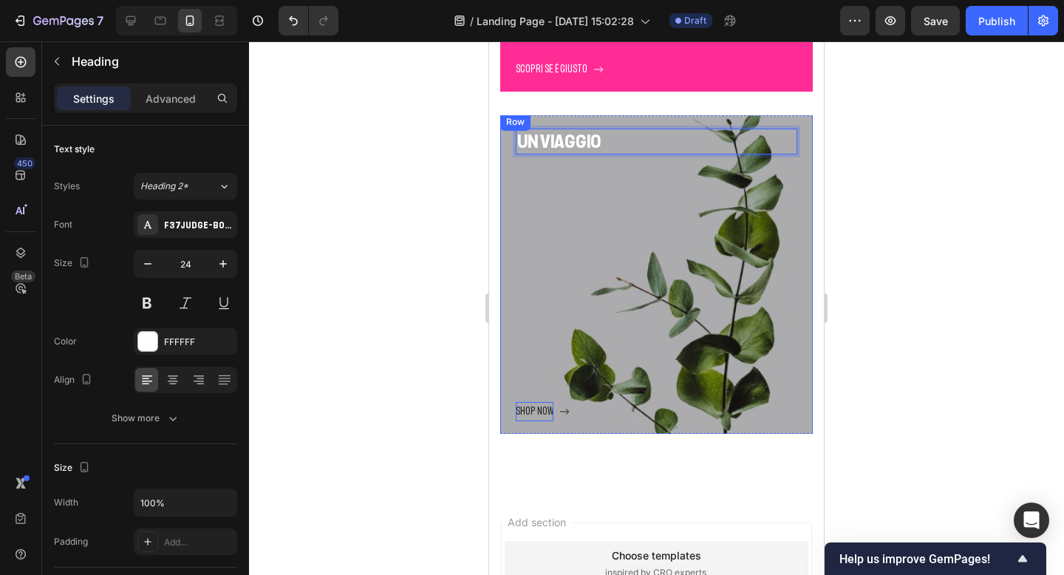
click at [533, 408] on div "Shop now" at bounding box center [535, 411] width 38 height 18
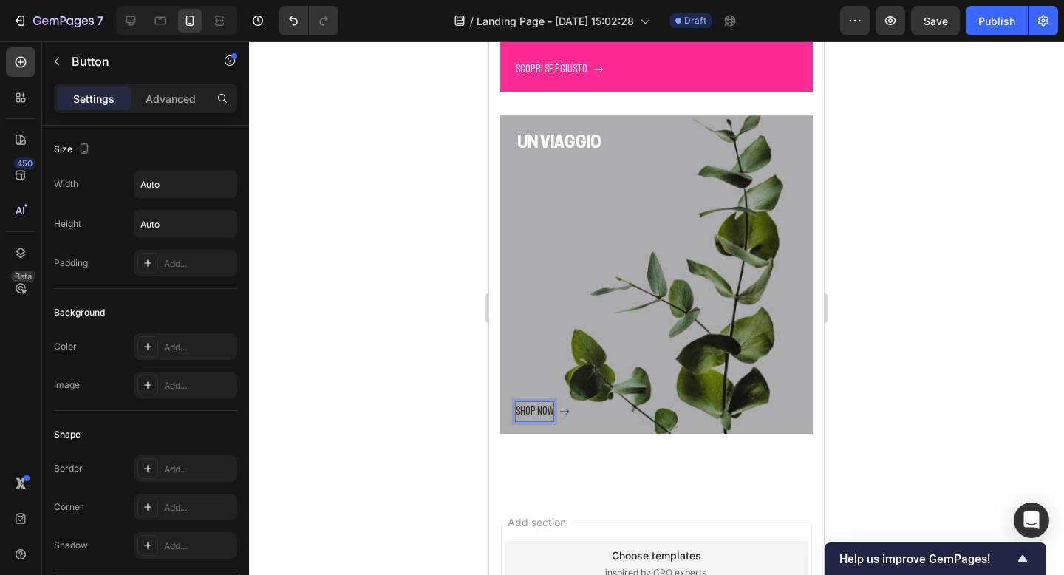
click at [533, 408] on div "Shop now" at bounding box center [535, 411] width 38 height 18
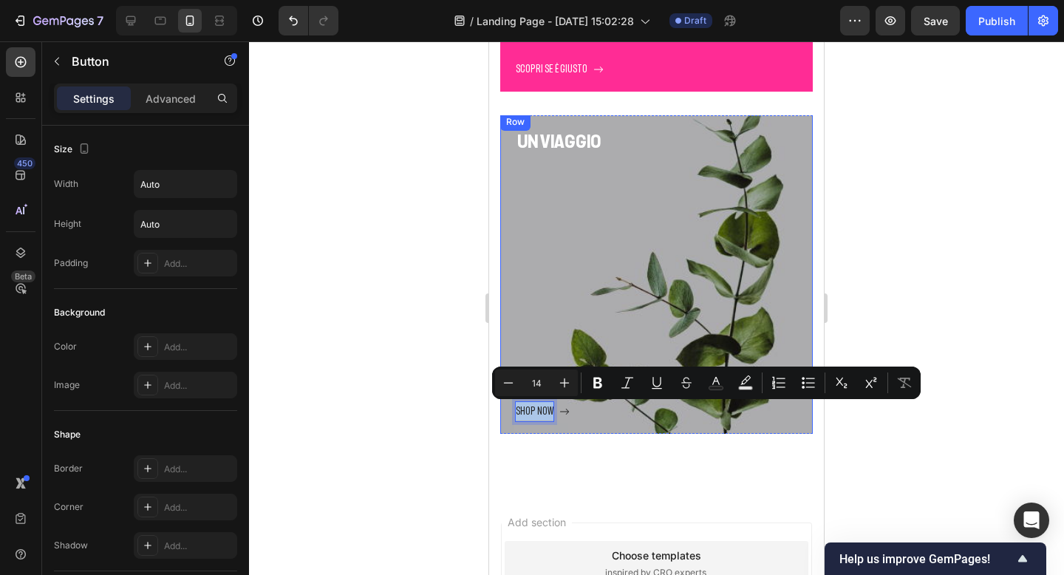
drag, startPoint x: 550, startPoint y: 410, endPoint x: 515, endPoint y: 409, distance: 35.5
click at [516, 409] on p "Shop now" at bounding box center [535, 411] width 38 height 18
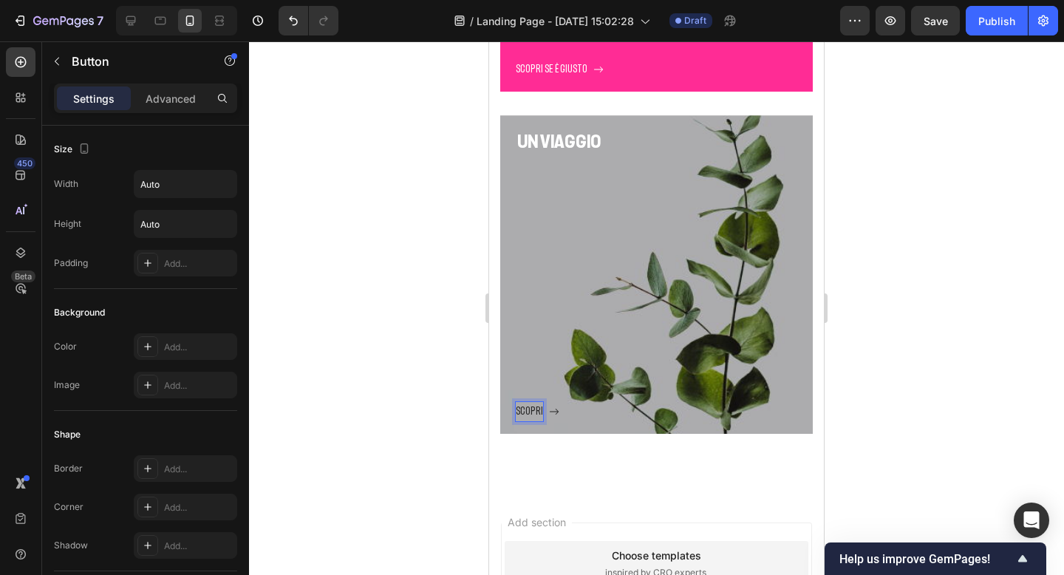
click at [516, 402] on button "SCOPRI" at bounding box center [538, 411] width 44 height 18
click at [516, 402] on button "SCOPRI SE" at bounding box center [543, 411] width 54 height 18
click at [516, 402] on button "SCOPRI SE è" at bounding box center [545, 411] width 59 height 18
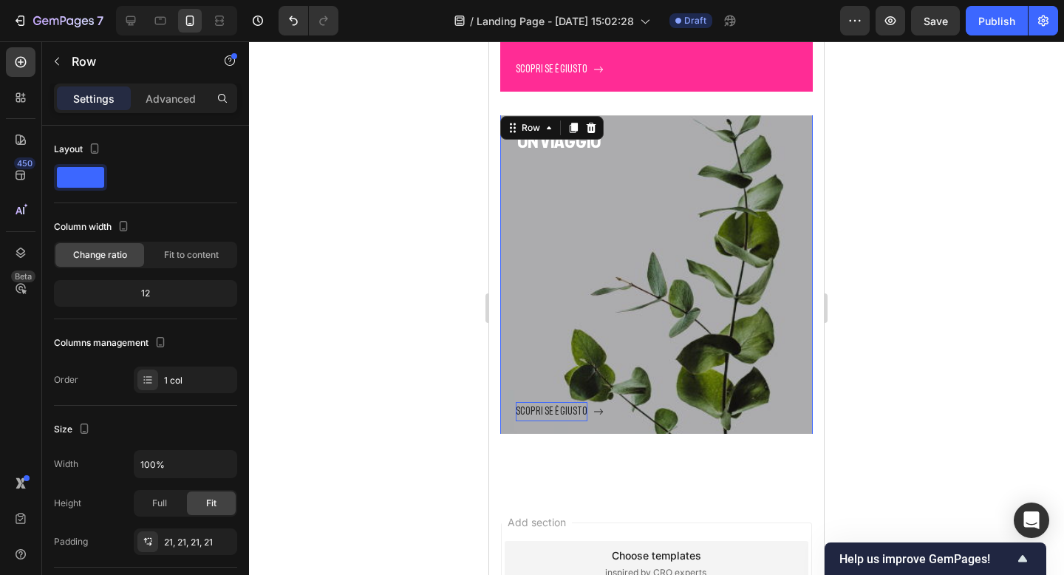
click at [627, 318] on div "SCOPRI SE è GIUSTO Button" at bounding box center [657, 287] width 282 height 266
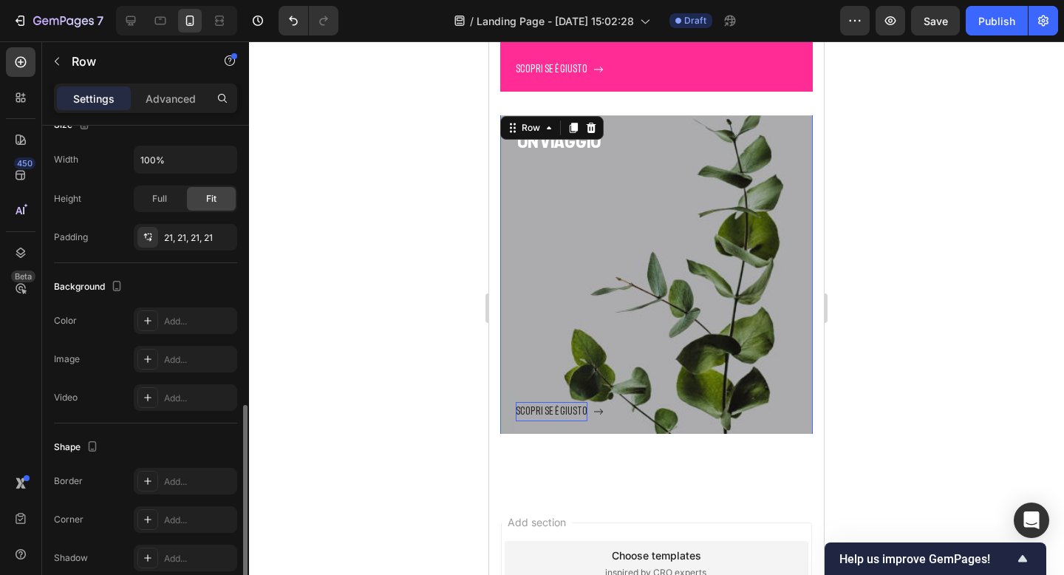
scroll to position [372, 0]
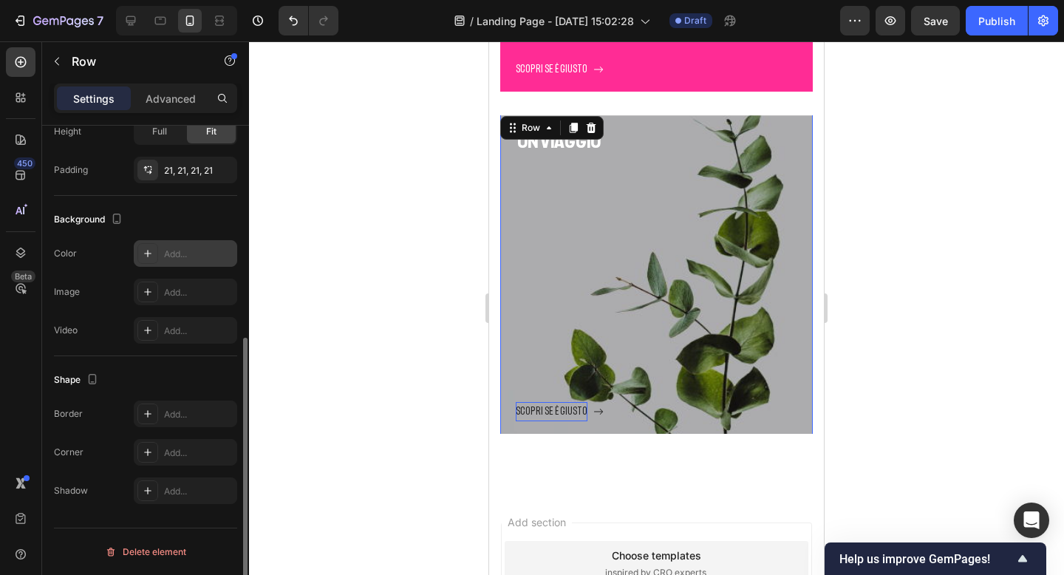
click at [160, 256] on div "Add..." at bounding box center [185, 253] width 103 height 27
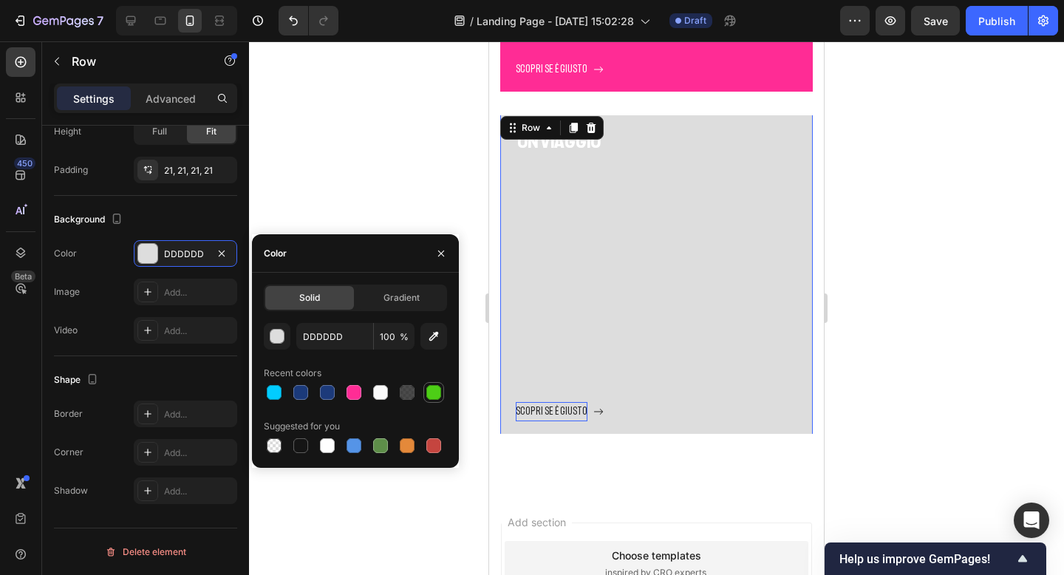
click at [433, 391] on div at bounding box center [433, 392] width 15 height 15
type input "4DCE16"
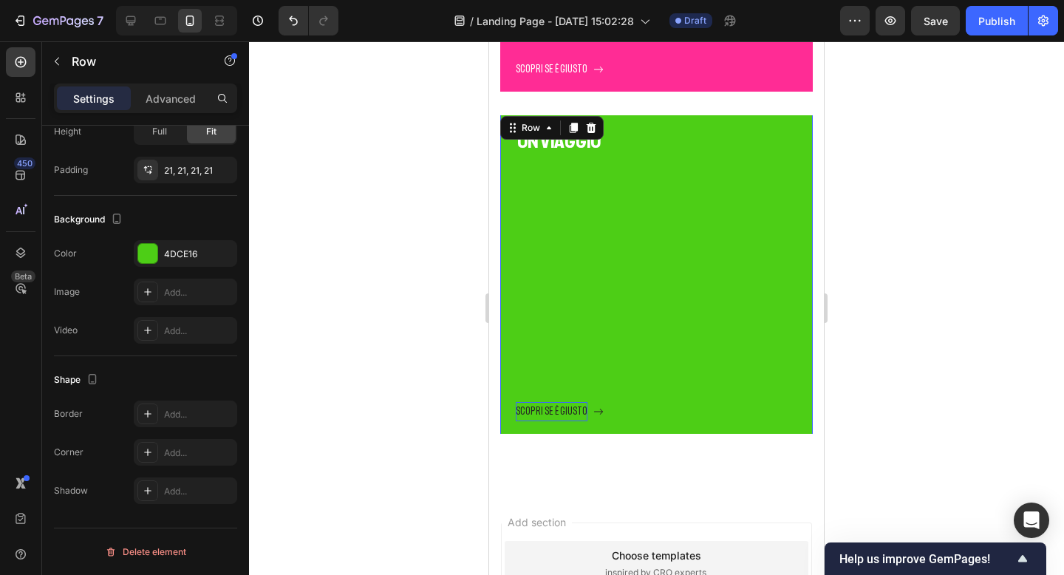
click at [963, 149] on div at bounding box center [656, 307] width 815 height 533
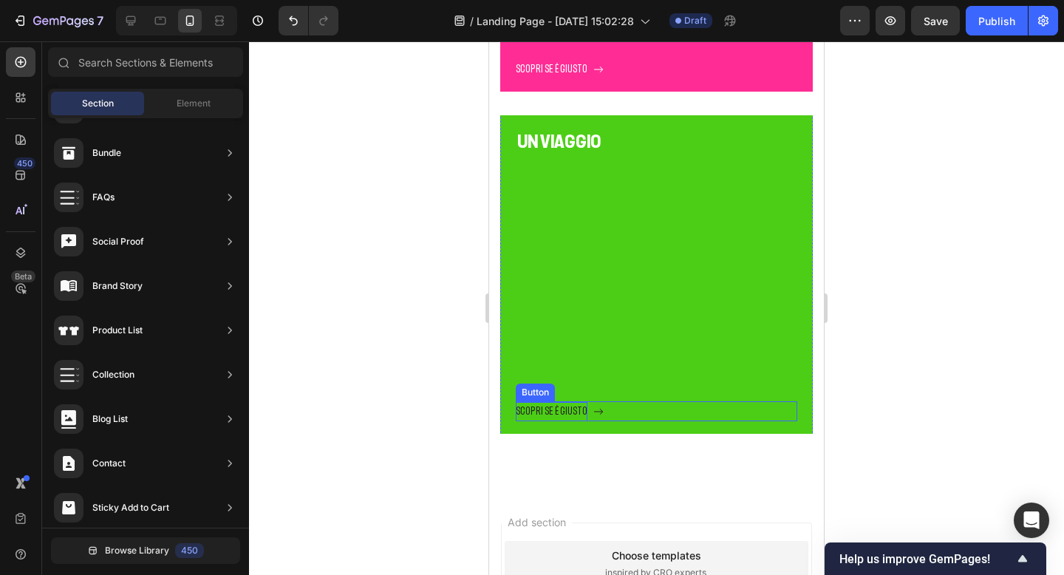
click at [570, 406] on p "SCOPRI SE è GIUSTO" at bounding box center [552, 411] width 72 height 18
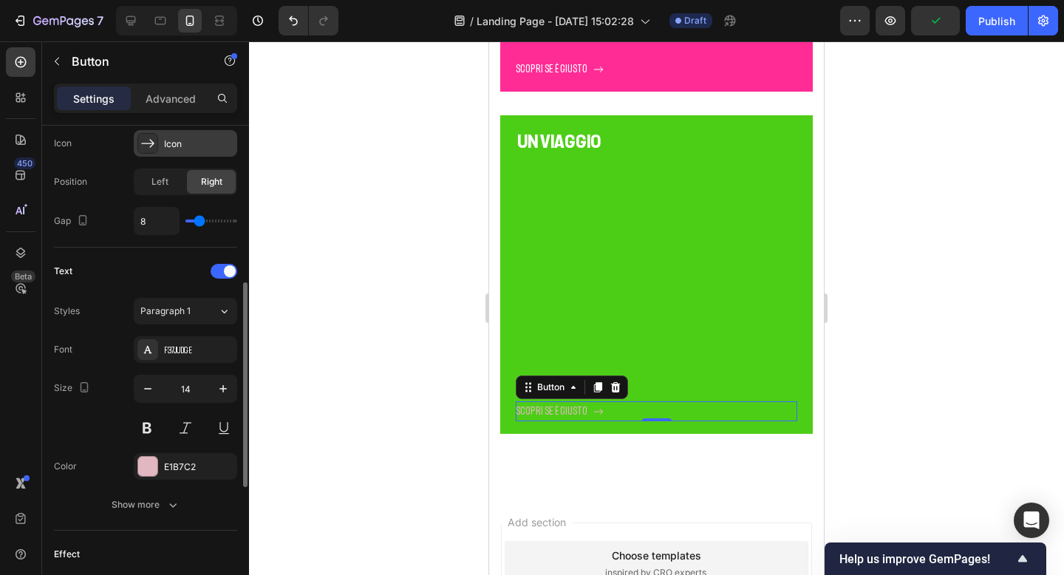
scroll to position [513, 0]
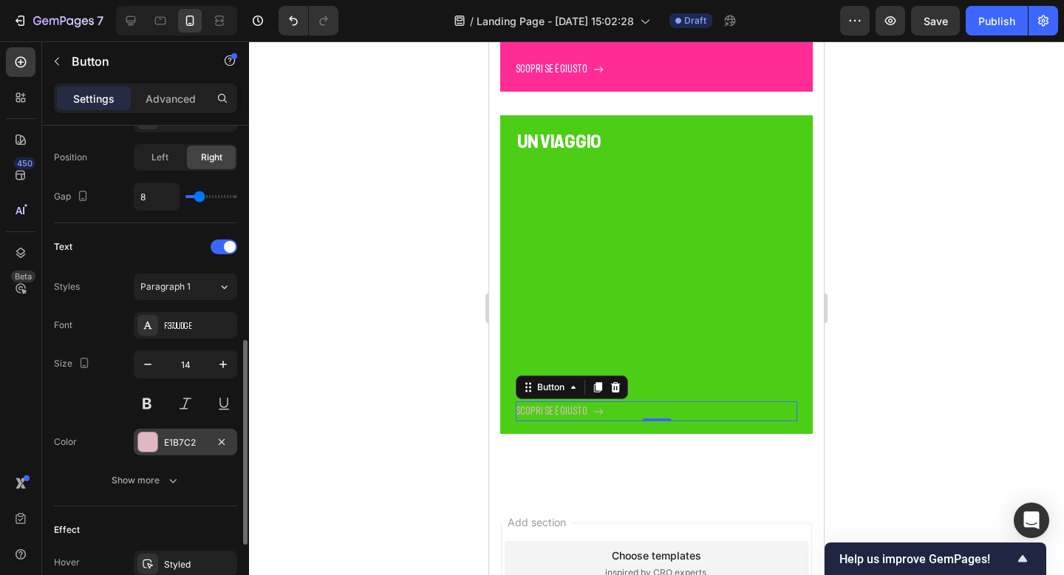
click at [165, 451] on div "E1B7C2" at bounding box center [185, 442] width 103 height 27
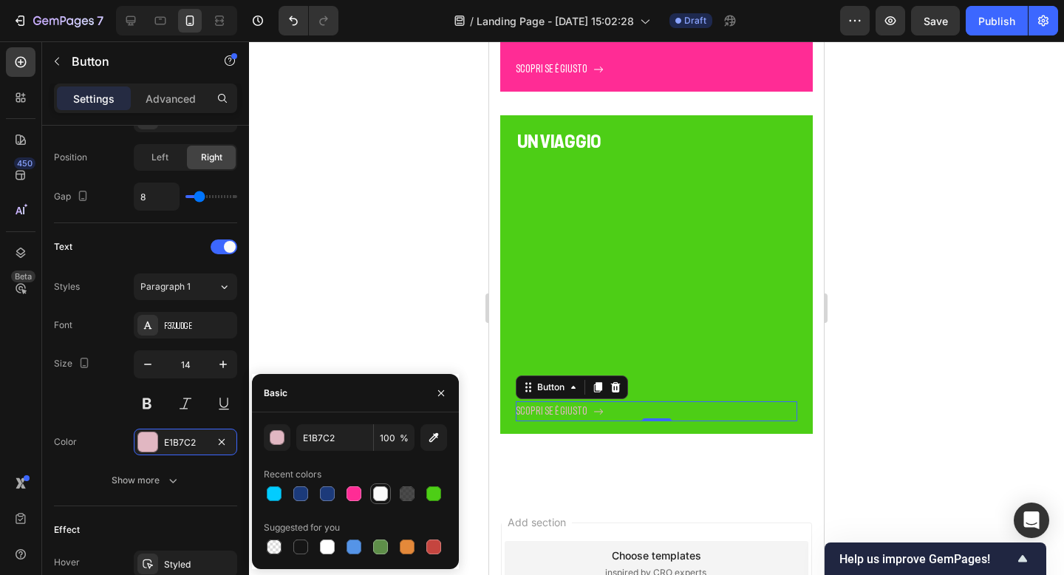
click at [378, 491] on div at bounding box center [380, 493] width 15 height 15
type input "FAFAFA"
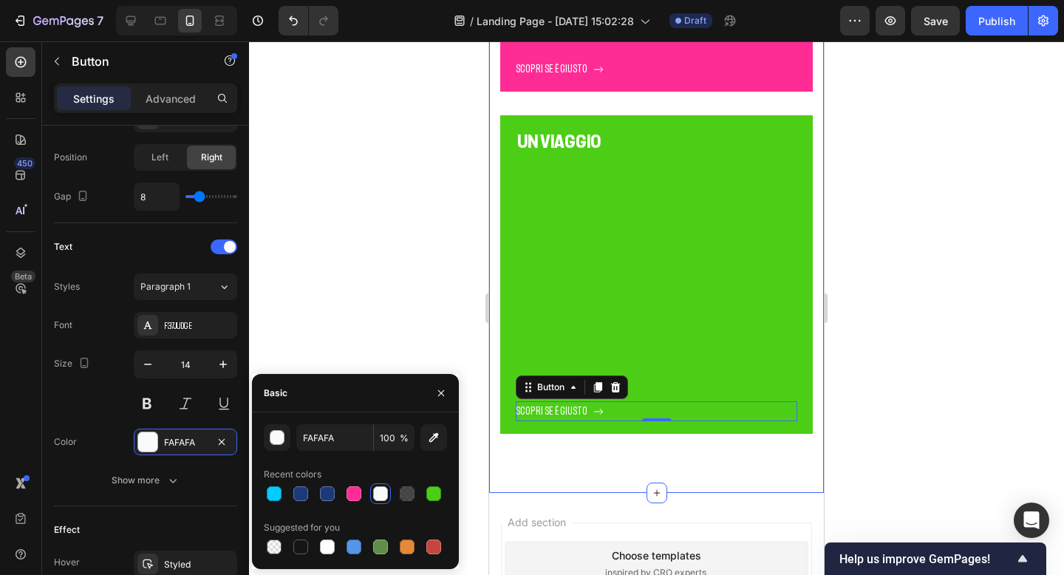
click at [890, 338] on div at bounding box center [656, 307] width 815 height 533
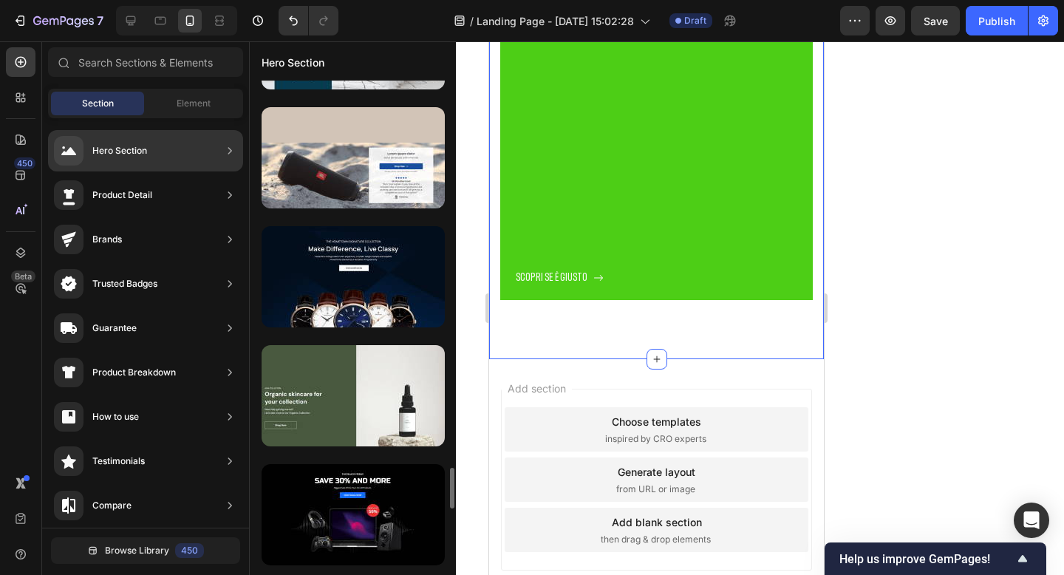
scroll to position [4740, 0]
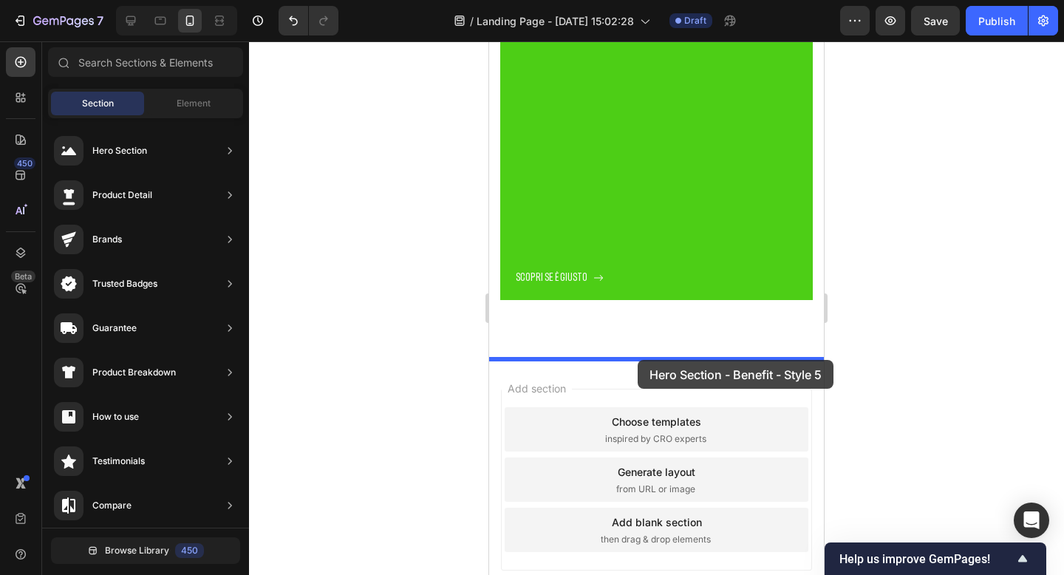
drag, startPoint x: 854, startPoint y: 348, endPoint x: 638, endPoint y: 360, distance: 216.8
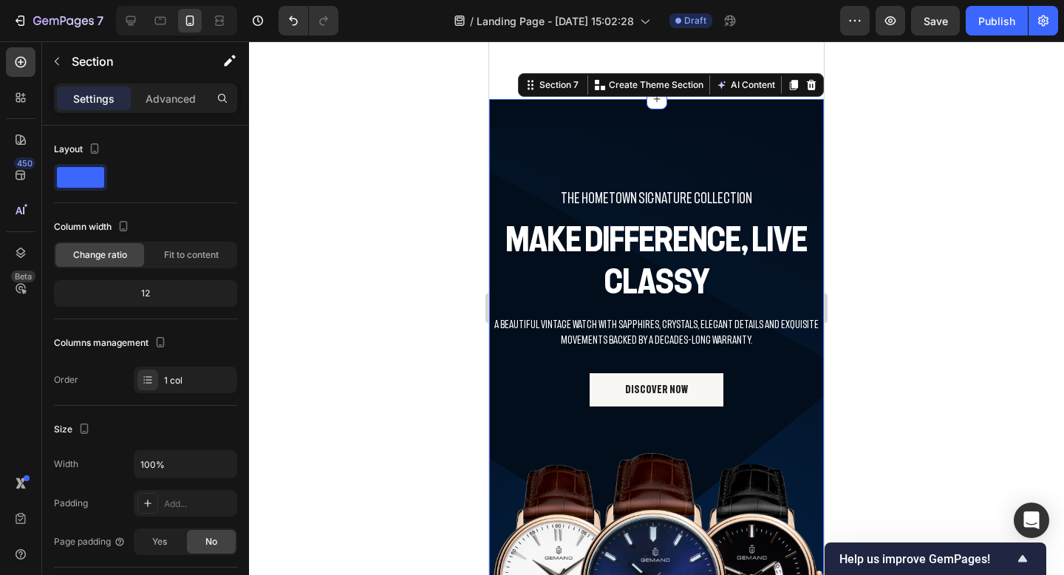
scroll to position [2823, 0]
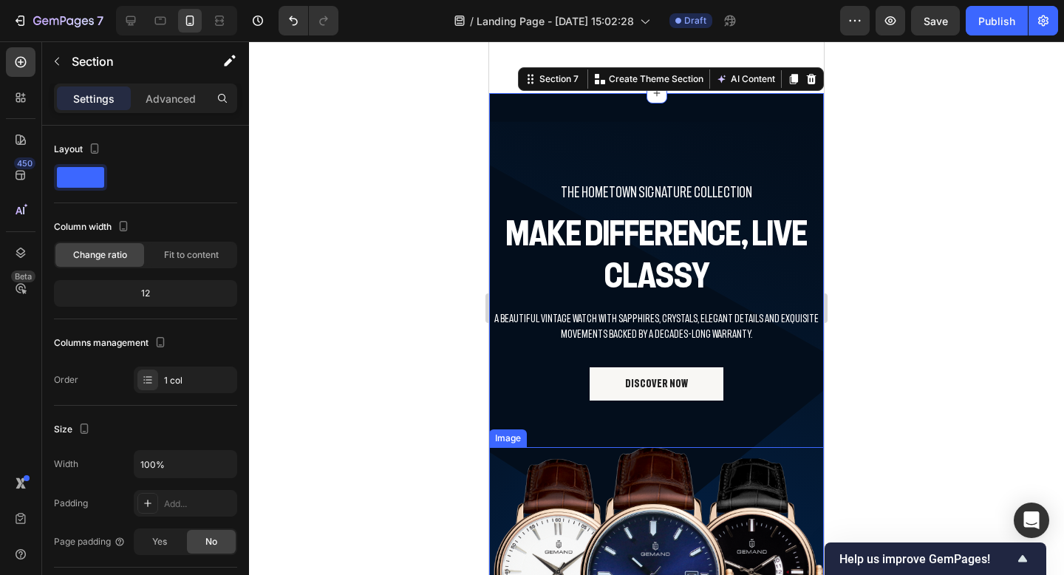
click at [541, 449] on img at bounding box center [656, 565] width 335 height 236
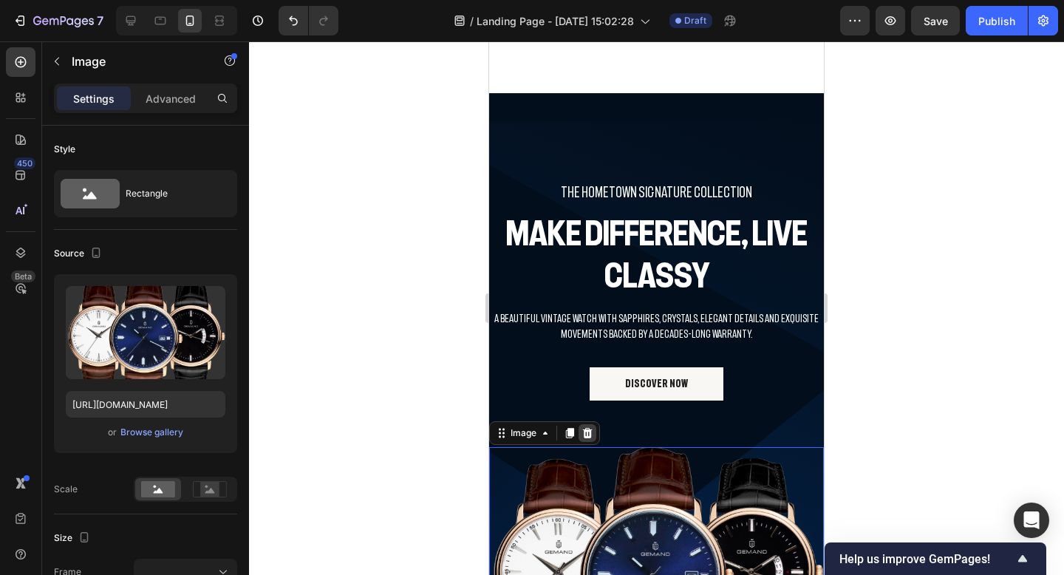
click at [584, 437] on icon at bounding box center [588, 433] width 10 height 10
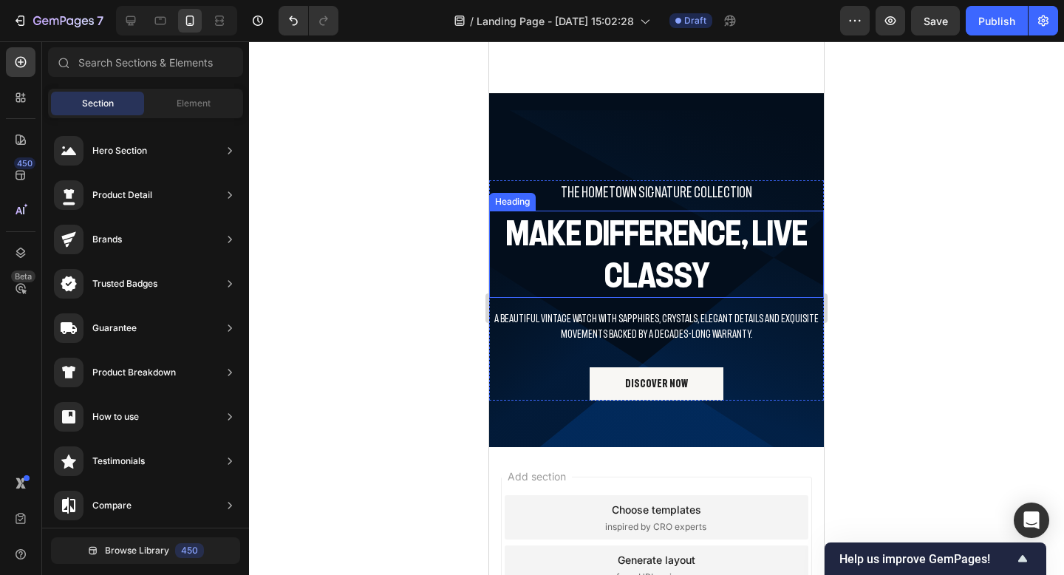
click at [639, 244] on p "Make Difference, Live Classy" at bounding box center [657, 254] width 332 height 84
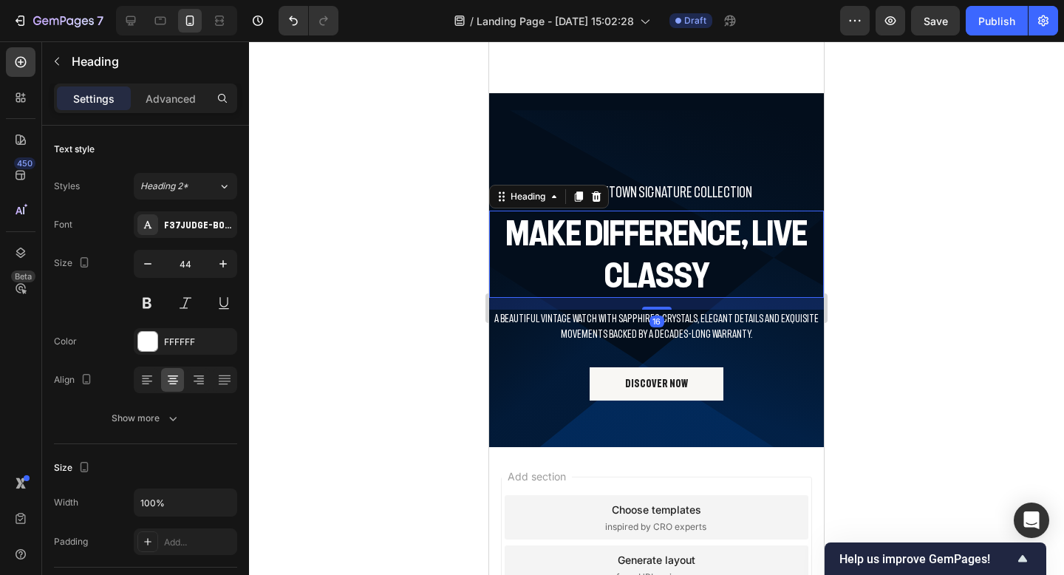
click at [639, 244] on p "Make Difference, Live Classy" at bounding box center [657, 254] width 332 height 84
click at [717, 258] on p "Make Difference, Live Classy" at bounding box center [657, 254] width 332 height 84
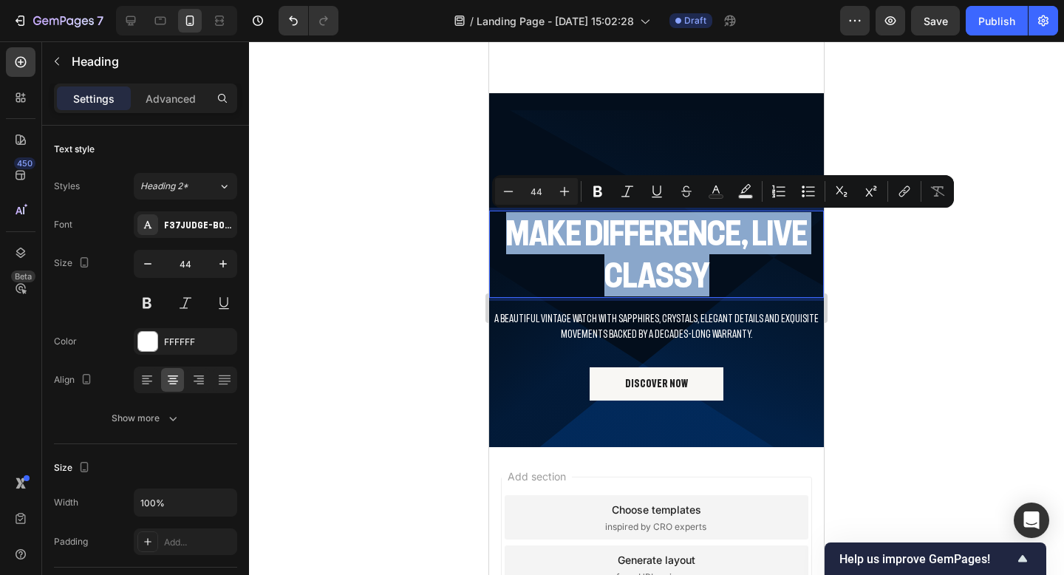
drag, startPoint x: 717, startPoint y: 270, endPoint x: 498, endPoint y: 236, distance: 222.1
click at [498, 235] on p "Make Difference, Live Classy" at bounding box center [657, 254] width 332 height 84
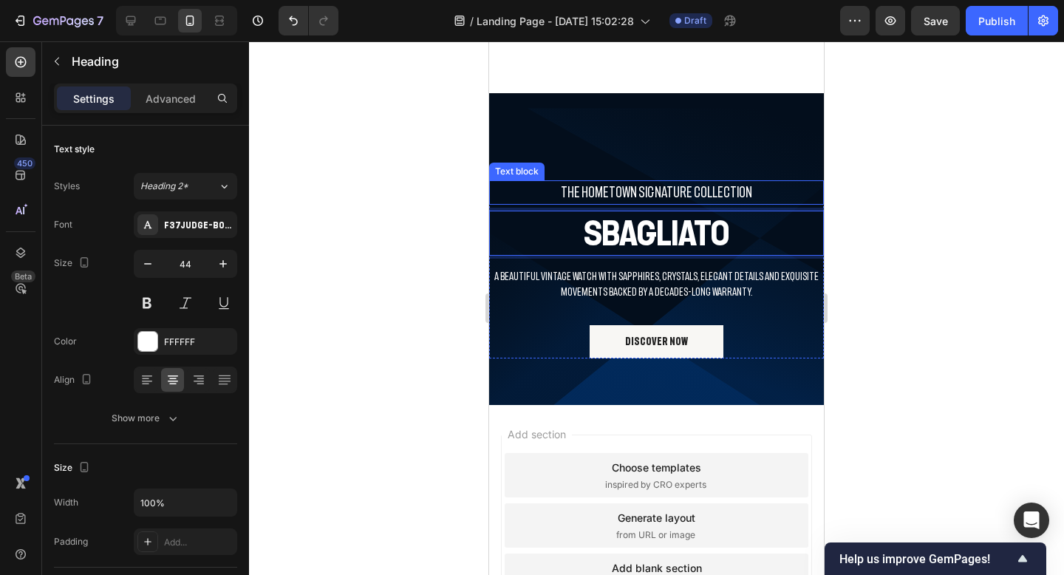
click at [576, 197] on p "THE HOMETOWN SIGNATURE COLLECTION" at bounding box center [657, 192] width 332 height 21
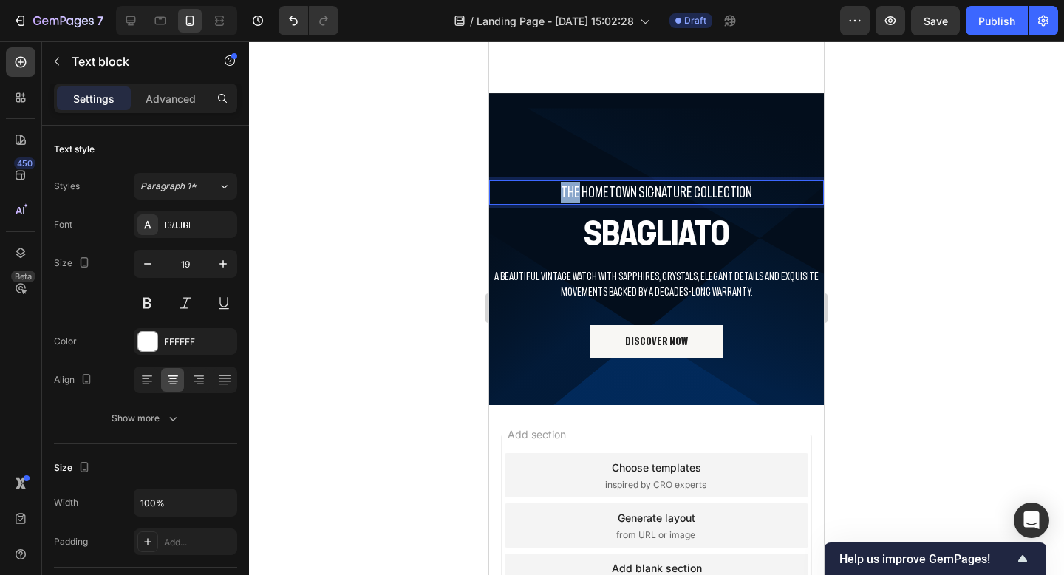
click at [576, 197] on p "THE HOMETOWN SIGNATURE COLLECTION" at bounding box center [657, 192] width 332 height 21
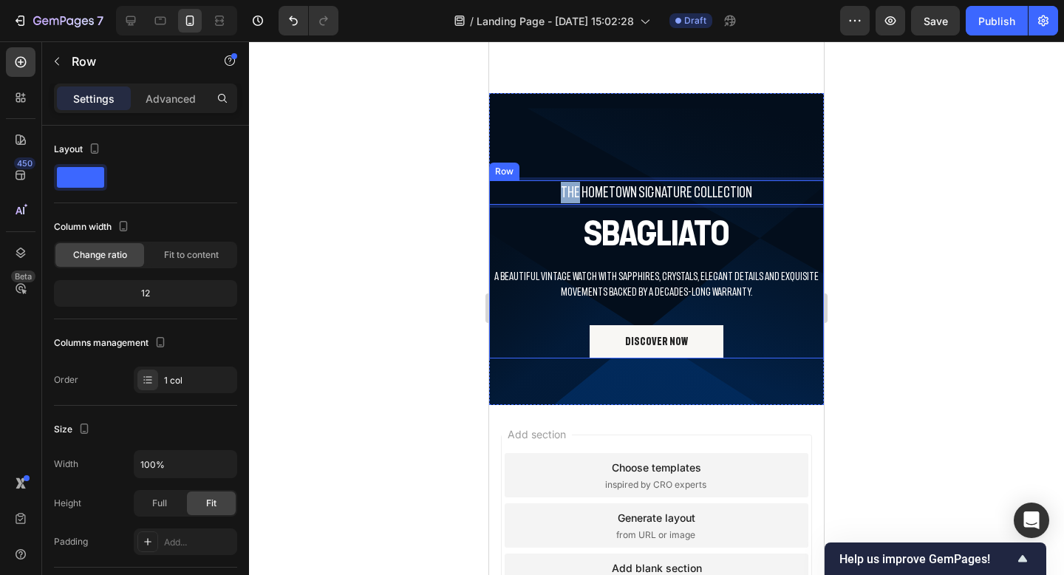
click at [752, 205] on div "THE HOMETOWN SIGNATURE COLLECTION Text block 8 SBAGLIATO Heading A beautiful vi…" at bounding box center [656, 269] width 335 height 178
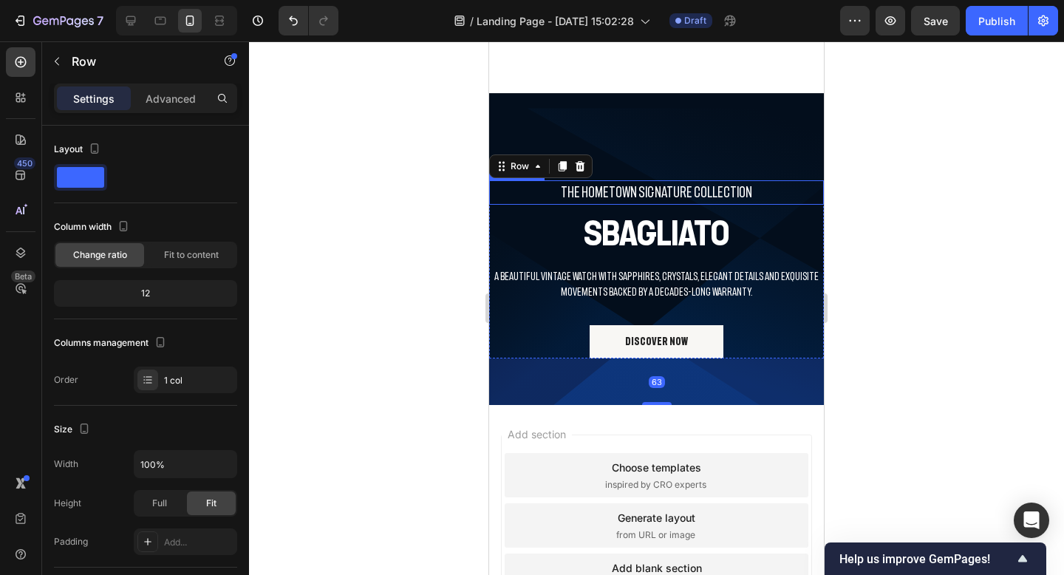
click at [753, 197] on p "THE HOMETOWN SIGNATURE COLLECTION" at bounding box center [657, 192] width 332 height 21
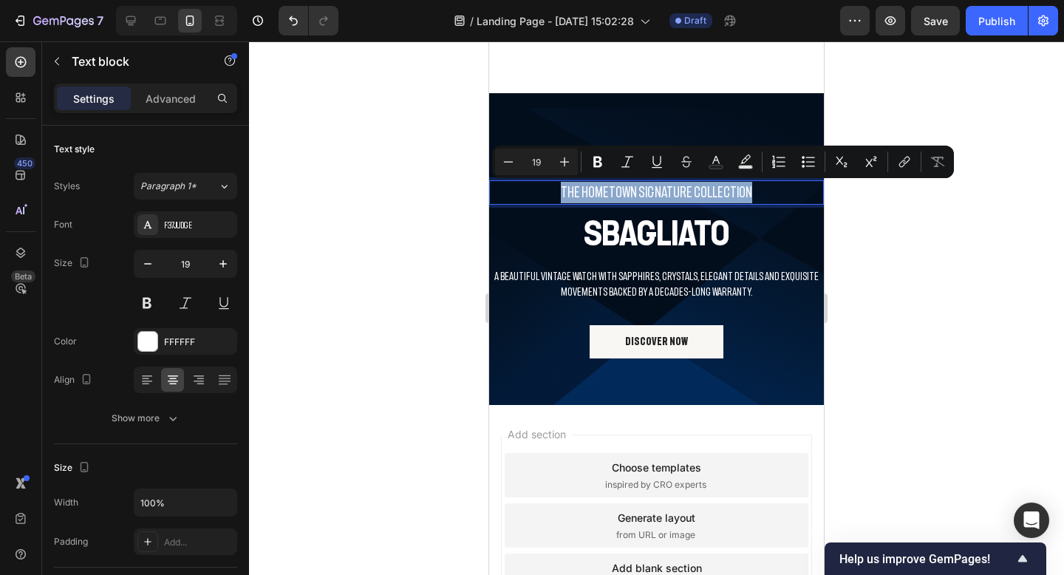
drag, startPoint x: 753, startPoint y: 197, endPoint x: 581, endPoint y: 197, distance: 172.2
click at [579, 197] on p "THE HOMETOWN SIGNATURE COLLECTION" at bounding box center [657, 192] width 332 height 21
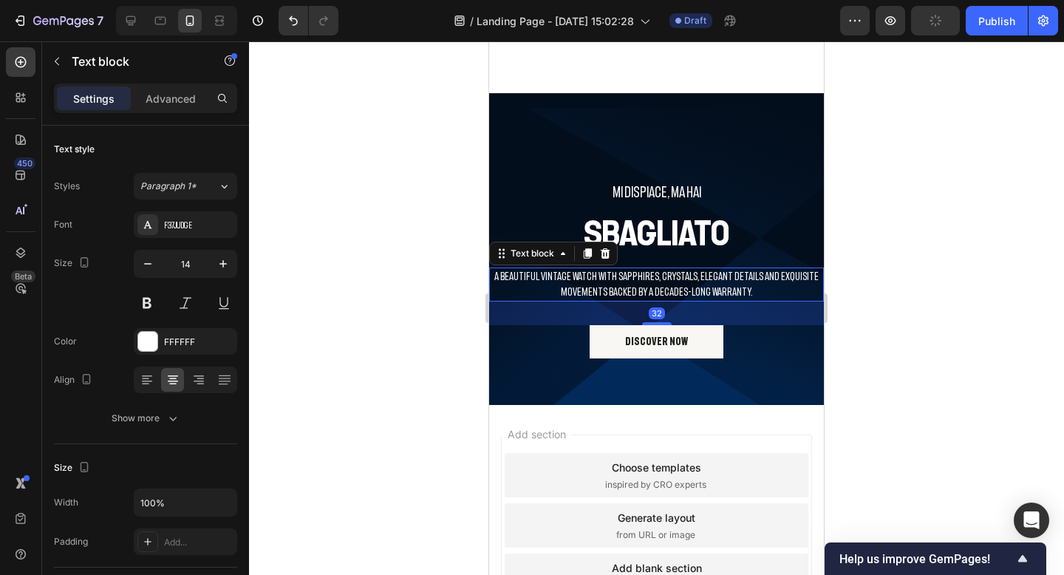
click at [576, 280] on p "A beautiful vintage watch with sapphires, crystals, elegant details and exquisi…" at bounding box center [657, 284] width 332 height 31
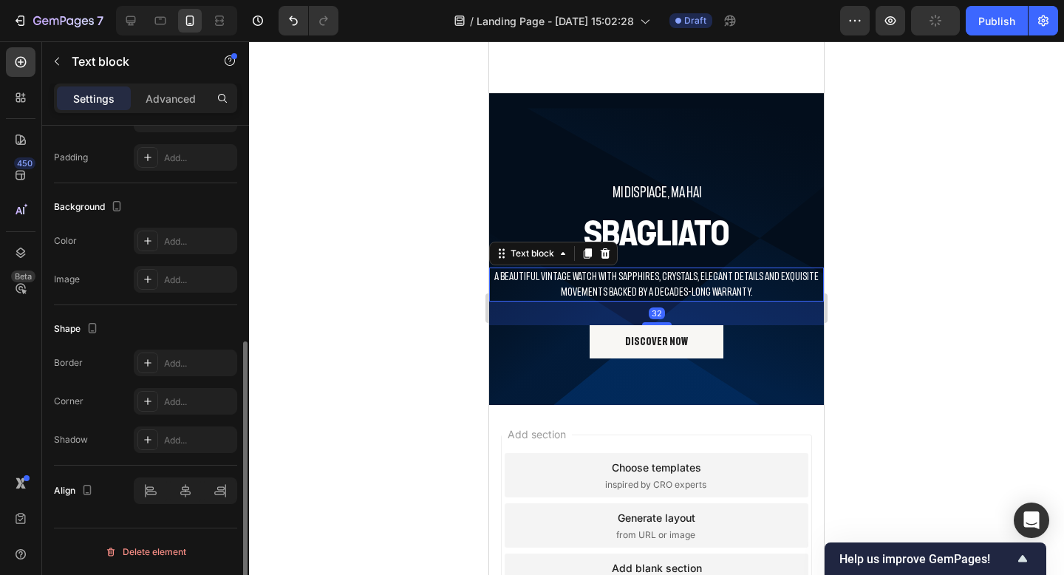
click at [577, 280] on p "A beautiful vintage watch with sapphires, crystals, elegant details and exquisi…" at bounding box center [657, 284] width 332 height 31
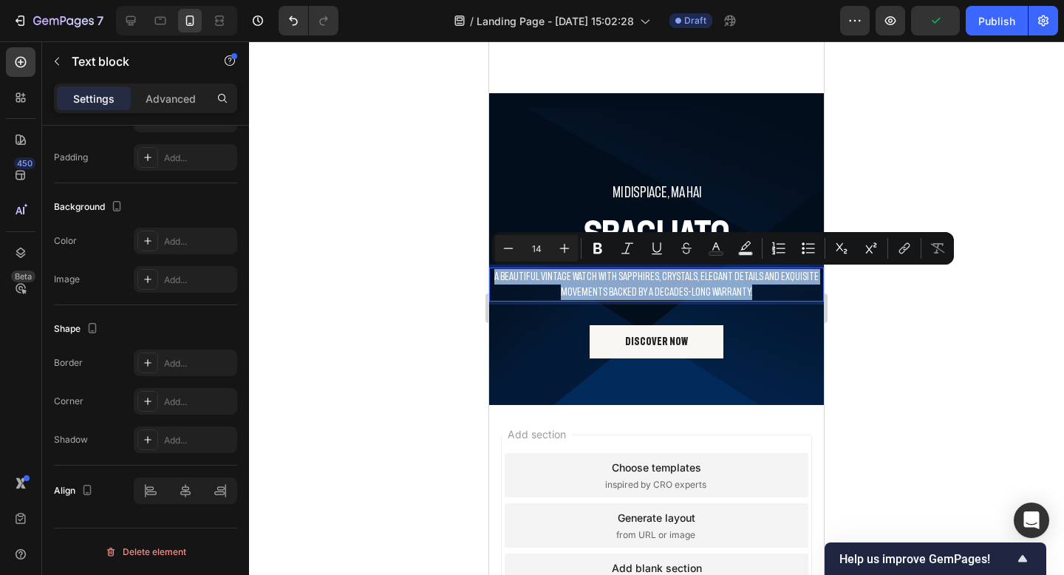
drag, startPoint x: 760, startPoint y: 291, endPoint x: 496, endPoint y: 274, distance: 265.1
click at [496, 274] on p "A beautiful vintage watch with sapphires, crystals, elegant details and exquisi…" at bounding box center [657, 284] width 332 height 31
